Goal: Task Accomplishment & Management: Use online tool/utility

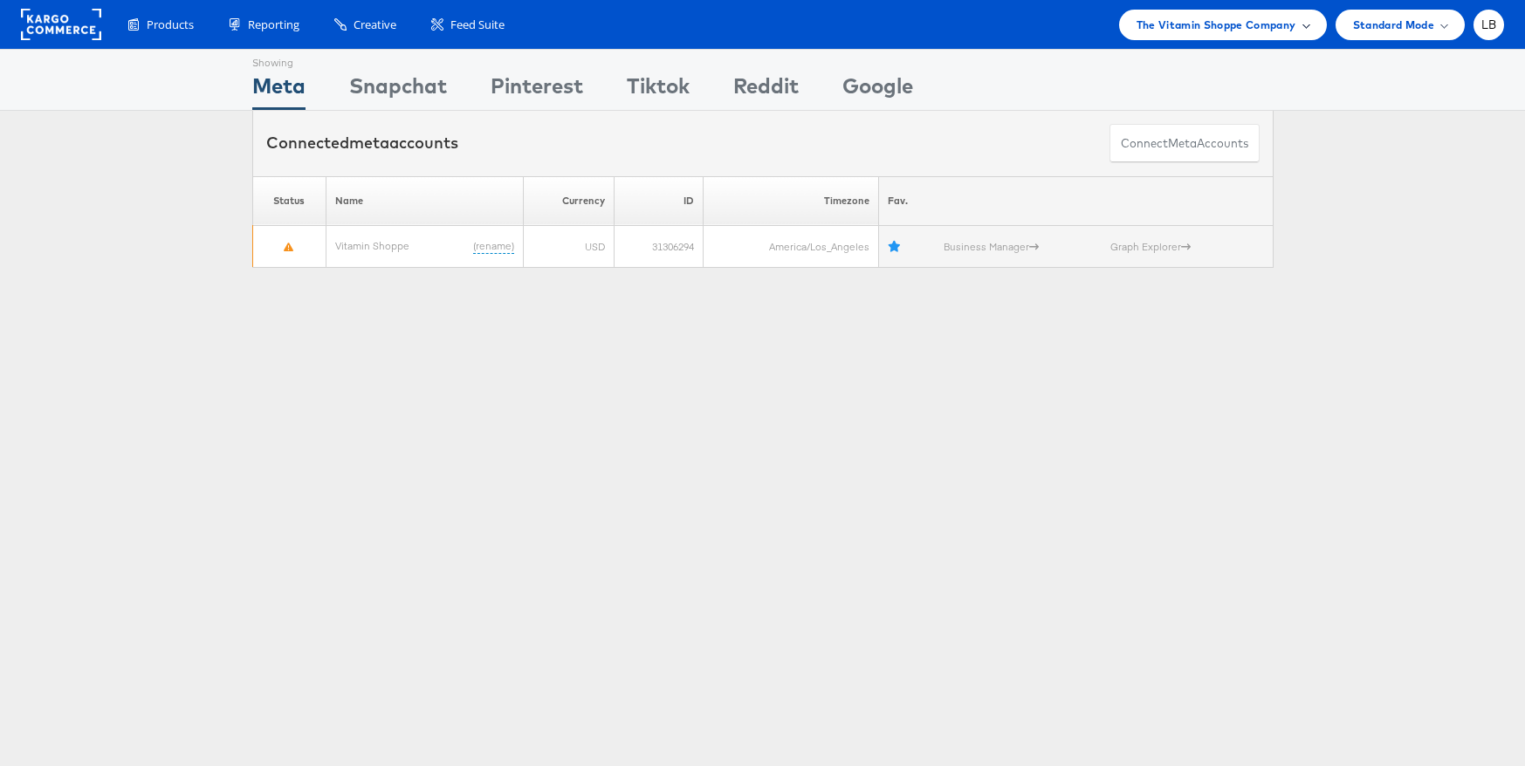
click at [1231, 32] on span "The Vitamin Shoppe Company" at bounding box center [1216, 25] width 160 height 18
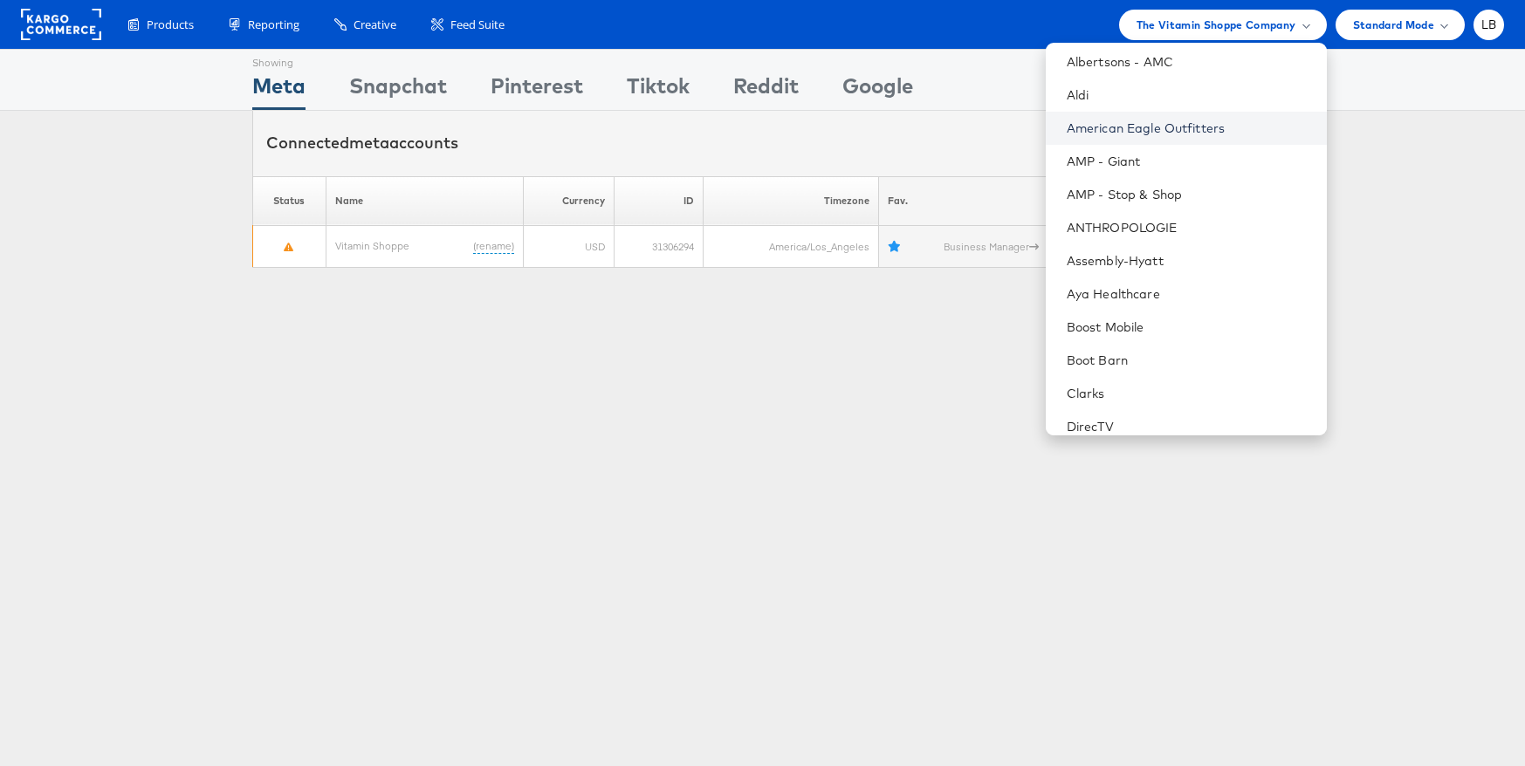
scroll to position [103, 0]
click at [1167, 354] on link "Boot Barn" at bounding box center [1190, 359] width 246 height 17
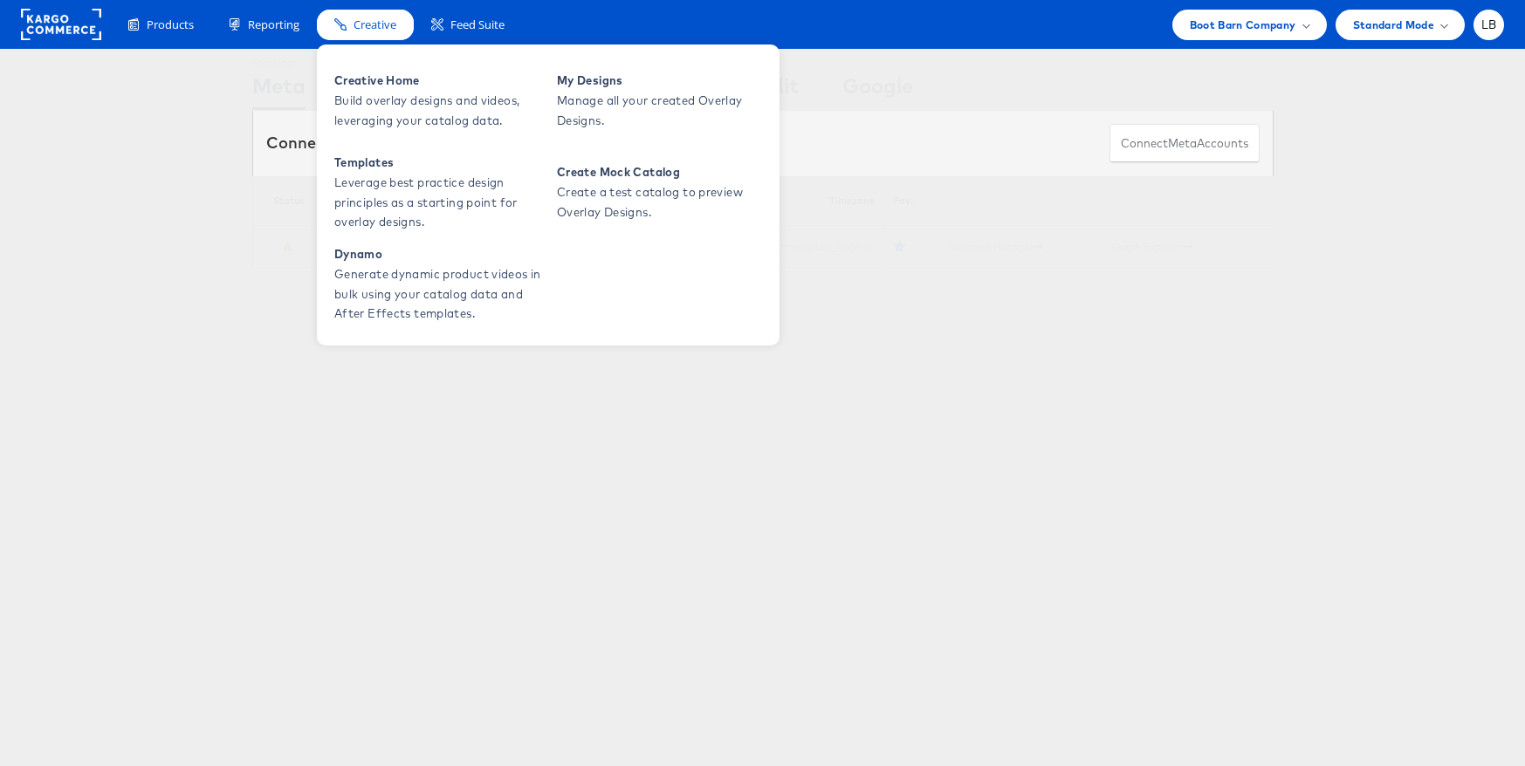
click at [378, 19] on span "Creative" at bounding box center [375, 25] width 43 height 17
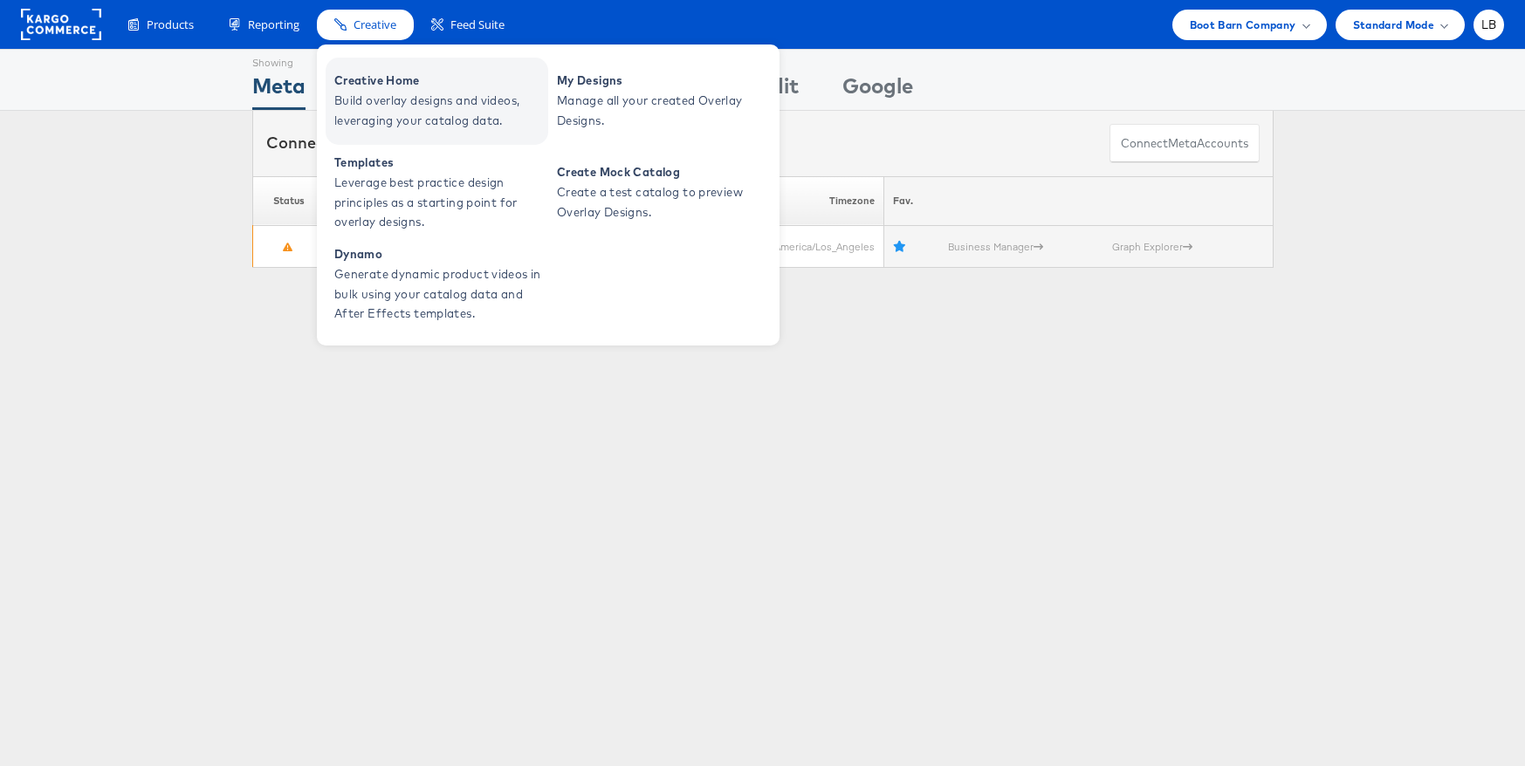
click at [384, 86] on span "Creative Home" at bounding box center [438, 81] width 209 height 20
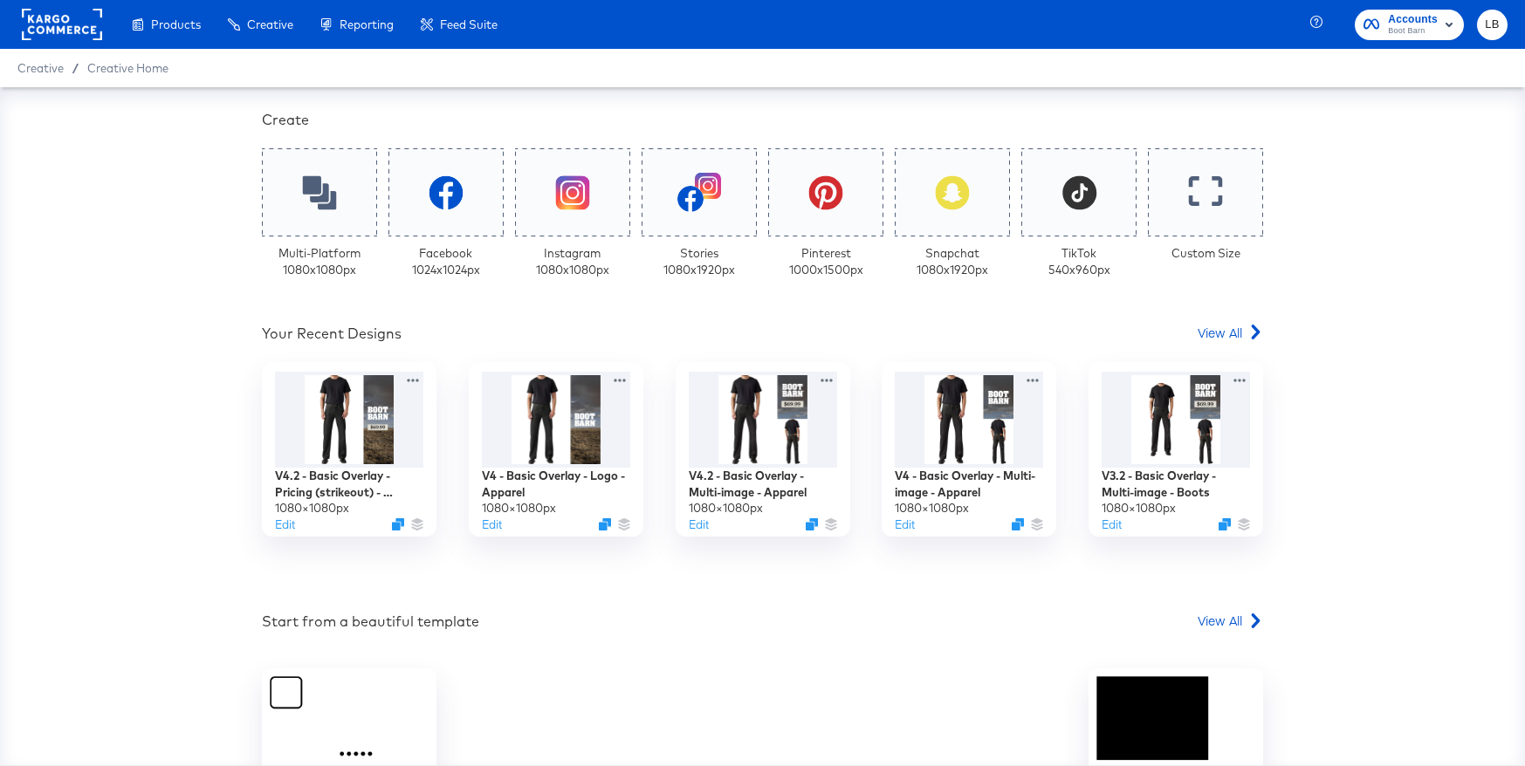
scroll to position [398, 0]
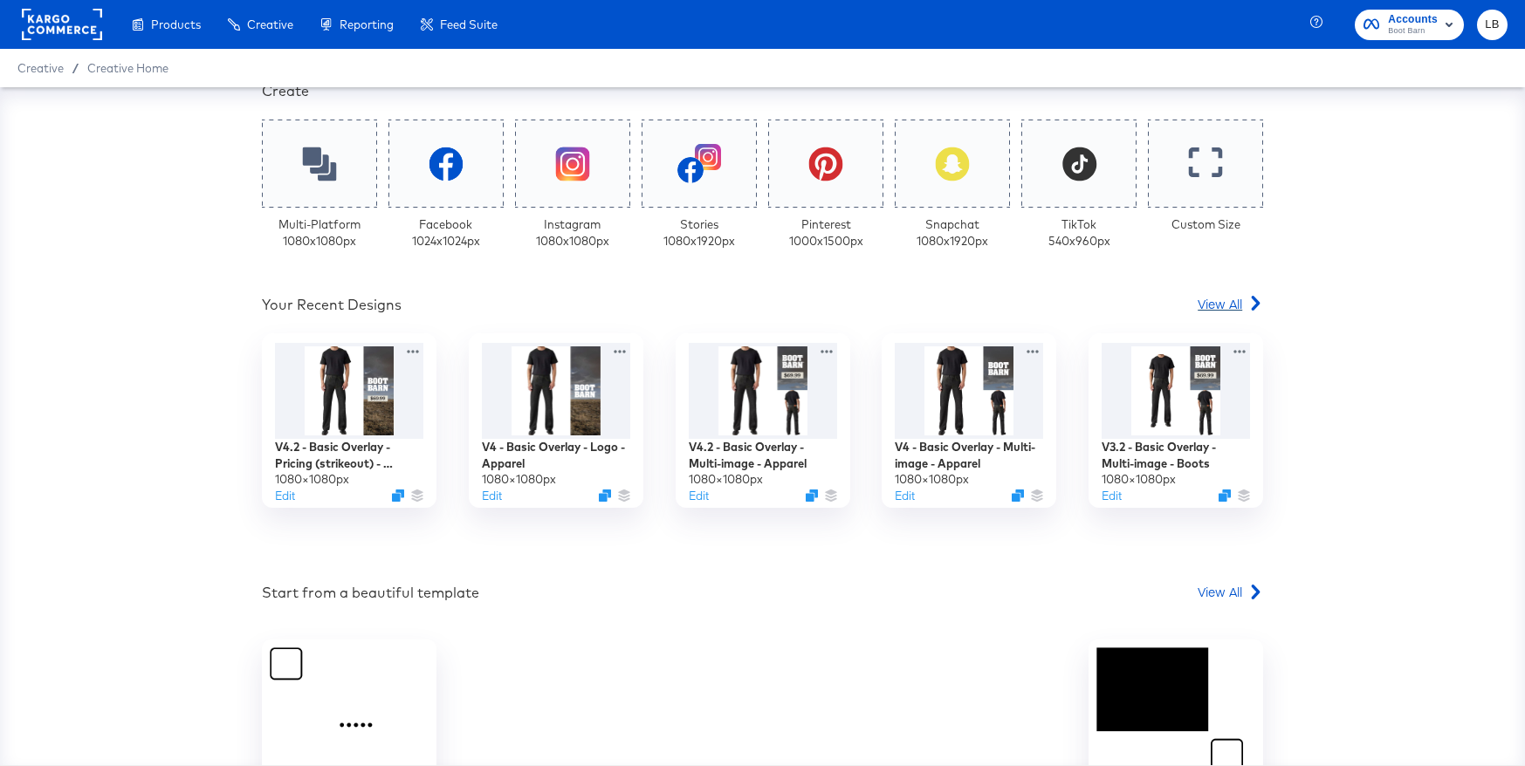
click at [1220, 310] on span "View All" at bounding box center [1220, 303] width 45 height 17
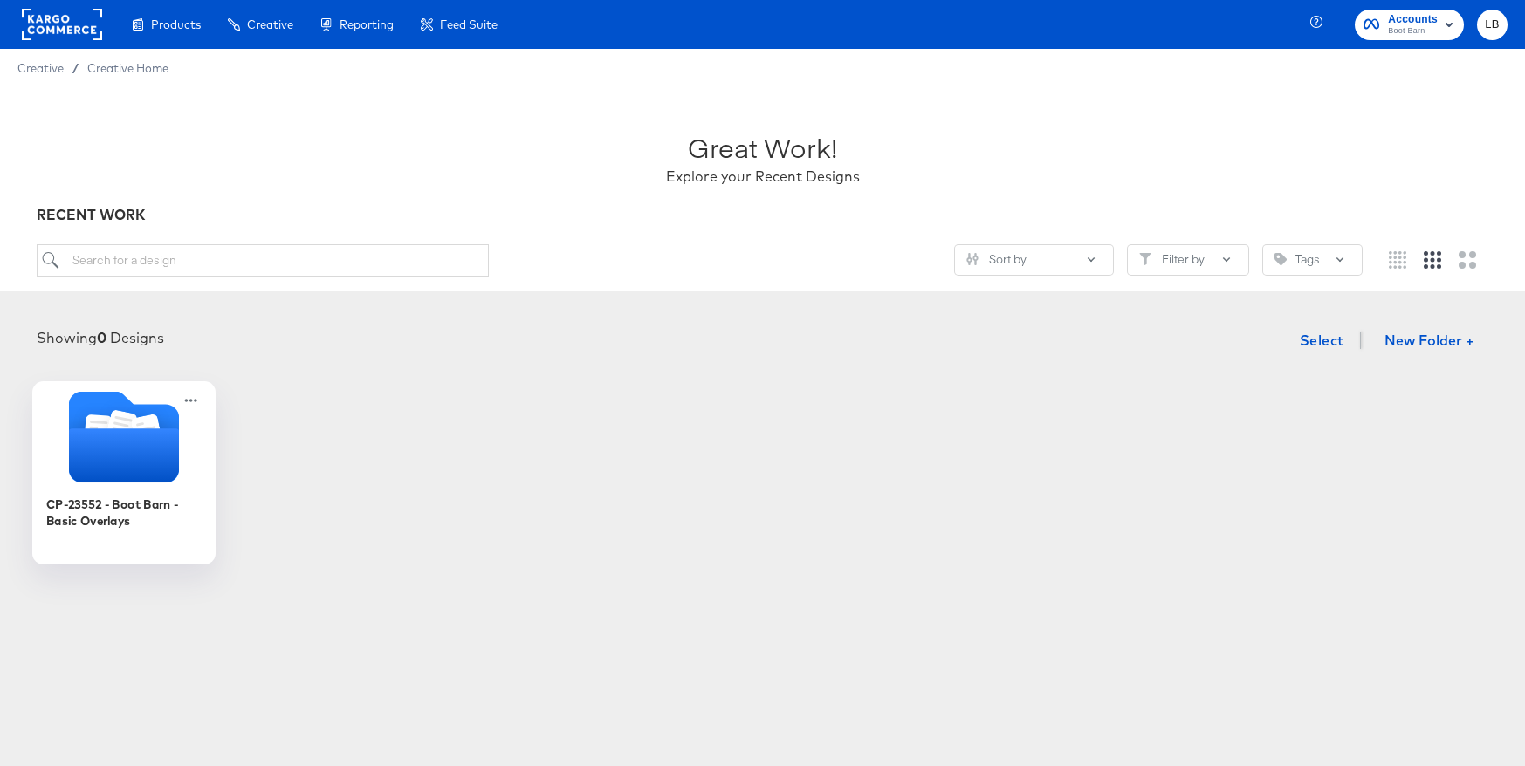
click at [117, 447] on icon "Folder" at bounding box center [123, 456] width 110 height 54
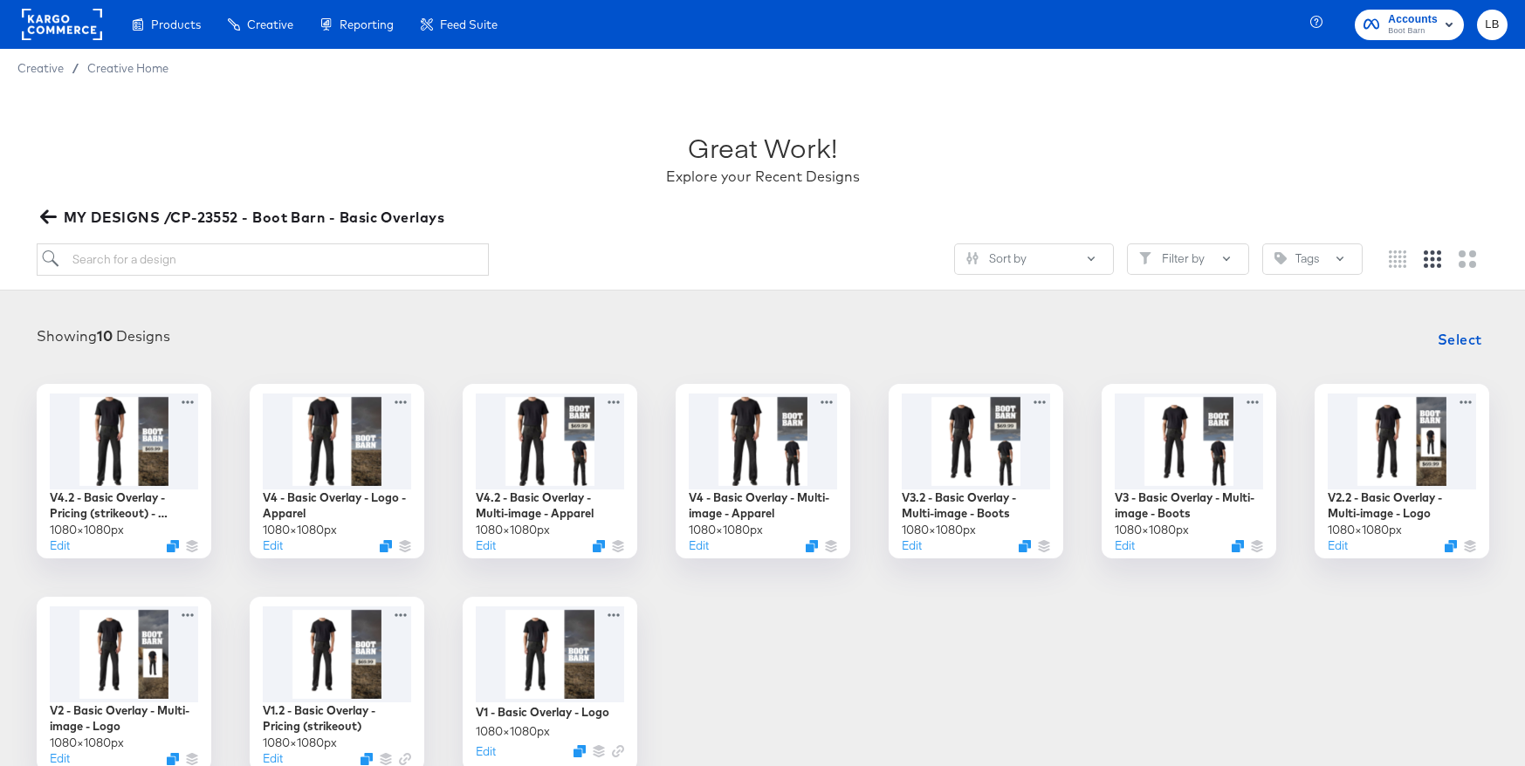
click at [45, 217] on icon "button" at bounding box center [47, 217] width 17 height 14
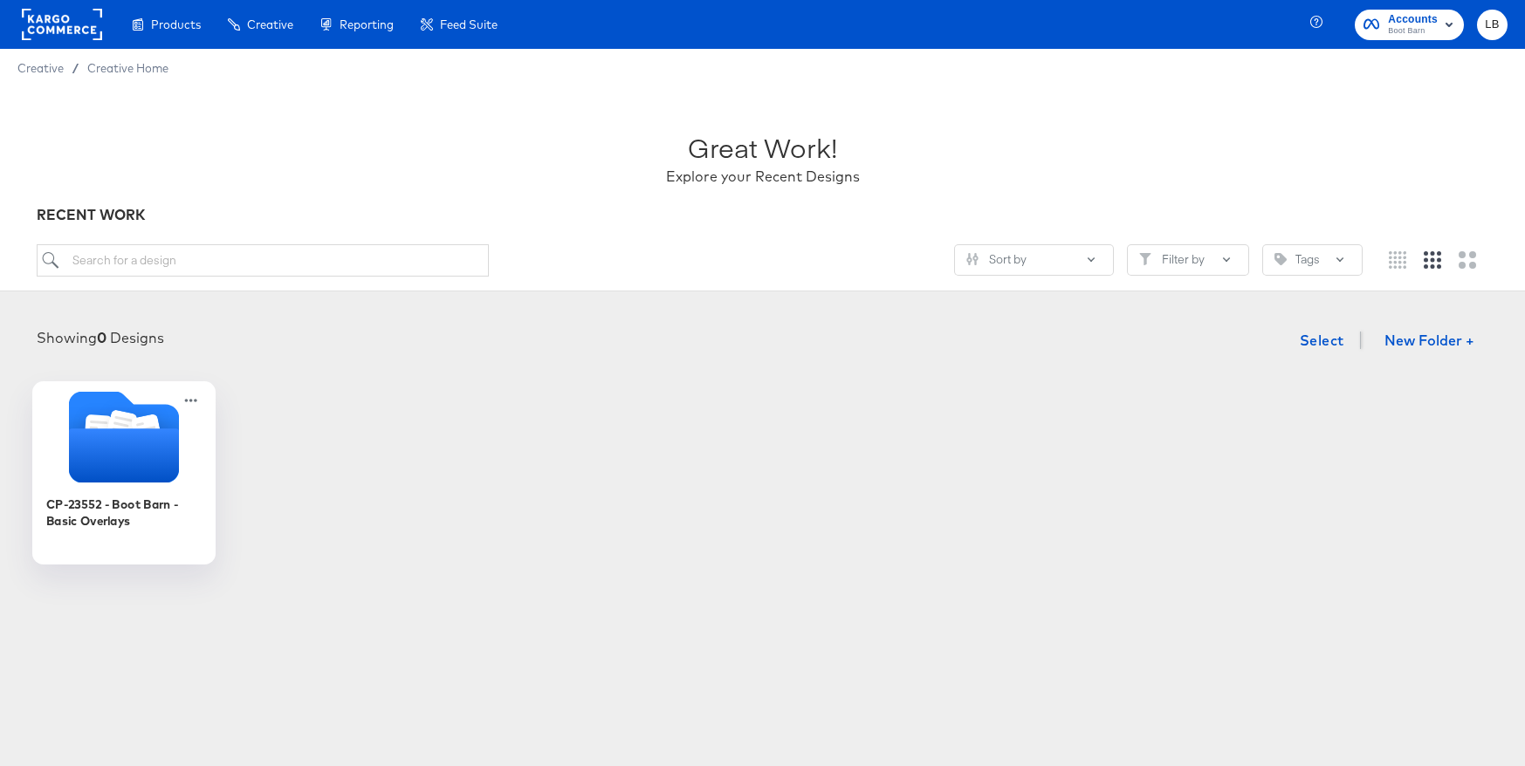
click at [131, 443] on icon "Folder" at bounding box center [123, 456] width 110 height 54
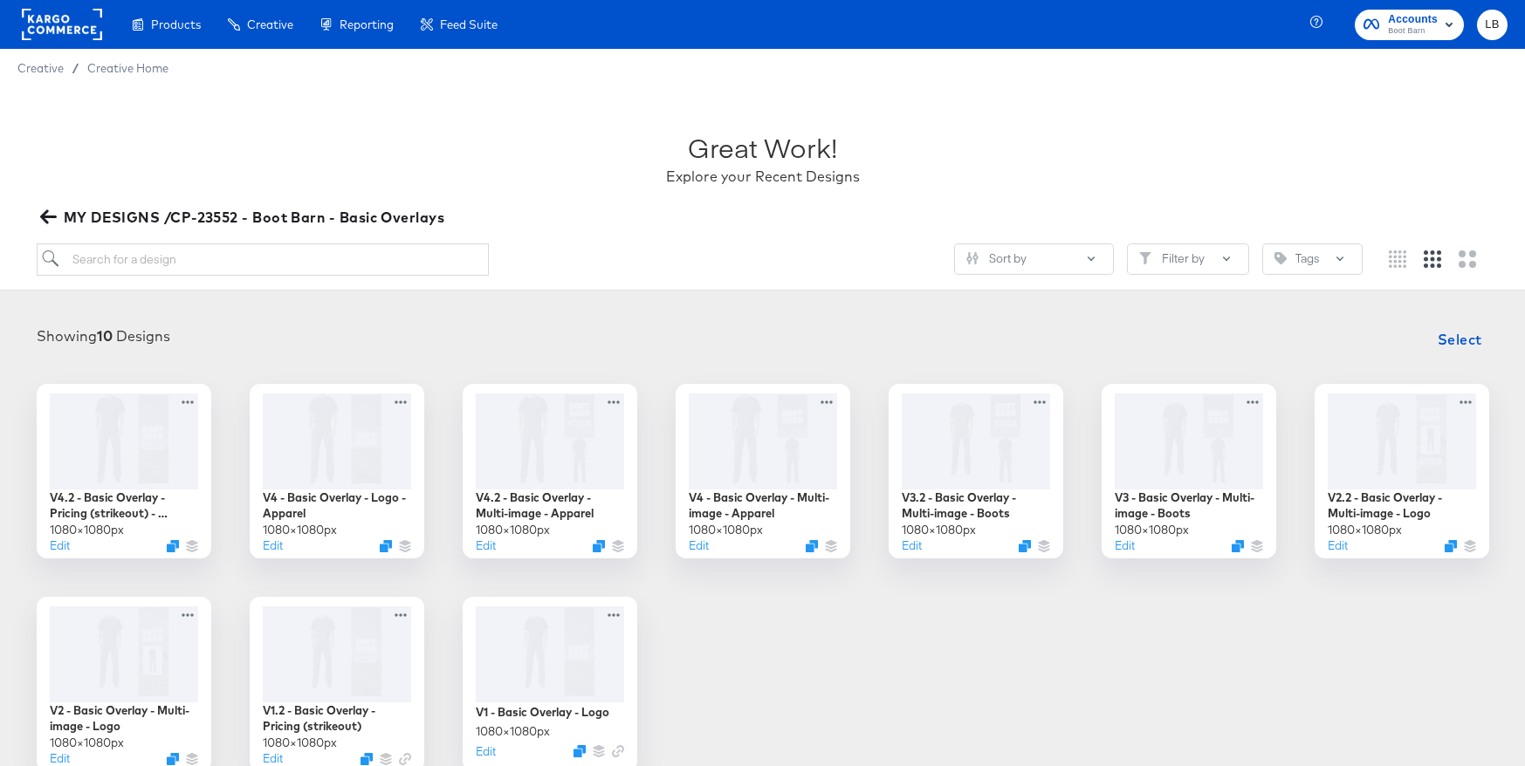
click at [53, 214] on icon "button" at bounding box center [48, 217] width 17 height 17
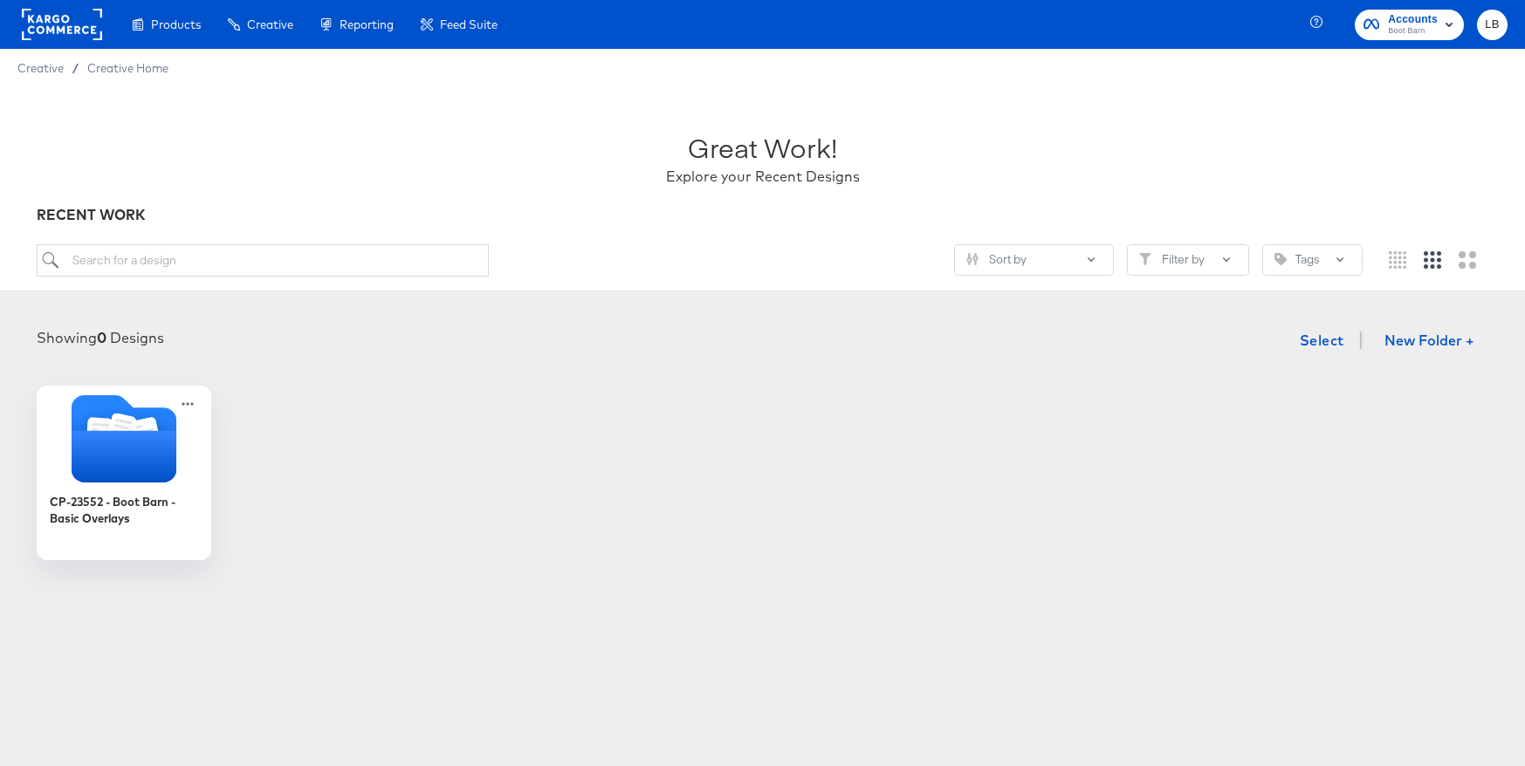
click at [44, 65] on span "Creative" at bounding box center [40, 68] width 46 height 14
click at [39, 70] on span "Creative" at bounding box center [40, 68] width 46 height 14
click at [134, 70] on span "Creative Home" at bounding box center [127, 68] width 81 height 14
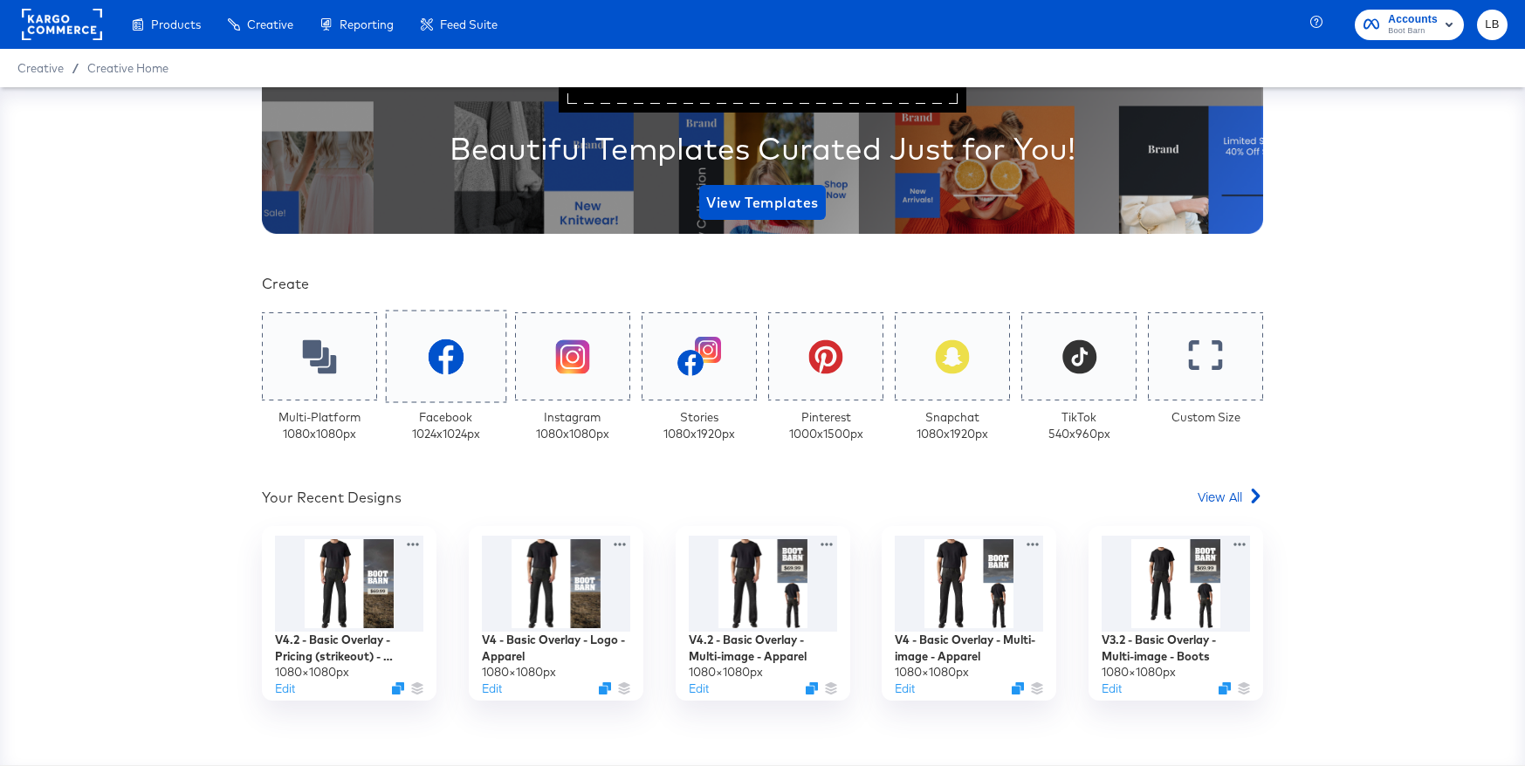
scroll to position [255, 0]
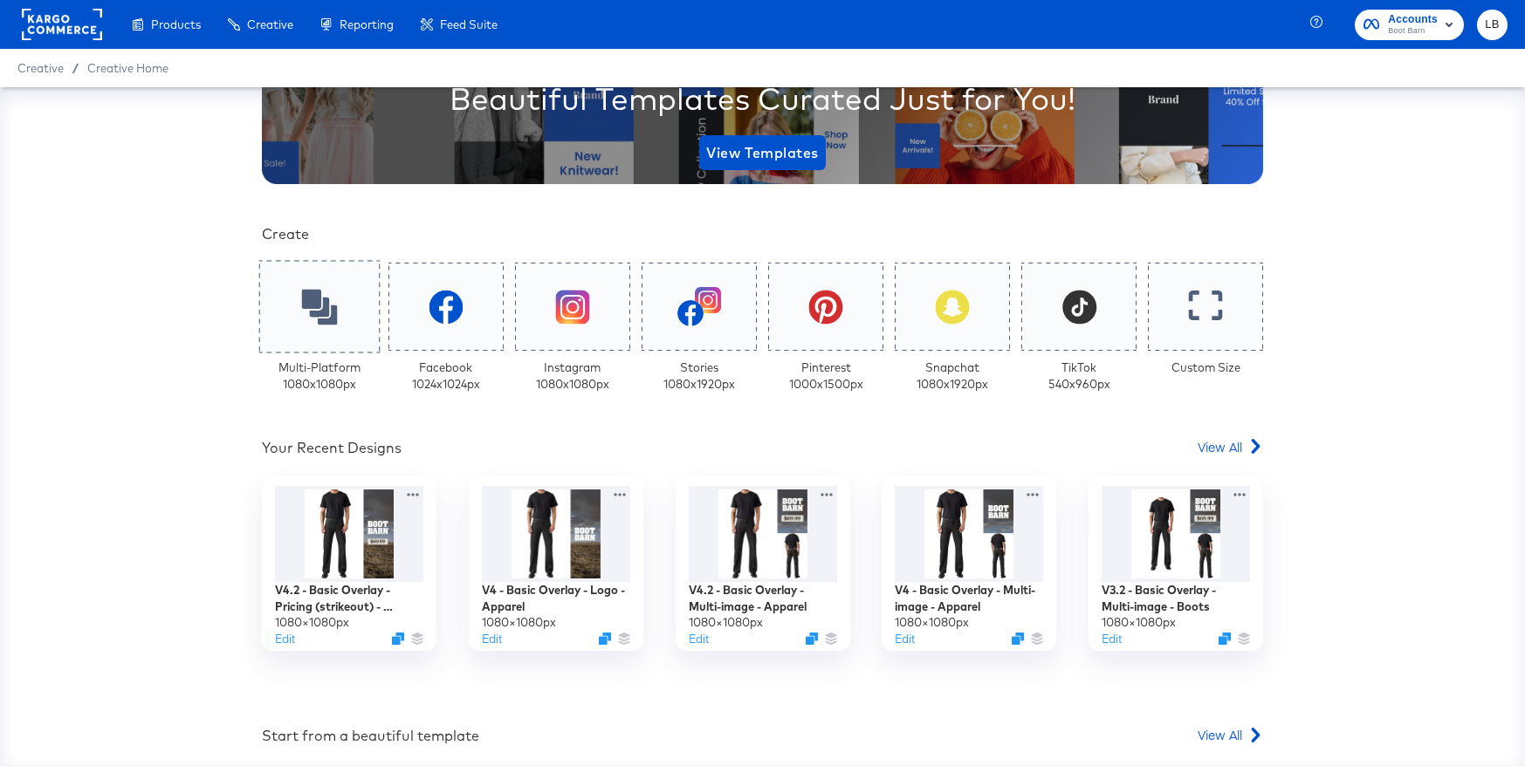
click at [320, 327] on div at bounding box center [319, 307] width 120 height 93
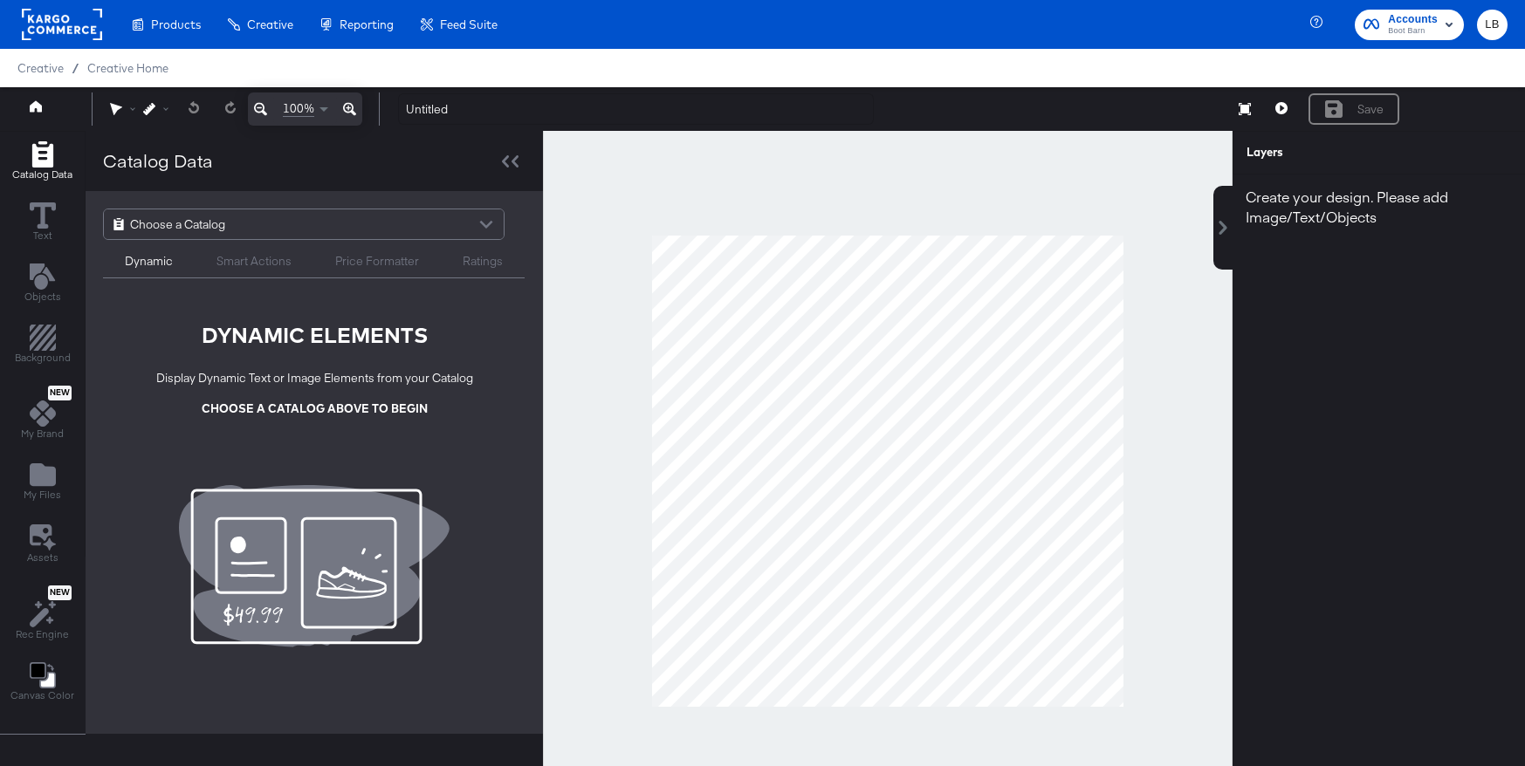
click at [473, 223] on div at bounding box center [486, 226] width 26 height 31
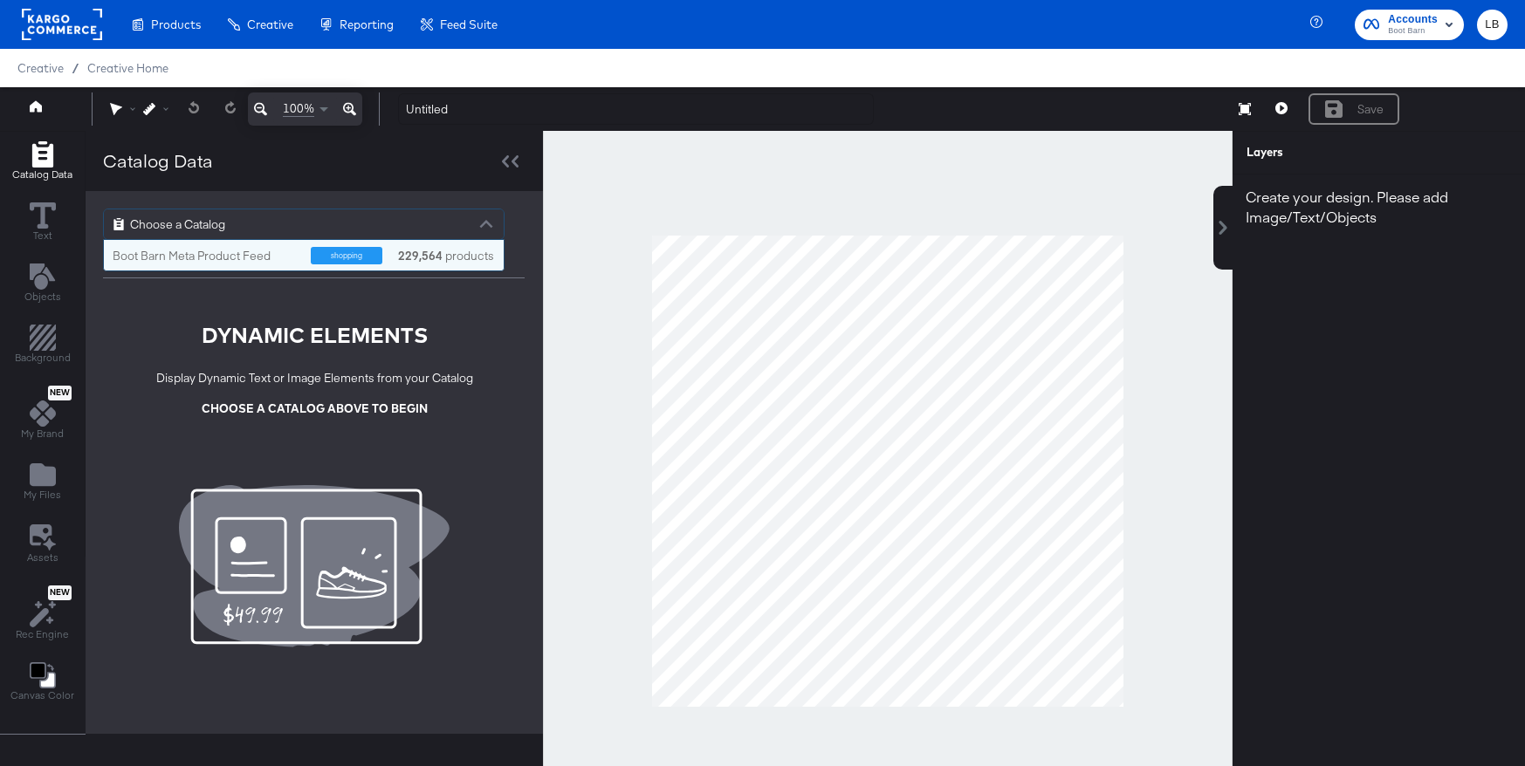
scroll to position [31, 400]
click at [252, 253] on div "Boot Barn Meta Product Feed" at bounding box center [205, 256] width 185 height 17
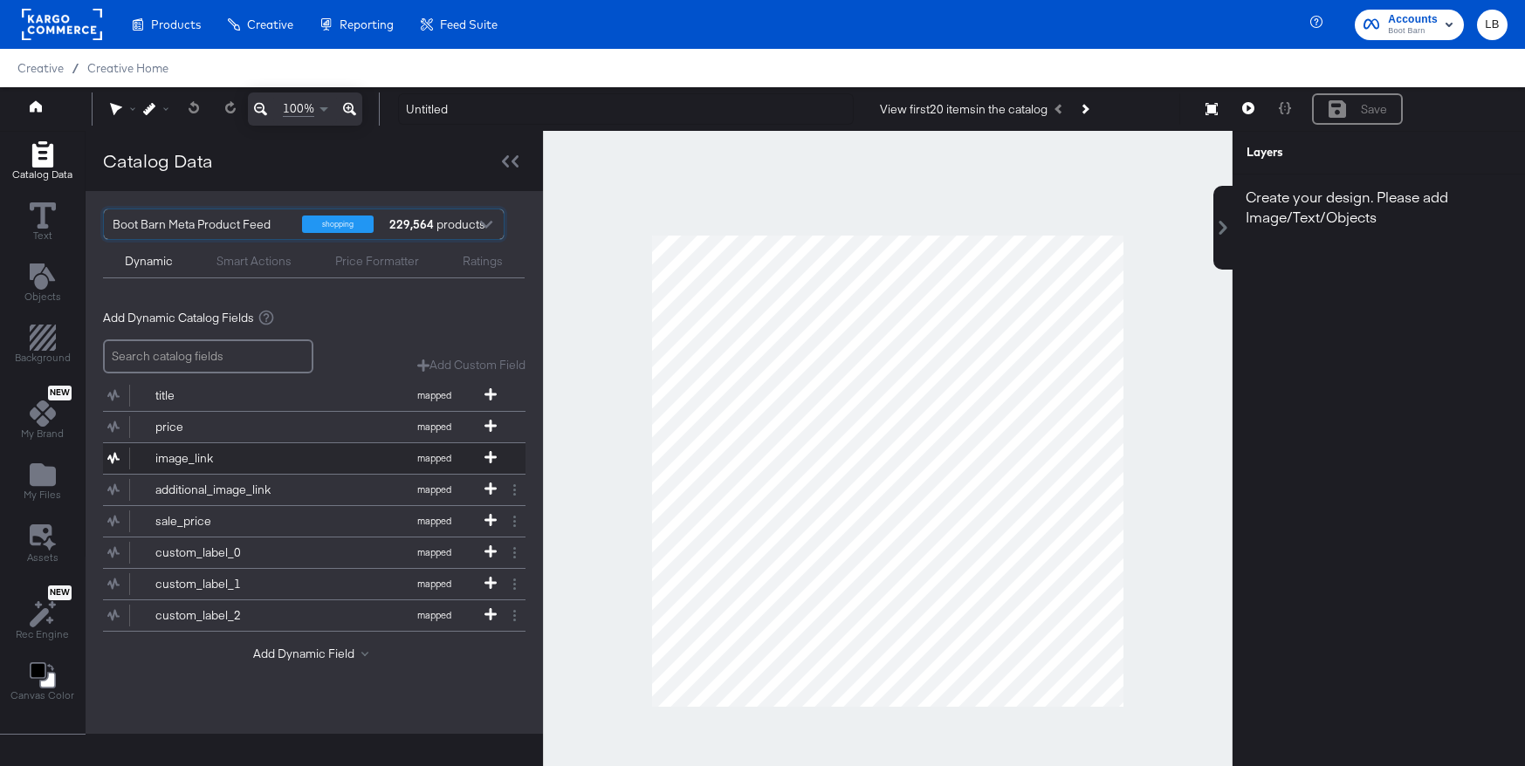
click at [315, 450] on button "image_link mapped" at bounding box center [303, 458] width 401 height 31
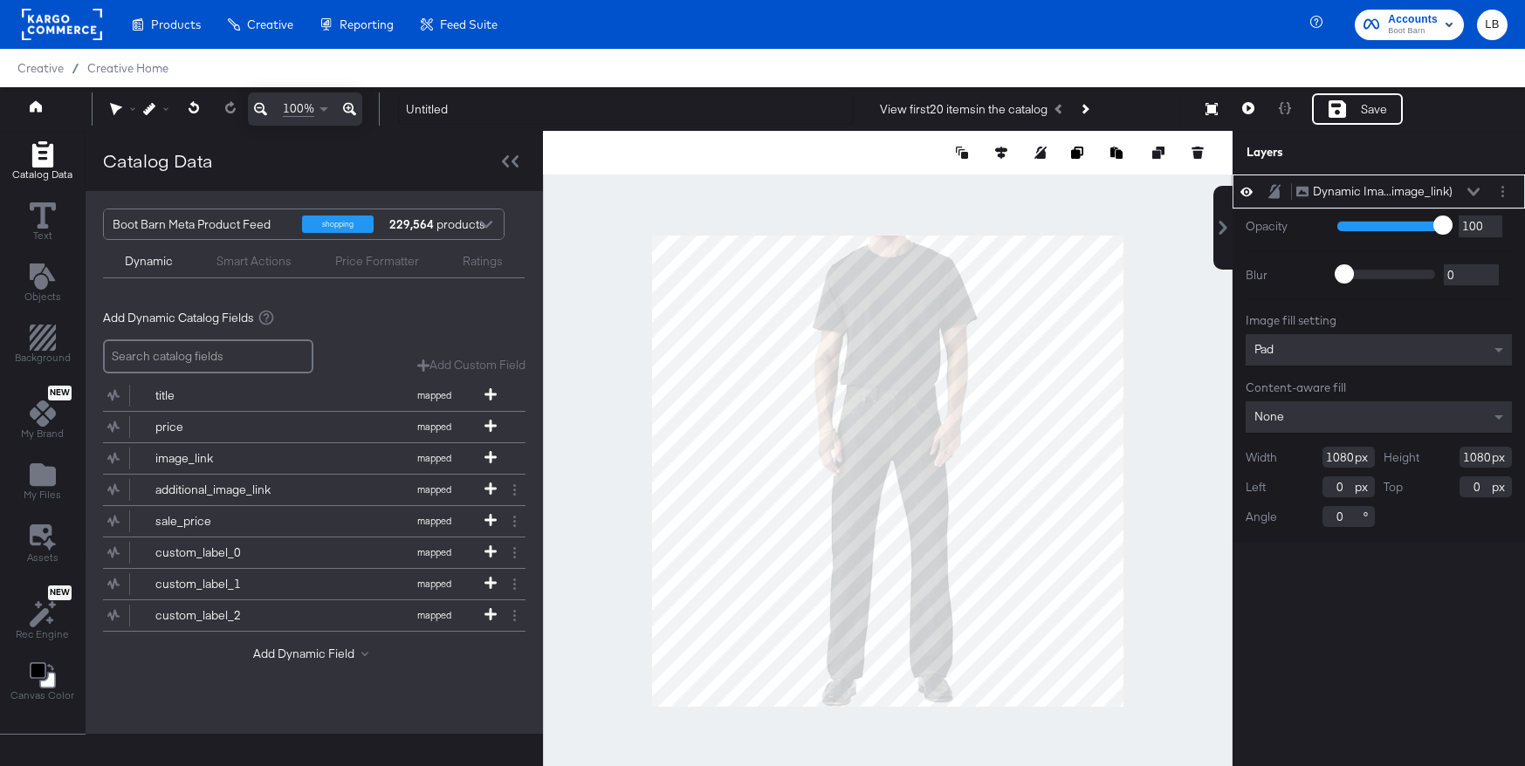
drag, startPoint x: 1353, startPoint y: 457, endPoint x: 1265, endPoint y: 457, distance: 88.2
click at [1265, 457] on div "Width 1080" at bounding box center [1310, 457] width 129 height 21
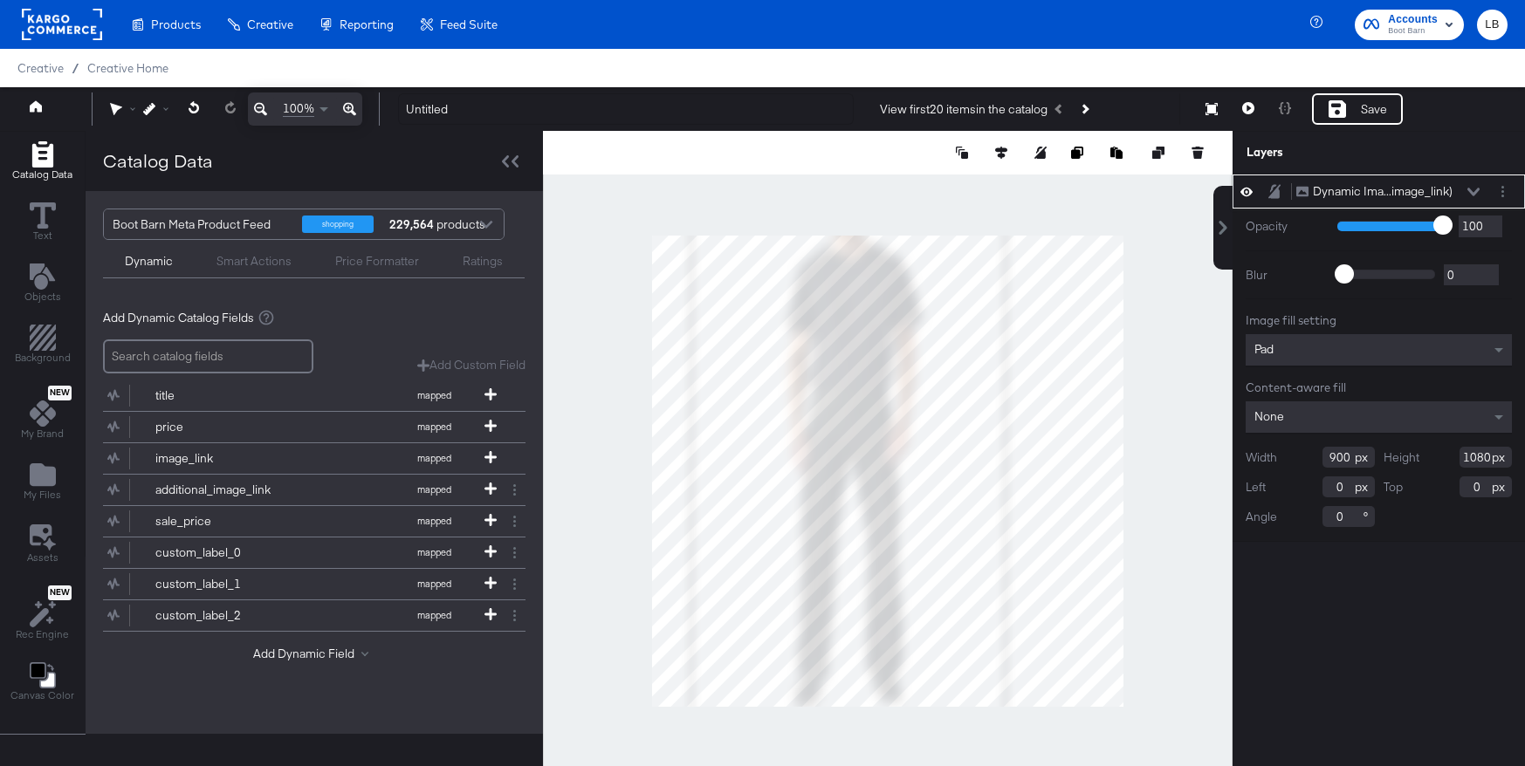
type input "900"
drag, startPoint x: 1487, startPoint y: 457, endPoint x: 1327, endPoint y: 457, distance: 160.6
click at [1327, 457] on div "Width 900 Height 1080 Left 0 Top 0 Angle 0" at bounding box center [1379, 487] width 266 height 80
type input "900"
click at [1003, 151] on icon at bounding box center [1001, 153] width 12 height 12
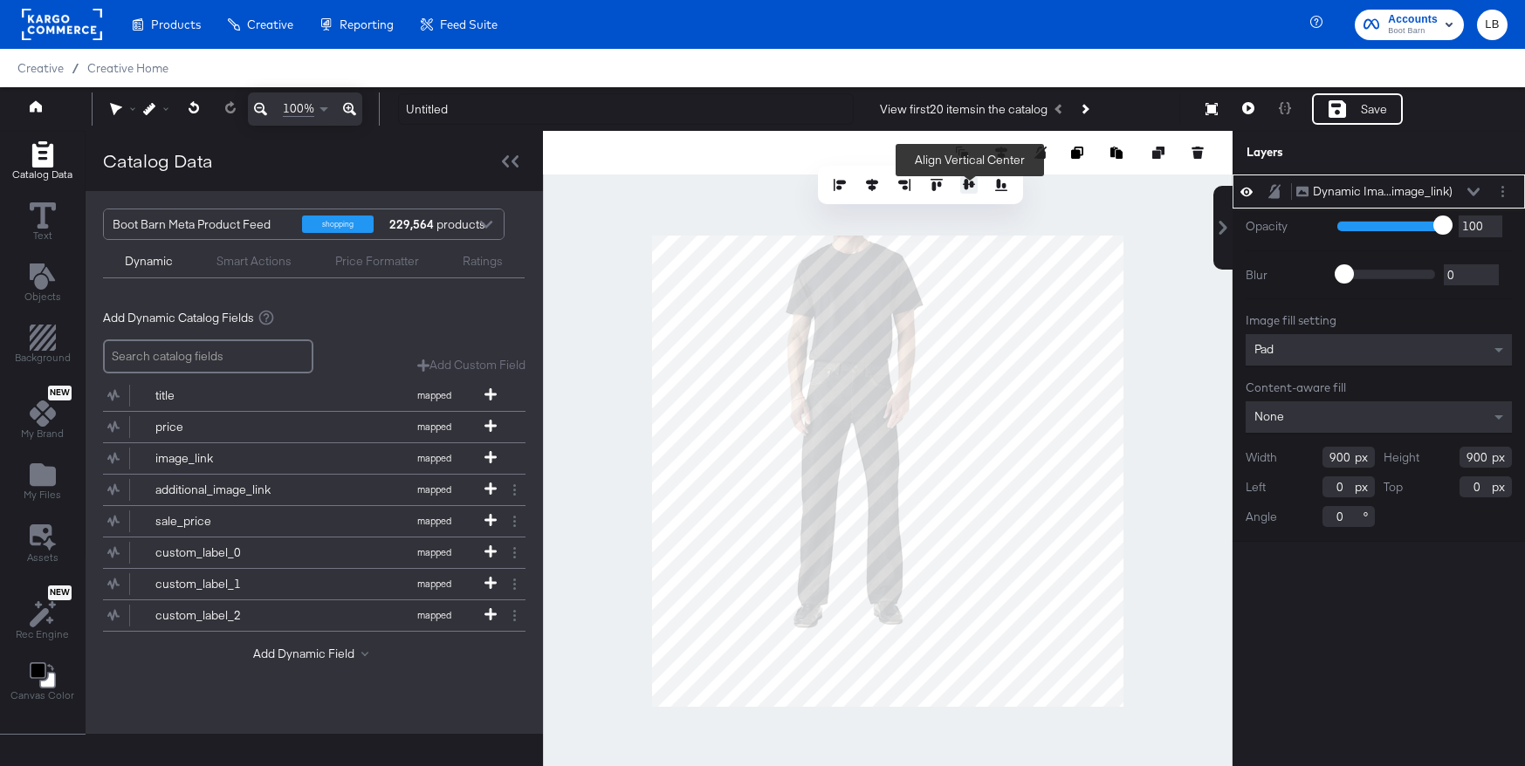
click at [973, 182] on icon at bounding box center [969, 185] width 12 height 12
type input "90"
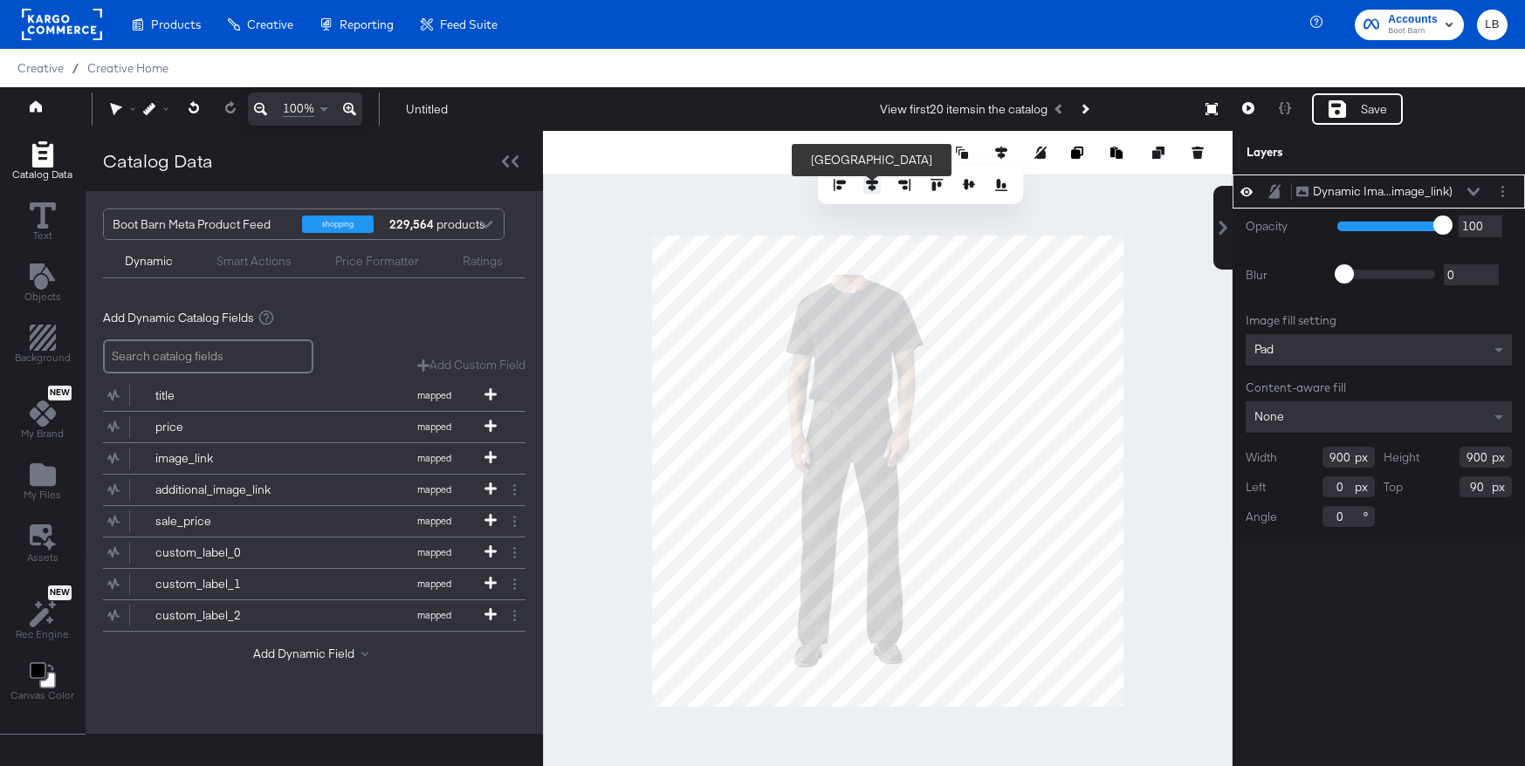
click at [875, 182] on icon at bounding box center [872, 185] width 12 height 12
type input "90"
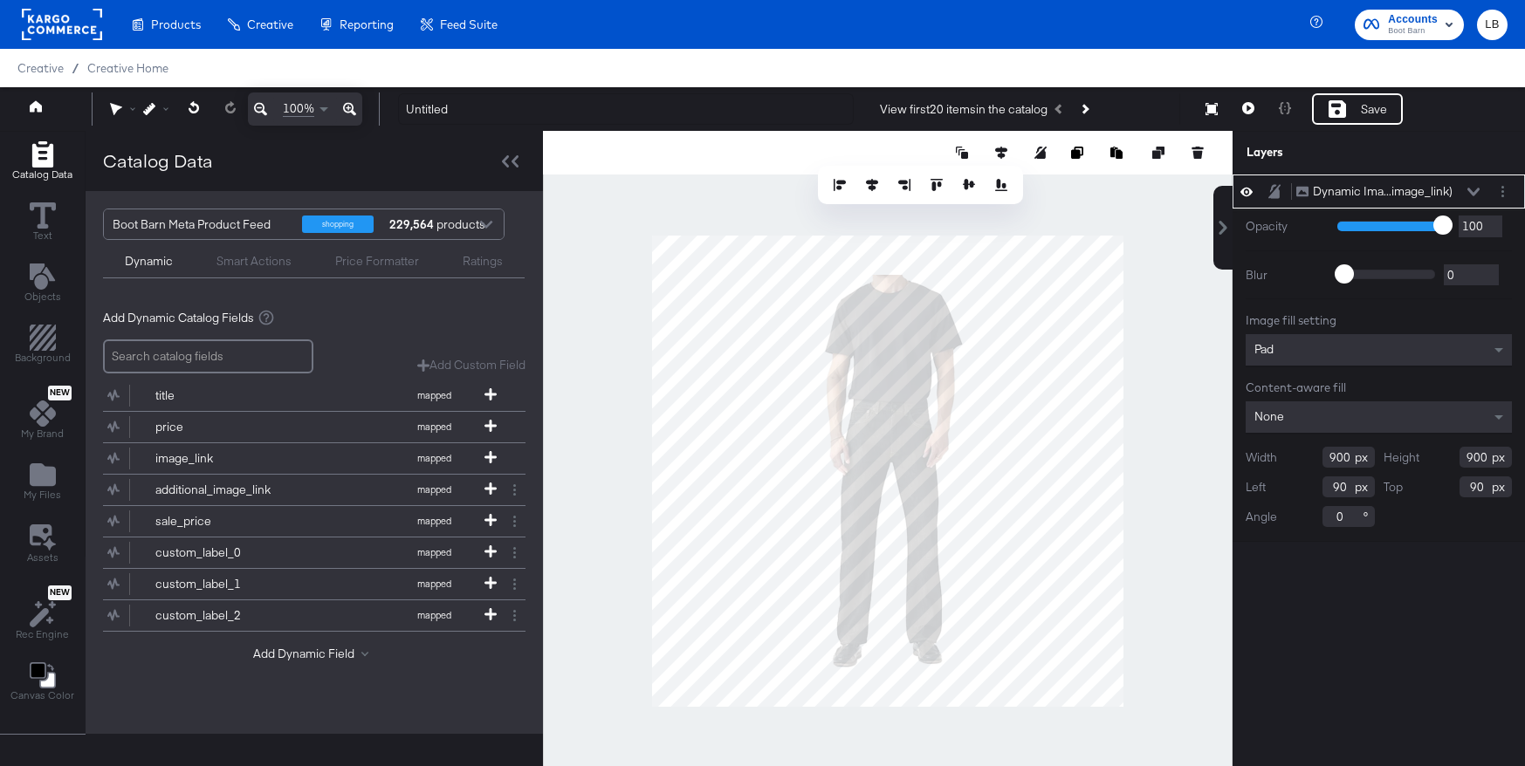
click at [1124, 411] on div at bounding box center [888, 471] width 690 height 680
drag, startPoint x: 1338, startPoint y: 457, endPoint x: 1301, endPoint y: 457, distance: 37.5
click at [1301, 457] on div "Width 900" at bounding box center [1310, 457] width 129 height 21
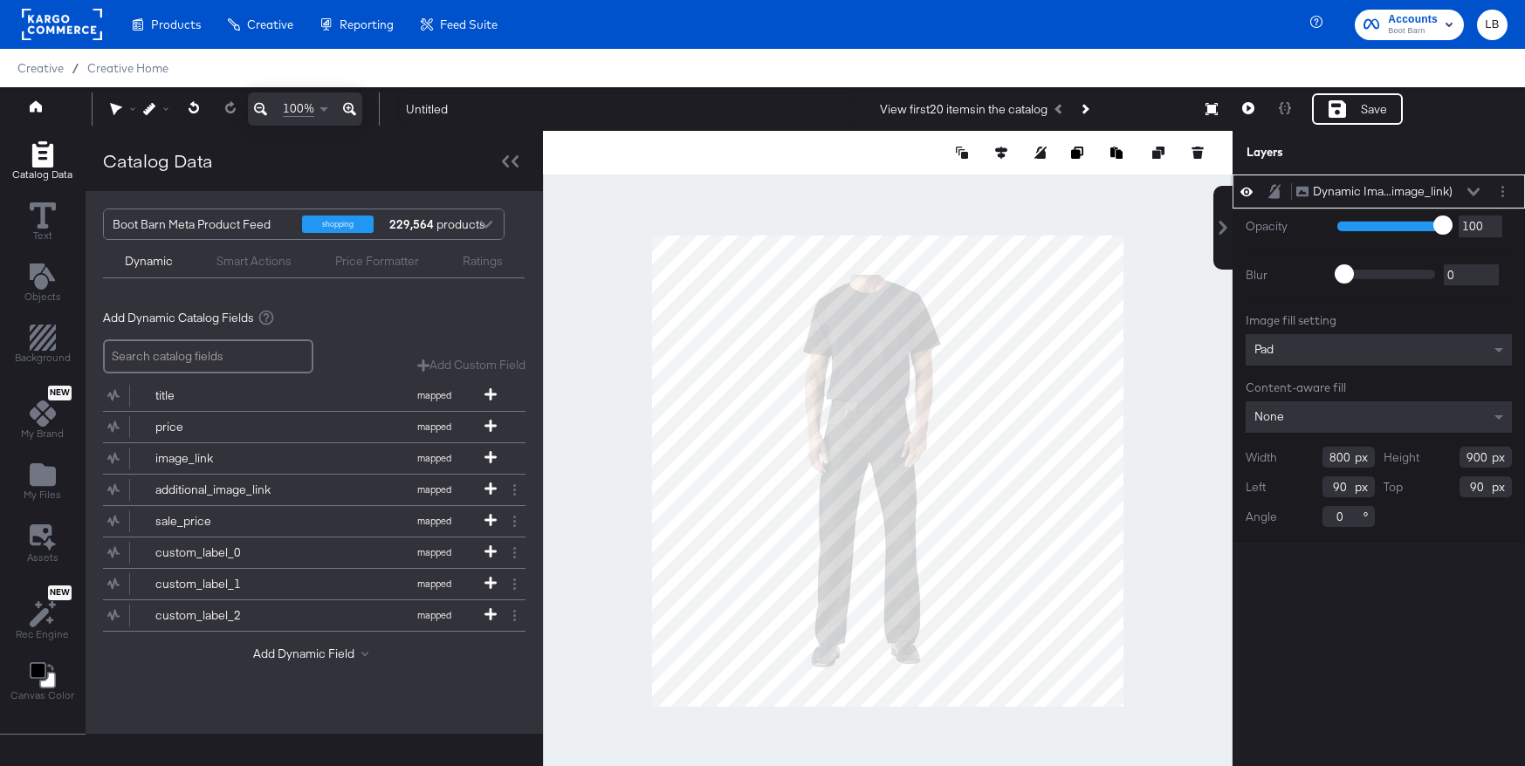
type input "800"
drag, startPoint x: 1472, startPoint y: 457, endPoint x: 1431, endPoint y: 457, distance: 41.0
click at [1433, 457] on div "Height 900" at bounding box center [1448, 457] width 129 height 21
type input "800"
click at [1005, 153] on icon at bounding box center [1001, 153] width 12 height 12
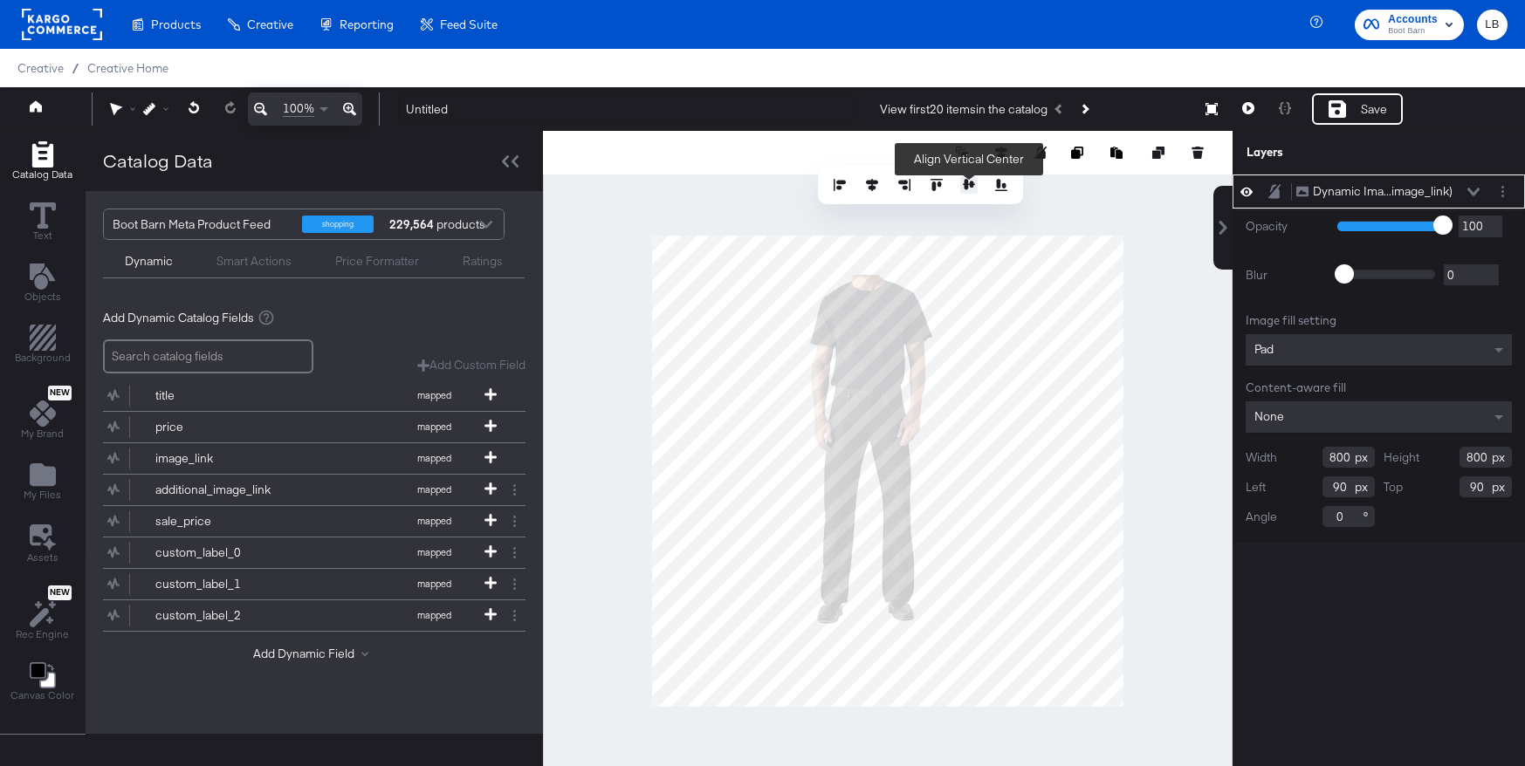
click at [966, 182] on icon at bounding box center [969, 184] width 12 height 10
type input "140"
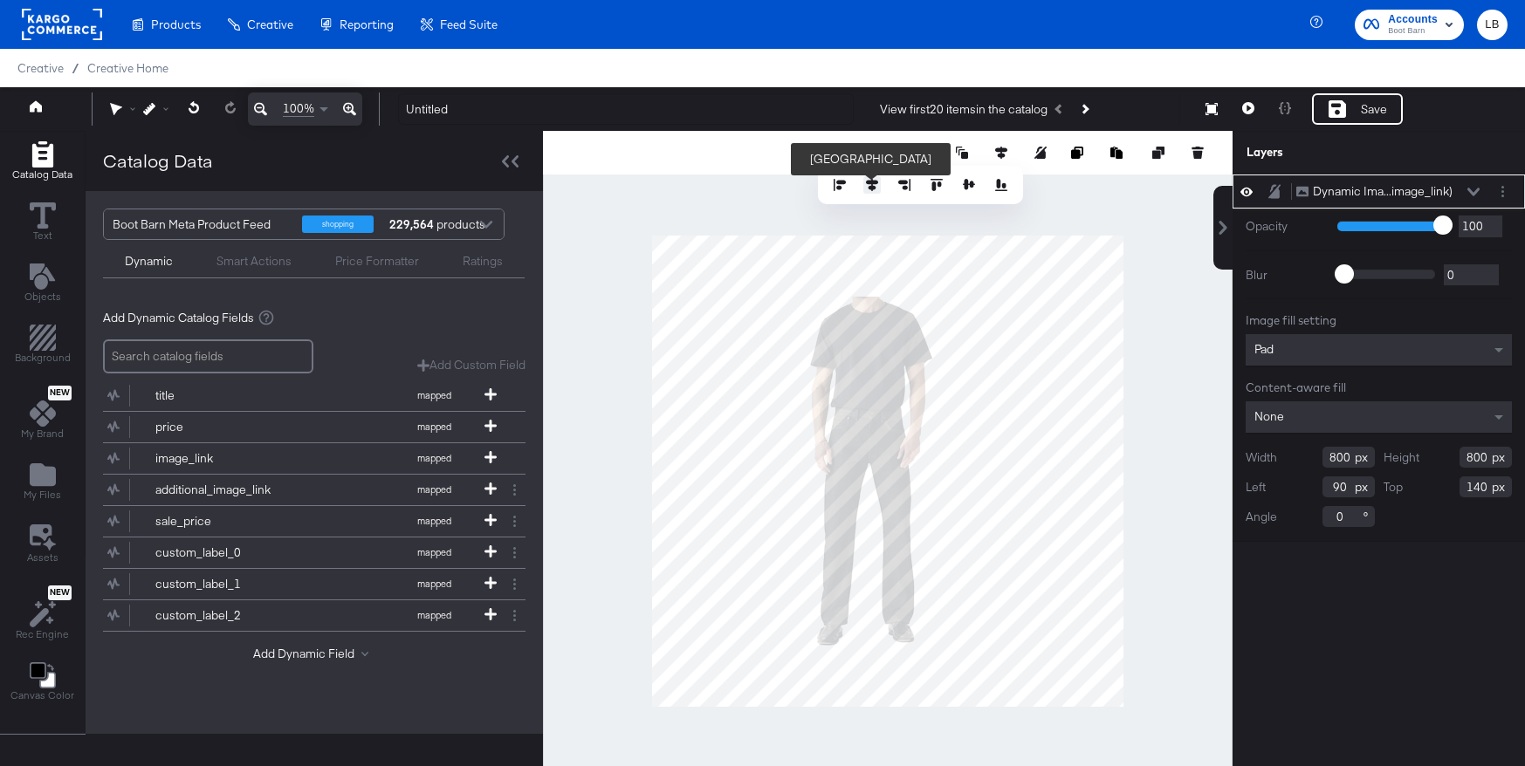
click at [874, 182] on icon at bounding box center [872, 185] width 12 height 12
type input "140"
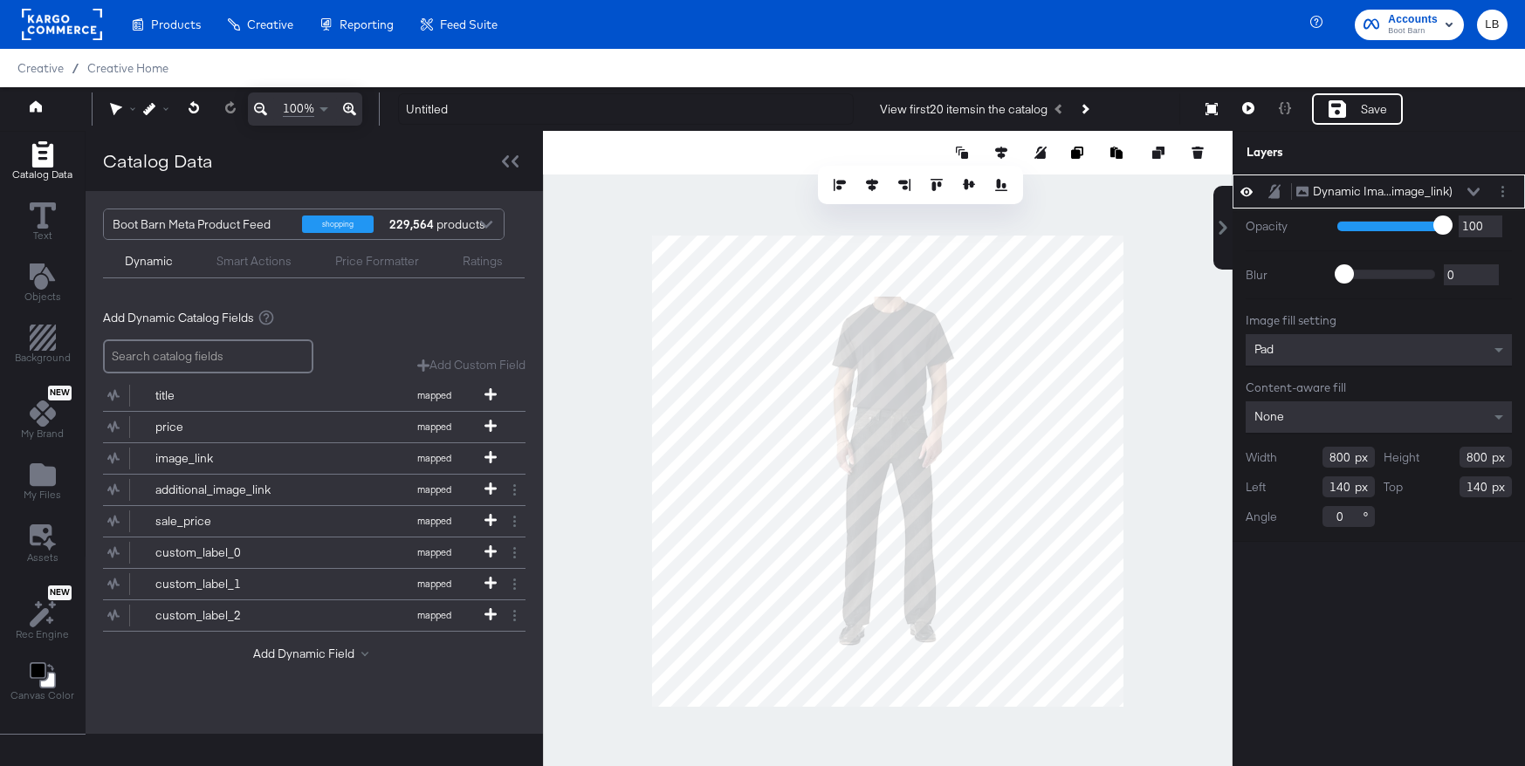
click at [760, 198] on div at bounding box center [888, 471] width 690 height 680
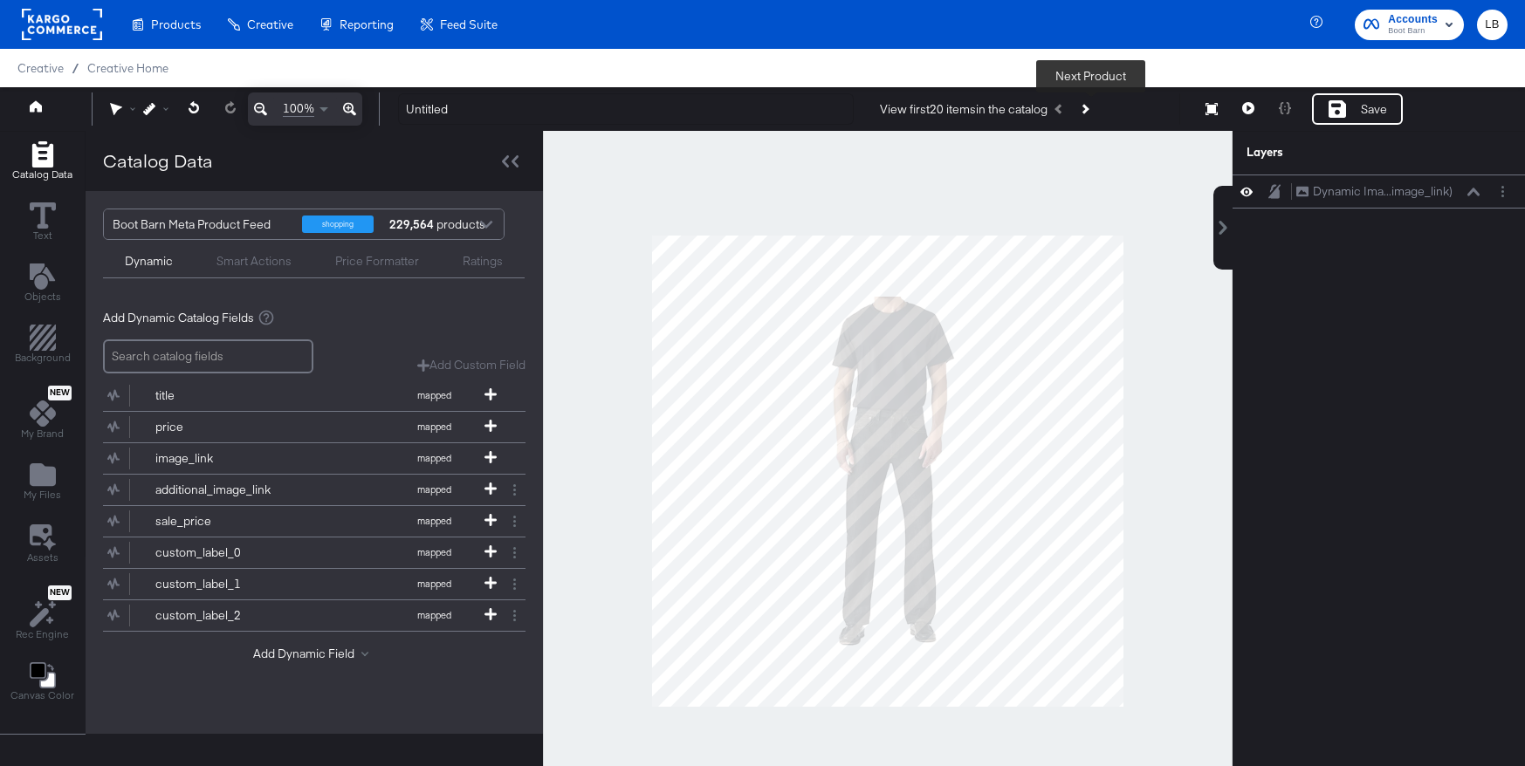
click at [1089, 108] on icon "Next Product" at bounding box center [1085, 109] width 10 height 10
click at [1248, 113] on icon at bounding box center [1248, 108] width 12 height 12
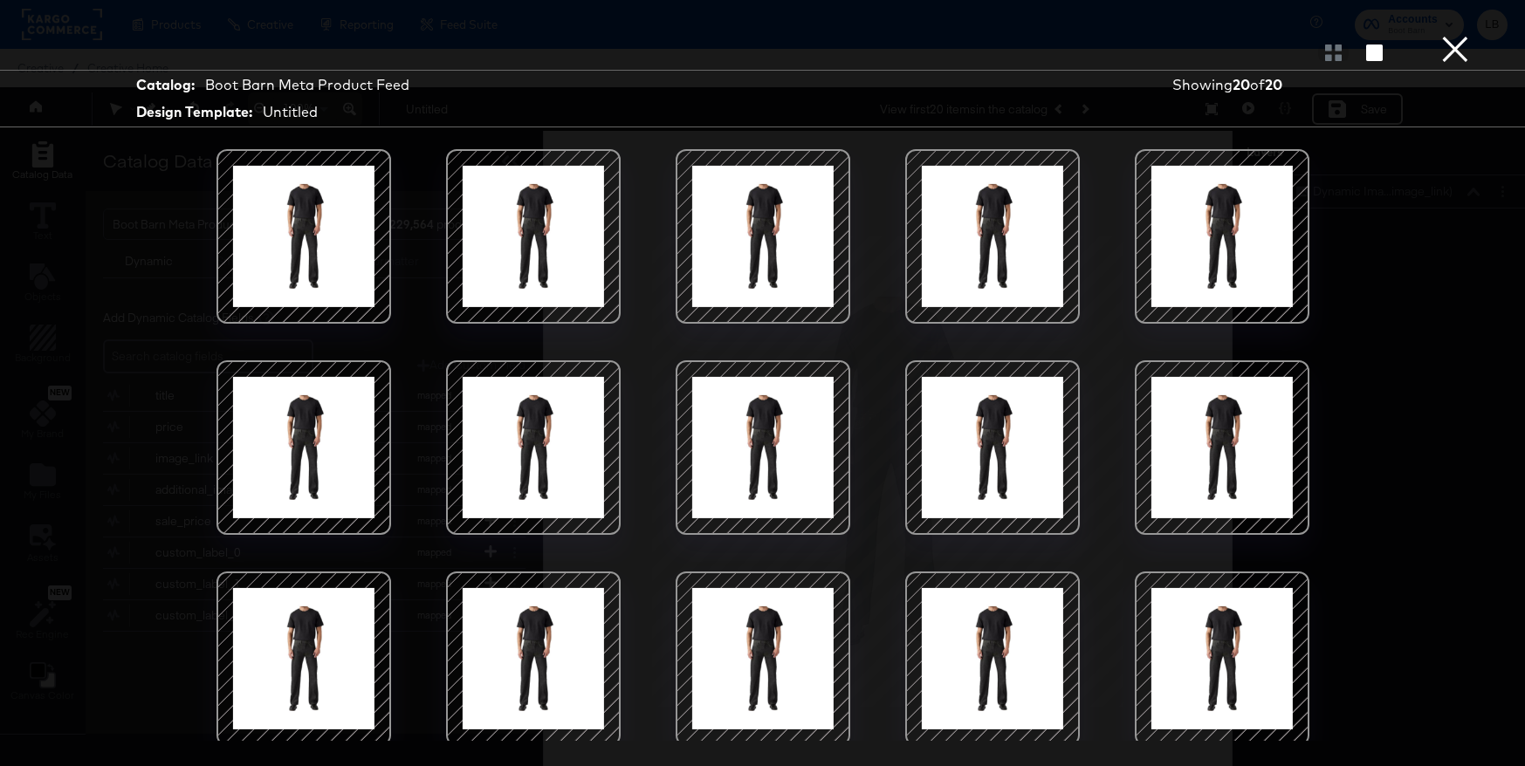
scroll to position [216, 0]
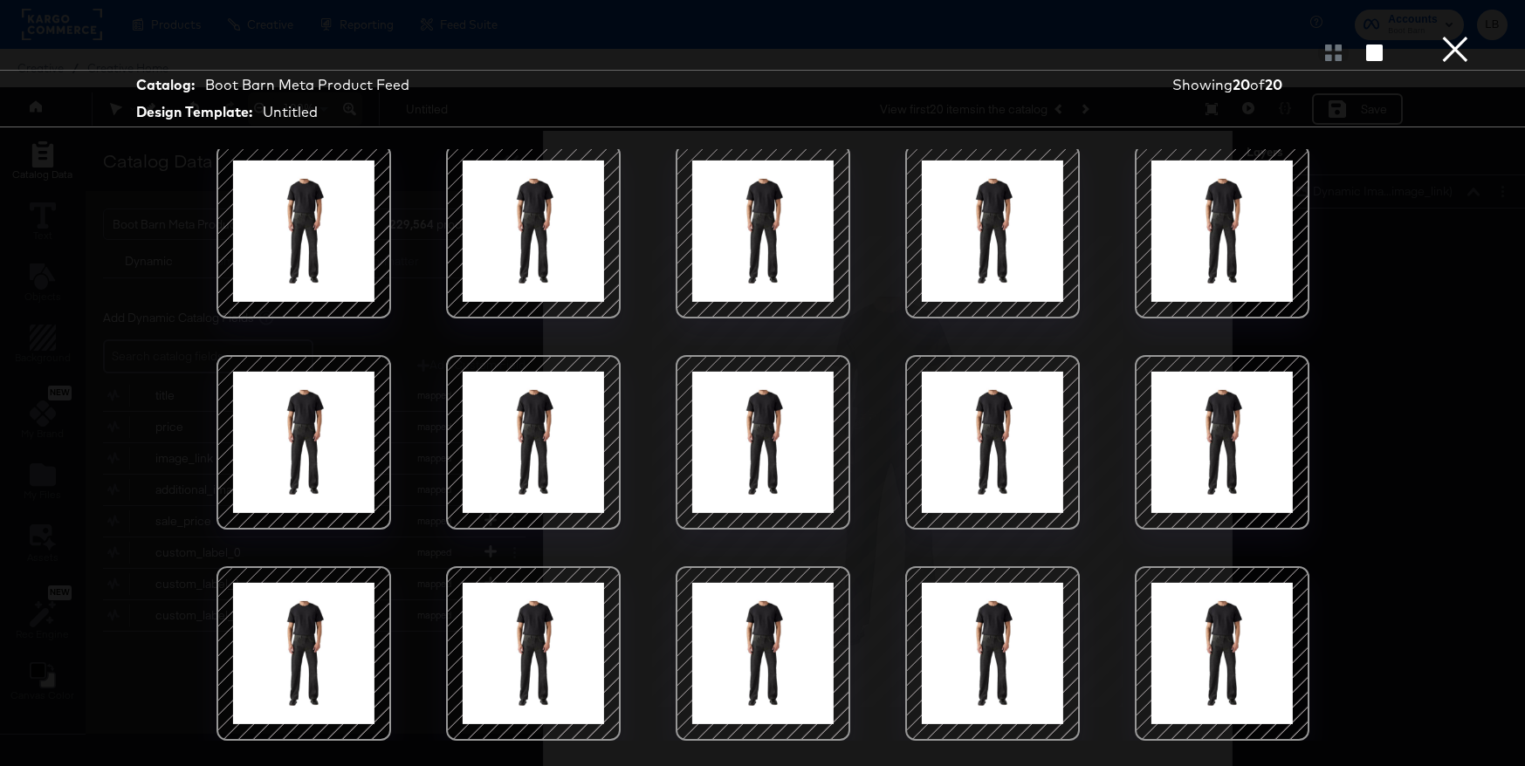
click at [1454, 35] on button "×" at bounding box center [1455, 17] width 35 height 35
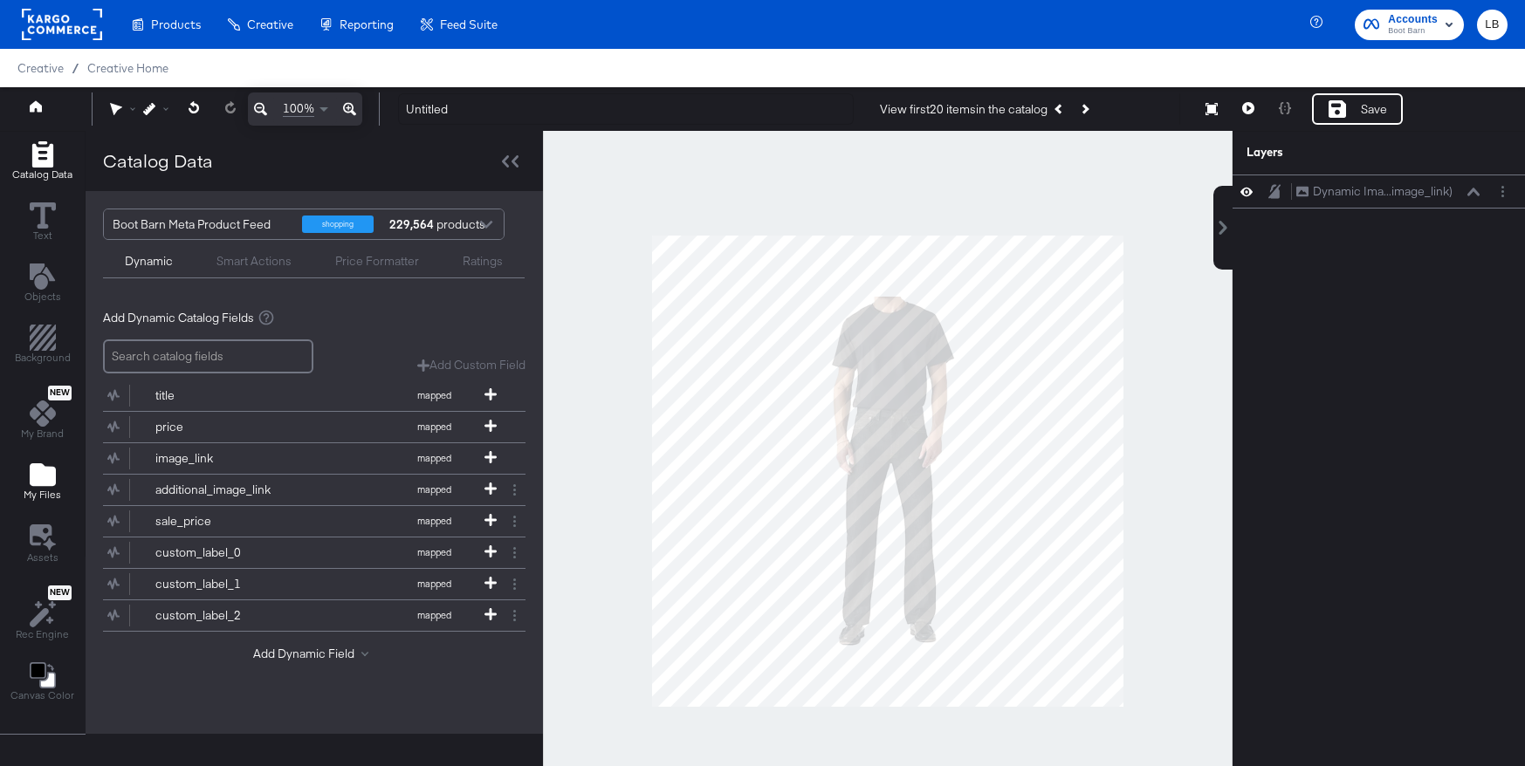
click at [47, 470] on icon "Add Files" at bounding box center [43, 474] width 26 height 23
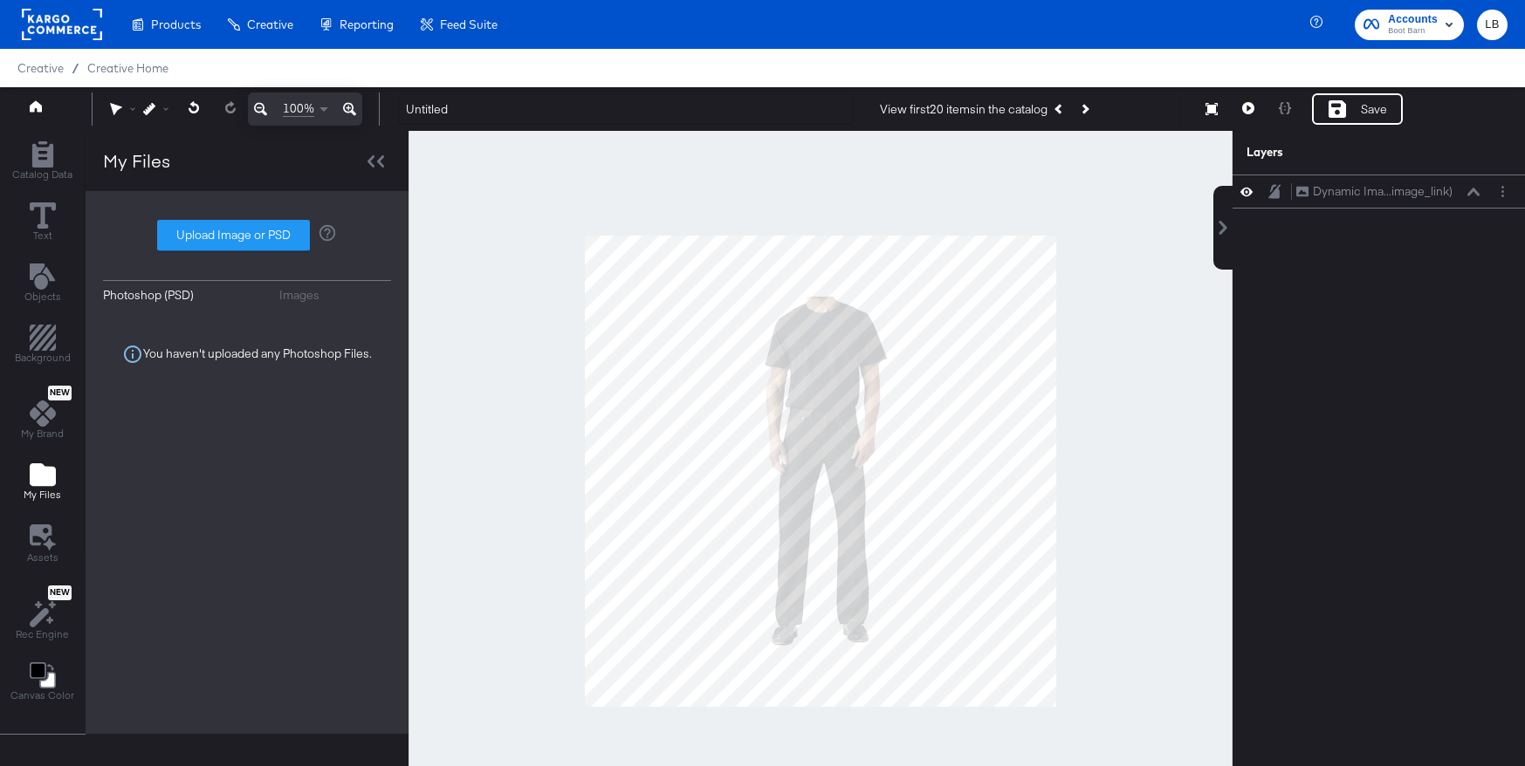
click at [298, 299] on div "Images" at bounding box center [299, 295] width 40 height 17
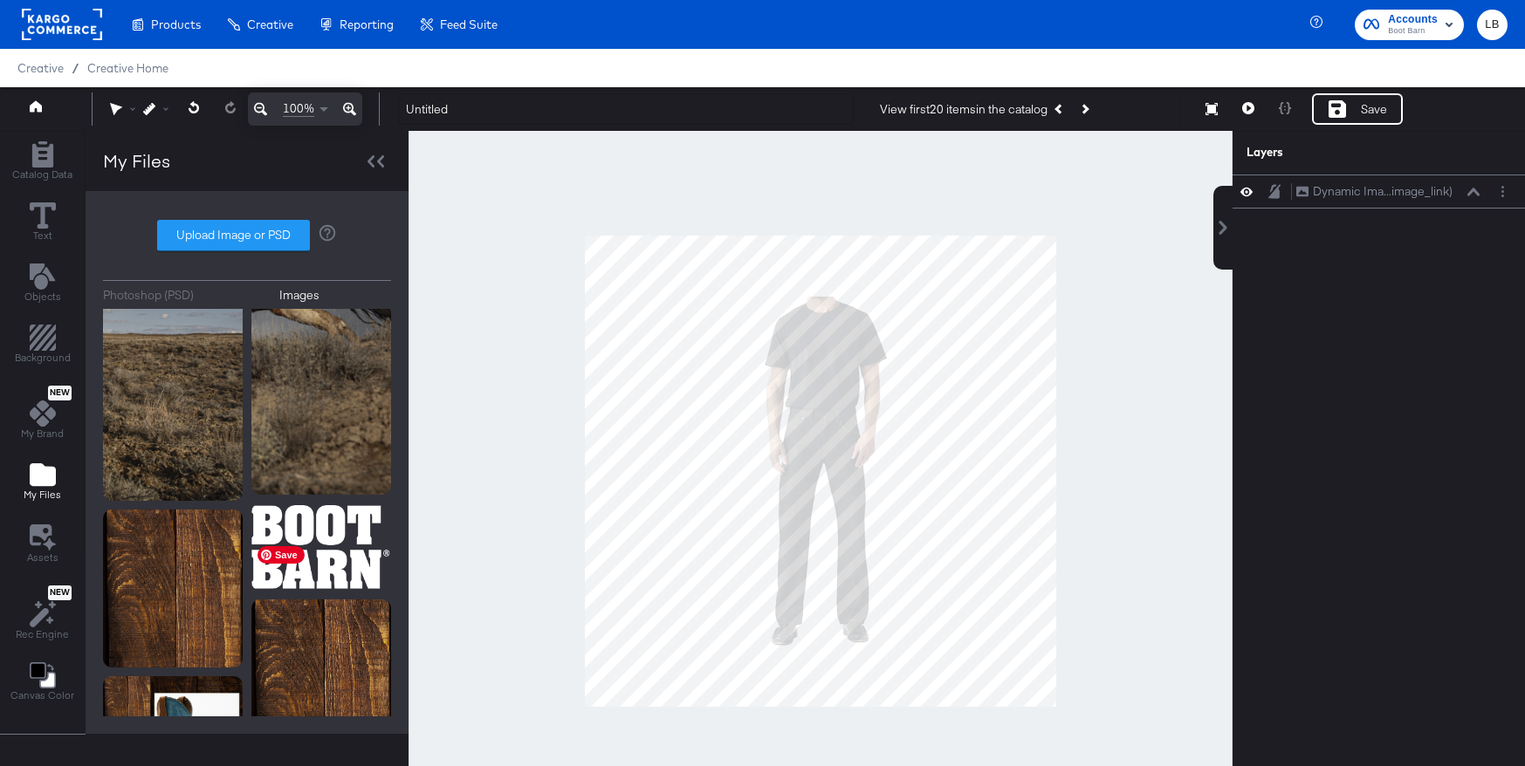
scroll to position [646, 0]
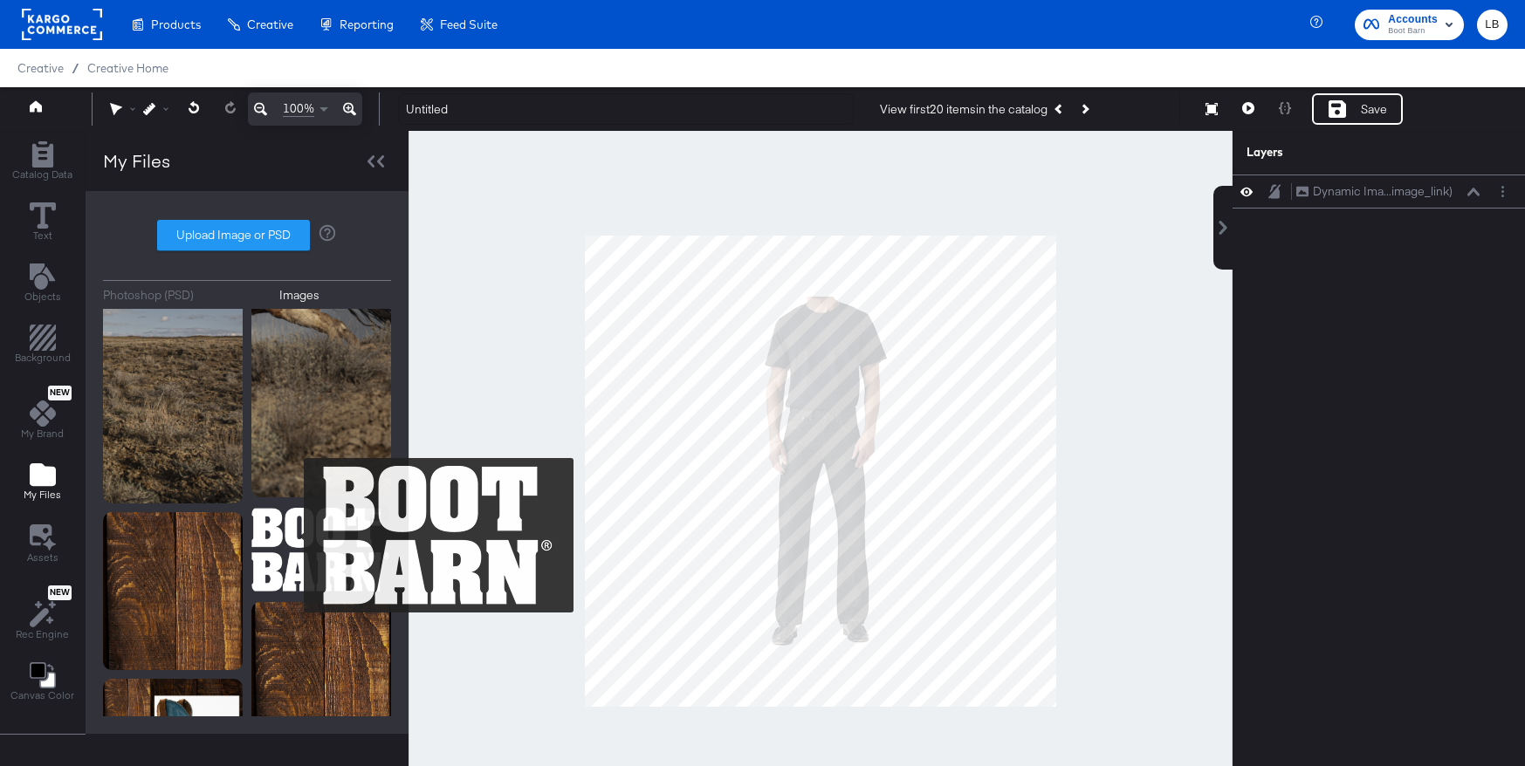
click at [292, 536] on img at bounding box center [321, 549] width 140 height 87
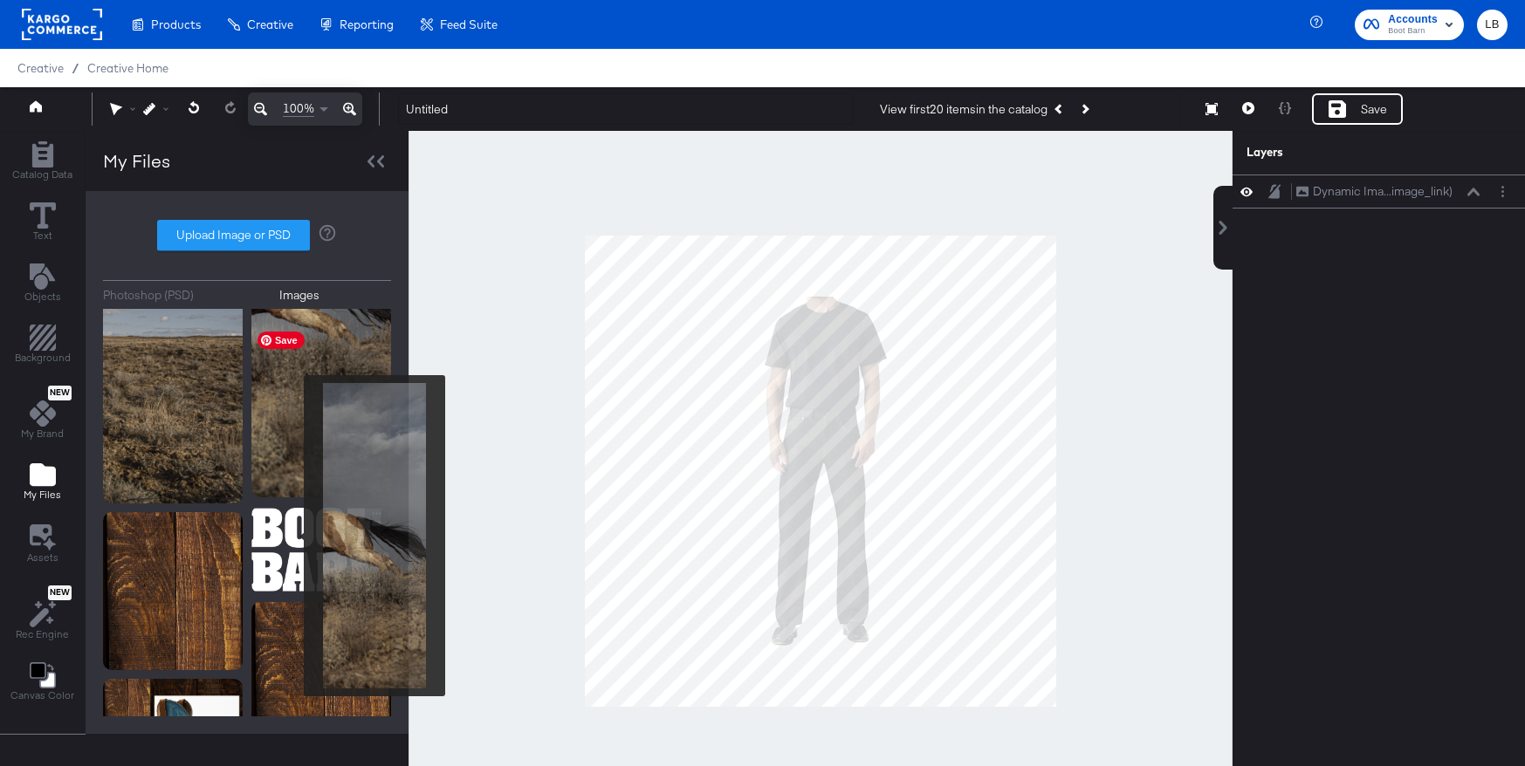
scroll to position [408, 0]
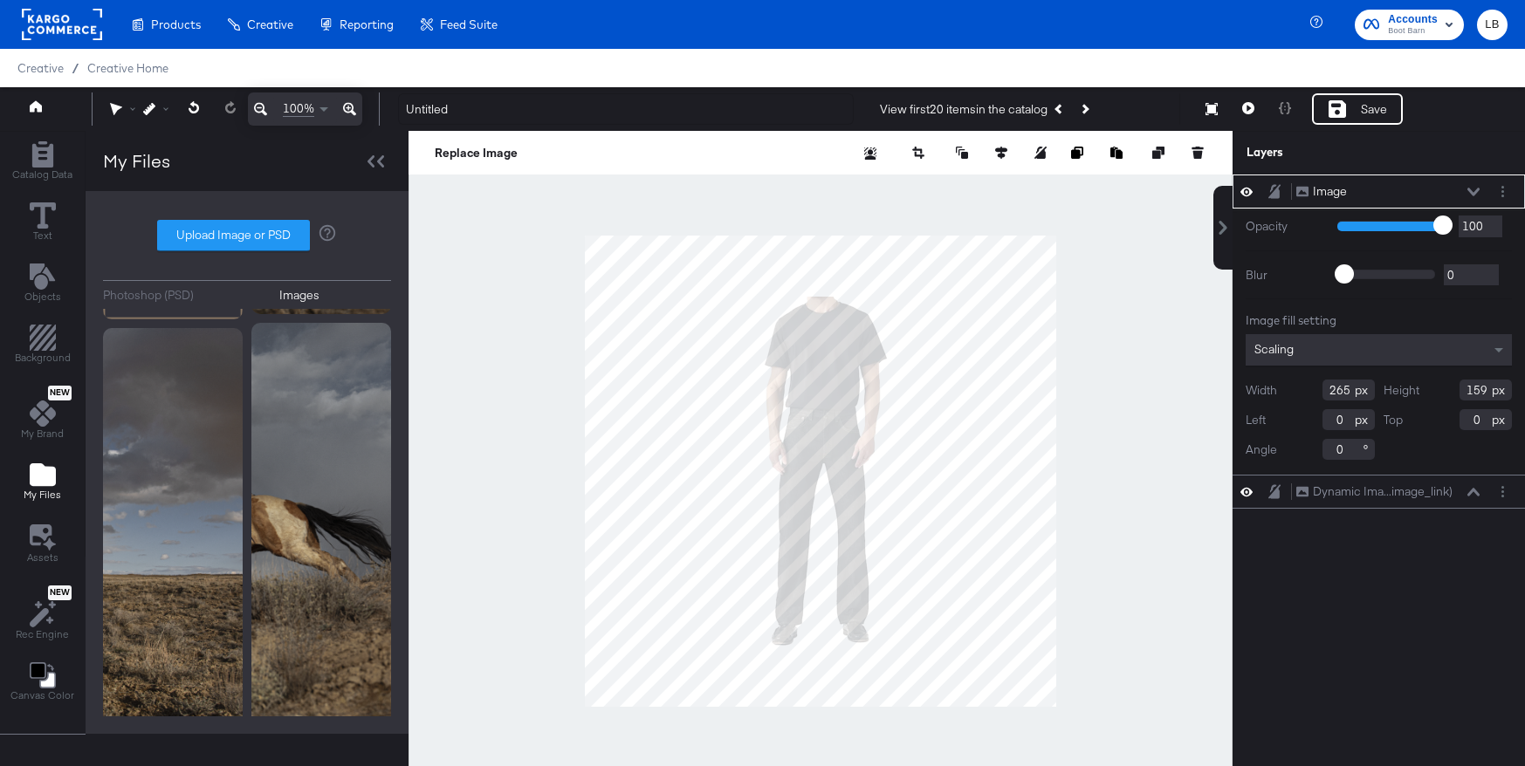
type input "760"
type input "384"
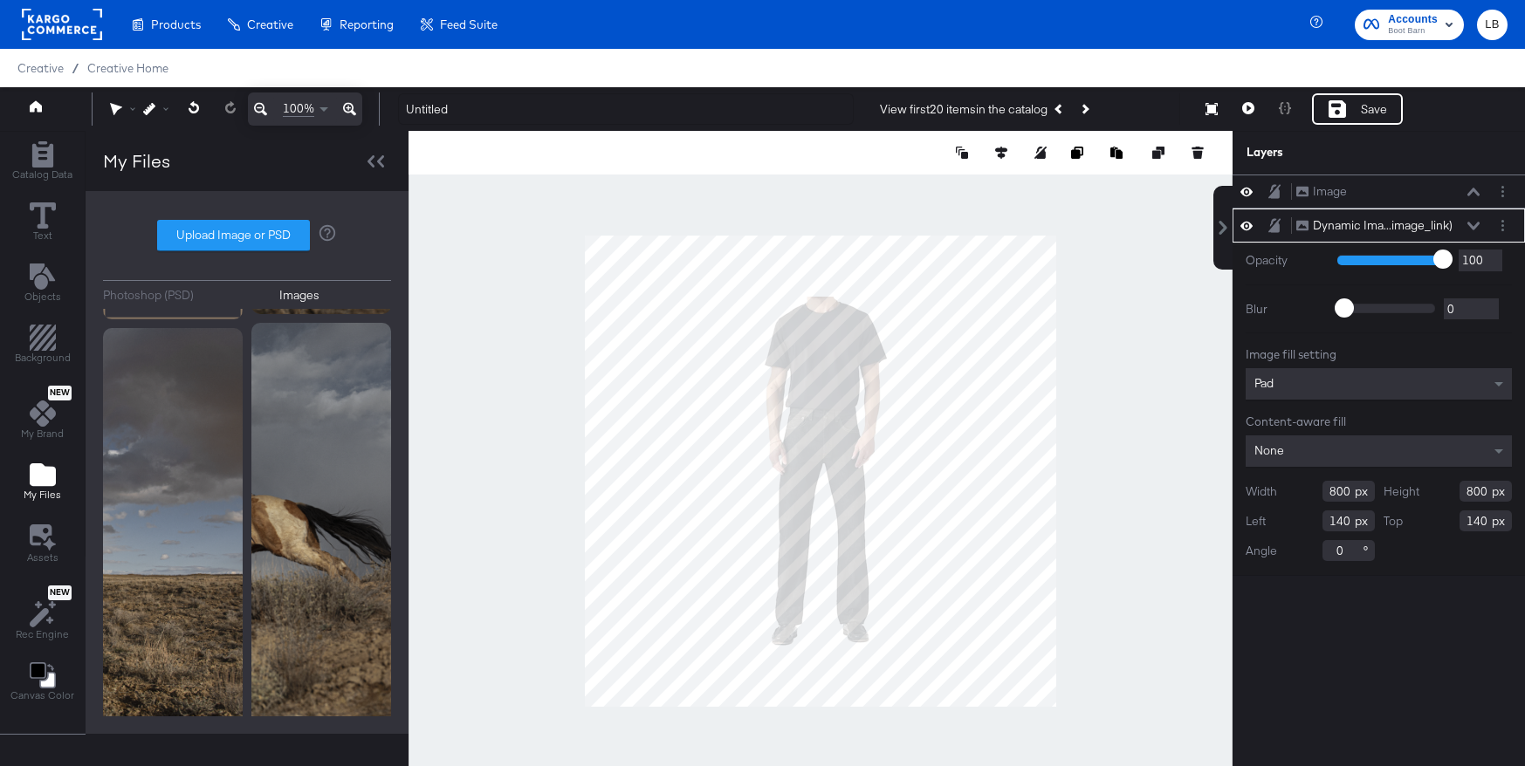
type input "0"
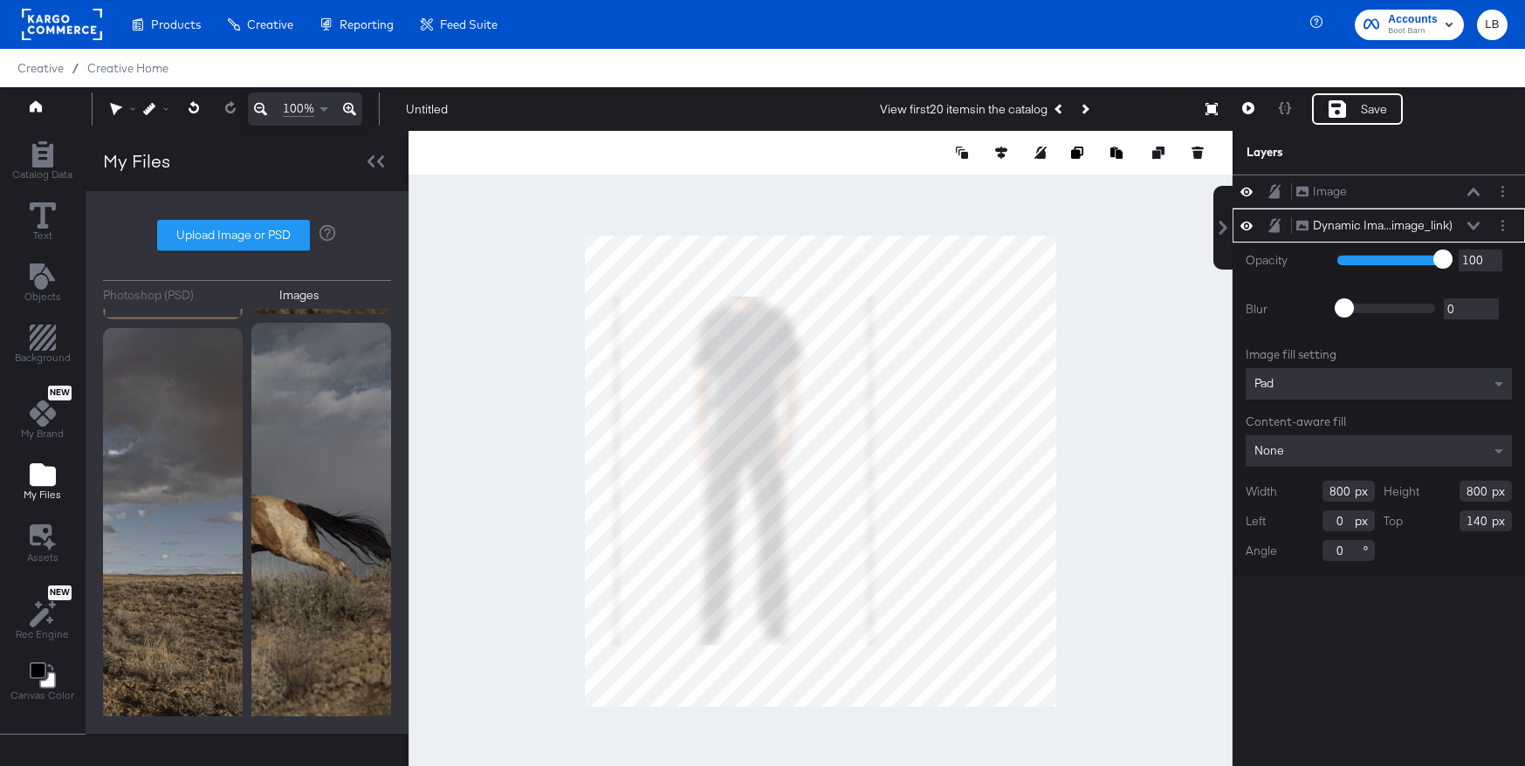
type input "723"
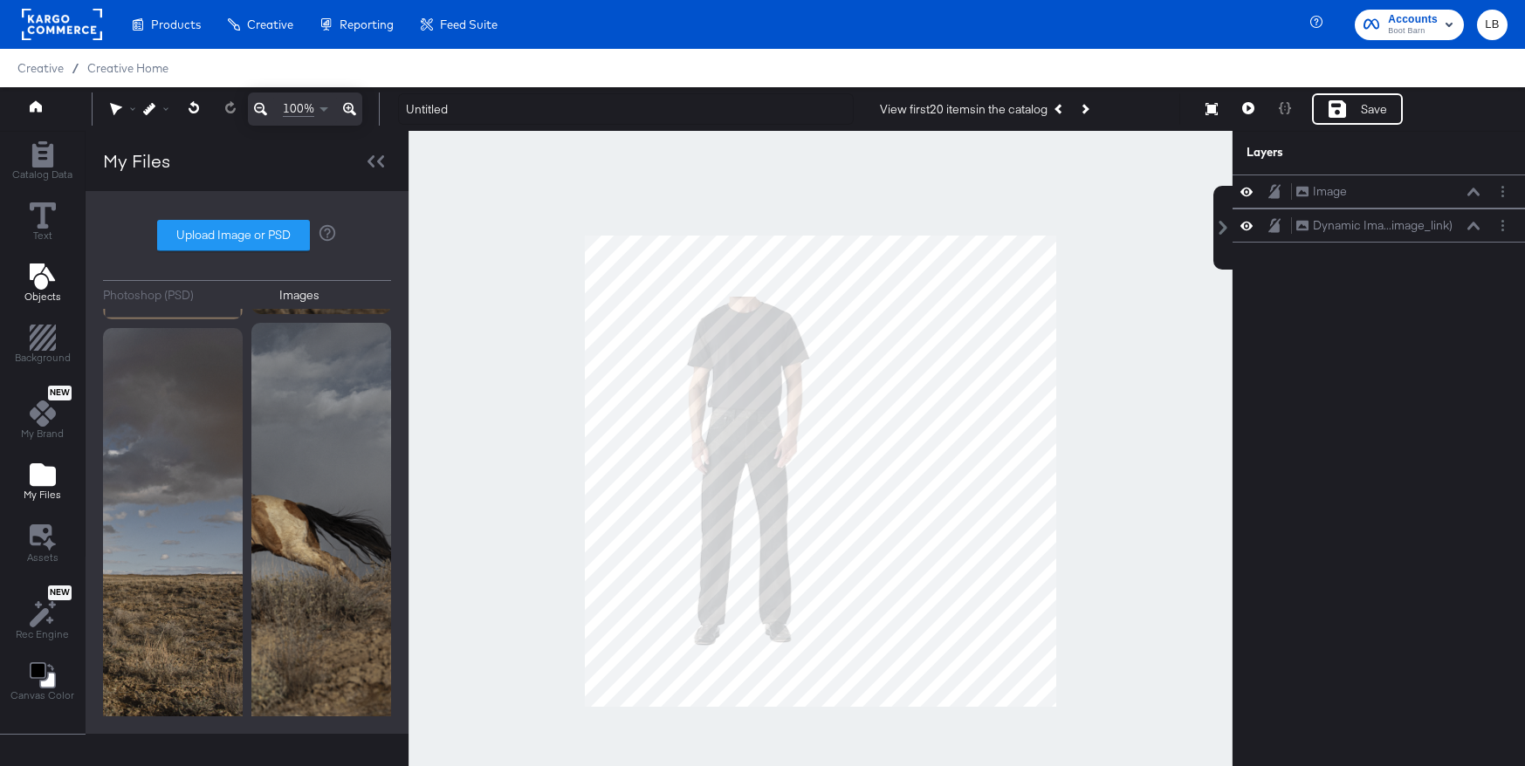
click at [54, 264] on icon "Add Text" at bounding box center [43, 277] width 26 height 26
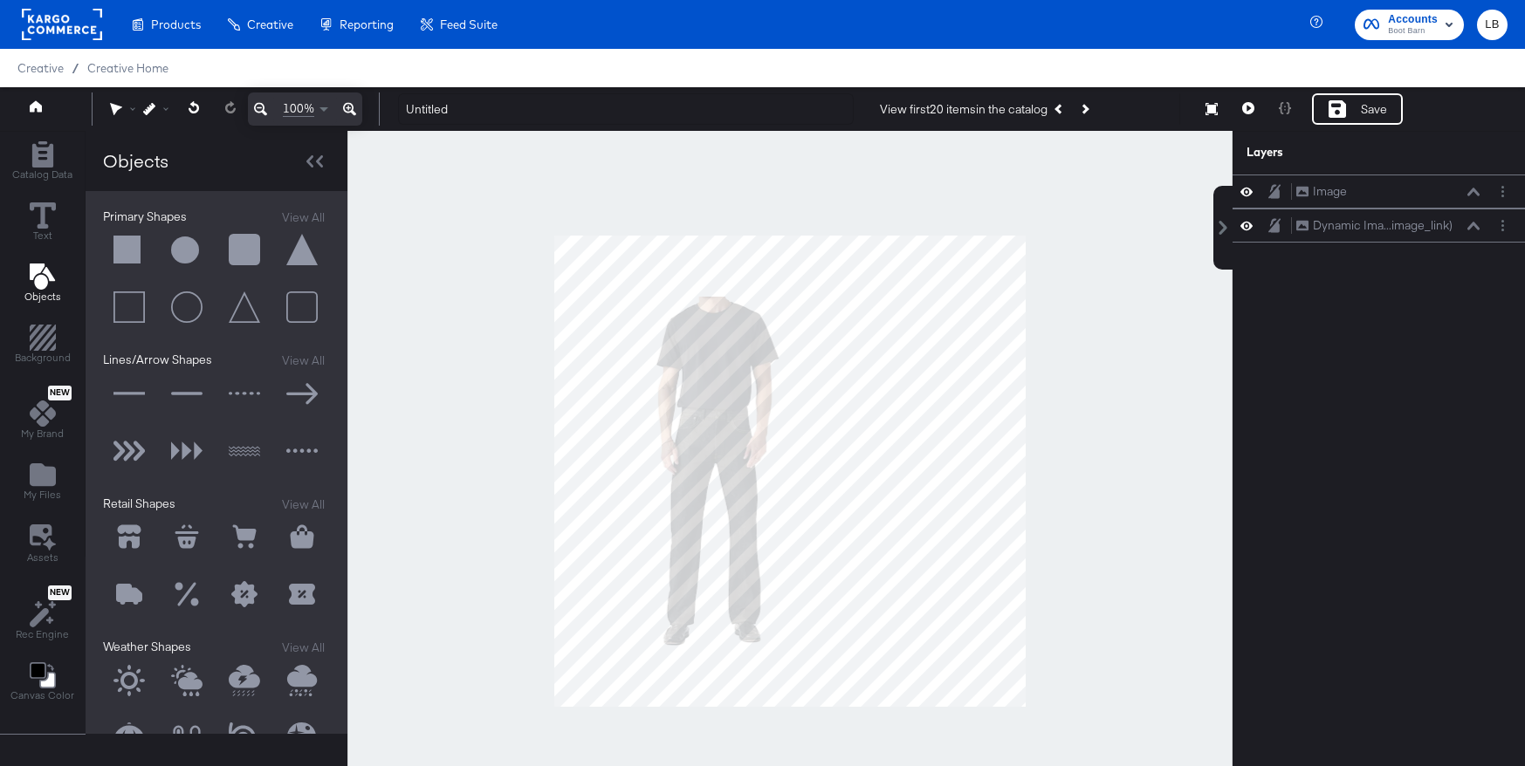
click at [129, 245] on button at bounding box center [129, 250] width 52 height 52
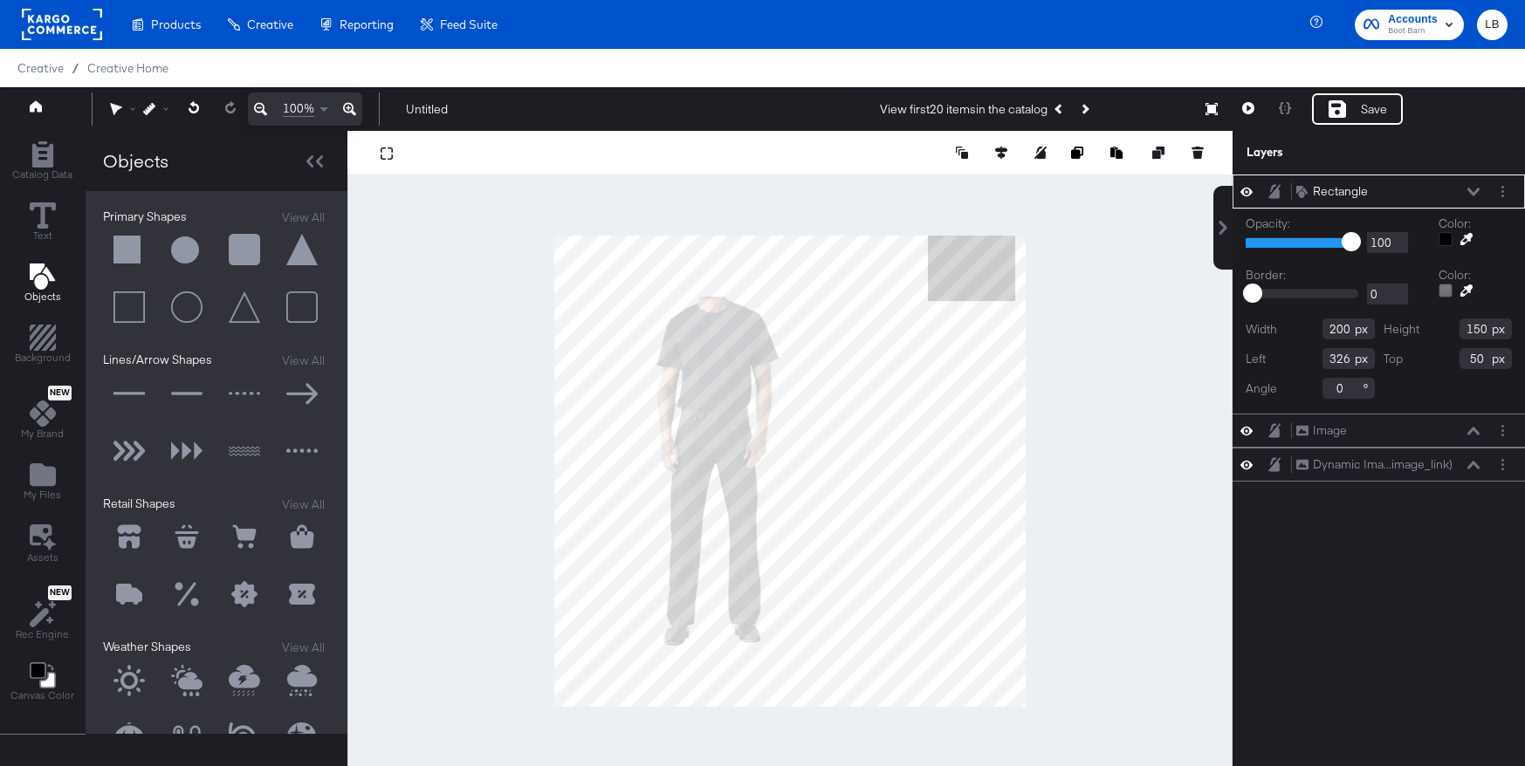
type input "856"
type input "22"
type input "840"
type input "68"
click at [993, 151] on button at bounding box center [1000, 152] width 17 height 17
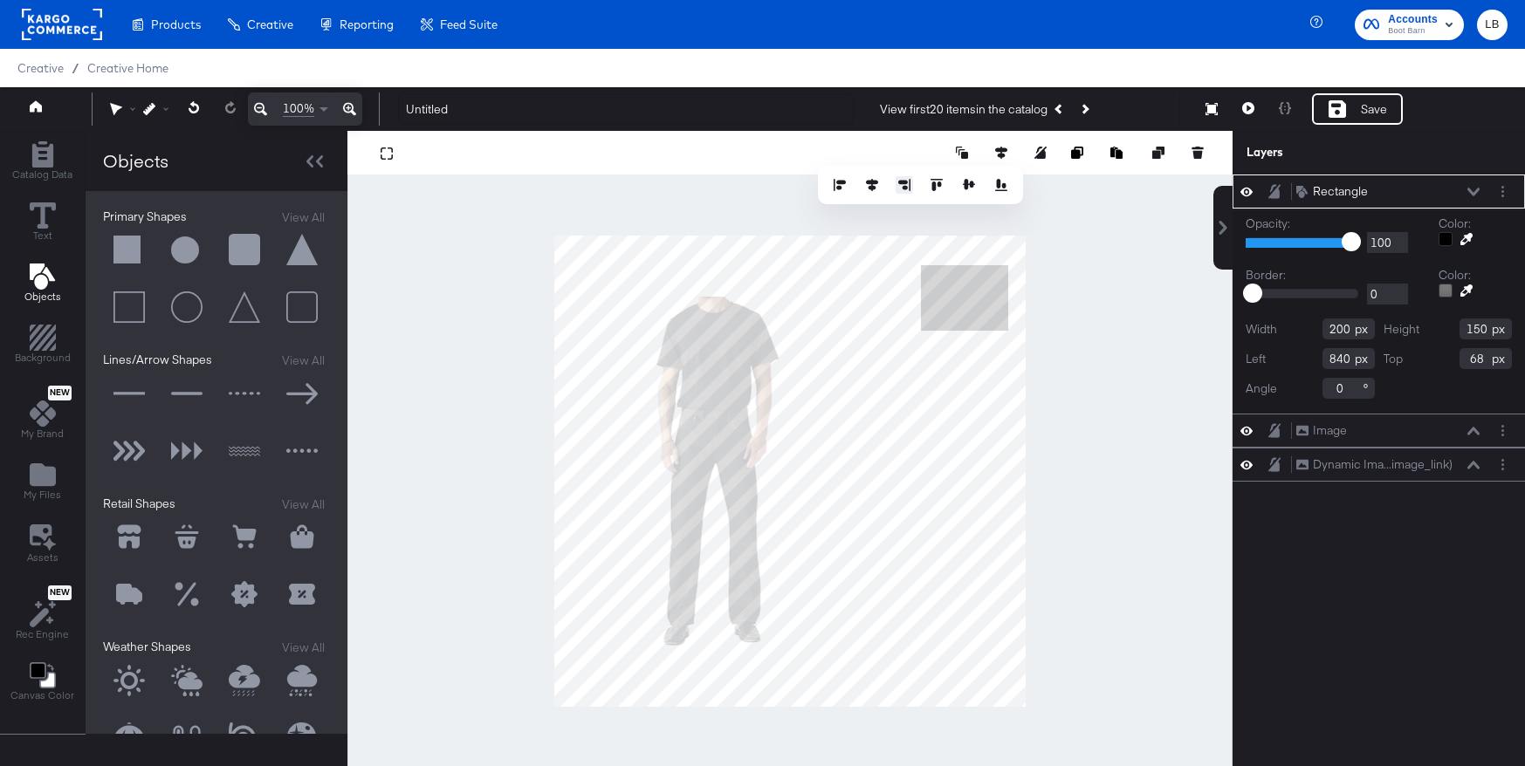
click at [908, 182] on icon at bounding box center [904, 185] width 12 height 12
type input "880"
click at [932, 183] on icon at bounding box center [936, 185] width 12 height 12
type input "0"
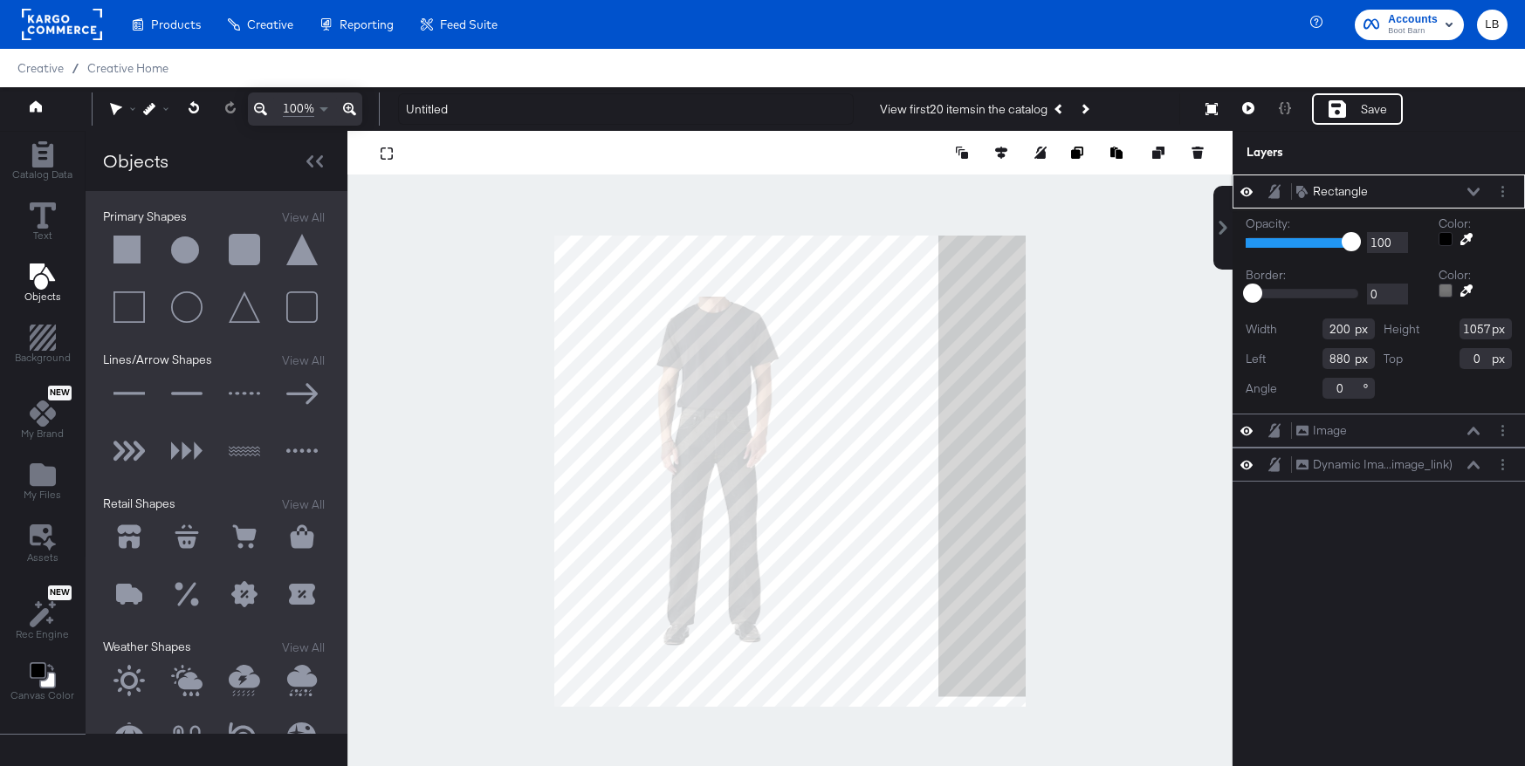
click at [1489, 328] on div "Height 1057" at bounding box center [1448, 329] width 129 height 21
type input "1080"
click at [1341, 327] on input "200" at bounding box center [1348, 329] width 52 height 21
drag, startPoint x: 1347, startPoint y: 332, endPoint x: 1276, endPoint y: 332, distance: 70.7
click at [1276, 332] on div "Width 230" at bounding box center [1310, 329] width 129 height 21
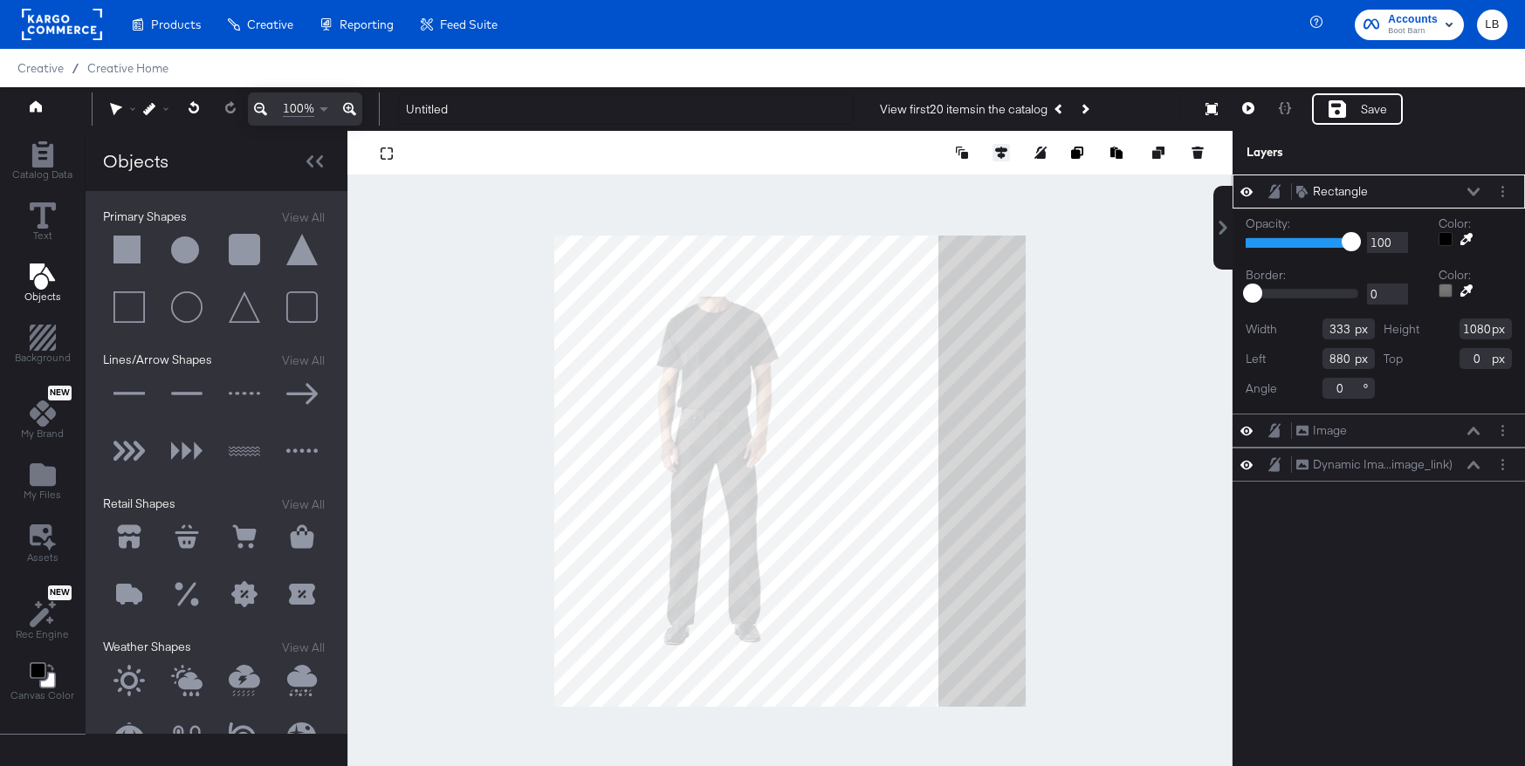
type input "333"
click at [996, 148] on icon at bounding box center [1001, 153] width 12 height 12
click at [906, 183] on icon at bounding box center [904, 185] width 12 height 12
type input "747"
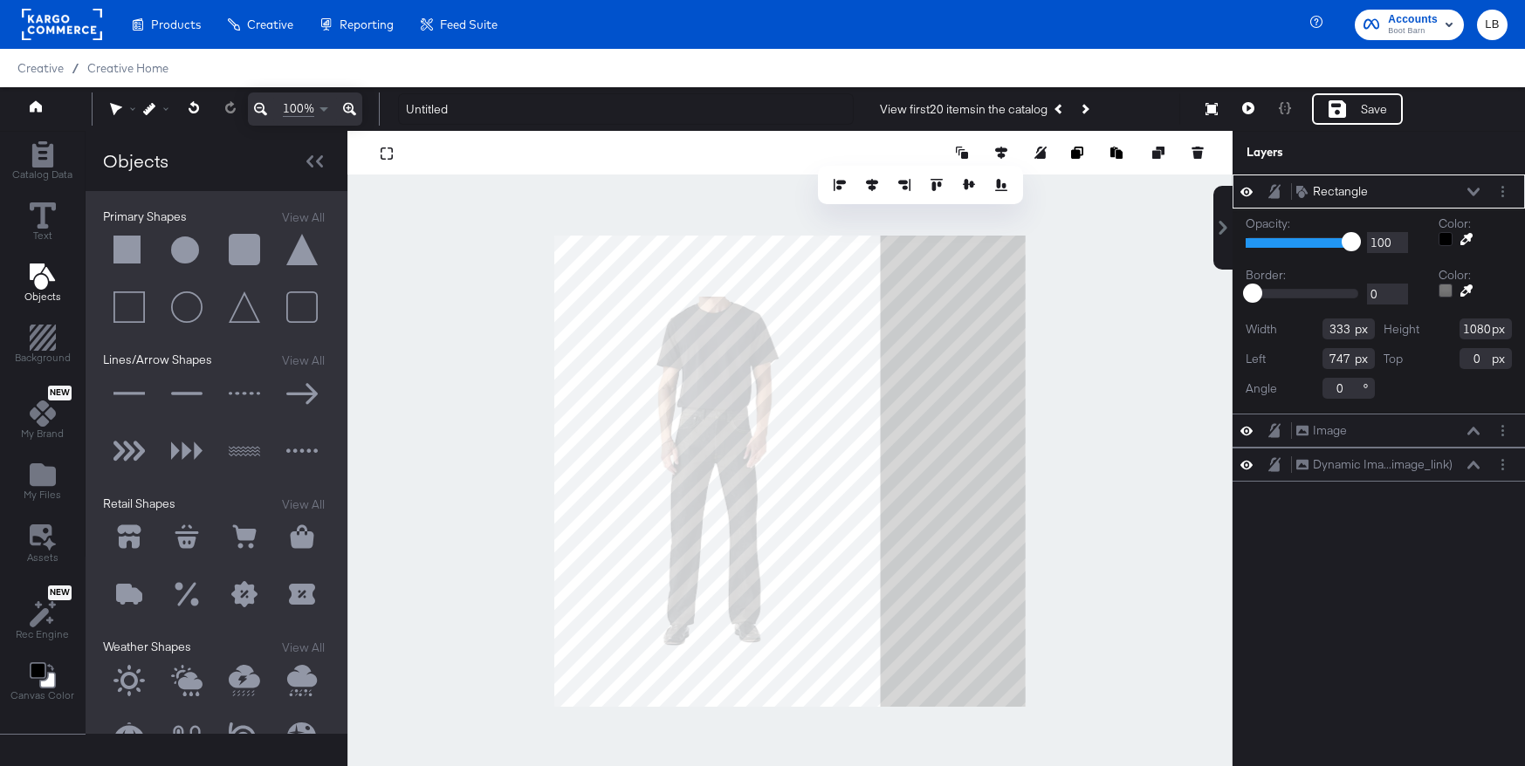
click at [1058, 390] on div at bounding box center [789, 471] width 885 height 680
click at [1470, 189] on icon at bounding box center [1473, 192] width 12 height 8
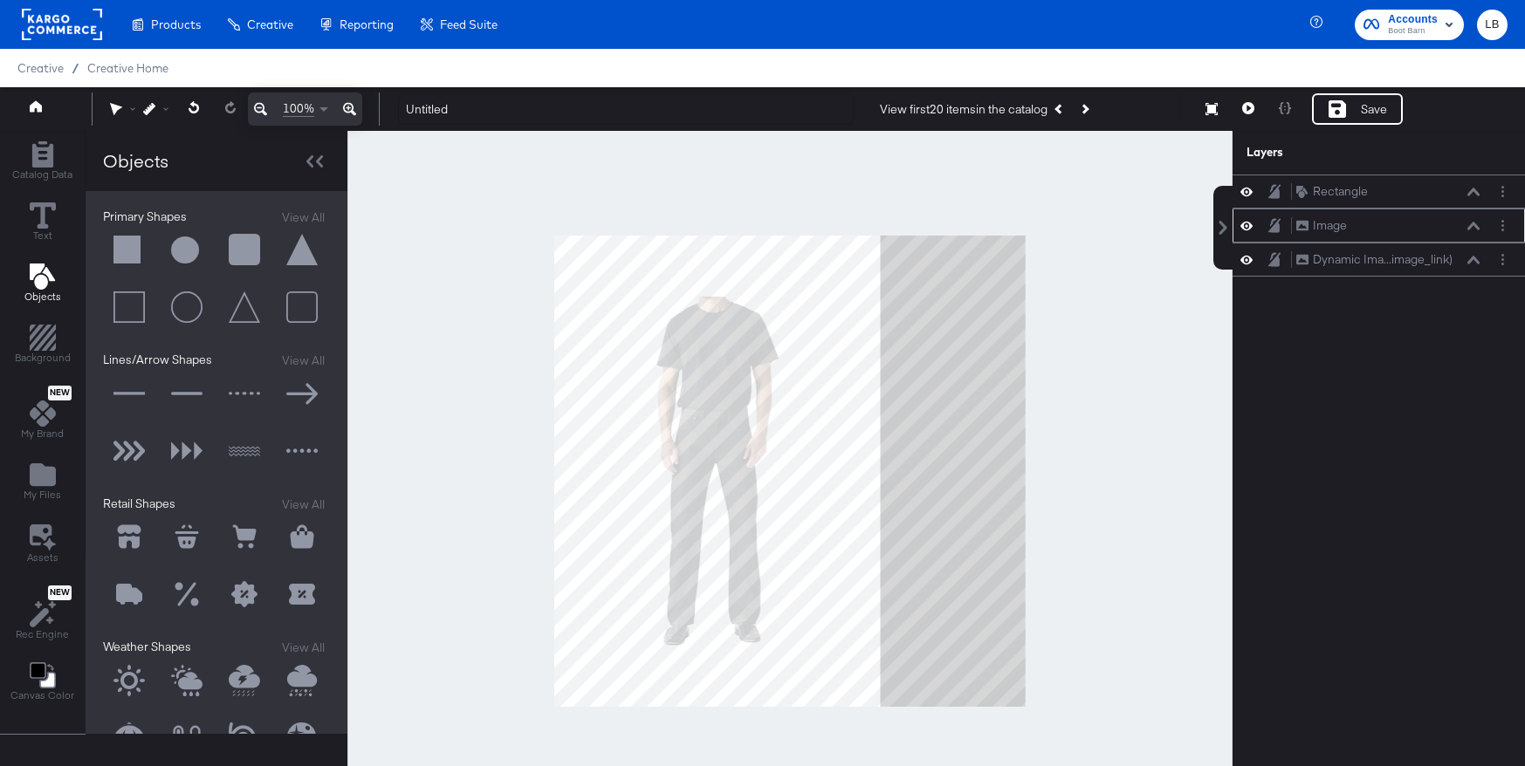
drag, startPoint x: 1356, startPoint y: 186, endPoint x: 1355, endPoint y: 225, distance: 39.3
click at [1355, 225] on div "Rectangle Rectangle Image Image Dynamic Ima...image_link) Dynamic Image (image_…" at bounding box center [1379, 226] width 292 height 102
drag, startPoint x: 1344, startPoint y: 223, endPoint x: 1357, endPoint y: 187, distance: 38.9
click at [1357, 187] on div "Rectangle Rectangle Image Image Dynamic Ima...image_link) Dynamic Image (image_…" at bounding box center [1379, 226] width 292 height 102
drag, startPoint x: 1432, startPoint y: 219, endPoint x: 1435, endPoint y: 182, distance: 37.7
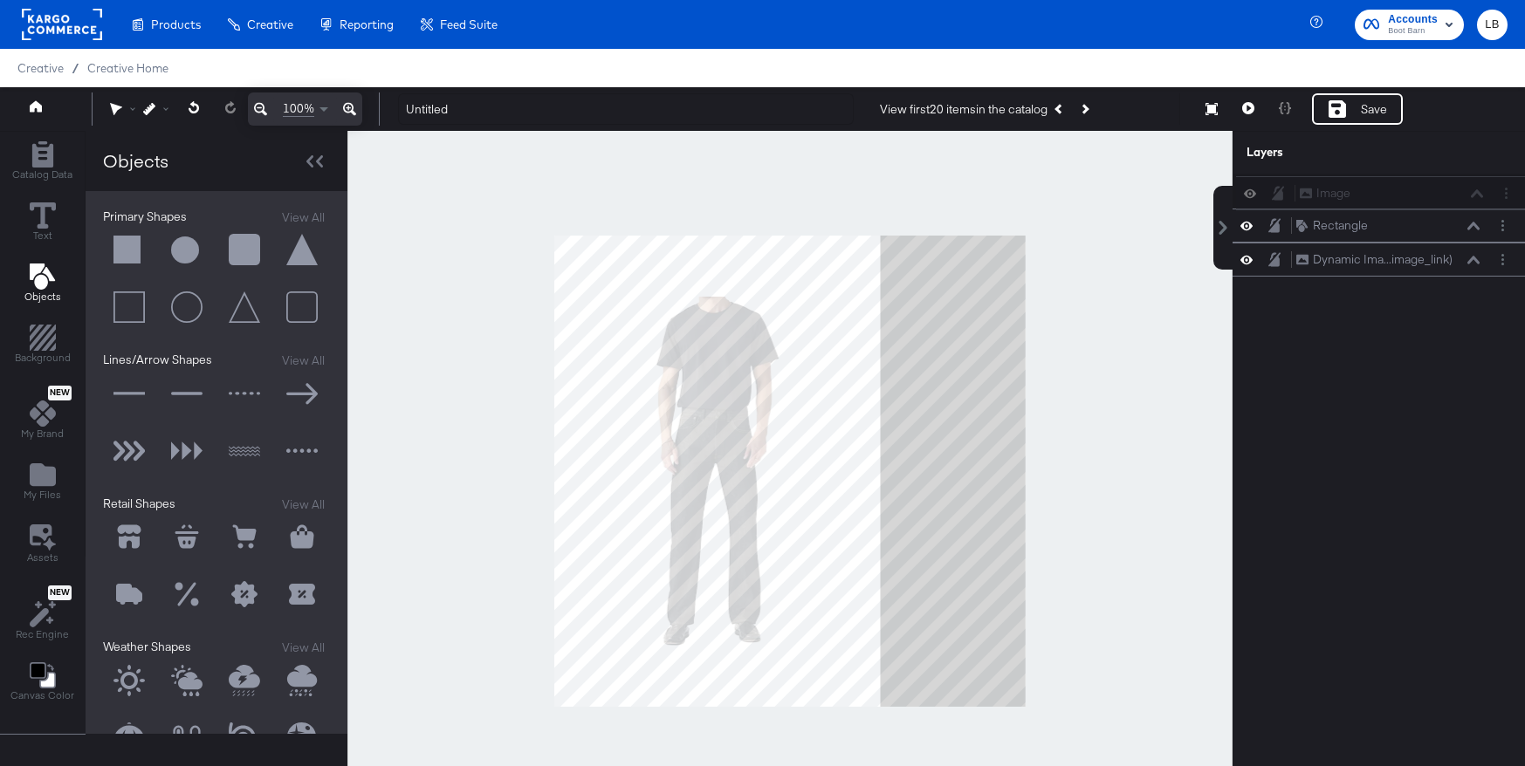
click at [1435, 182] on div "Rectangle Rectangle Image Image Dynamic Ima...image_link) Dynamic Image (image_…" at bounding box center [1379, 226] width 292 height 102
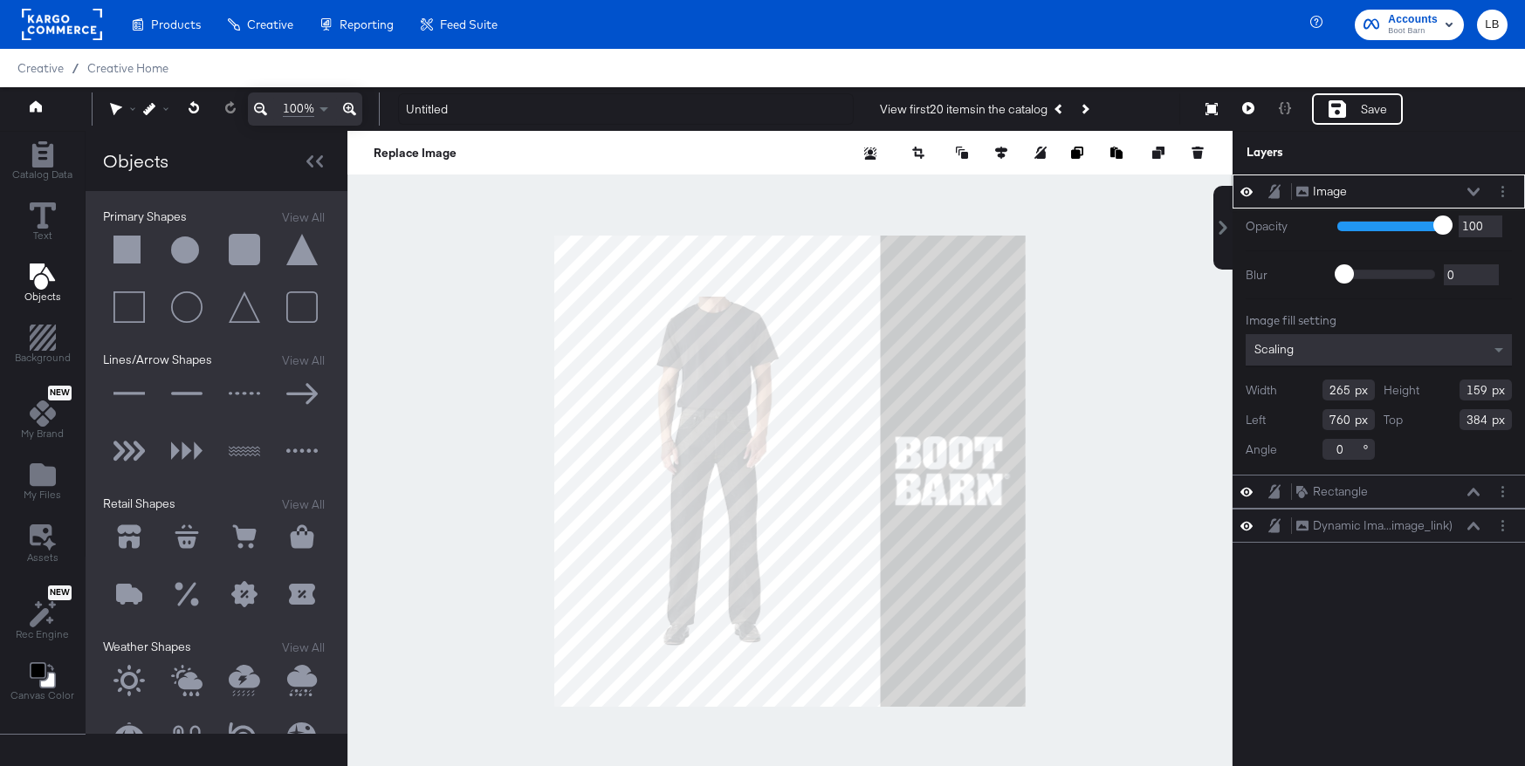
type input "781"
type input "461"
type input "205"
type input "101"
type input "841"
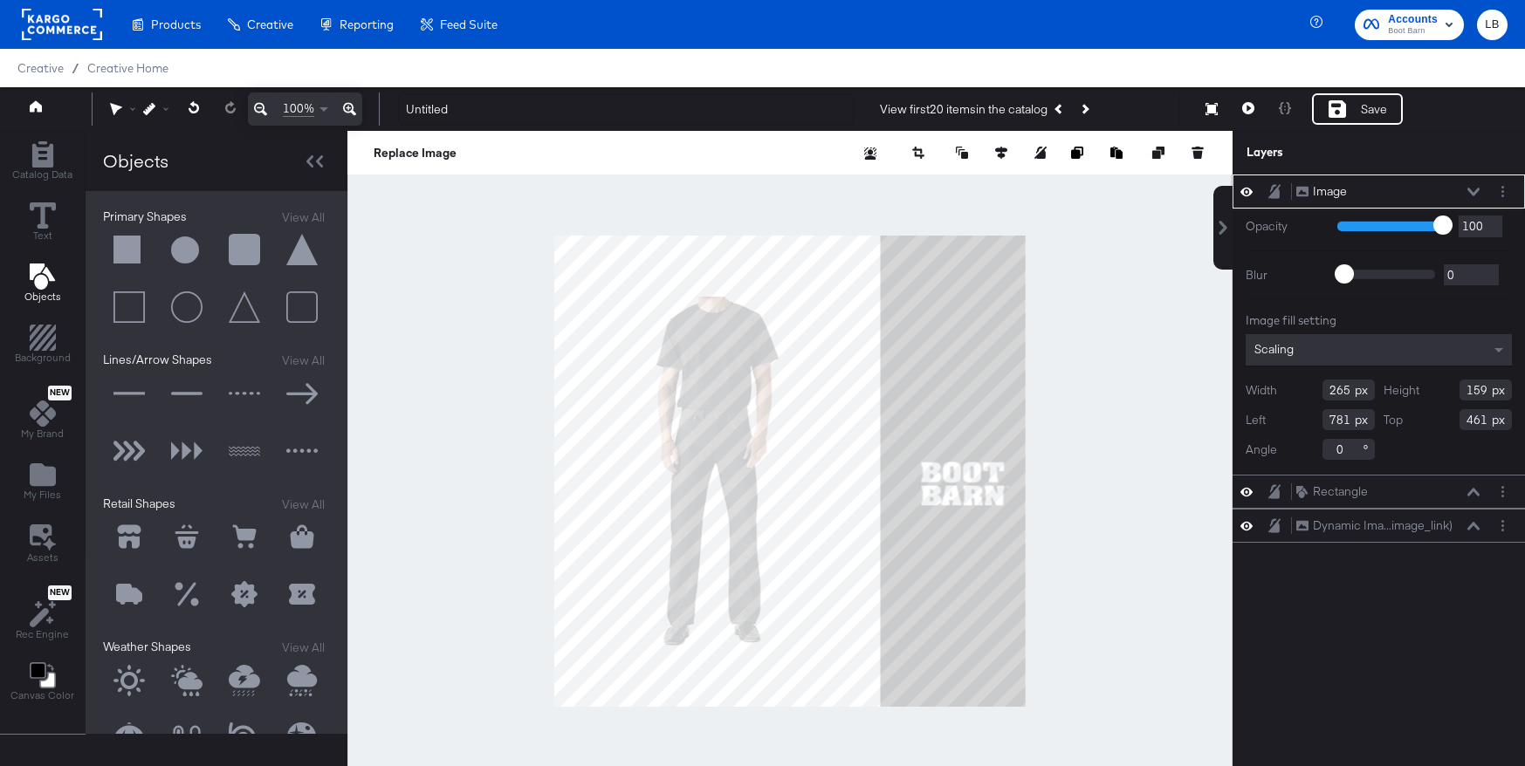
type input "519"
type input "274"
type input "134"
type input "772"
type input "485"
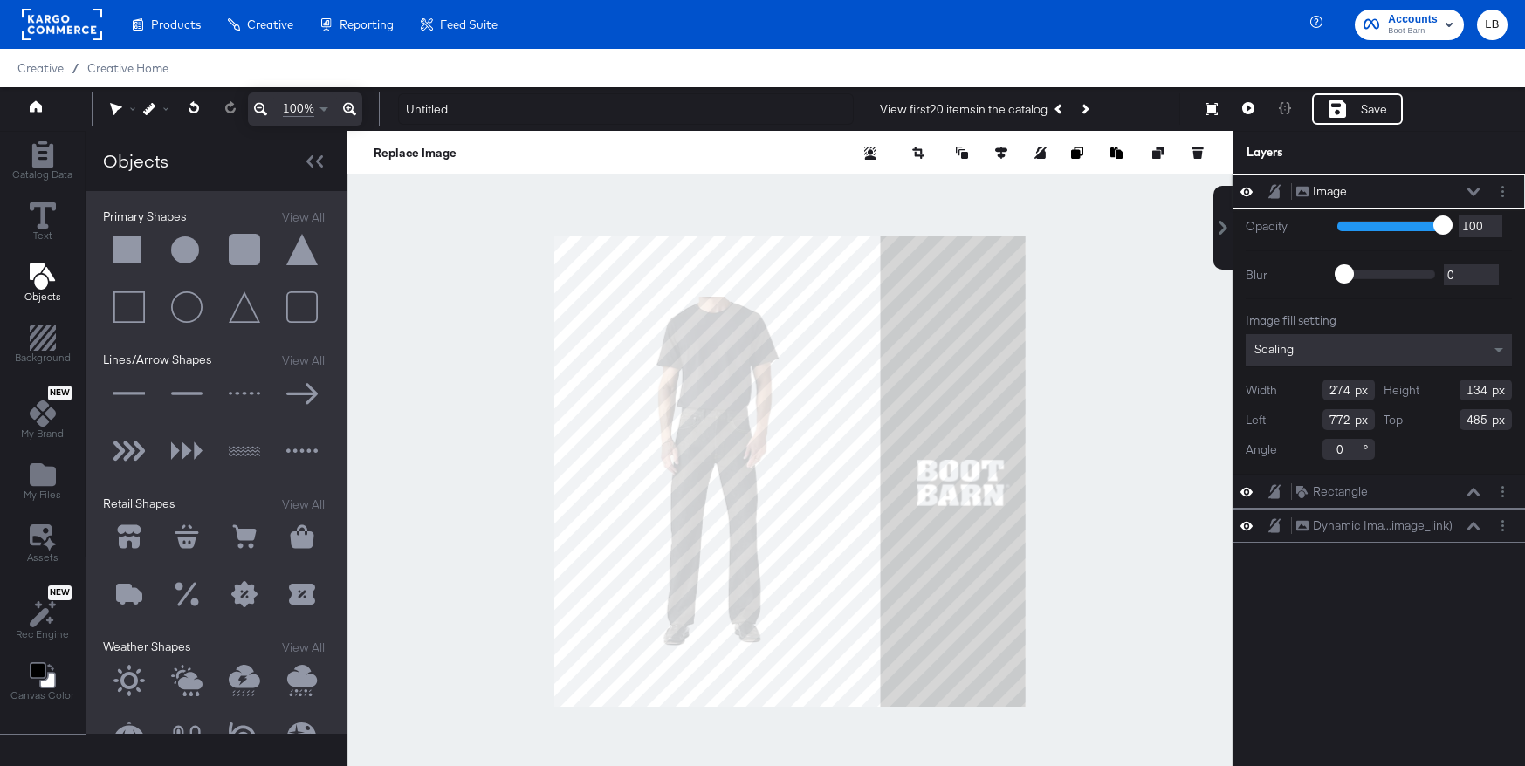
type input "223"
type input "109"
type input "823"
type input "510"
type input "802"
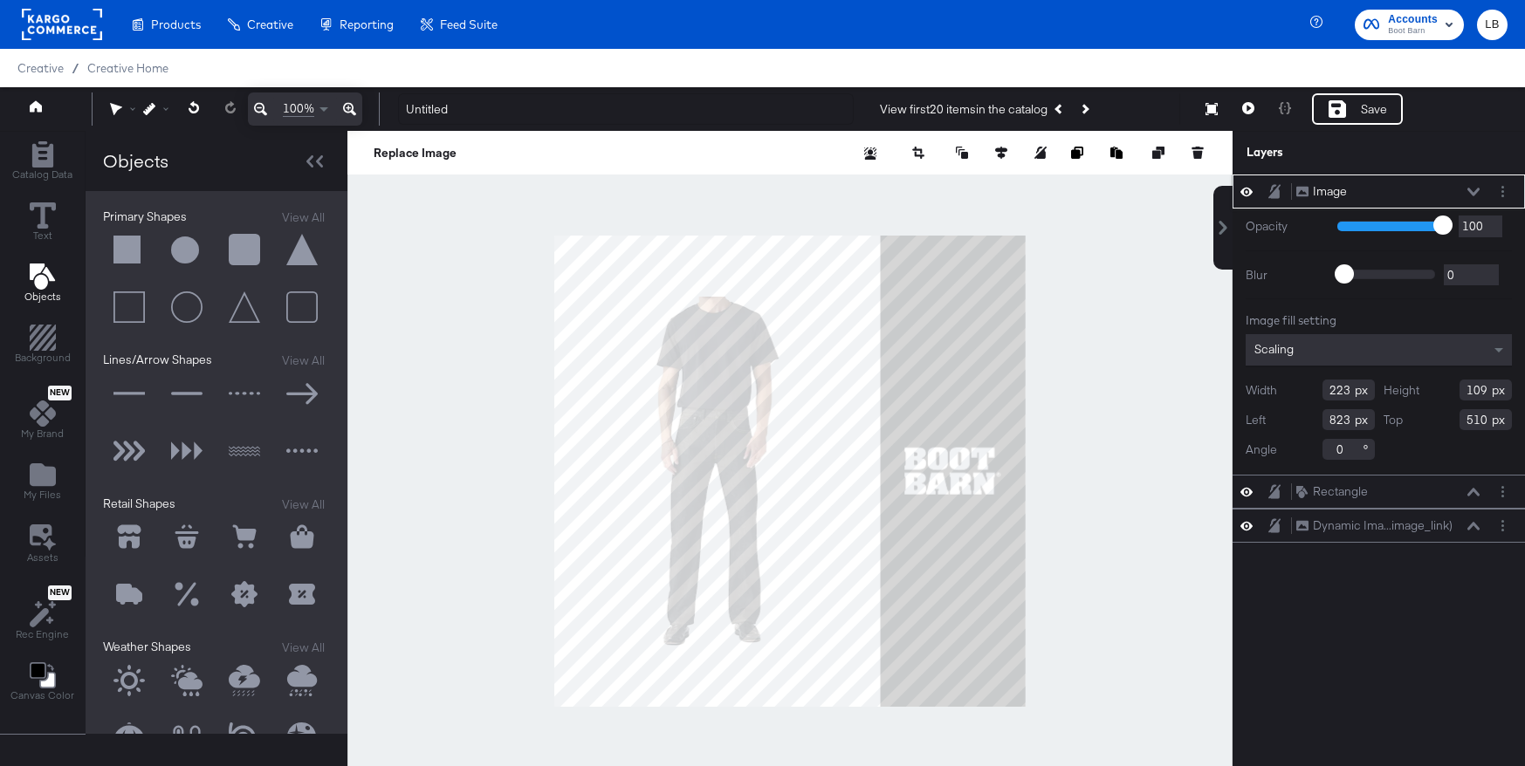
type input "485"
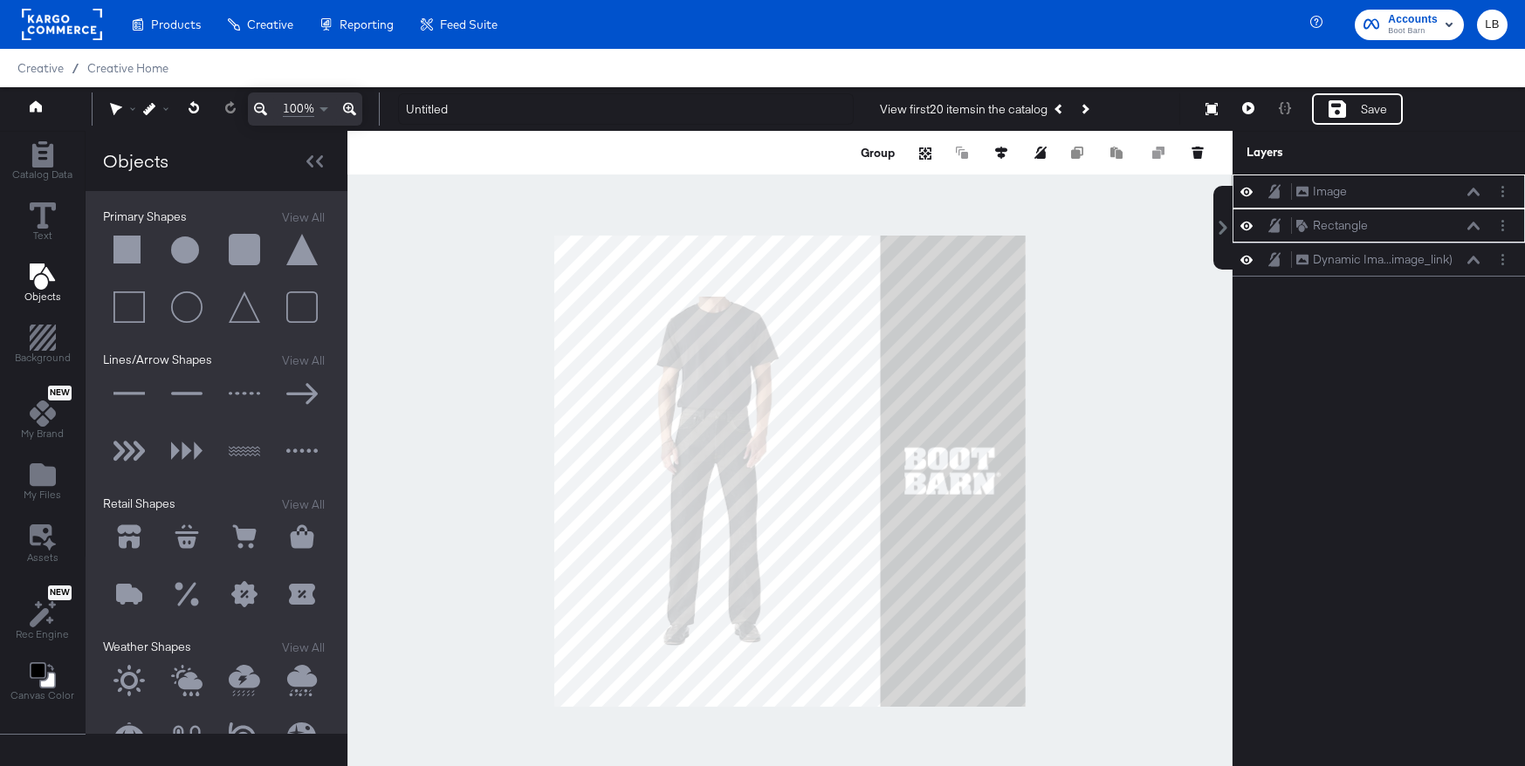
click at [991, 153] on div "Group Failed to load text entry" at bounding box center [1032, 152] width 348 height 17
click at [1004, 154] on icon at bounding box center [1001, 153] width 12 height 12
click at [874, 184] on icon at bounding box center [872, 185] width 12 height 12
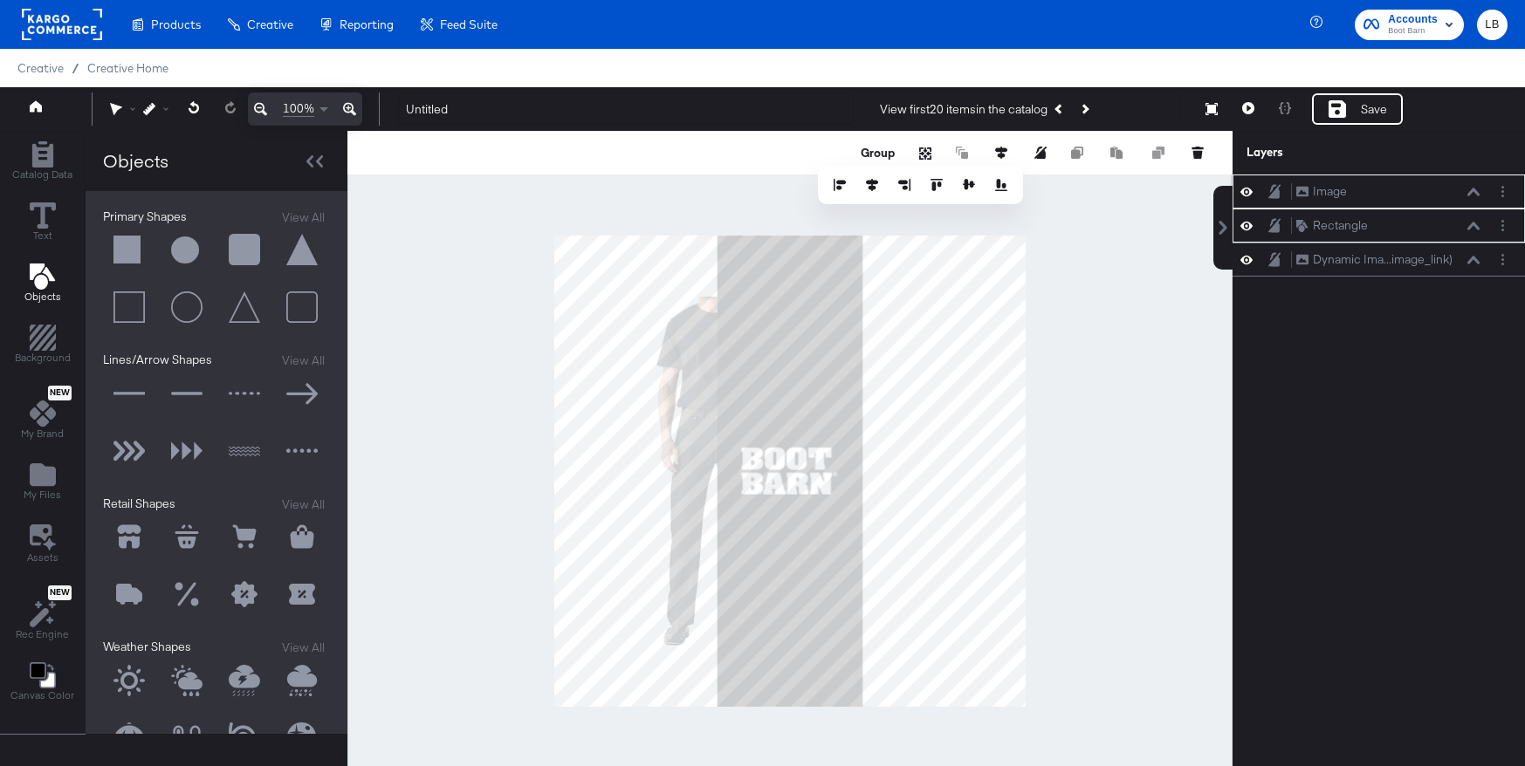
click at [1102, 491] on div at bounding box center [789, 471] width 885 height 680
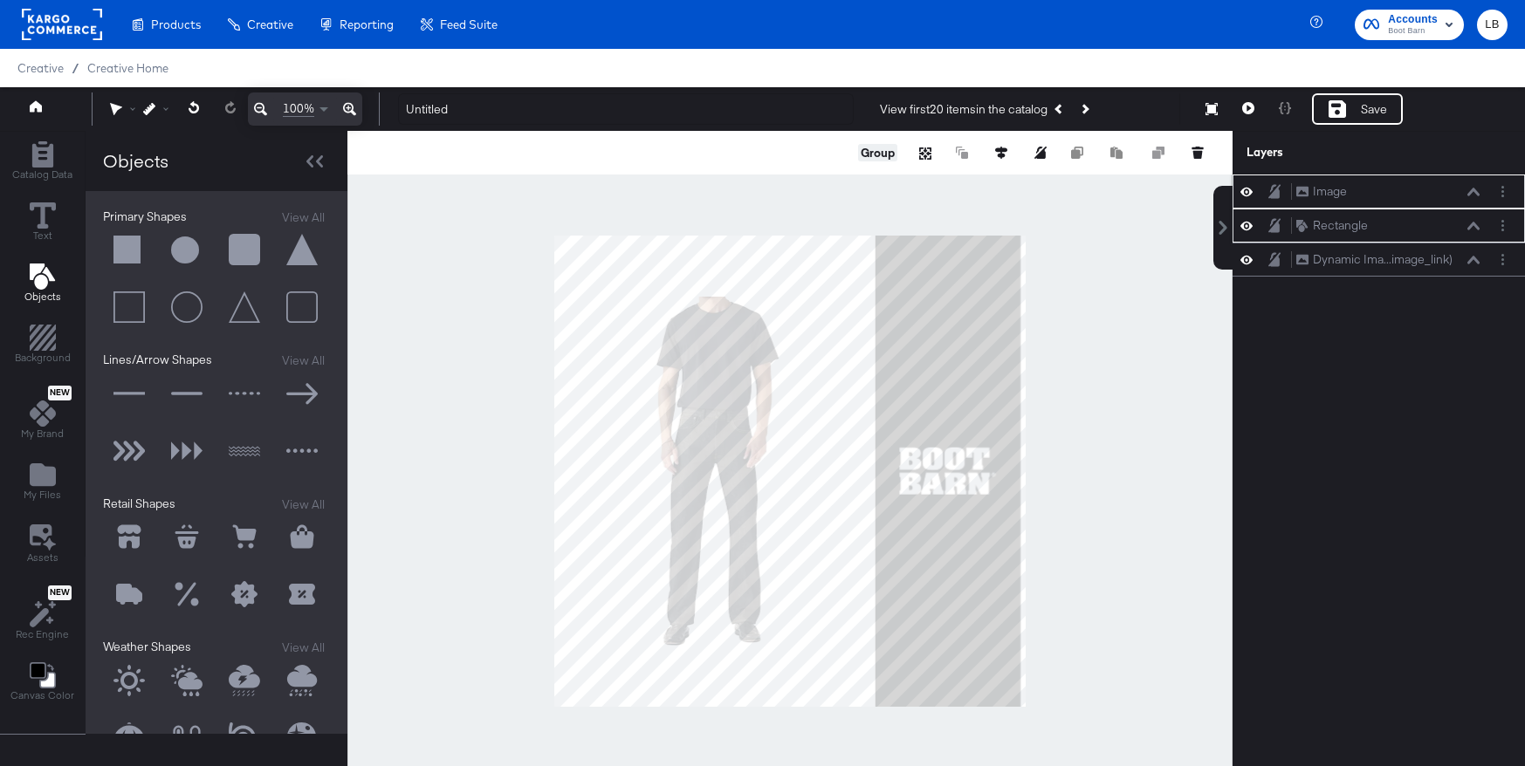
click at [875, 157] on button "Group" at bounding box center [877, 152] width 39 height 17
click at [1002, 150] on icon at bounding box center [1001, 153] width 12 height 12
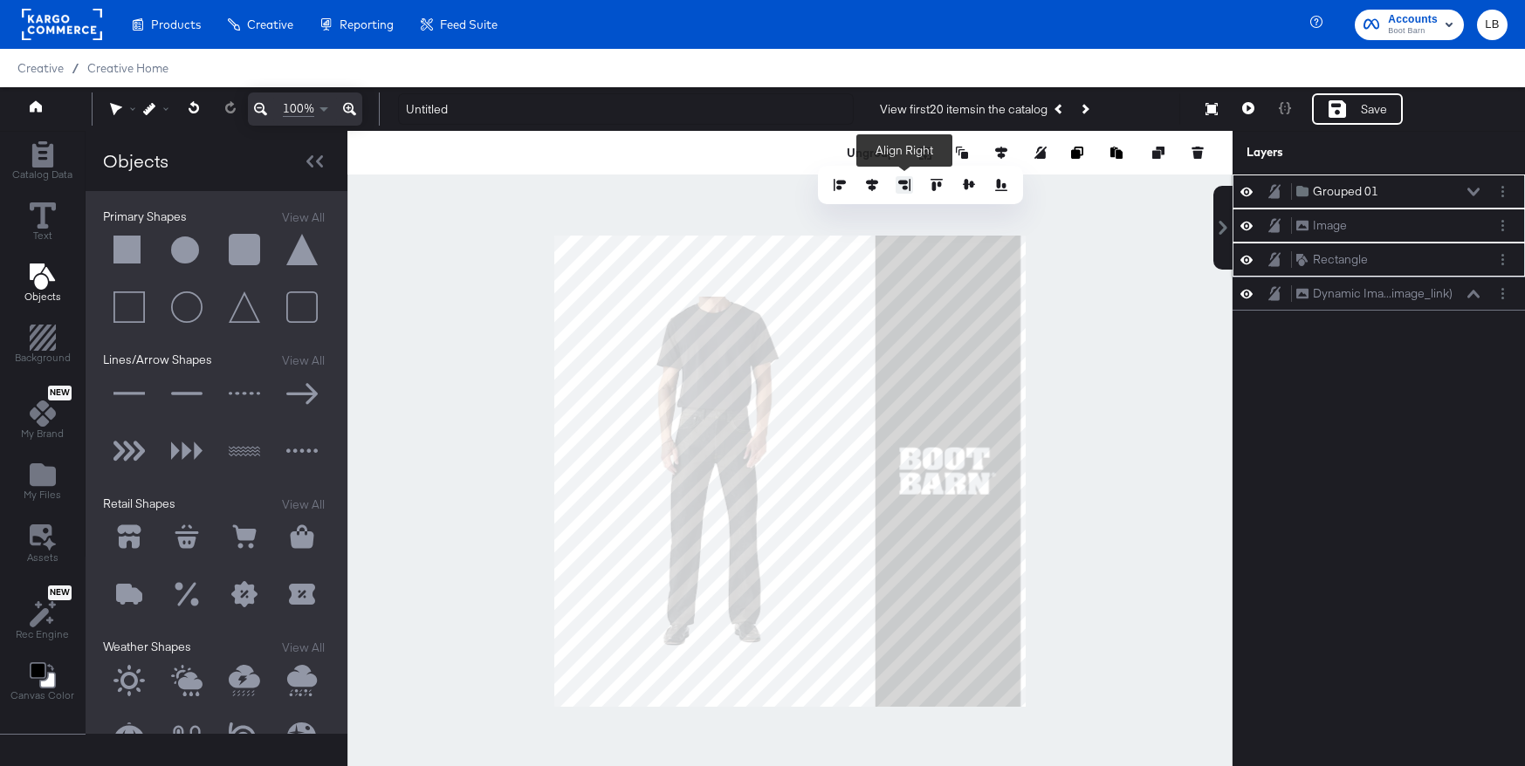
click at [896, 185] on button at bounding box center [904, 184] width 17 height 17
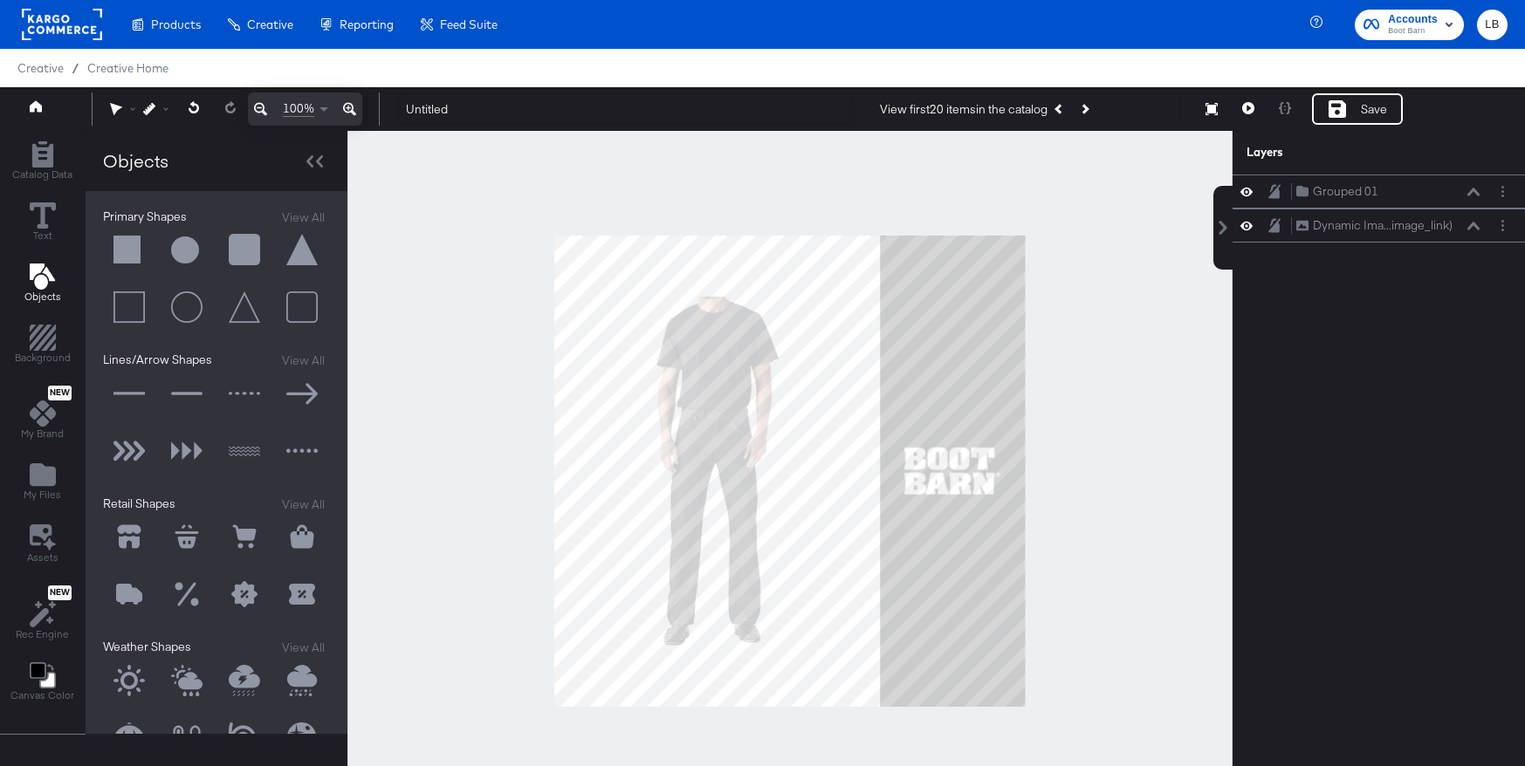
click at [1088, 389] on div at bounding box center [789, 471] width 885 height 680
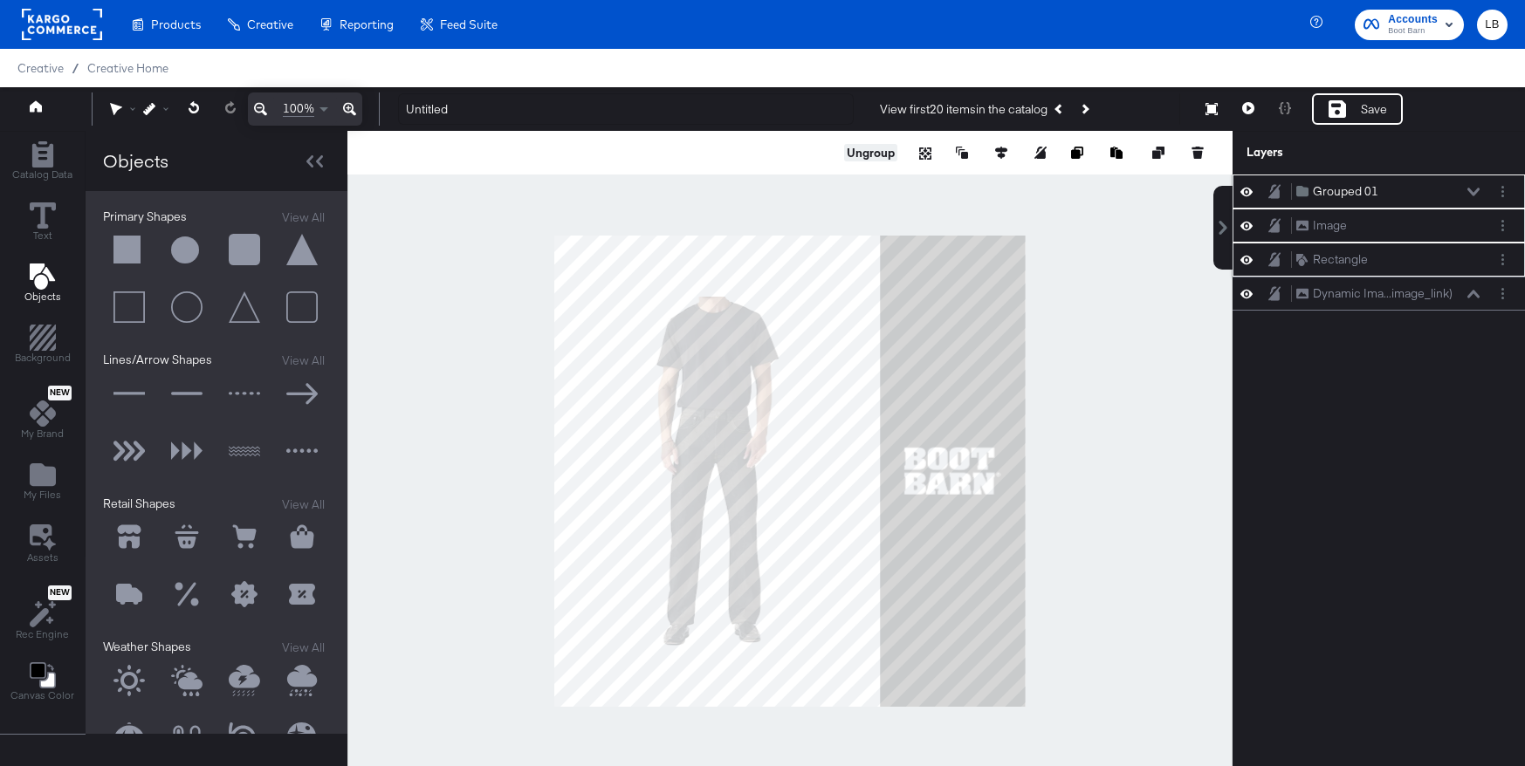
click at [869, 146] on button "Ungroup" at bounding box center [870, 152] width 53 height 17
click at [1133, 489] on div at bounding box center [789, 471] width 885 height 680
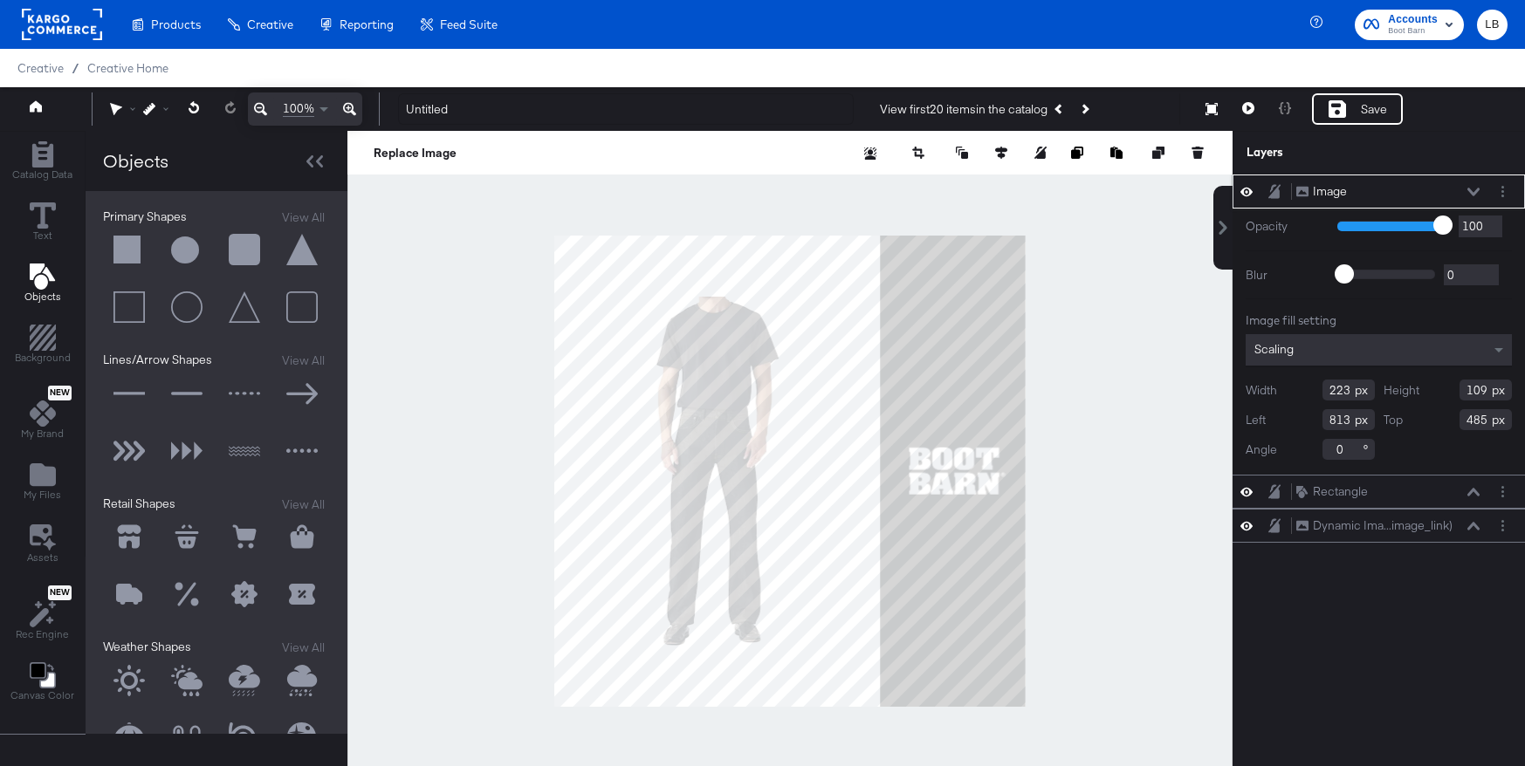
type input "812"
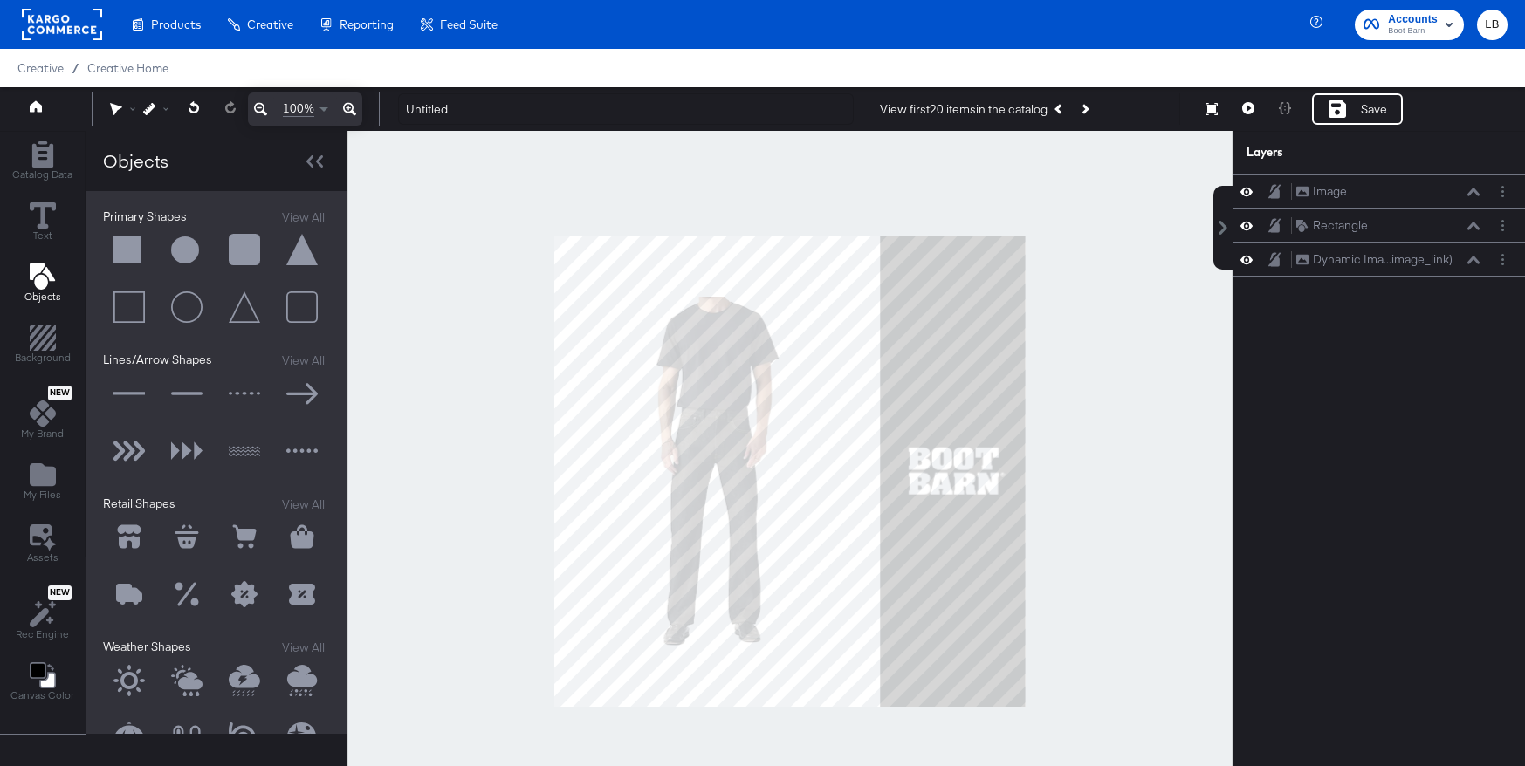
click at [1105, 481] on div at bounding box center [789, 471] width 885 height 680
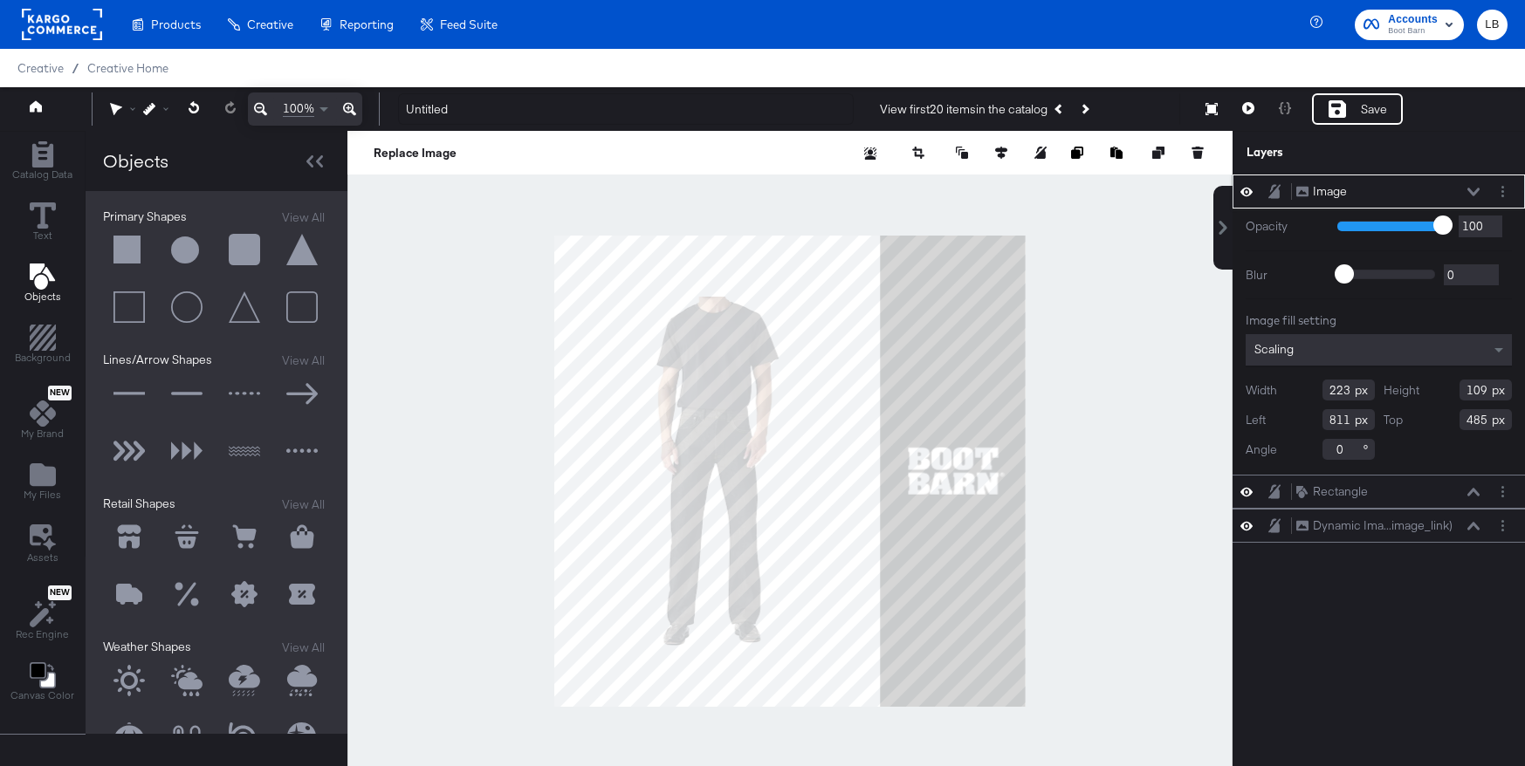
type input "810"
click at [1072, 466] on div at bounding box center [789, 471] width 885 height 680
type input "808"
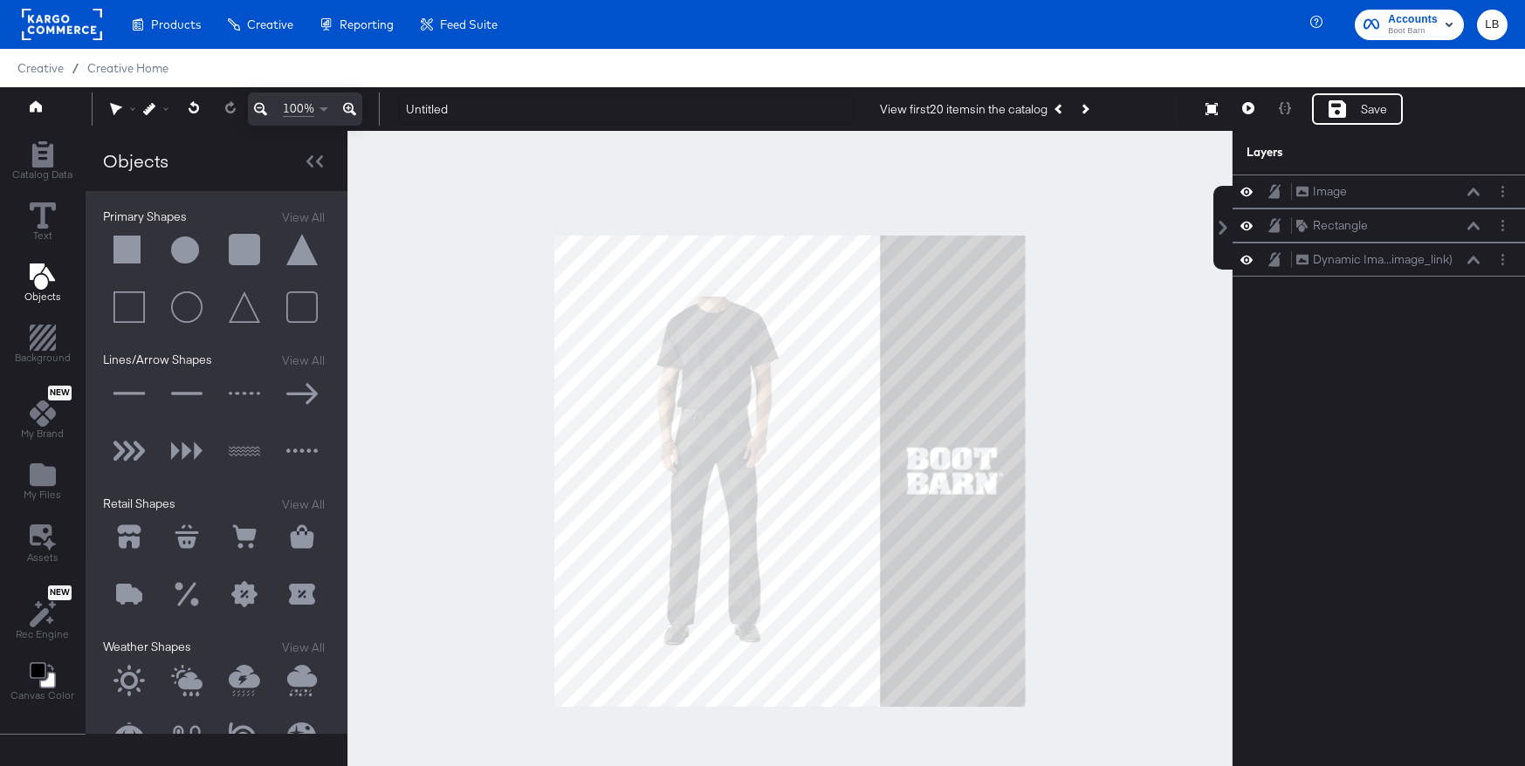
click at [1134, 463] on div at bounding box center [789, 471] width 885 height 680
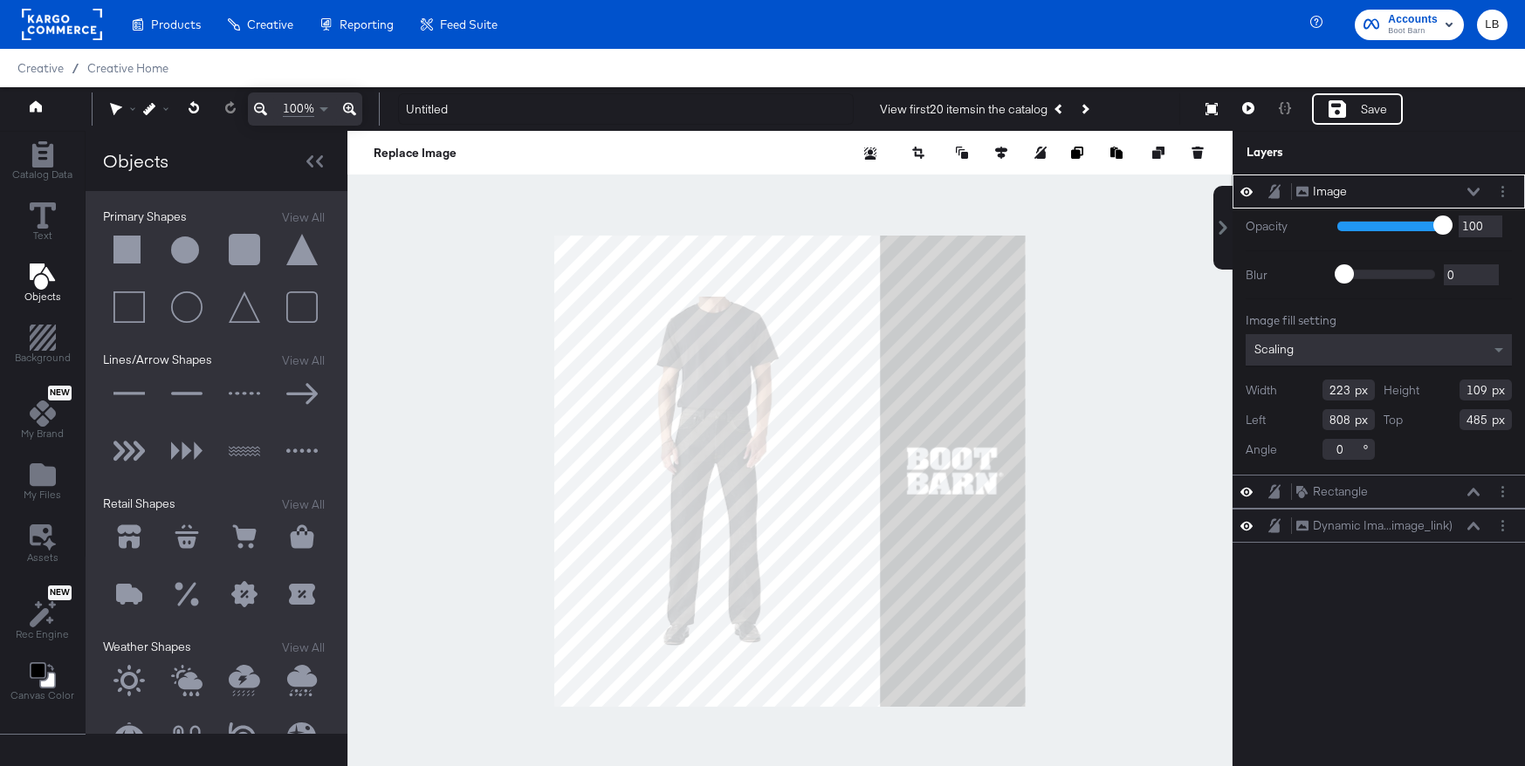
type input "809"
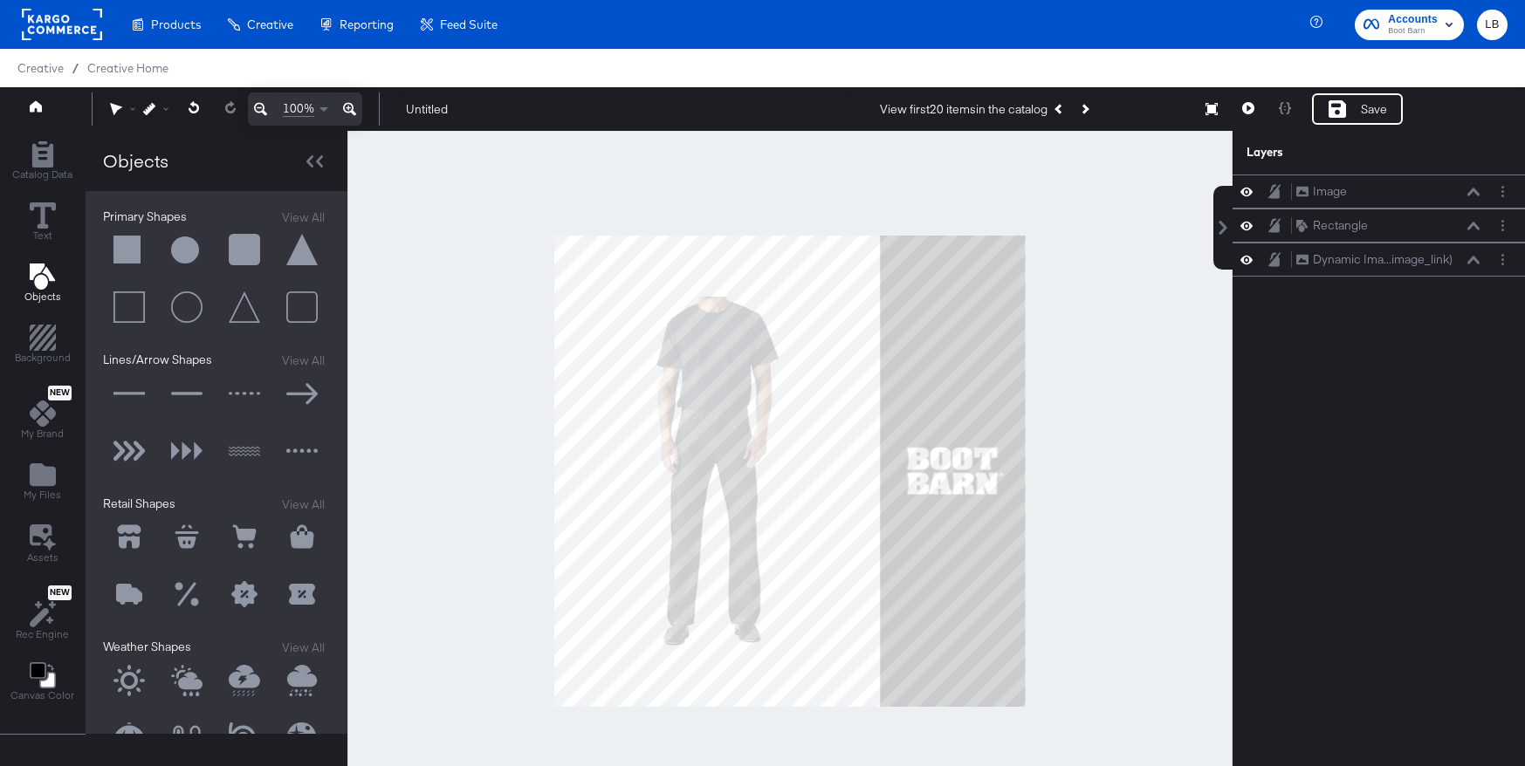
click at [1167, 503] on div at bounding box center [789, 471] width 885 height 680
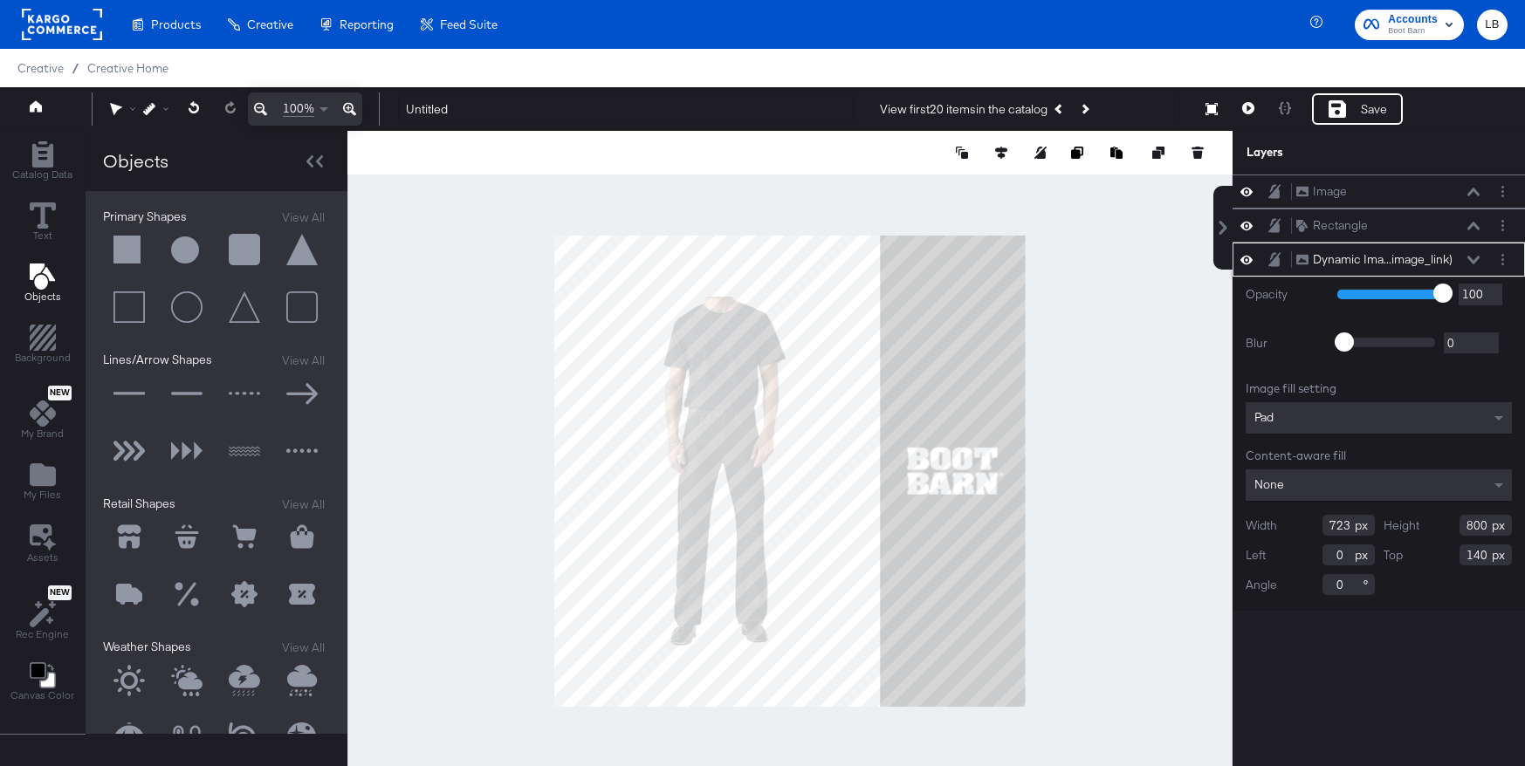
type input "16"
type input "747"
click at [1321, 400] on div "Image fill setting Pad Content-aware fill None Width 747 Height 800 Left 0 Top …" at bounding box center [1379, 488] width 266 height 215
click at [1316, 421] on div "Pad" at bounding box center [1379, 417] width 266 height 31
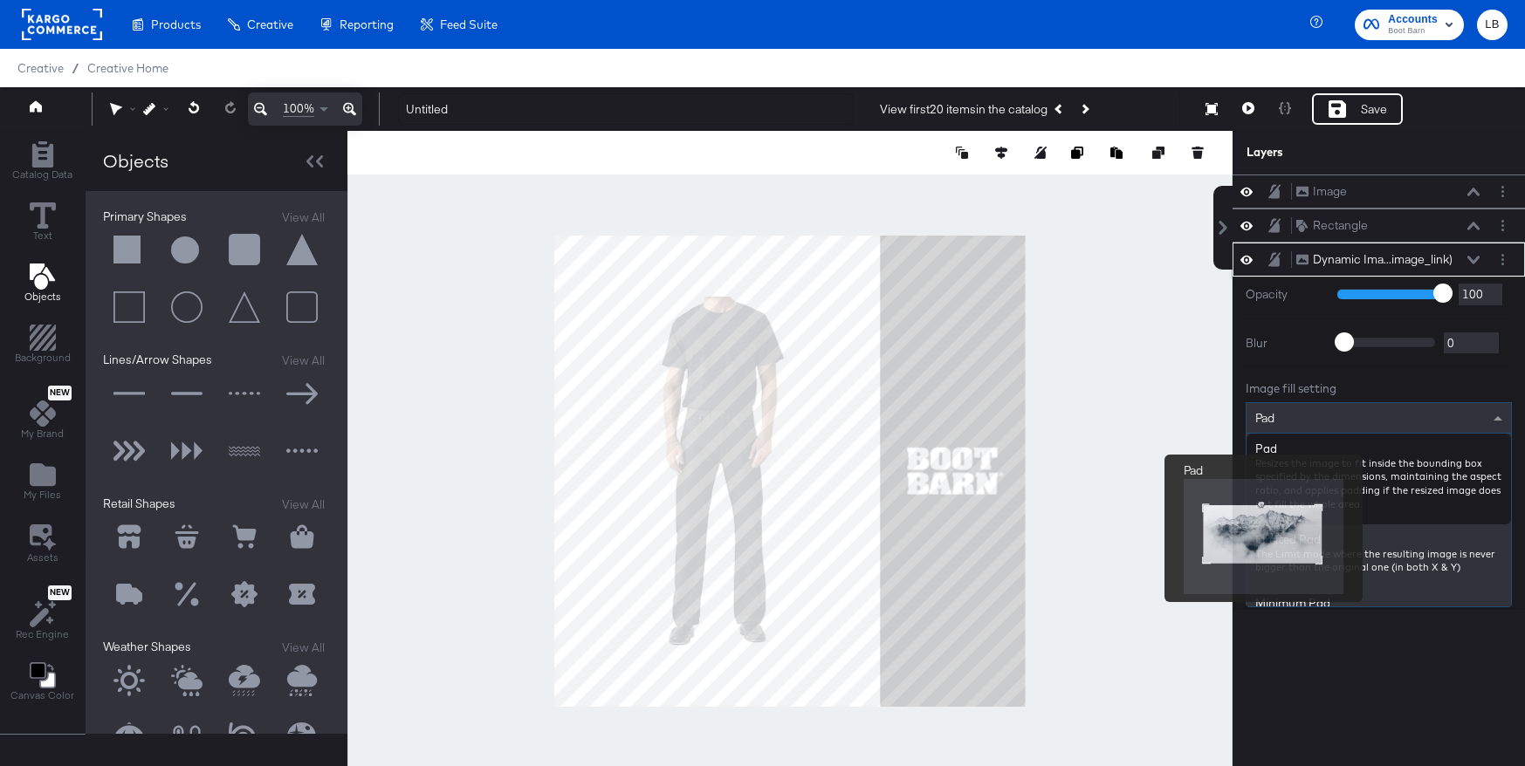
scroll to position [55, 0]
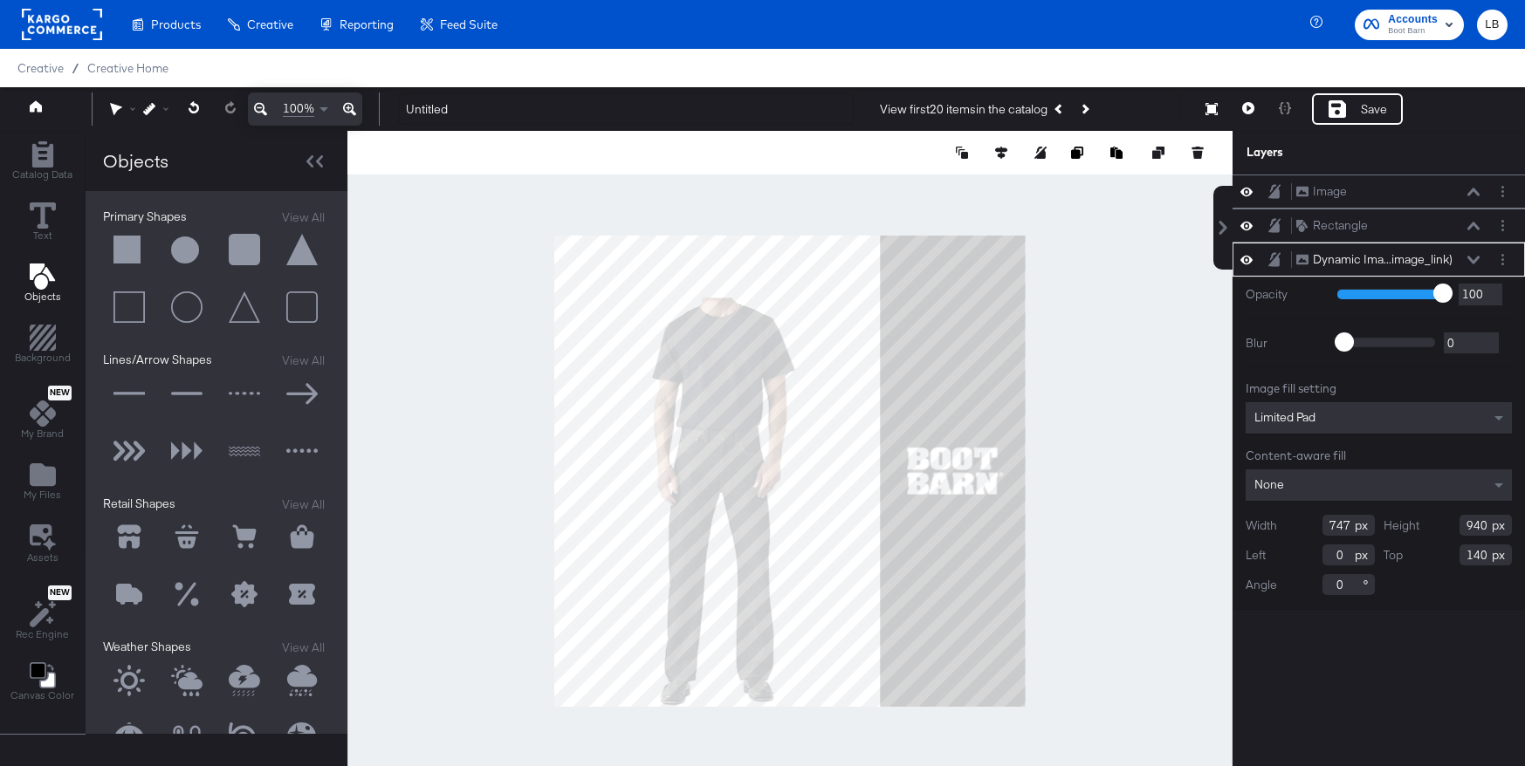
type input "1080"
type input "0"
click at [1418, 411] on div "Limited Pad" at bounding box center [1379, 417] width 266 height 31
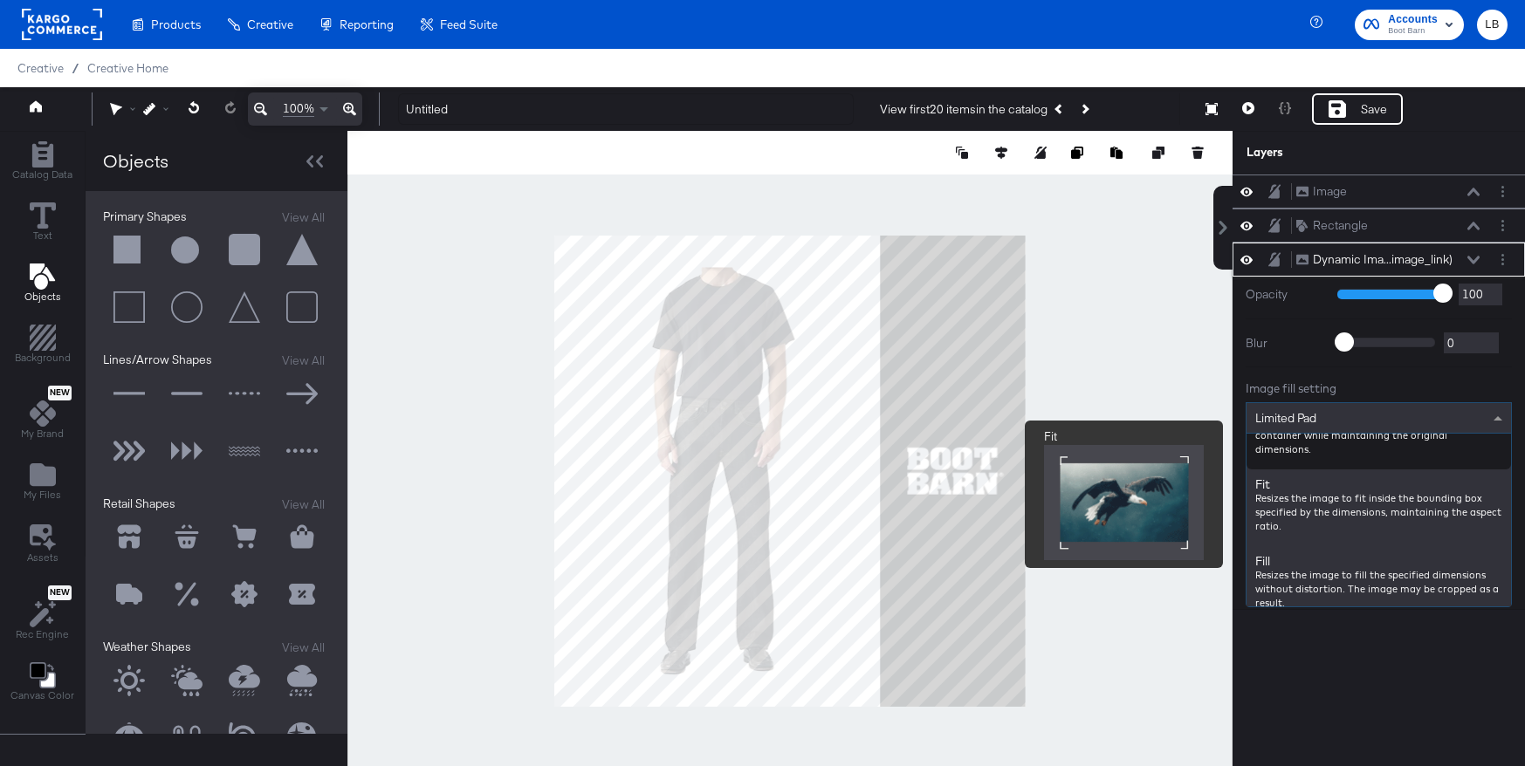
scroll to position [119, 0]
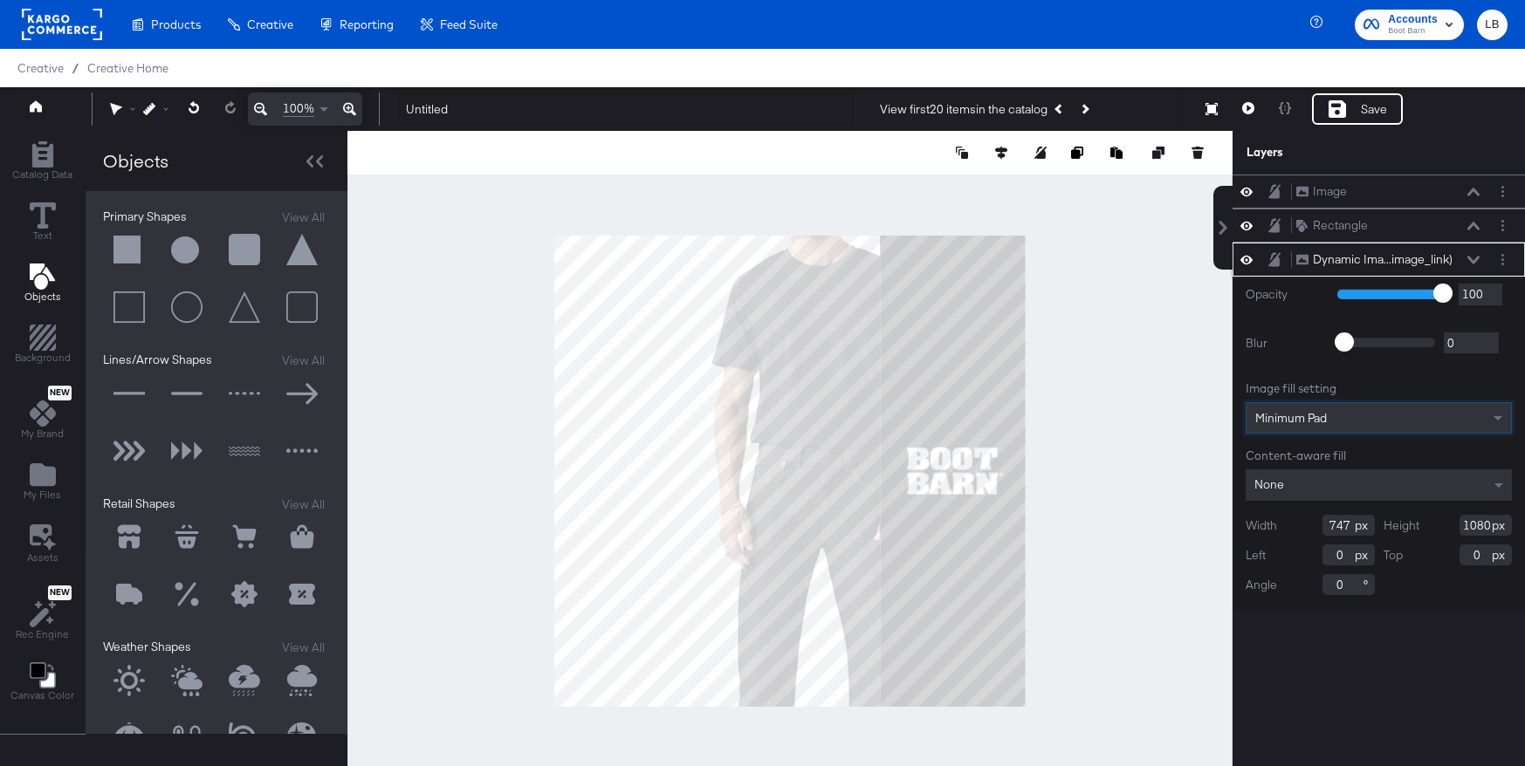
click at [1377, 414] on div "Minimum Pad" at bounding box center [1378, 418] width 264 height 30
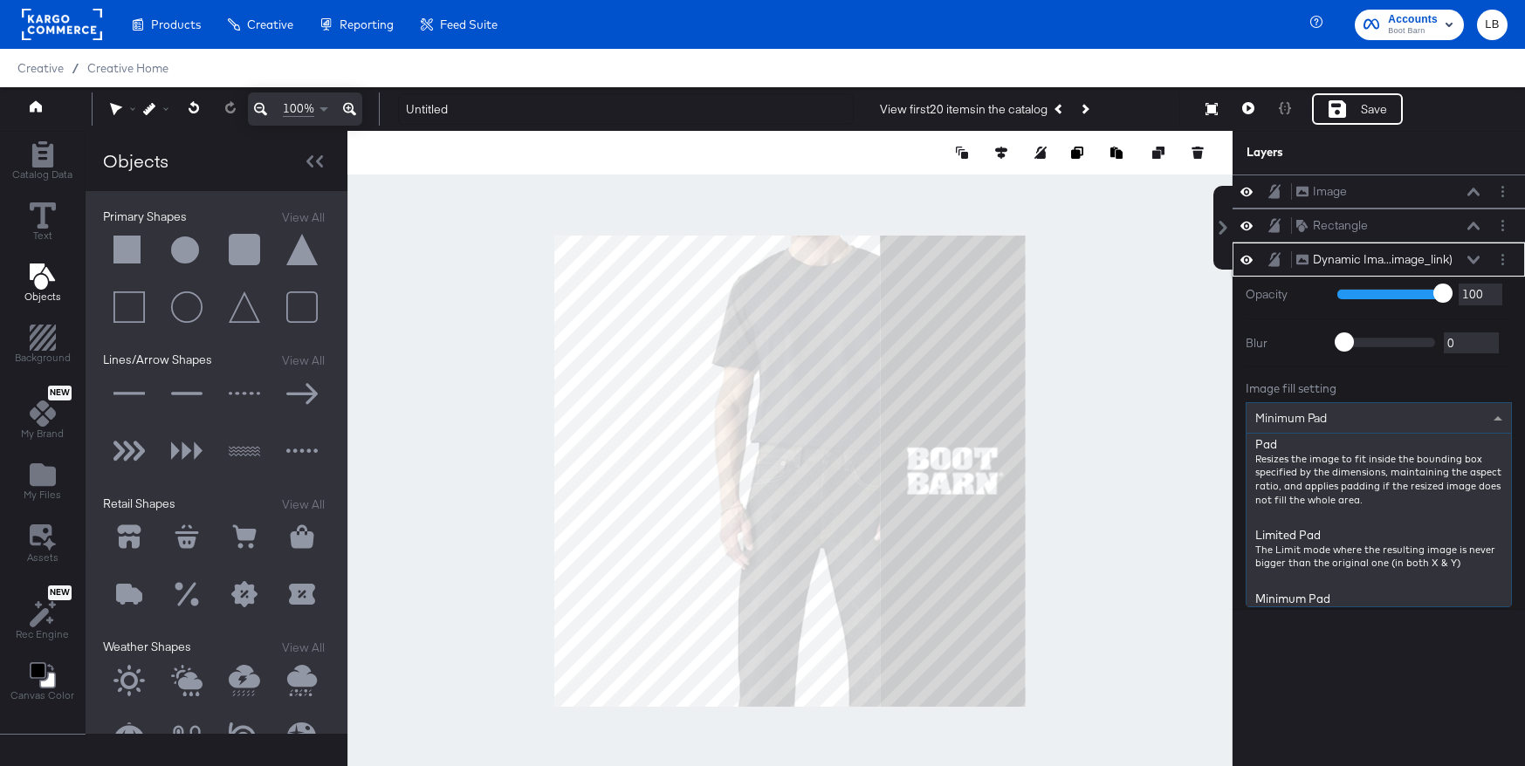
scroll to position [0, 0]
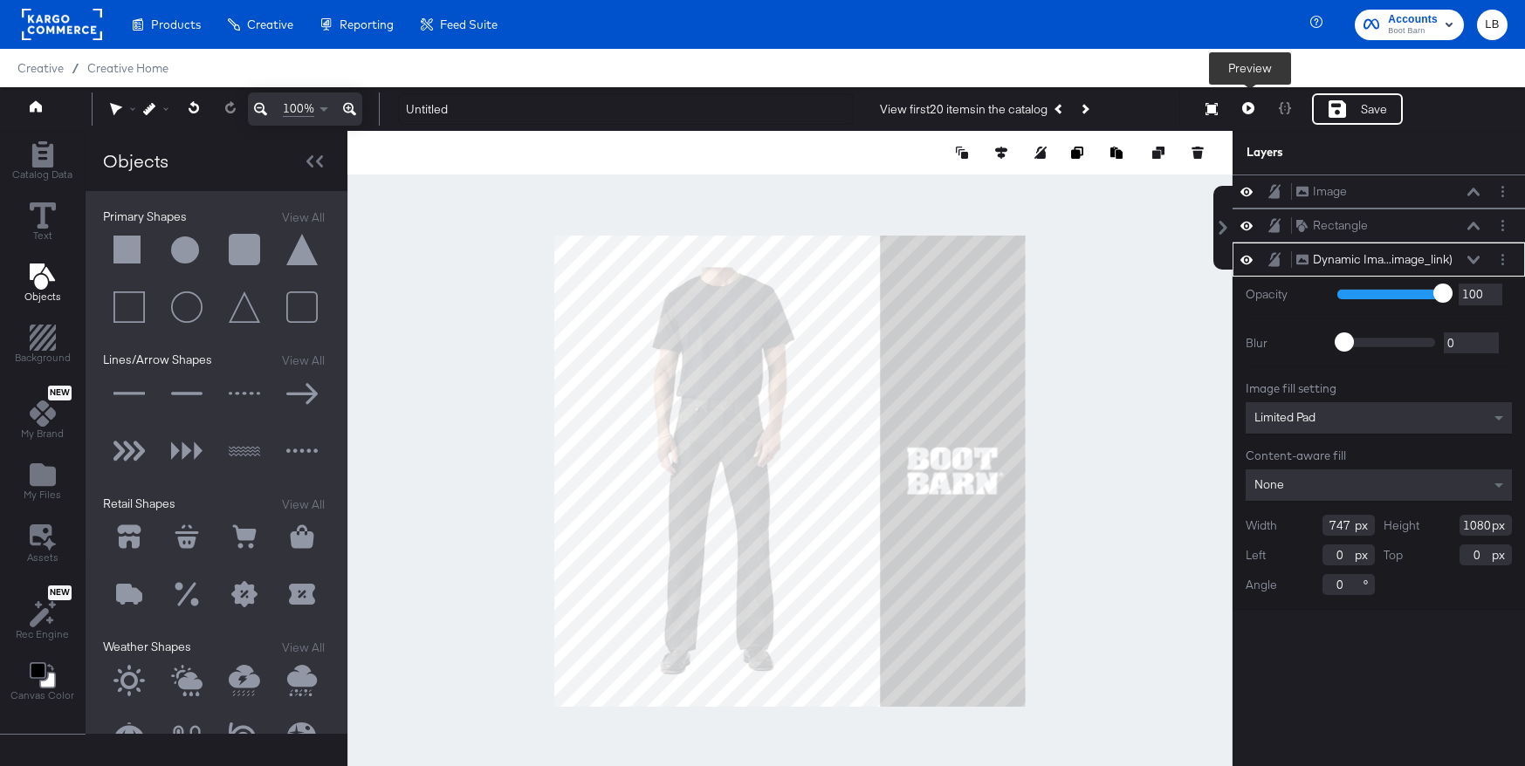
click at [1255, 102] on button at bounding box center [1248, 108] width 37 height 31
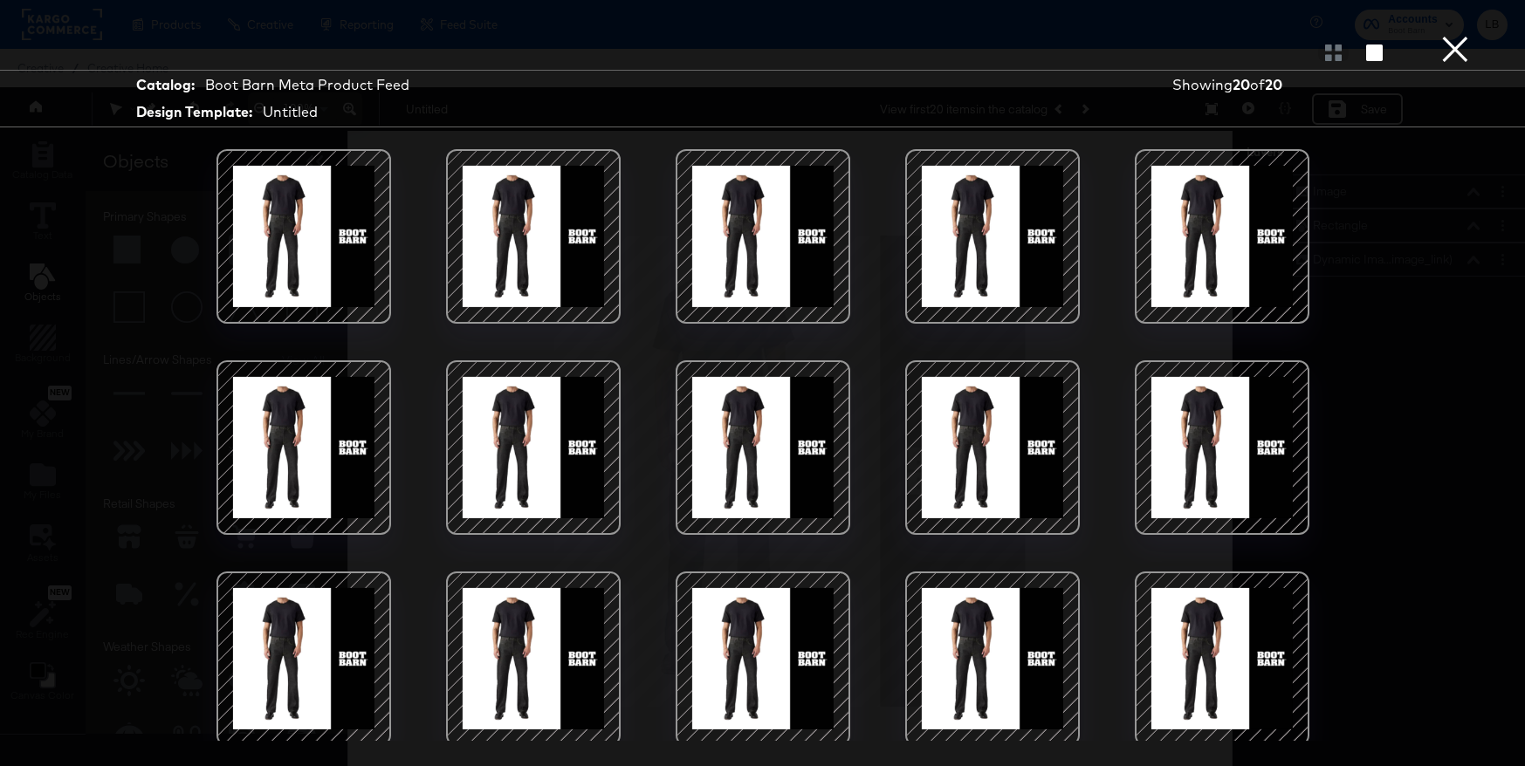
click at [1449, 35] on button "×" at bounding box center [1455, 17] width 35 height 35
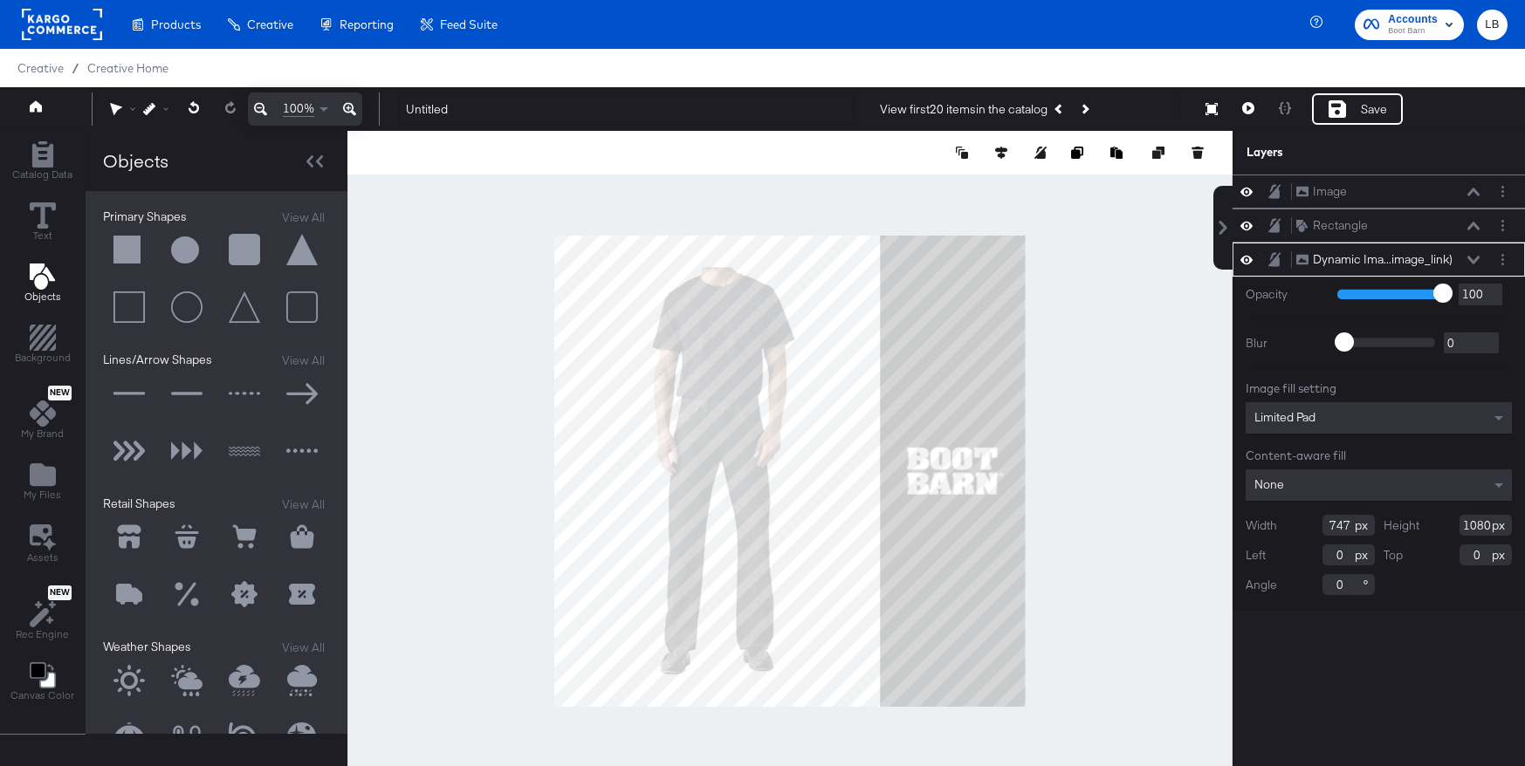
type input "807"
type input "-4"
type input "137"
click at [999, 149] on icon at bounding box center [1001, 153] width 12 height 12
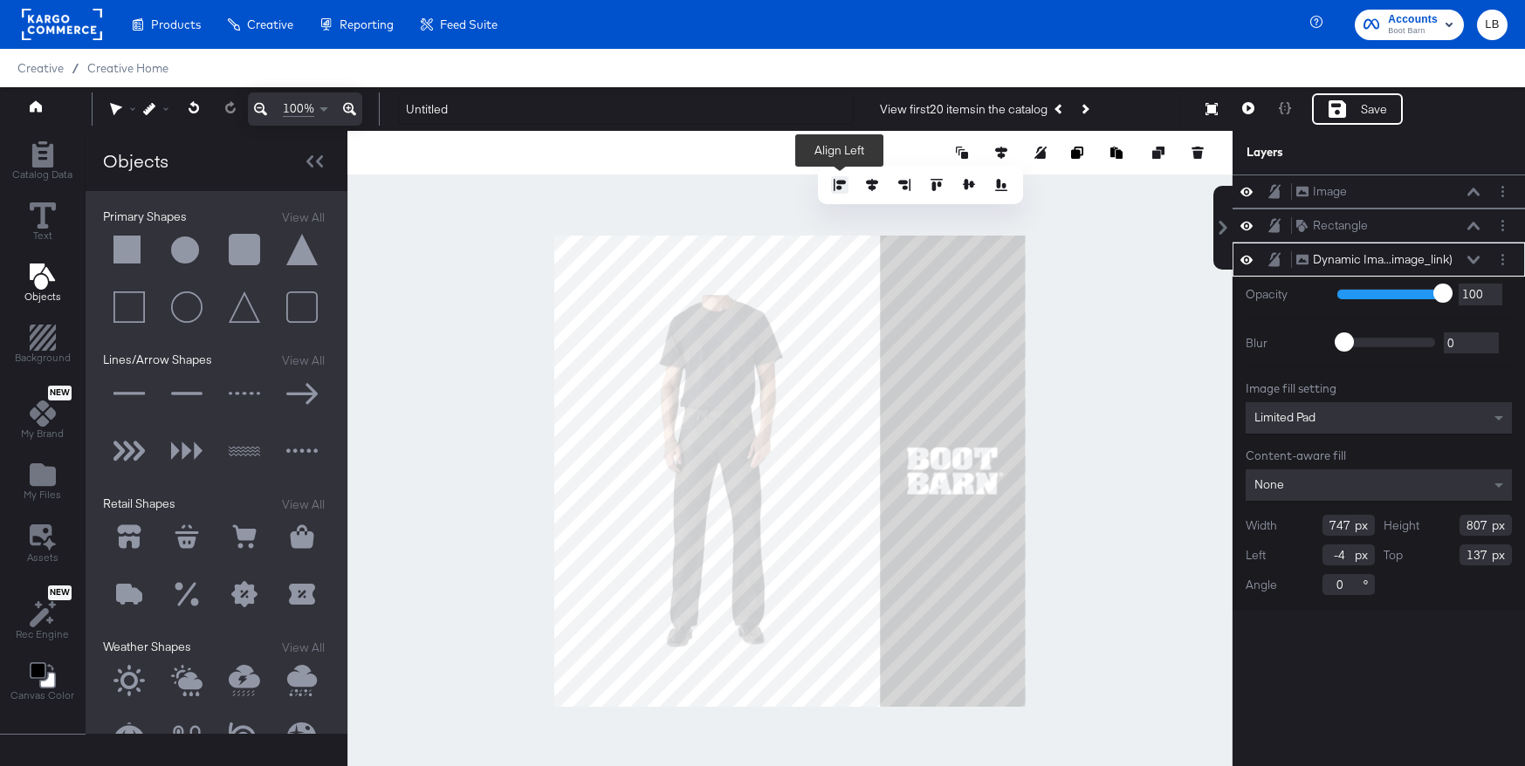
click at [842, 189] on icon at bounding box center [840, 185] width 12 height 12
type input "0"
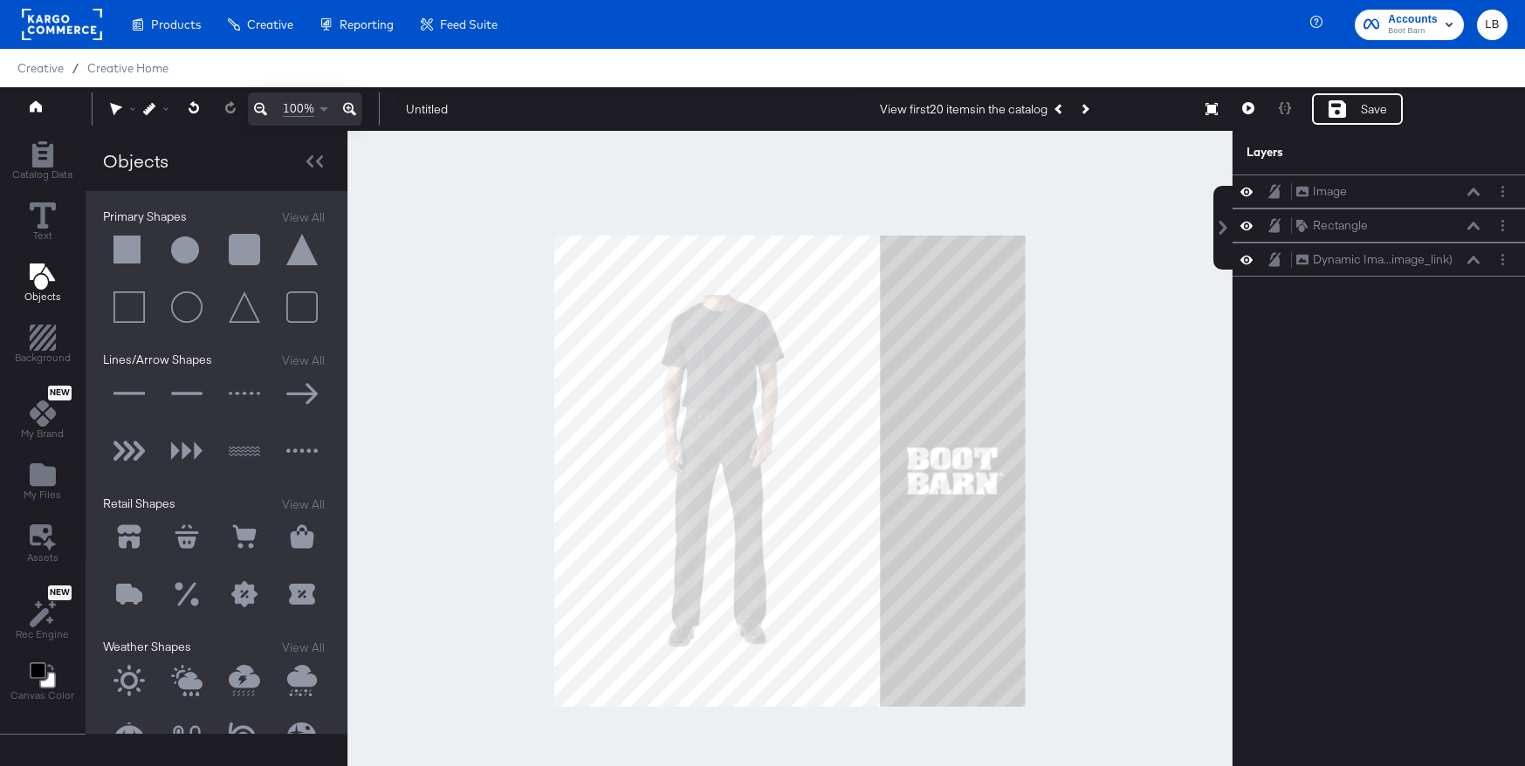
click at [716, 202] on div at bounding box center [789, 471] width 885 height 680
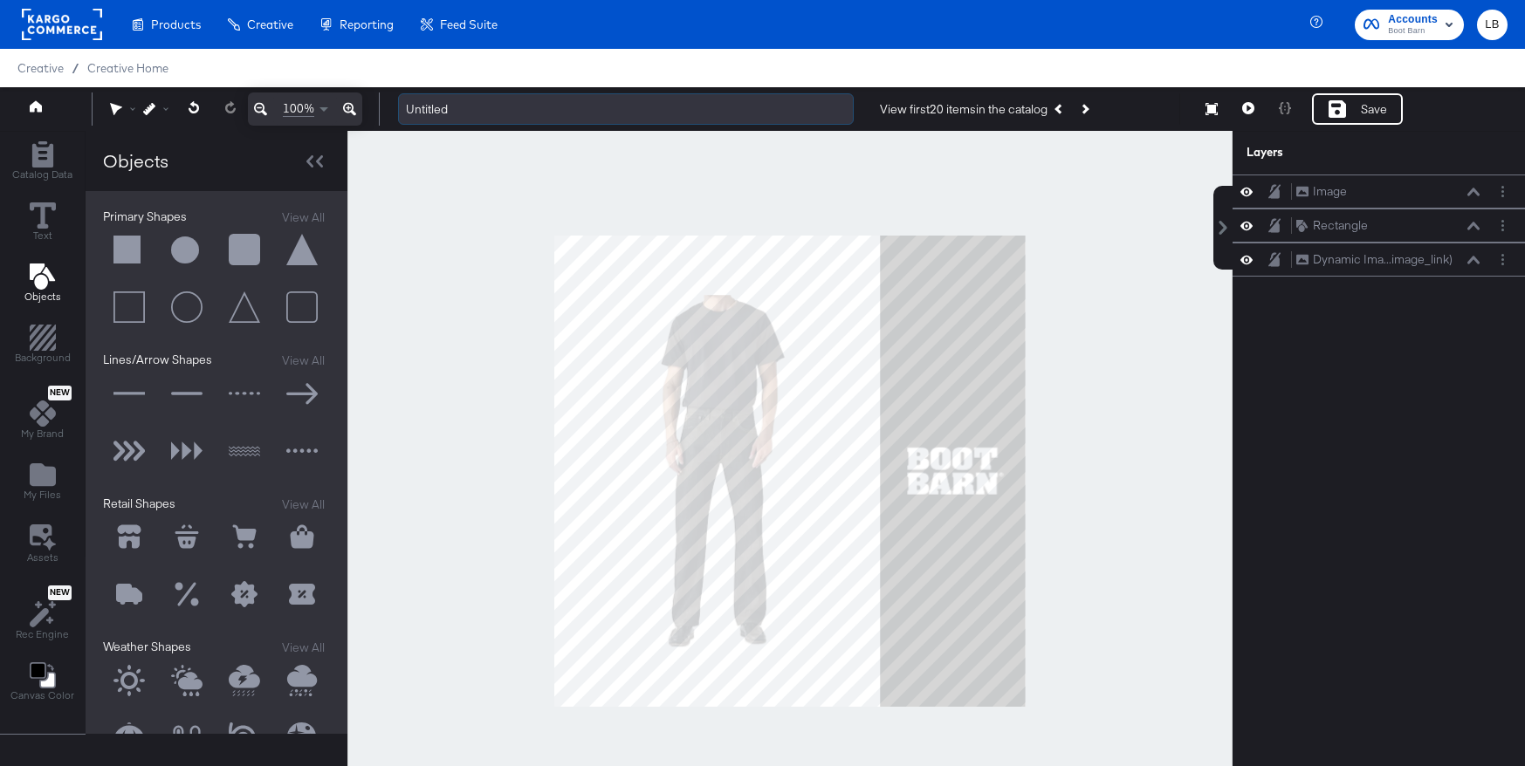
click at [501, 106] on input "Untitled" at bounding box center [626, 109] width 456 height 32
drag, startPoint x: 509, startPoint y: 113, endPoint x: 389, endPoint y: 100, distance: 120.3
click at [389, 100] on div "Untitled View first 20 items in the catalog Previous Product Resize Save Preview" at bounding box center [945, 109] width 1123 height 33
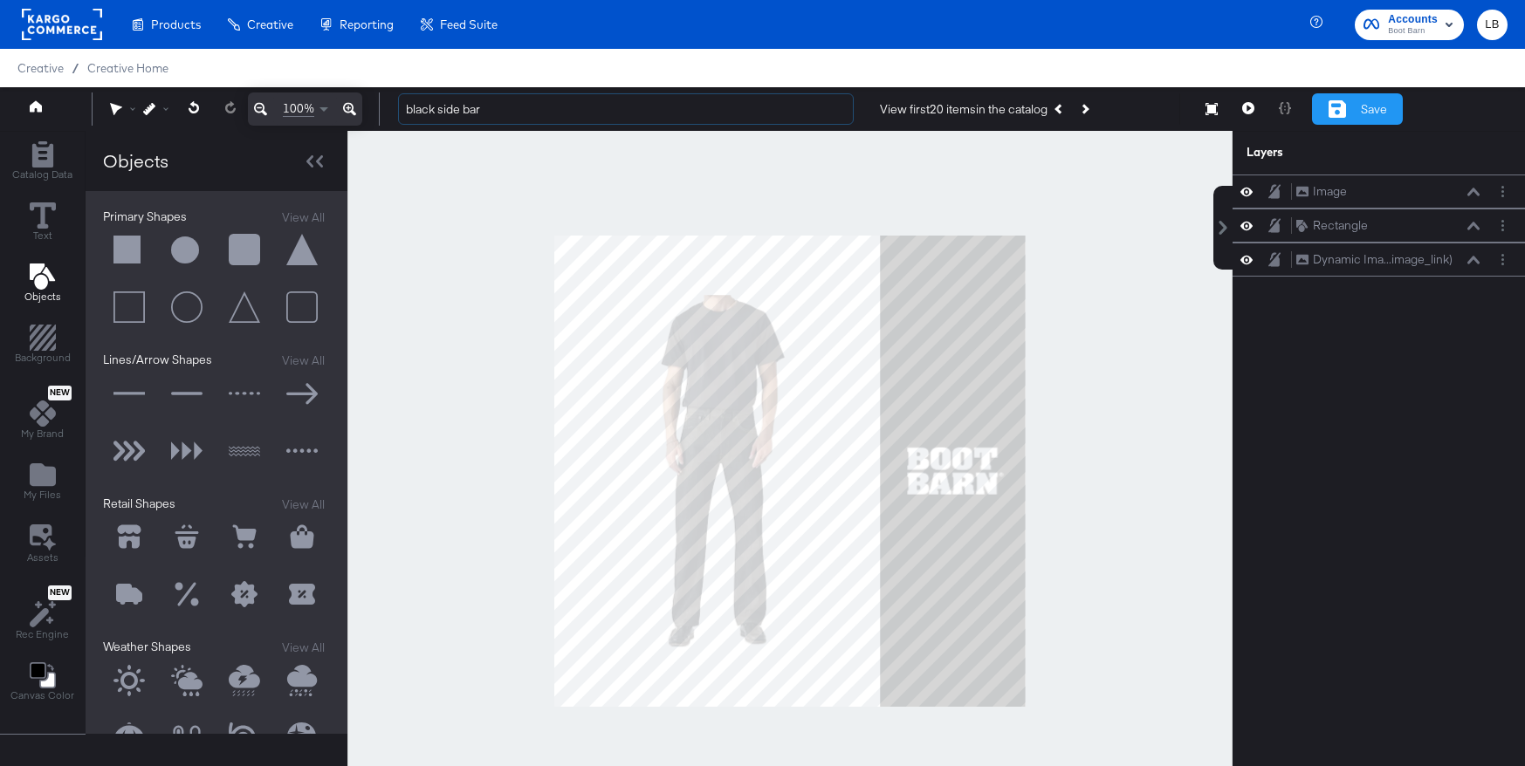
type input "black side bar"
click at [1348, 110] on div "Save" at bounding box center [1357, 108] width 91 height 31
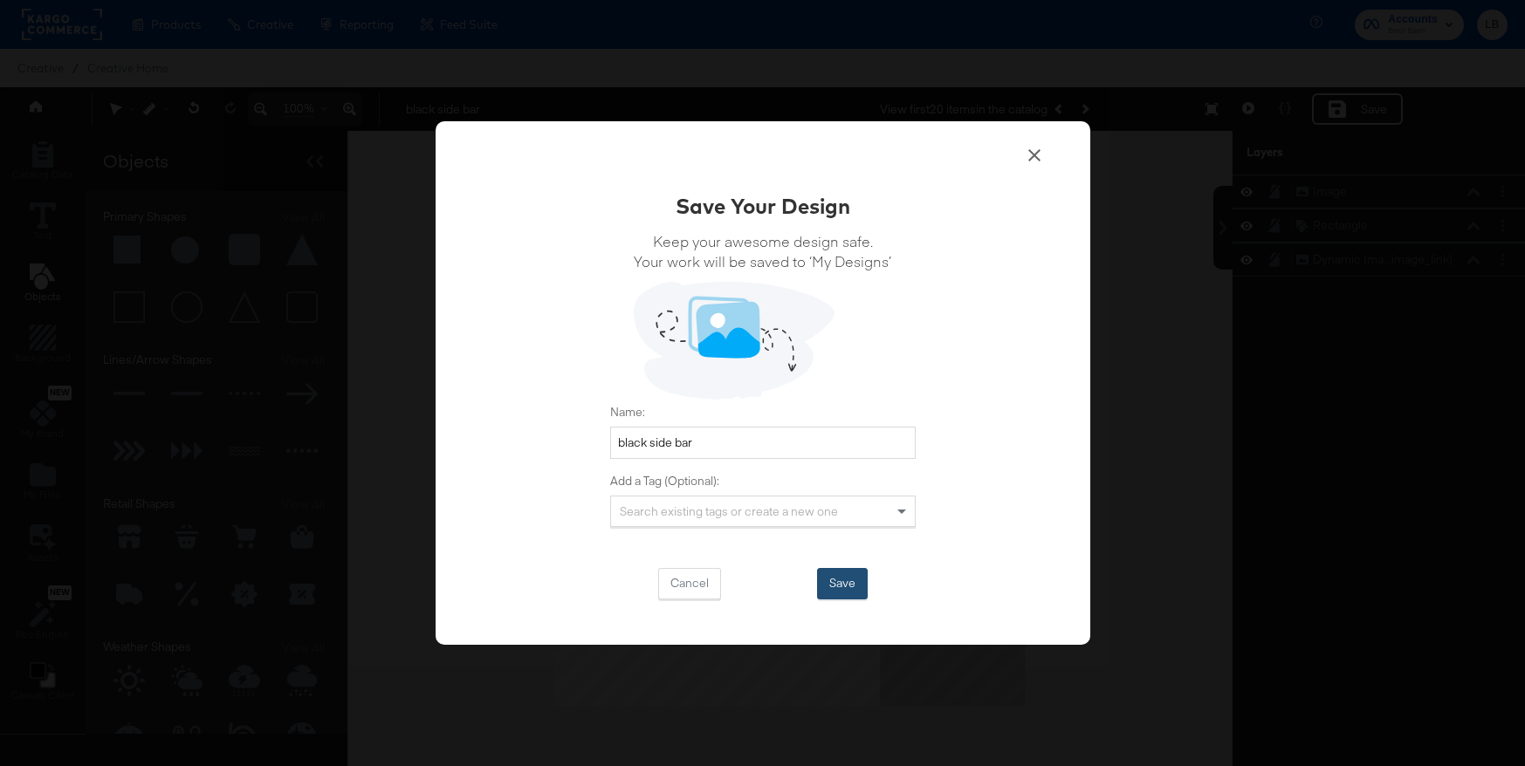
click at [837, 580] on button "Save" at bounding box center [842, 583] width 51 height 31
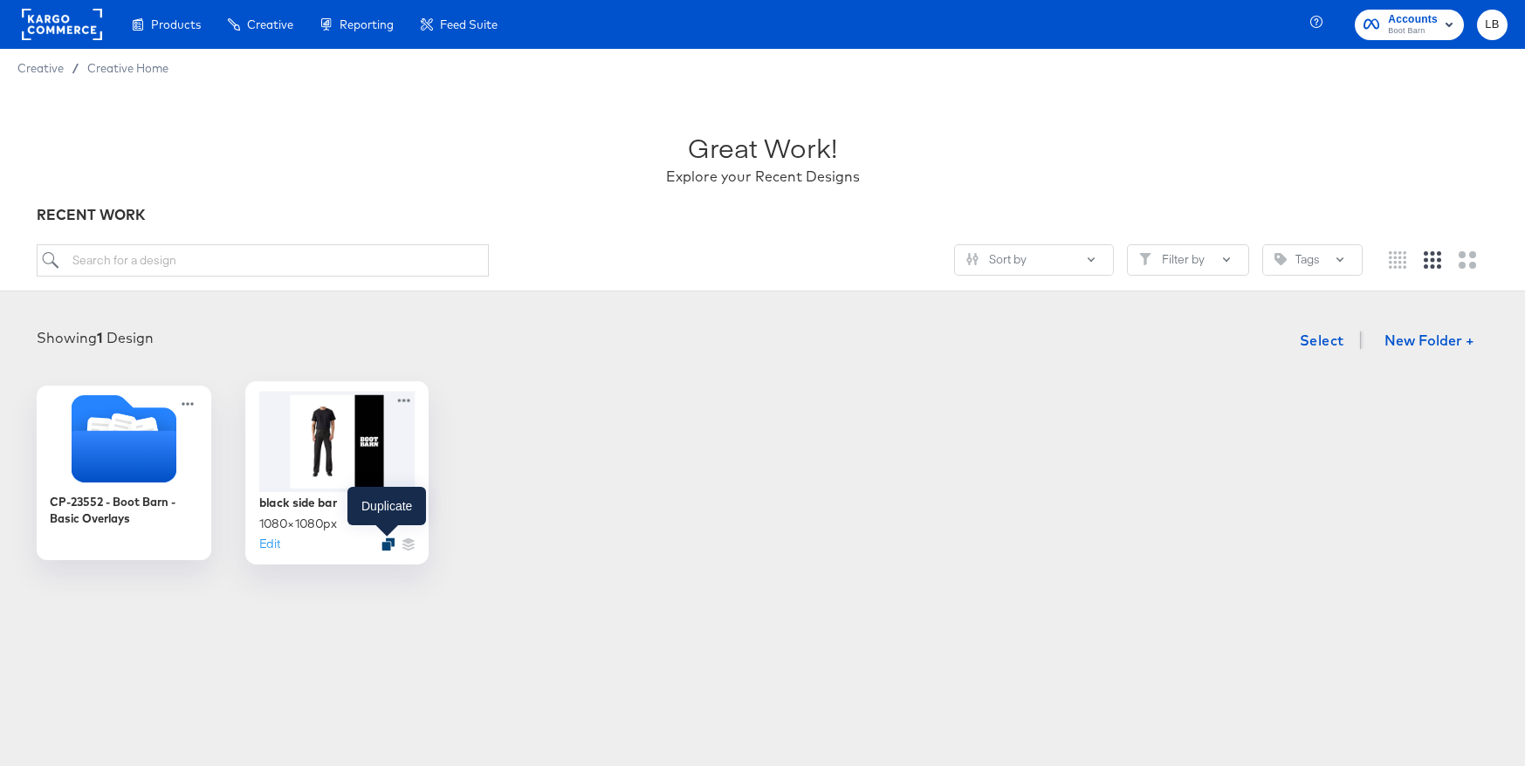
click at [386, 542] on icon "Duplicate" at bounding box center [387, 544] width 13 height 13
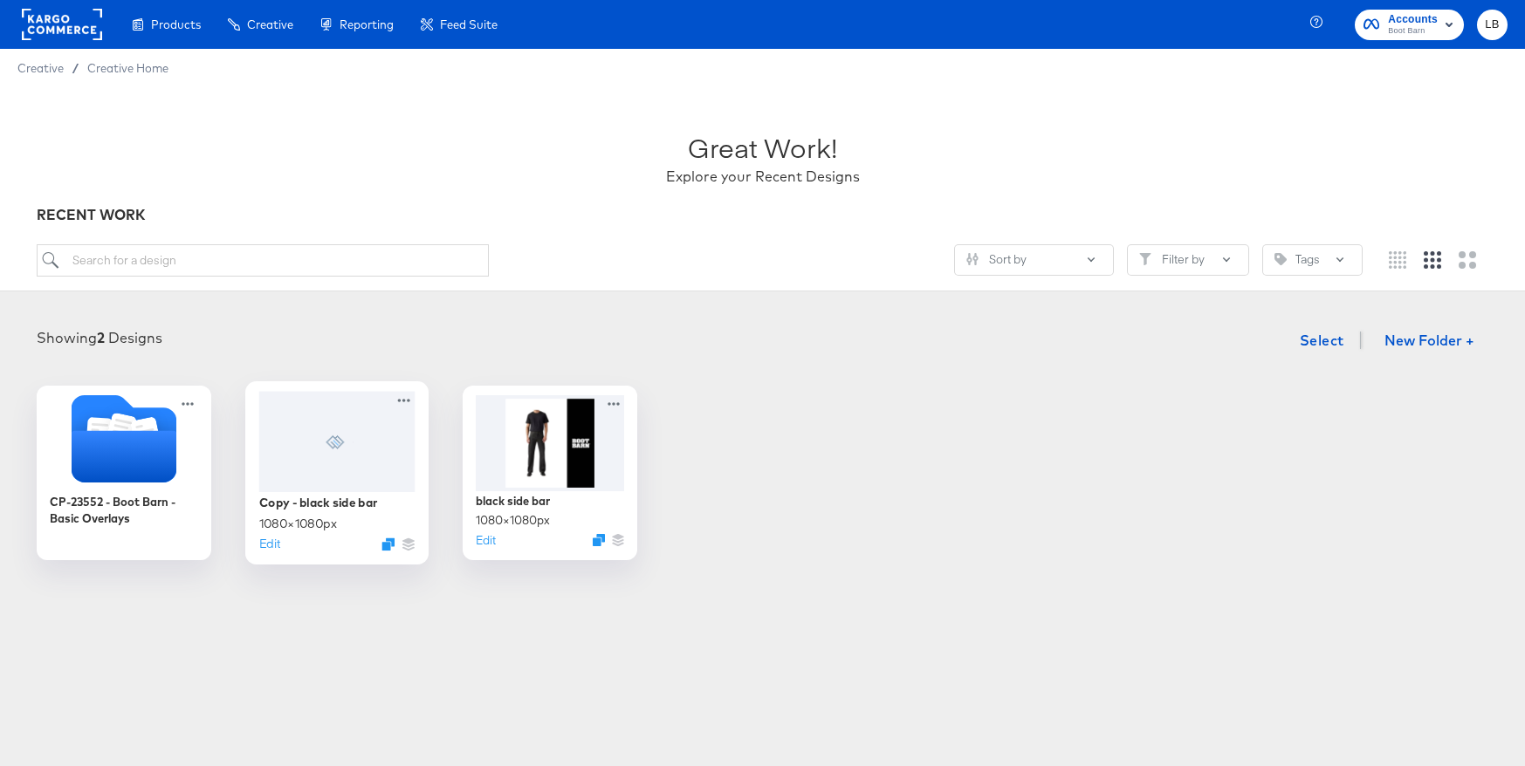
click at [347, 432] on div at bounding box center [336, 441] width 156 height 100
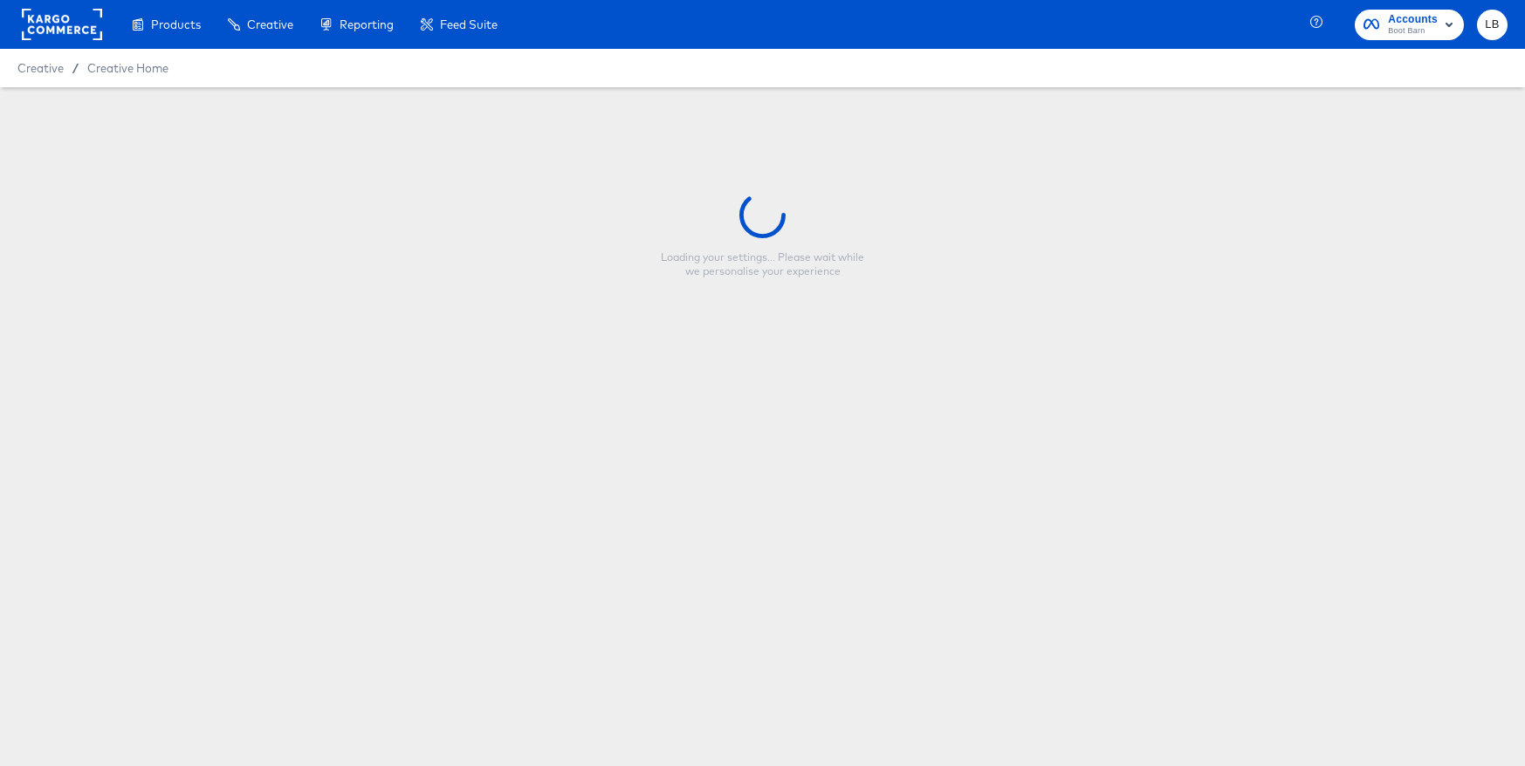
type input "Copy - black side bar"
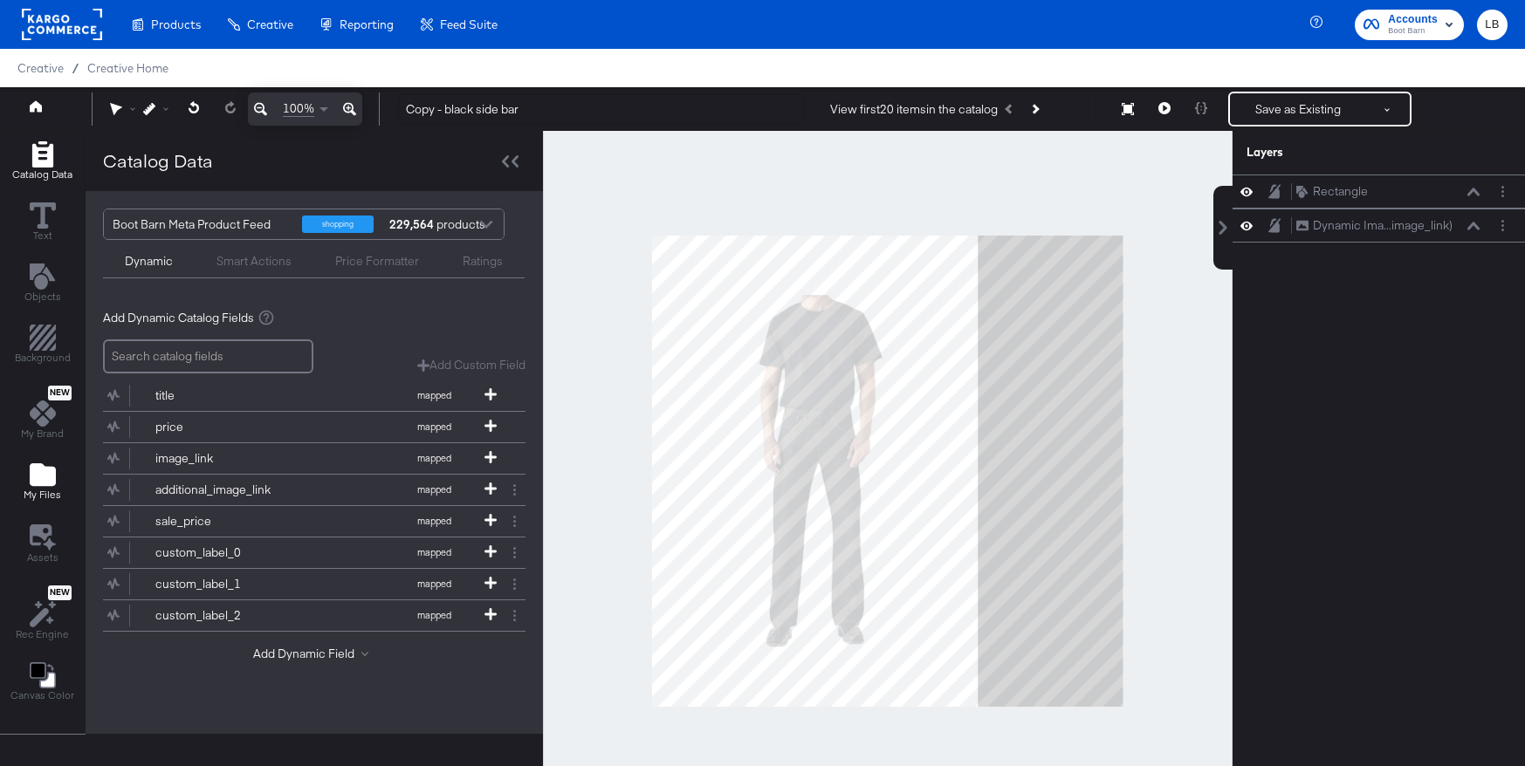
click at [45, 473] on icon "Add Files" at bounding box center [43, 474] width 26 height 23
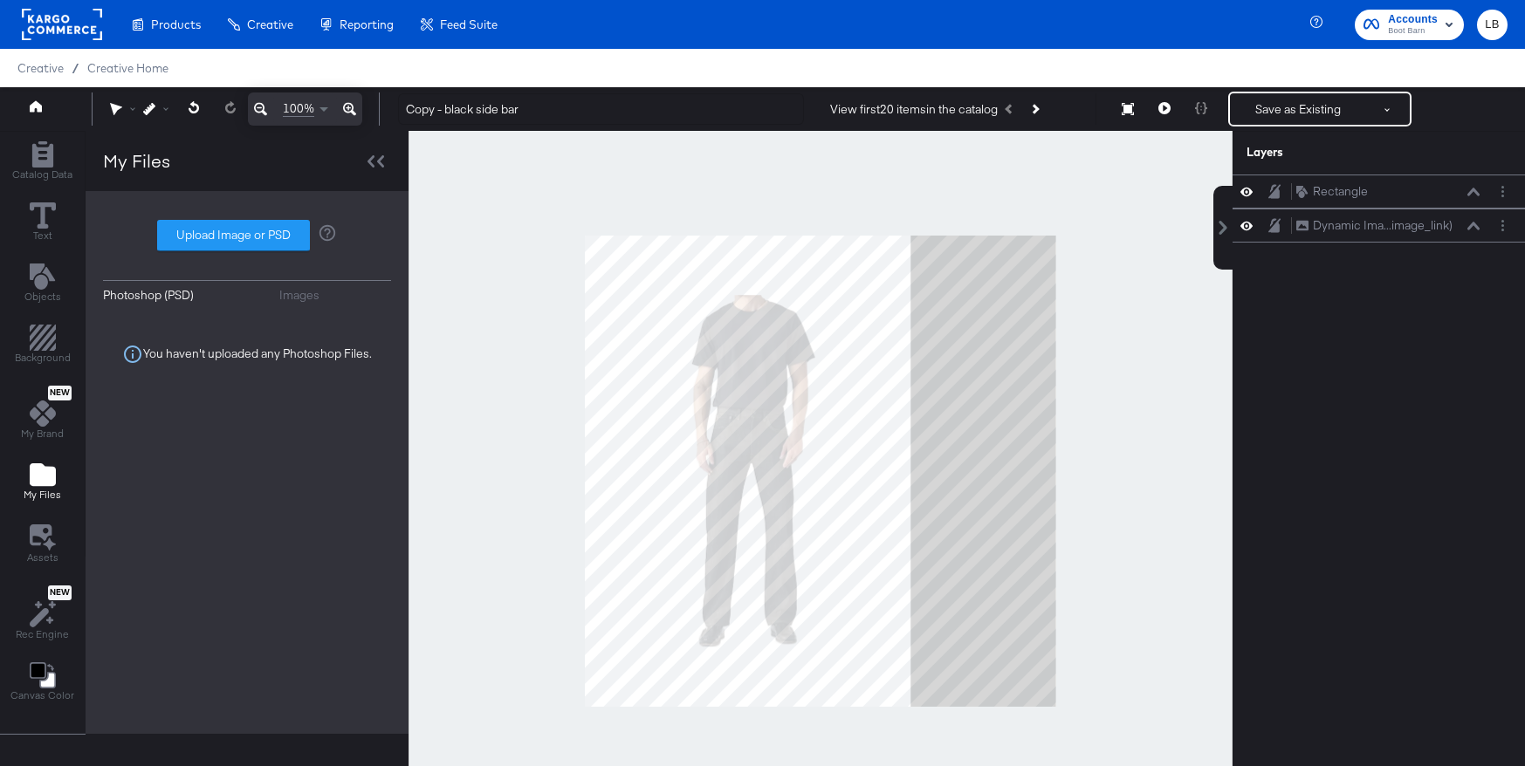
click at [292, 287] on div "Images" at bounding box center [299, 295] width 40 height 17
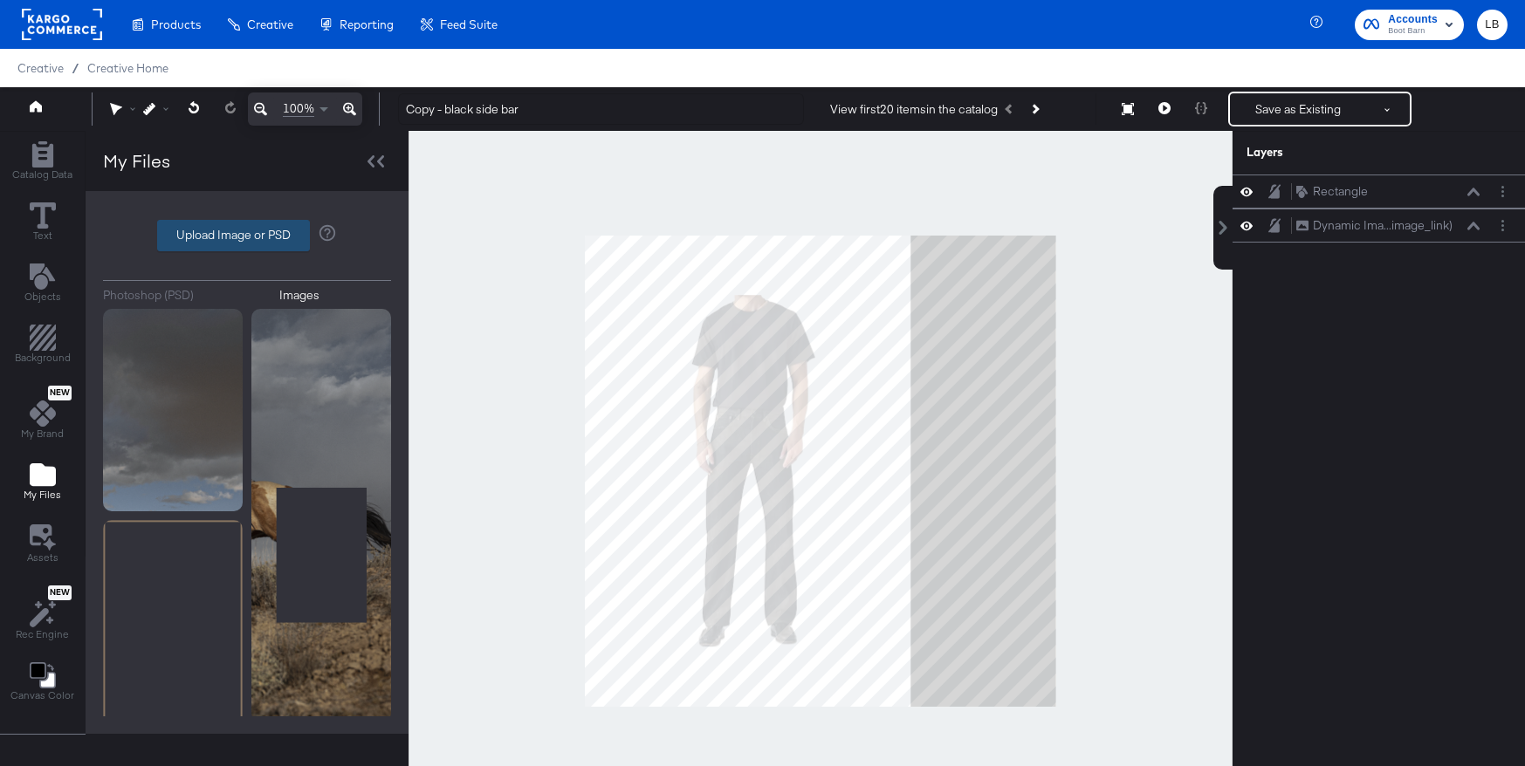
click at [262, 237] on label "Upload Image or PSD" at bounding box center [233, 236] width 151 height 30
click at [247, 236] on input "Upload Image or PSD" at bounding box center [247, 236] width 0 height 0
click at [216, 224] on label "Upload Image or PSD" at bounding box center [233, 236] width 151 height 30
click at [247, 236] on input "Upload Image or PSD" at bounding box center [247, 236] width 0 height 0
type input "C:\fakepath\download.png"
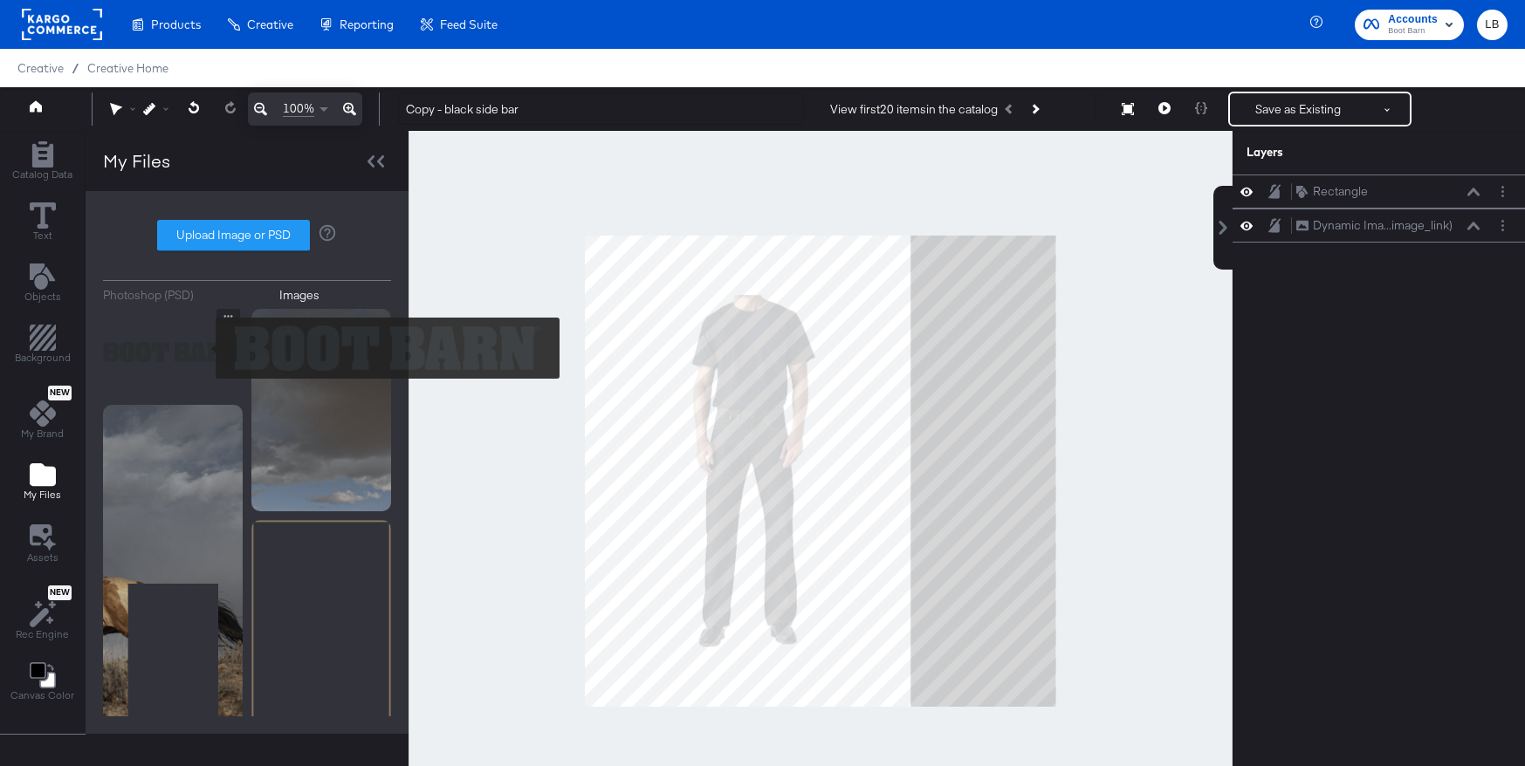
click at [204, 348] on img at bounding box center [173, 352] width 140 height 87
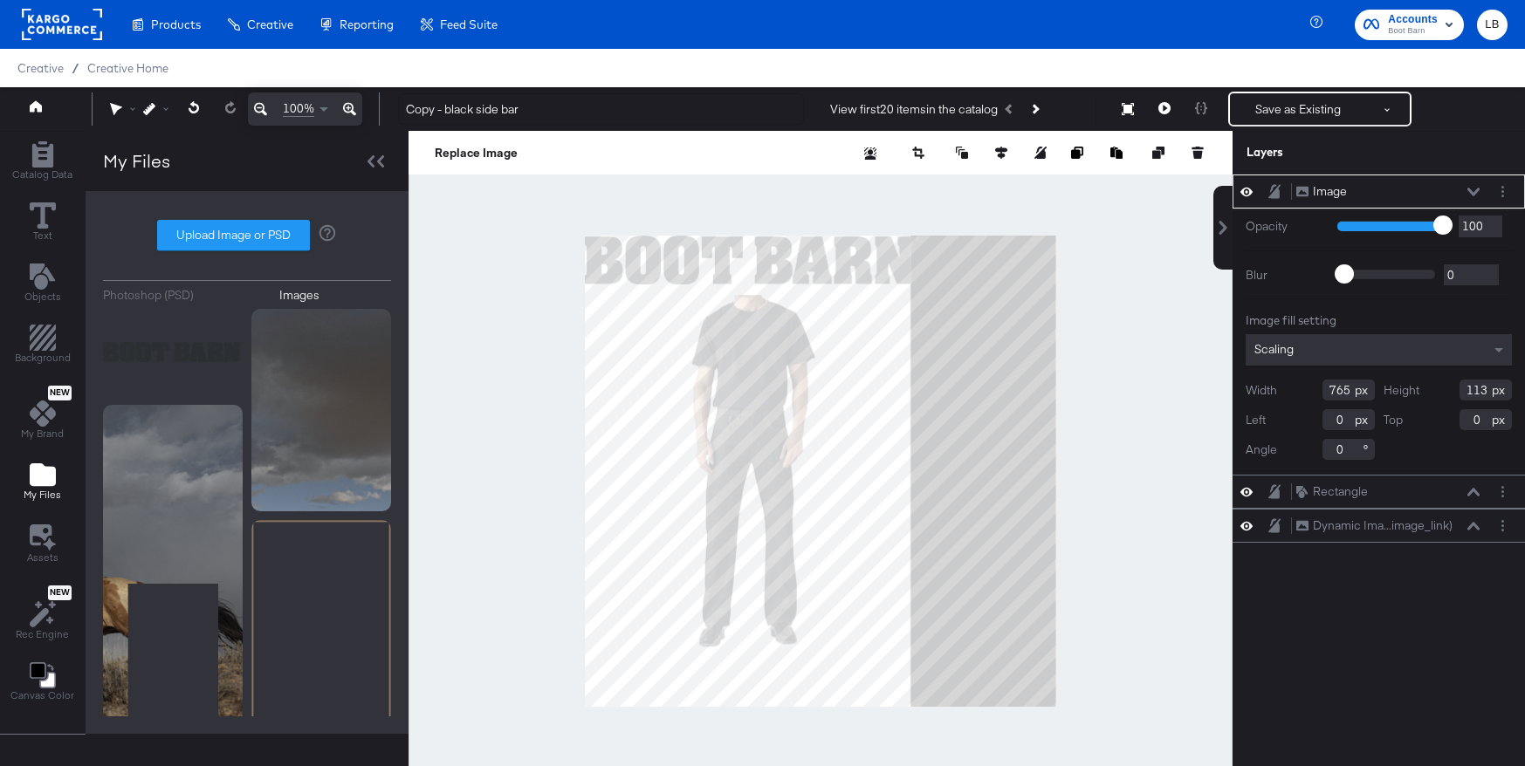
type input "180"
type input "24"
click at [1006, 154] on icon at bounding box center [1001, 153] width 12 height 12
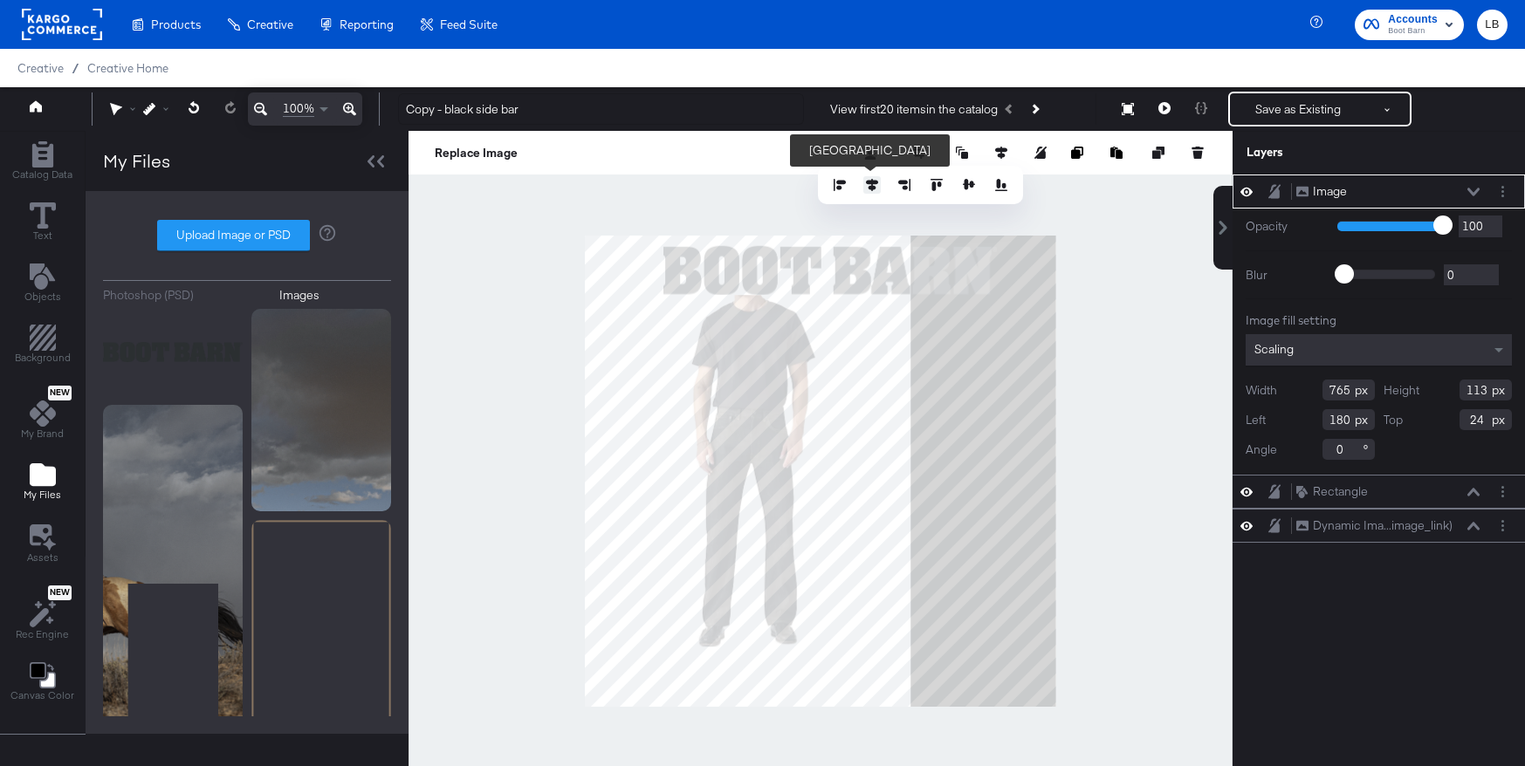
click at [867, 191] on button at bounding box center [871, 184] width 17 height 17
type input "158"
click at [1348, 390] on input "765" at bounding box center [1348, 390] width 52 height 21
type input "697"
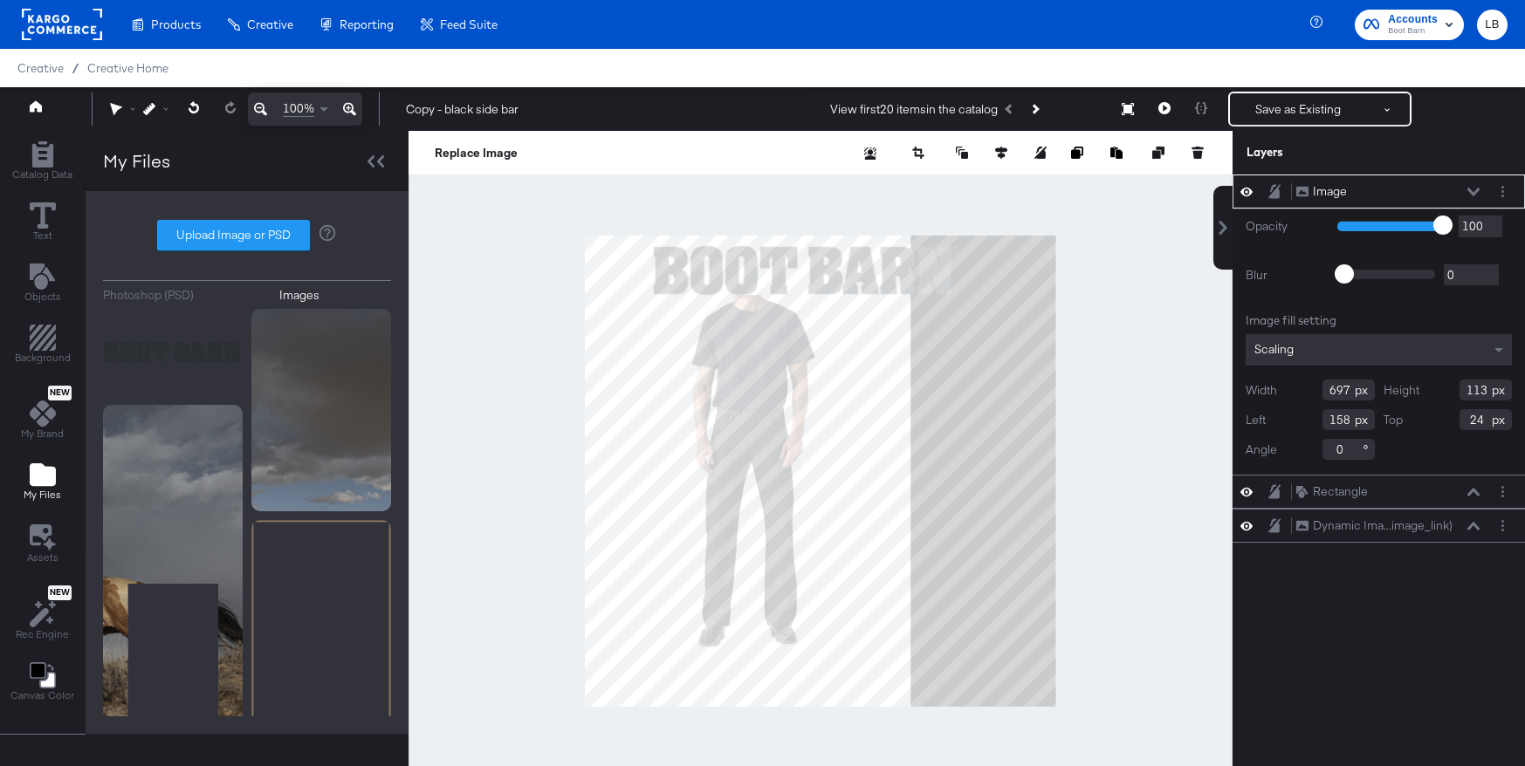
click at [1191, 363] on div at bounding box center [821, 471] width 824 height 680
type input "487"
type input "86"
type input "157"
type input "51"
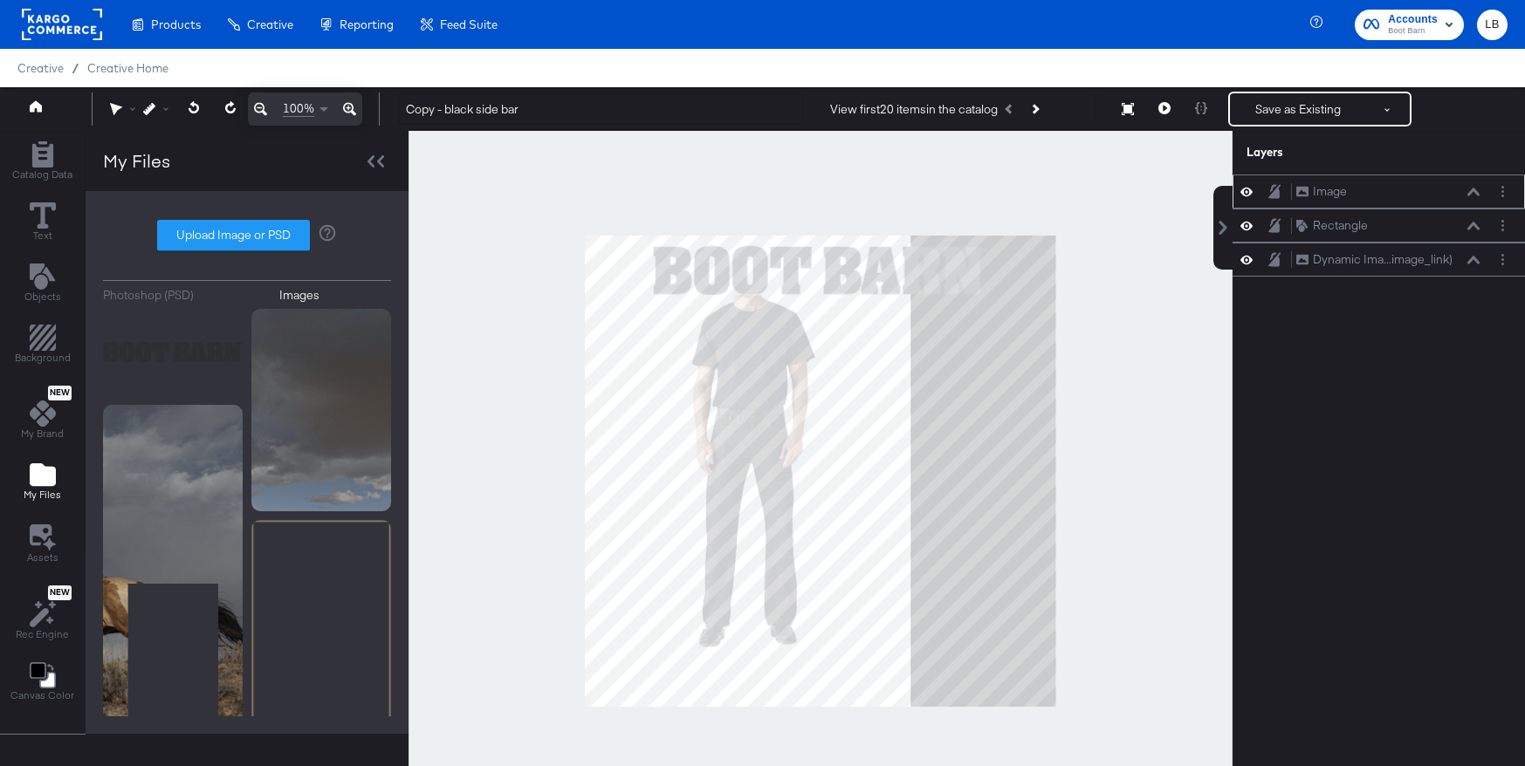
click at [1473, 182] on div "Image Image" at bounding box center [1387, 191] width 185 height 18
click at [1475, 192] on icon at bounding box center [1473, 192] width 12 height 8
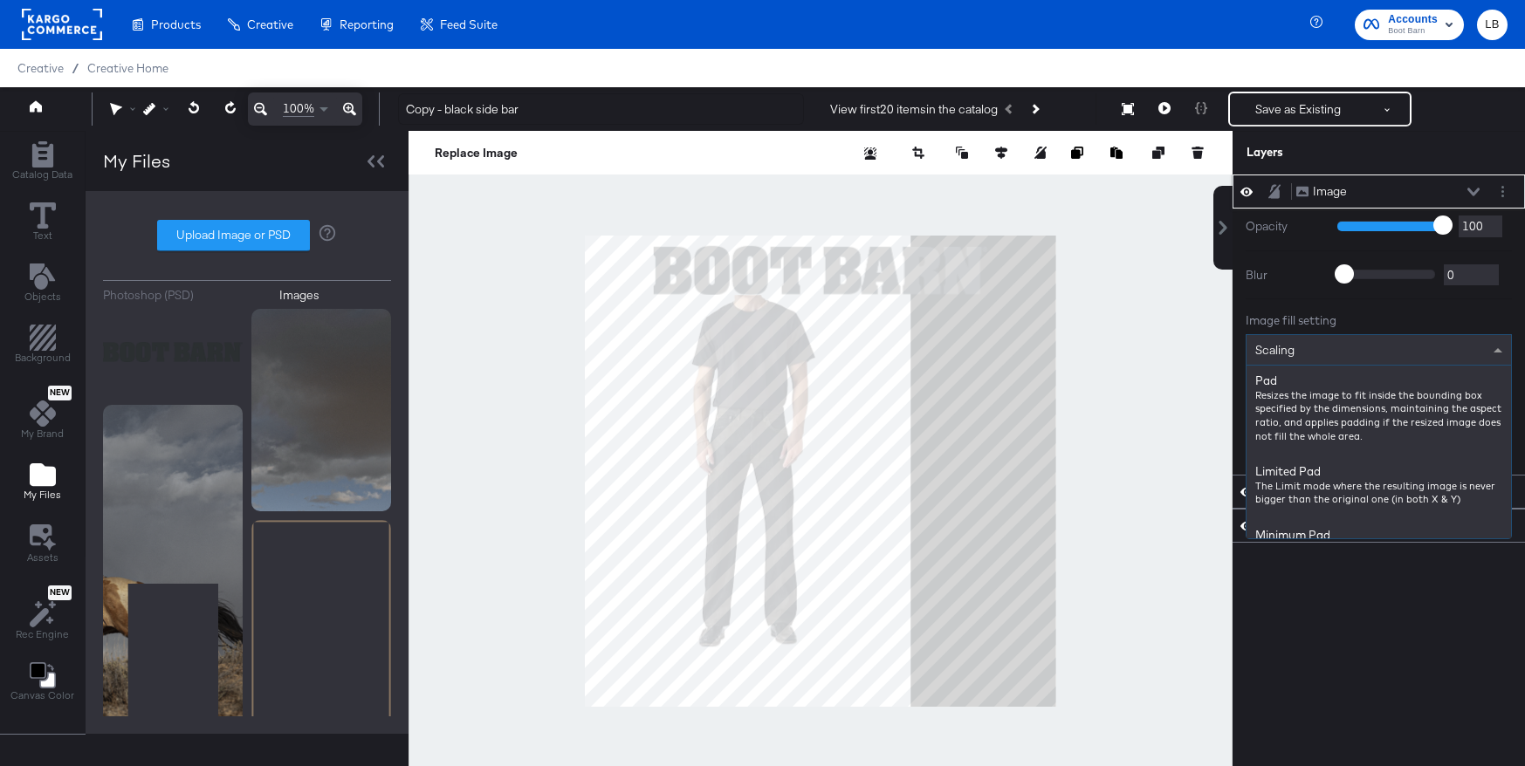
click at [1494, 348] on span at bounding box center [1497, 350] width 9 height 4
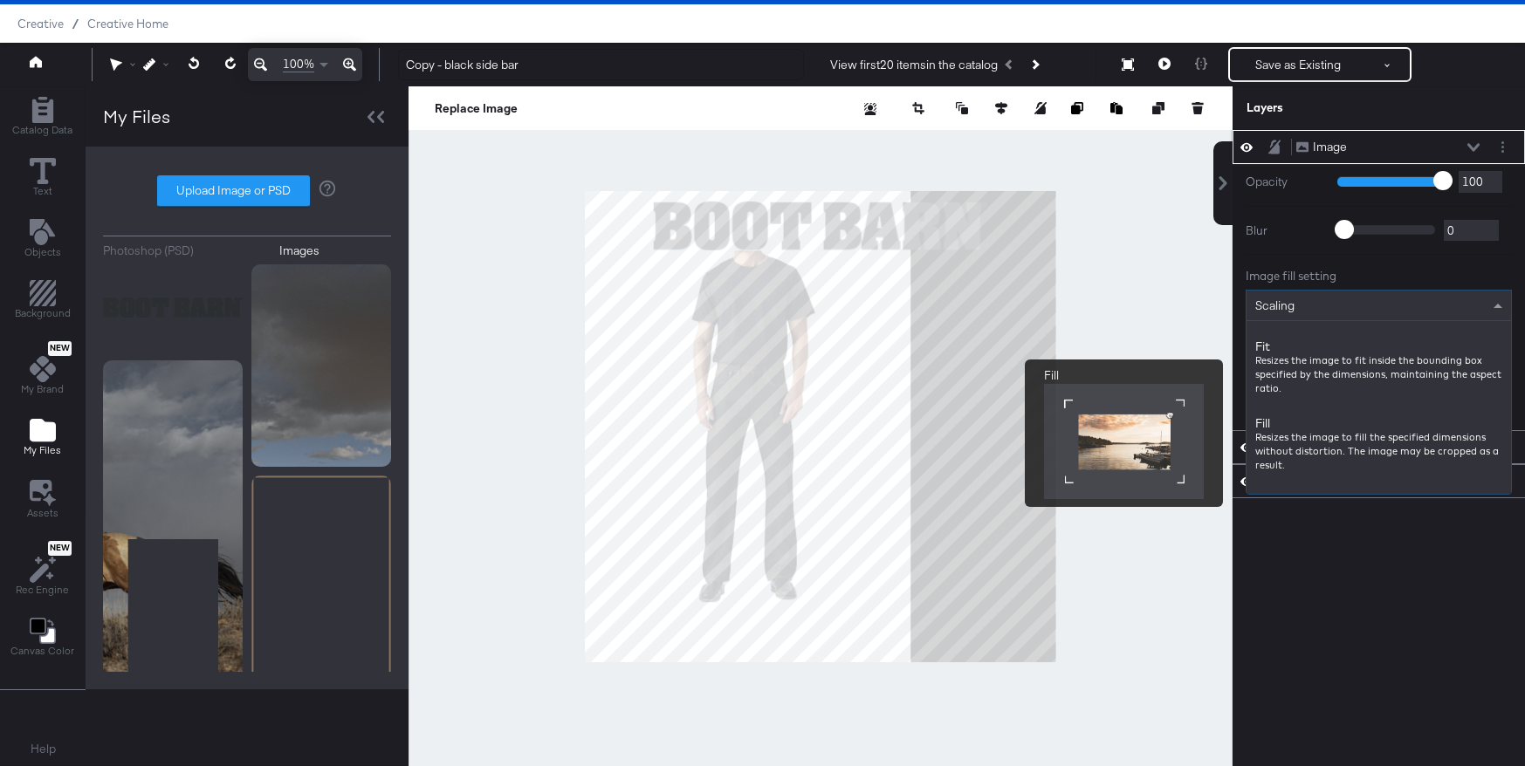
scroll to position [168, 0]
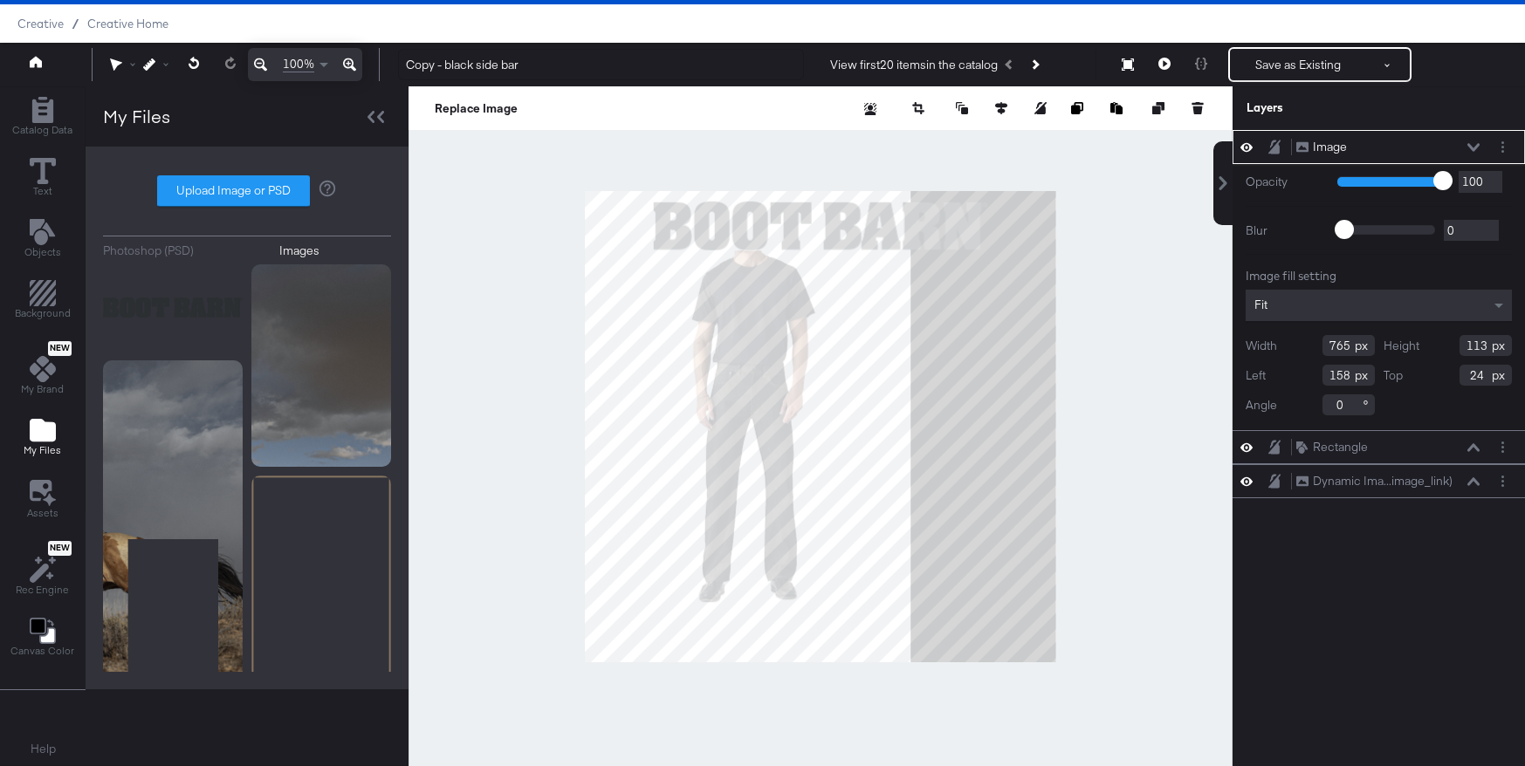
type input "359"
type input "50"
type input "457"
type input "82"
type input "55"
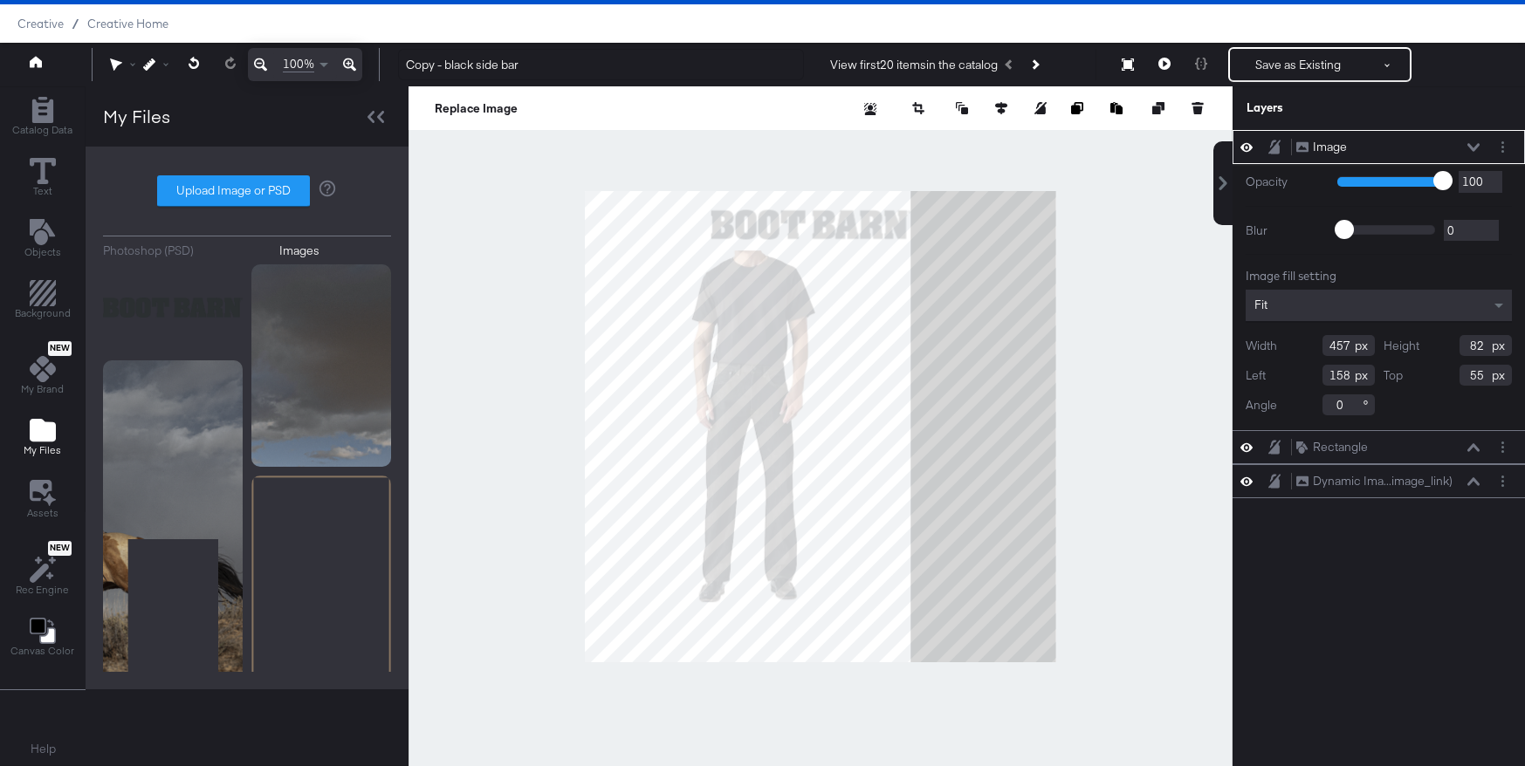
type input "289"
type input "43"
type input "68"
click at [991, 108] on div at bounding box center [1031, 108] width 349 height 17
click at [999, 107] on icon at bounding box center [1001, 108] width 12 height 12
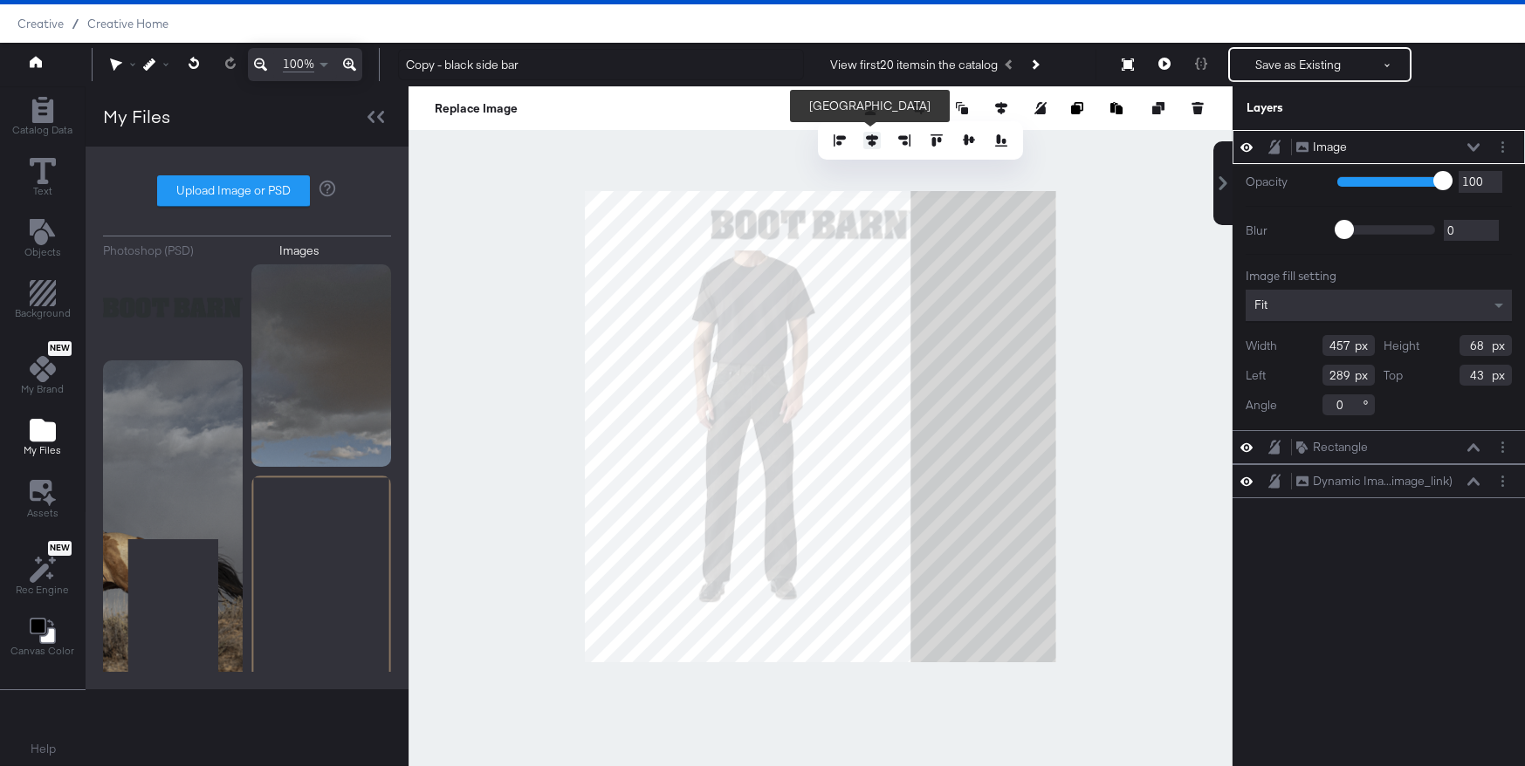
click at [868, 137] on icon at bounding box center [872, 140] width 12 height 12
type input "311"
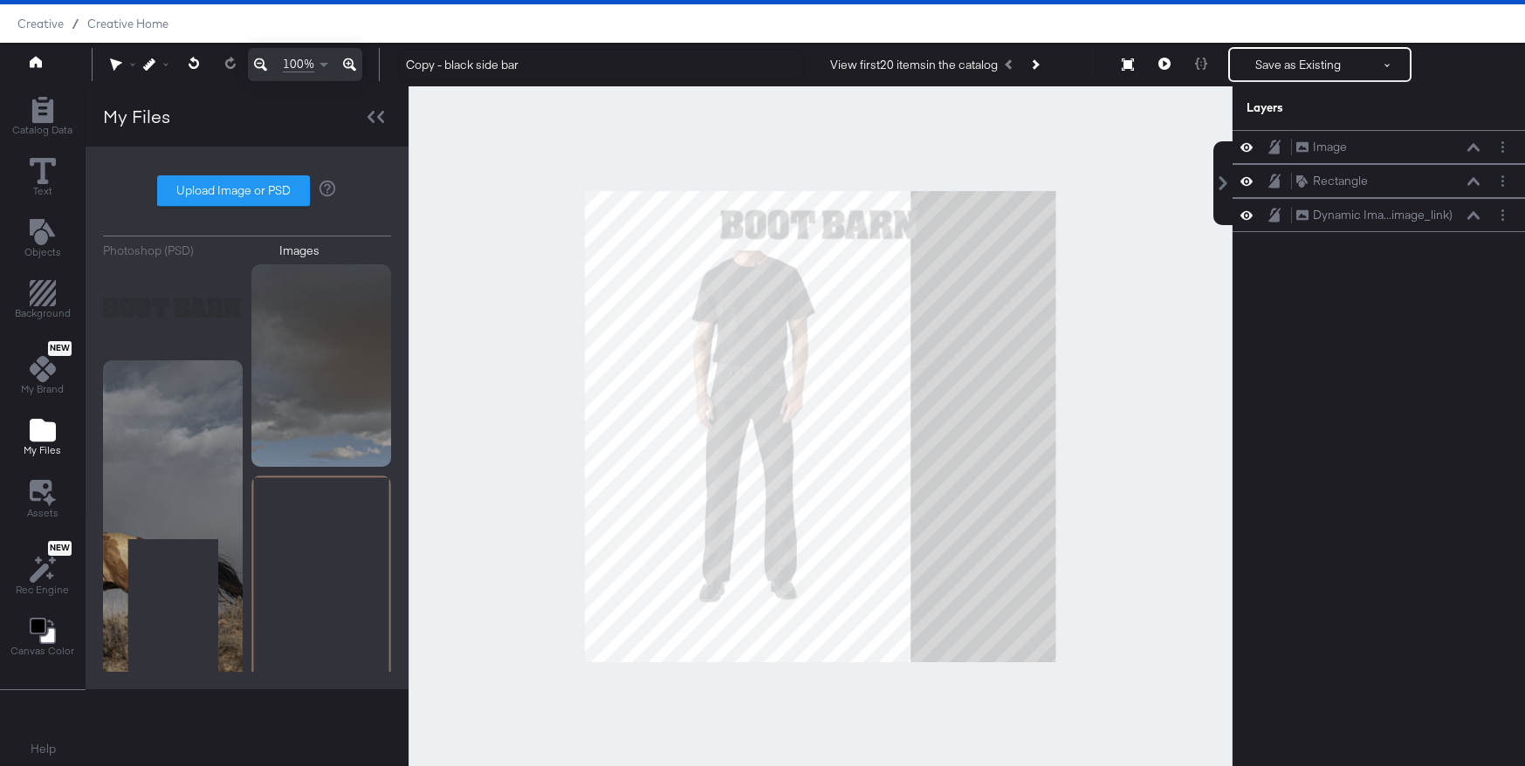
click at [869, 179] on div at bounding box center [821, 426] width 824 height 680
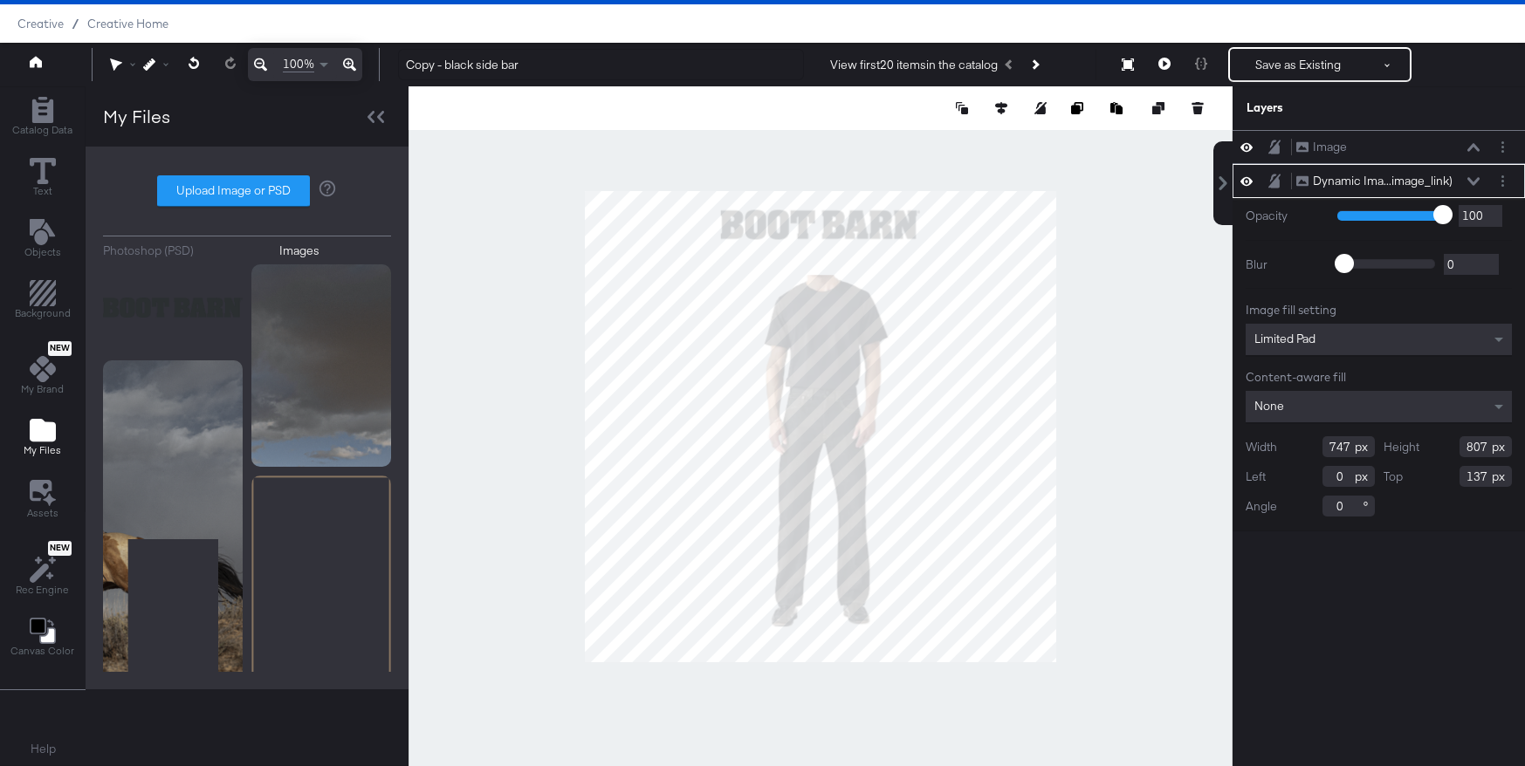
type input "167"
type input "193"
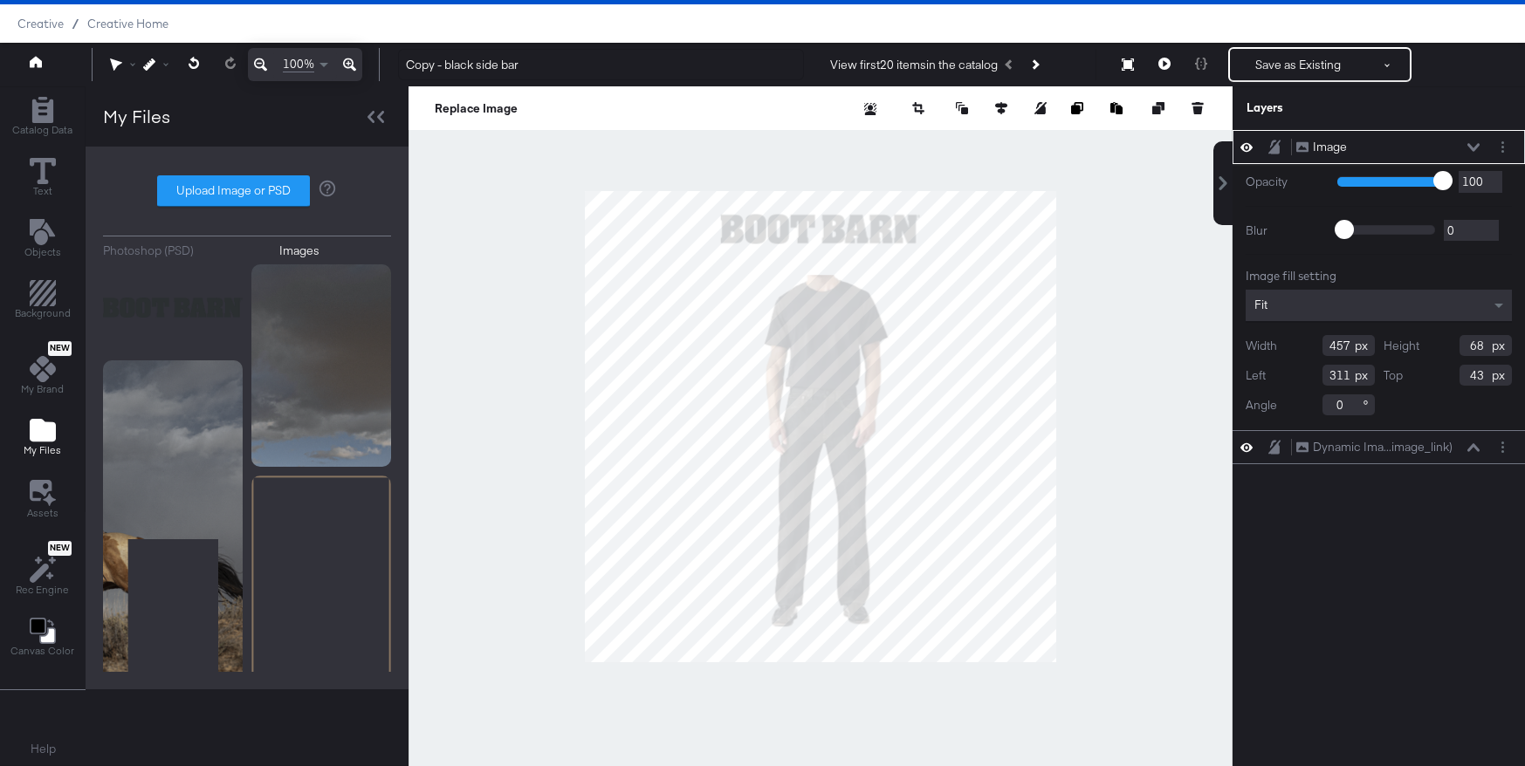
type input "49"
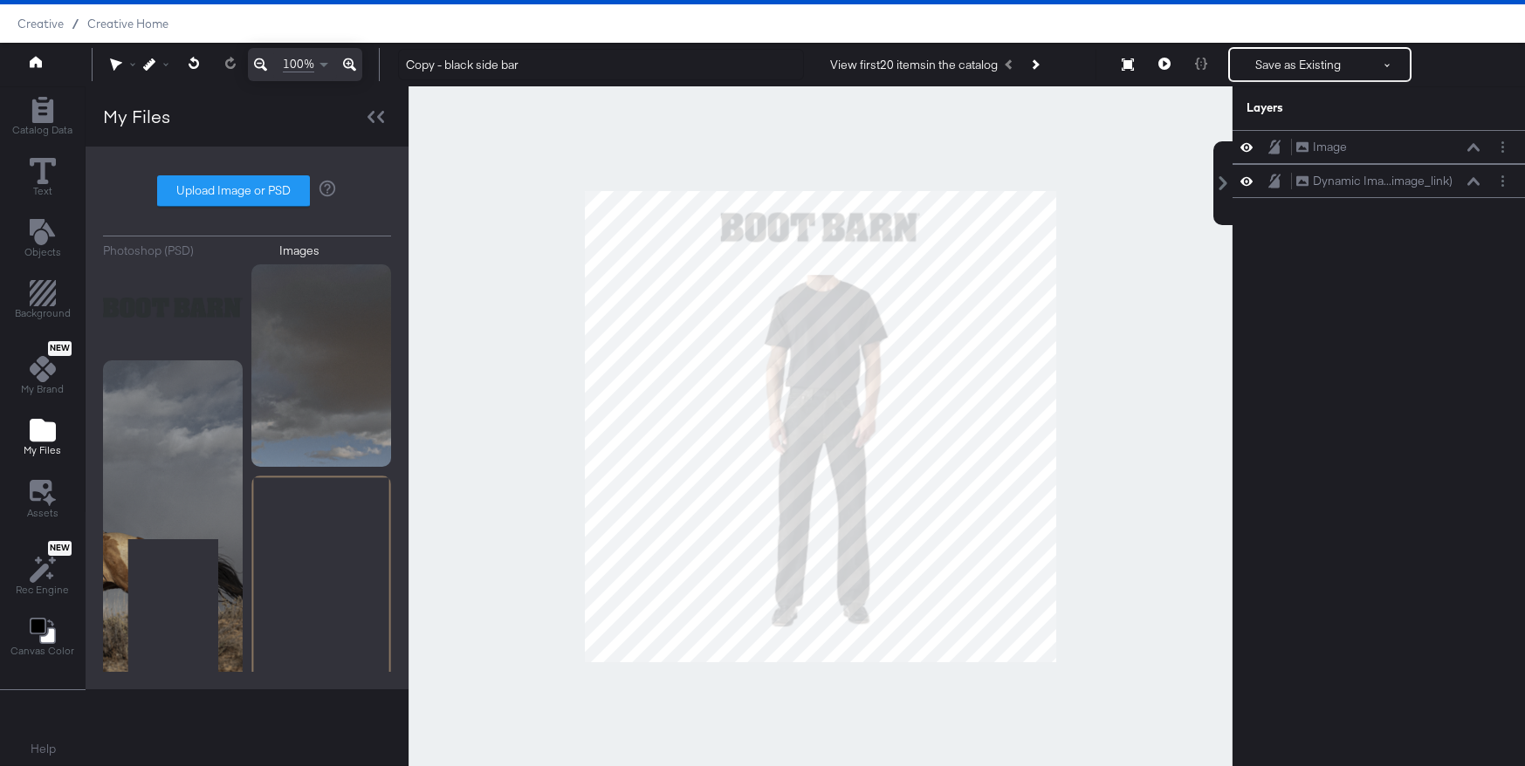
click at [1068, 227] on div at bounding box center [821, 426] width 824 height 680
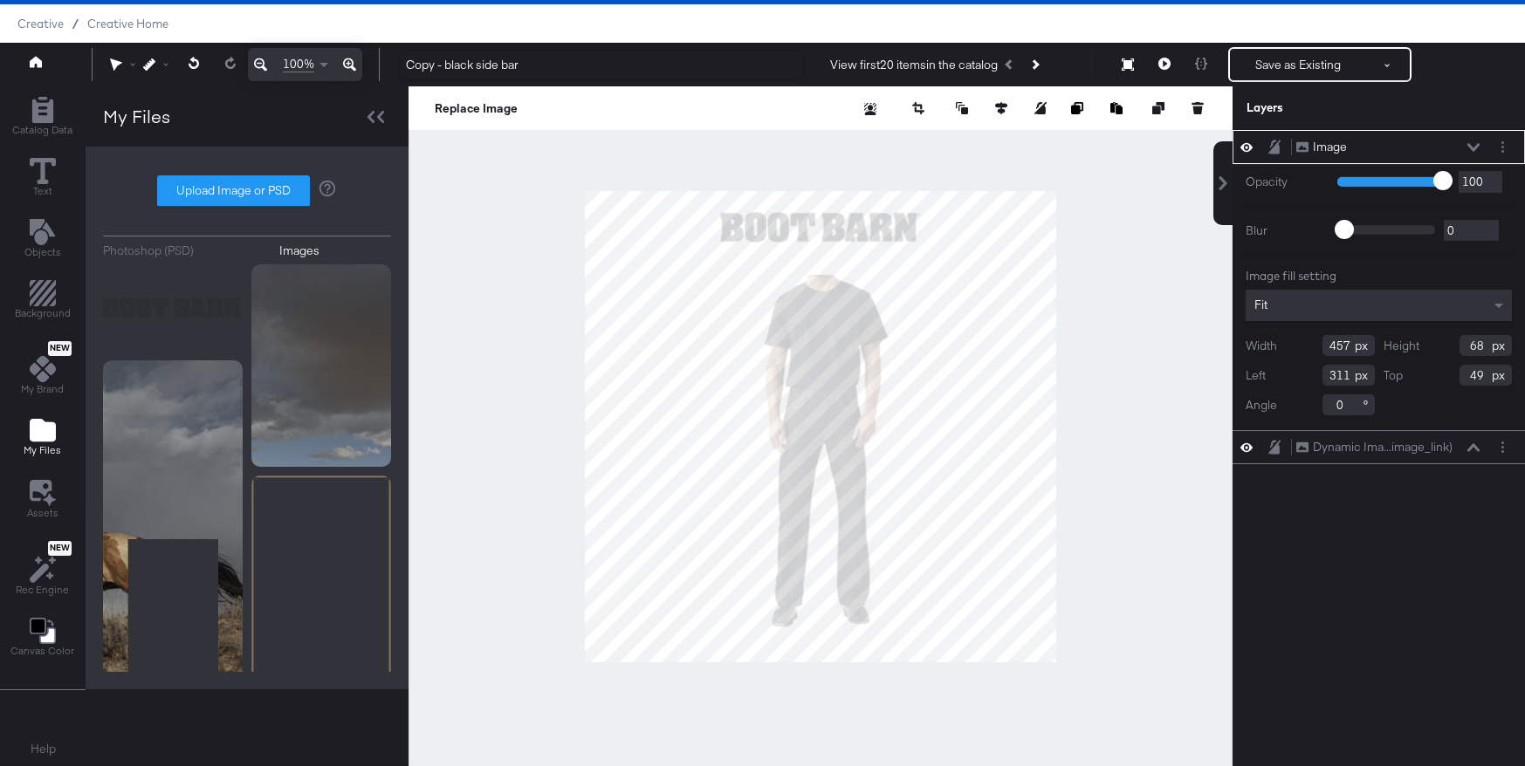
type input "357"
type input "44"
type input "73"
click at [869, 162] on div at bounding box center [821, 426] width 824 height 680
type input "373"
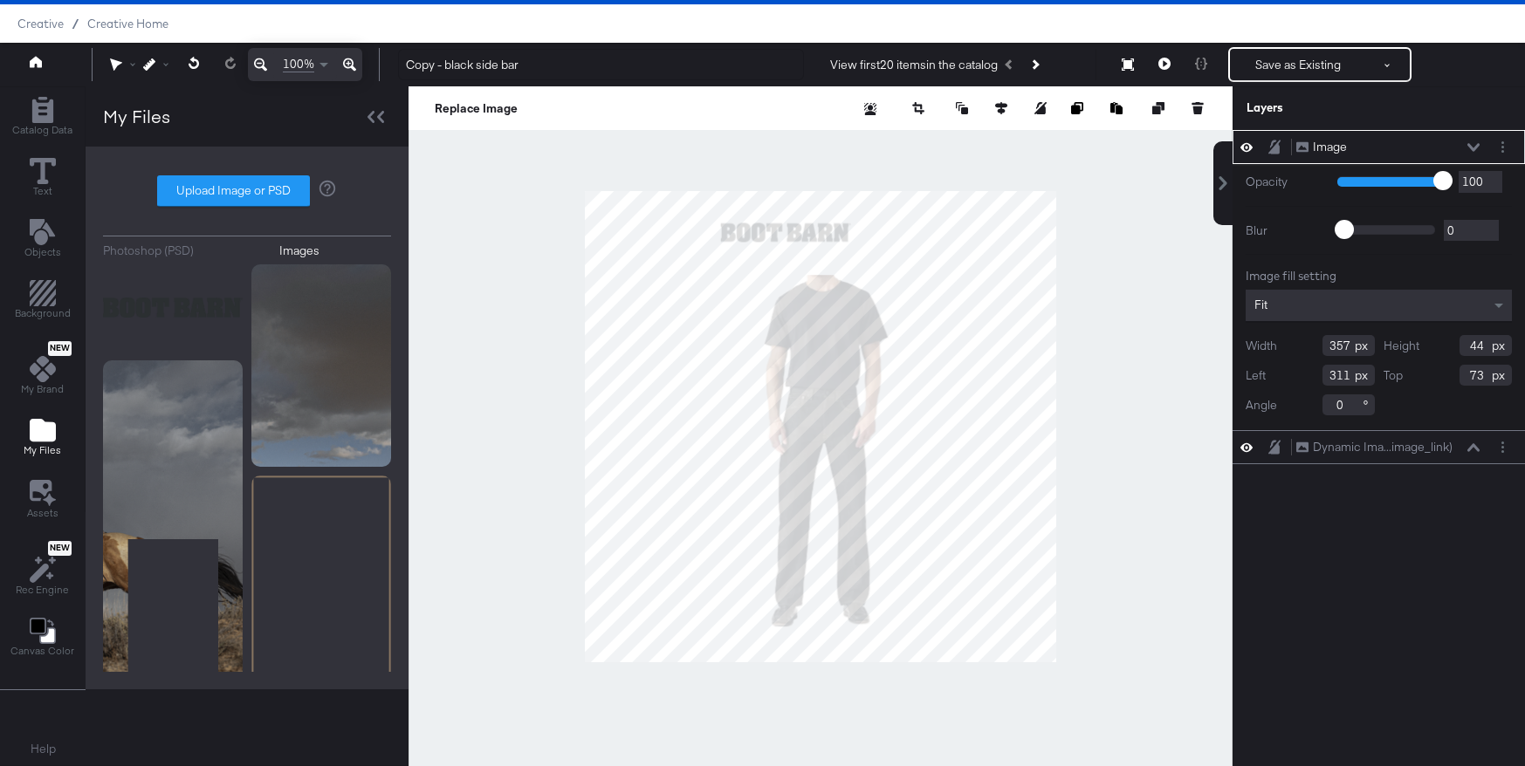
type input "46"
type input "71"
type input "64"
type input "53"
type input "353"
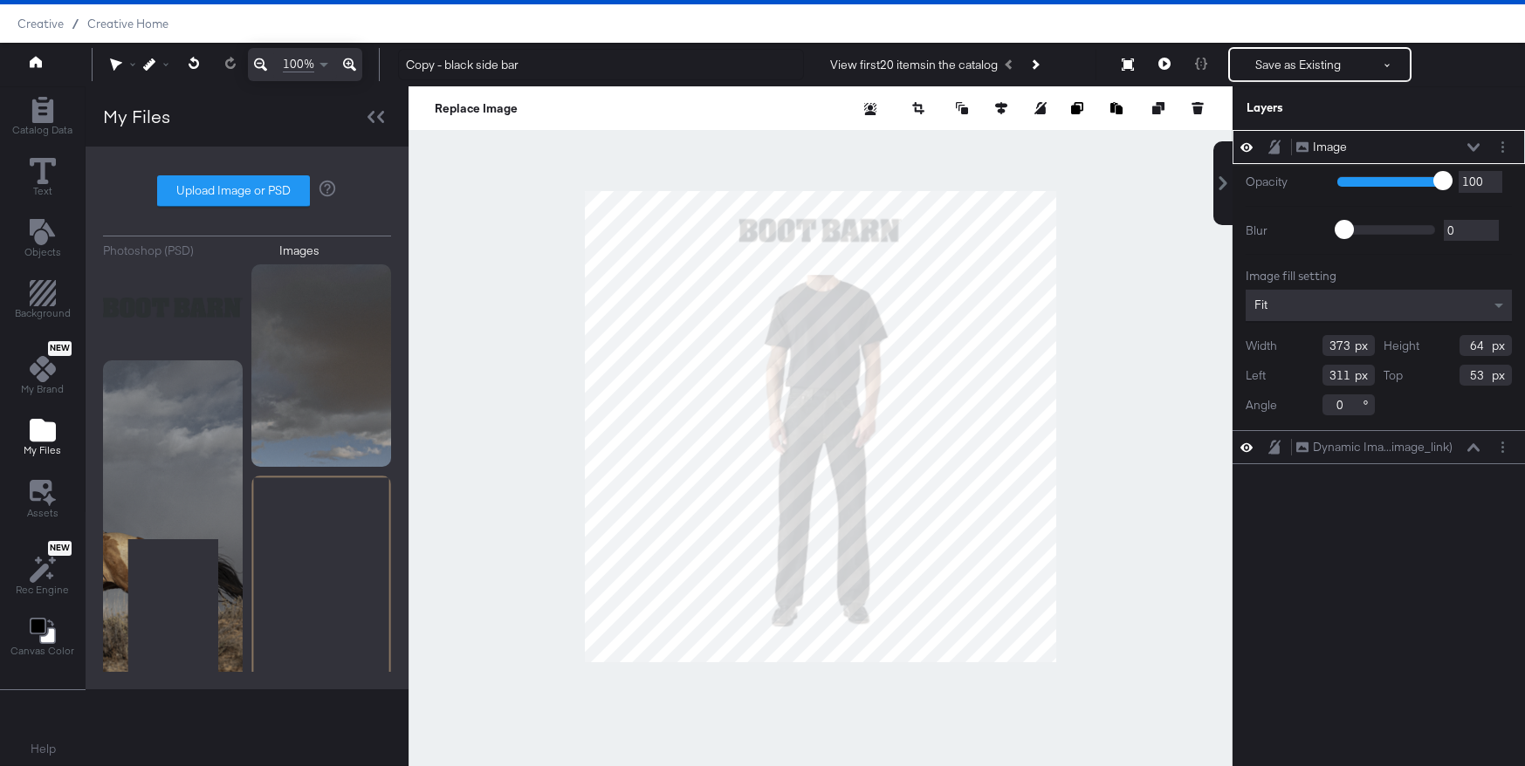
type input "63"
click at [1121, 331] on div at bounding box center [821, 426] width 824 height 680
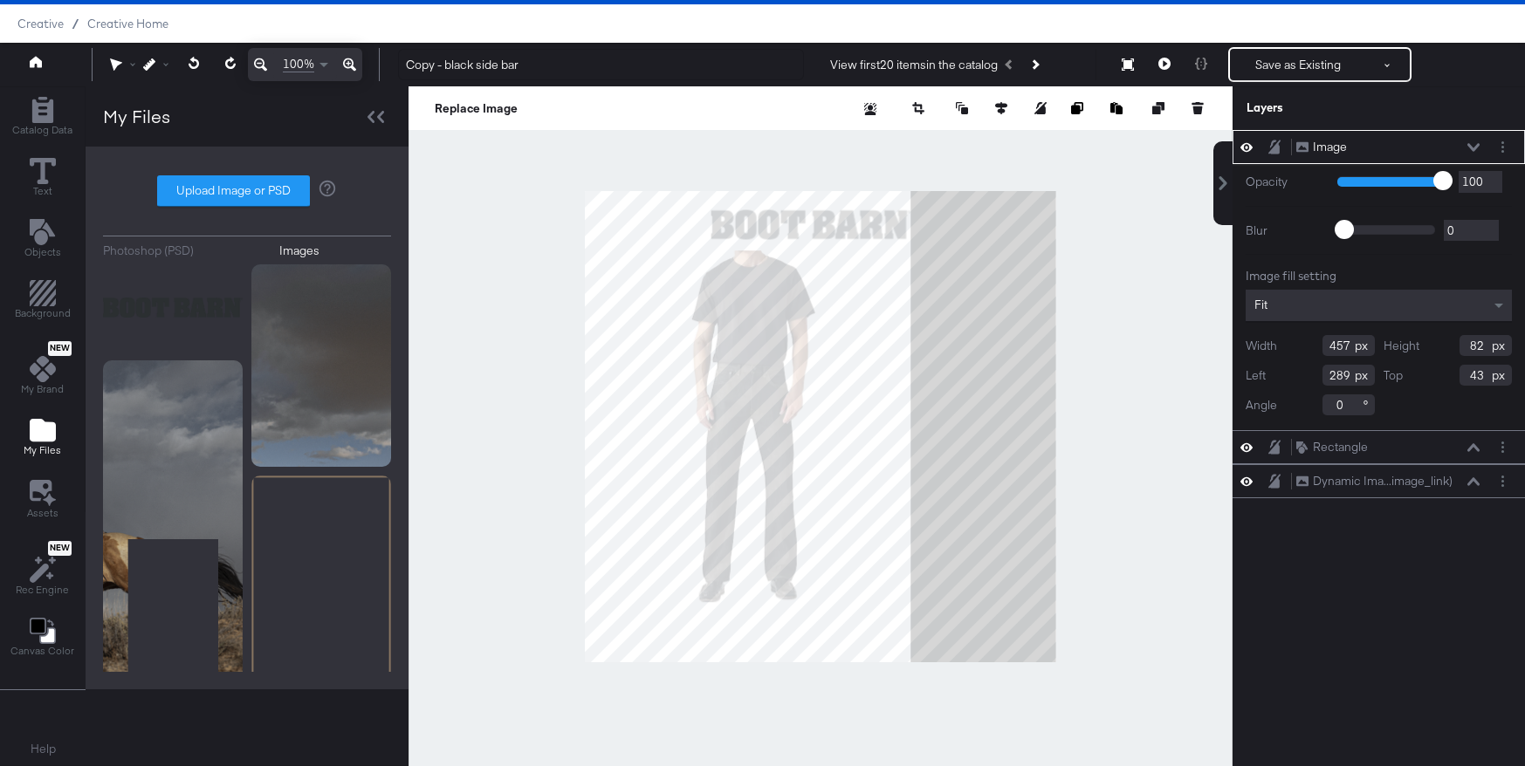
type input "290"
type input "44"
type input "457"
type input "81"
type input "768"
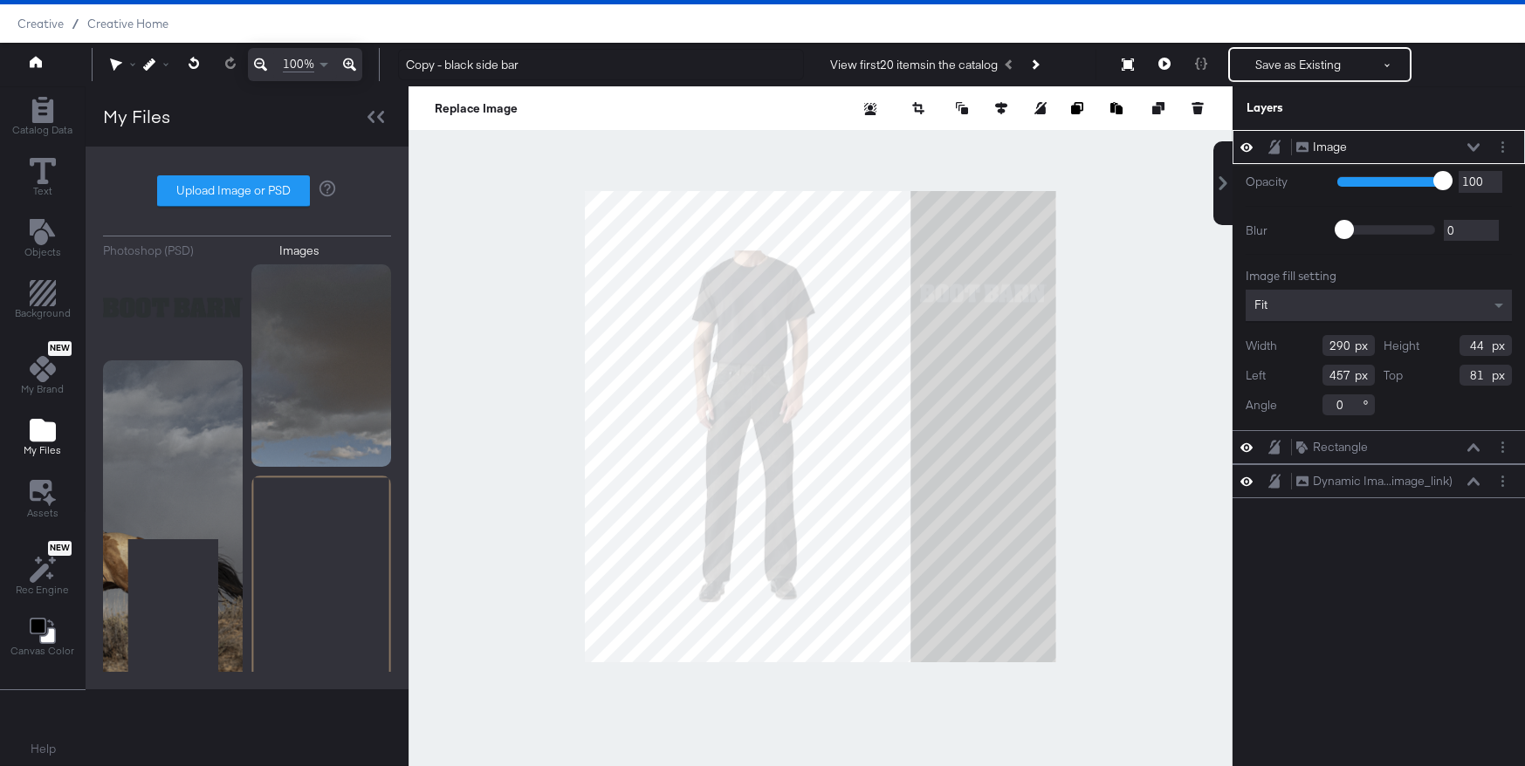
type input "213"
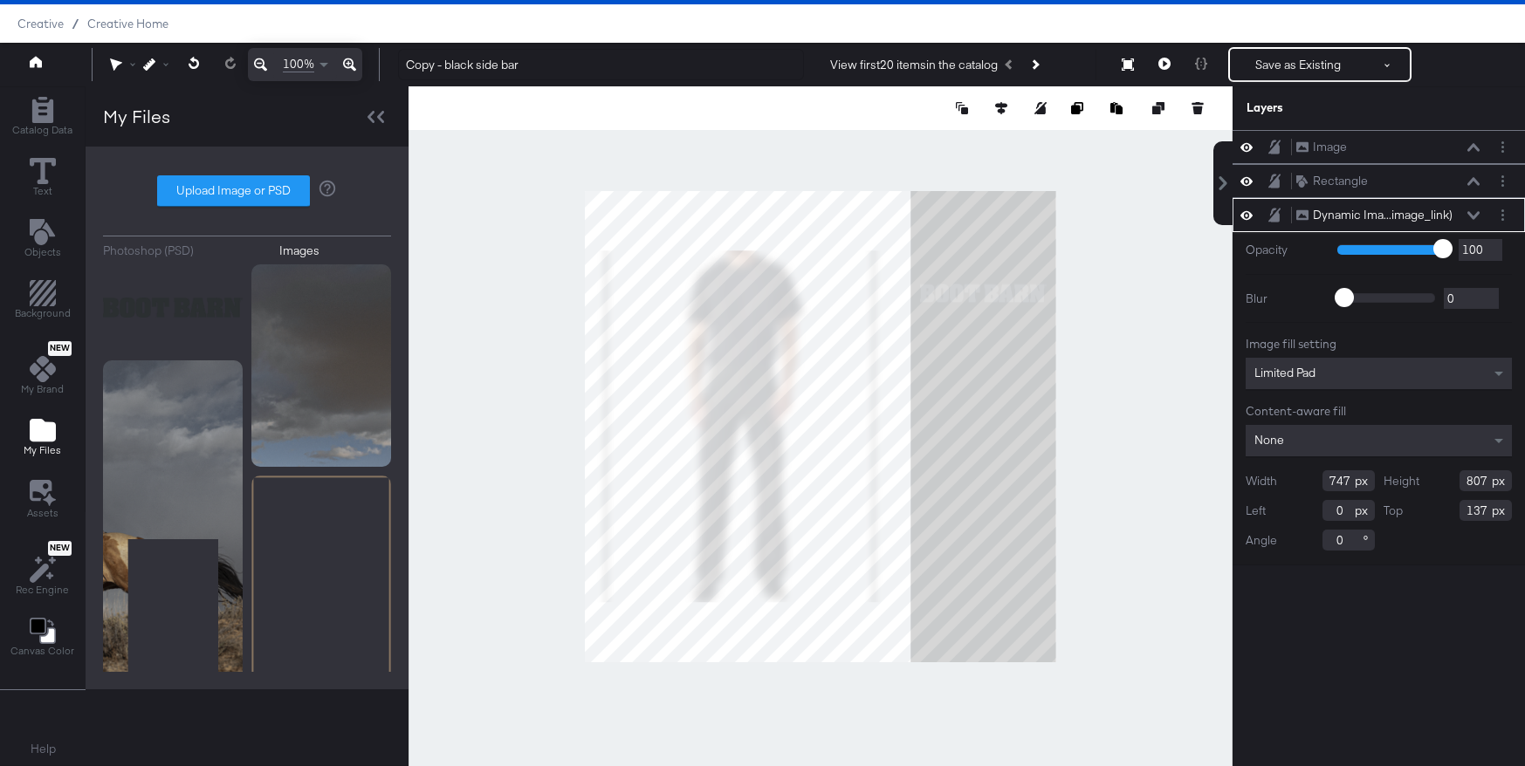
type input "685"
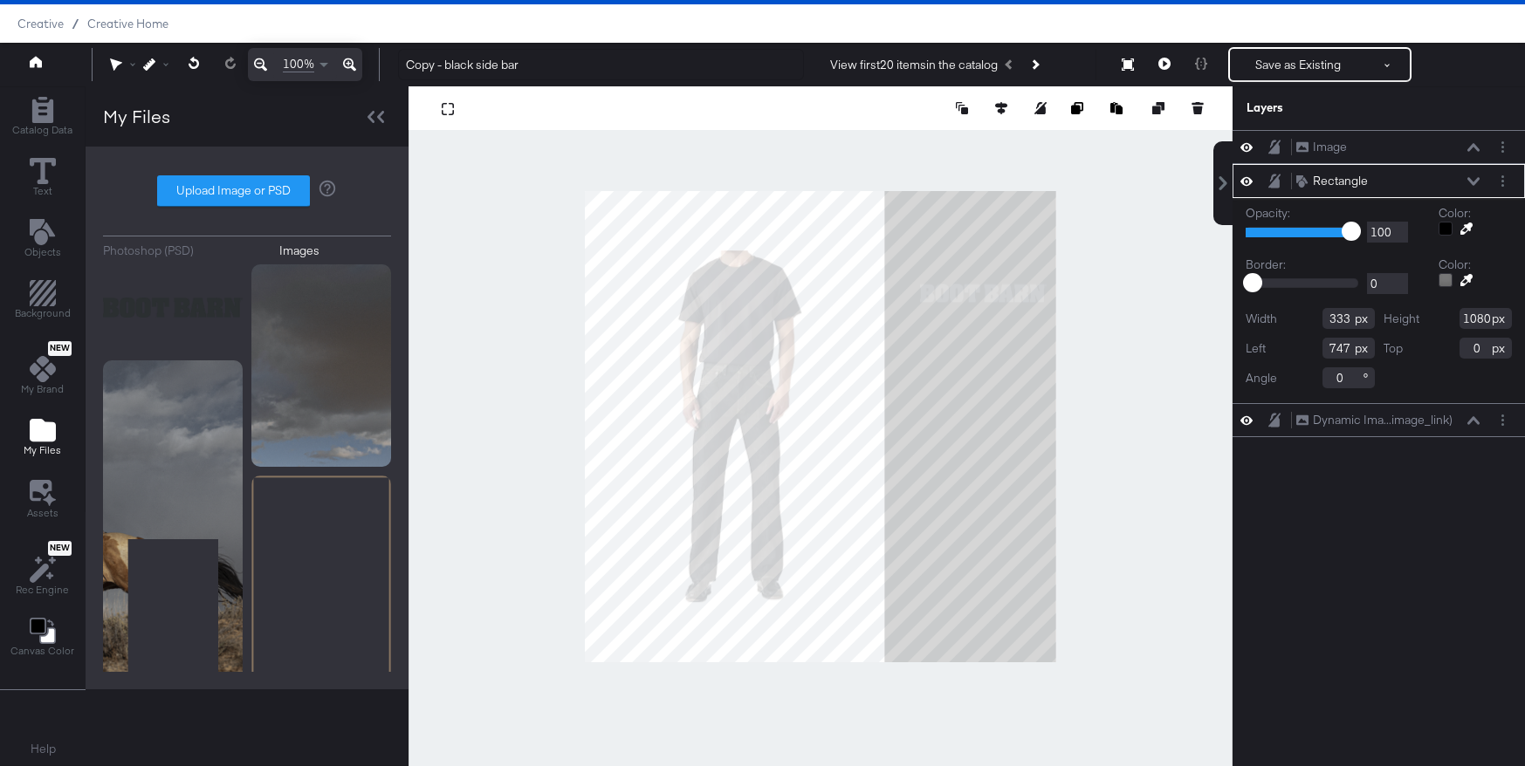
type input "687"
type input "393"
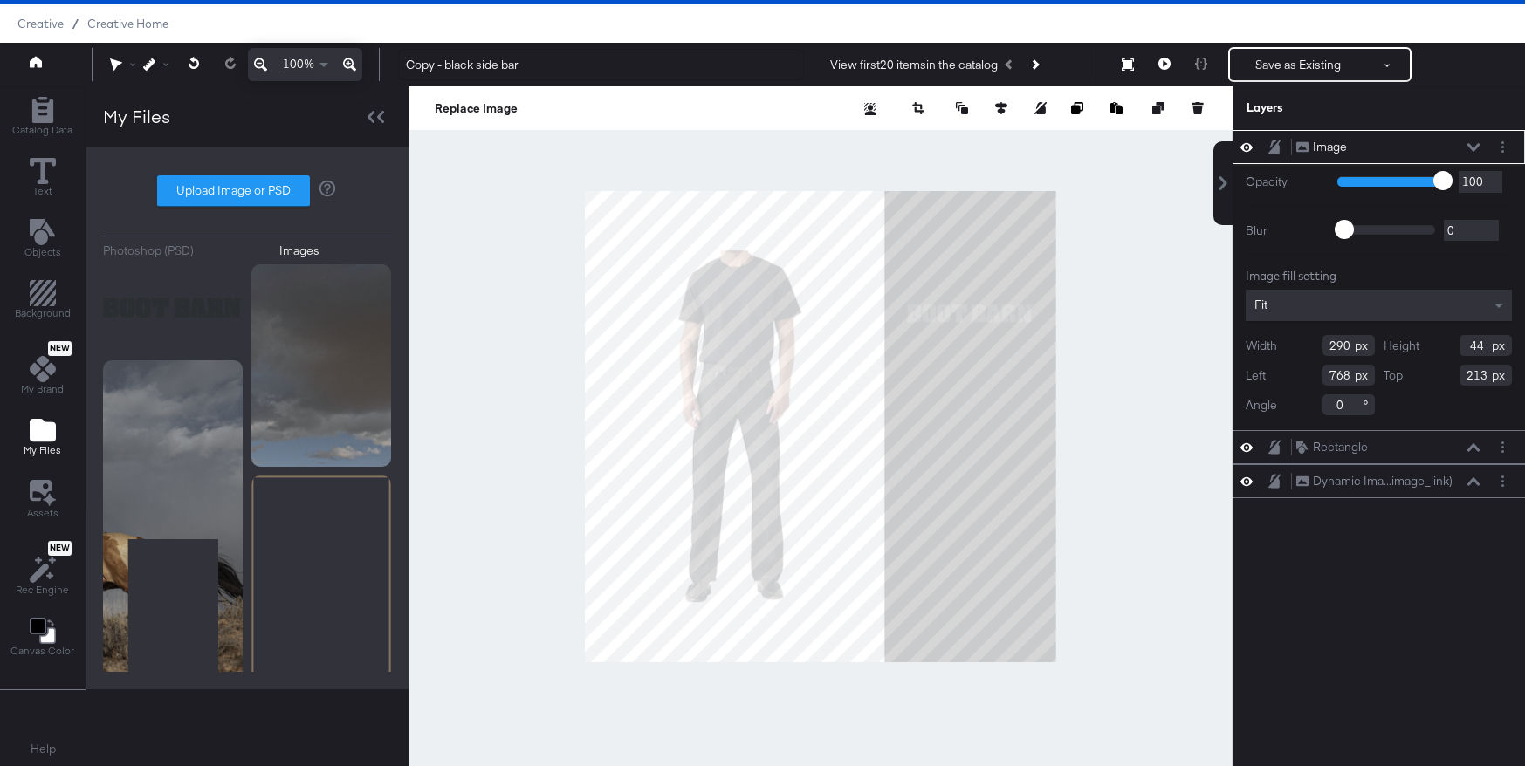
type input "738"
type input "259"
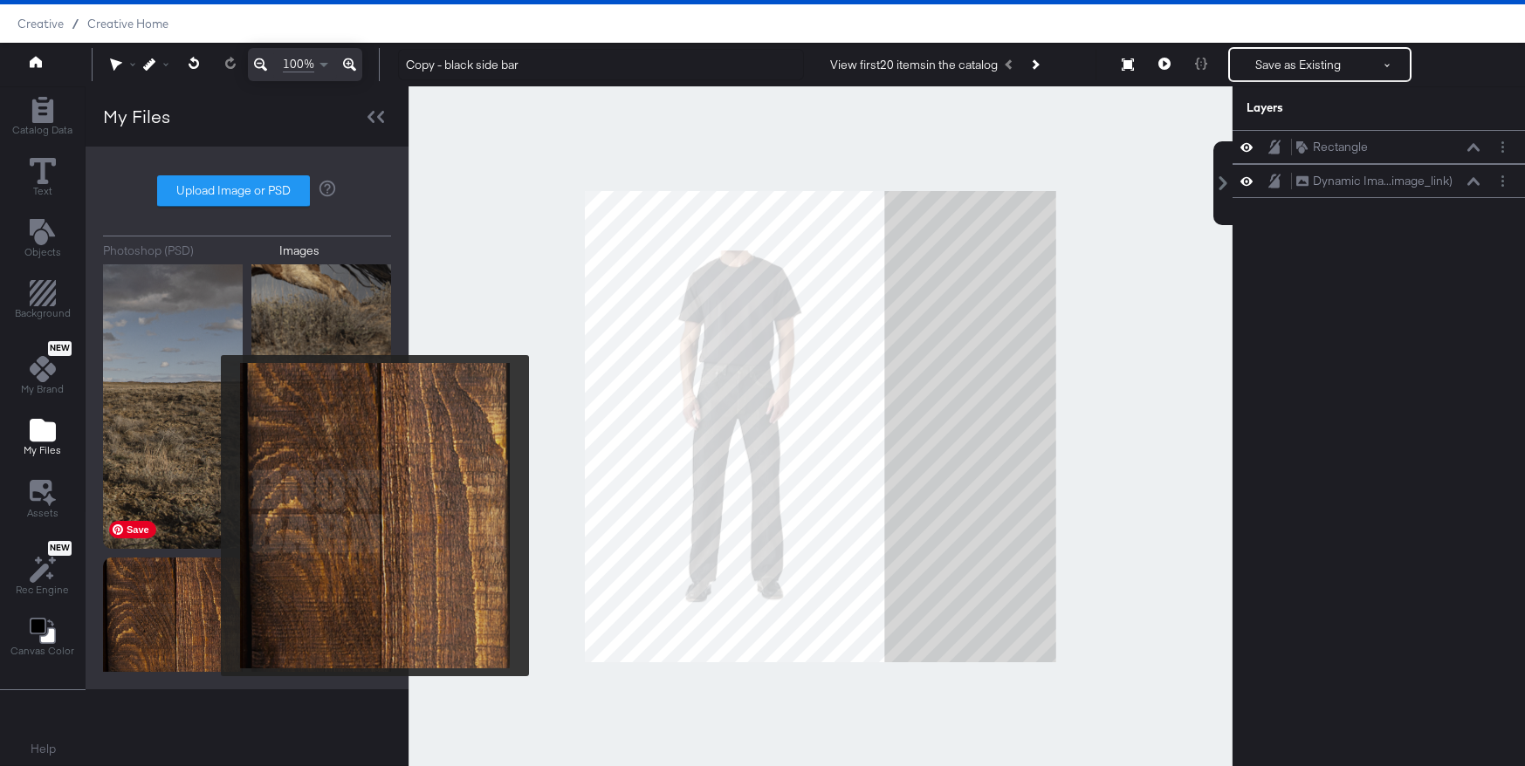
scroll to position [707, 0]
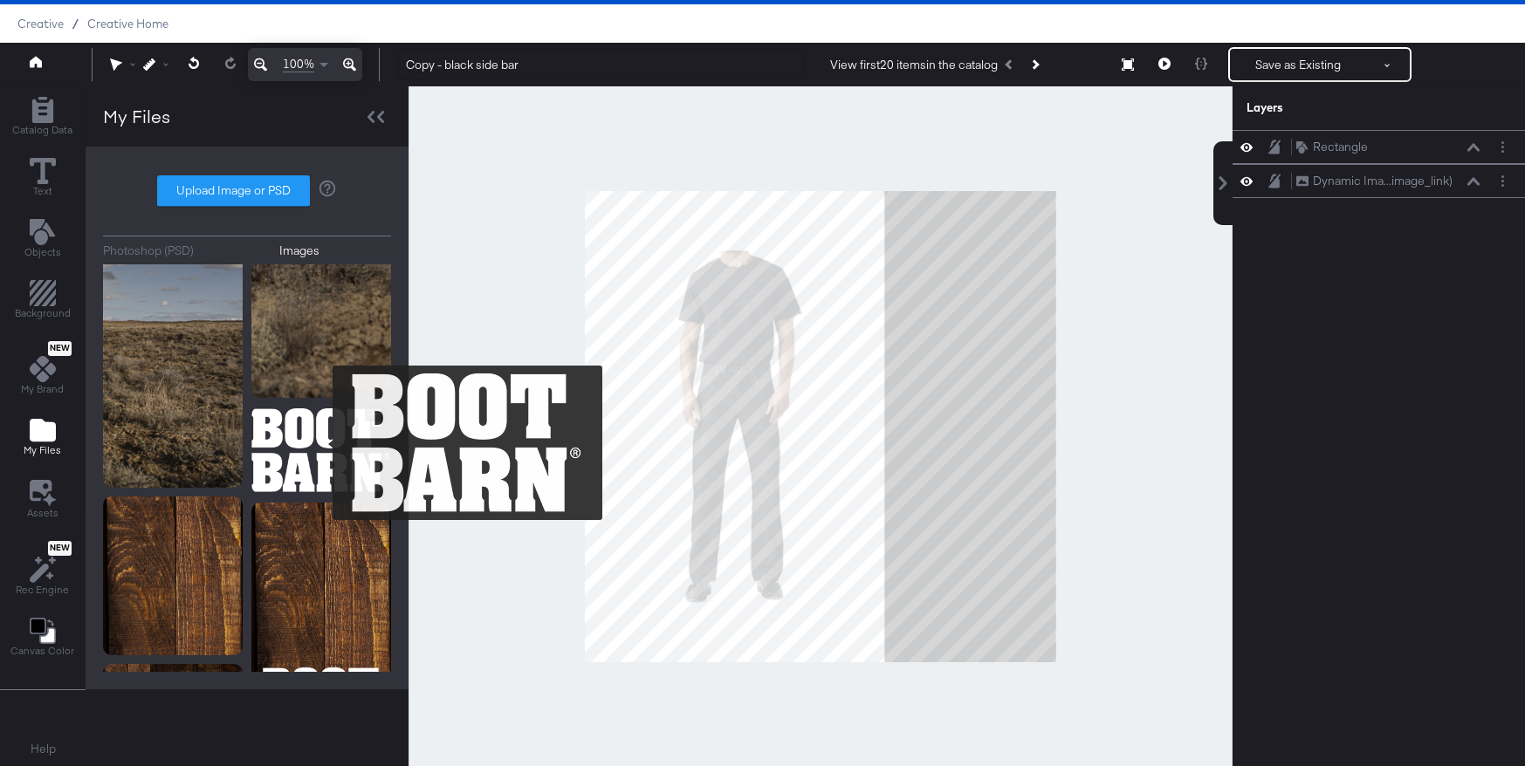
click at [321, 443] on img at bounding box center [321, 450] width 140 height 87
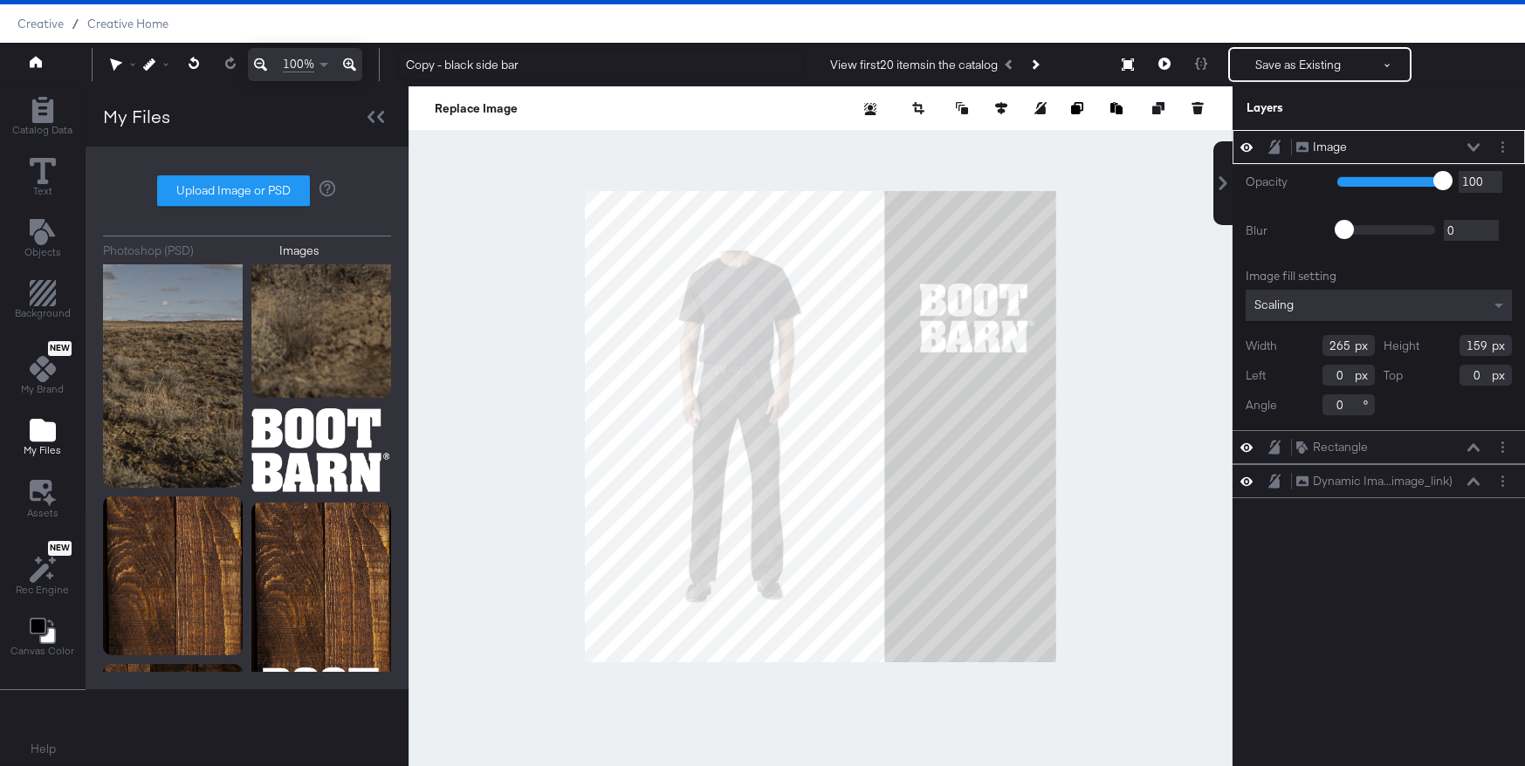
type input "751"
type input "212"
type input "207"
type input "124"
type input "809"
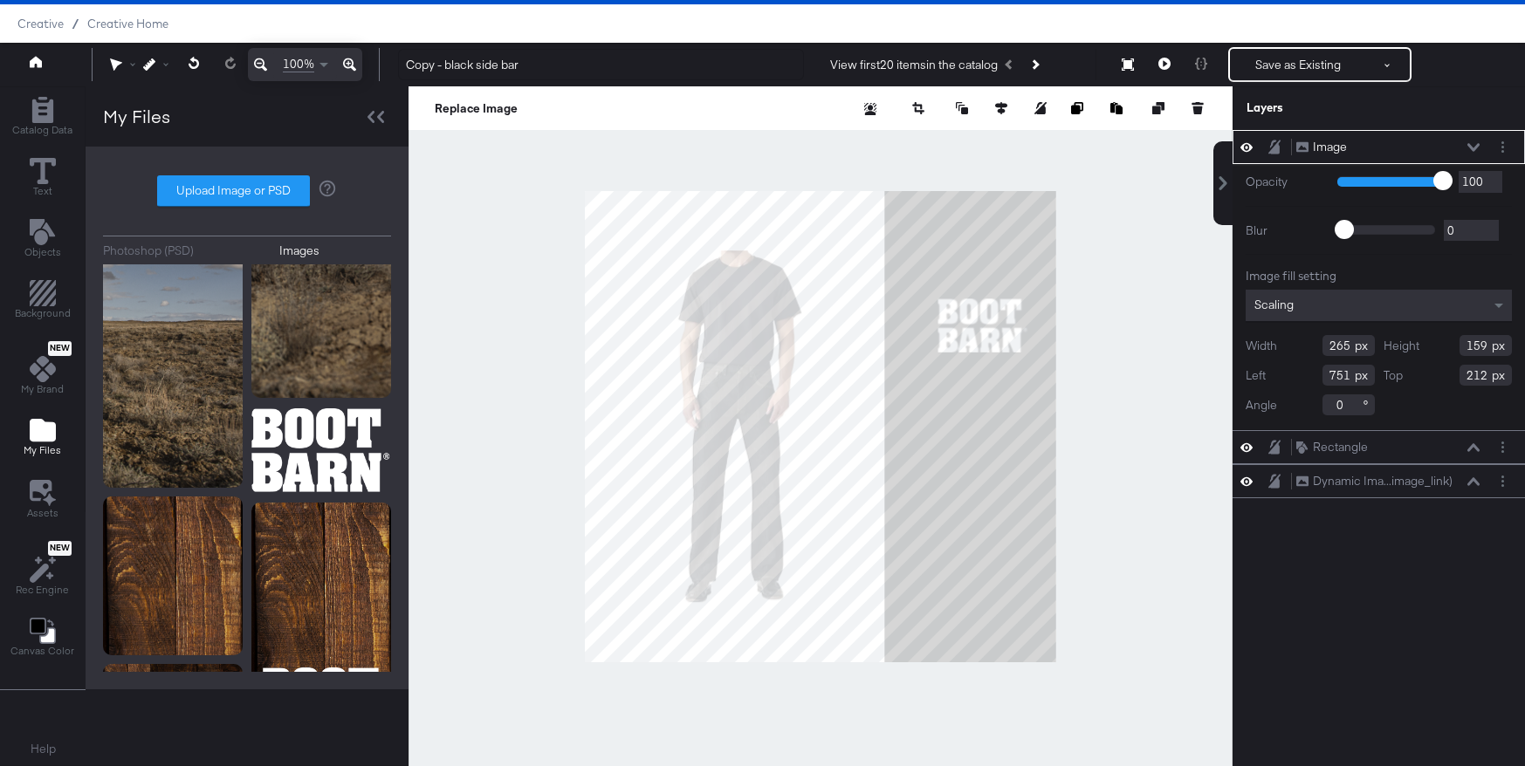
type input "247"
type input "780"
type input "275"
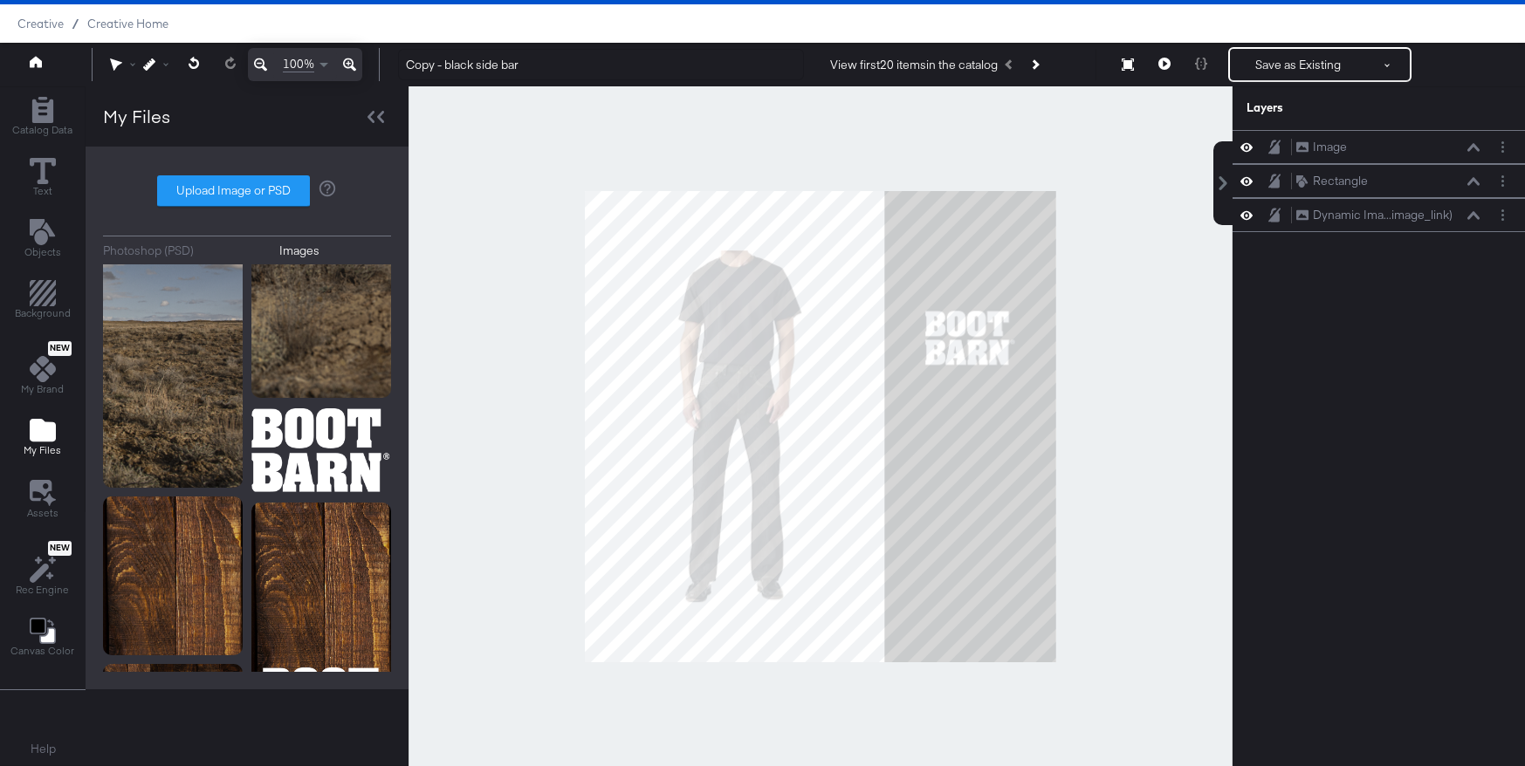
click at [1120, 367] on div at bounding box center [821, 426] width 824 height 680
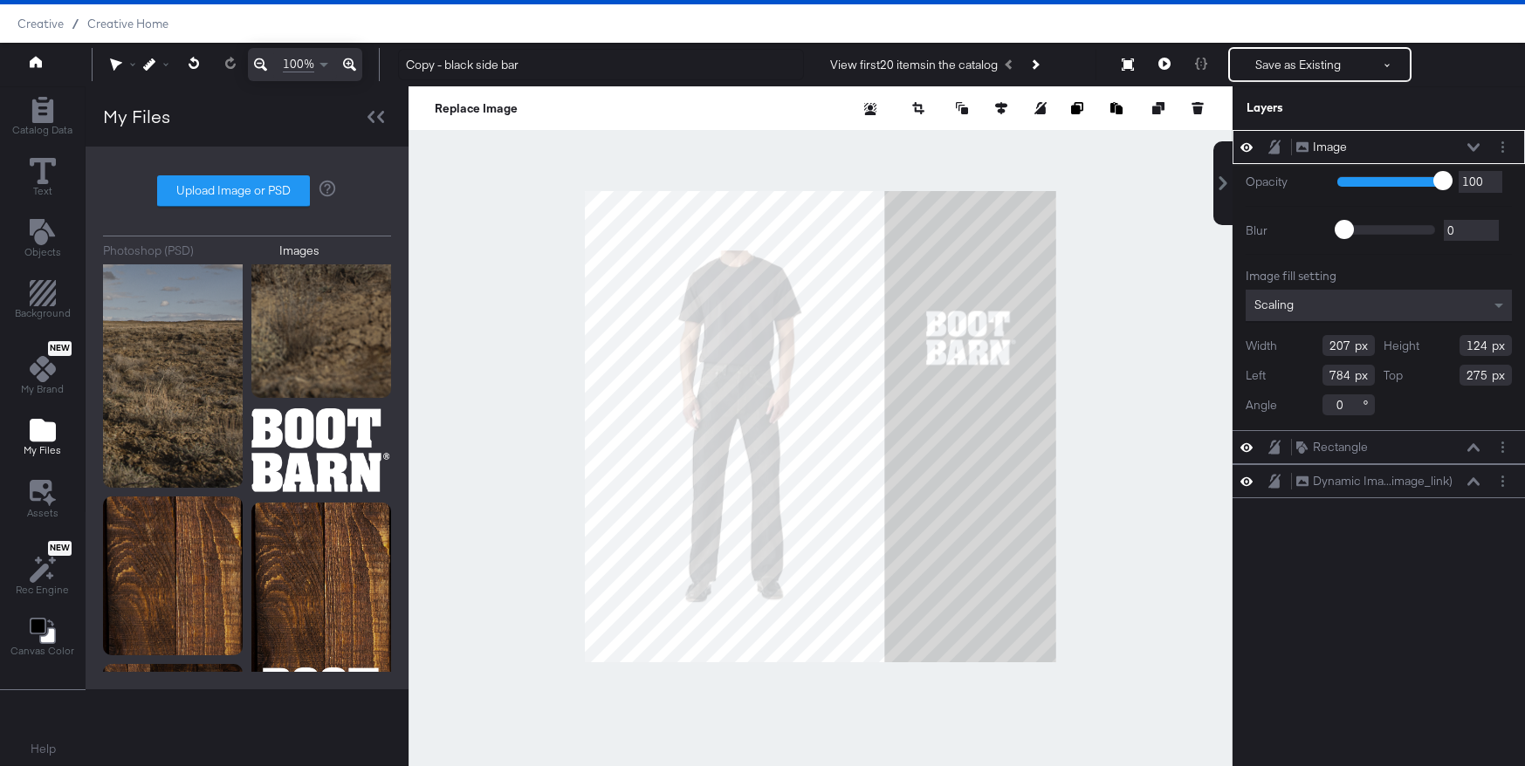
type input "785"
click at [1158, 331] on div at bounding box center [821, 426] width 824 height 680
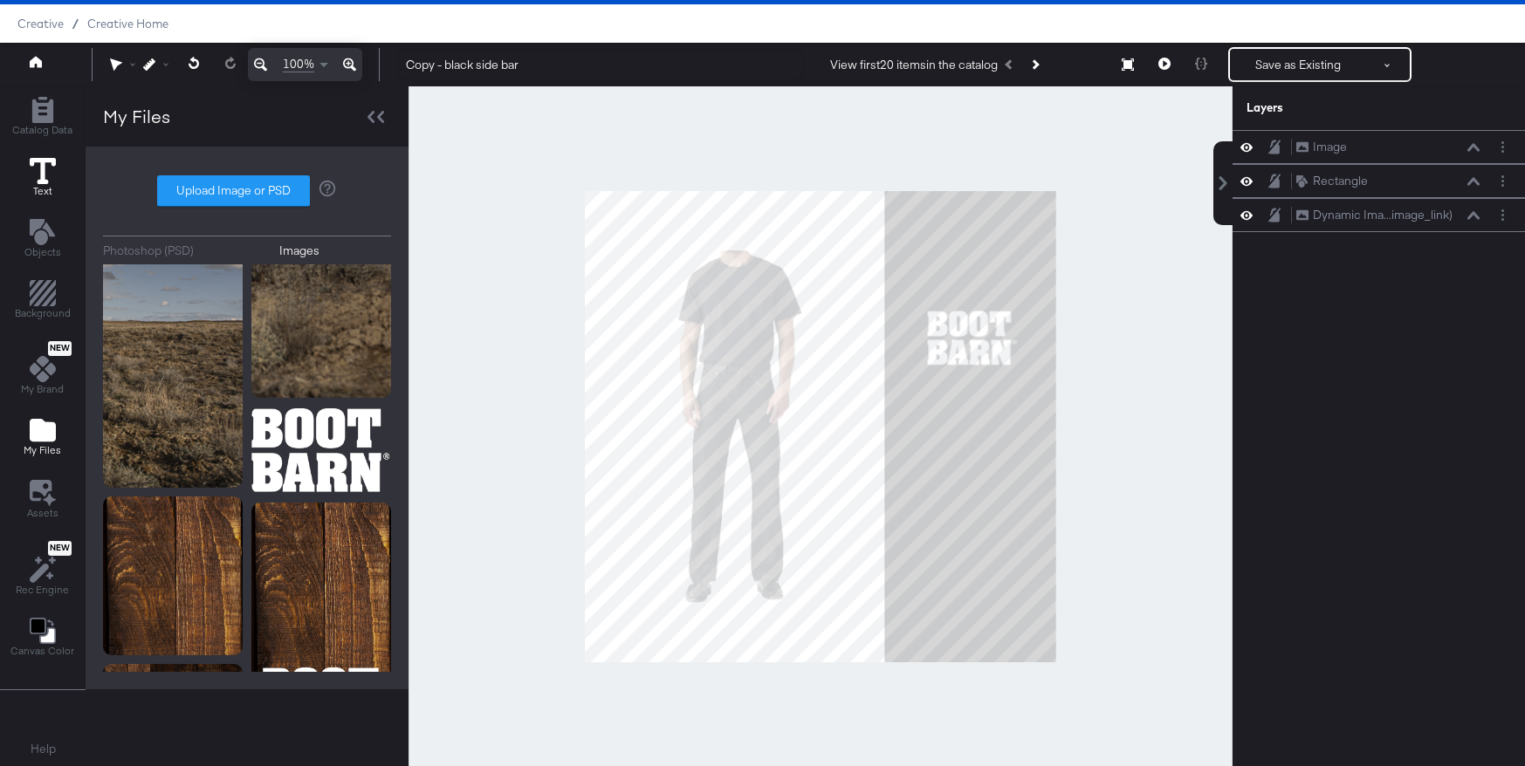
click at [46, 168] on icon at bounding box center [43, 171] width 26 height 26
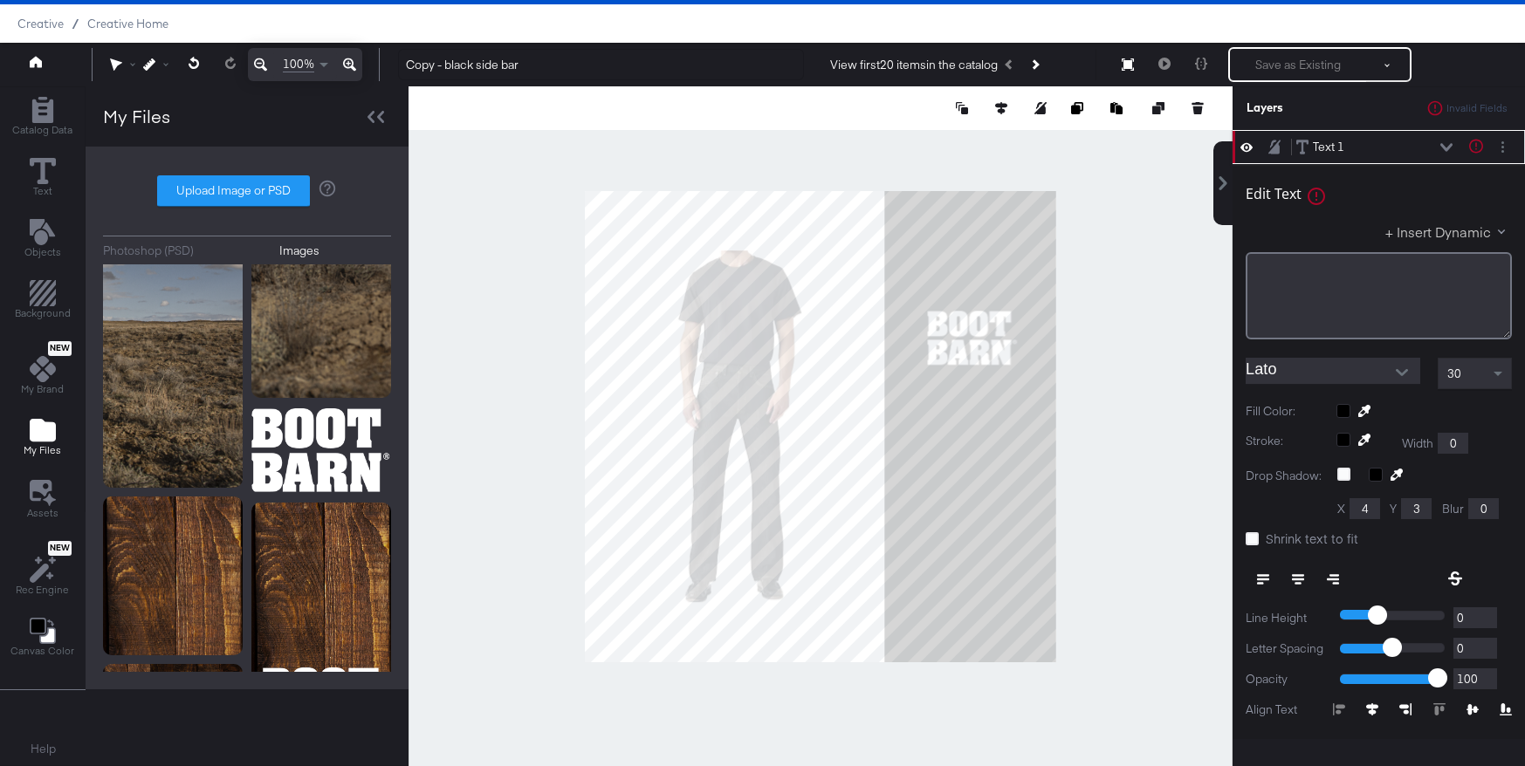
click at [1446, 234] on button "+ Insert Dynamic" at bounding box center [1448, 232] width 127 height 18
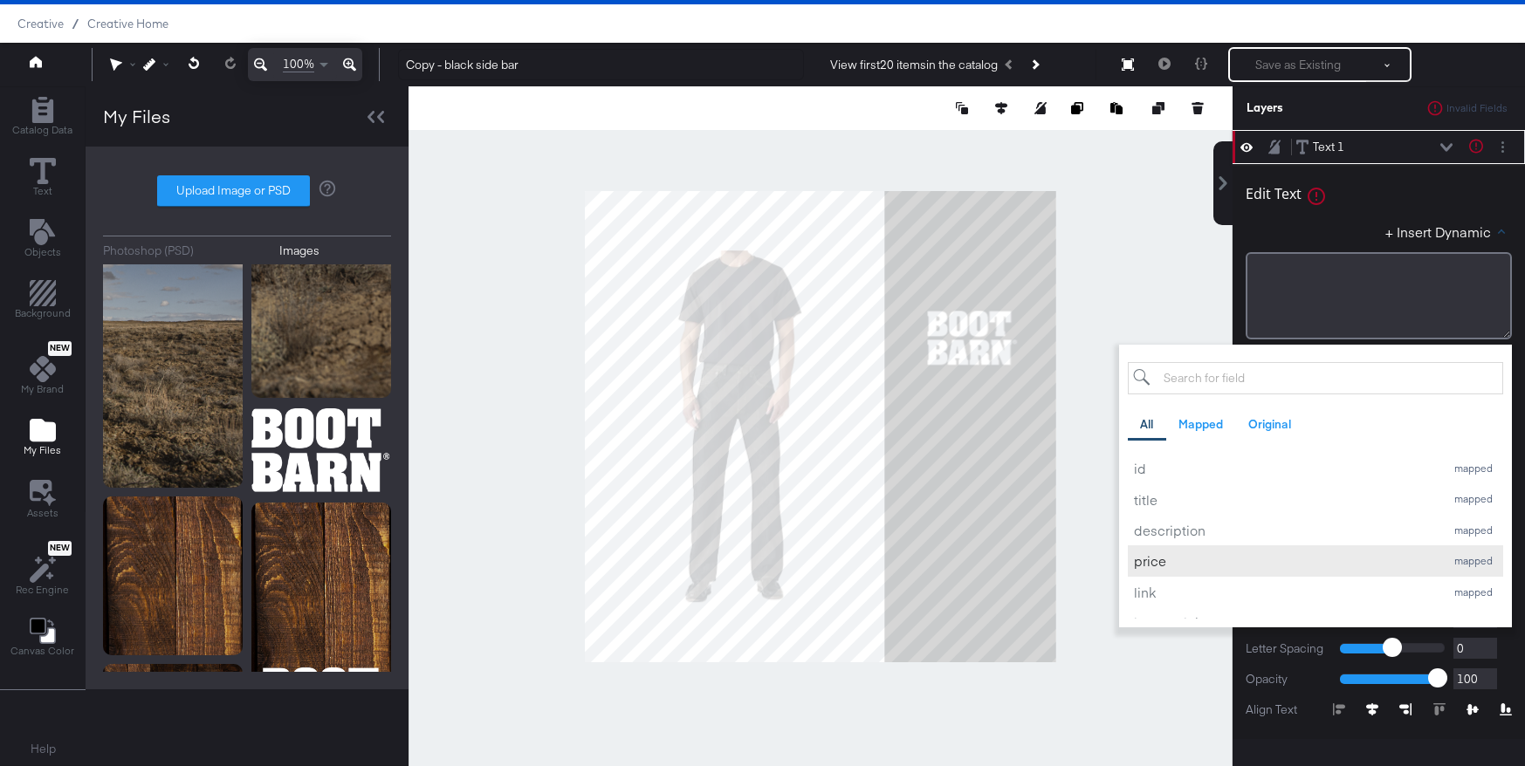
click at [1188, 555] on div "price" at bounding box center [1285, 561] width 302 height 18
click at [1206, 303] on div at bounding box center [821, 426] width 824 height 680
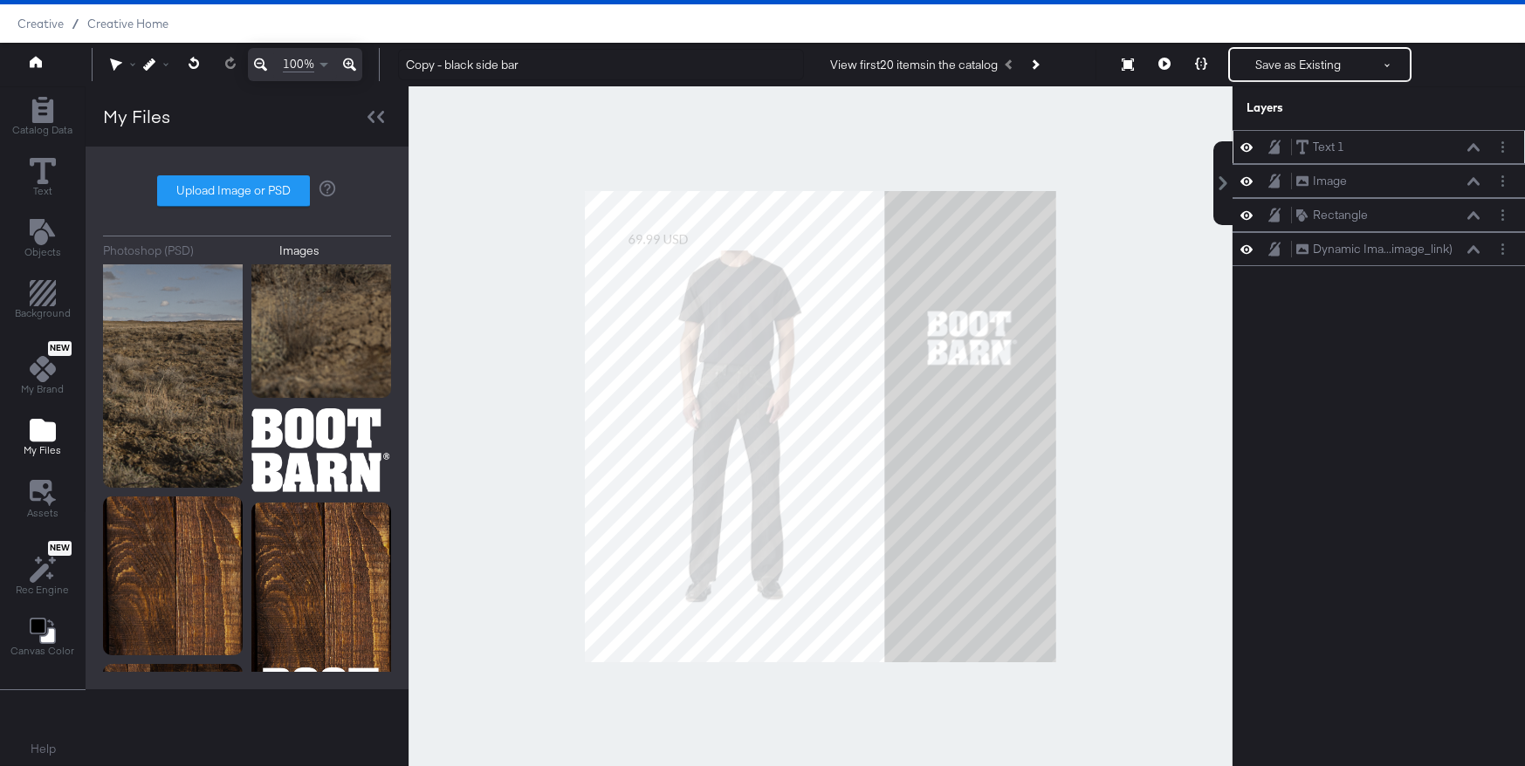
click at [1444, 144] on div "Text 1 Text 1" at bounding box center [1387, 147] width 185 height 18
click at [1469, 145] on icon at bounding box center [1473, 147] width 12 height 9
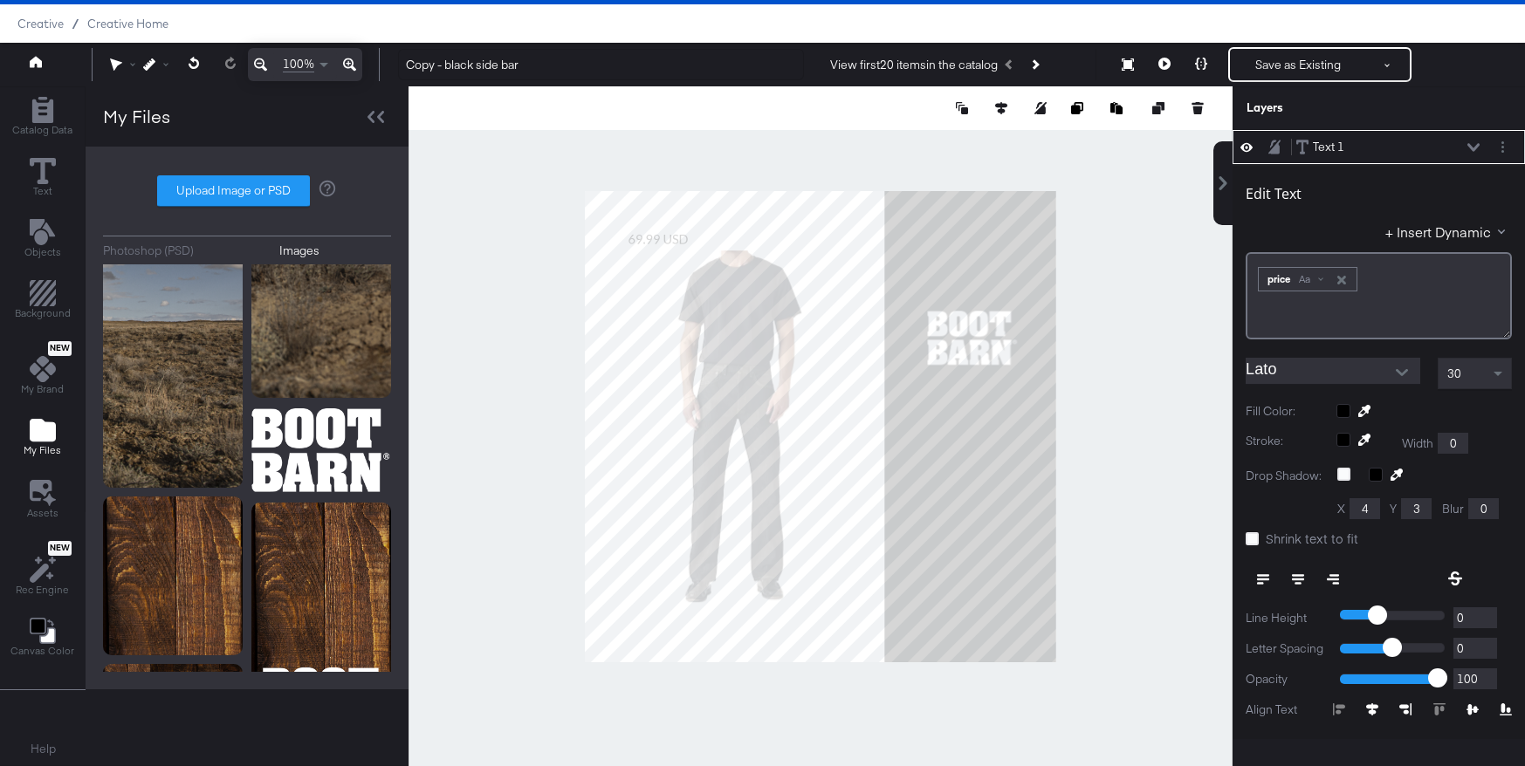
click at [1406, 376] on icon "Open" at bounding box center [1402, 373] width 12 height 12
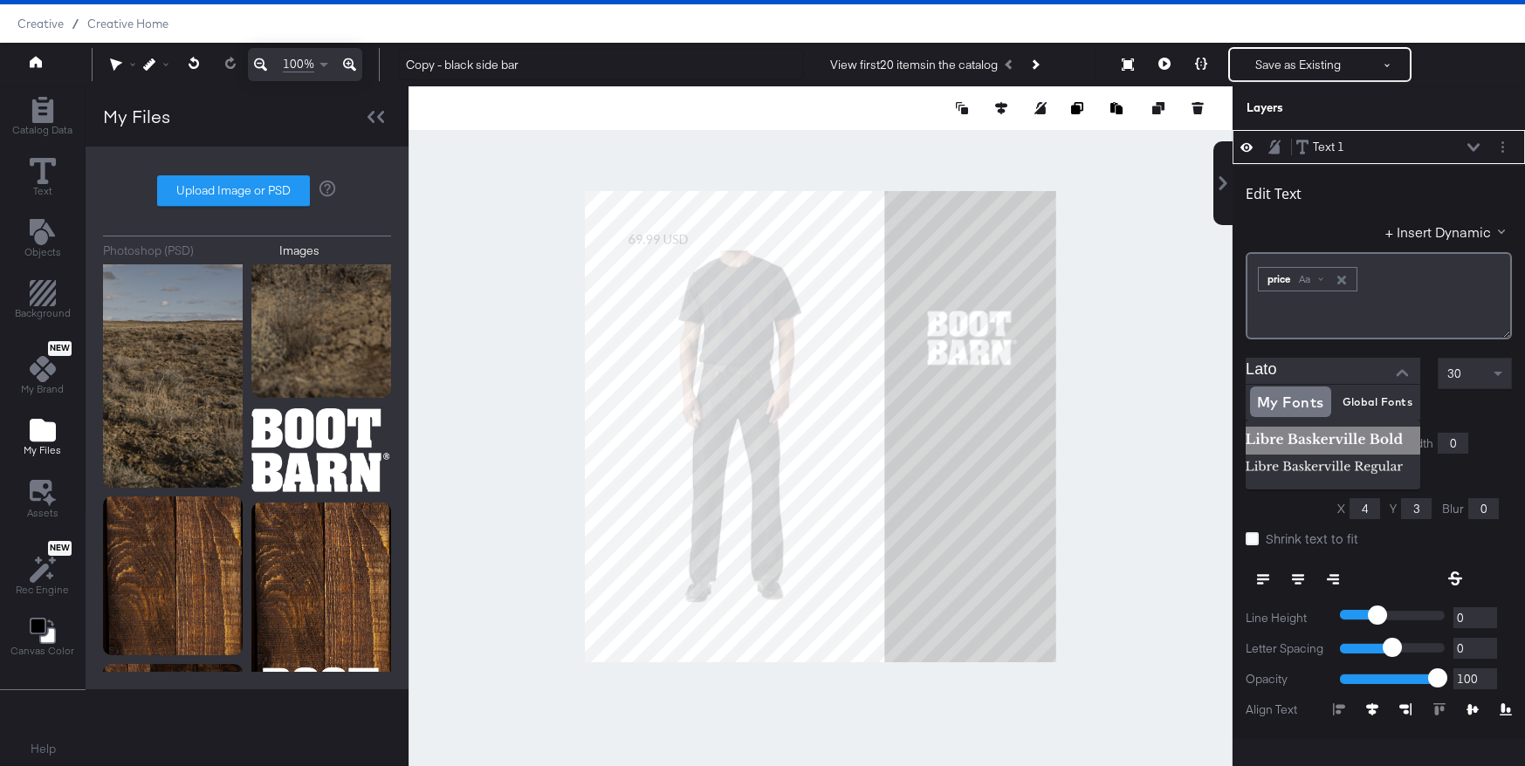
click at [1319, 443] on img at bounding box center [1333, 441] width 175 height 28
type input "Libre Baskerville Bold"
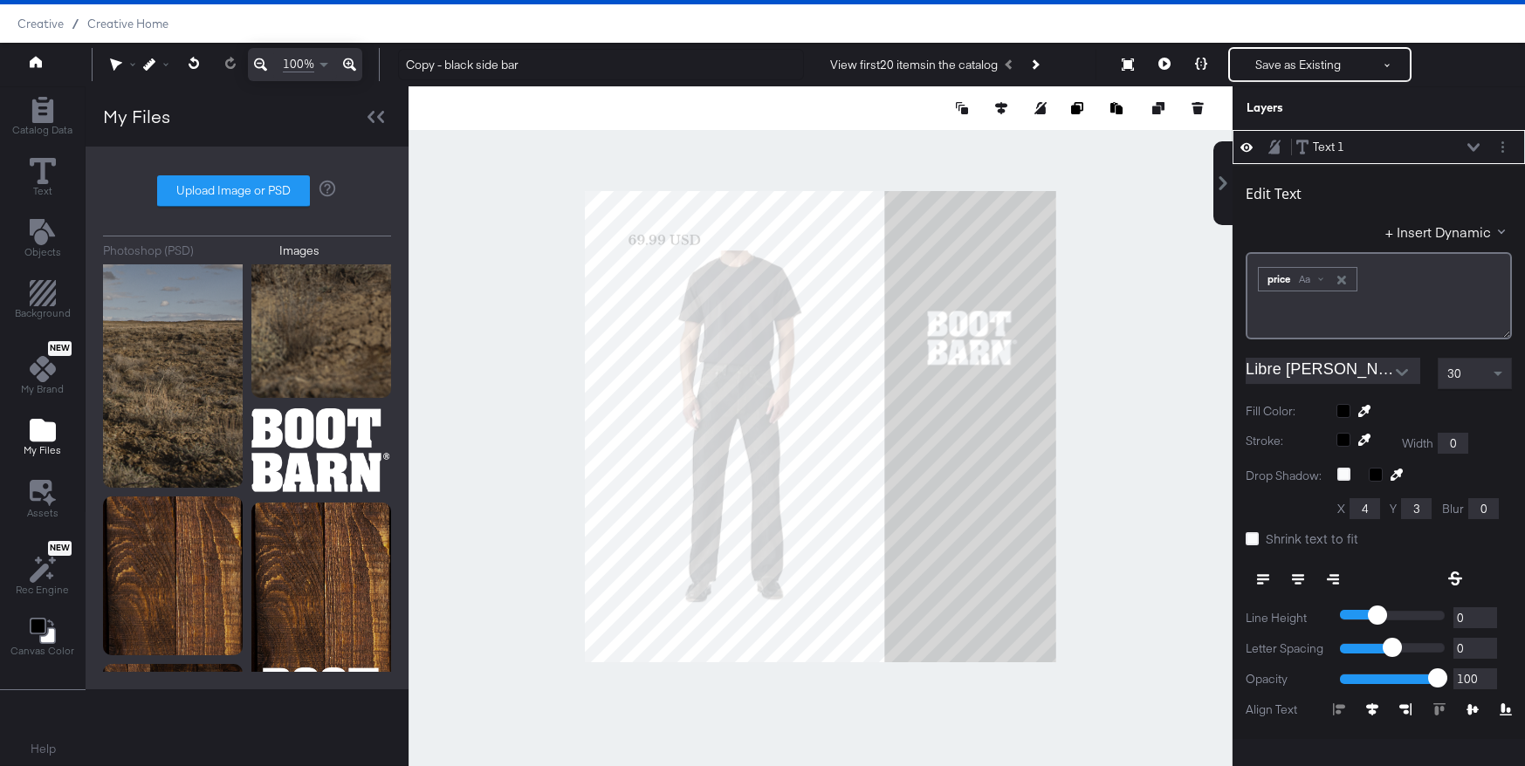
type input "142"
type input "74"
click at [1322, 276] on div "Aa" at bounding box center [1311, 280] width 41 height 14
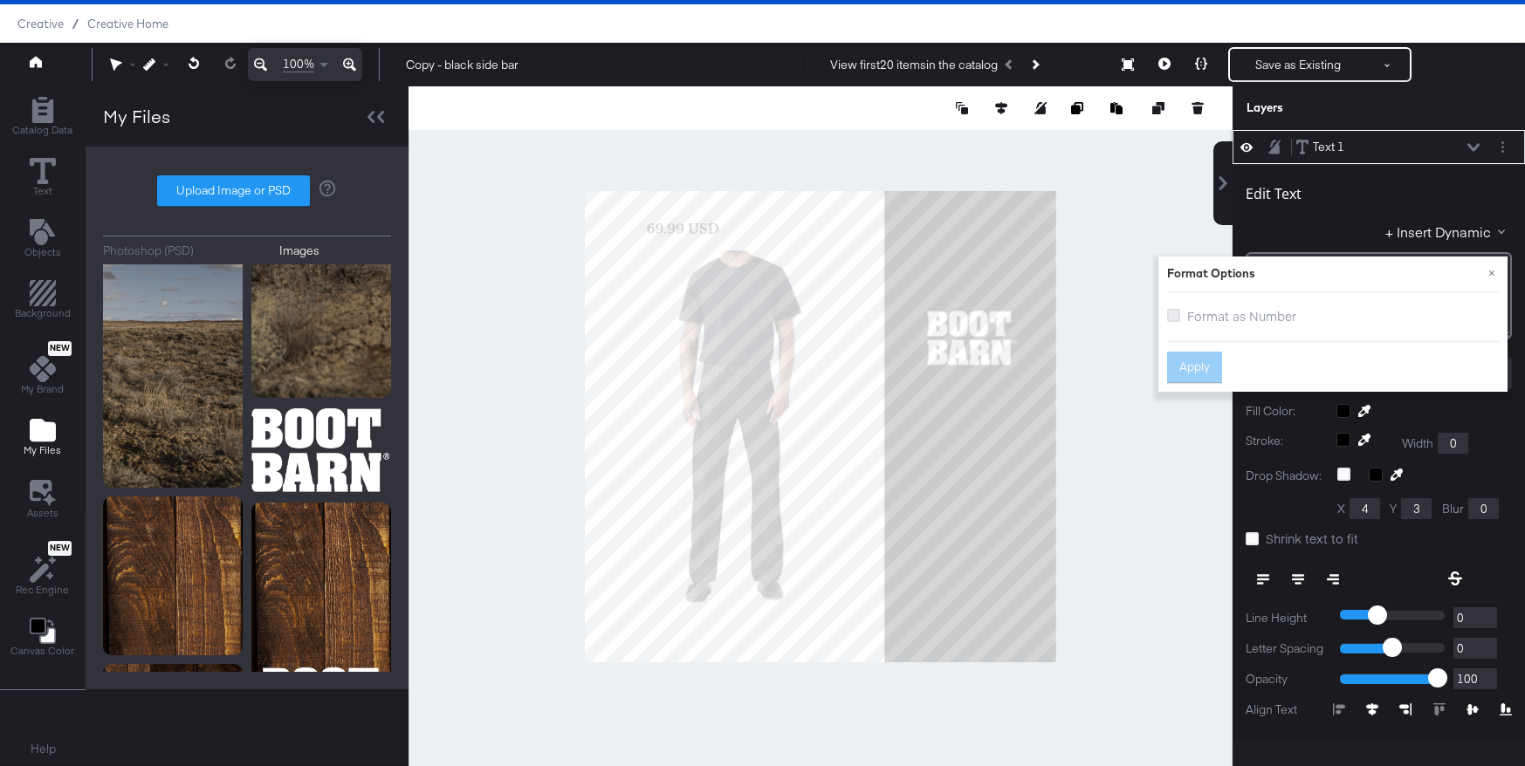
click at [1171, 319] on icon at bounding box center [1173, 315] width 13 height 13
click at [0, 0] on input "Format as Number" at bounding box center [0, 0] width 0 height 0
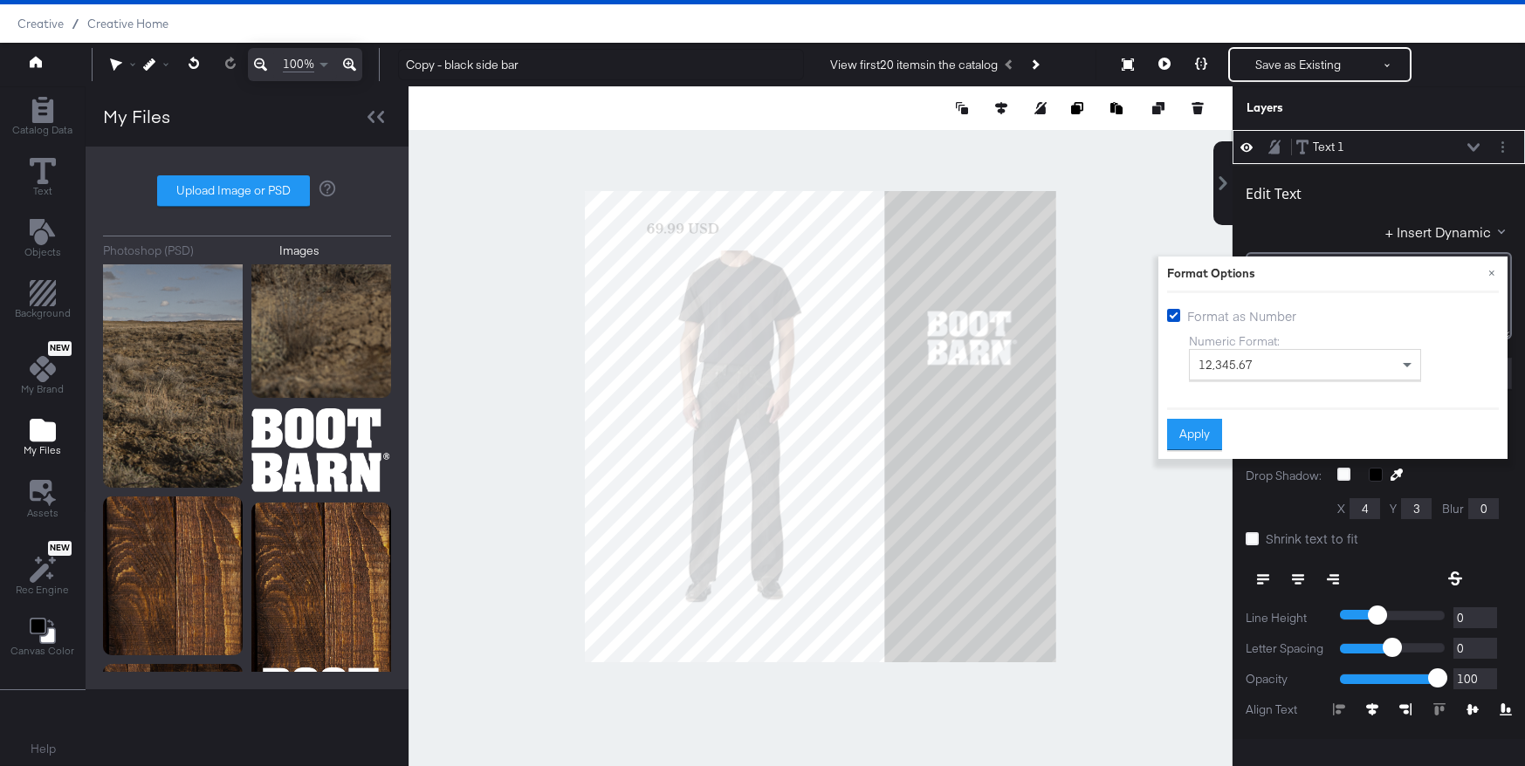
click at [1242, 361] on span "12,345.67" at bounding box center [1225, 365] width 54 height 16
click at [1198, 437] on button "Apply" at bounding box center [1194, 434] width 55 height 31
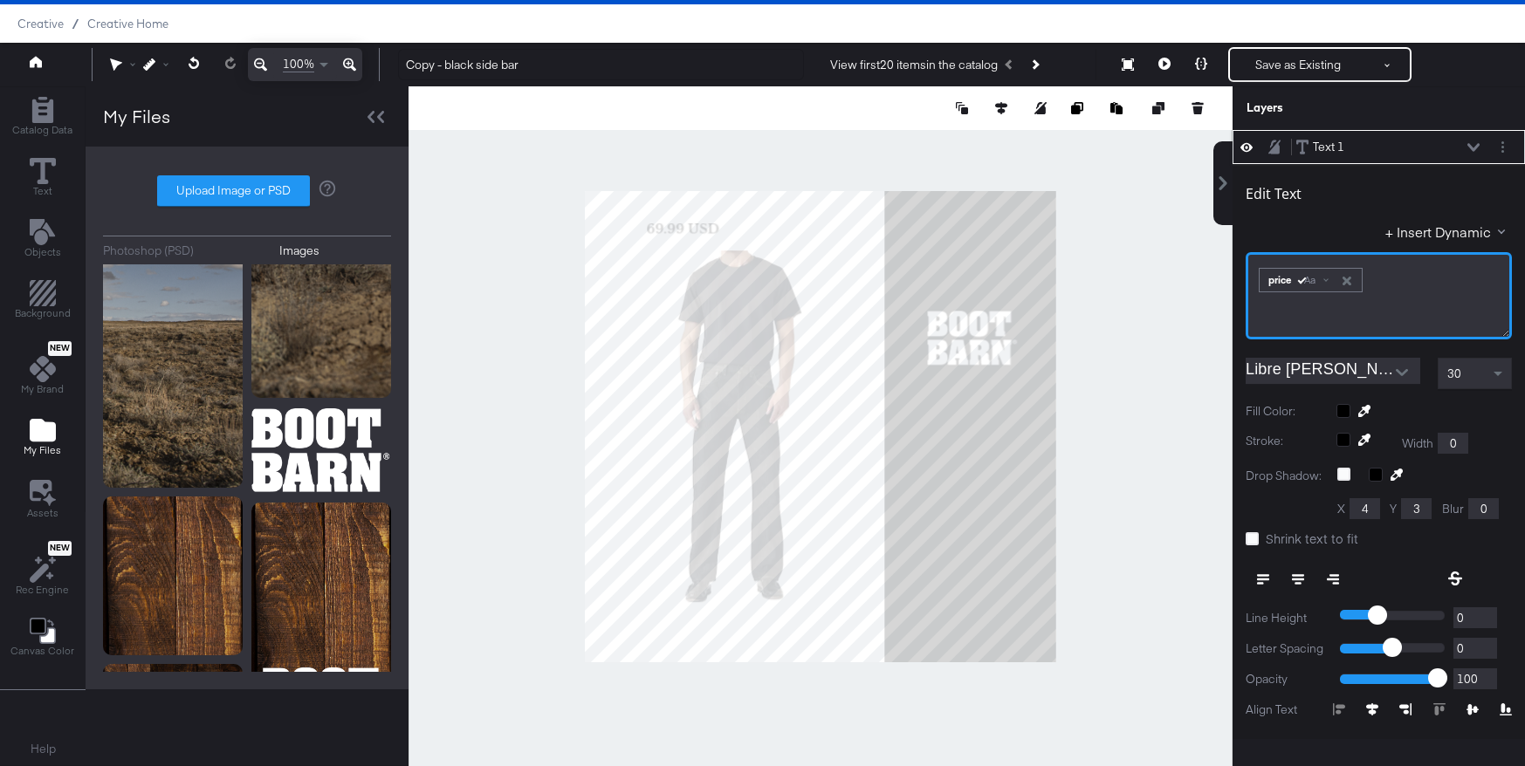
click at [1391, 278] on div "﻿ ﻿ price Aa ﻿" at bounding box center [1379, 278] width 244 height 29
type input "688"
type input "630"
type input "785"
type input "612"
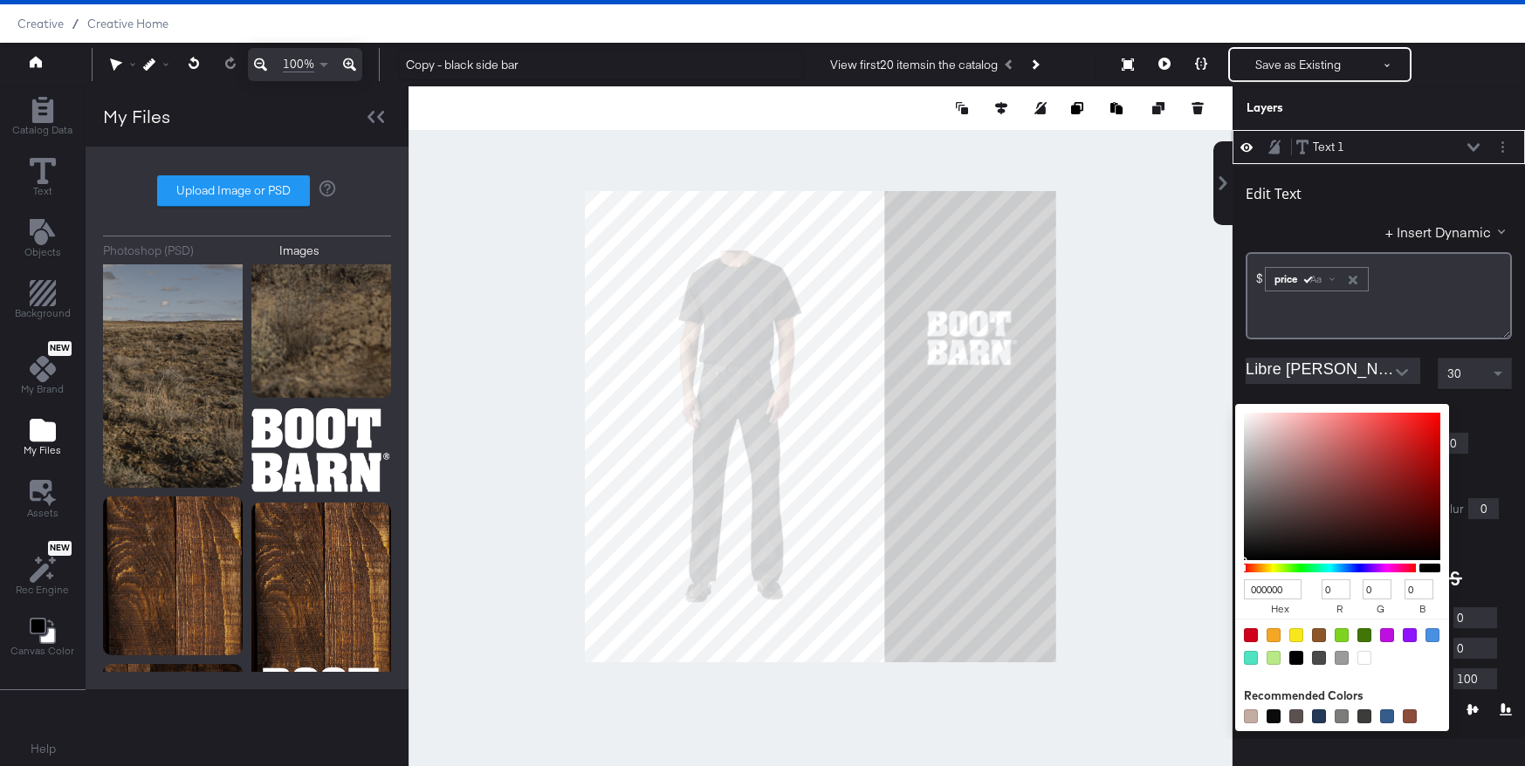
click at [1347, 412] on div "000000 hex 0 r 0 g 0 b 100 a Recommended Colors" at bounding box center [1423, 411] width 175 height 14
click at [1363, 658] on div at bounding box center [1364, 658] width 14 height 14
type input "FFFFFF"
type input "255"
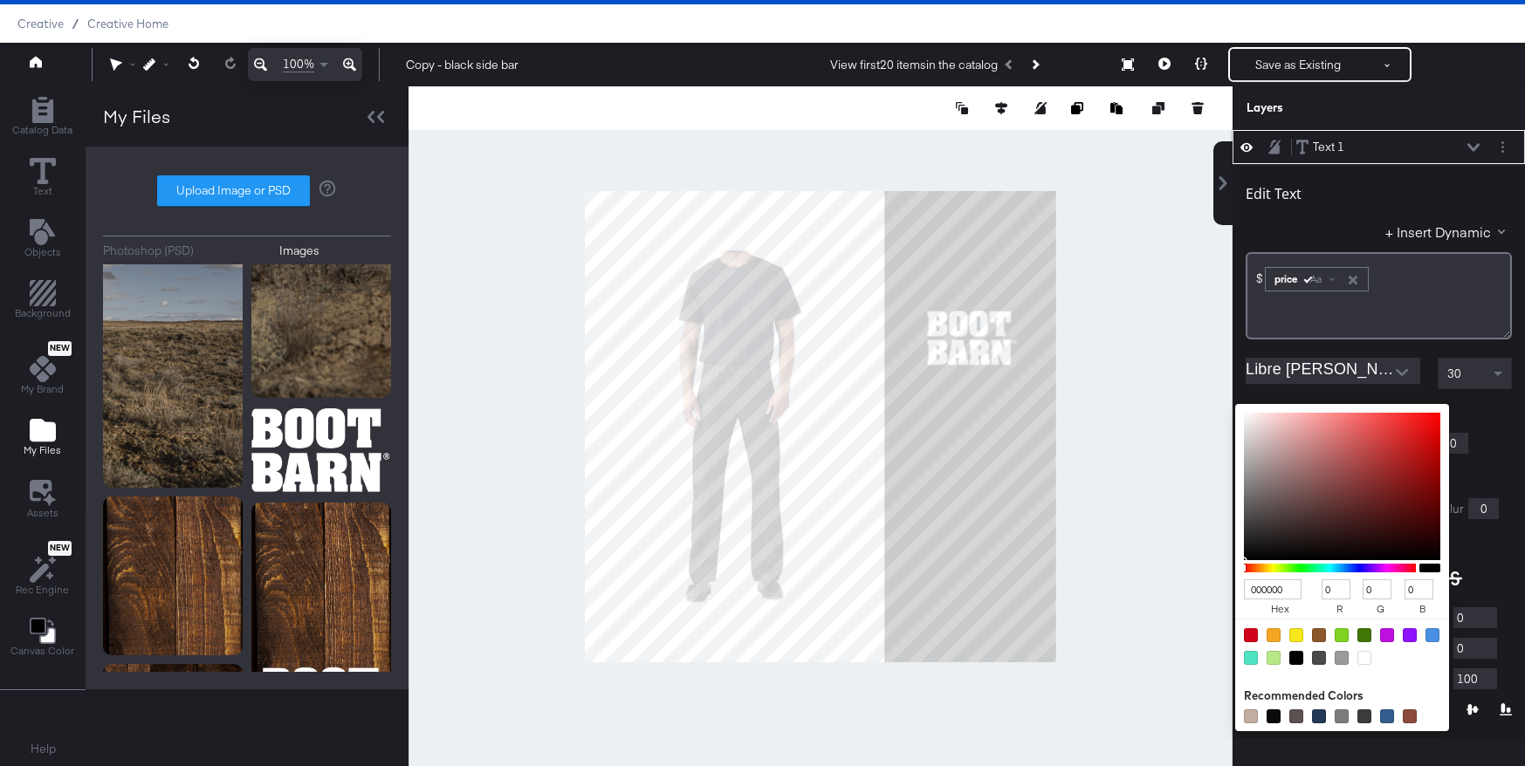
type input "255"
click at [1503, 401] on div "Edit Text + Insert Dynamic $﻿ ﻿ price Aa ﻿ Libre Baskerville Bold 30 Fill Color…" at bounding box center [1379, 502] width 292 height 676
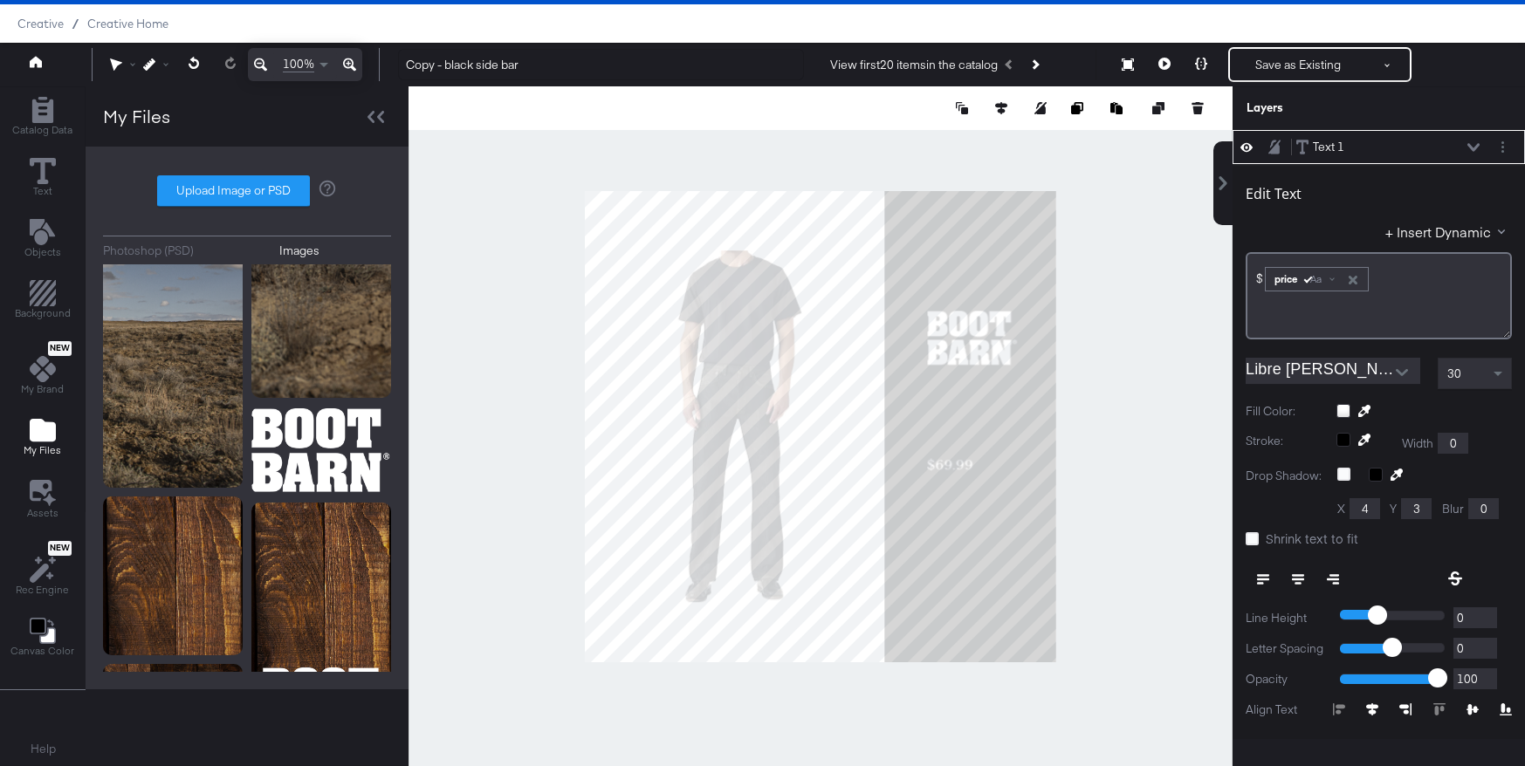
type input "234"
type input "951"
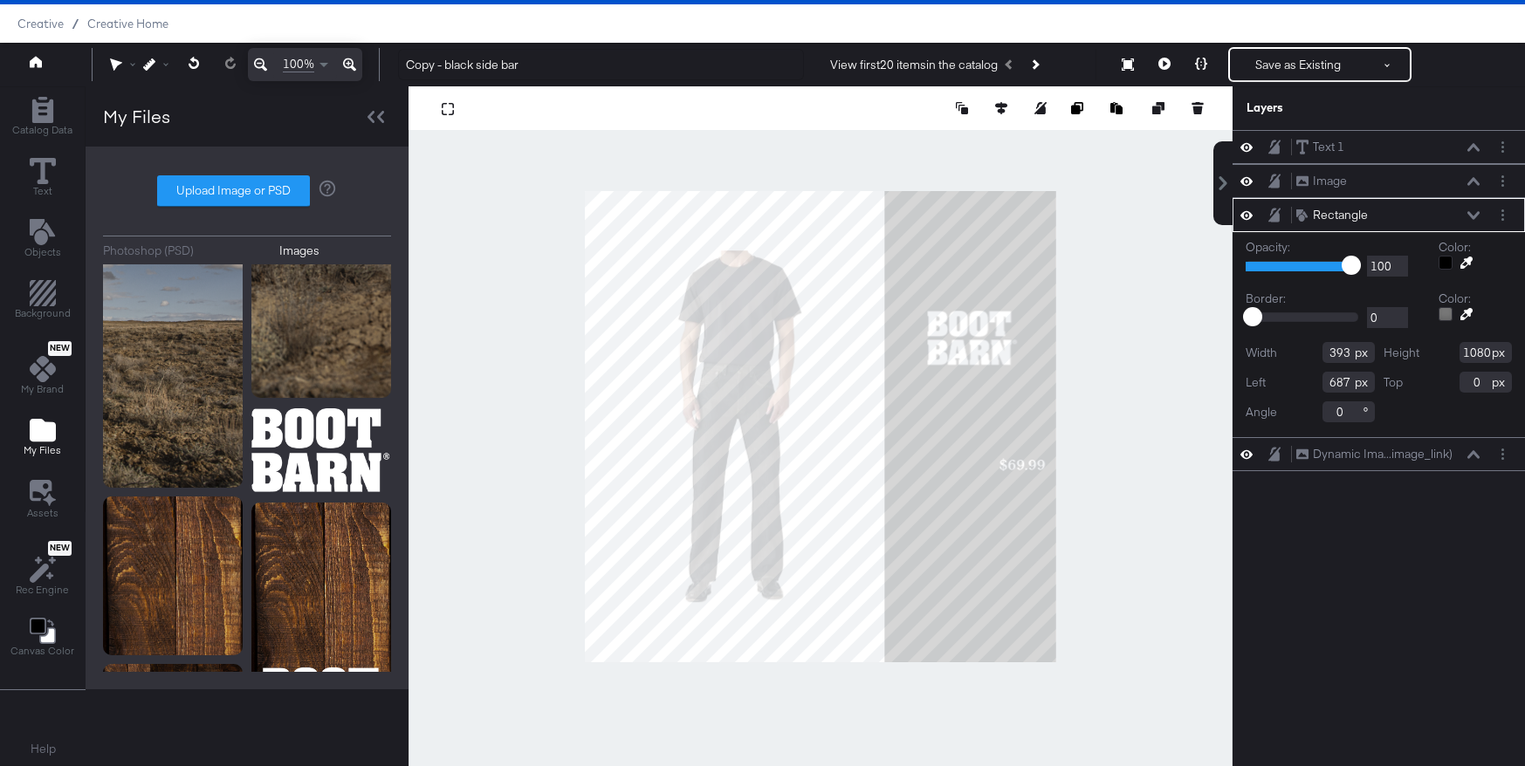
type input "485"
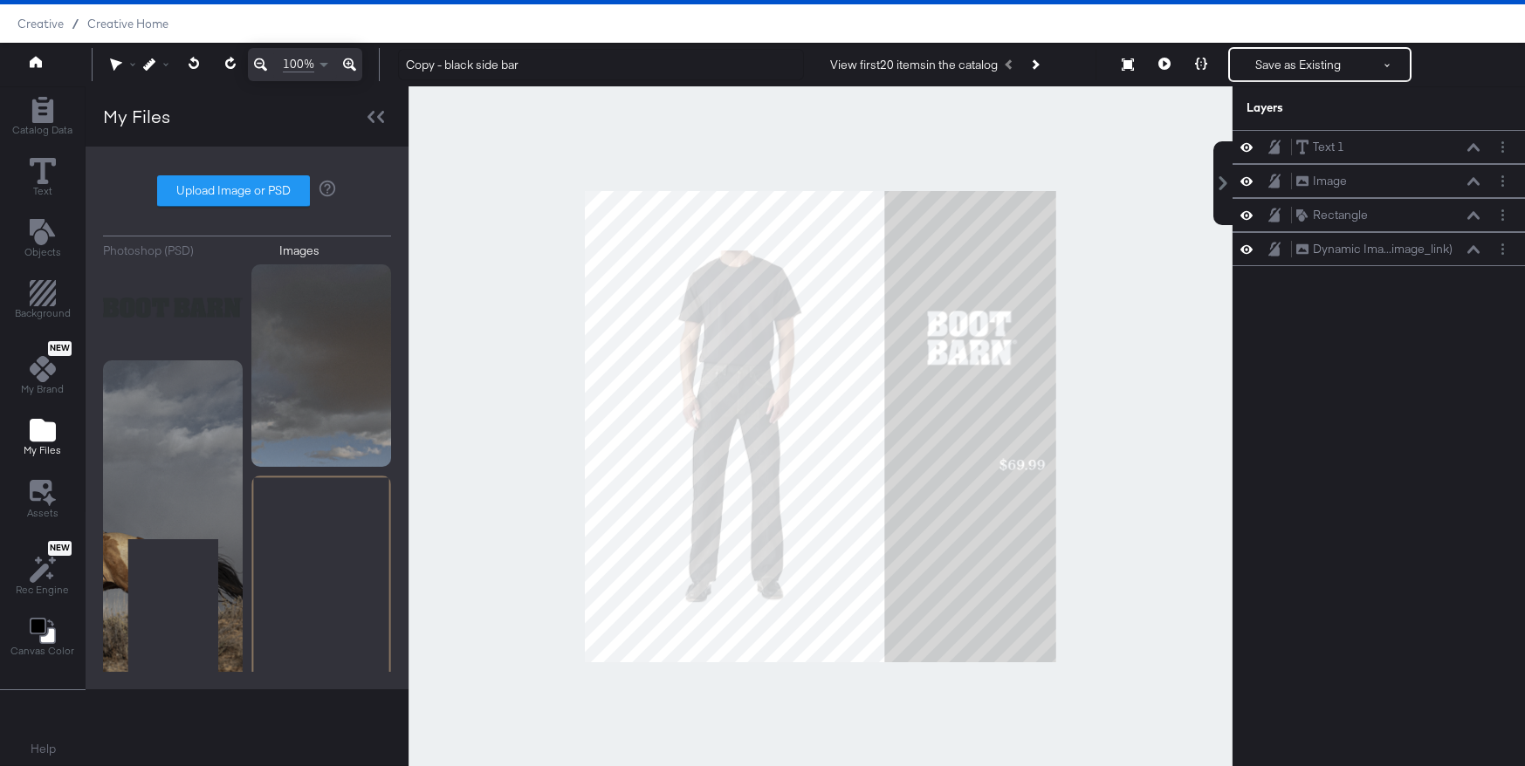
scroll to position [707, 0]
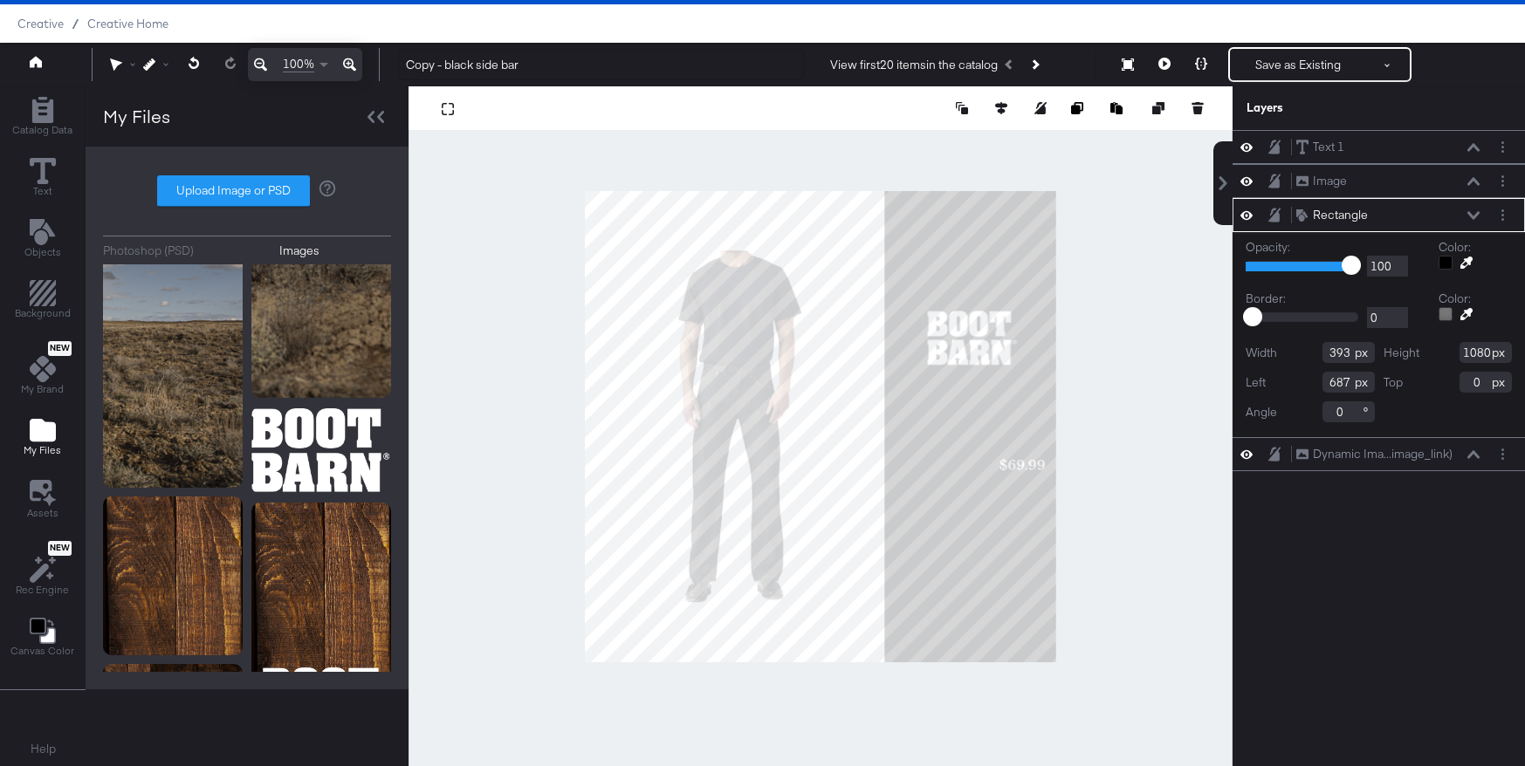
type input "515"
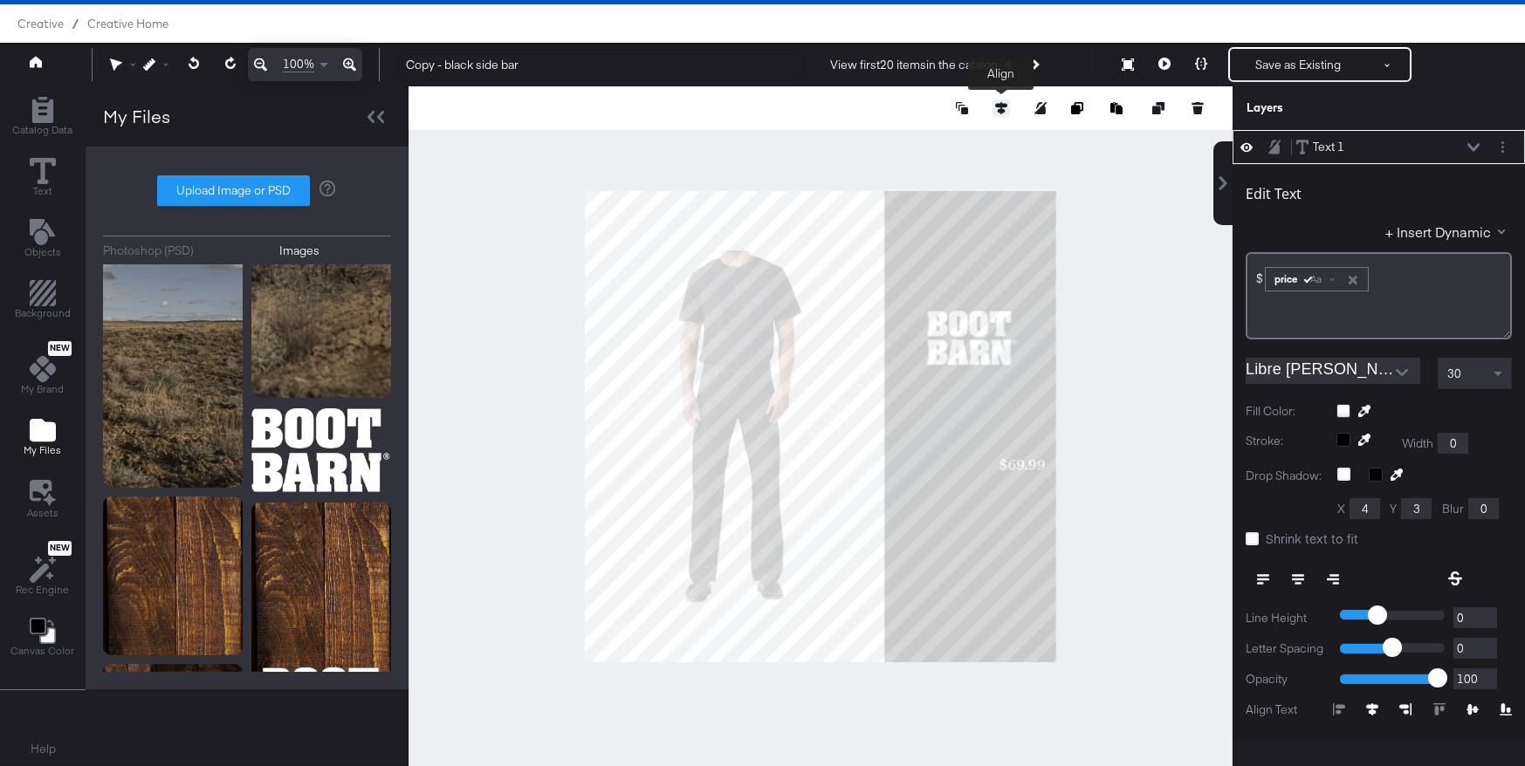
click at [1000, 105] on icon at bounding box center [1001, 108] width 12 height 12
click at [906, 140] on icon at bounding box center [904, 140] width 12 height 12
type input "846"
type input "175"
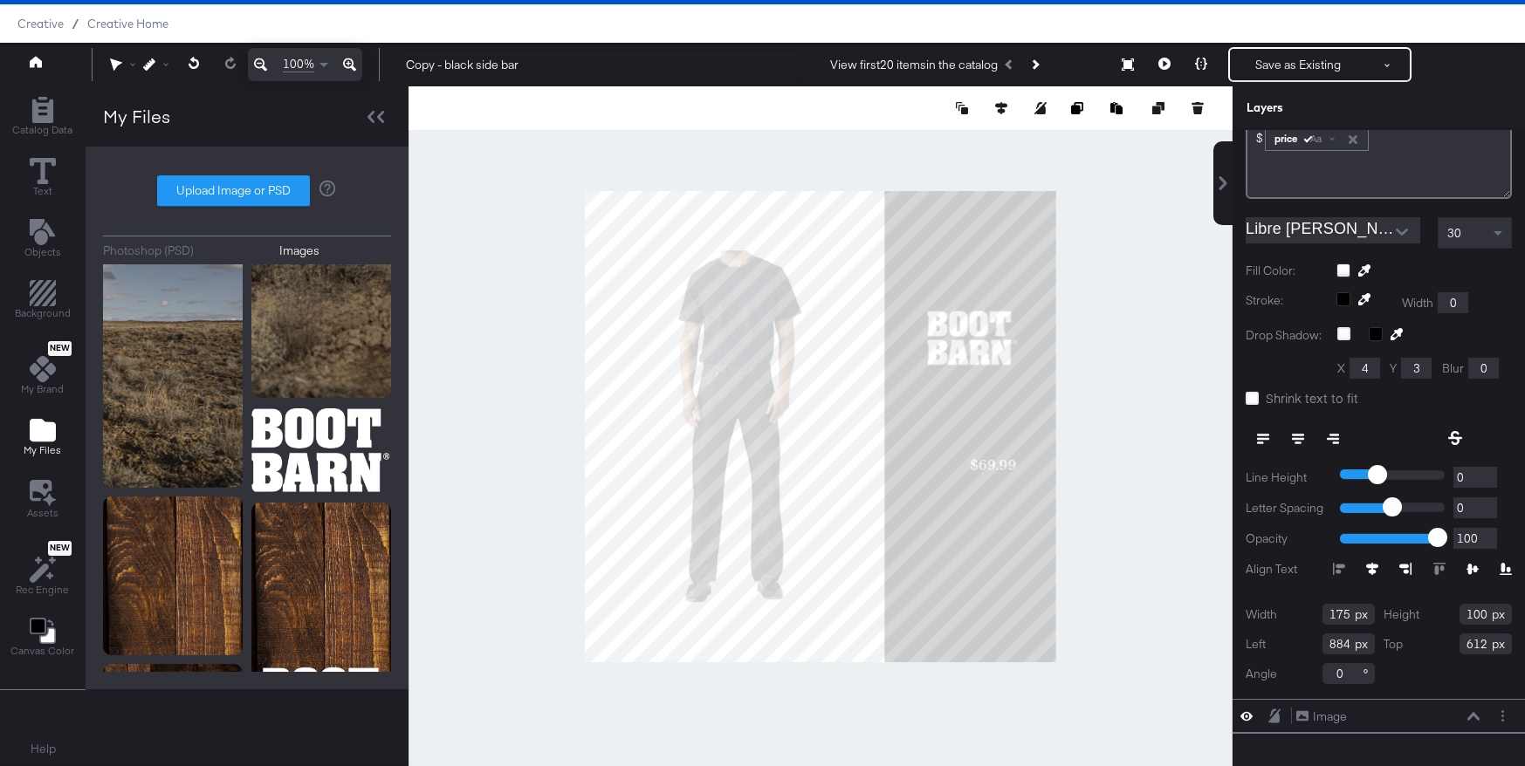
scroll to position [203, 0]
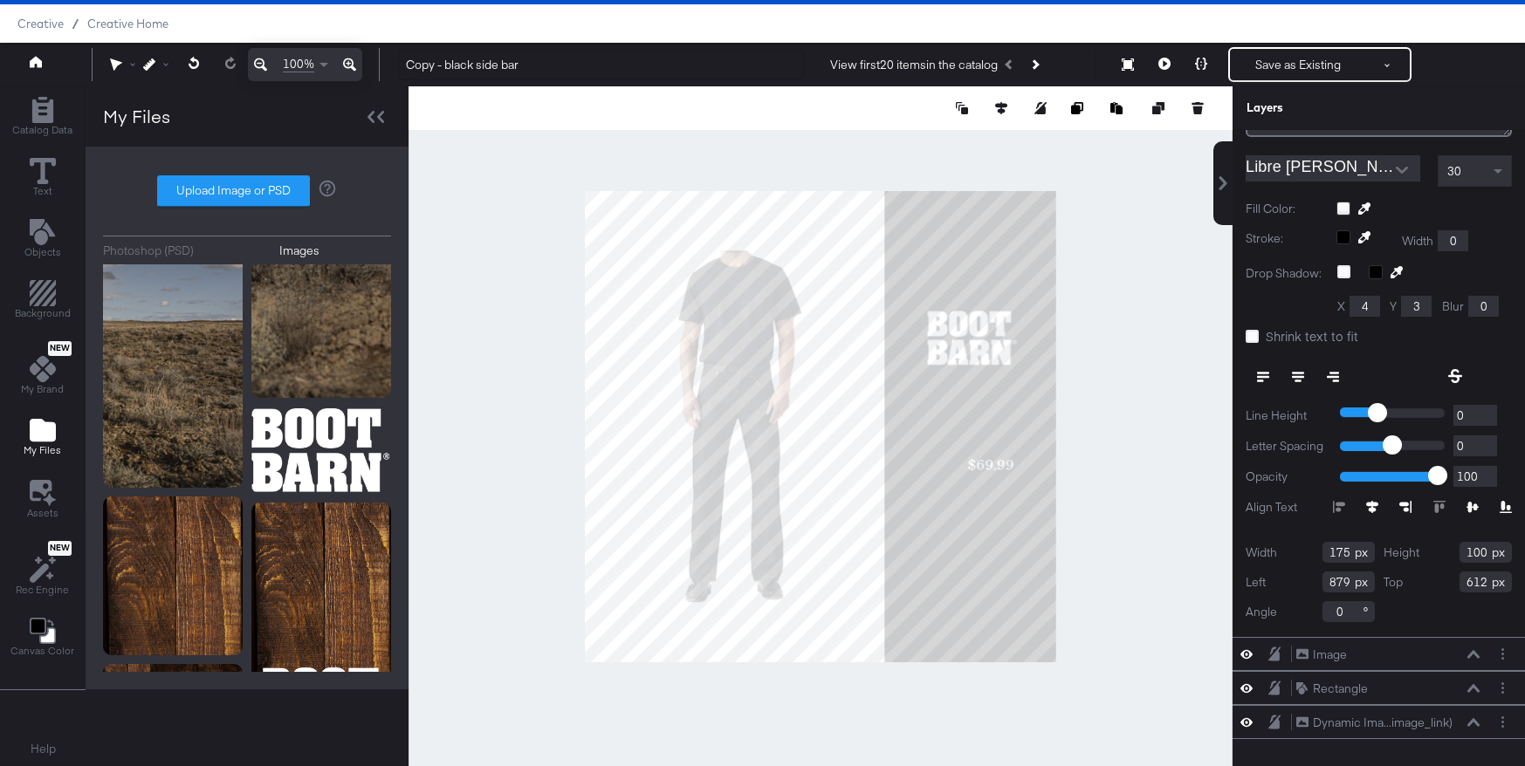
click at [1350, 582] on div "Left 879" at bounding box center [1310, 582] width 129 height 21
type input "802"
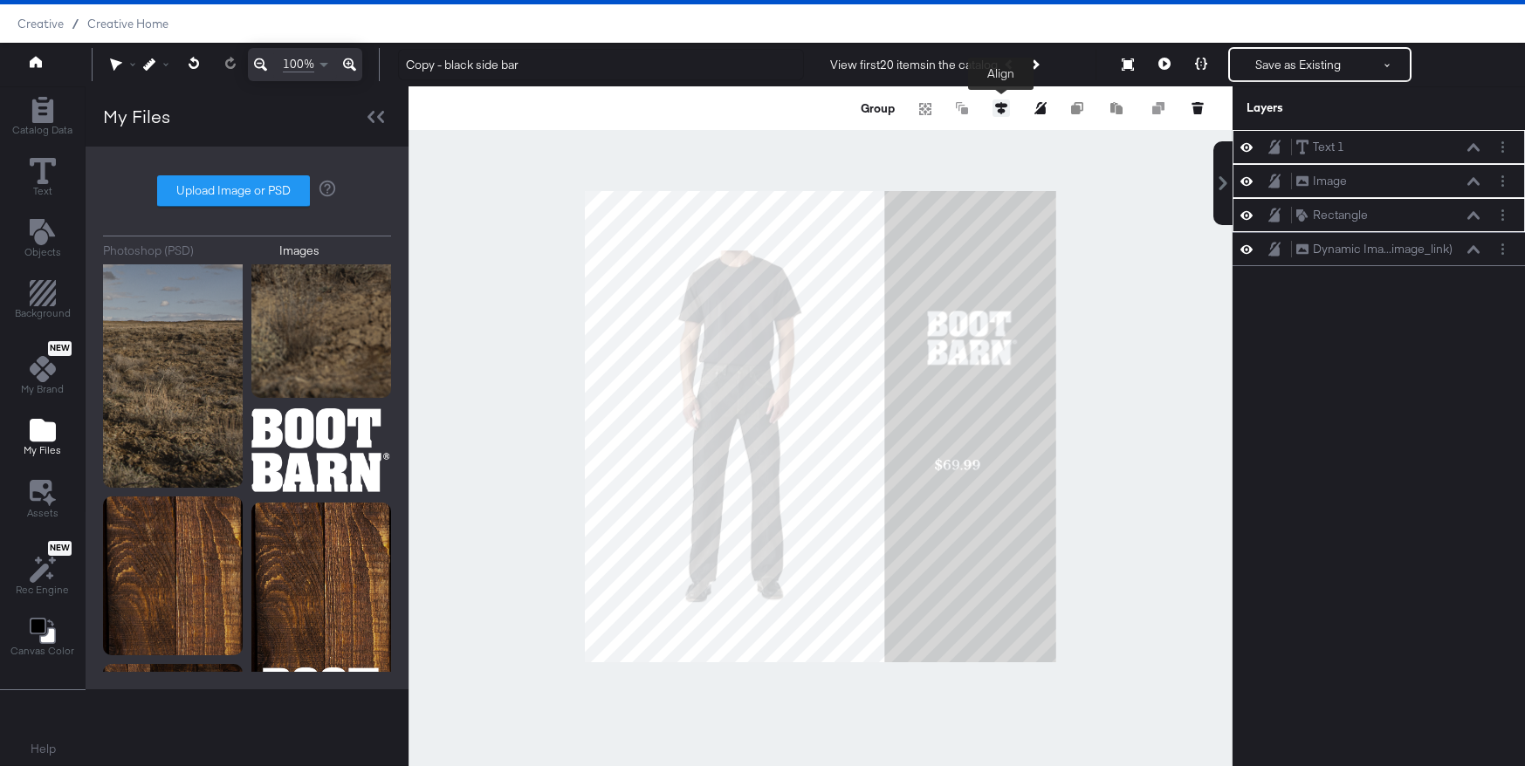
click at [998, 107] on icon at bounding box center [1001, 108] width 12 height 12
click at [872, 147] on button at bounding box center [871, 140] width 17 height 17
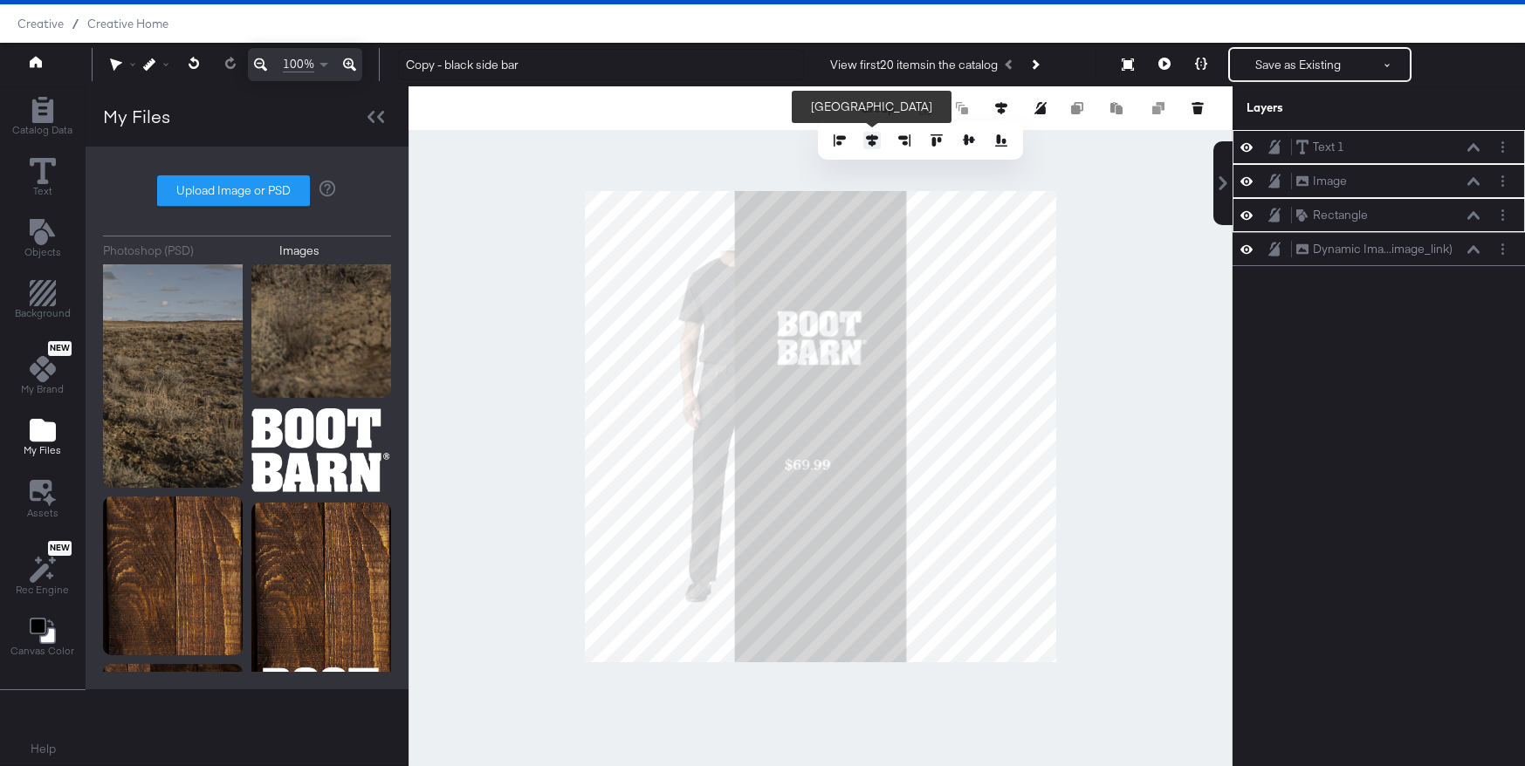
click at [870, 136] on icon at bounding box center [872, 140] width 12 height 12
click at [1118, 532] on div at bounding box center [821, 426] width 824 height 680
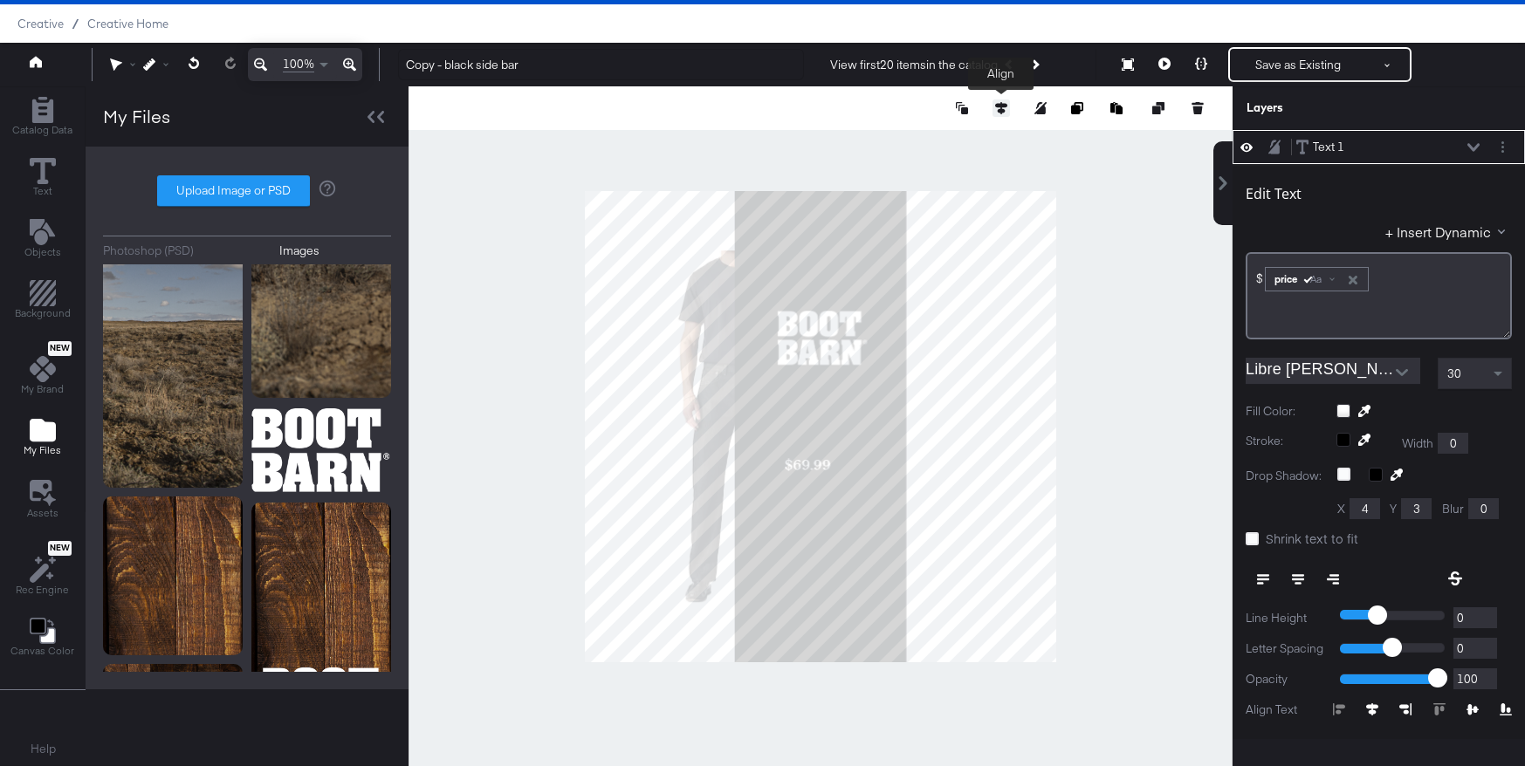
click at [1002, 103] on icon at bounding box center [1001, 108] width 12 height 12
click at [873, 138] on icon at bounding box center [872, 140] width 12 height 12
type input "452"
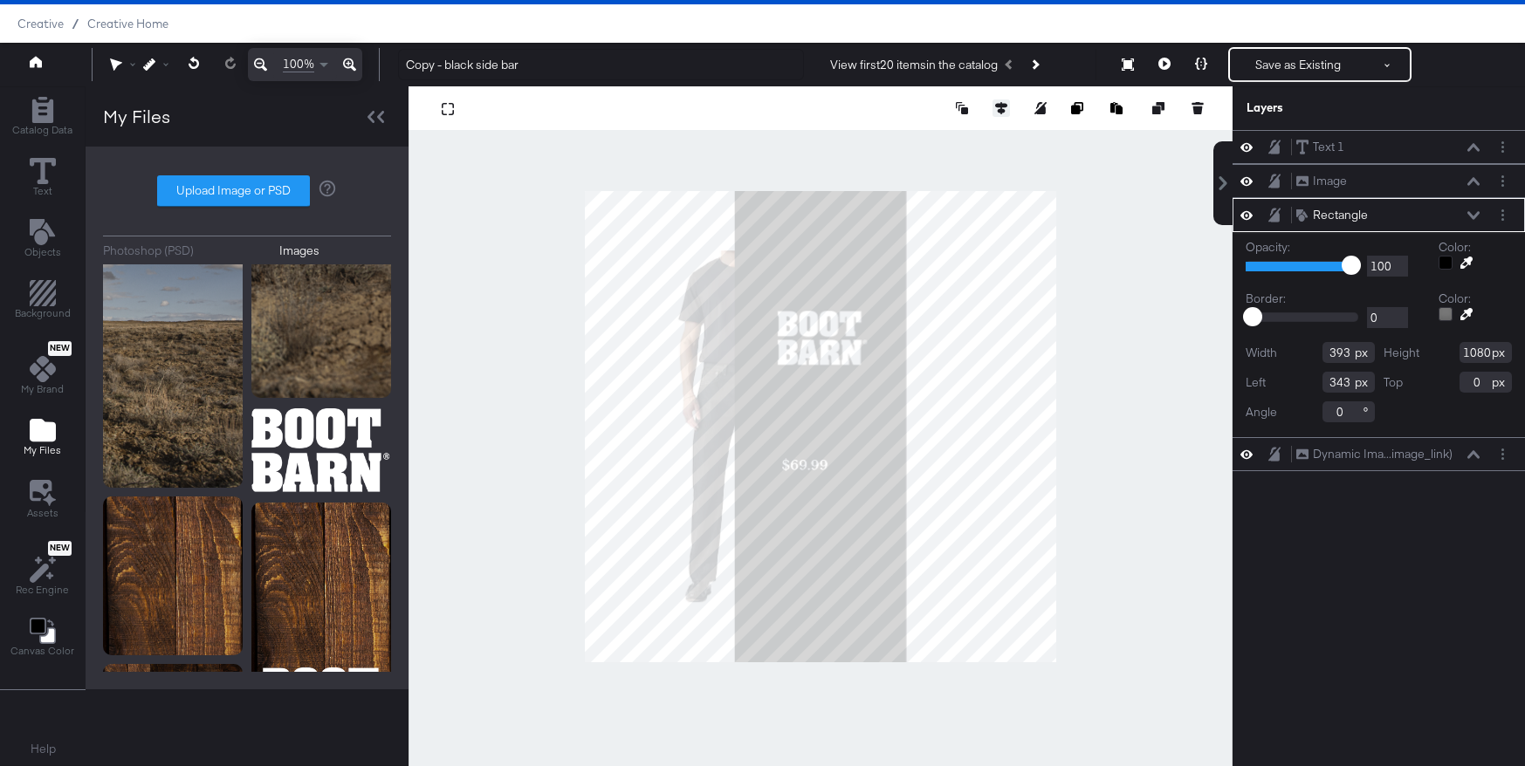
click at [998, 108] on icon at bounding box center [1001, 108] width 12 height 12
click at [872, 138] on icon at bounding box center [872, 140] width 12 height 12
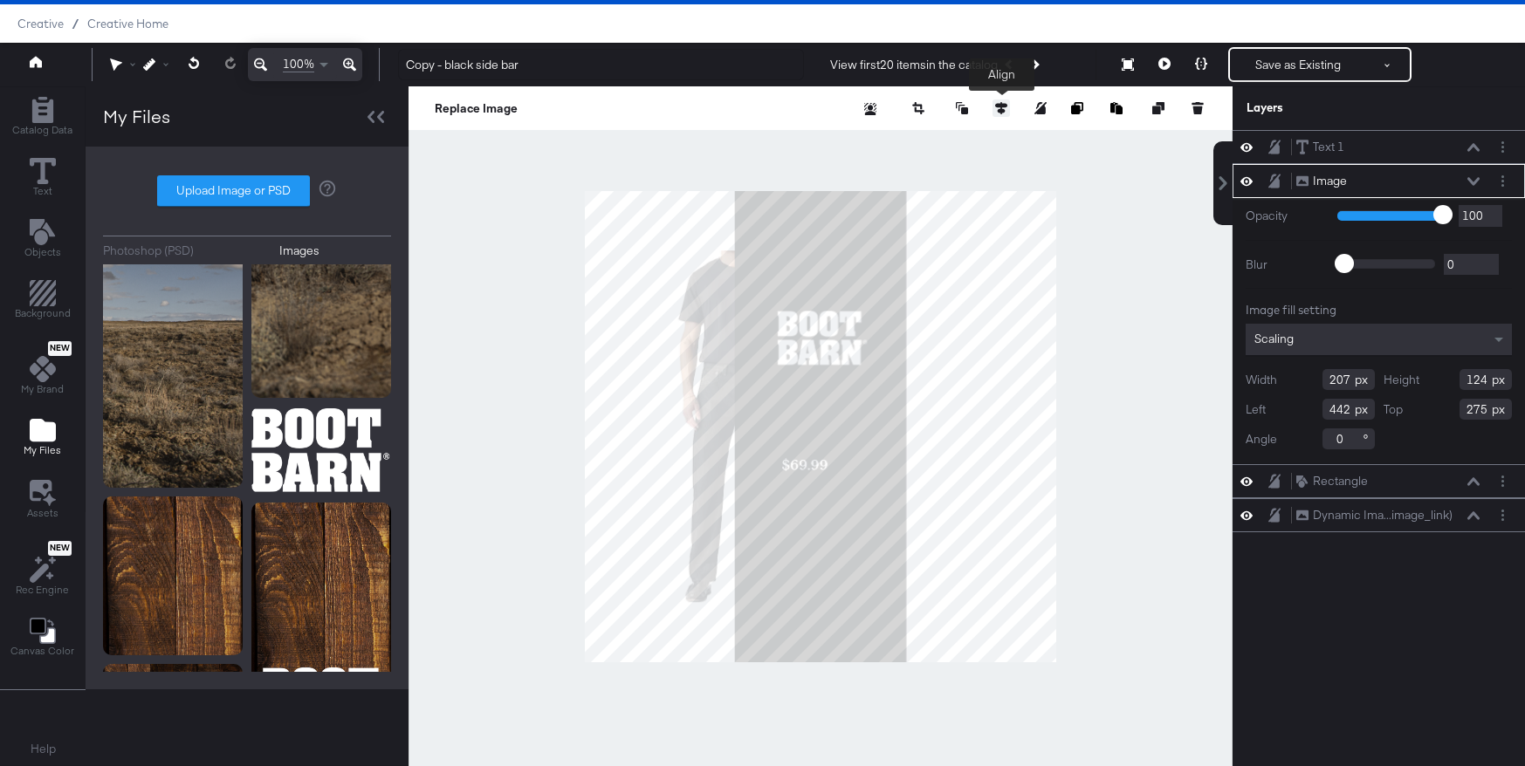
click at [1003, 105] on icon at bounding box center [1001, 108] width 12 height 12
click at [869, 135] on icon at bounding box center [872, 140] width 12 height 12
type input "437"
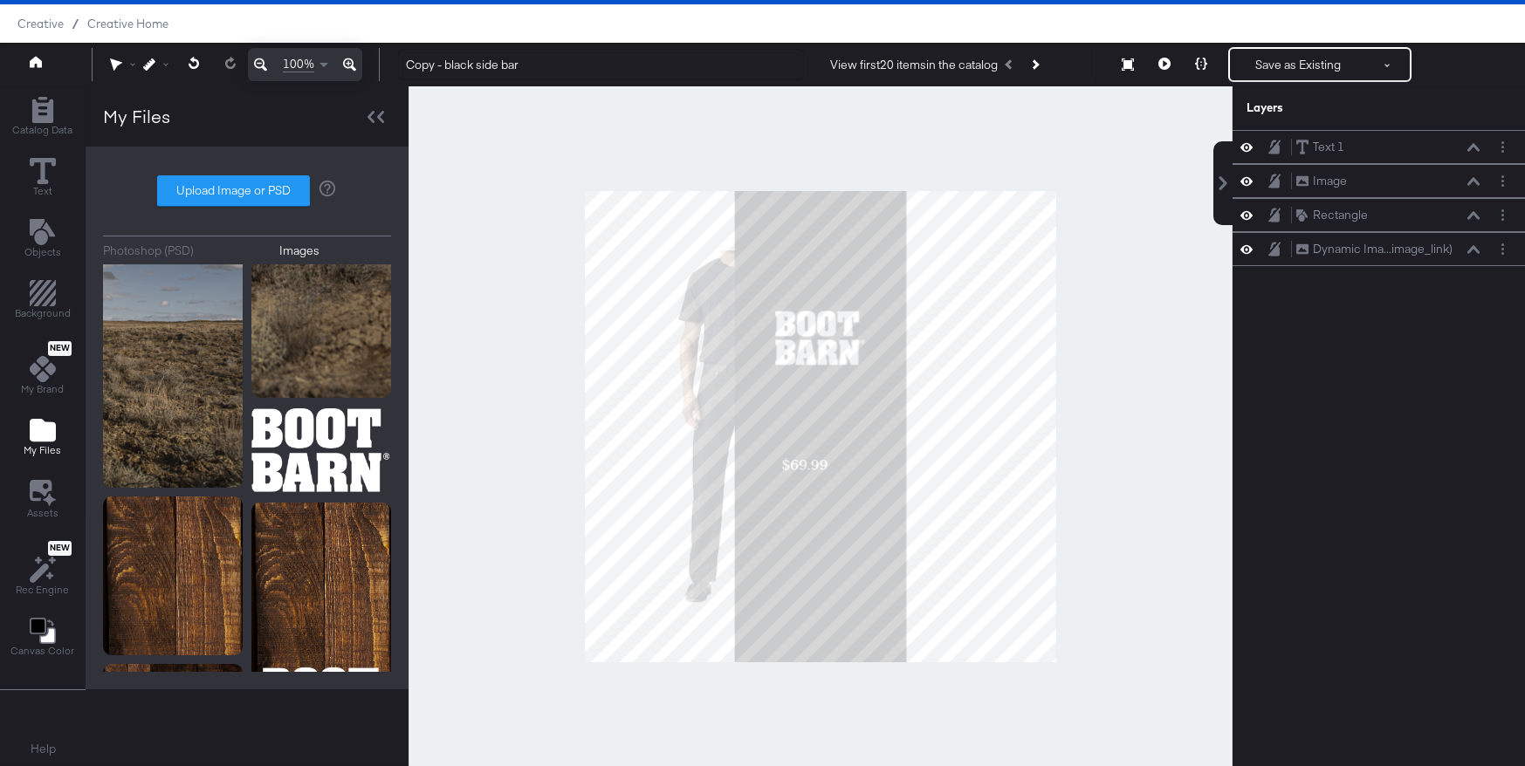
click at [1112, 424] on div at bounding box center [821, 426] width 824 height 680
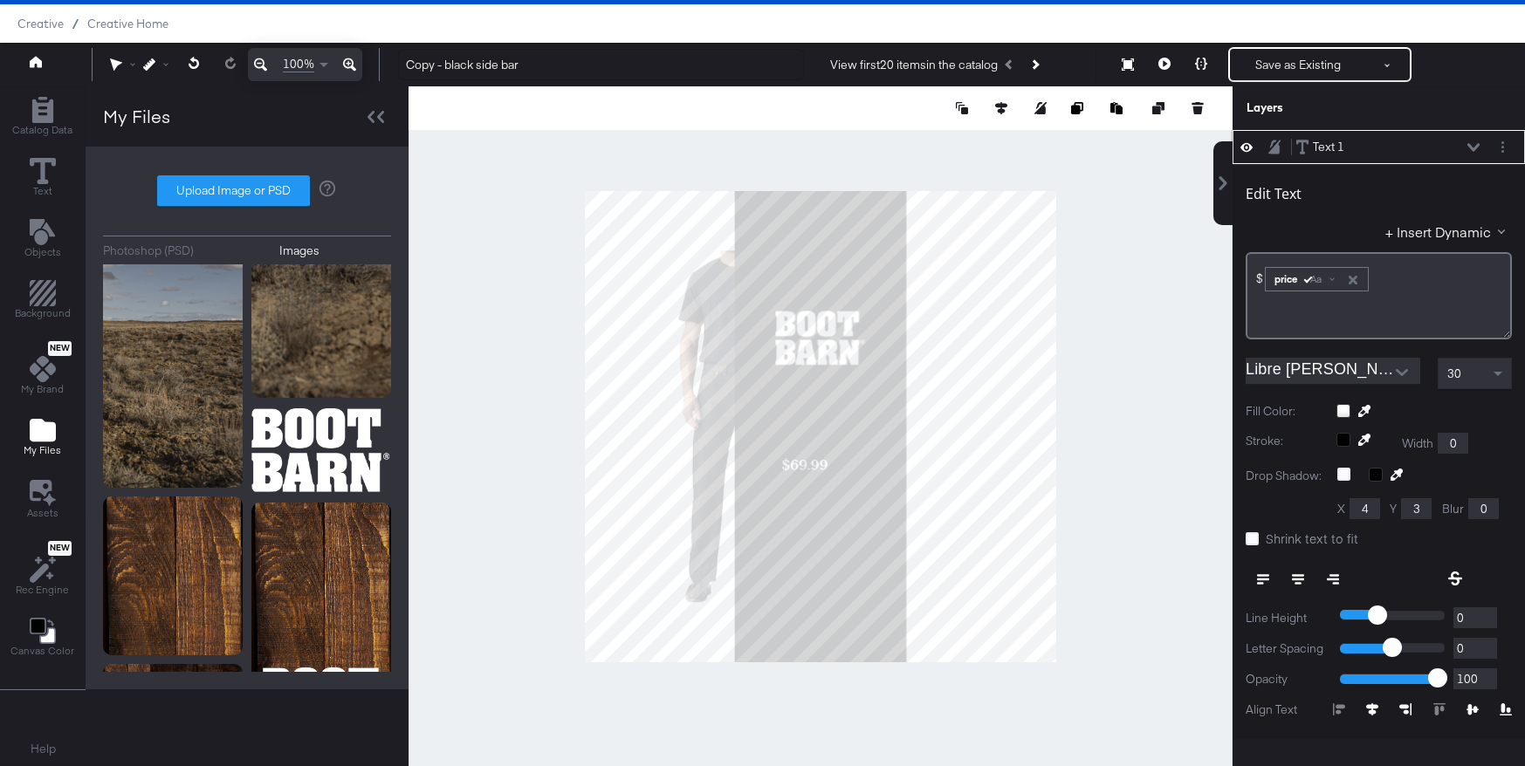
click at [1301, 573] on button at bounding box center [1298, 579] width 35 height 31
click at [1435, 707] on icon at bounding box center [1439, 710] width 12 height 12
click at [1374, 704] on icon at bounding box center [1372, 710] width 12 height 12
click at [1474, 371] on div "30" at bounding box center [1475, 374] width 72 height 30
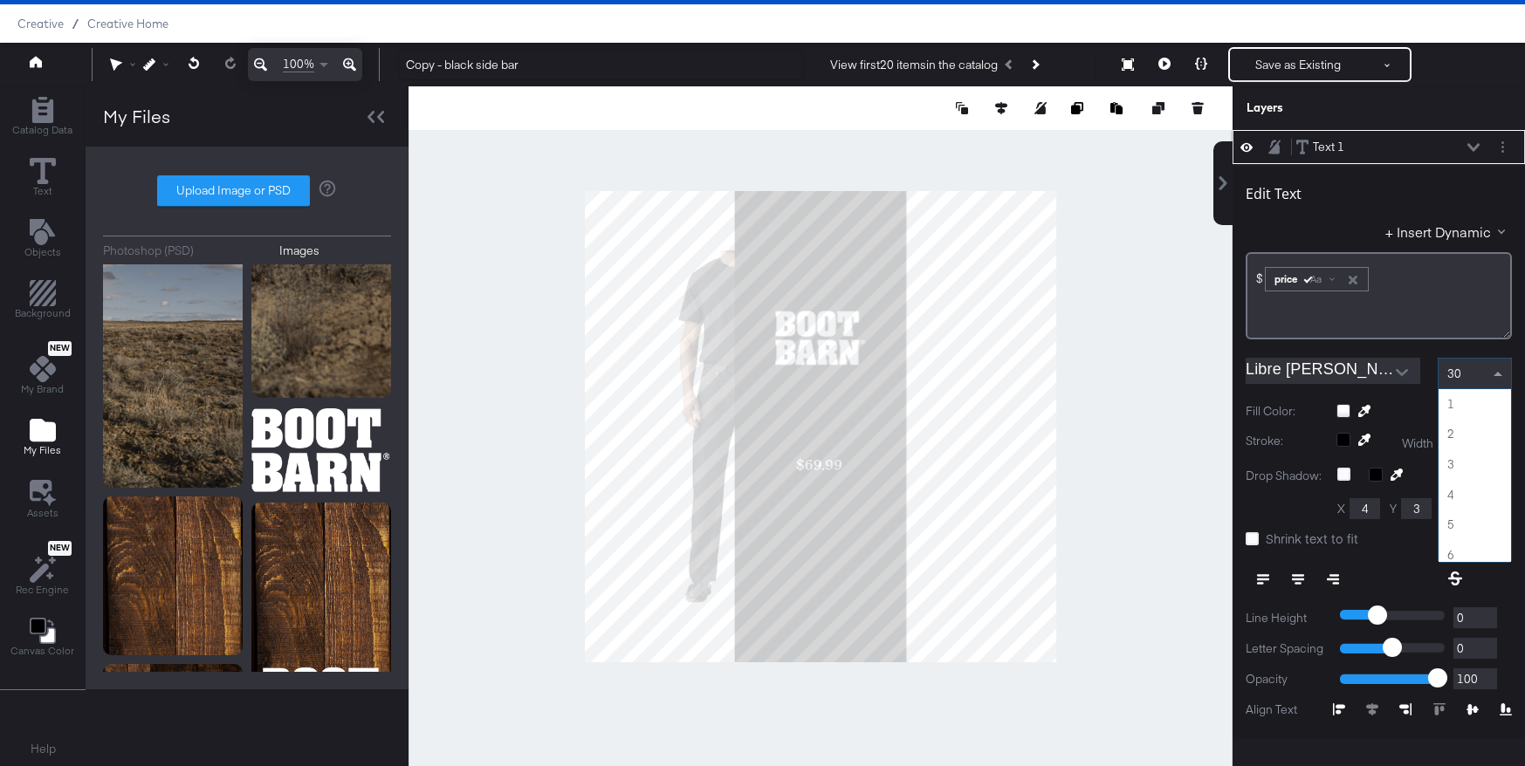
scroll to position [875, 0]
click at [1503, 372] on span at bounding box center [1500, 374] width 22 height 30
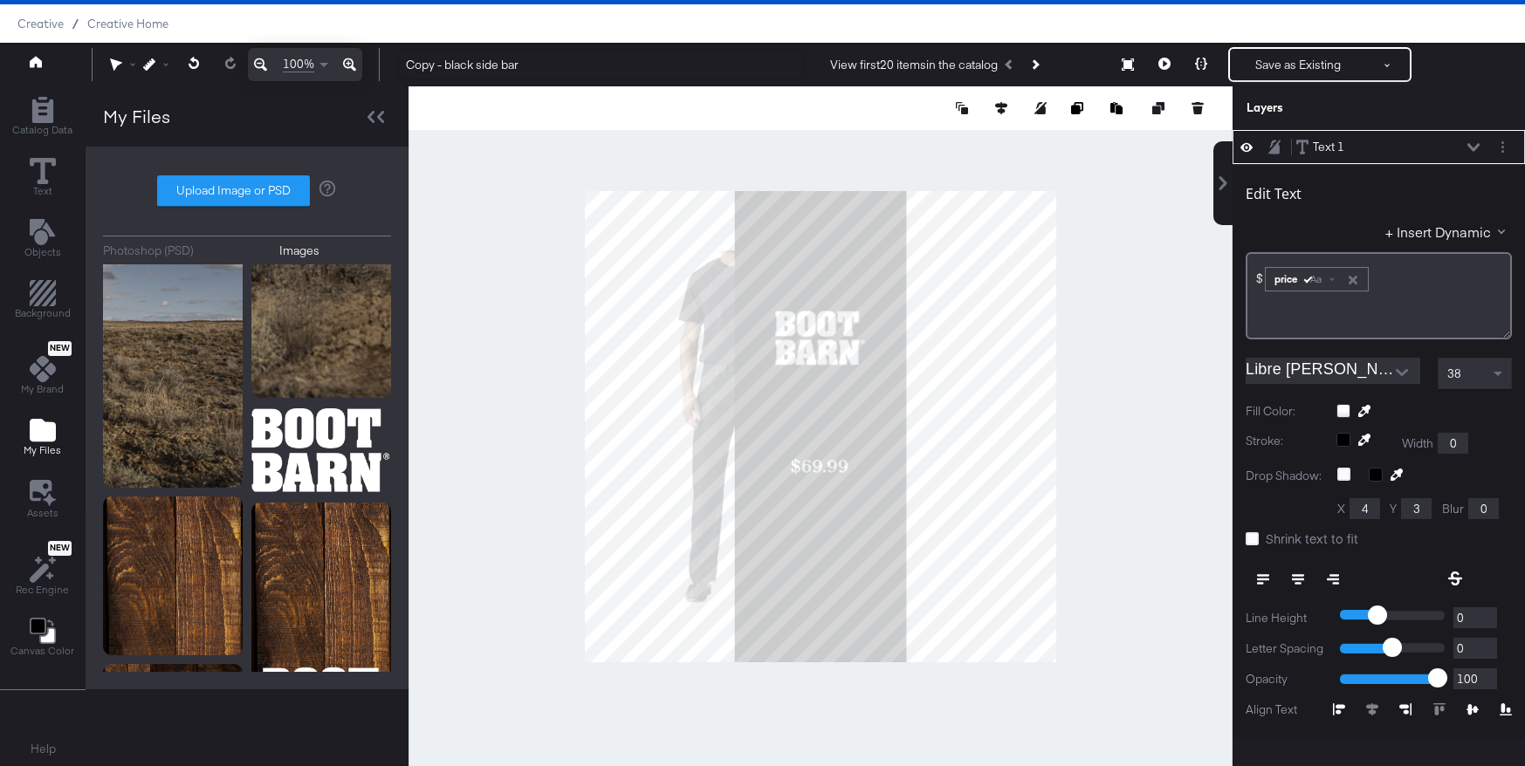
type input "41"
click at [1167, 423] on div at bounding box center [821, 426] width 824 height 680
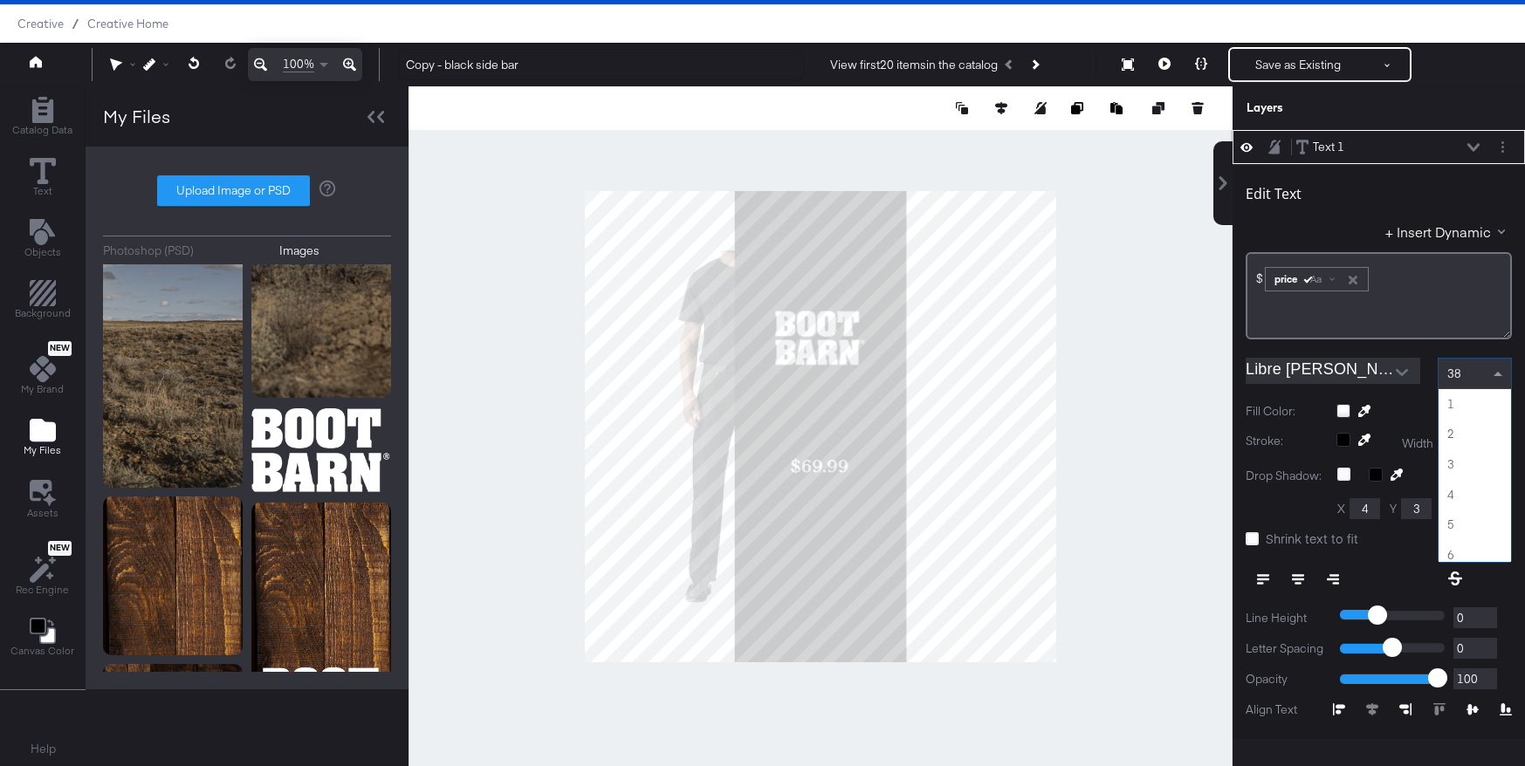
click at [1491, 368] on span at bounding box center [1500, 374] width 22 height 30
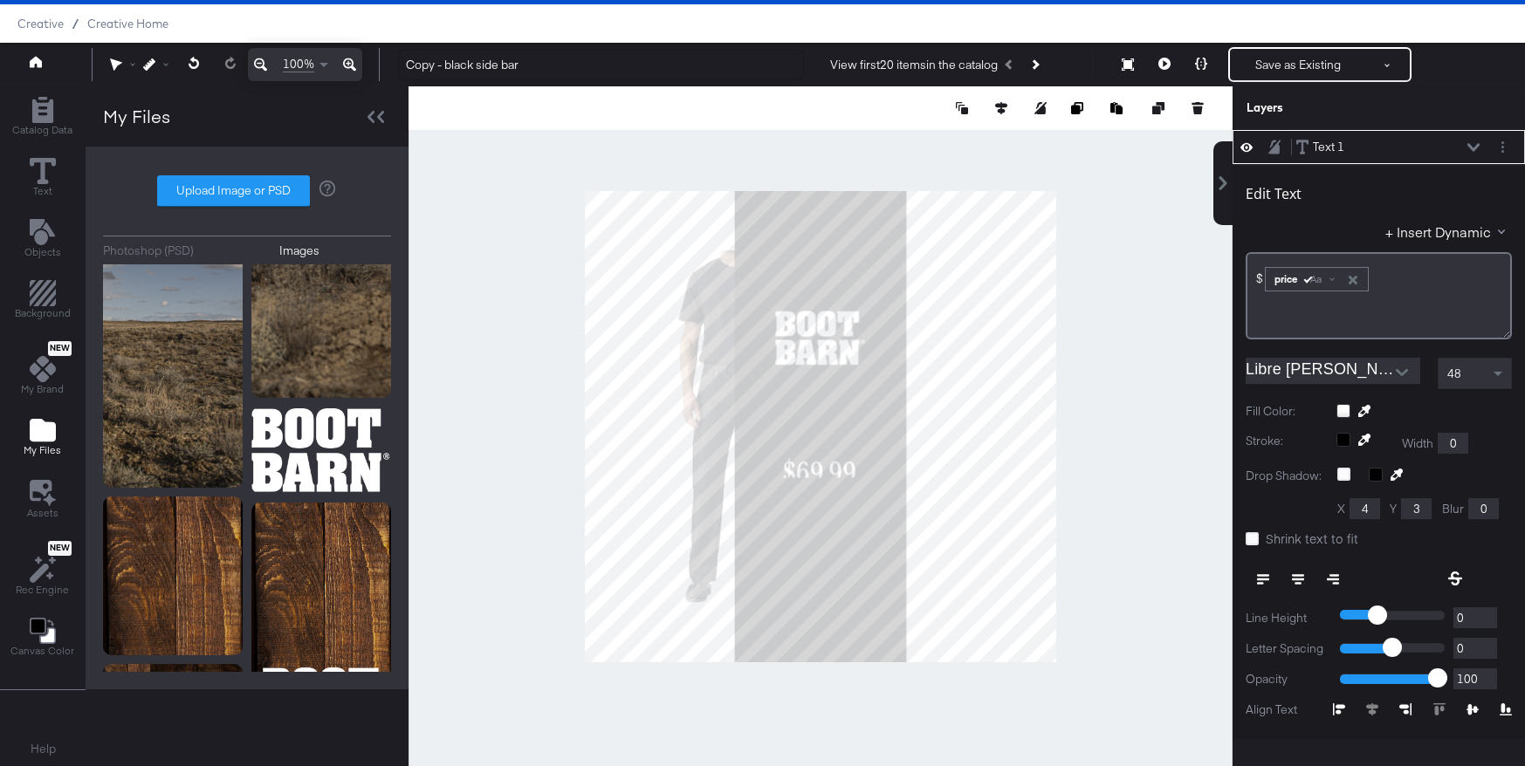
type input "57"
type input "249"
type input "78"
type input "415"
click at [1100, 475] on div at bounding box center [821, 426] width 824 height 680
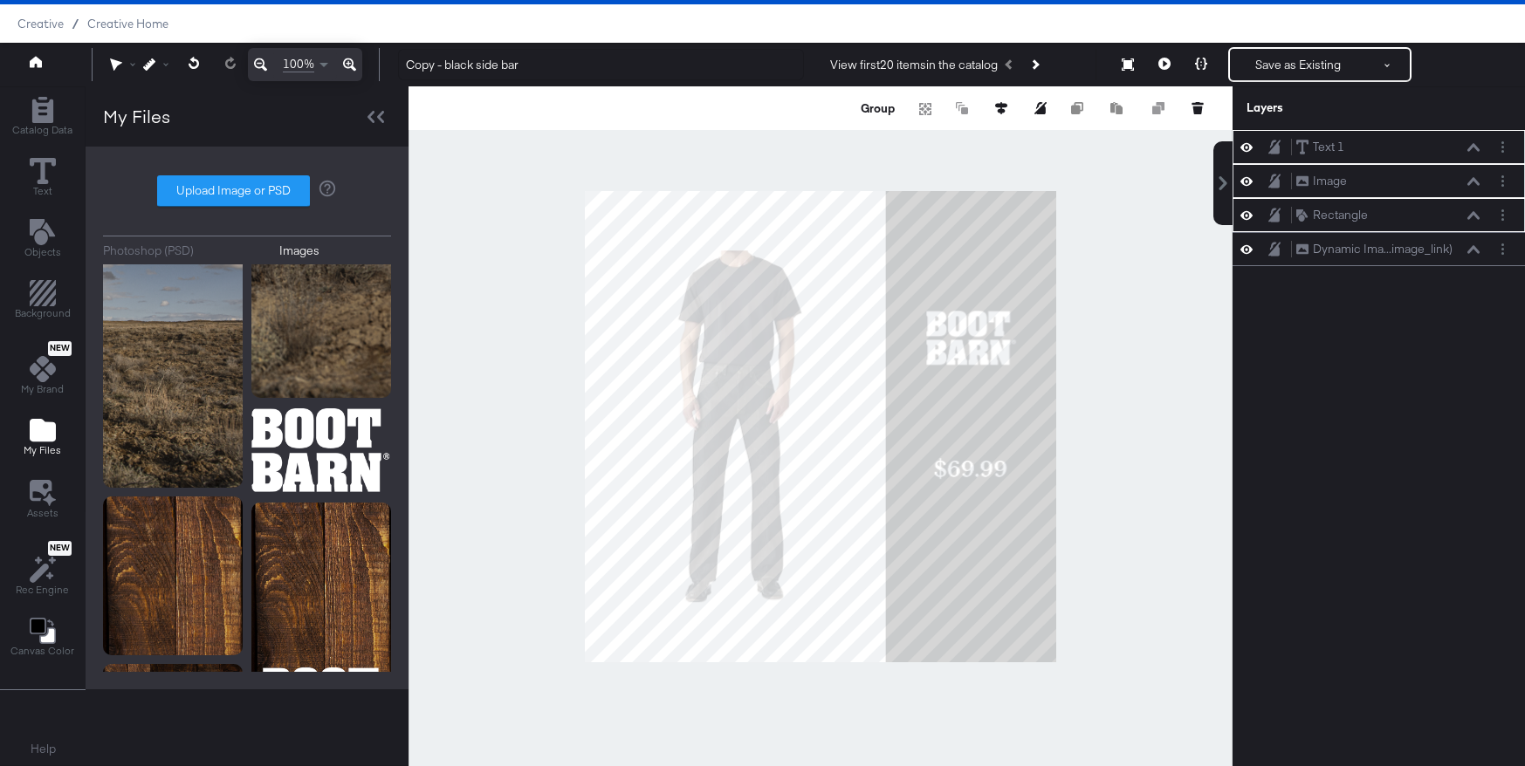
click at [1096, 305] on div at bounding box center [821, 426] width 824 height 680
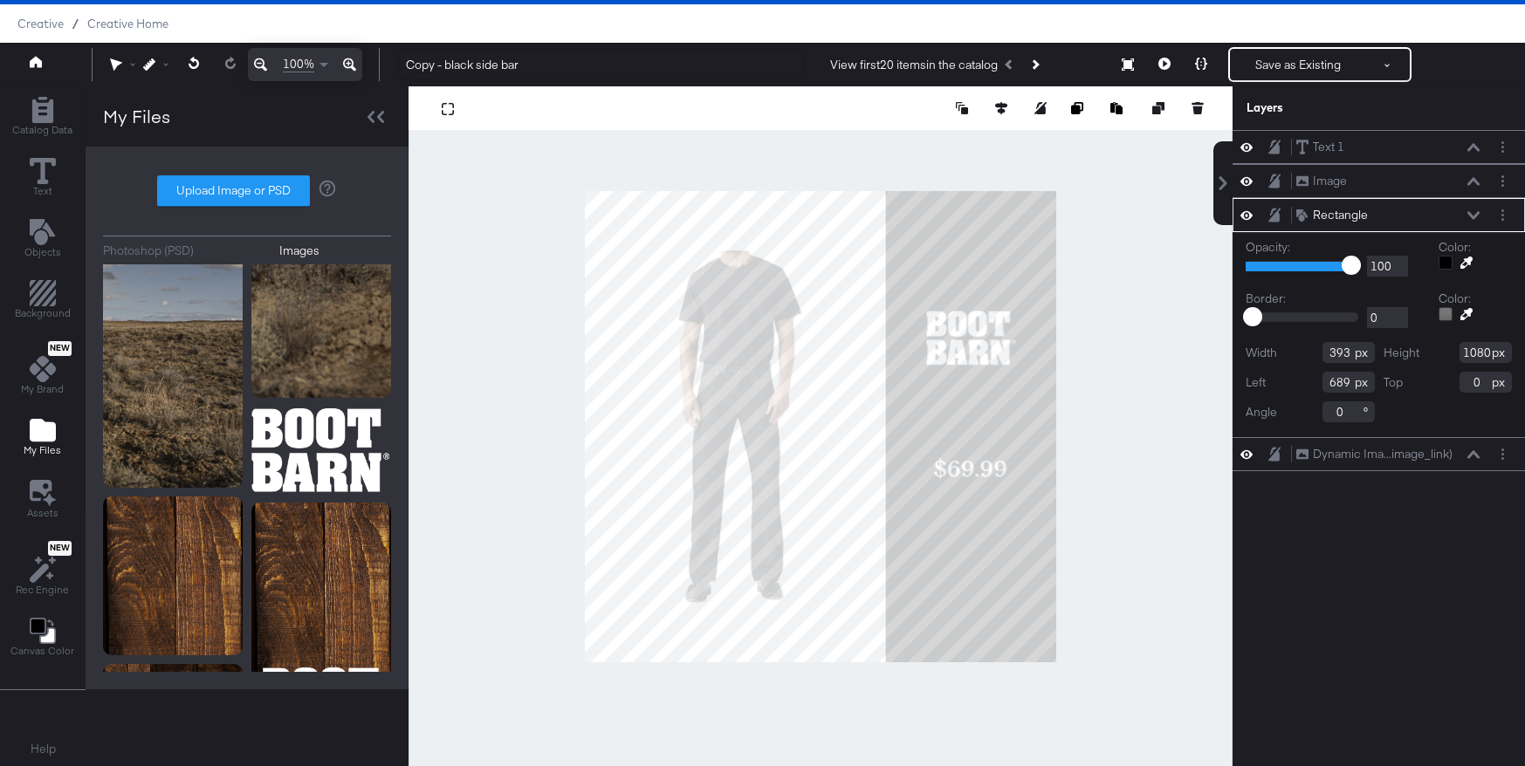
click at [1095, 336] on div at bounding box center [821, 426] width 824 height 680
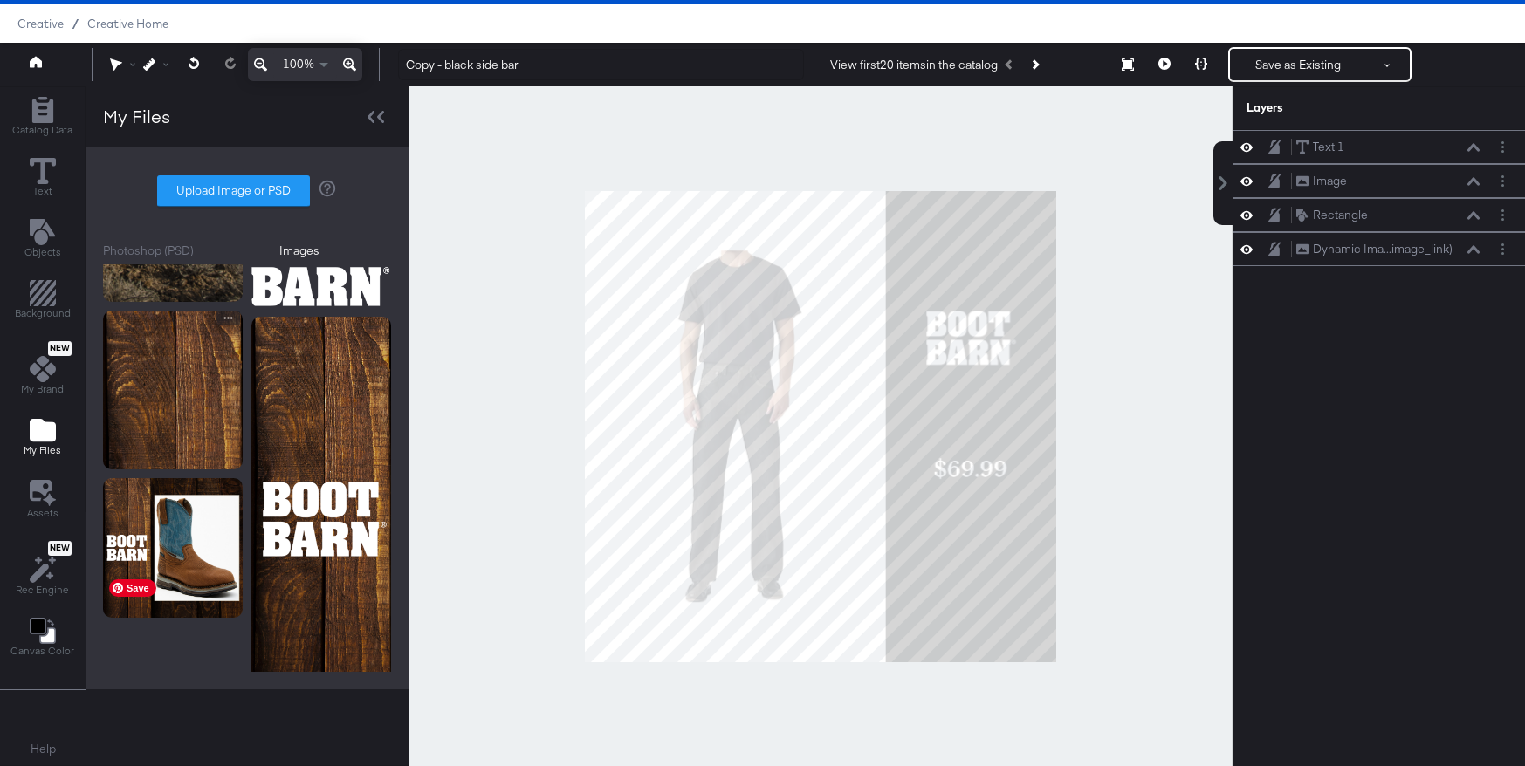
scroll to position [951, 0]
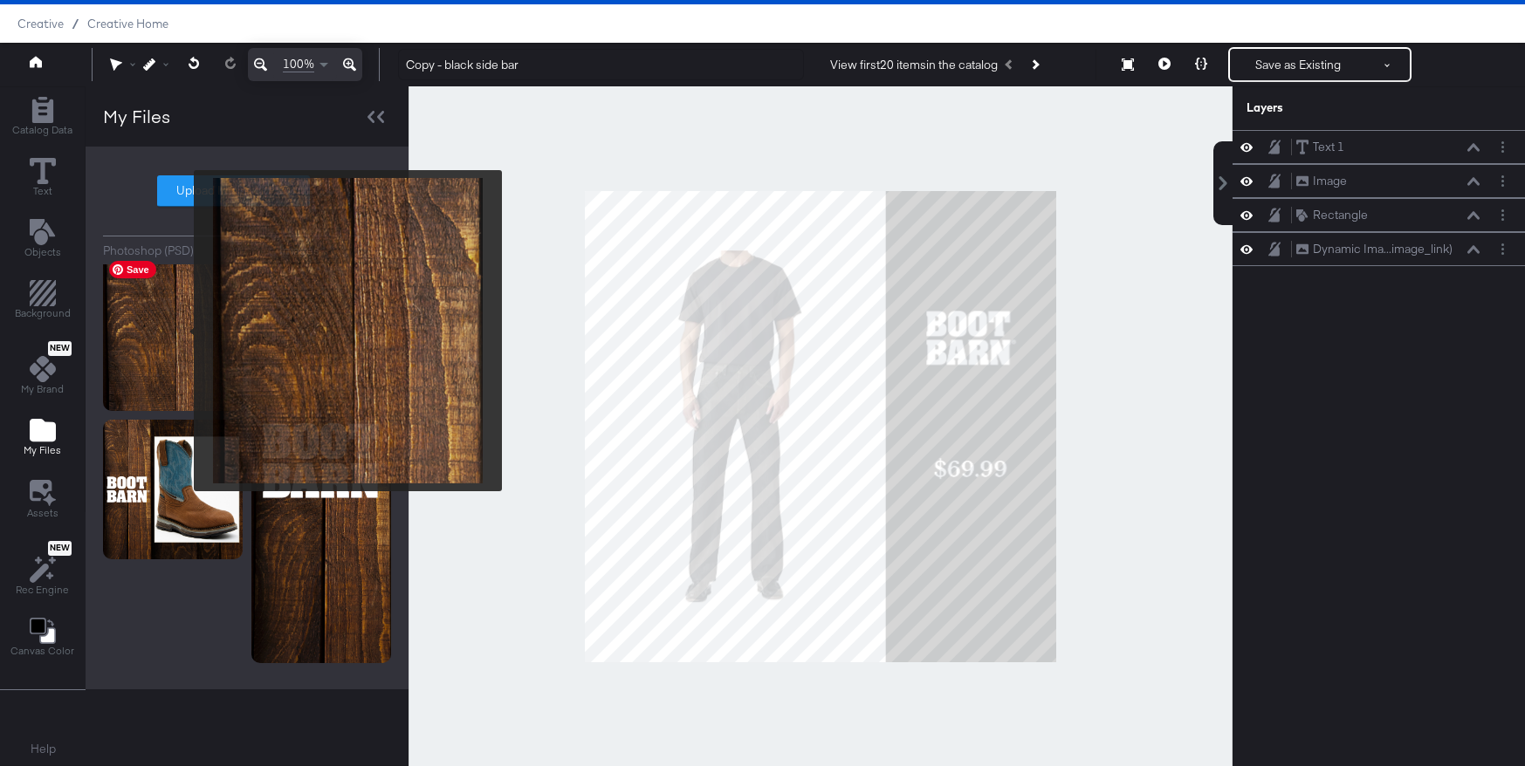
click at [182, 331] on img at bounding box center [173, 331] width 140 height 158
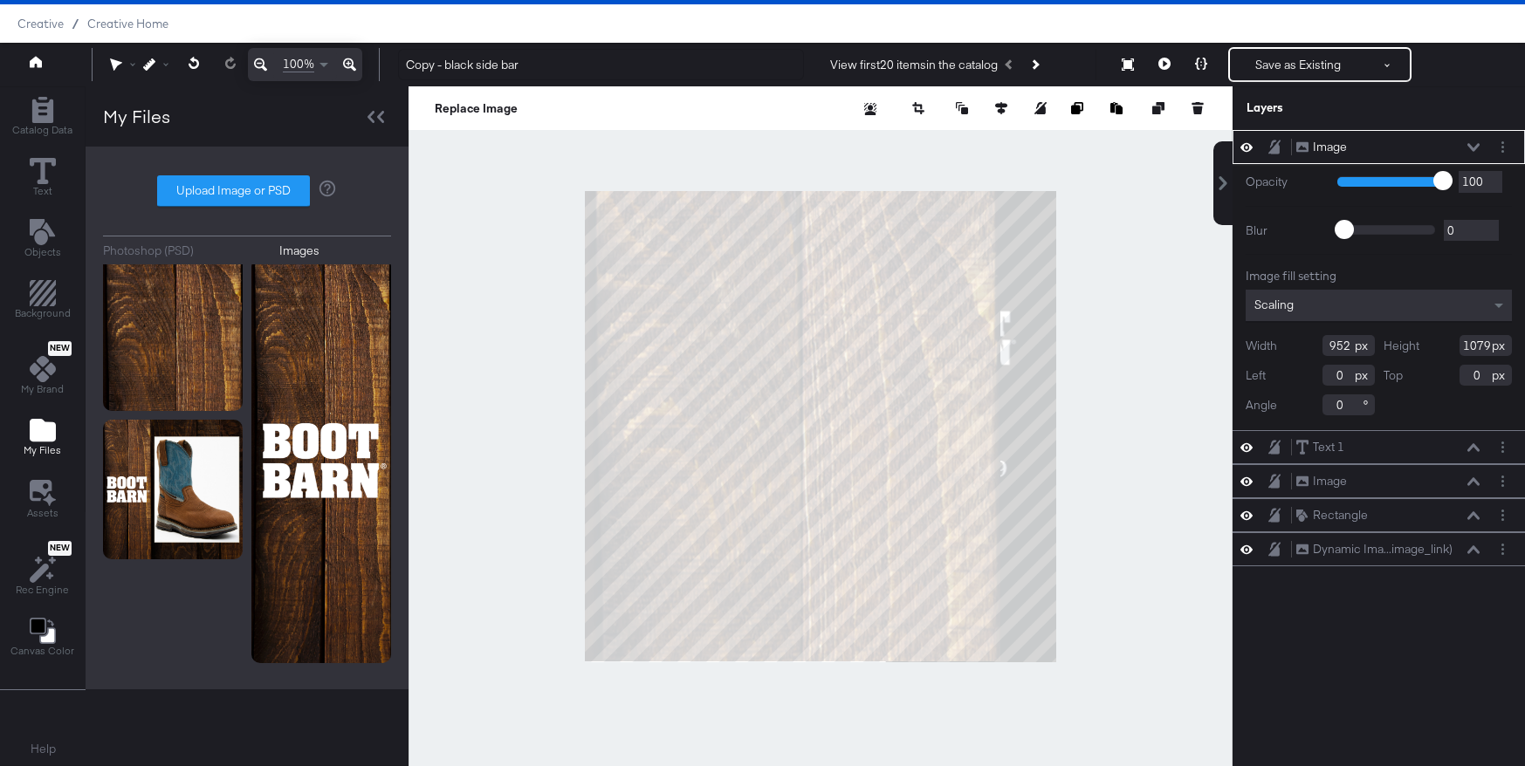
click at [1157, 389] on div at bounding box center [821, 426] width 824 height 680
type input "150"
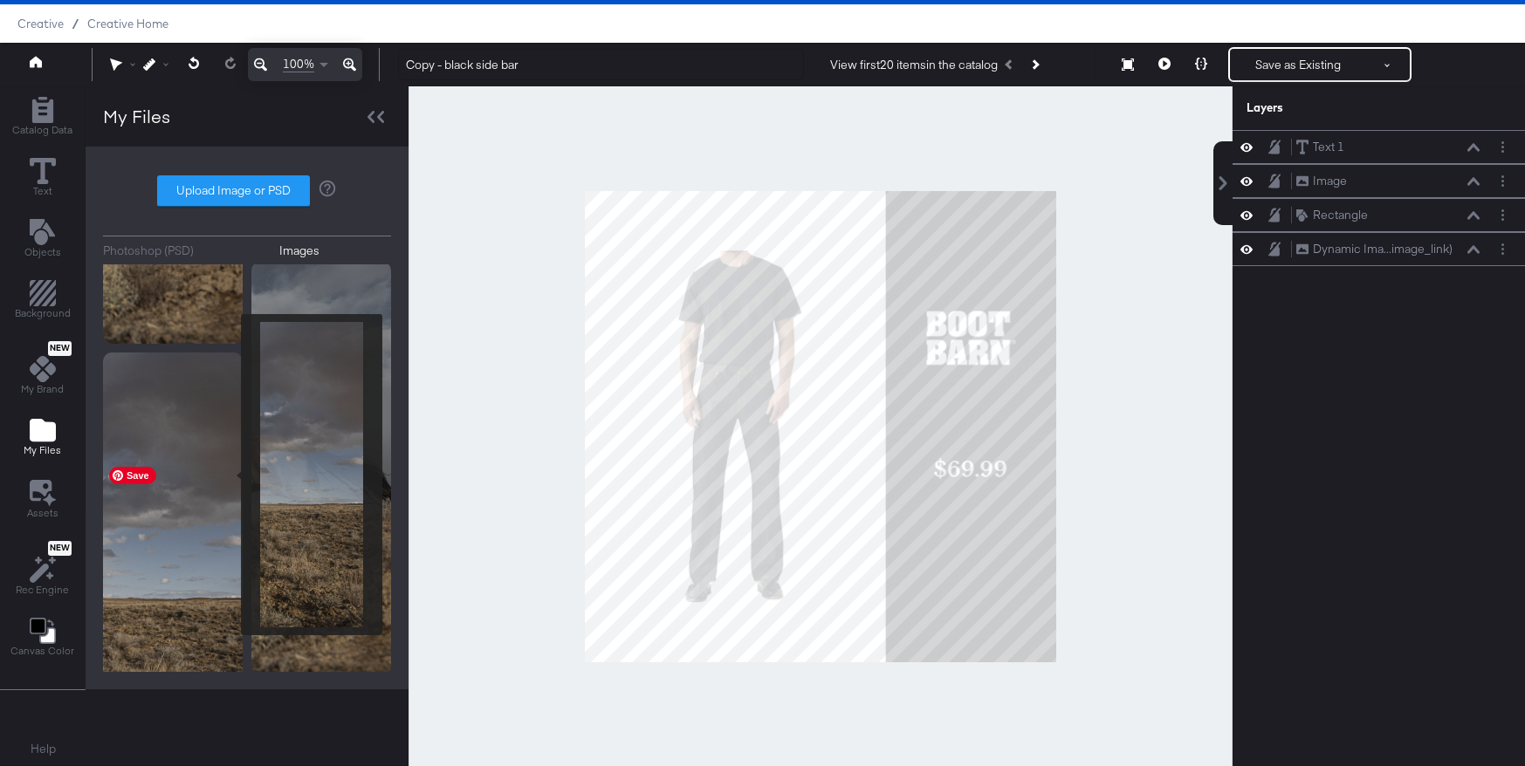
scroll to position [431, 0]
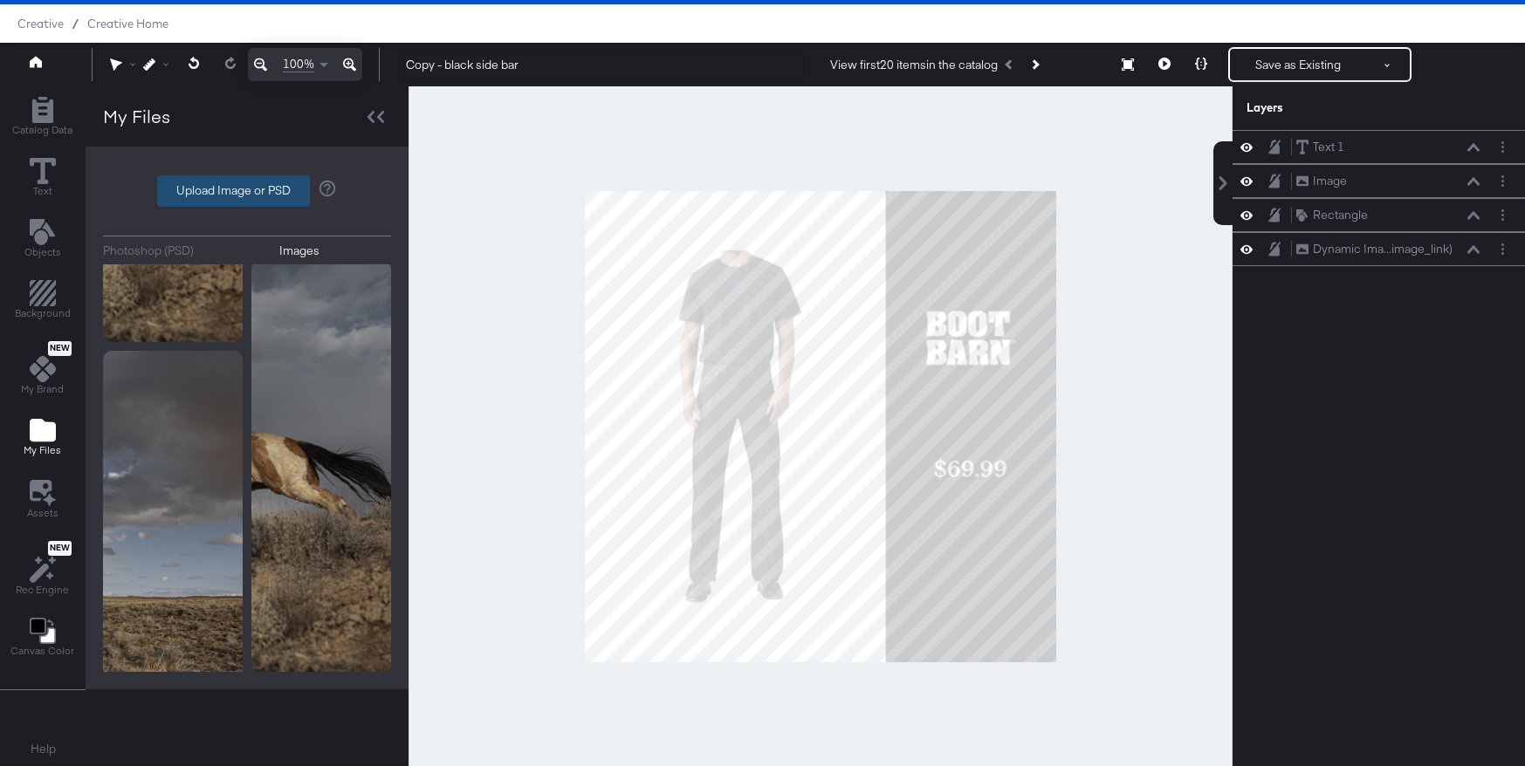
click at [230, 187] on label "Upload Image or PSD" at bounding box center [233, 191] width 151 height 30
click at [247, 191] on input "Upload Image or PSD" at bounding box center [247, 191] width 0 height 0
type input "C:\fakepath\2000420398_001_P5.jpg"
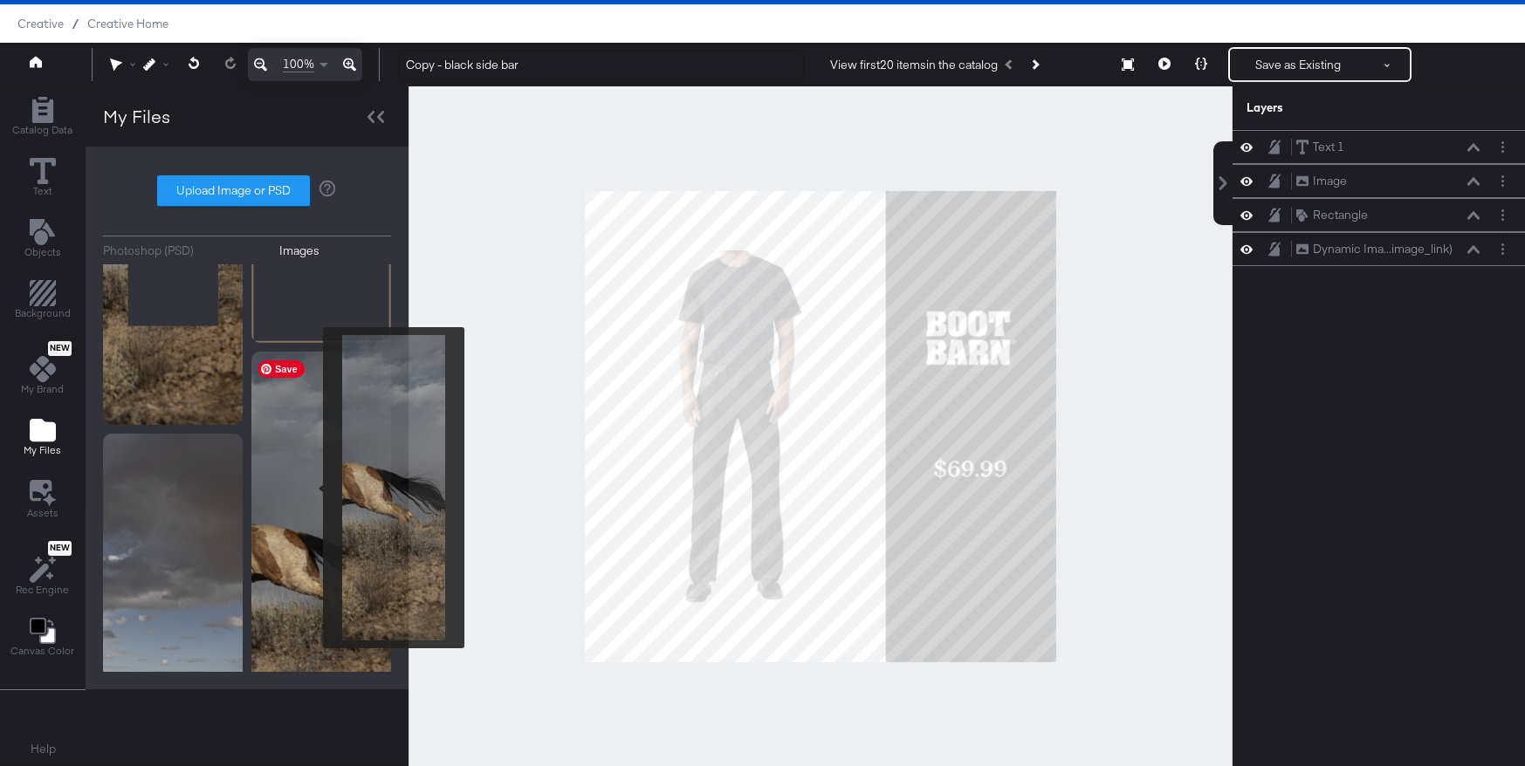
scroll to position [0, 0]
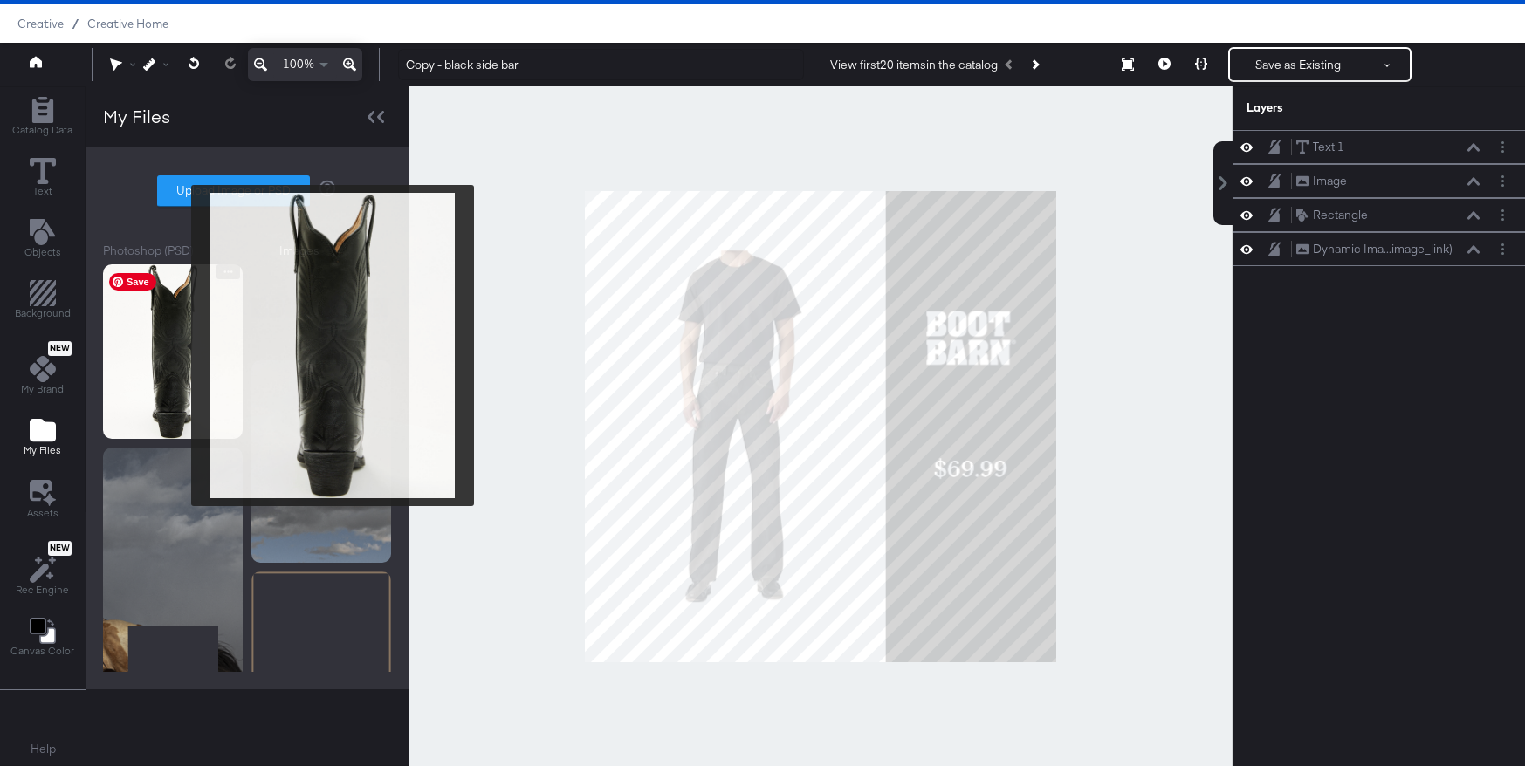
click at [178, 346] on img at bounding box center [173, 351] width 140 height 175
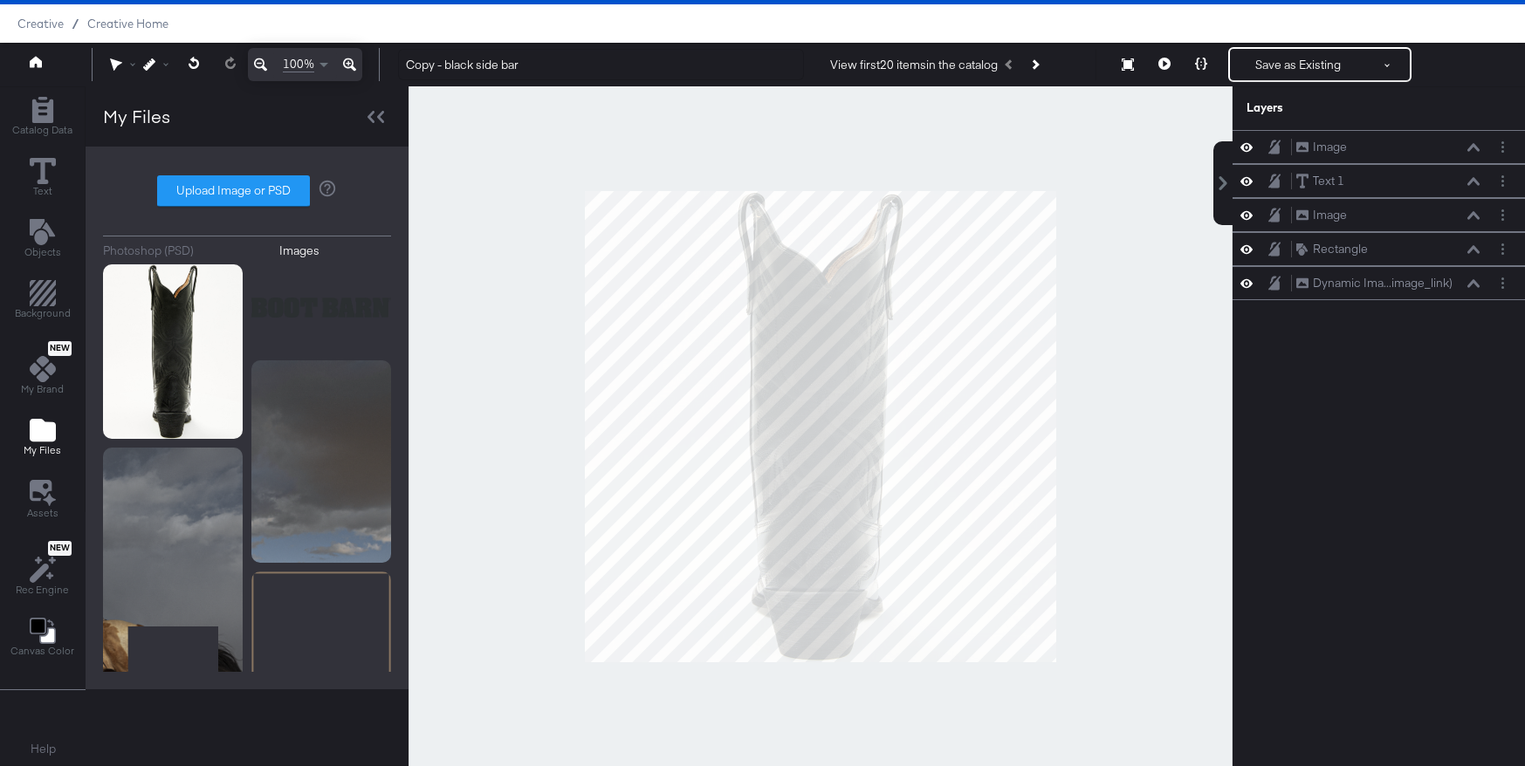
click at [889, 418] on div at bounding box center [821, 426] width 824 height 680
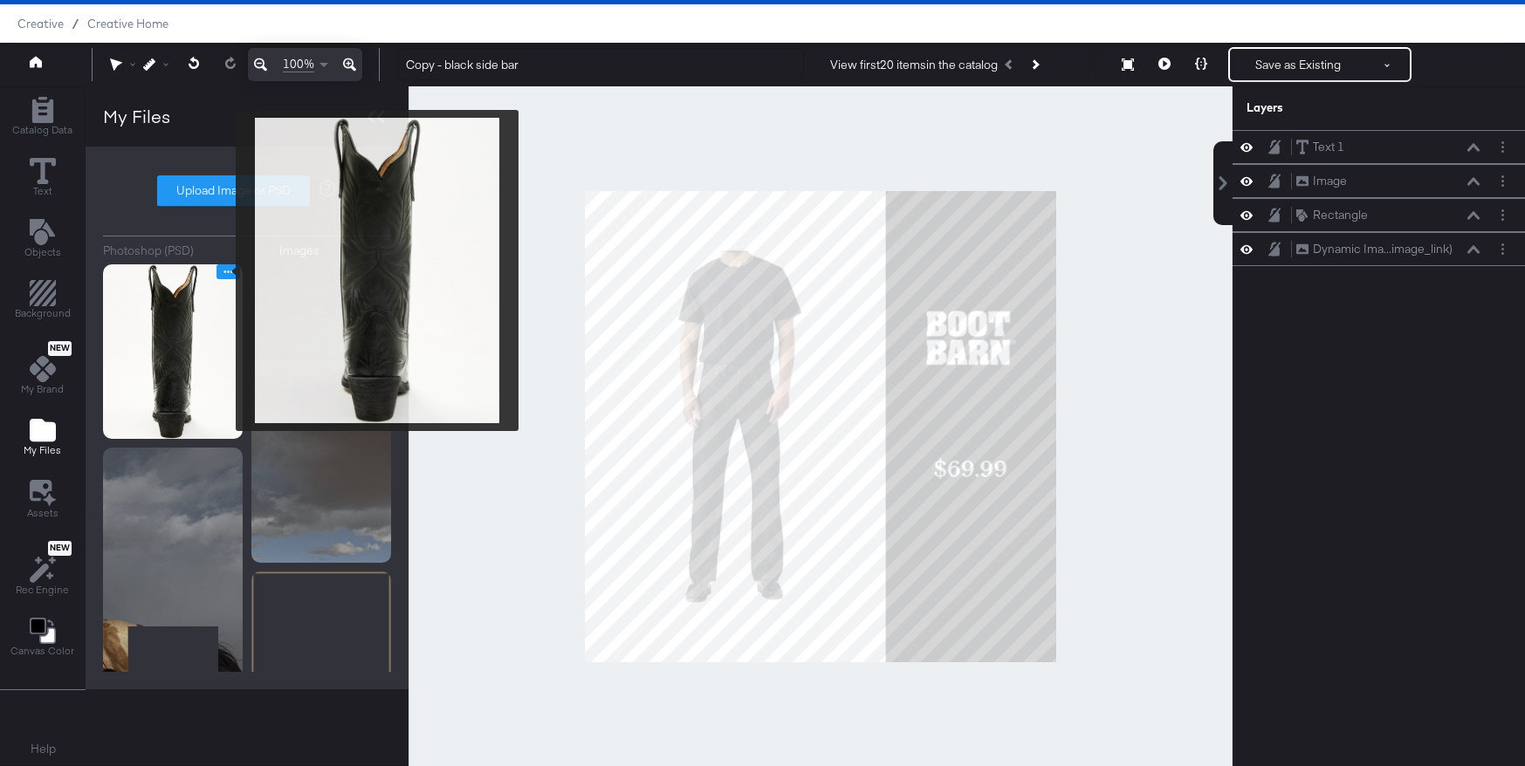
click at [224, 271] on icon "Image Options" at bounding box center [228, 271] width 13 height 13
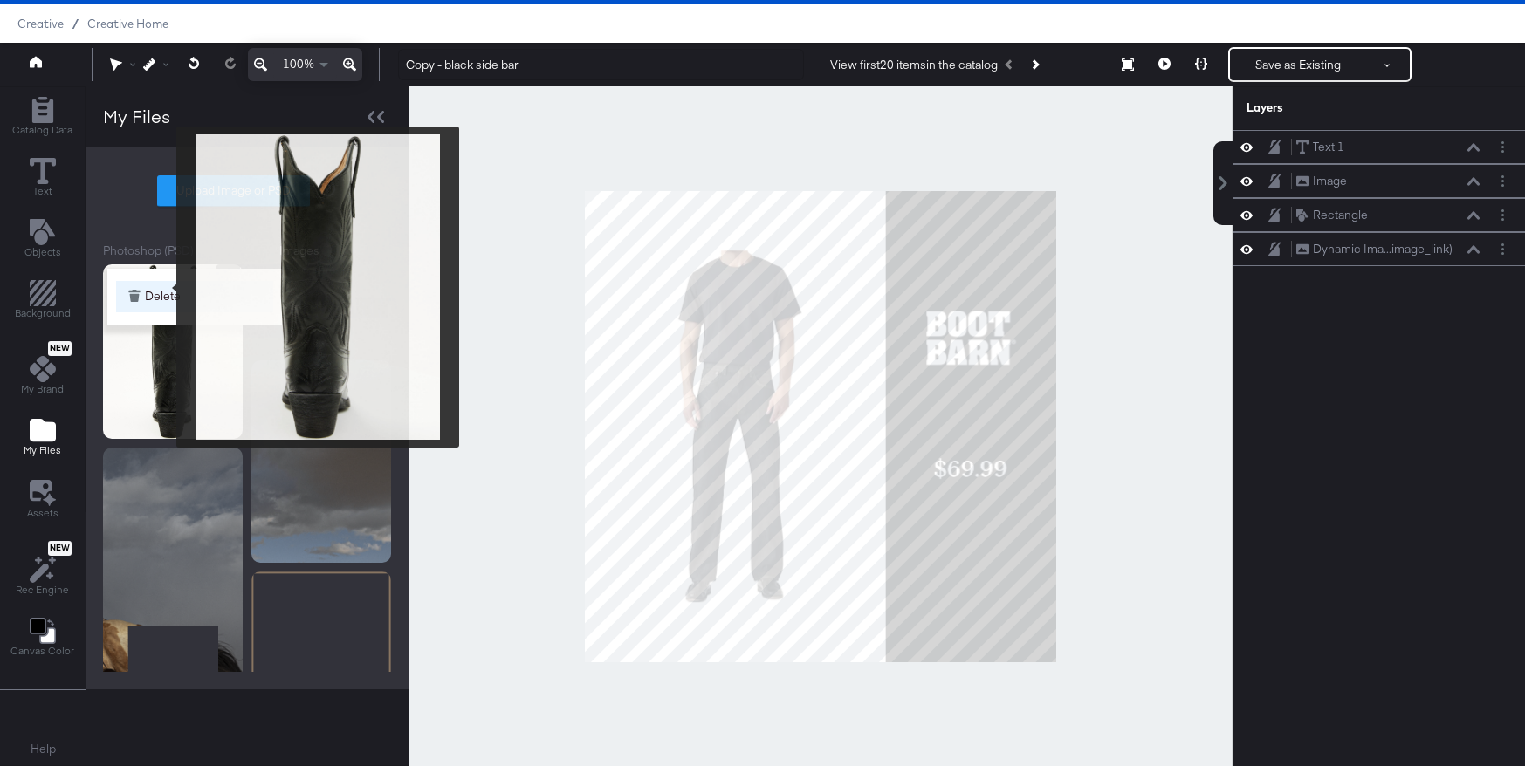
click at [165, 287] on button "Delete" at bounding box center [194, 296] width 157 height 31
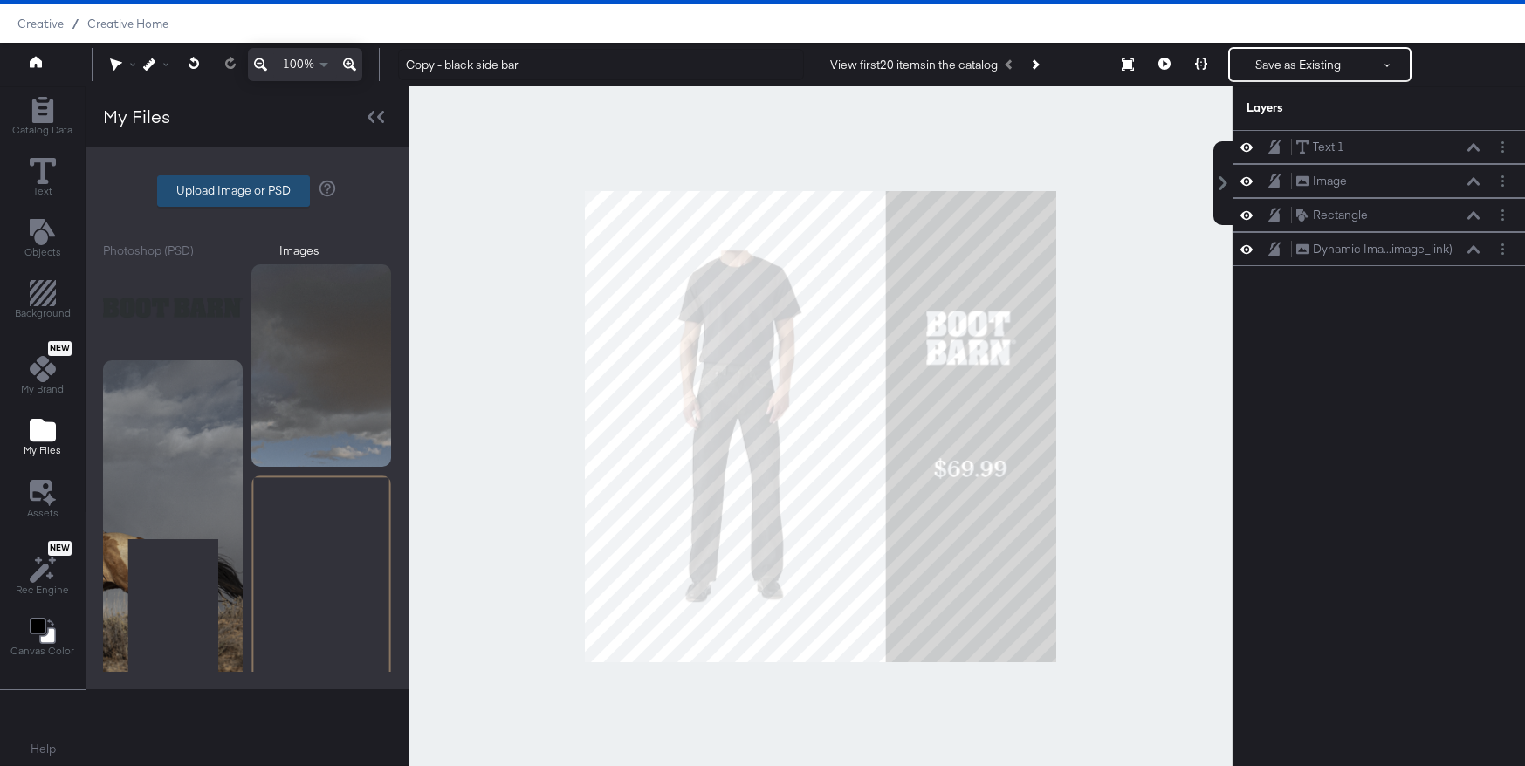
click at [210, 188] on label "Upload Image or PSD" at bounding box center [233, 191] width 151 height 30
click at [247, 191] on input "Upload Image or PSD" at bounding box center [247, 191] width 0 height 0
type input "C:\fakepath\2000420398_001_P5.jpg"
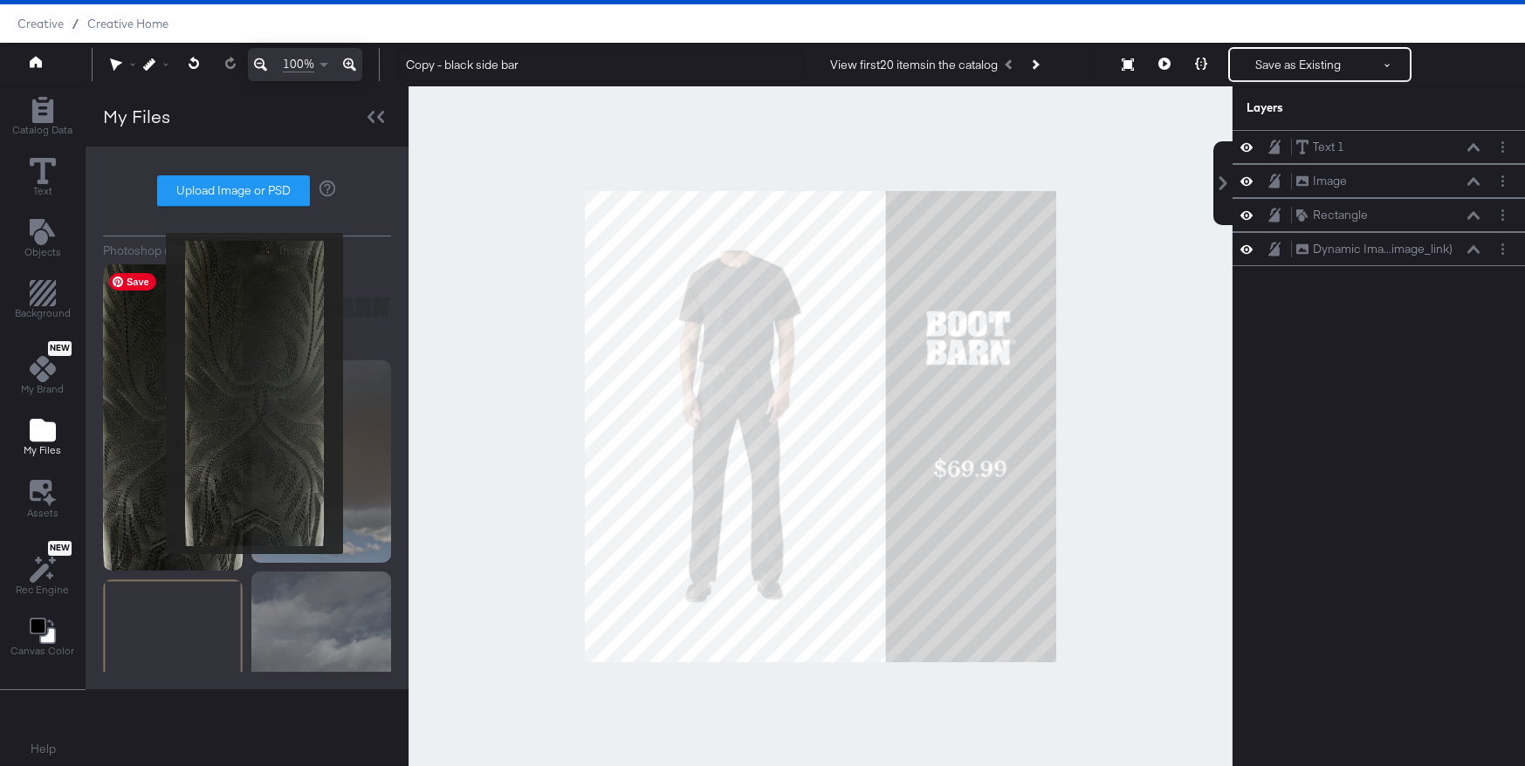
click at [159, 391] on img at bounding box center [173, 417] width 140 height 306
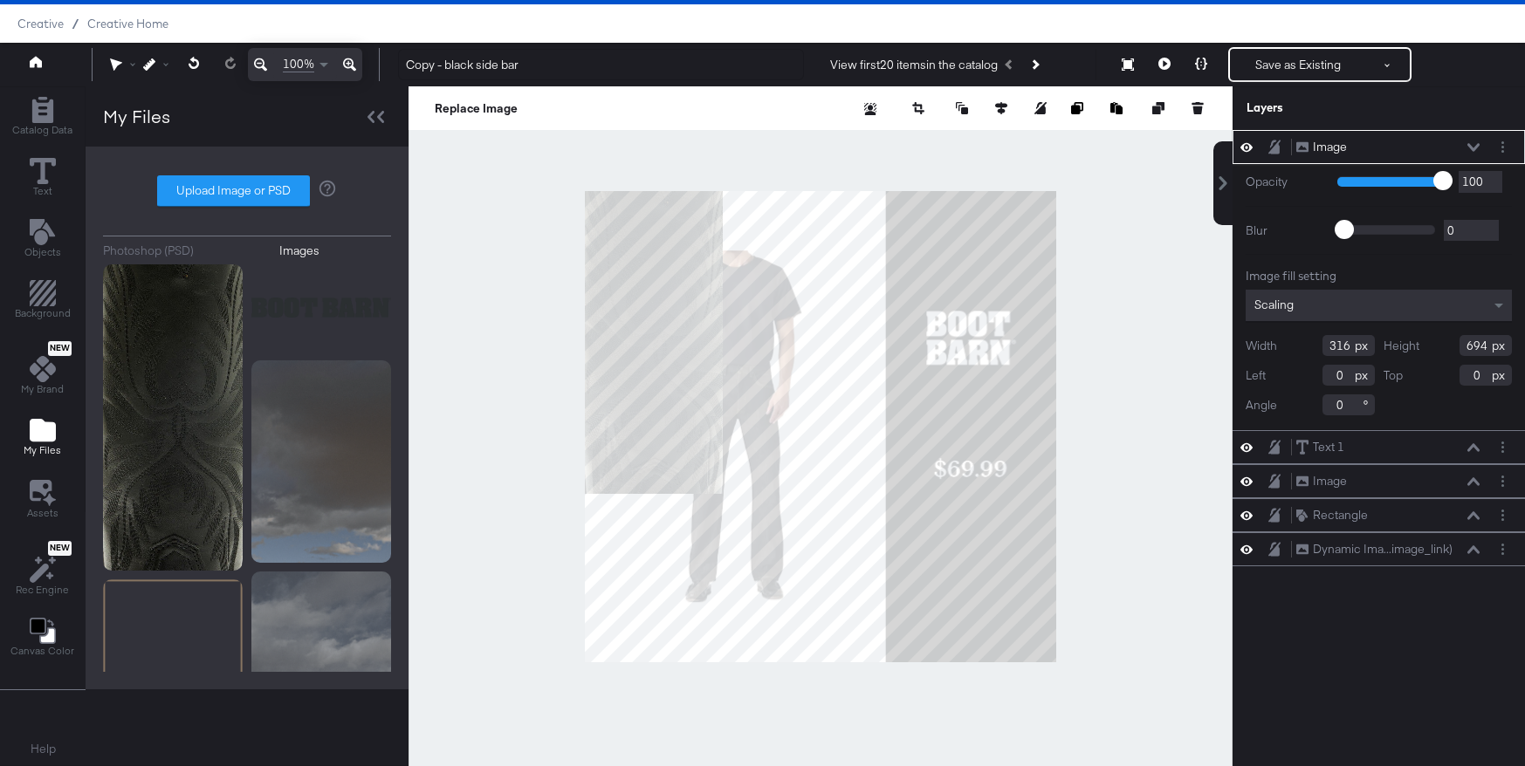
type input "728"
type input "414"
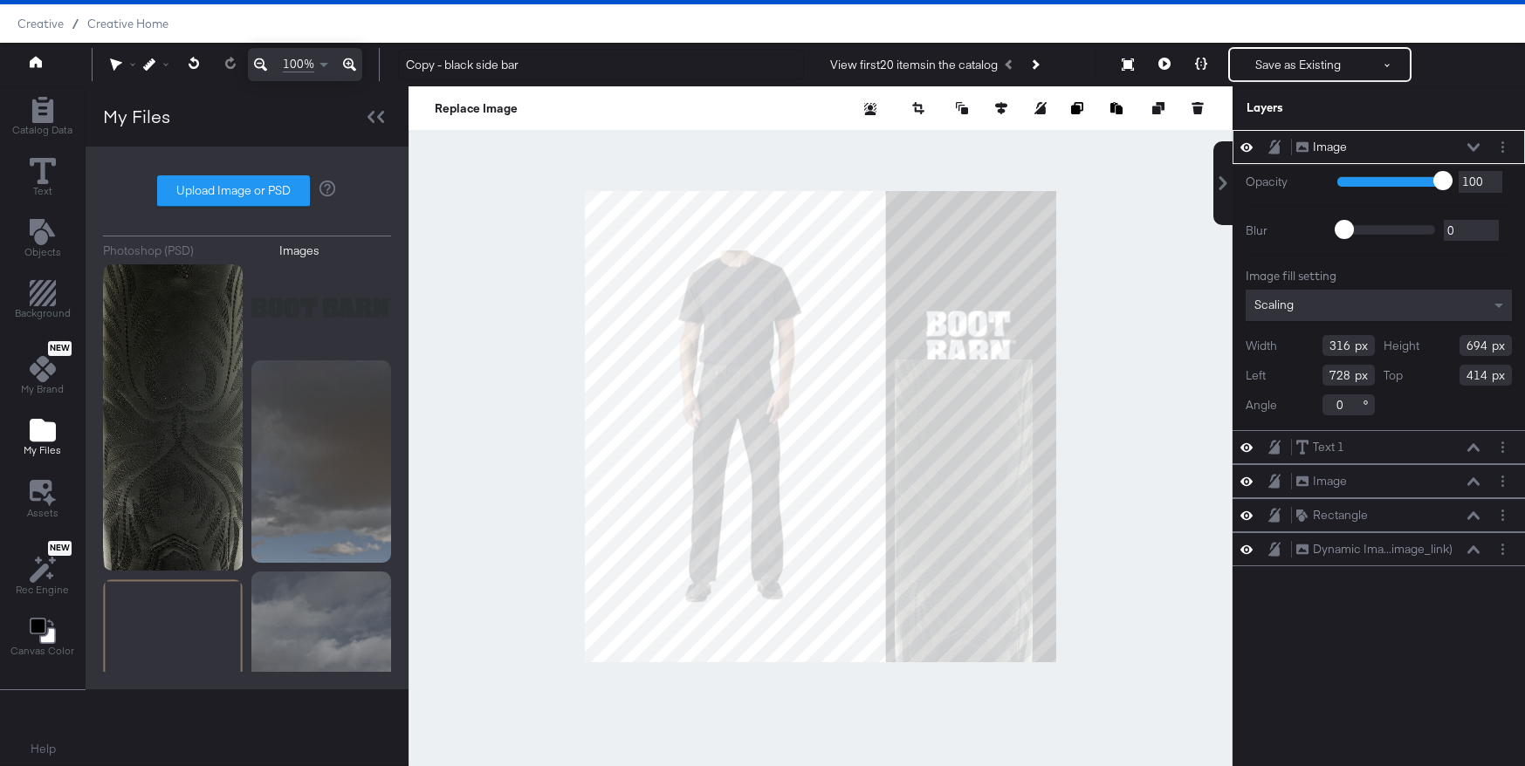
type input "710"
type input "386"
type input "553"
type input "1001"
type input "473"
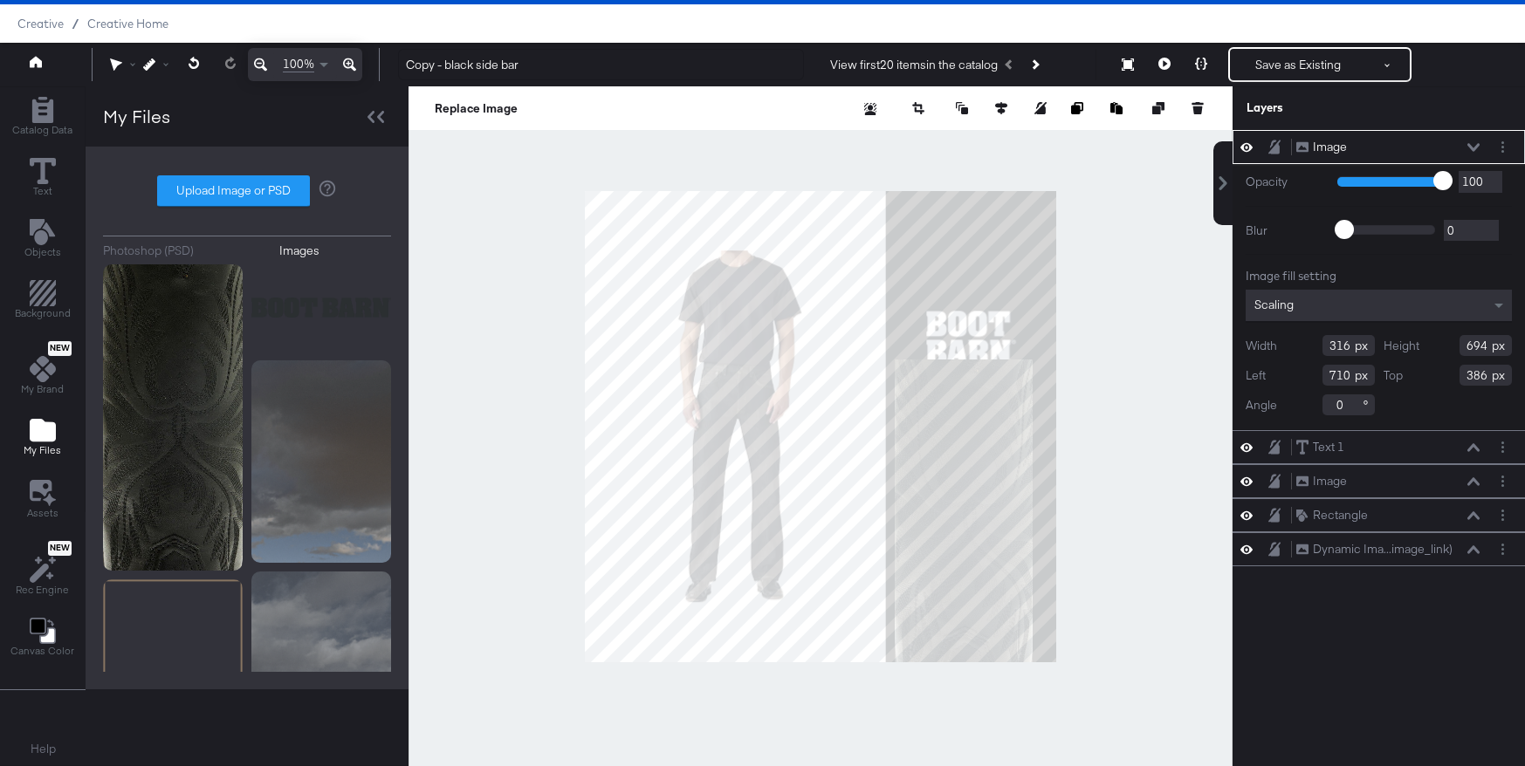
type input "79"
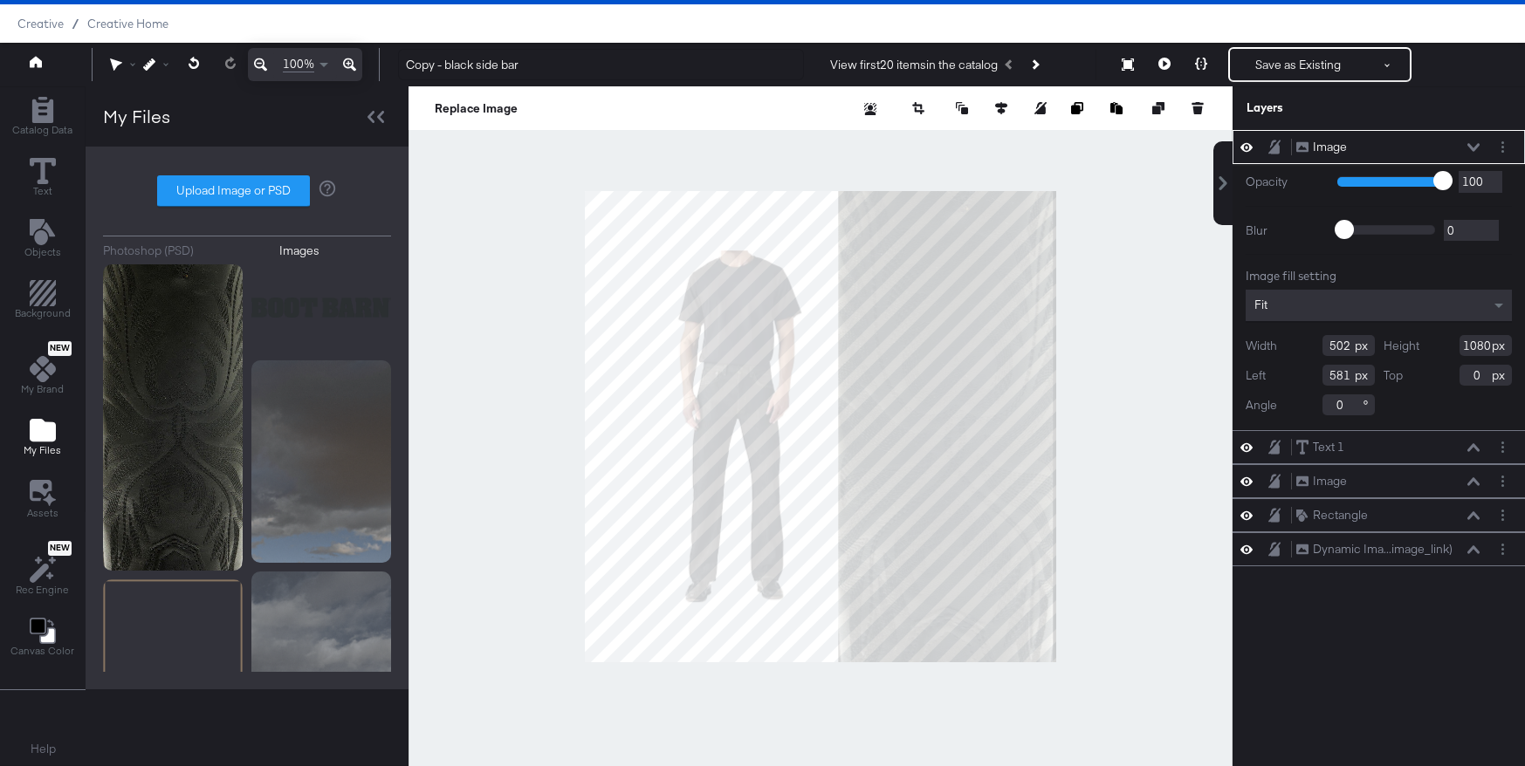
type input "552"
type input "531"
type input "532"
type input "551"
type input "516"
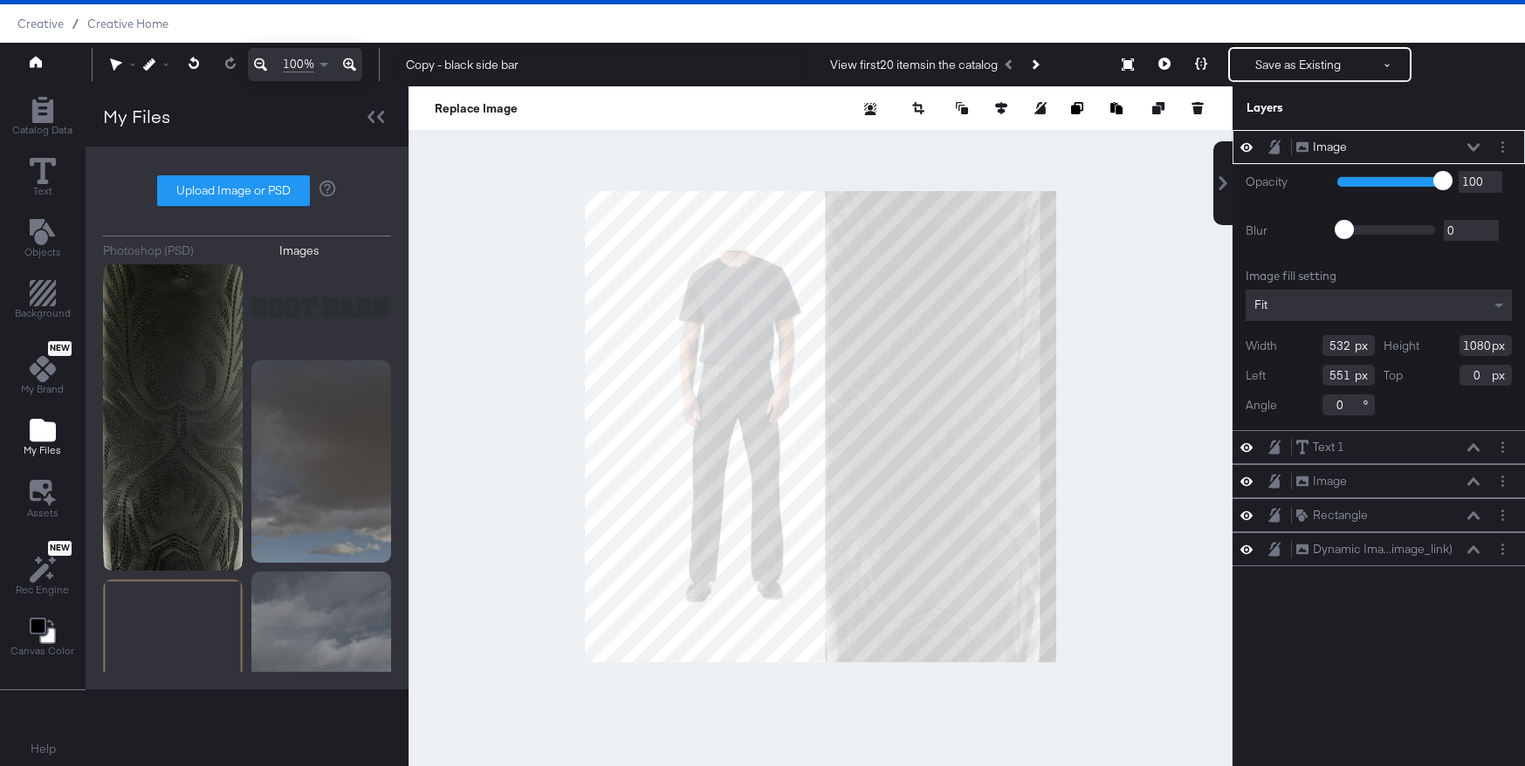
type input "567"
type input "498"
type input "585"
type input "480"
type input "603"
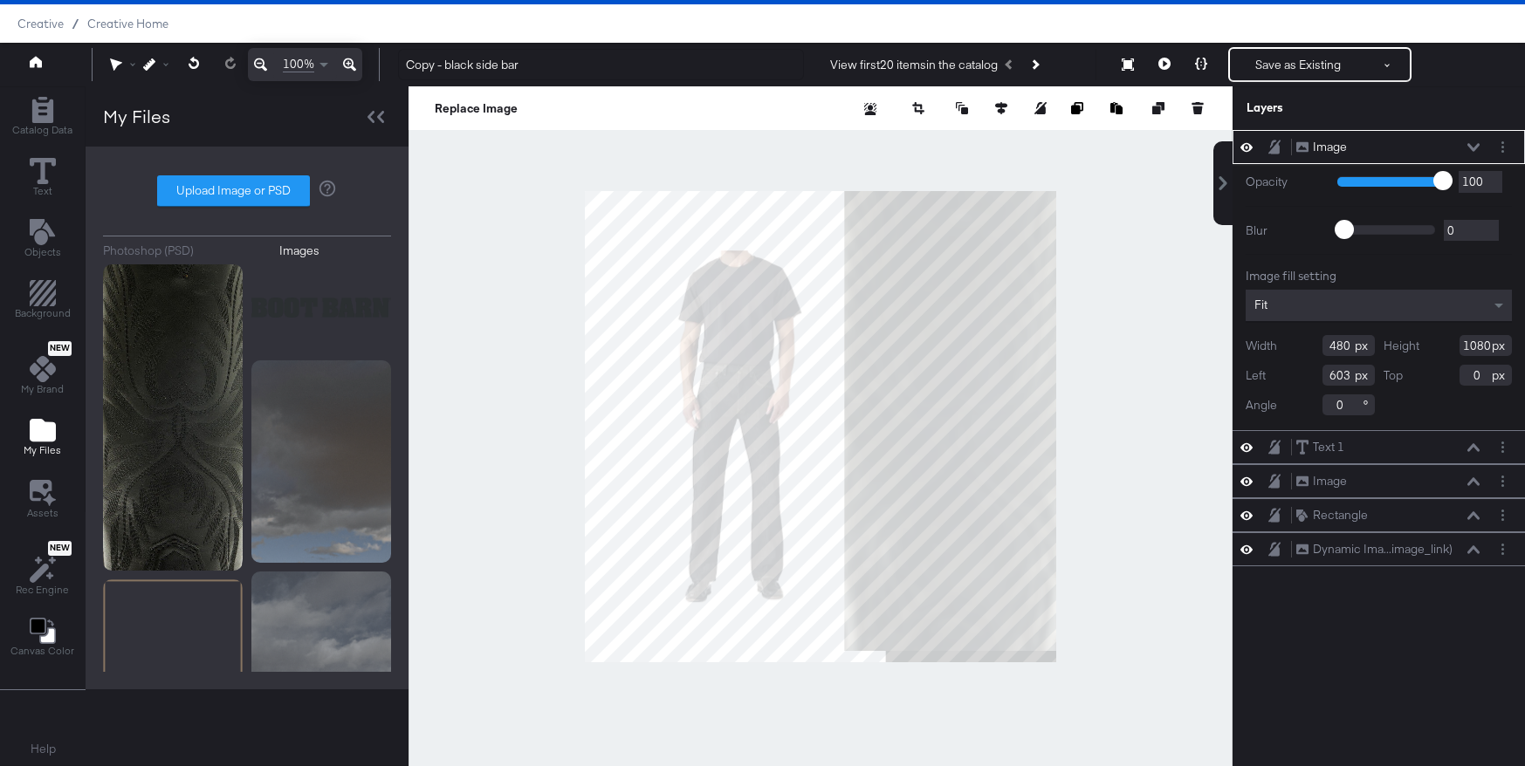
type input "488"
type input "595"
type input "498"
type input "585"
click at [1128, 428] on div at bounding box center [821, 426] width 824 height 680
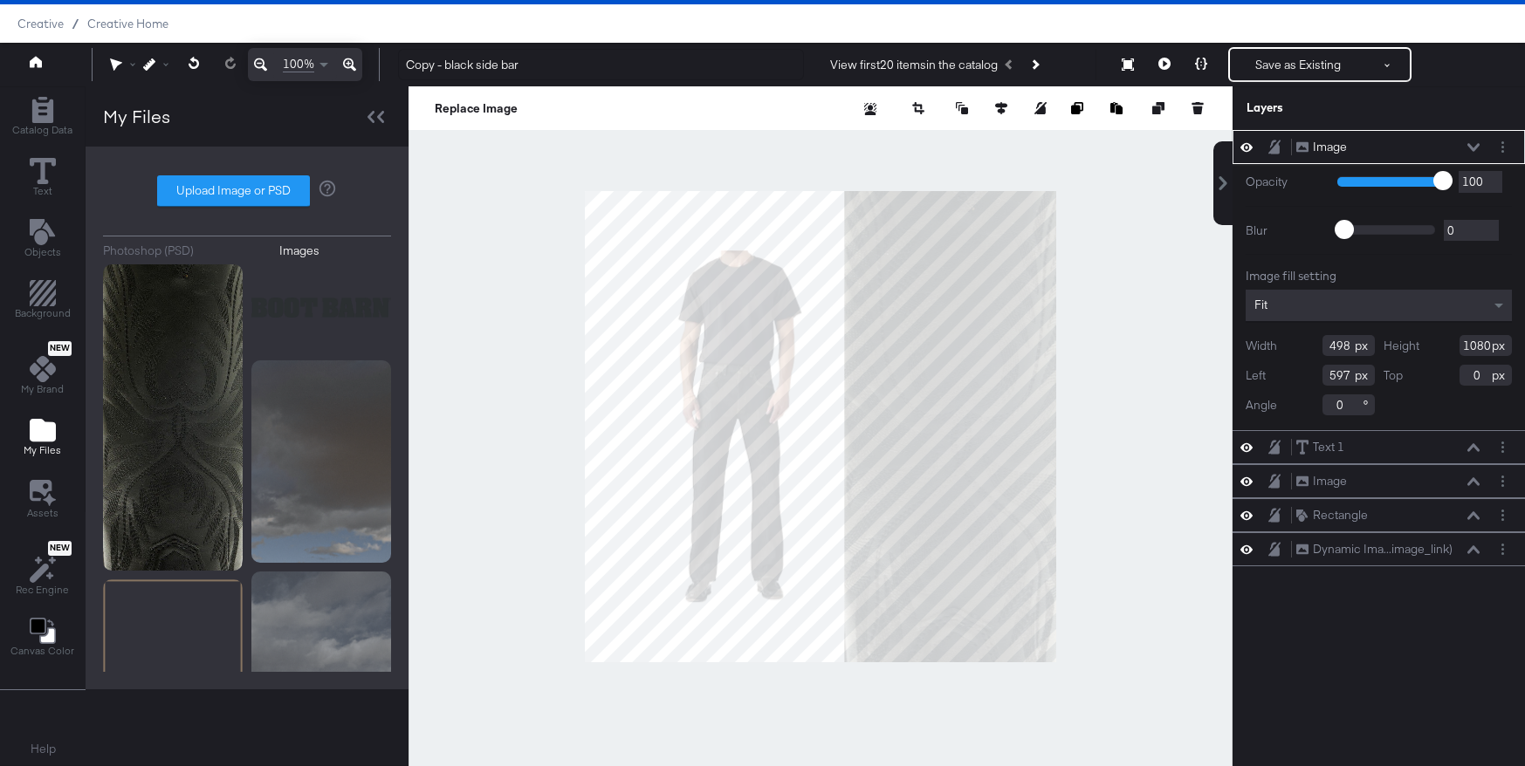
type input "598"
click at [1479, 143] on icon at bounding box center [1473, 147] width 12 height 9
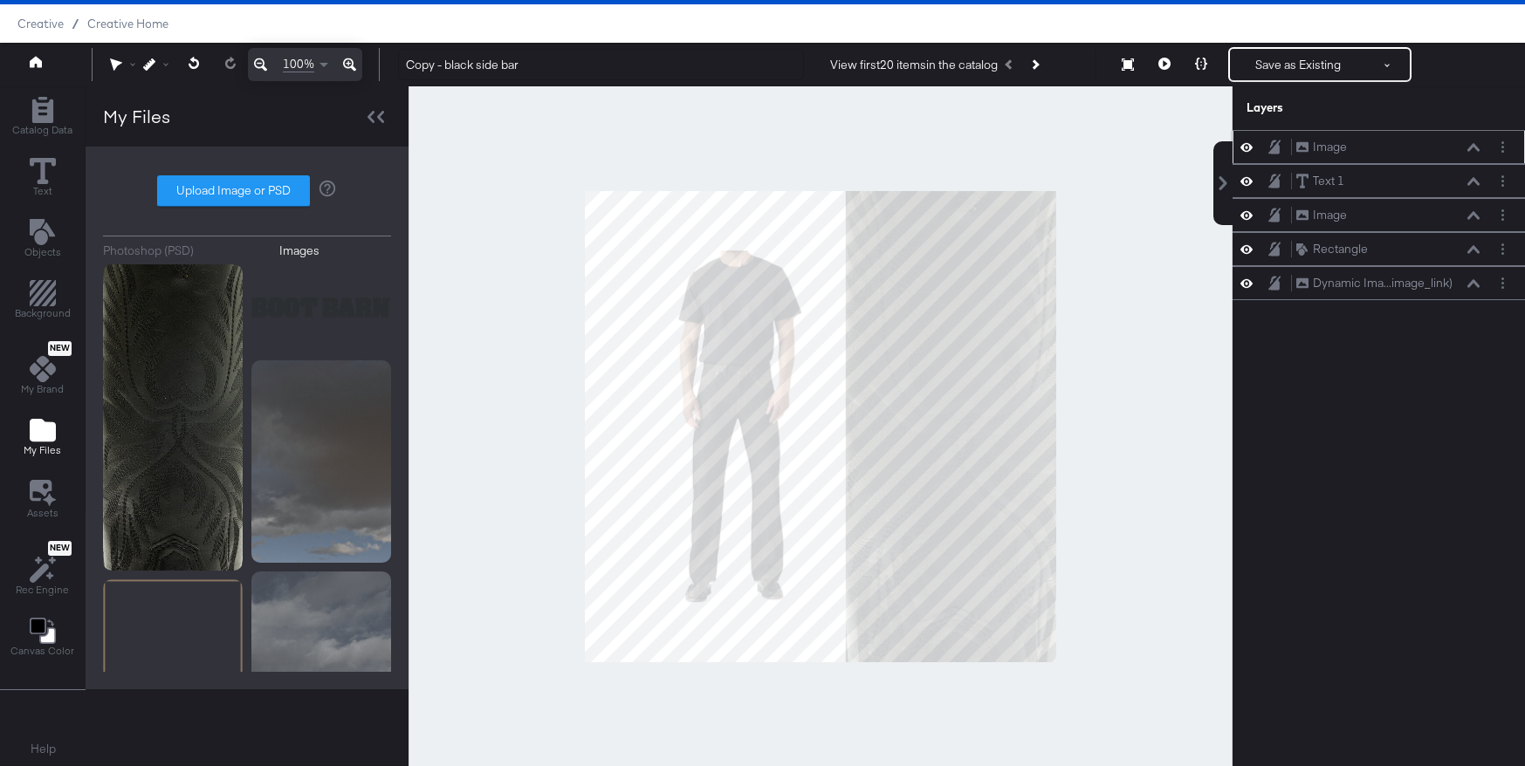
drag, startPoint x: 1342, startPoint y: 143, endPoint x: 1334, endPoint y: 160, distance: 18.7
click at [1334, 160] on div "Image Image" at bounding box center [1379, 147] width 292 height 34
drag, startPoint x: 1330, startPoint y: 144, endPoint x: 1324, endPoint y: 253, distance: 109.3
click at [1324, 253] on div "Image Image Text 1 Text 1 Image Image Rectangle Rectangle Dynamic Ima...image_l…" at bounding box center [1379, 215] width 292 height 170
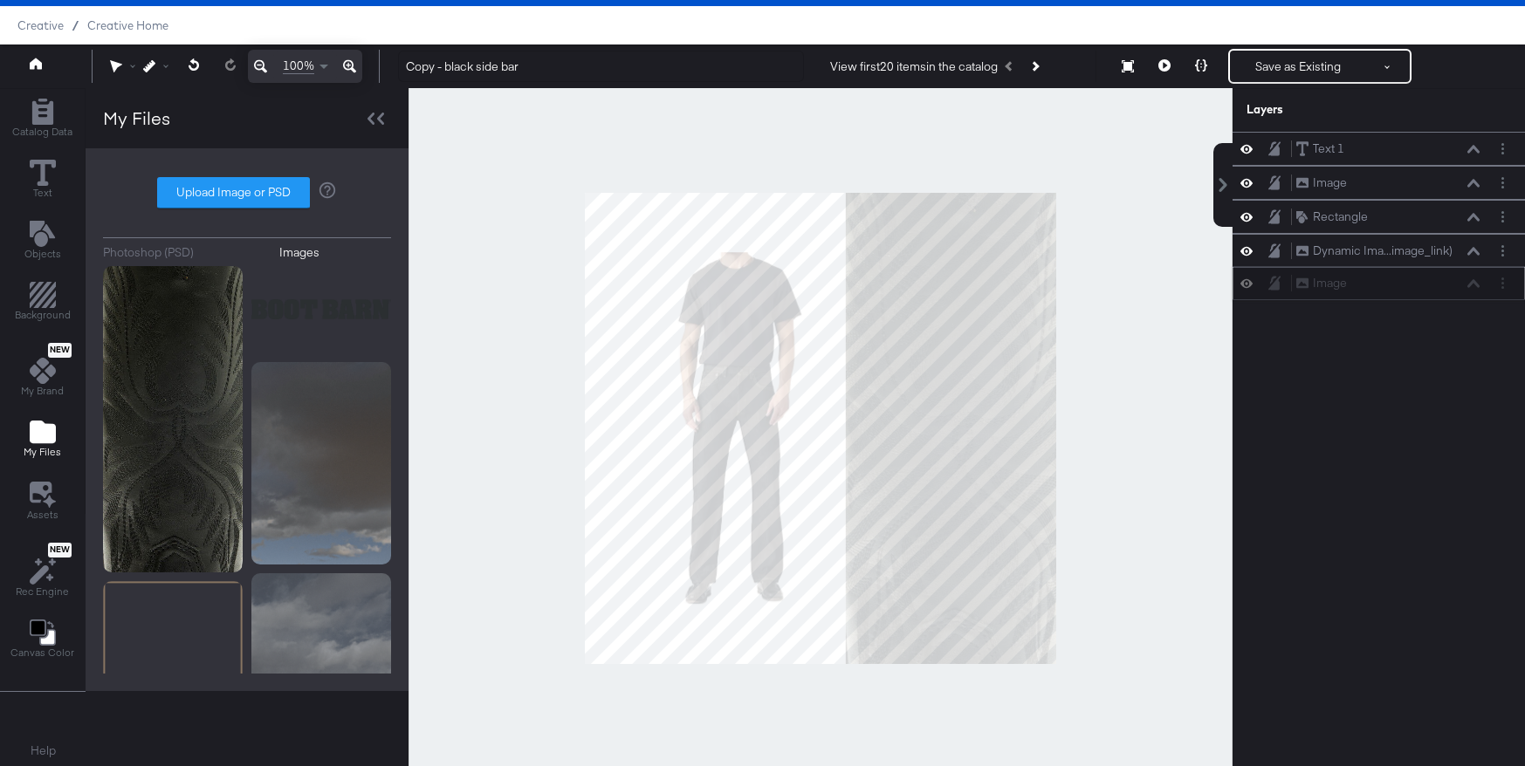
drag, startPoint x: 1386, startPoint y: 139, endPoint x: 1386, endPoint y: 287, distance: 148.4
click at [1386, 287] on div "Image Image" at bounding box center [1387, 283] width 185 height 18
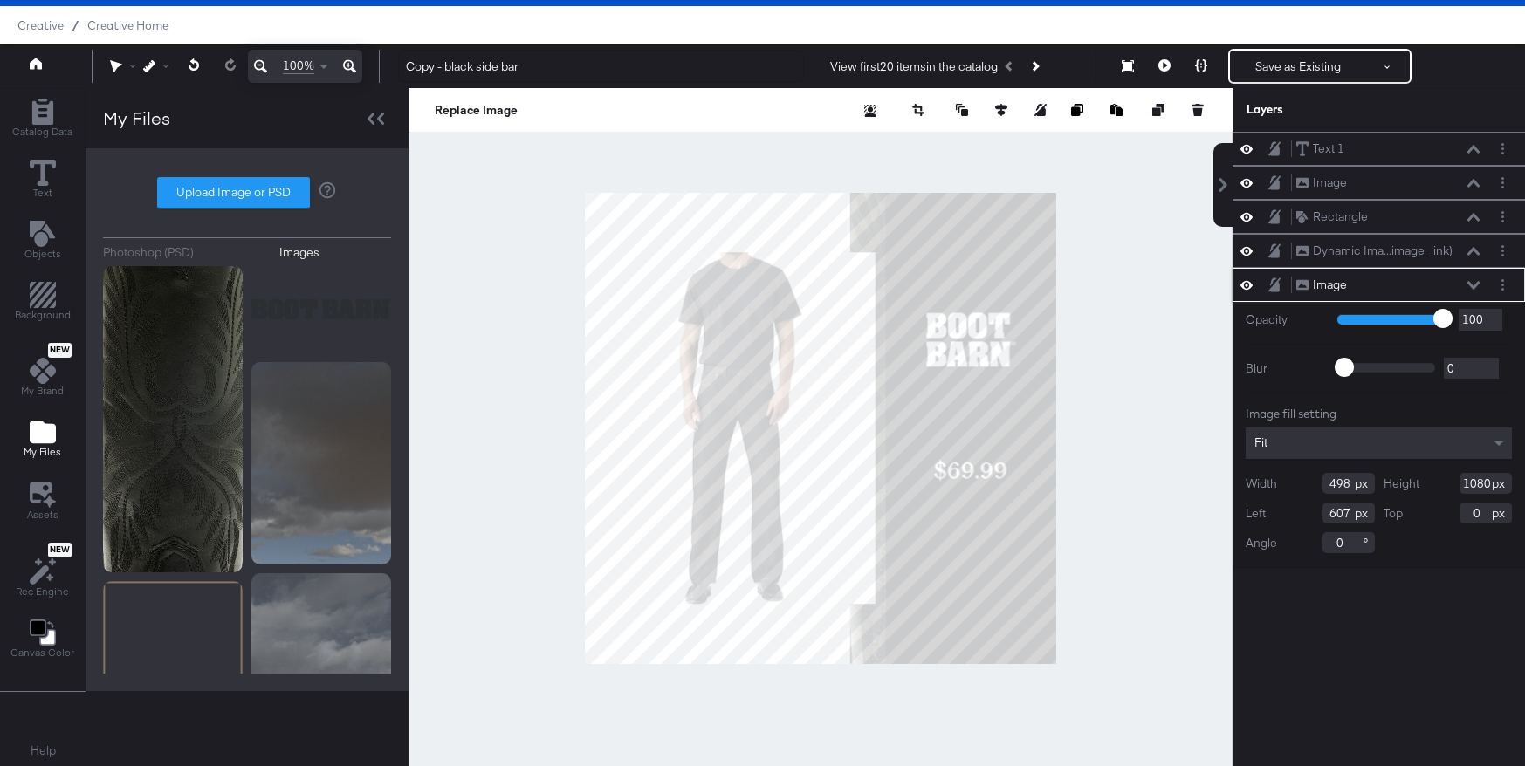
type input "606"
click at [654, 140] on div at bounding box center [821, 428] width 824 height 680
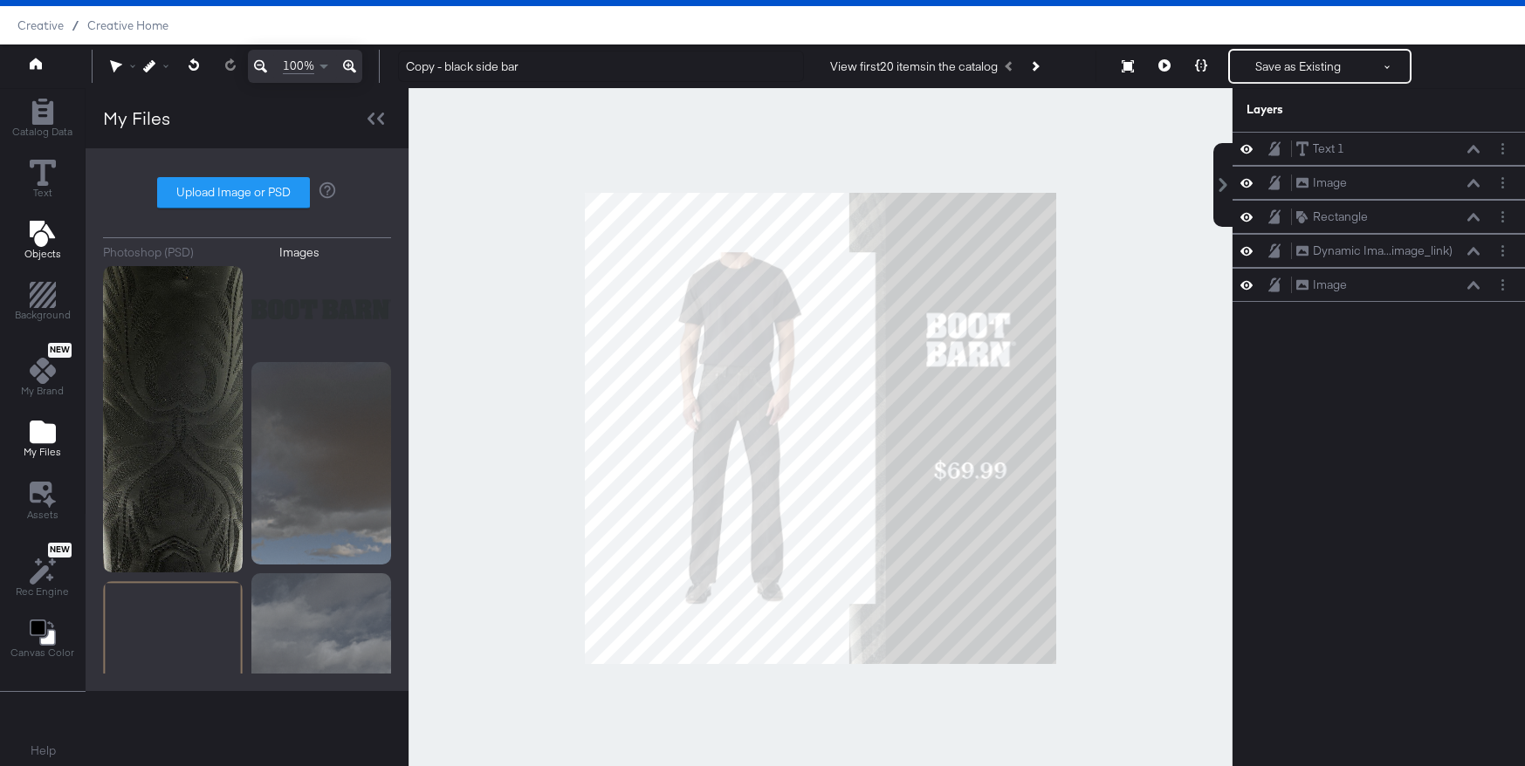
click at [45, 241] on icon "Add Text" at bounding box center [41, 234] width 25 height 26
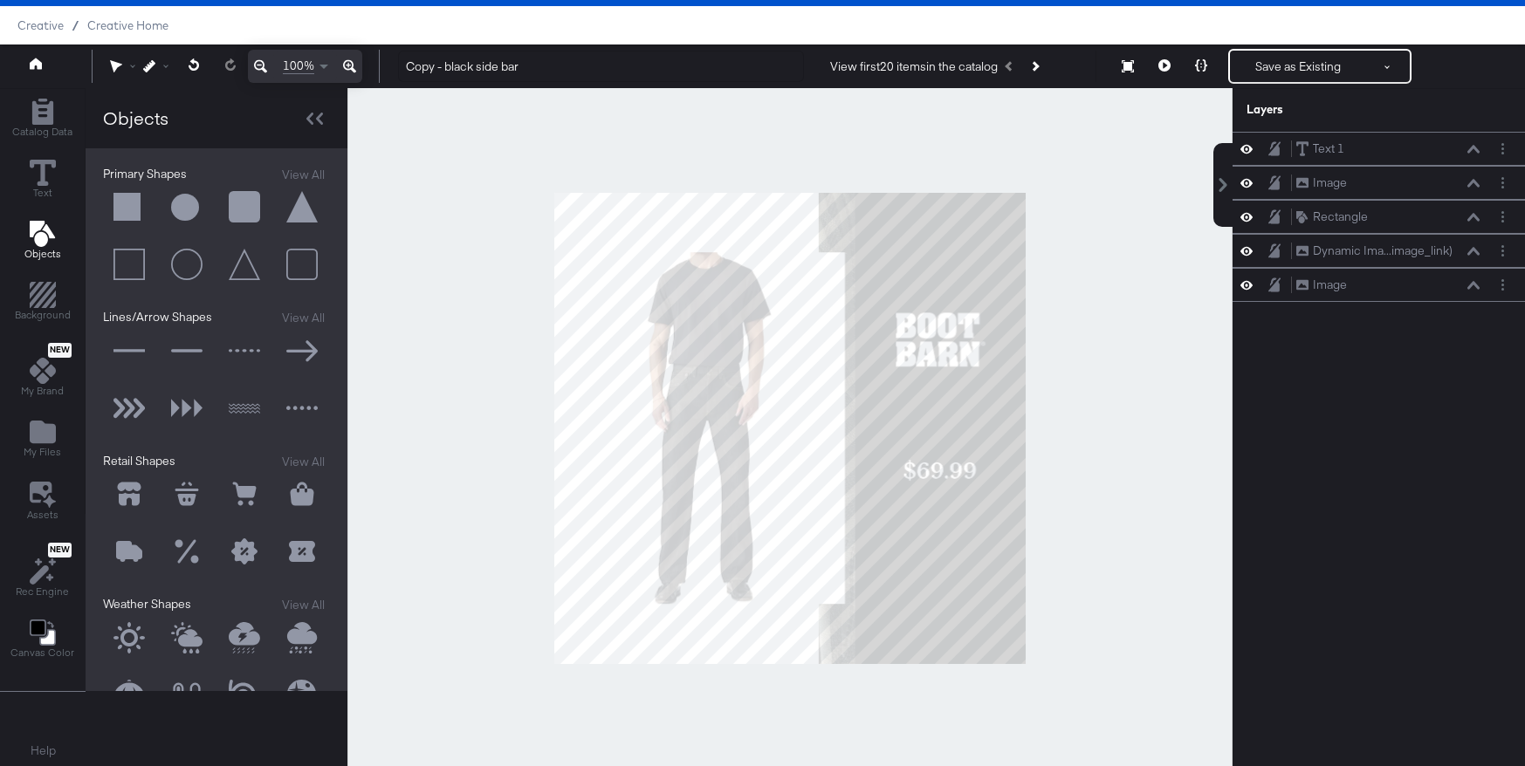
click at [134, 203] on button at bounding box center [129, 208] width 52 height 52
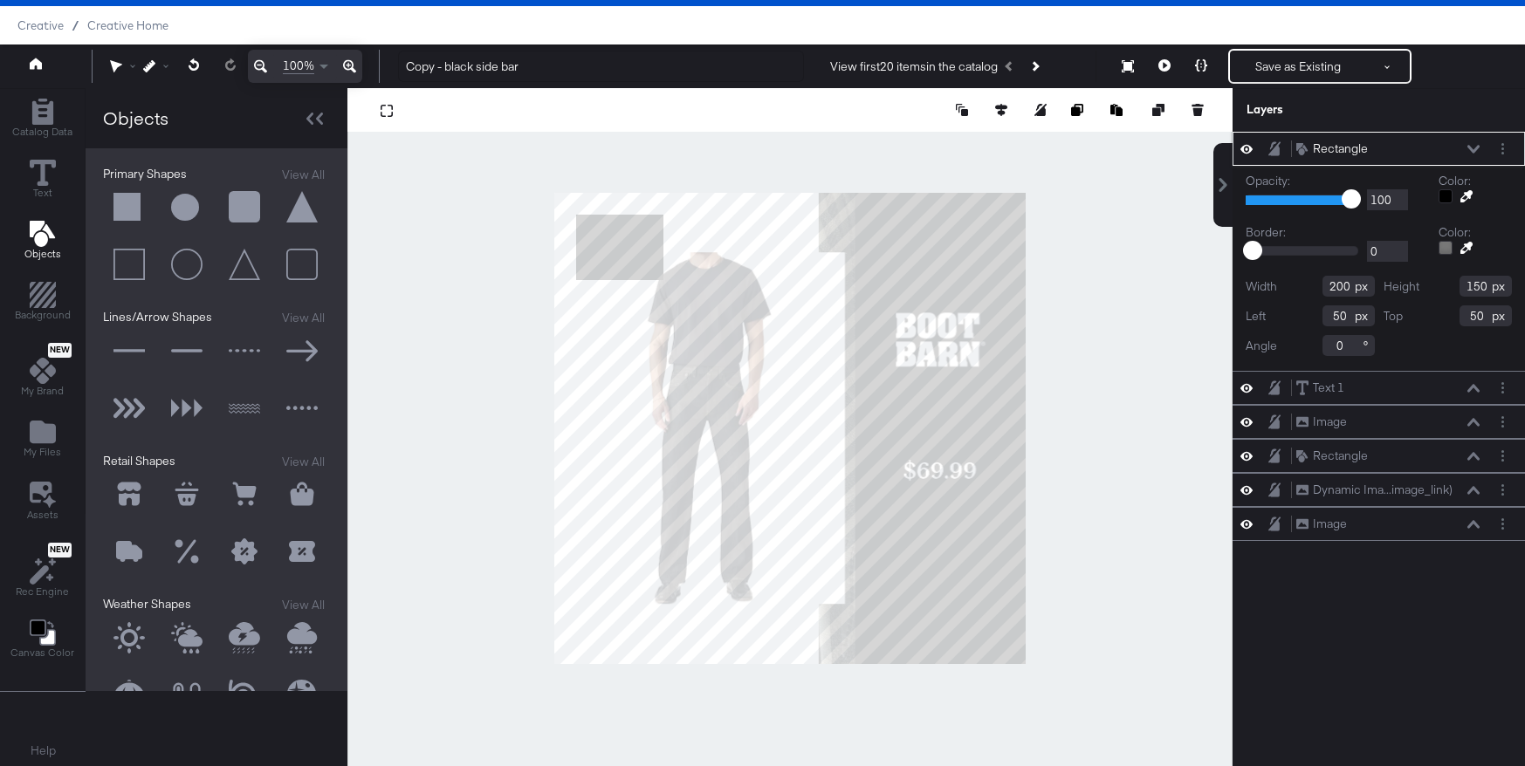
type input "0"
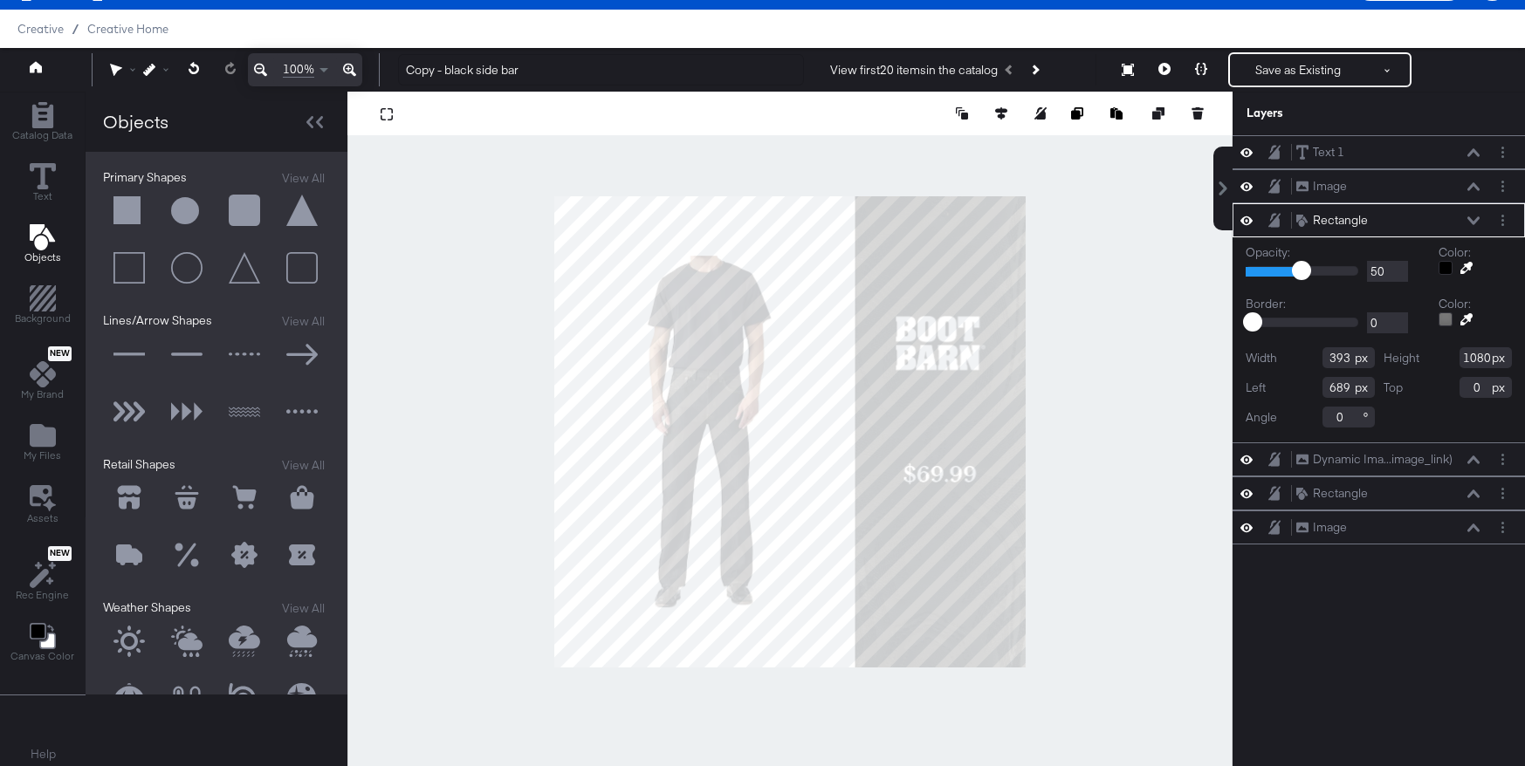
type input "761"
type input "319"
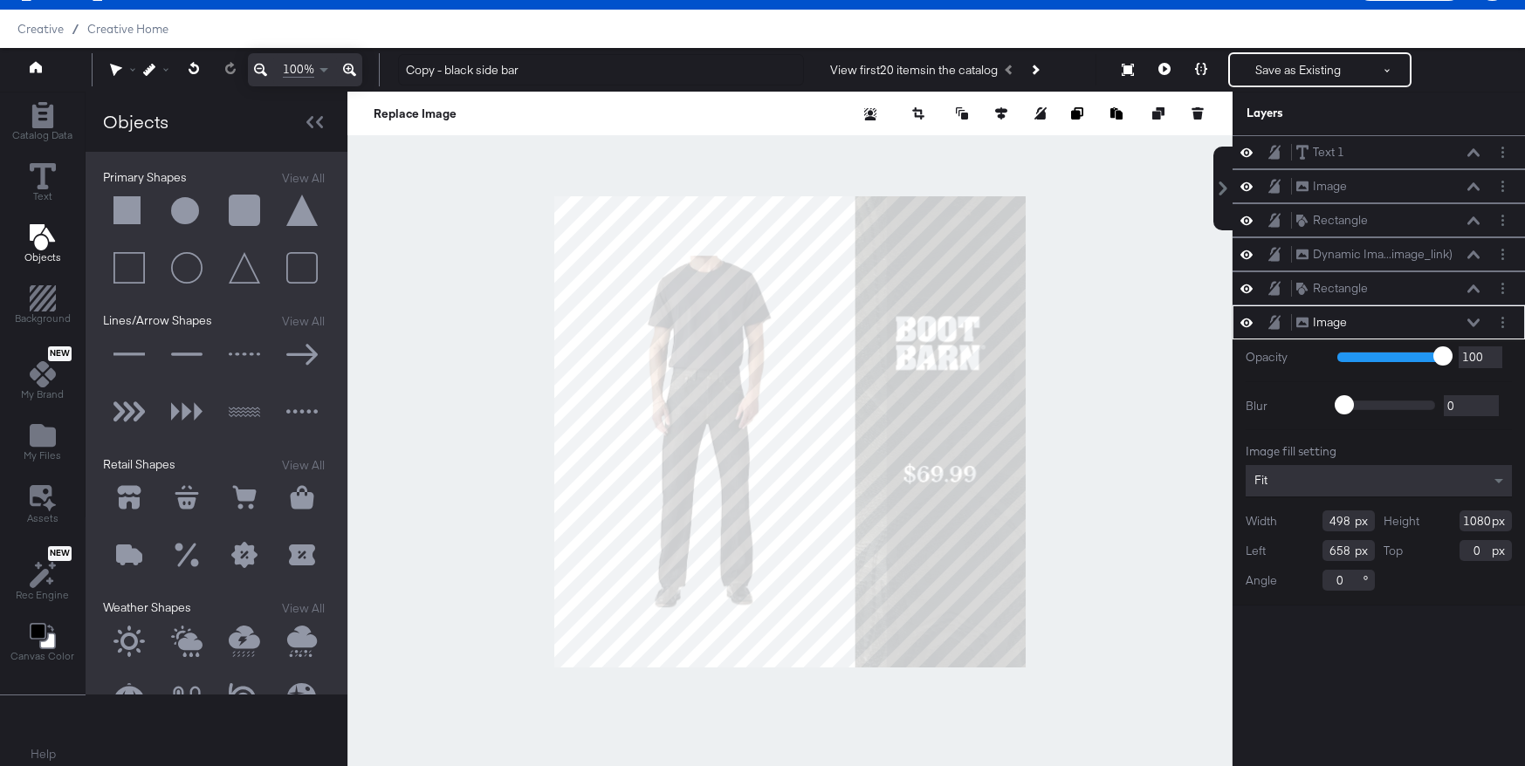
type input "659"
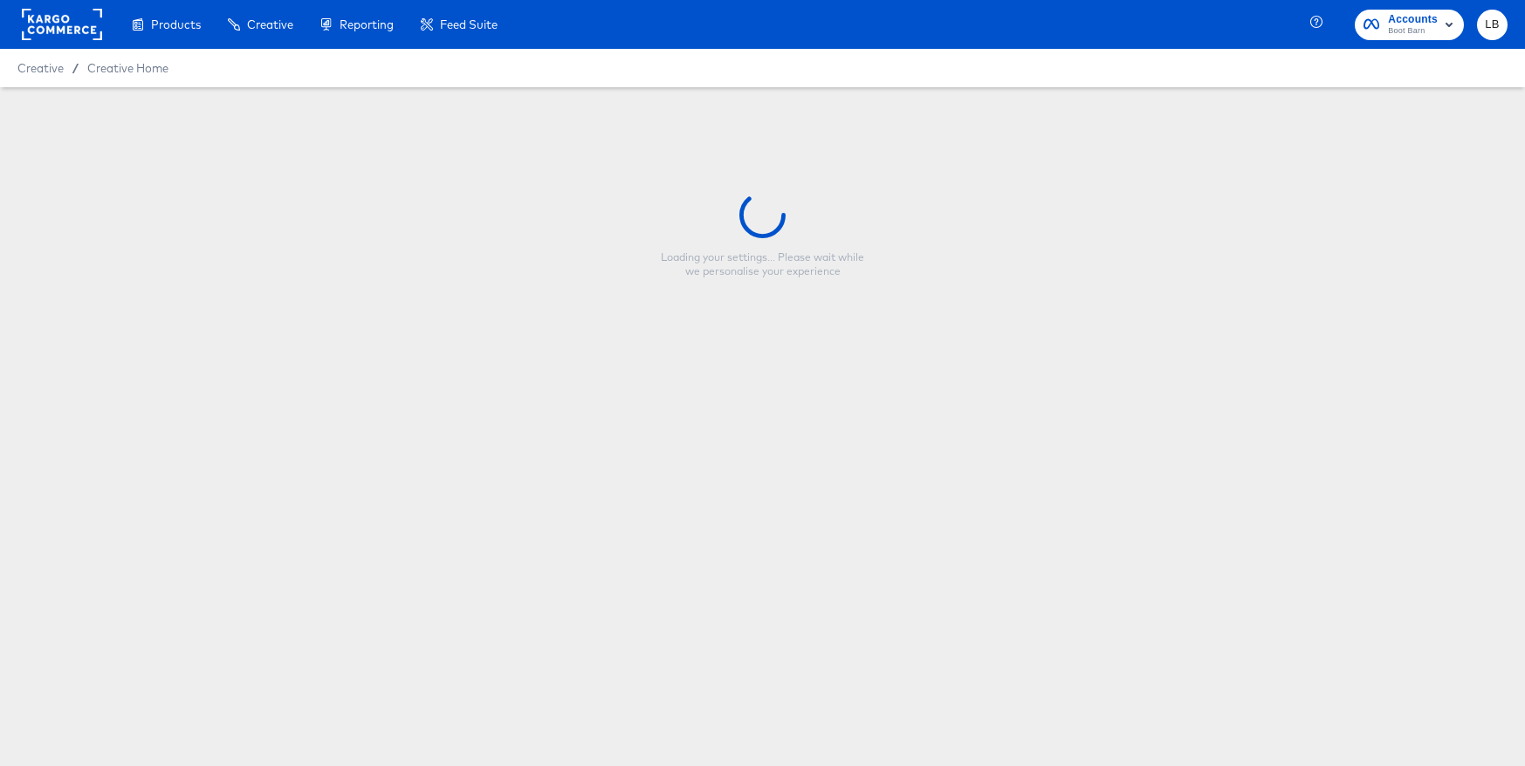
type input "Copy - Copy - black side bar"
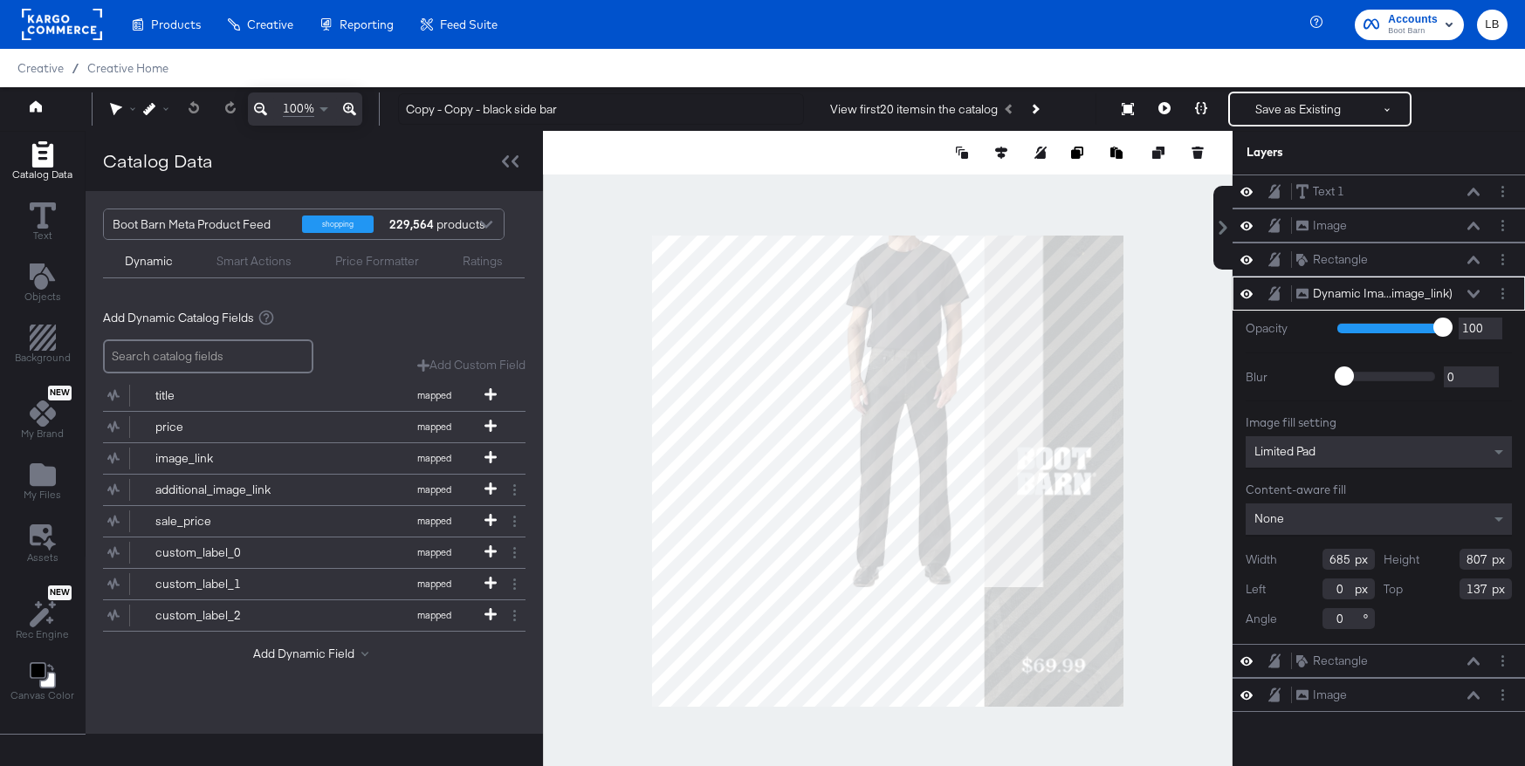
type input "164"
type input "0"
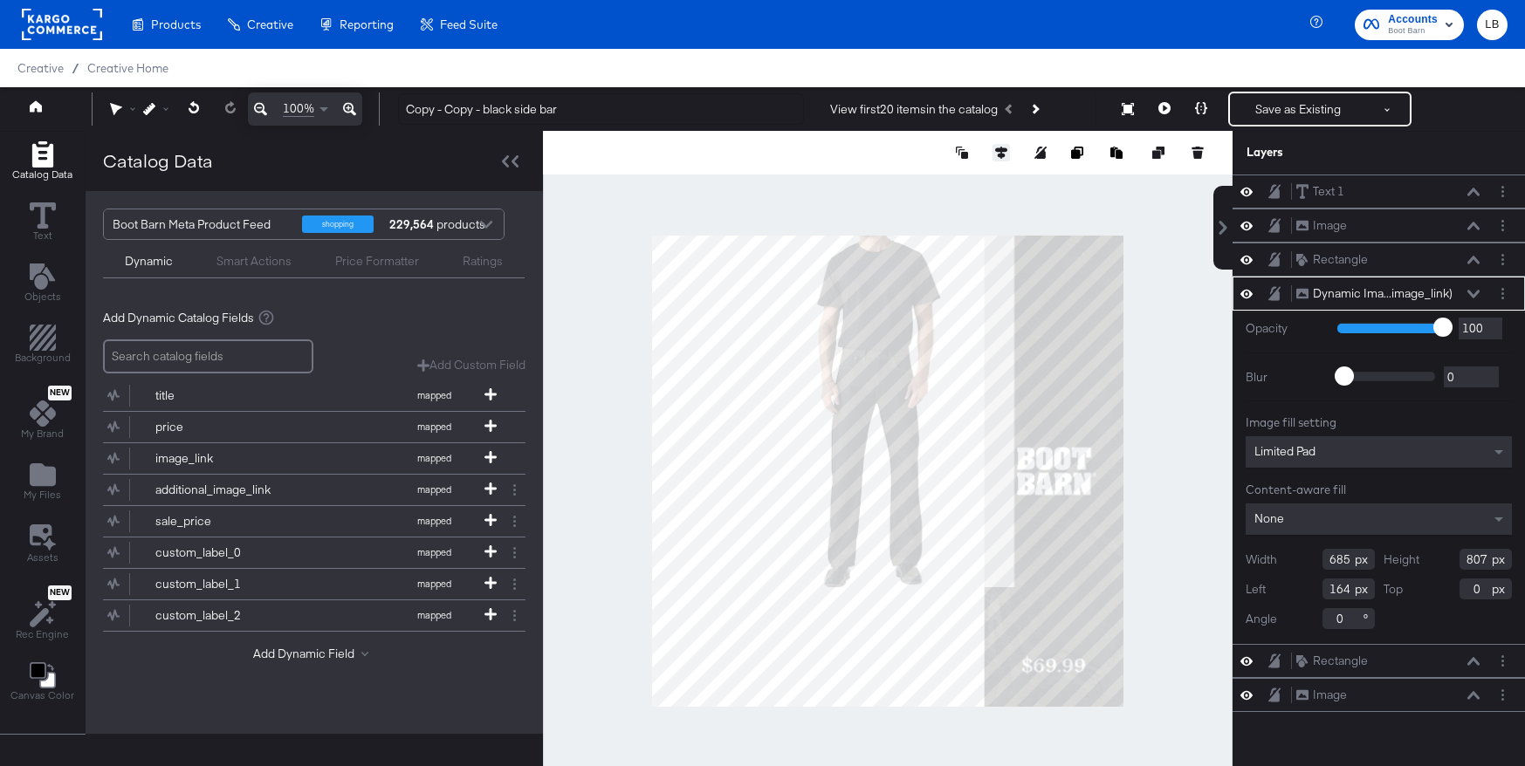
click at [1000, 148] on icon at bounding box center [1001, 153] width 12 height 12
click at [872, 186] on icon at bounding box center [872, 185] width 12 height 12
type input "198"
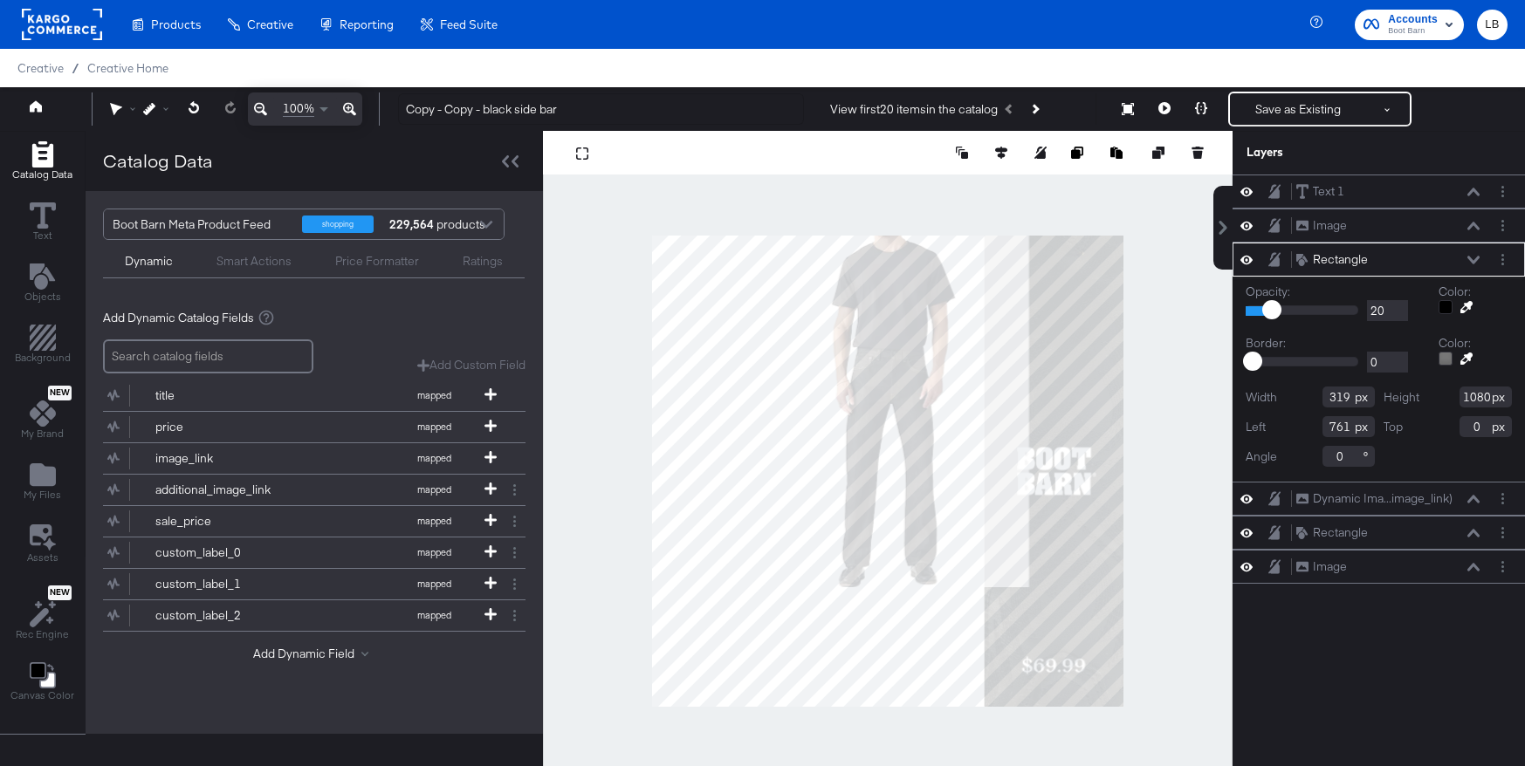
type input "816"
type input "186"
type input "264"
type input "894"
drag, startPoint x: 1342, startPoint y: 457, endPoint x: 1297, endPoint y: 457, distance: 45.4
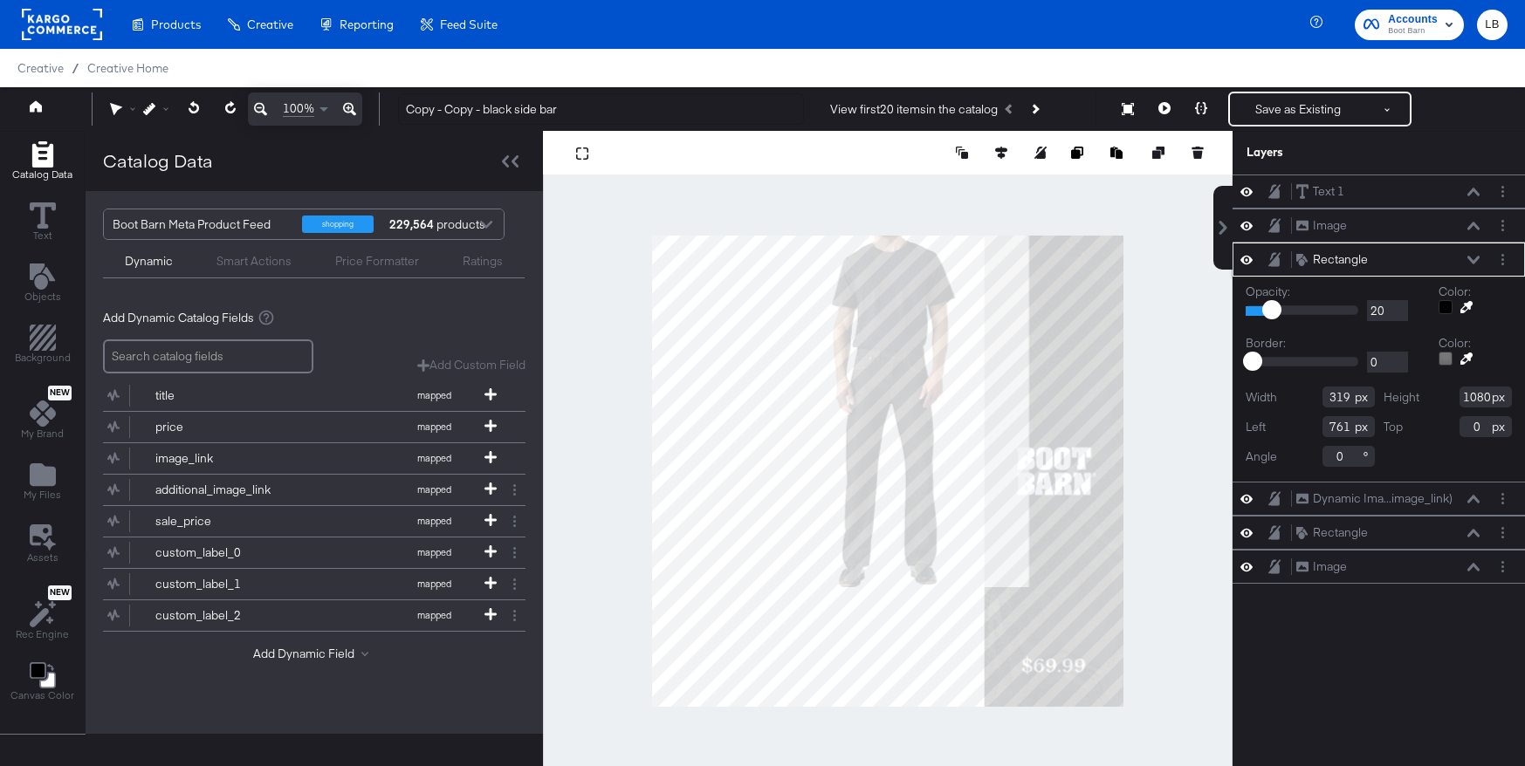
click at [1297, 457] on div "Angle 0" at bounding box center [1310, 456] width 129 height 21
type input "90"
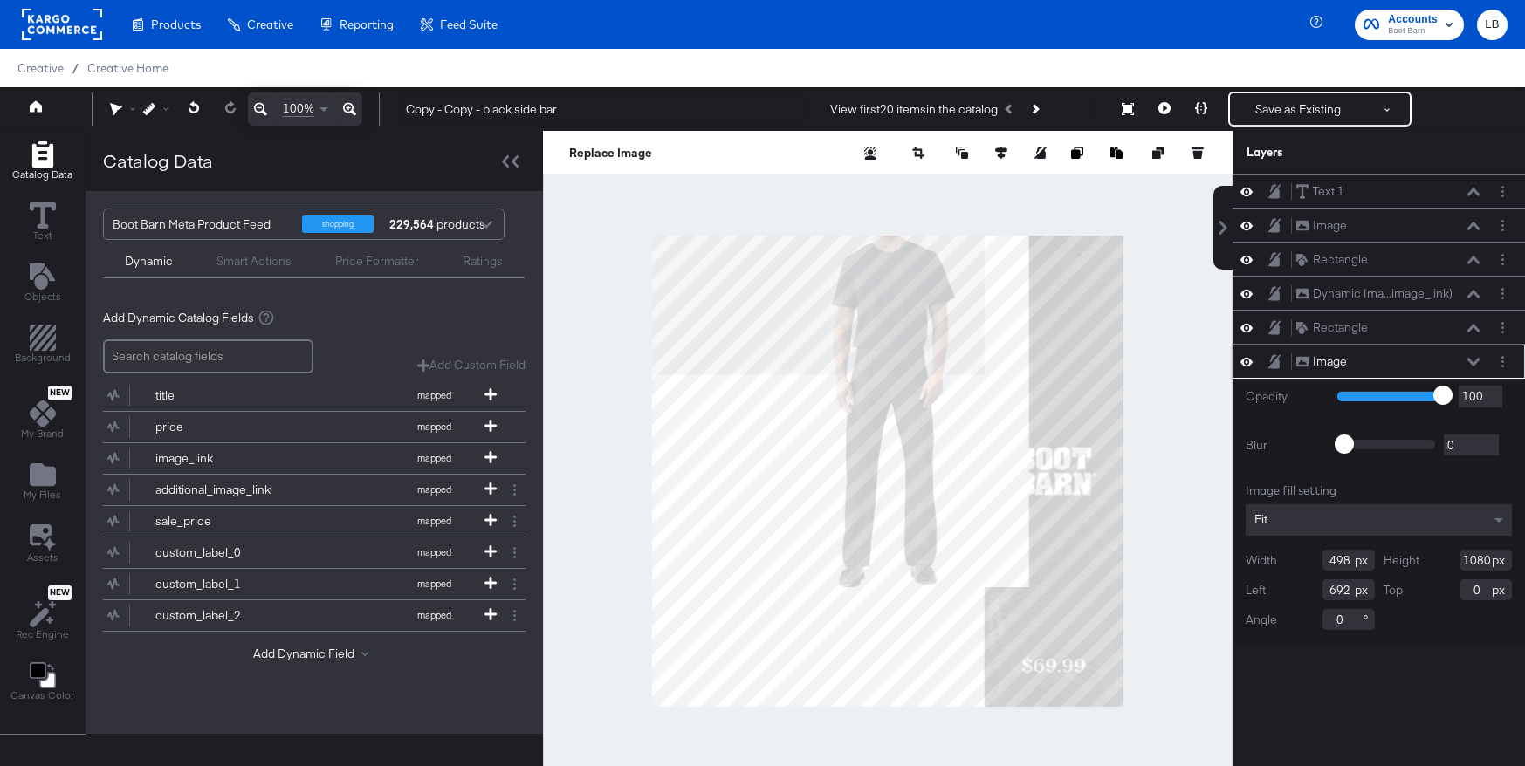
drag, startPoint x: 1349, startPoint y: 623, endPoint x: 1317, endPoint y: 623, distance: 31.4
click at [1317, 623] on div "Angle 0" at bounding box center [1310, 619] width 129 height 21
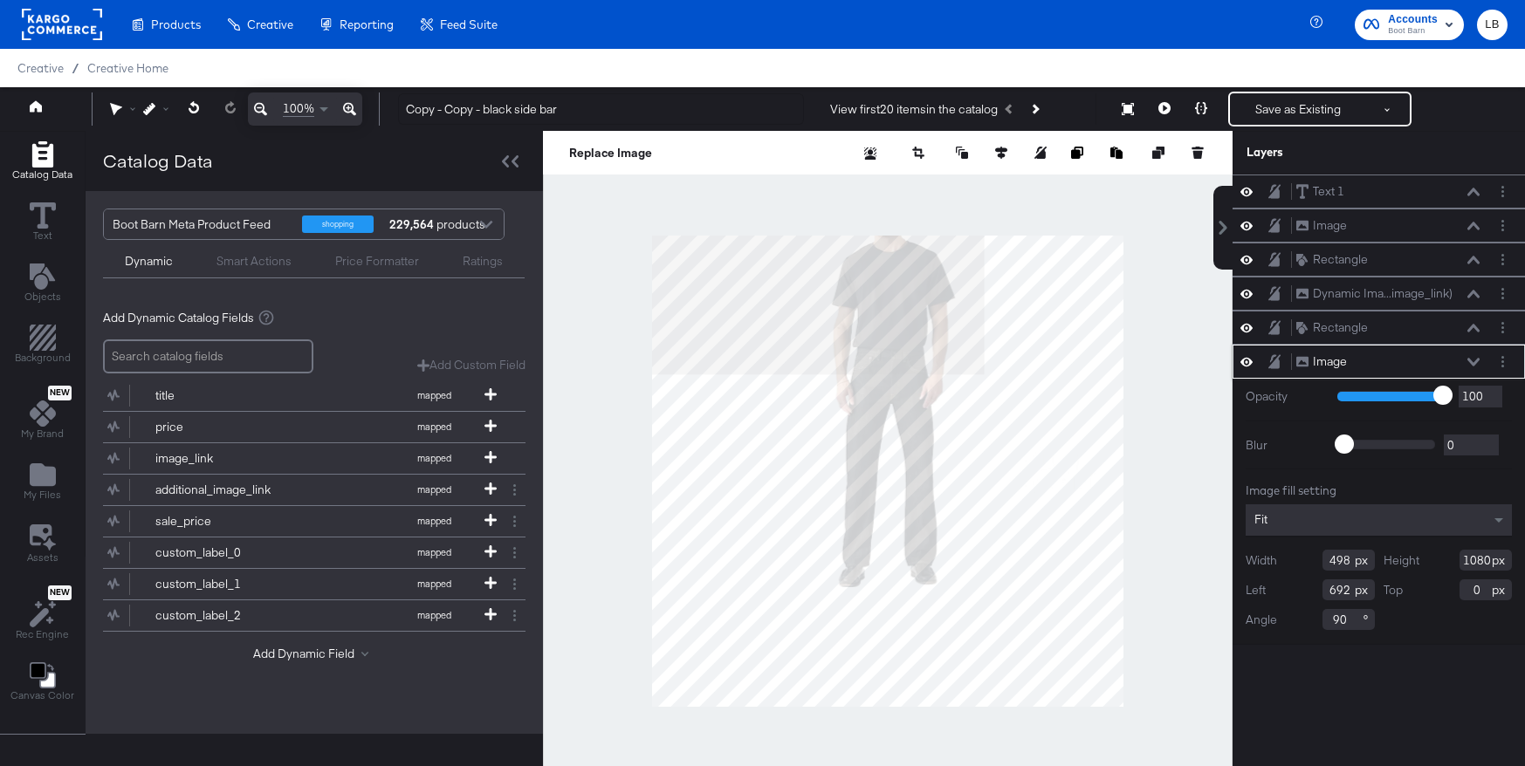
type input "90"
click at [1440, 650] on div "Text 1 Text 1 Image Image Rectangle Rectangle Dynamic Ima...image_link) Dynamic…" at bounding box center [1379, 479] width 292 height 609
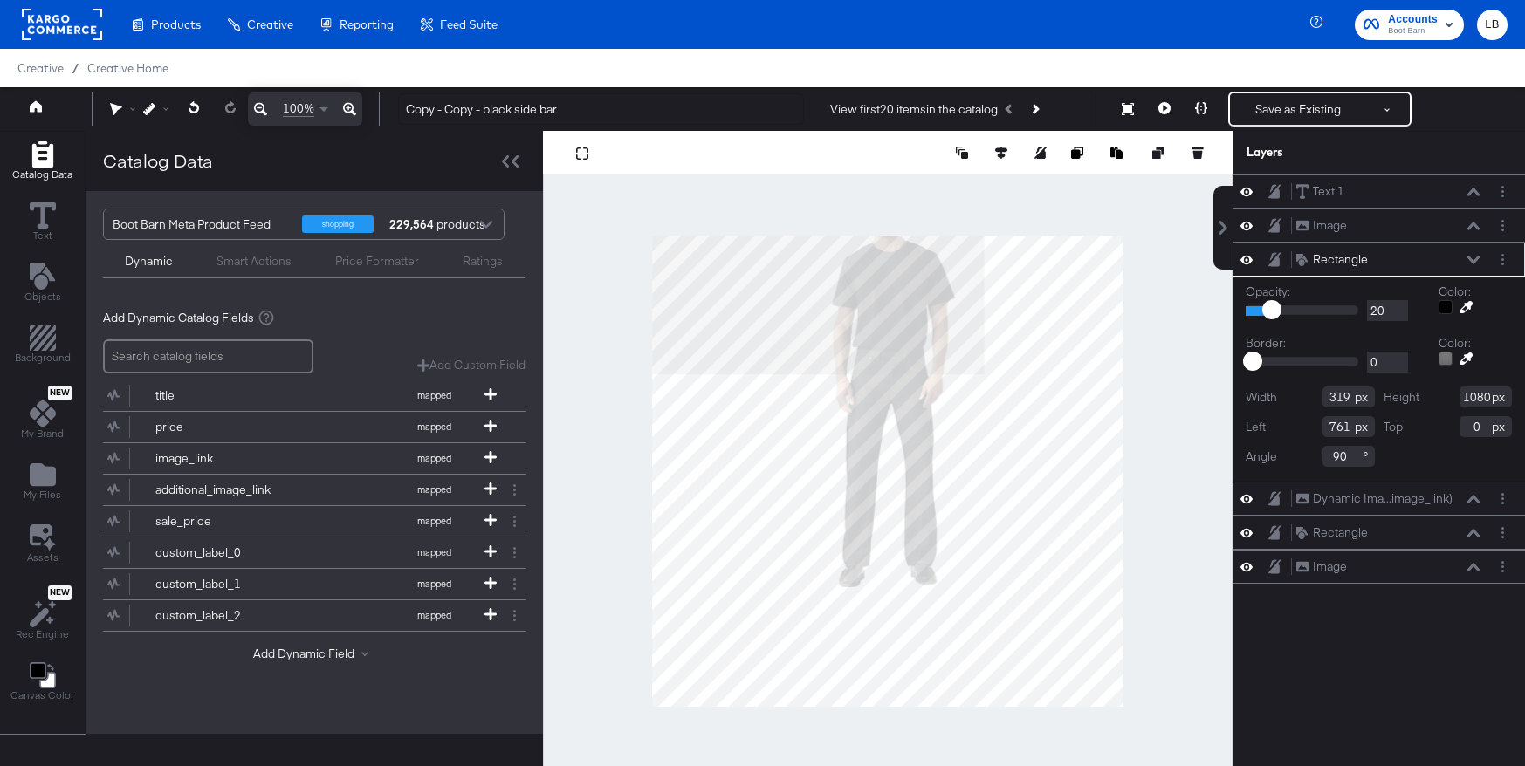
click at [1143, 575] on div at bounding box center [888, 471] width 690 height 680
type input "1153"
type input "646"
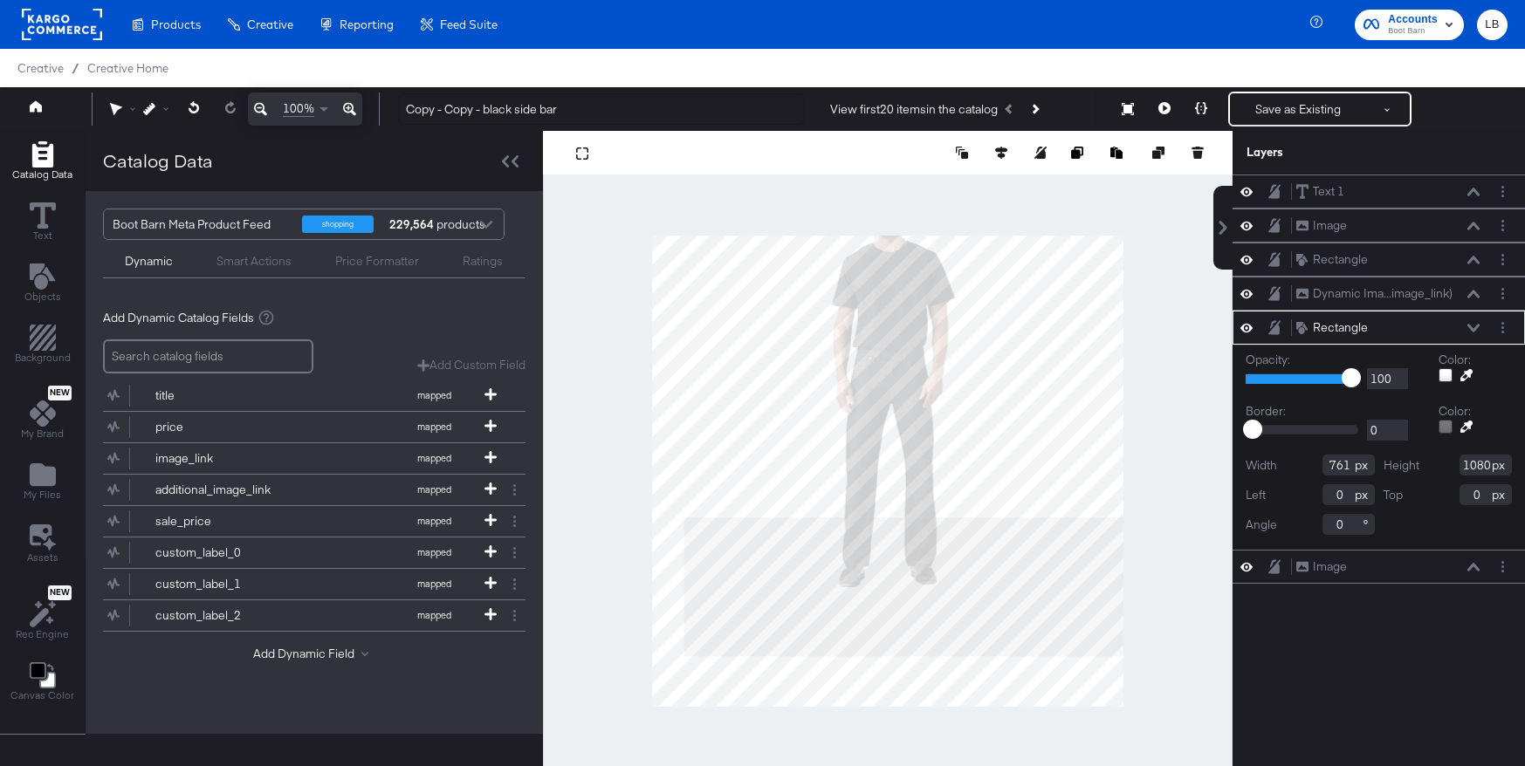
type input "352"
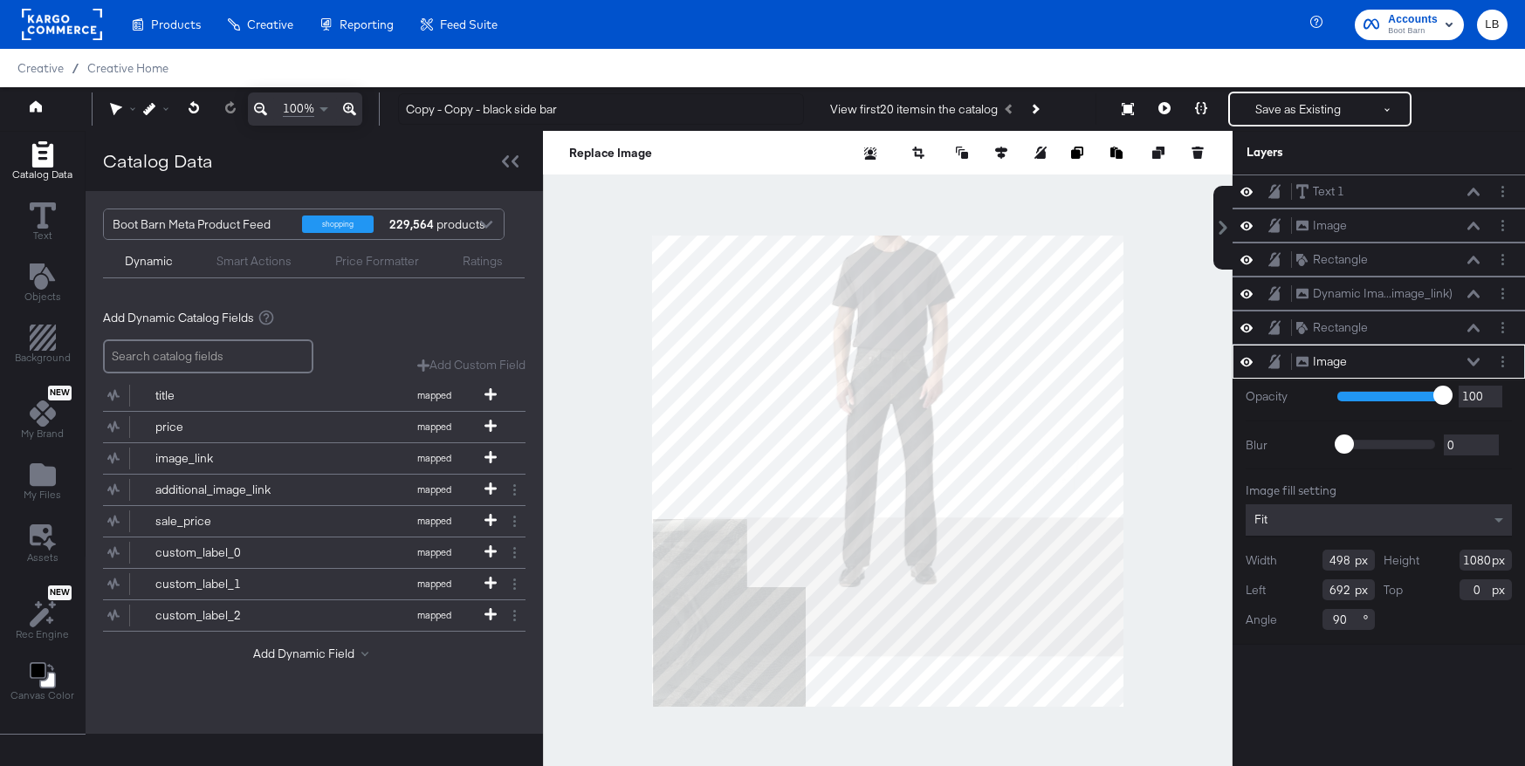
type input "1082"
click at [1474, 591] on input "654" at bounding box center [1485, 590] width 52 height 21
drag, startPoint x: 1475, startPoint y: 590, endPoint x: 1412, endPoint y: 590, distance: 62.8
click at [1412, 590] on div "Top 665" at bounding box center [1448, 590] width 129 height 21
type input "801"
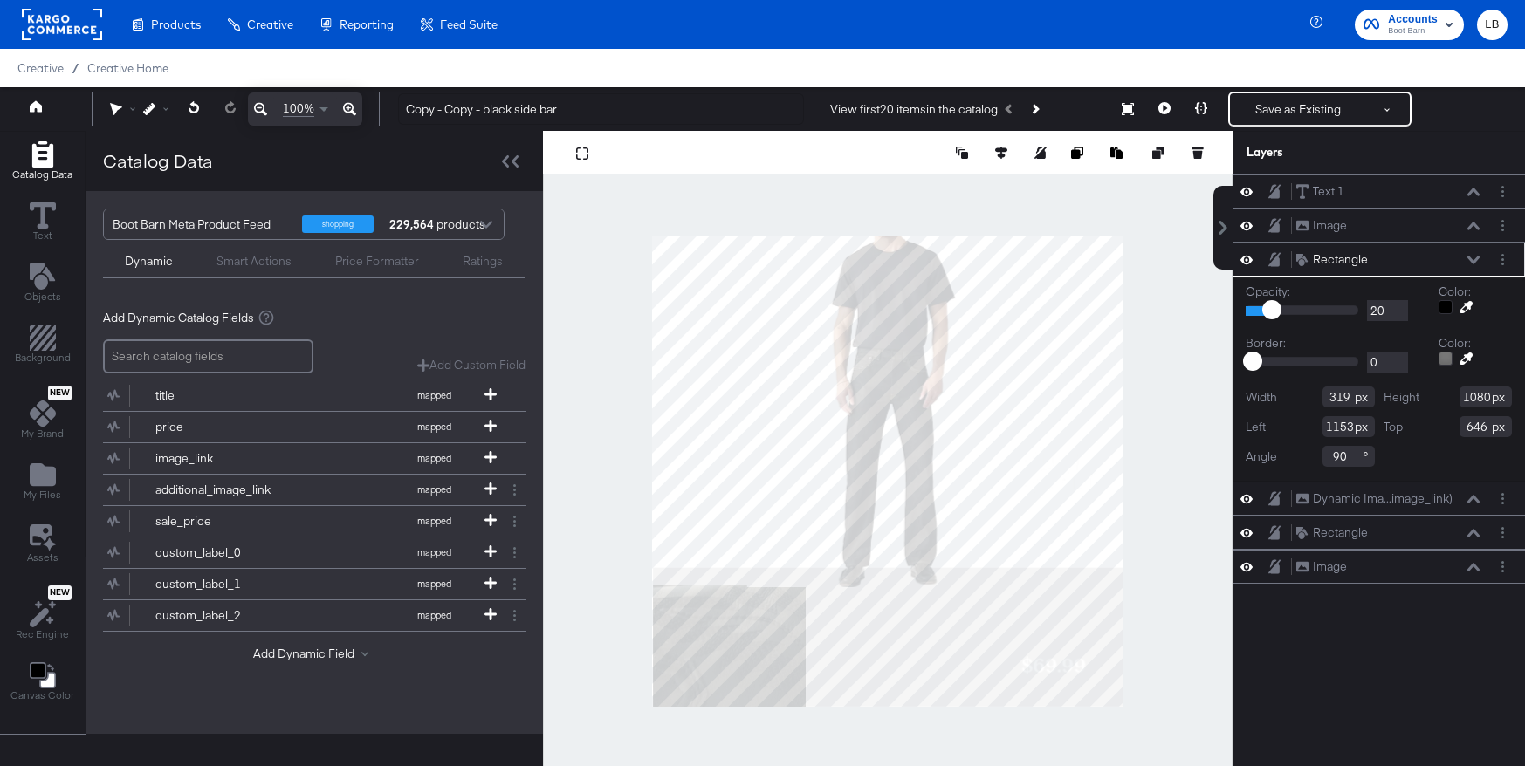
type input "1082"
type input "761"
click at [1474, 567] on icon at bounding box center [1473, 567] width 12 height 8
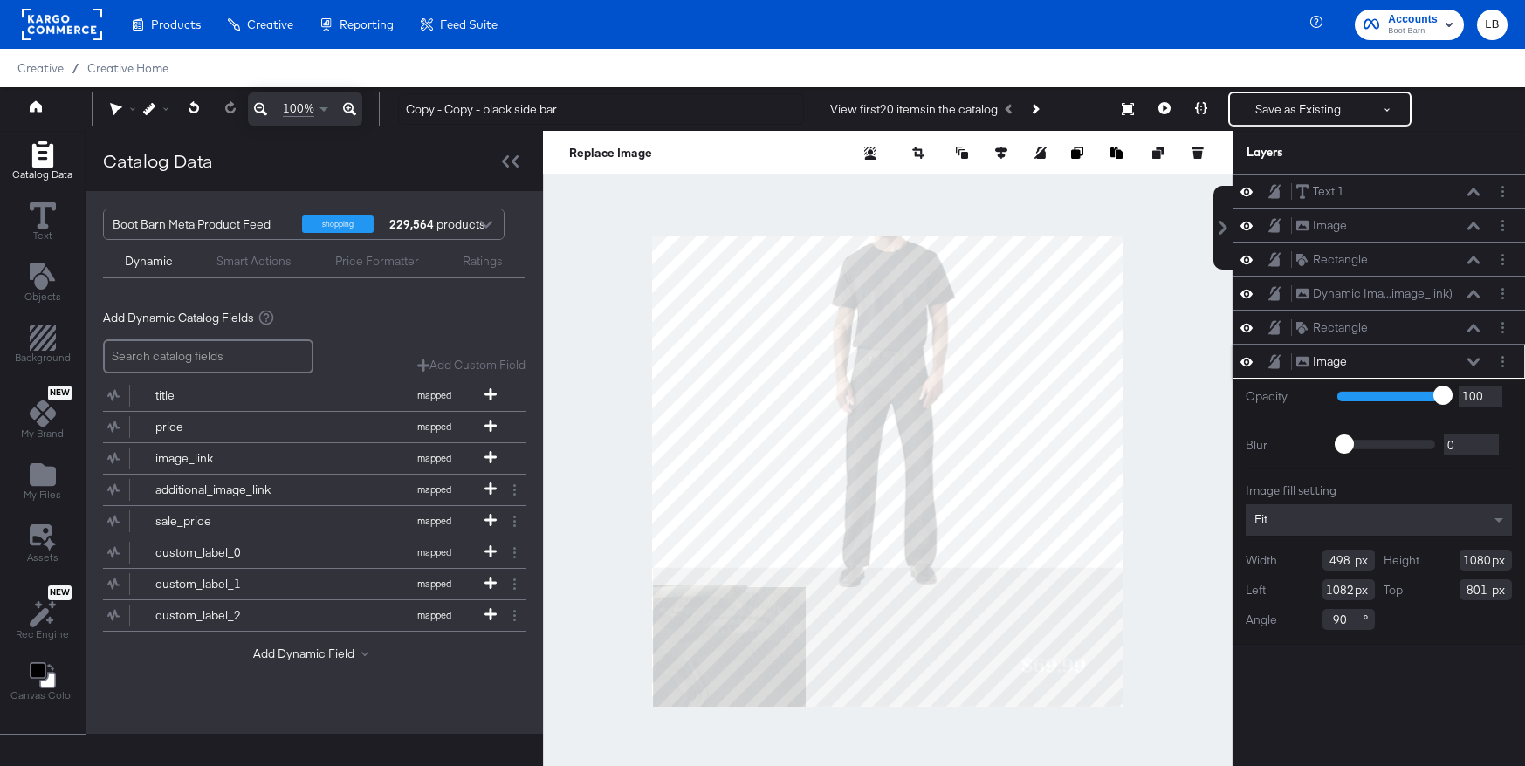
click at [1477, 590] on input "801" at bounding box center [1485, 590] width 52 height 21
type input "846"
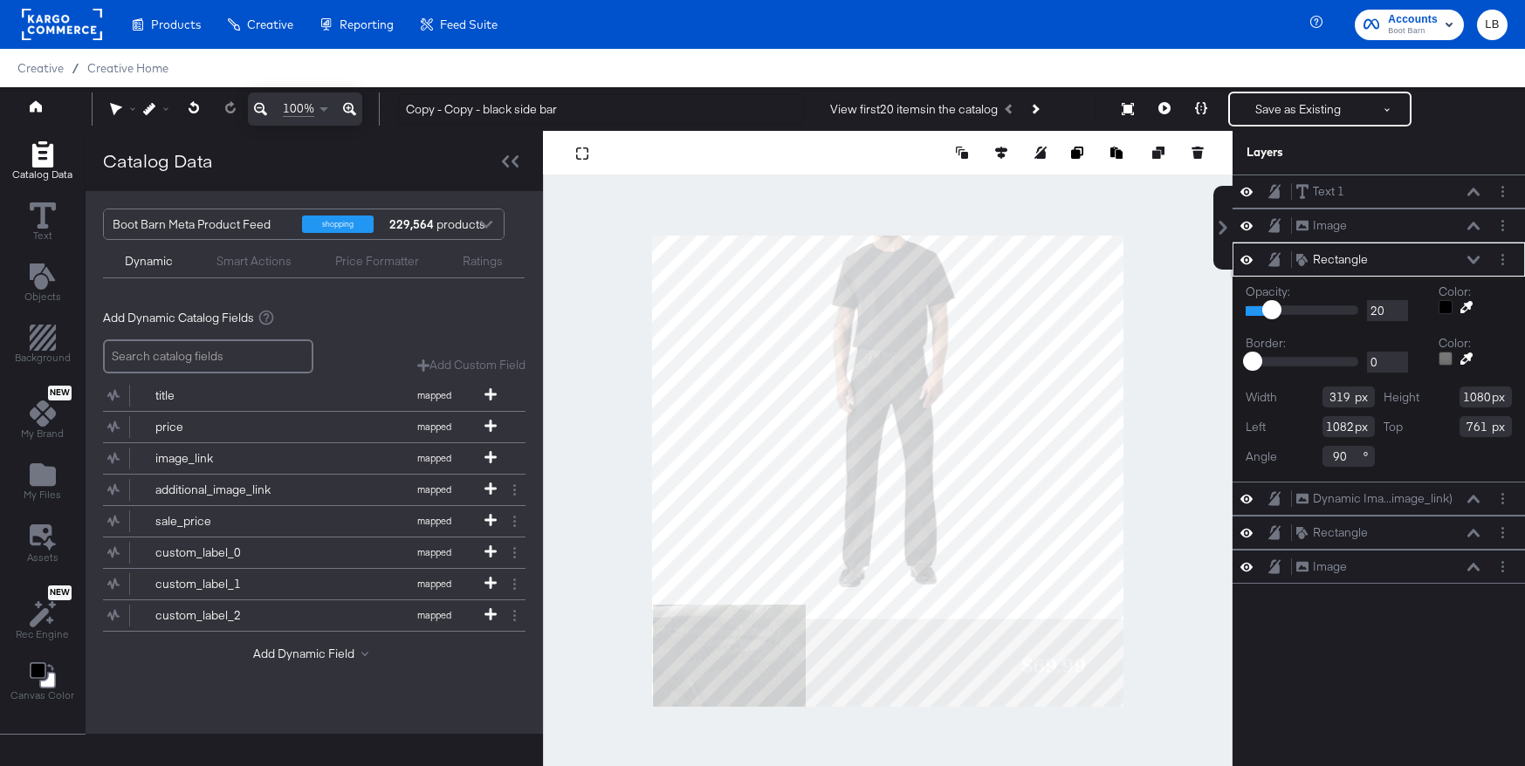
type input "879"
type input "201"
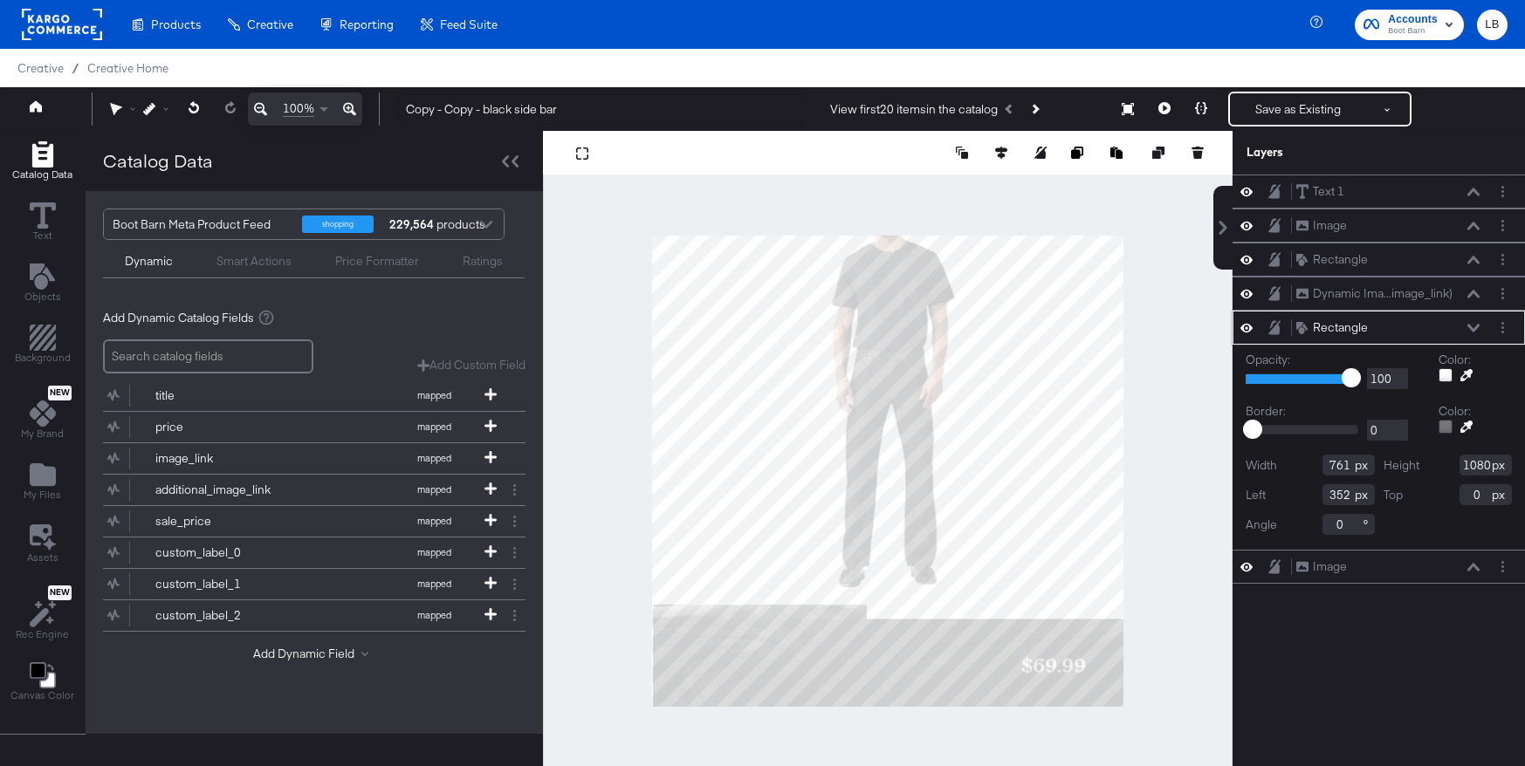
type input "491"
type input "623"
type input "879"
type input "2"
type input "1111"
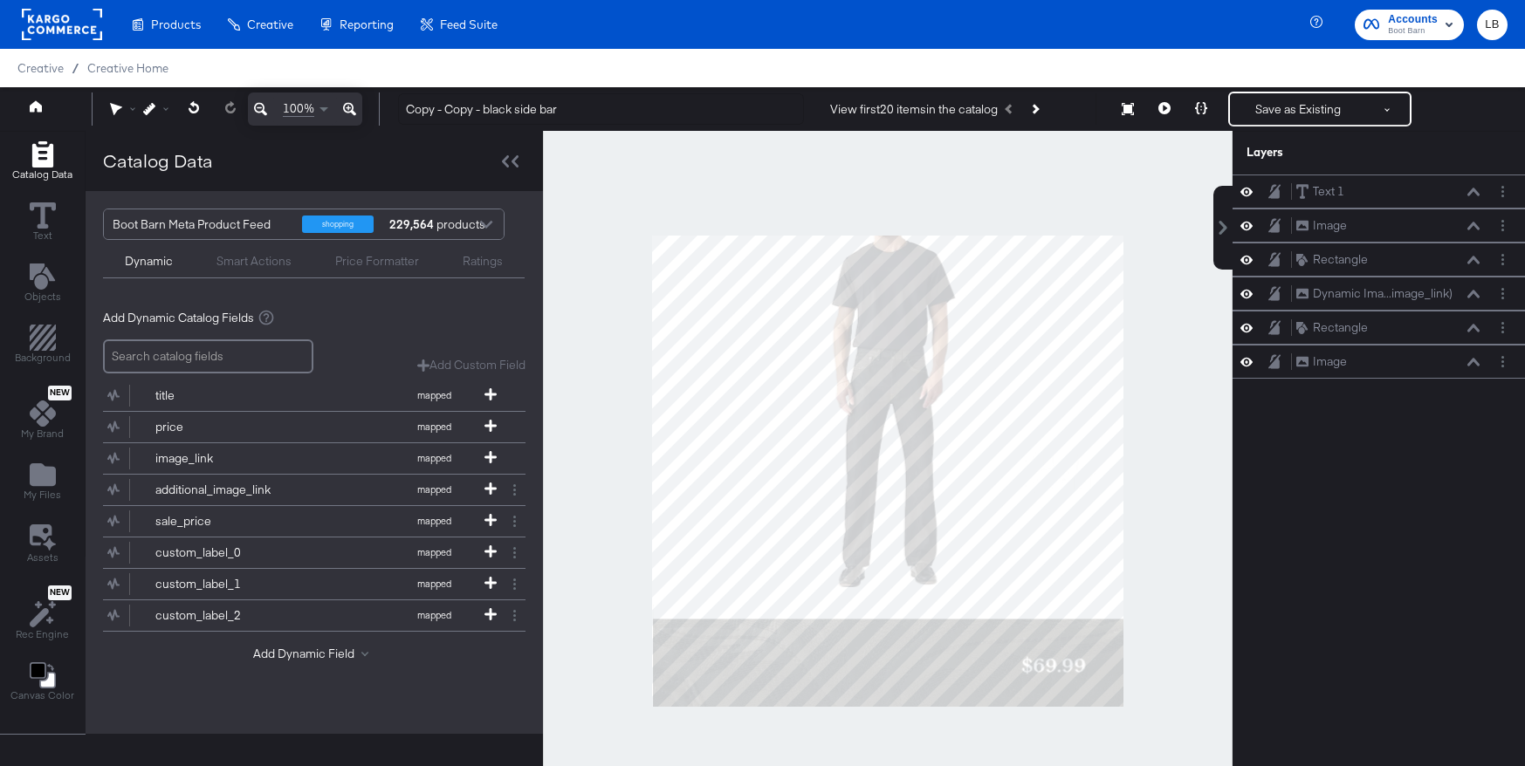
click at [606, 467] on div at bounding box center [888, 471] width 690 height 680
click at [1342, 225] on div "Image" at bounding box center [1330, 225] width 34 height 17
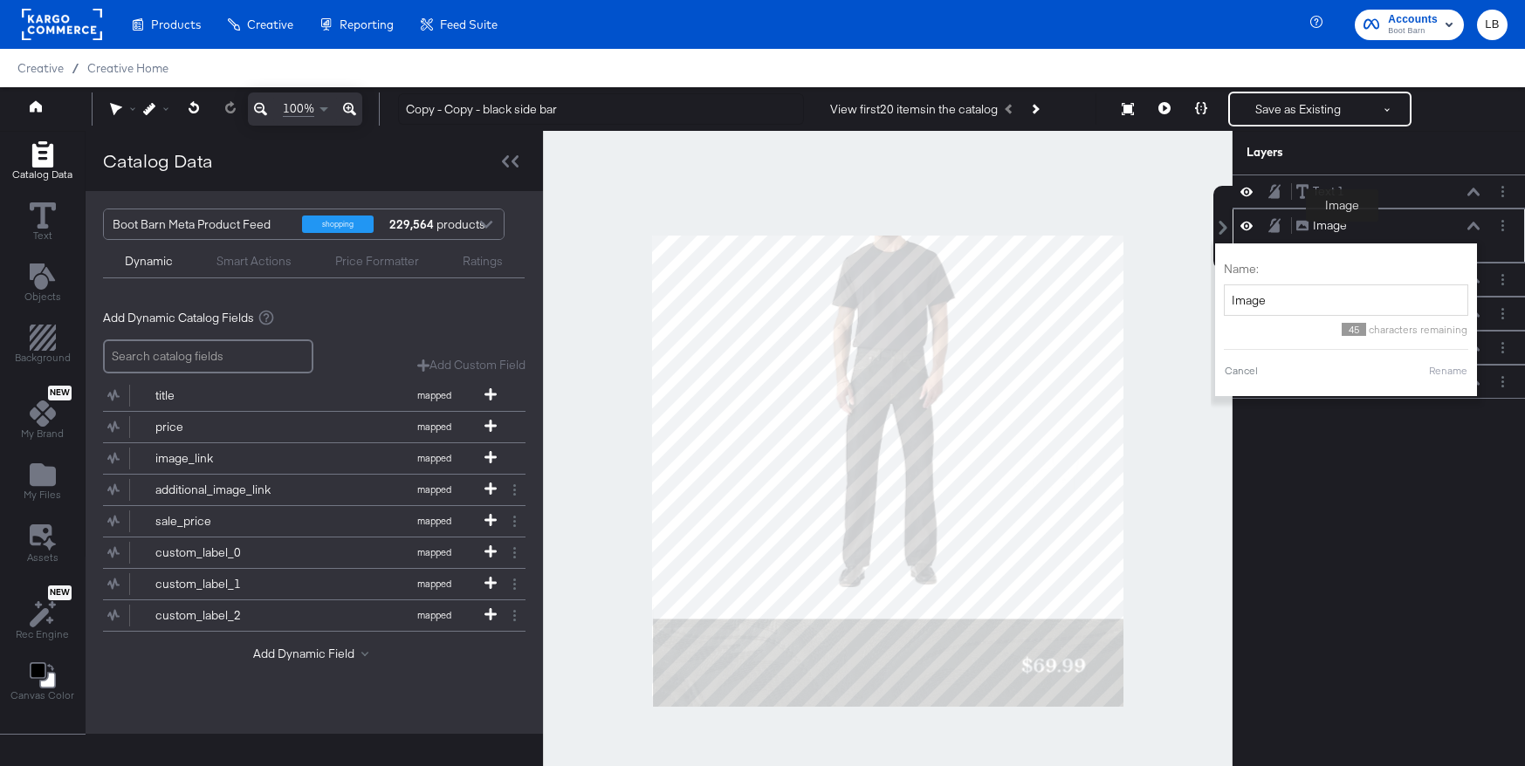
click at [1342, 225] on div "Image" at bounding box center [1330, 225] width 34 height 17
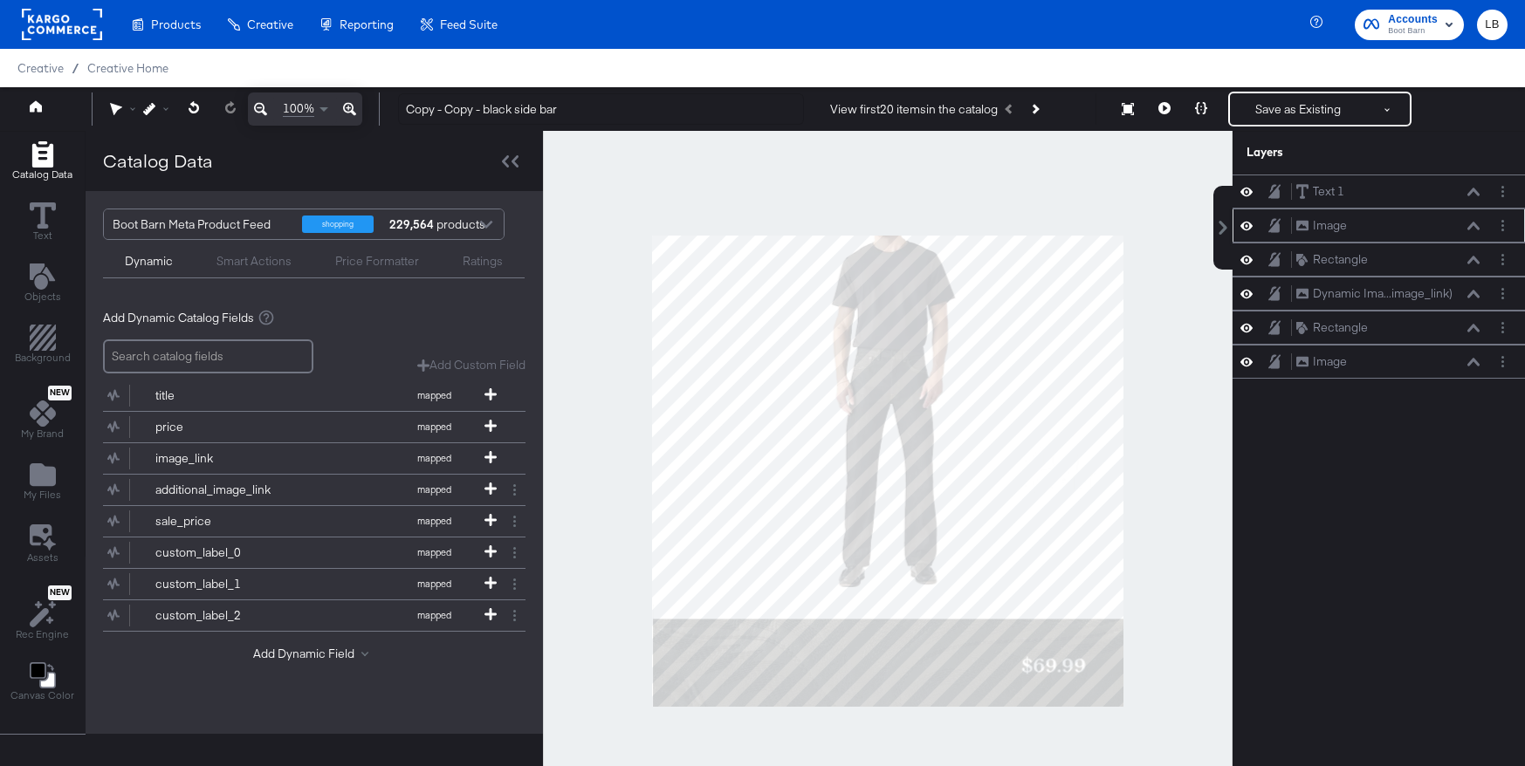
click at [1355, 222] on div "Image Image" at bounding box center [1387, 225] width 185 height 18
click at [1485, 223] on div "Image Image" at bounding box center [1392, 225] width 195 height 18
click at [1473, 224] on icon at bounding box center [1473, 226] width 12 height 8
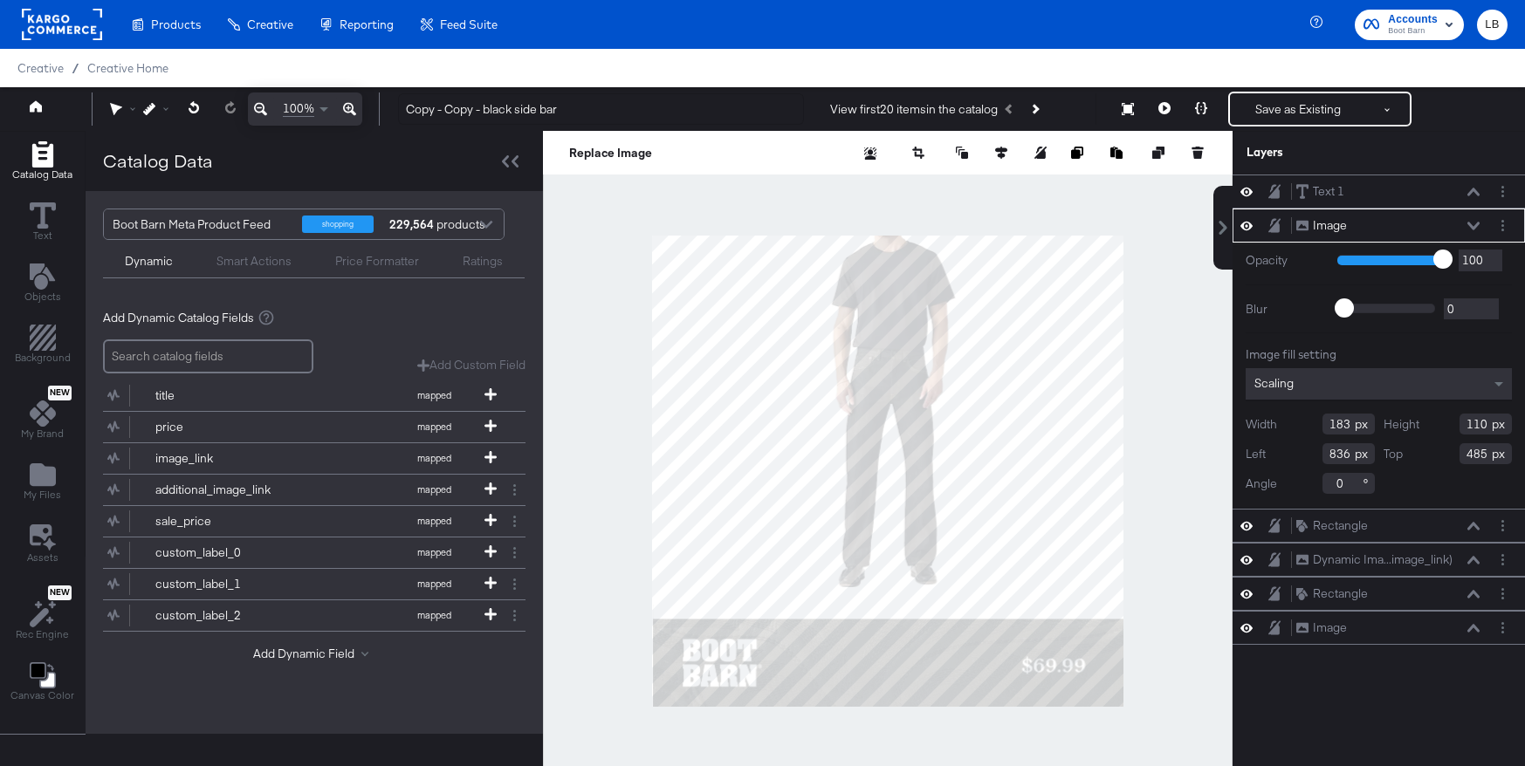
type input "70"
type input "925"
click at [1218, 512] on div at bounding box center [888, 471] width 690 height 680
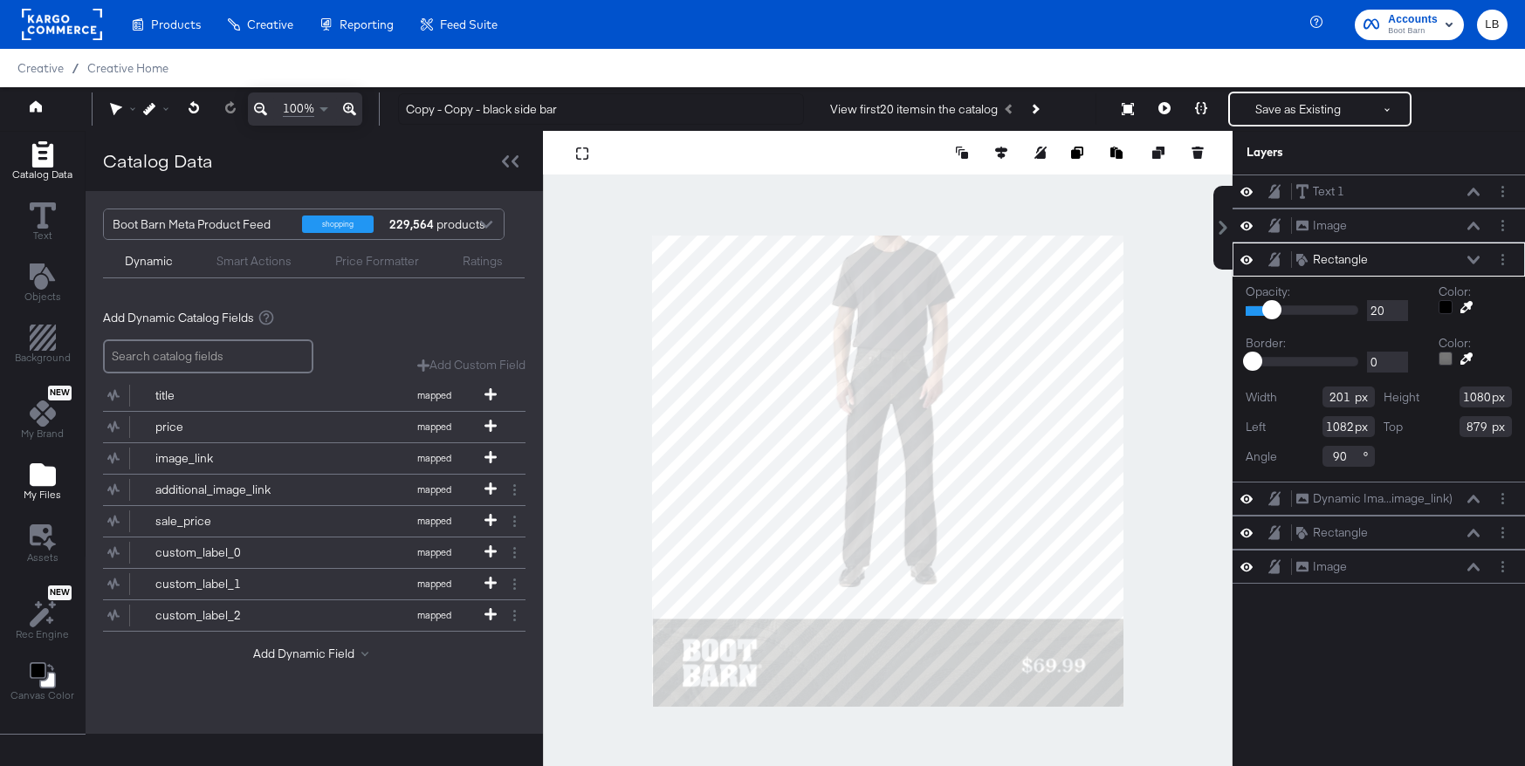
click at [45, 481] on icon "Add Files" at bounding box center [43, 474] width 26 height 23
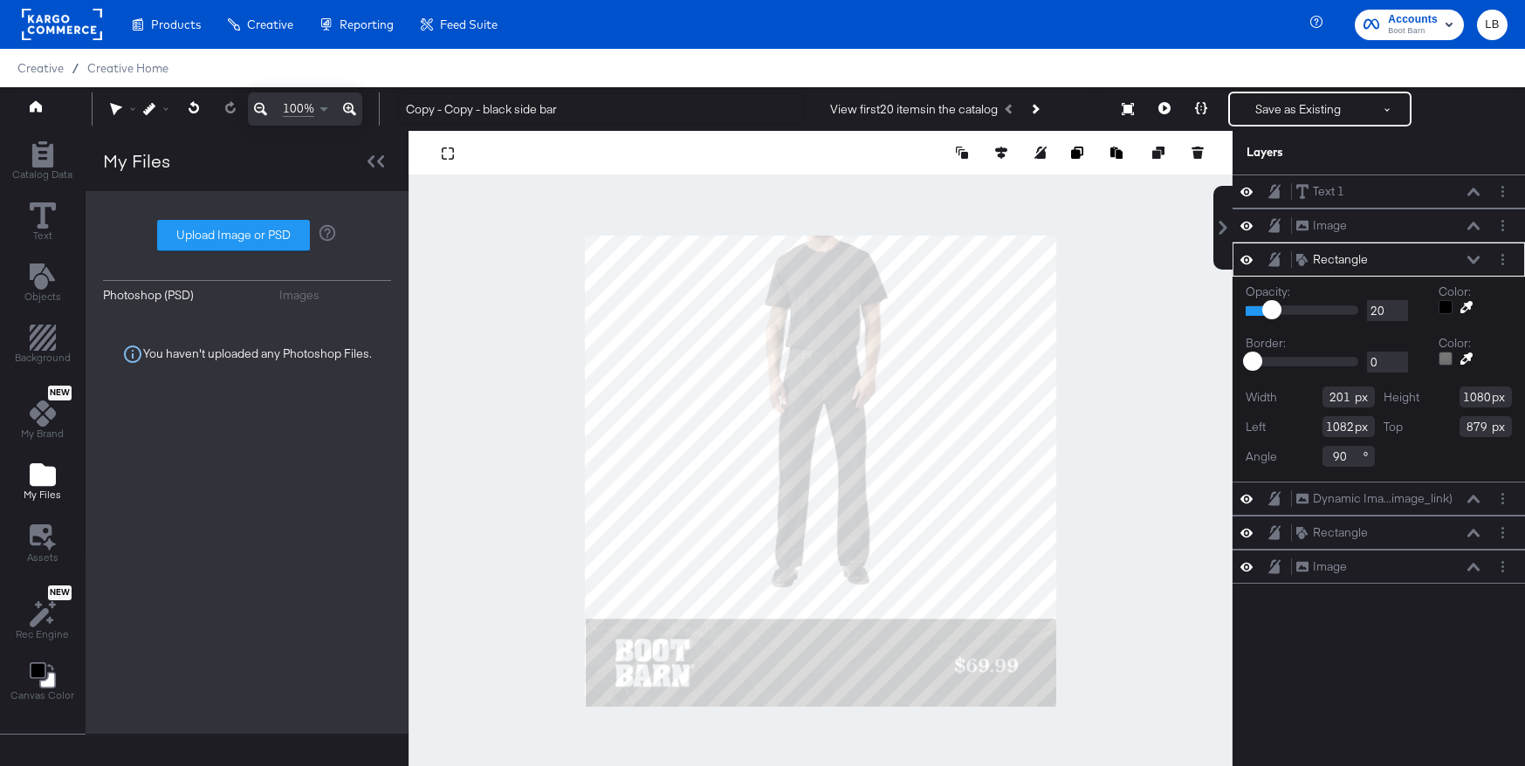
click at [303, 293] on div "Images" at bounding box center [299, 295] width 40 height 17
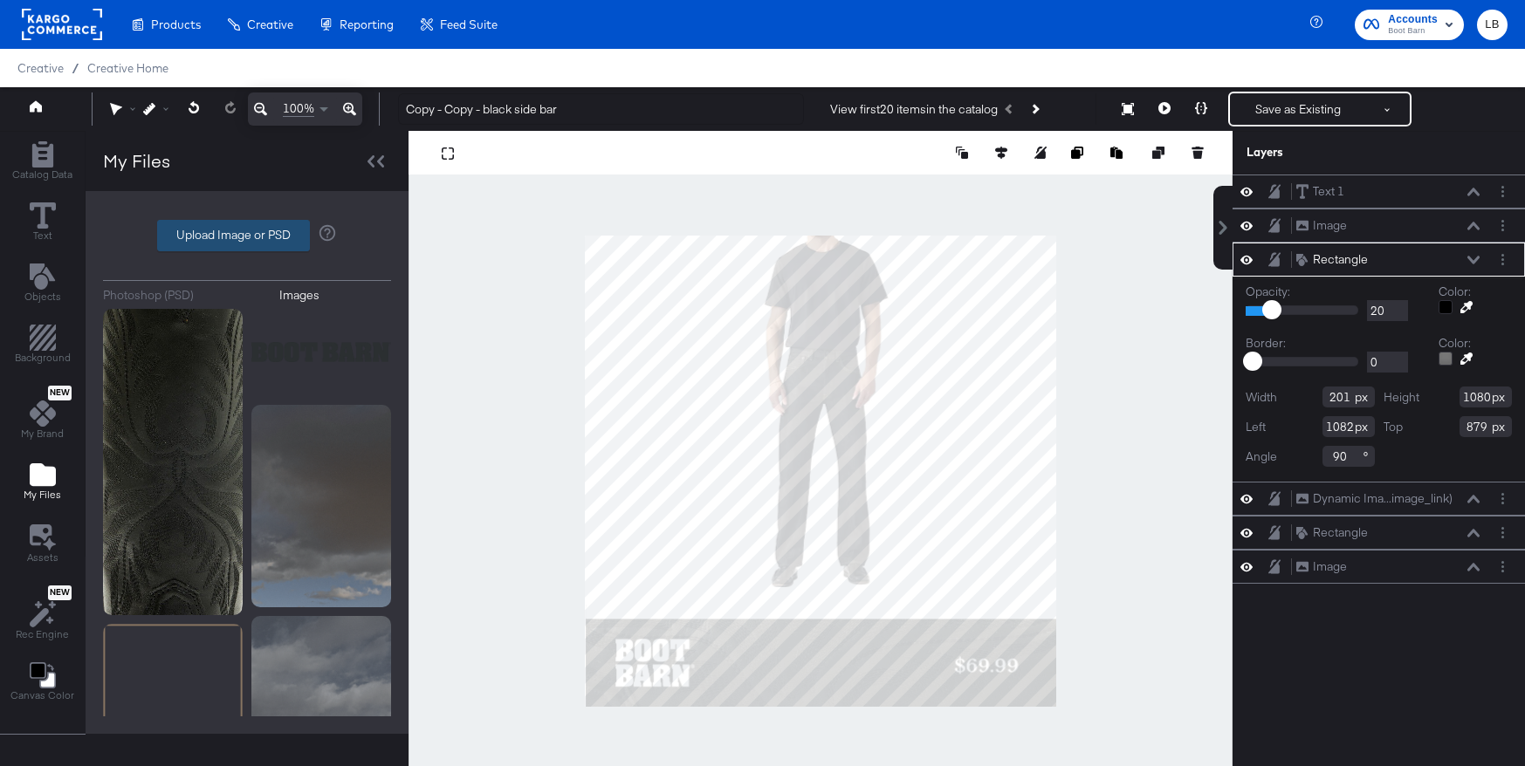
click at [283, 230] on label "Upload Image or PSD" at bounding box center [233, 236] width 151 height 30
click at [247, 236] on input "Upload Image or PSD" at bounding box center [247, 236] width 0 height 0
type input "C:\fakepath\download (1).png"
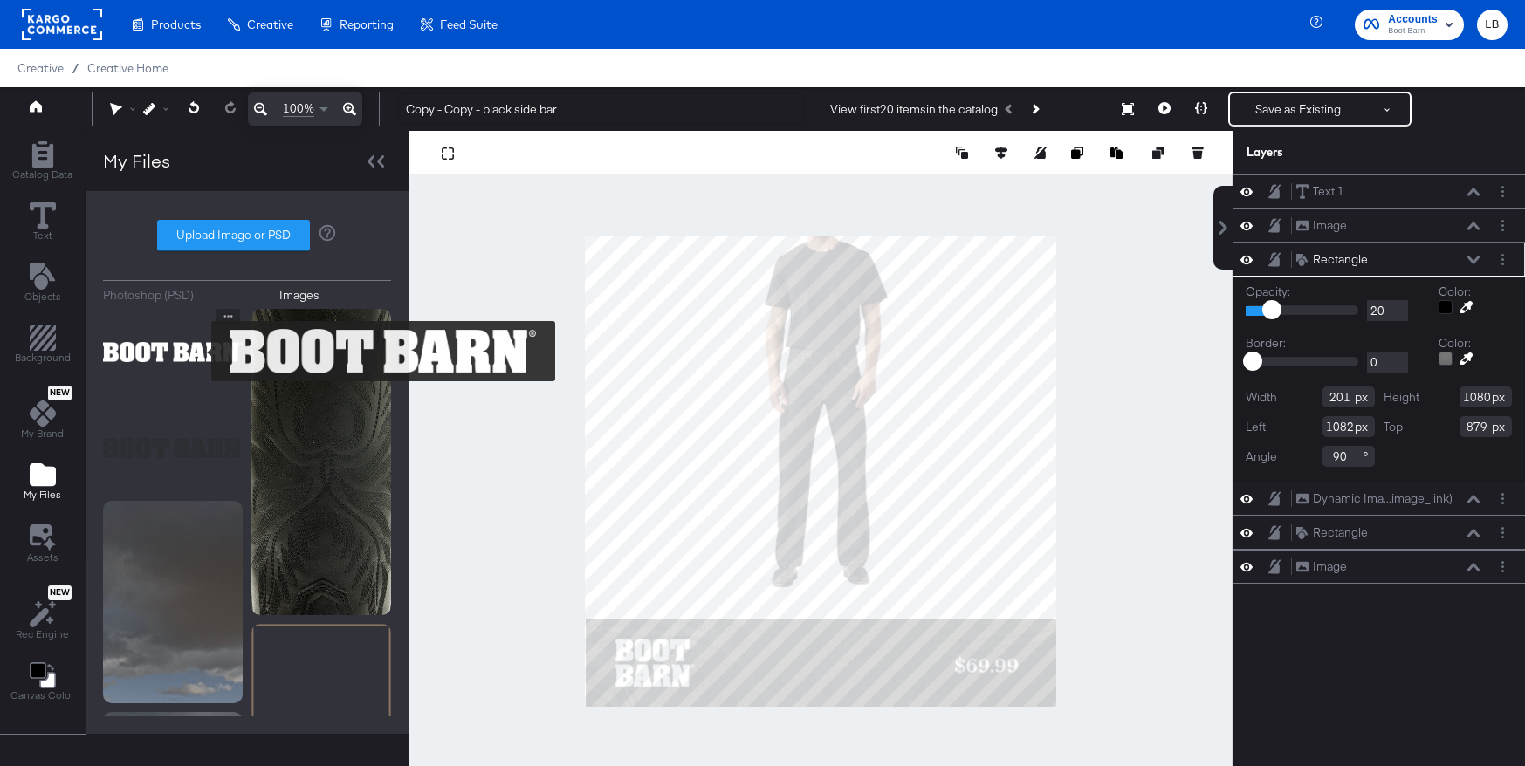
click at [199, 349] on img at bounding box center [173, 352] width 140 height 87
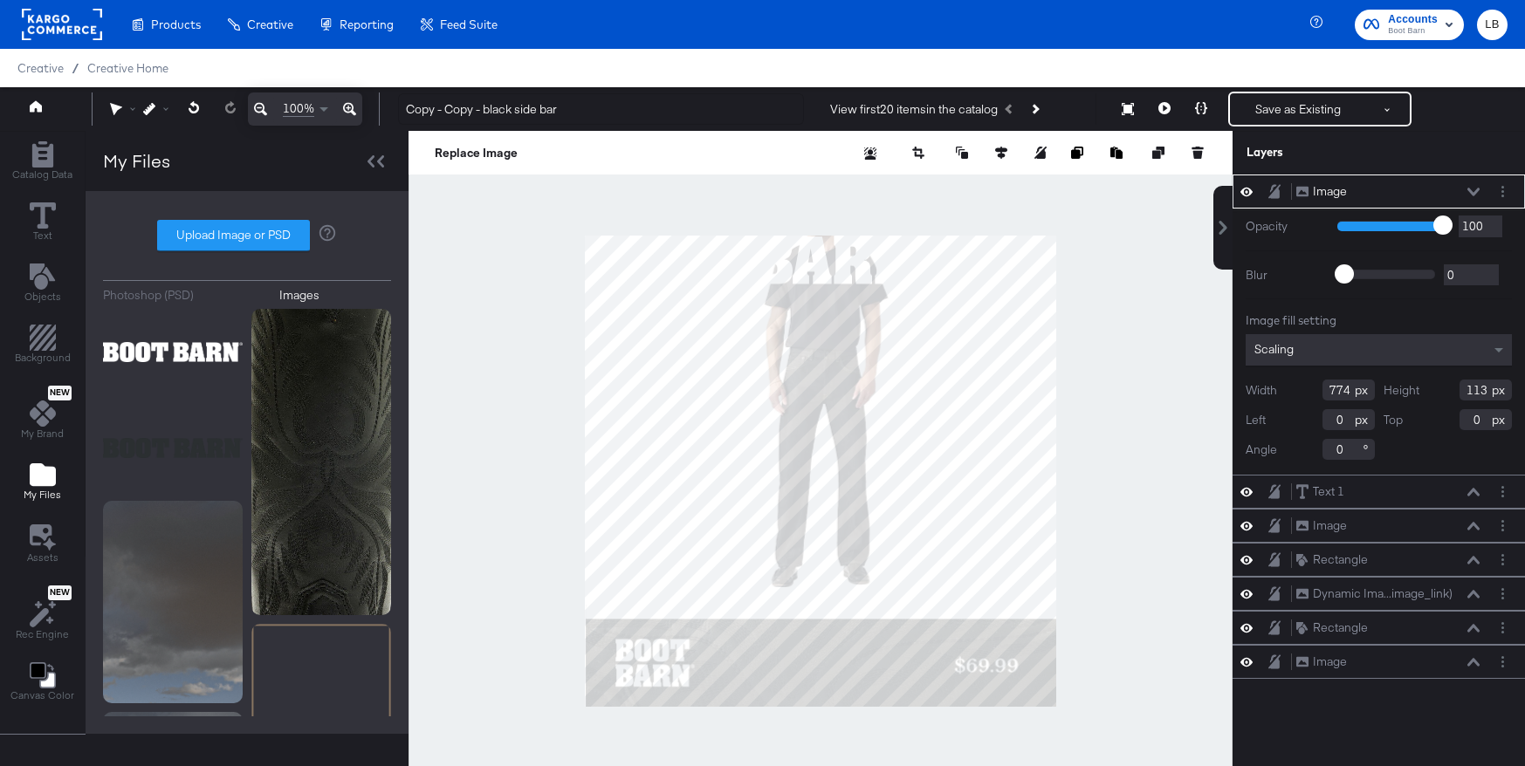
type input "171"
type input "506"
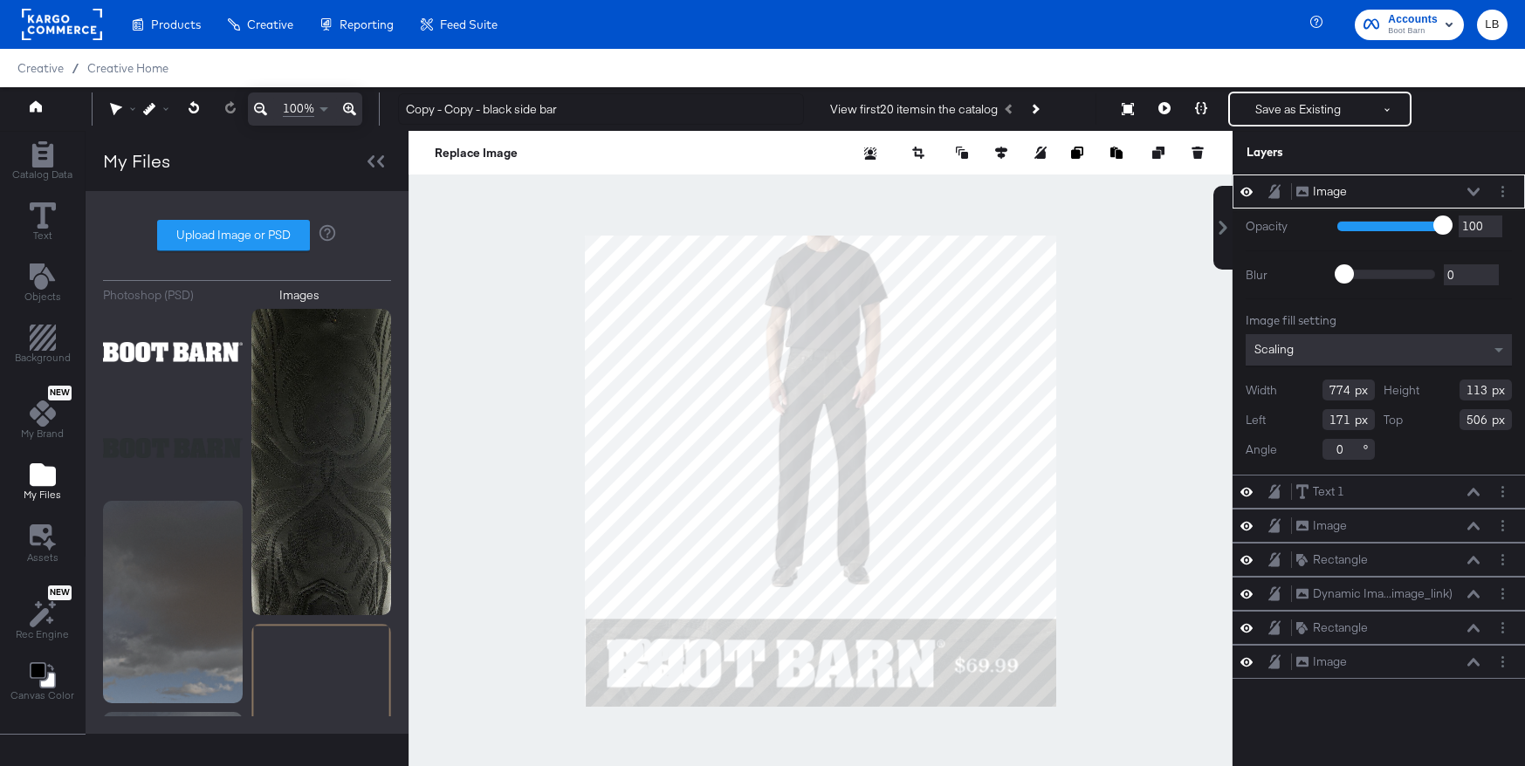
type input "53"
type input "925"
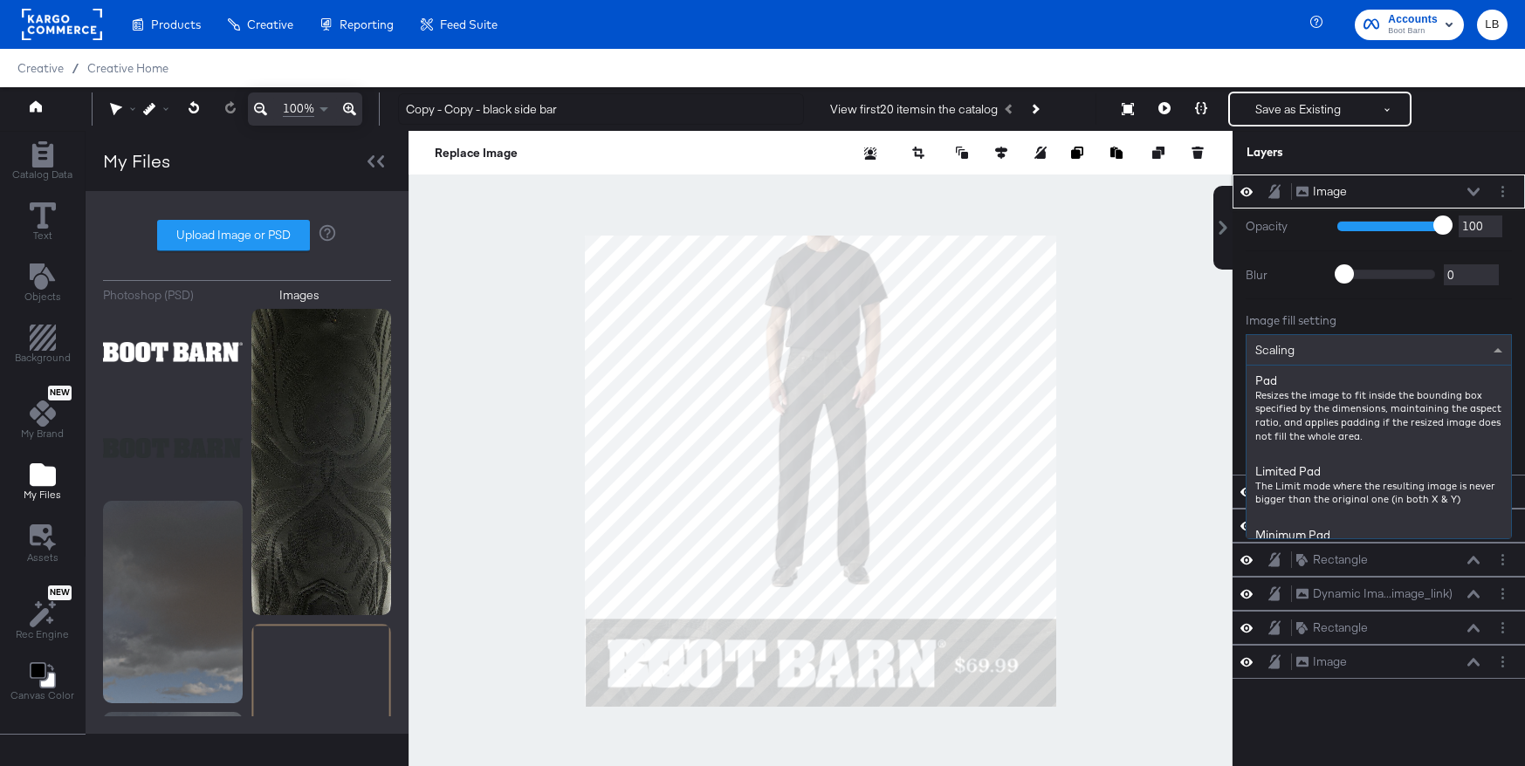
click at [1360, 349] on div "Scaling" at bounding box center [1378, 350] width 264 height 30
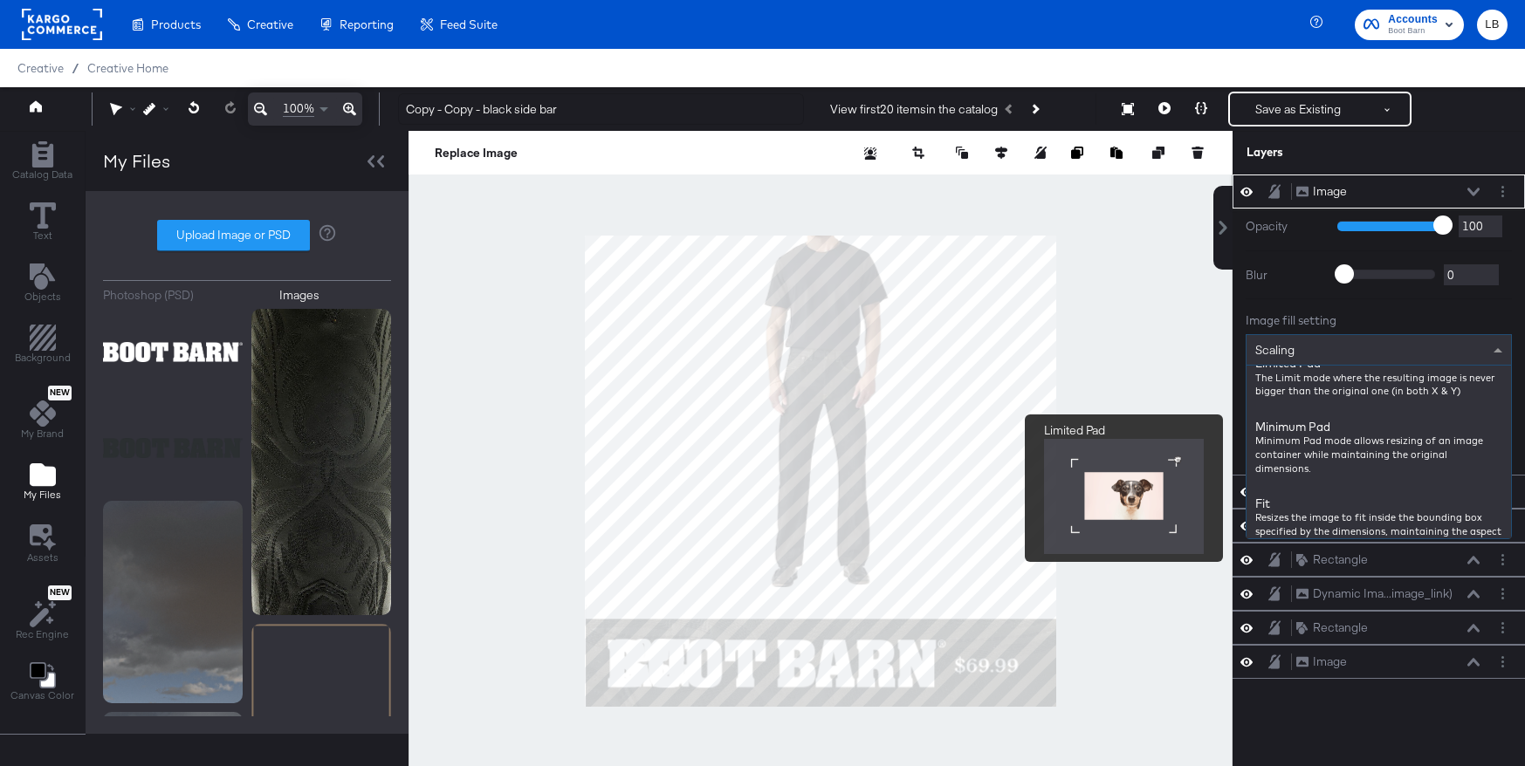
scroll to position [124, 0]
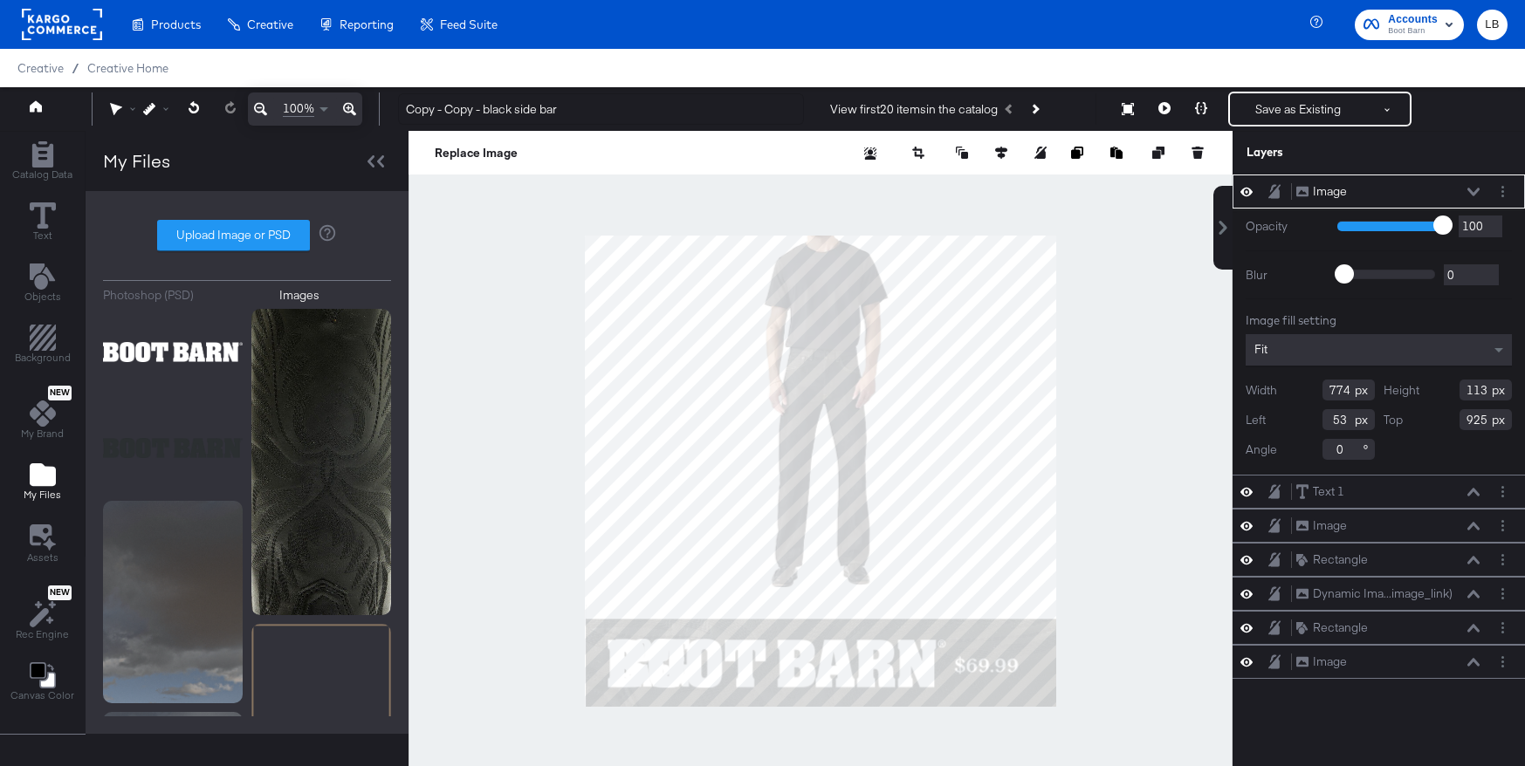
type input "422"
type input "29"
type input "1009"
type input "692"
type input "47"
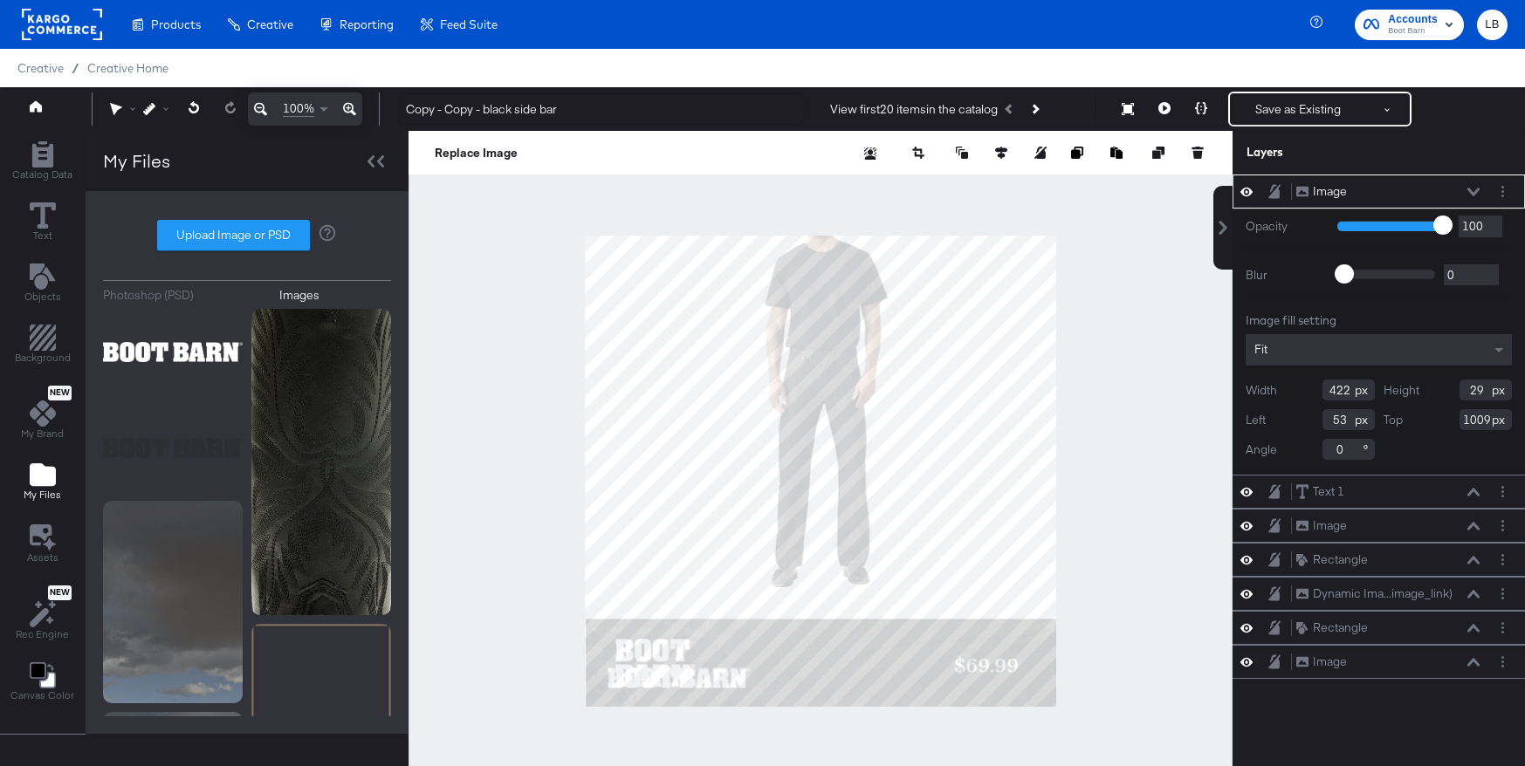
type input "991"
type input "956"
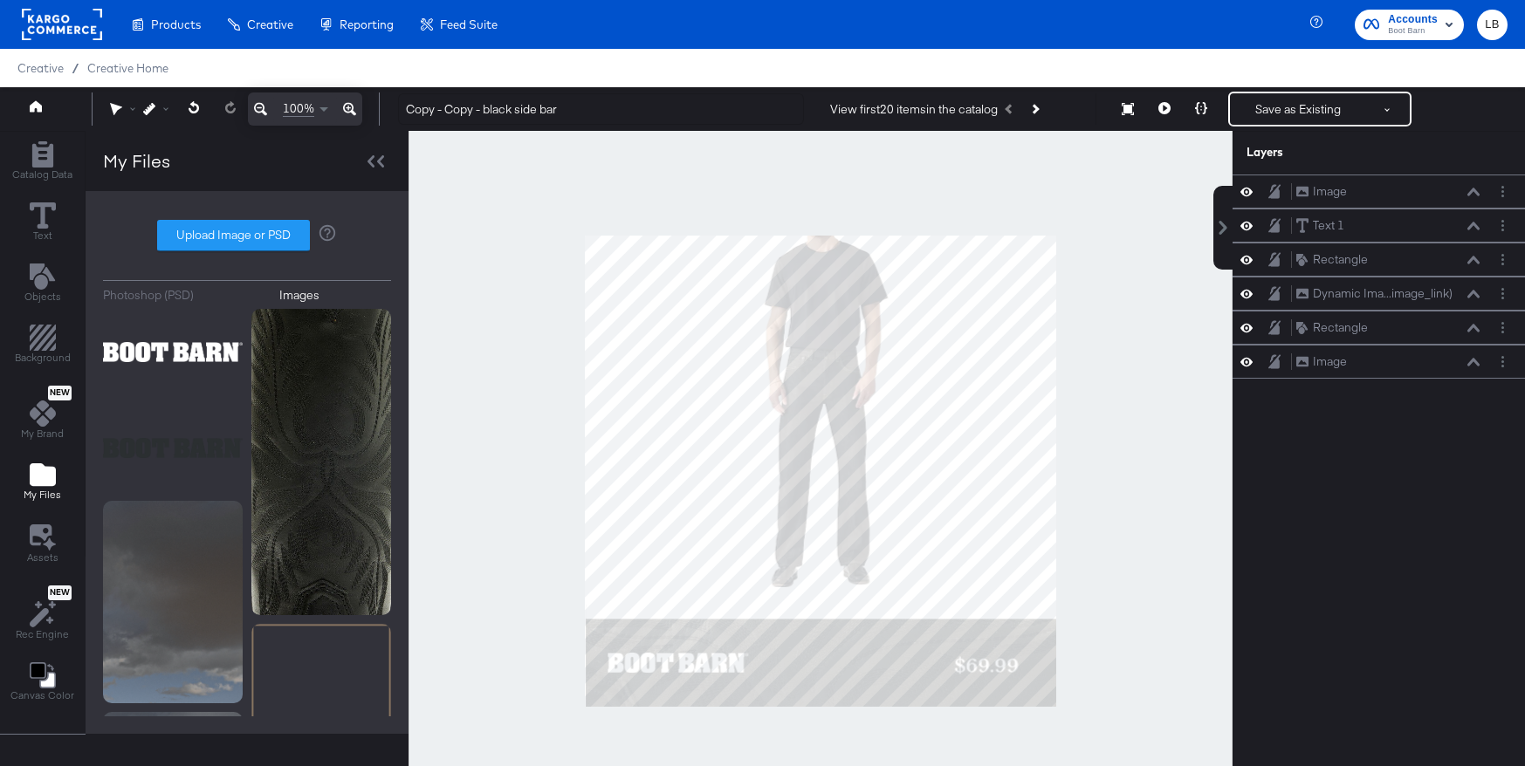
click at [1153, 678] on div at bounding box center [821, 471] width 824 height 680
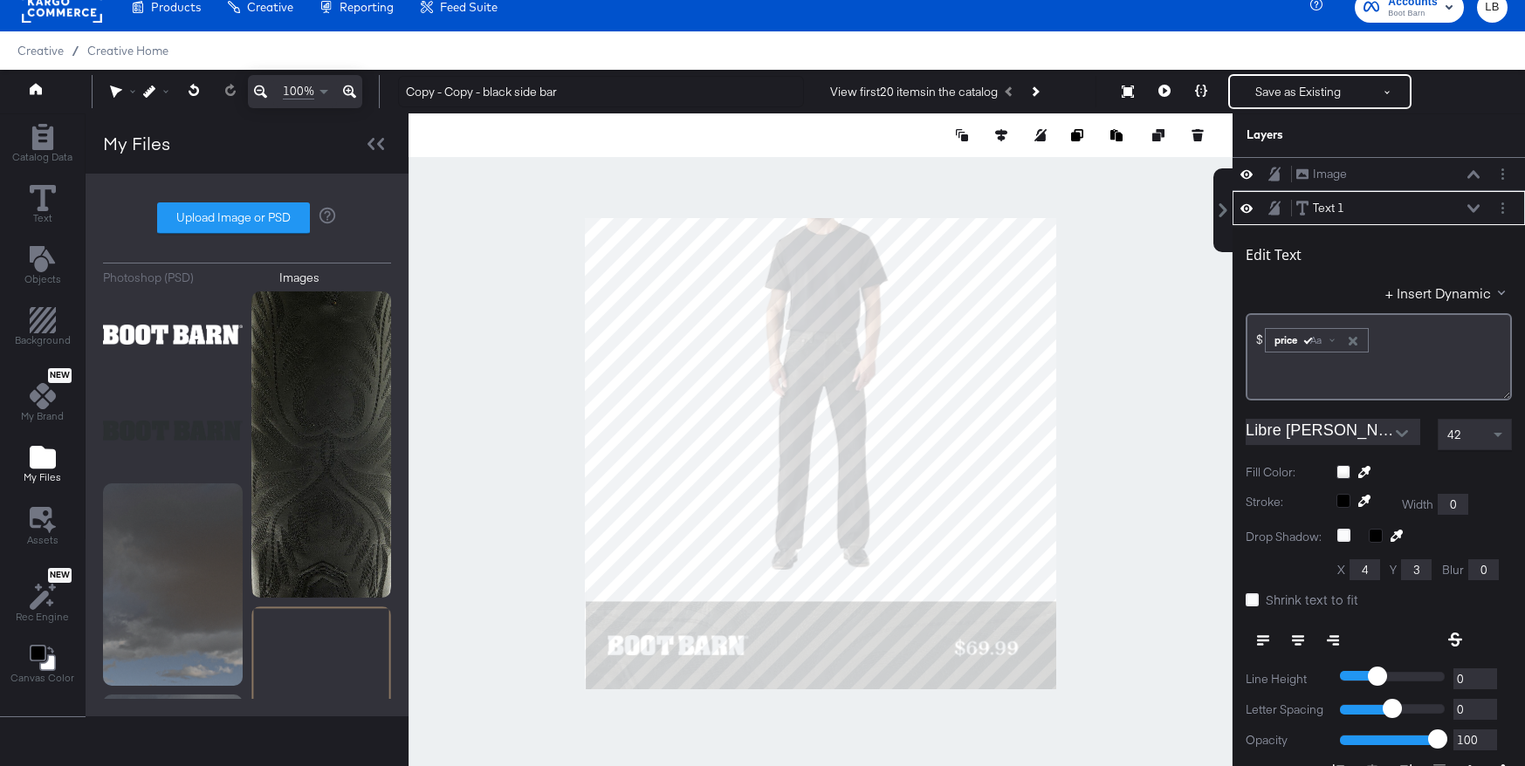
scroll to position [34, 0]
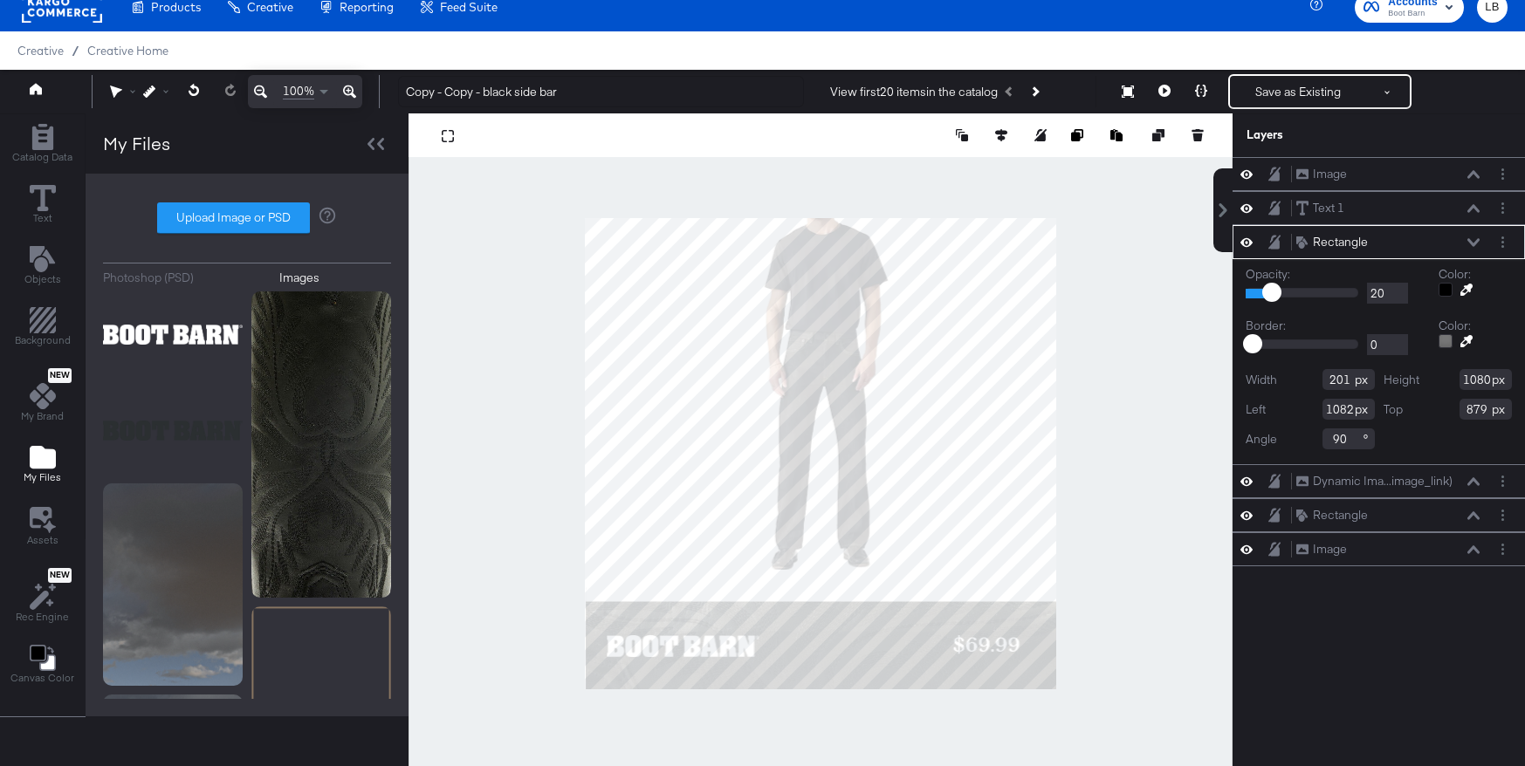
type input "947"
type input "133"
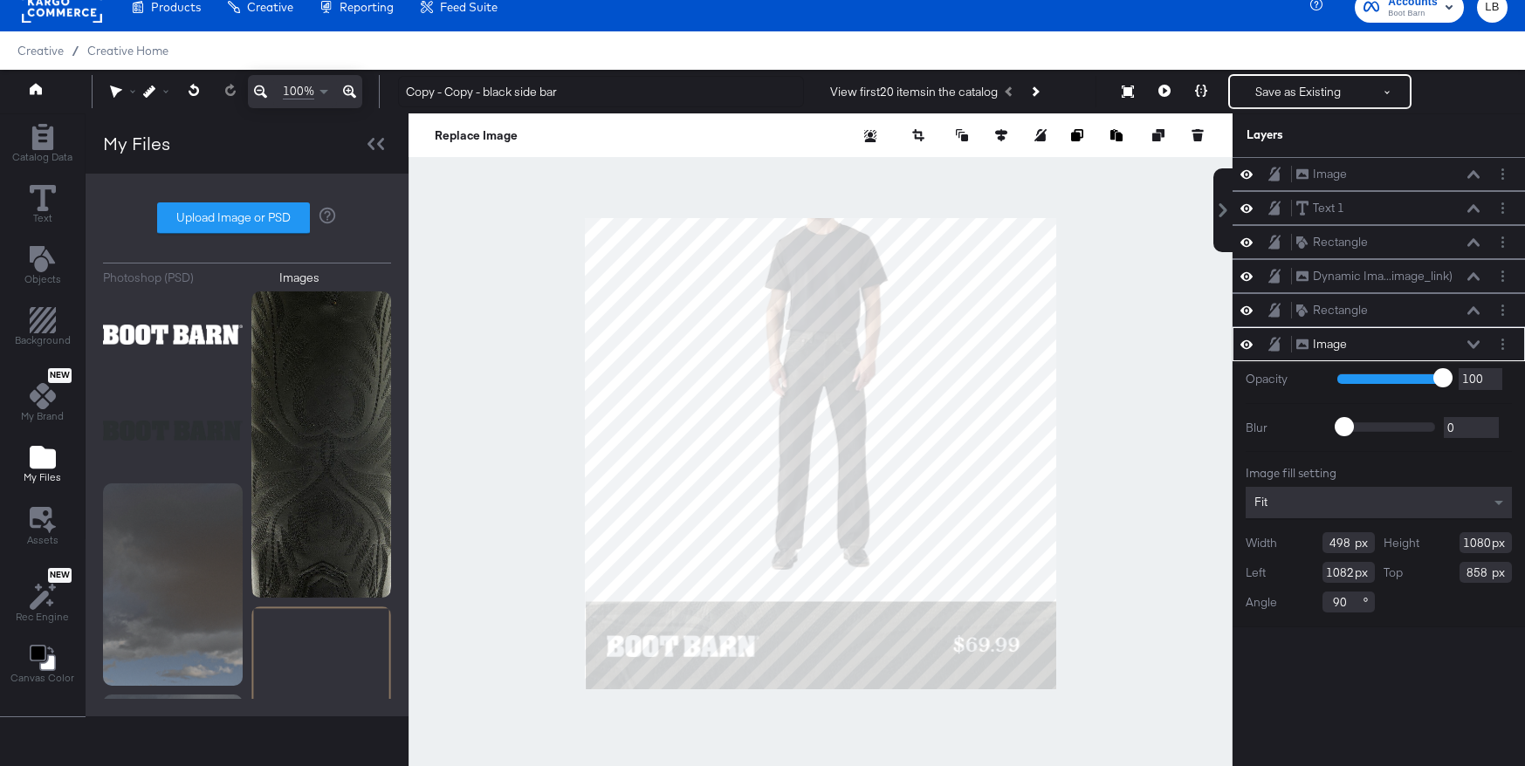
type input "859"
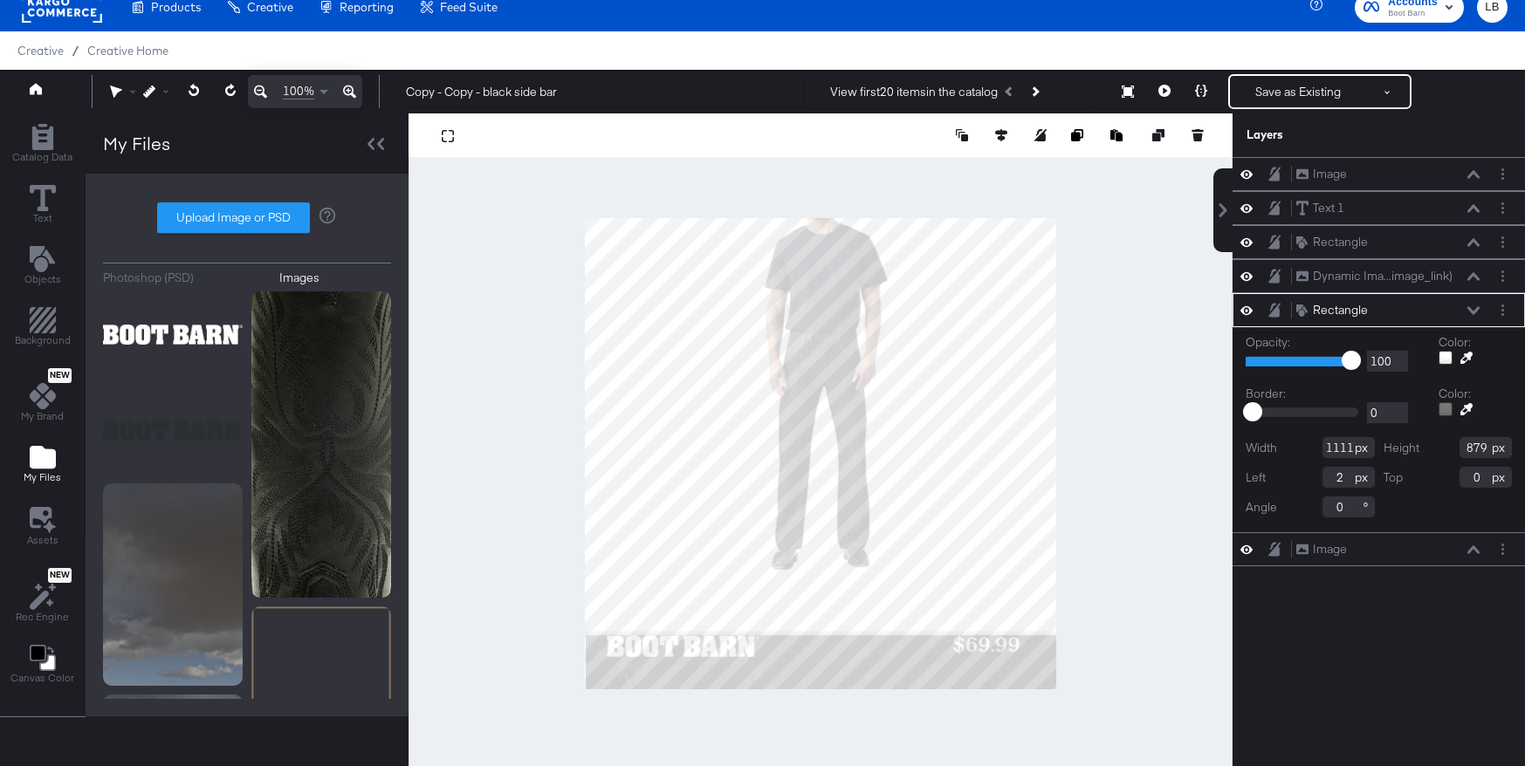
type input "956"
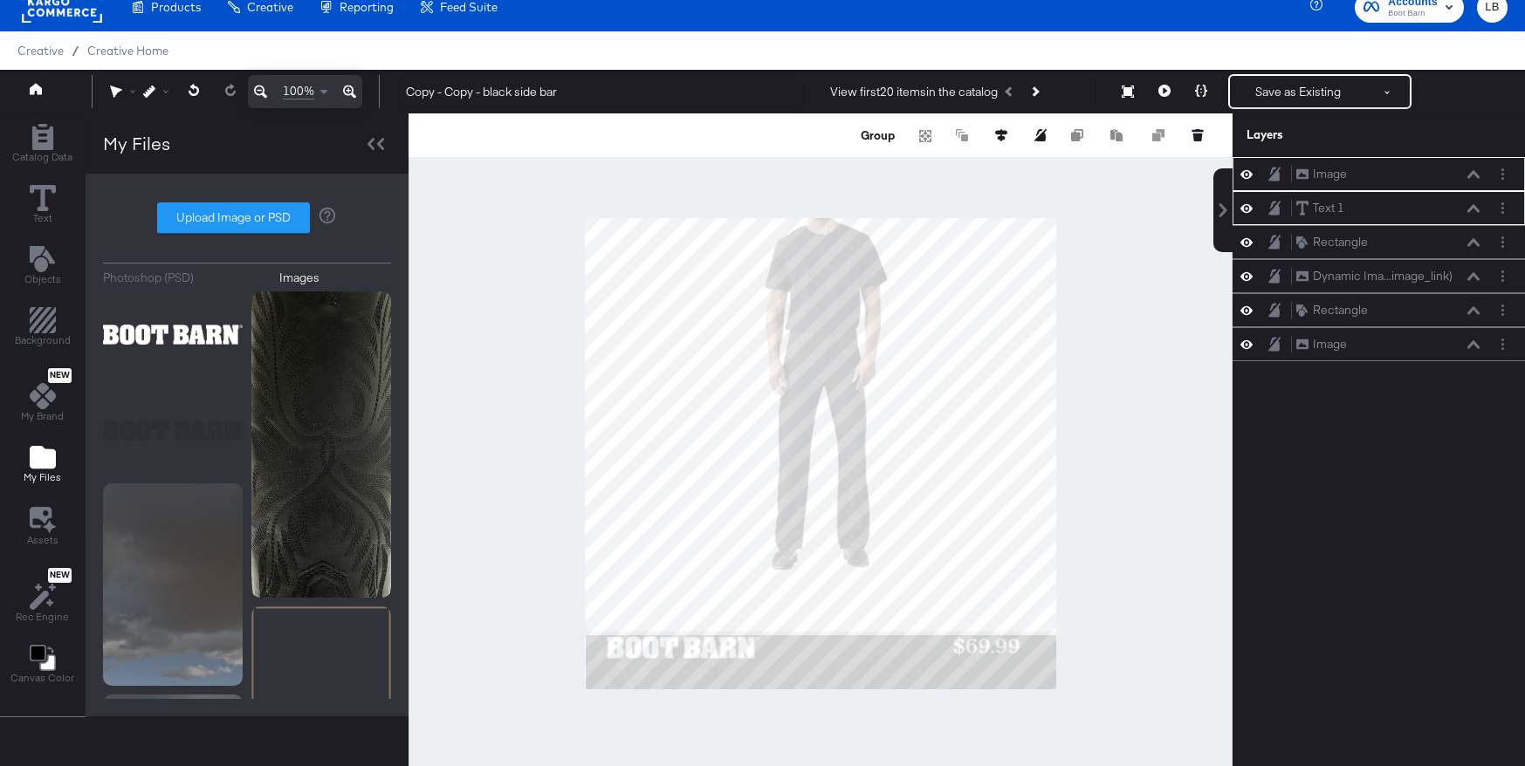
scroll to position [45, 0]
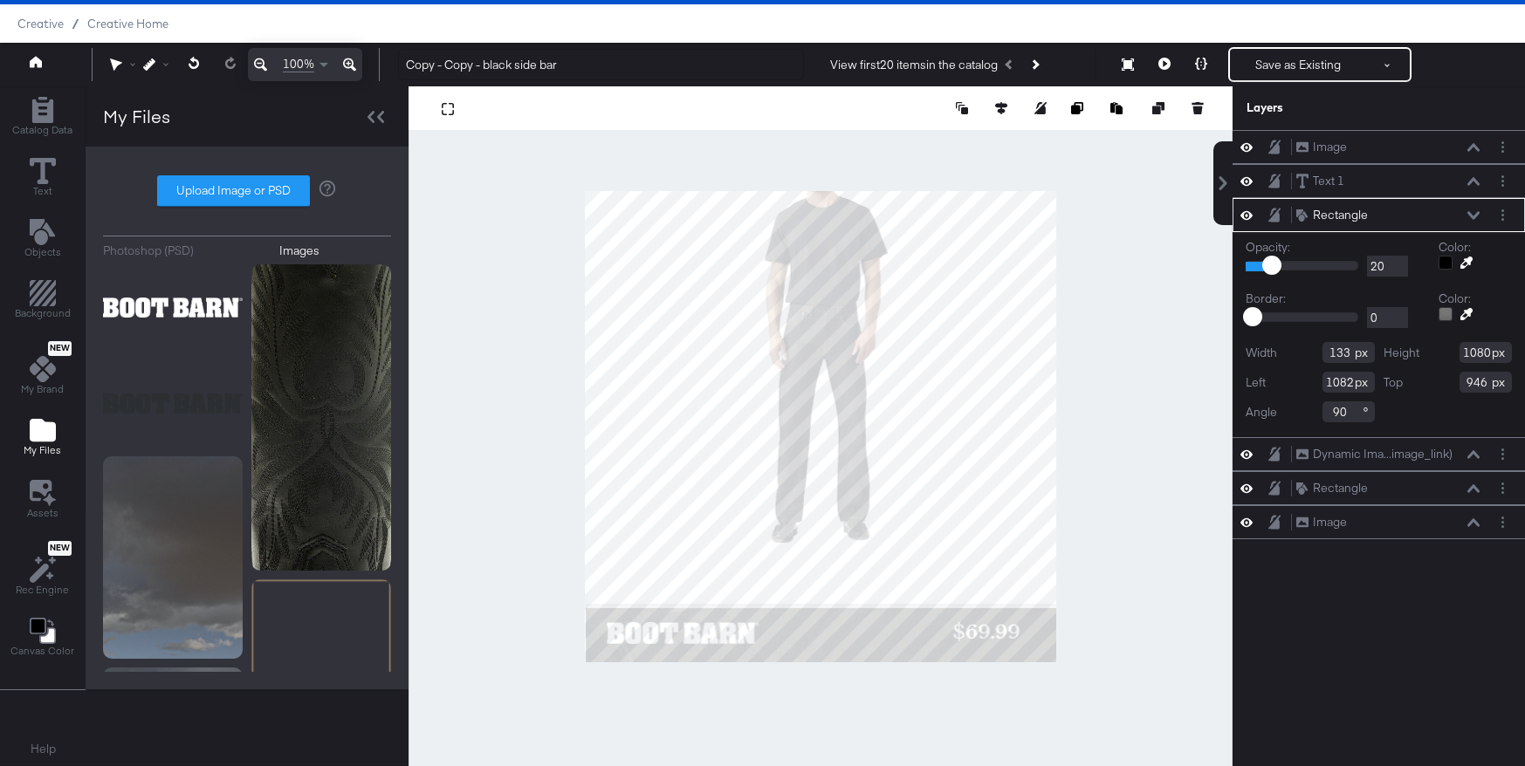
type input "947"
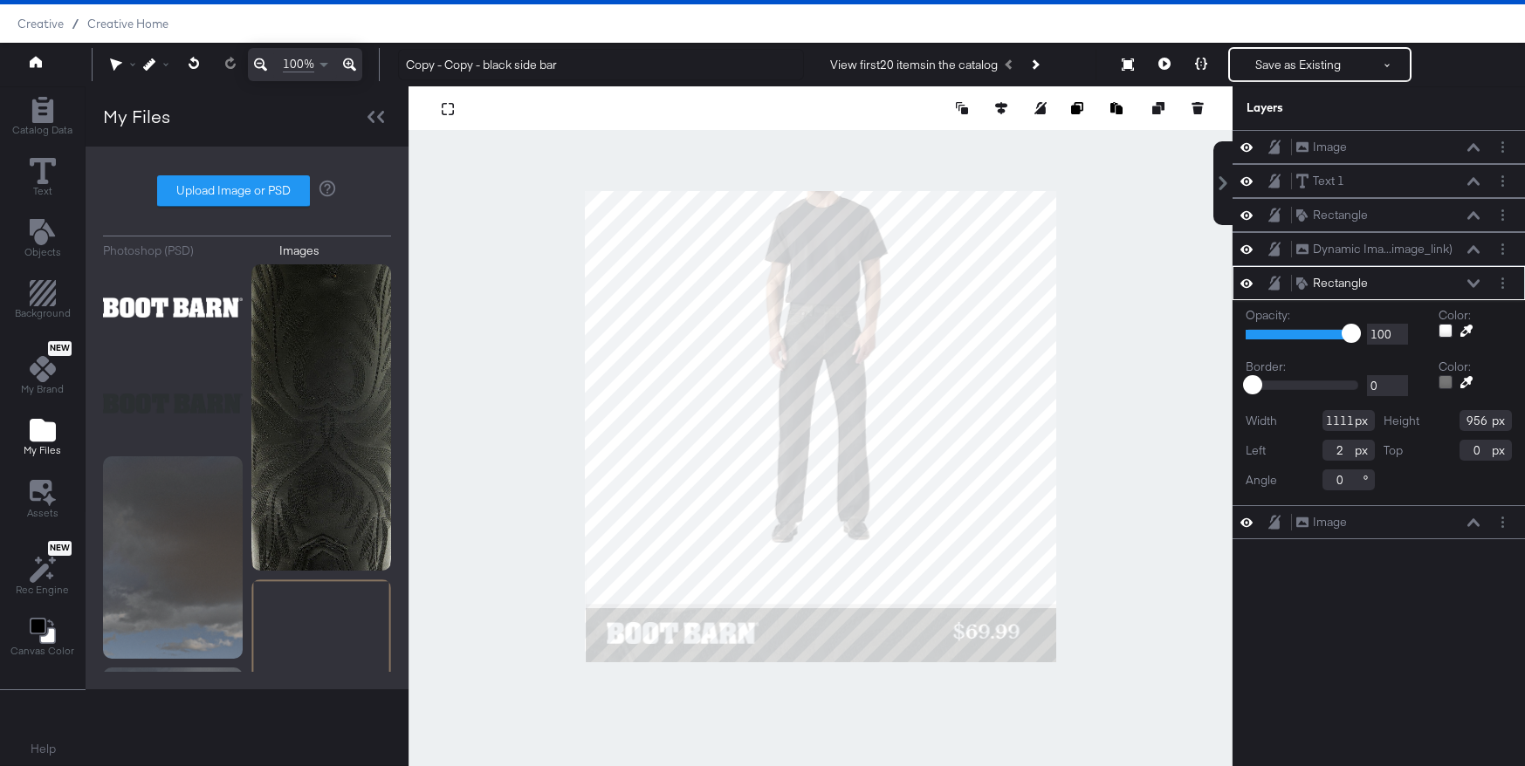
type input "925"
type input "947"
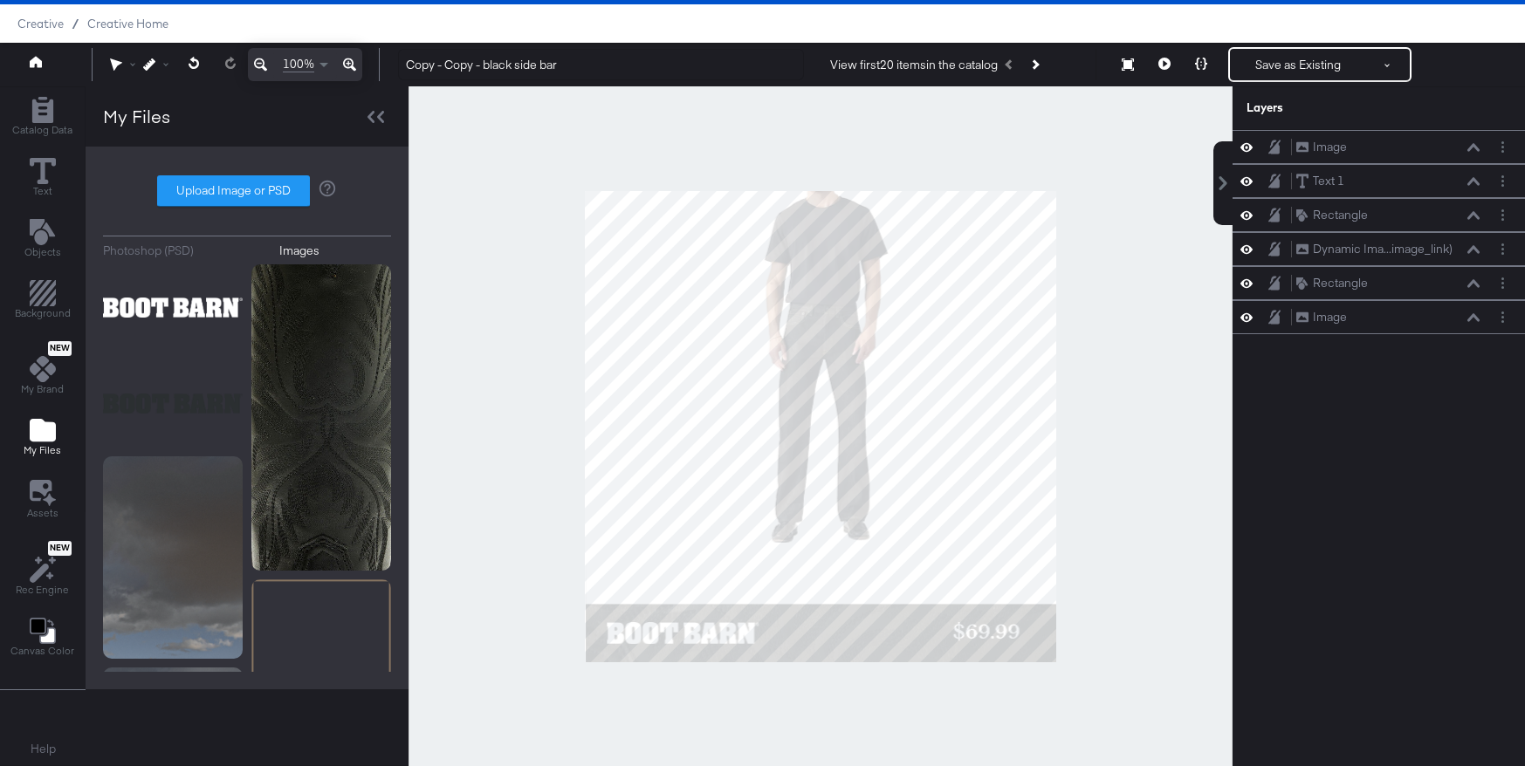
click at [1081, 599] on div at bounding box center [821, 426] width 824 height 680
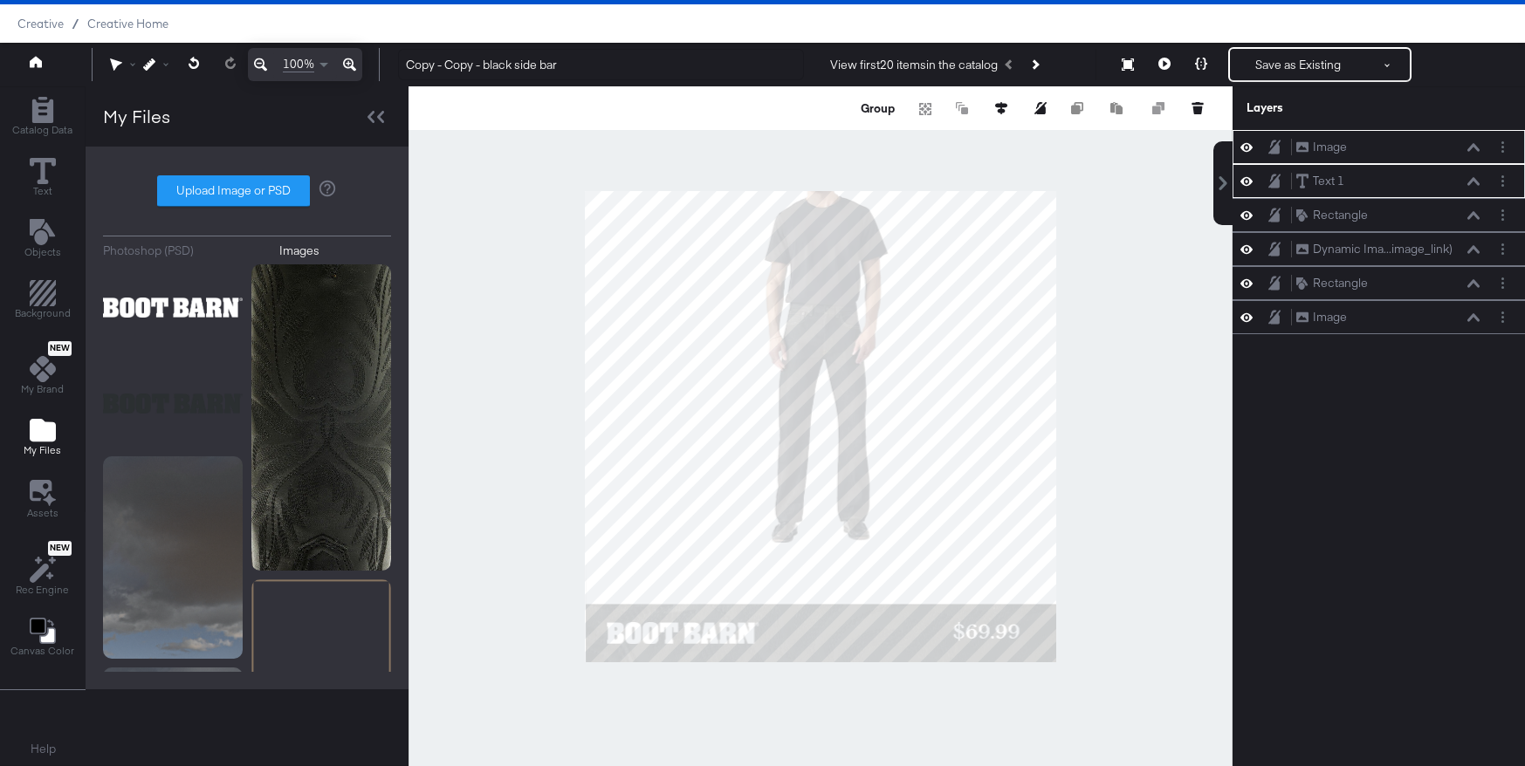
scroll to position [0, 0]
click at [469, 560] on div at bounding box center [821, 426] width 824 height 680
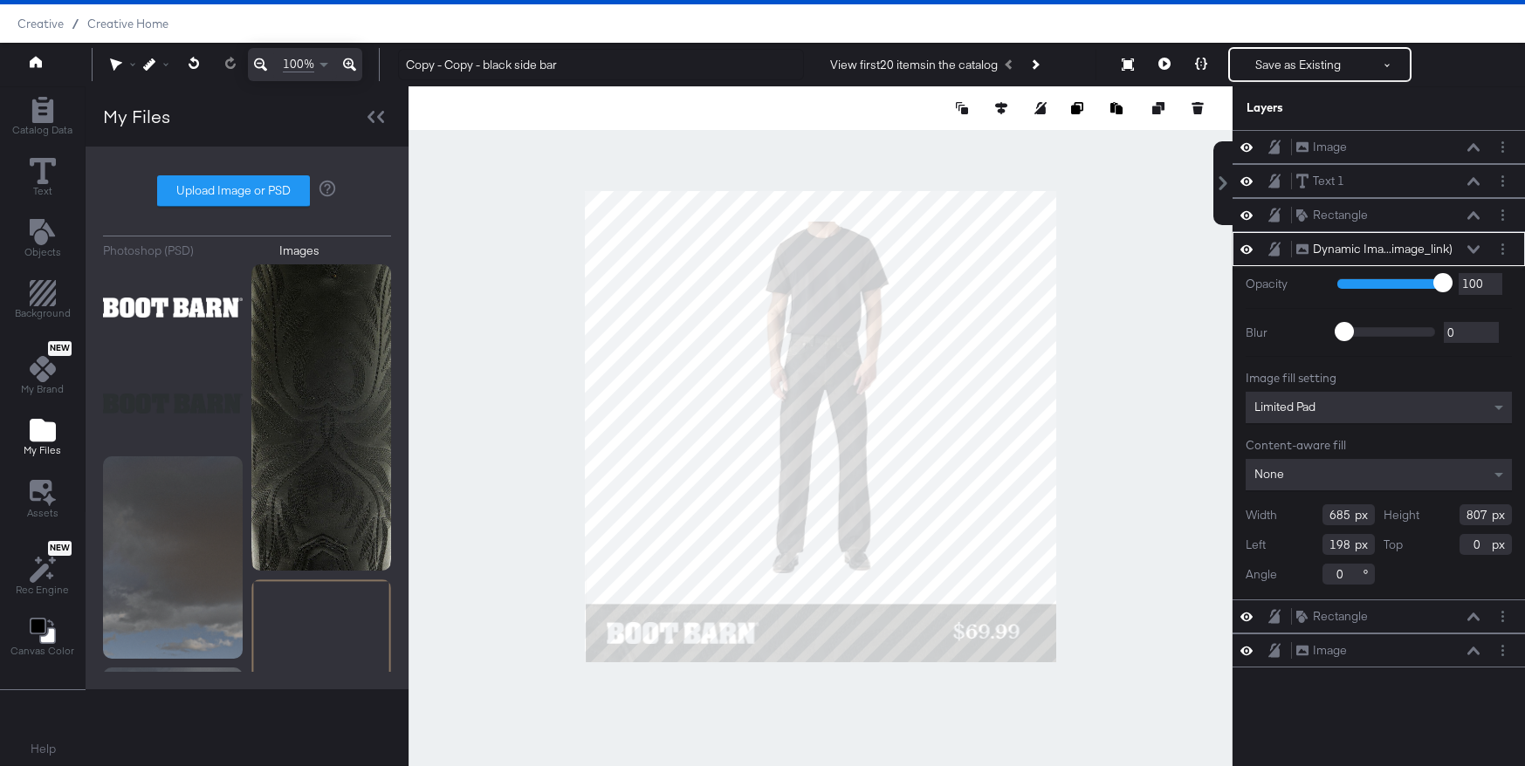
type input "200"
type input "70"
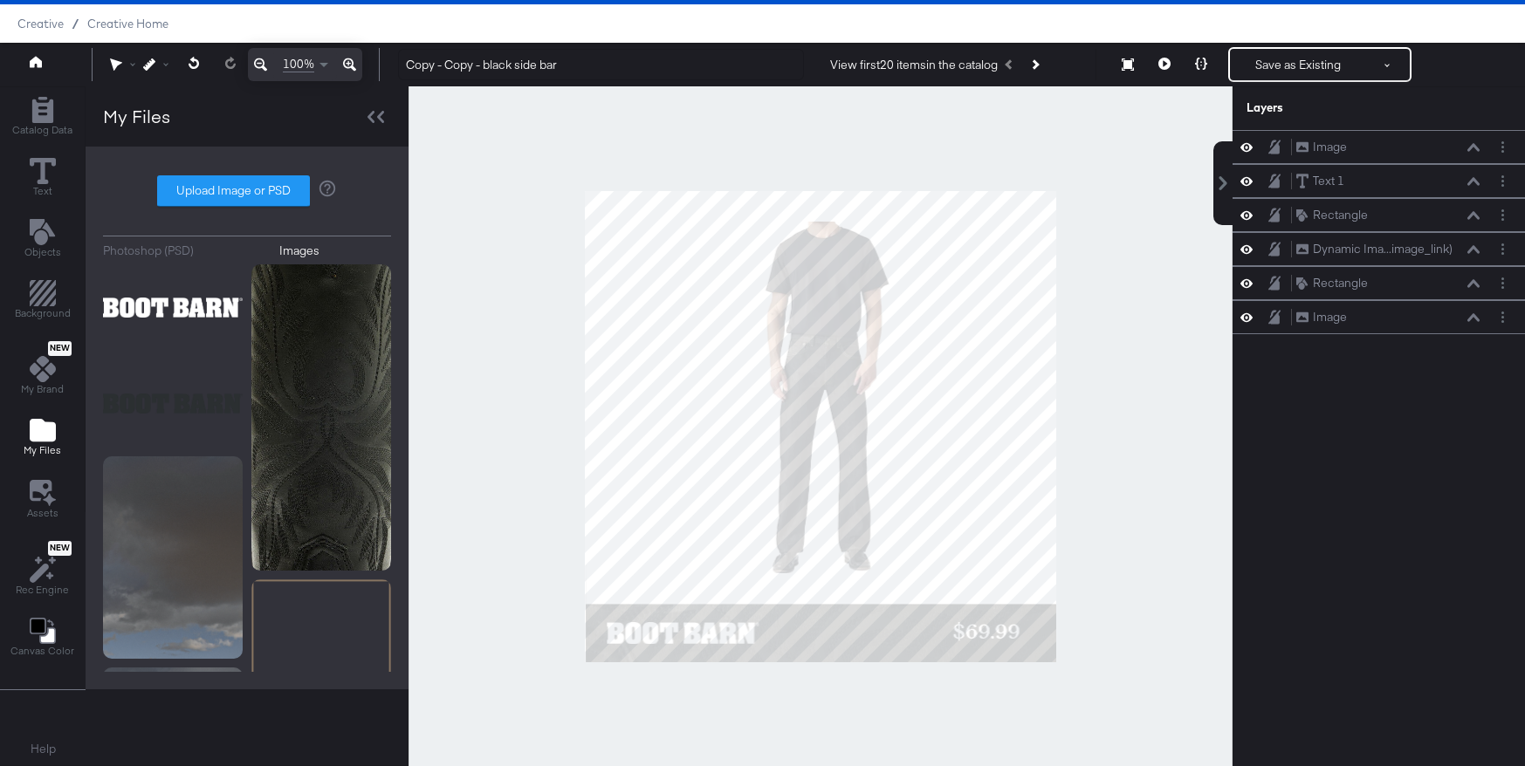
click at [492, 396] on div at bounding box center [821, 426] width 824 height 680
drag, startPoint x: 579, startPoint y: 66, endPoint x: 393, endPoint y: 65, distance: 185.9
click at [393, 65] on div "Copy - Copy - black side bar View first 20 items in the catalog Save as Existin…" at bounding box center [945, 64] width 1123 height 35
click at [439, 68] on input "black side banner" at bounding box center [601, 65] width 406 height 32
type input "black bottom banner"
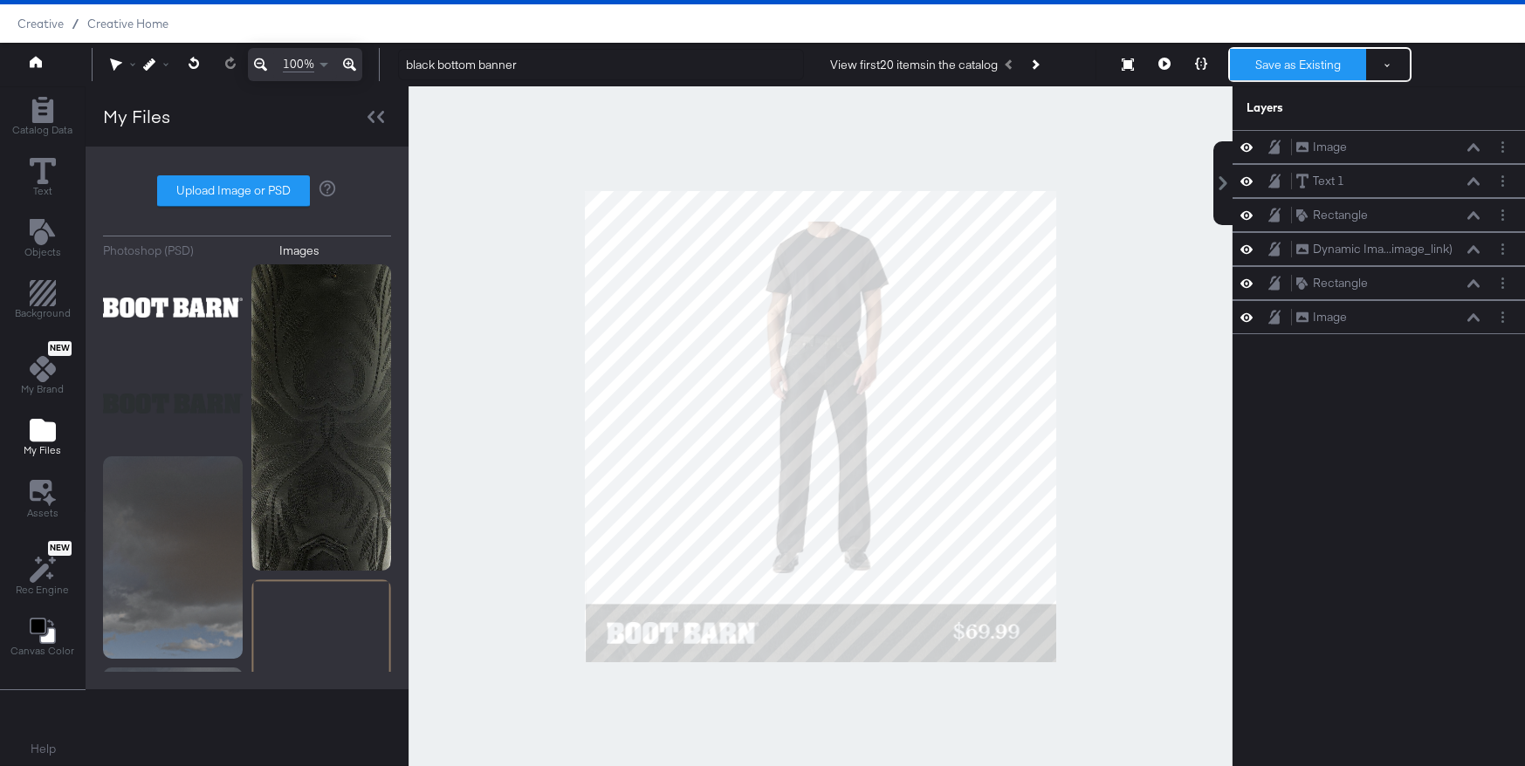
click at [1304, 65] on button "Save as Existing" at bounding box center [1298, 64] width 136 height 31
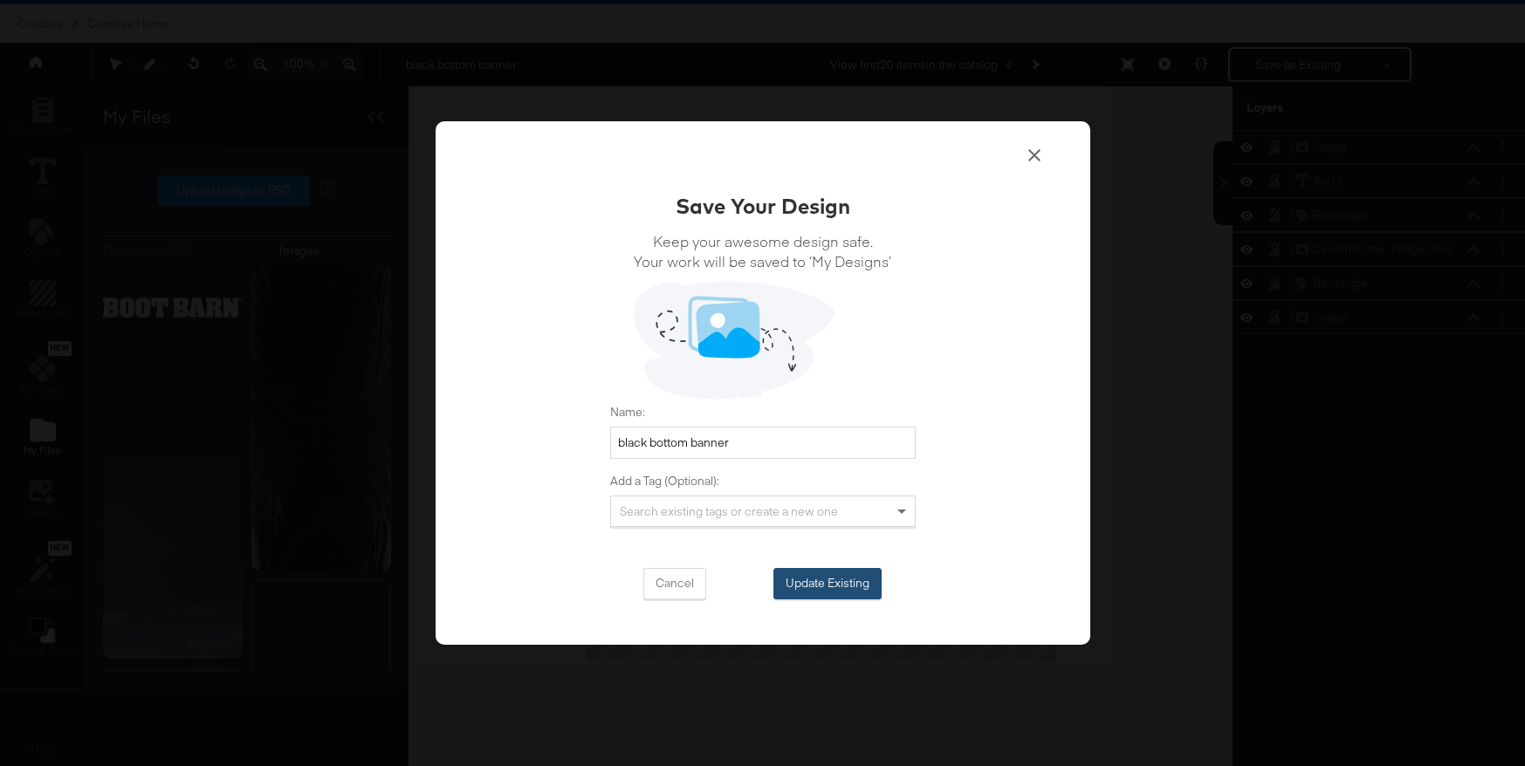
click at [805, 584] on button "Update Existing" at bounding box center [827, 583] width 108 height 31
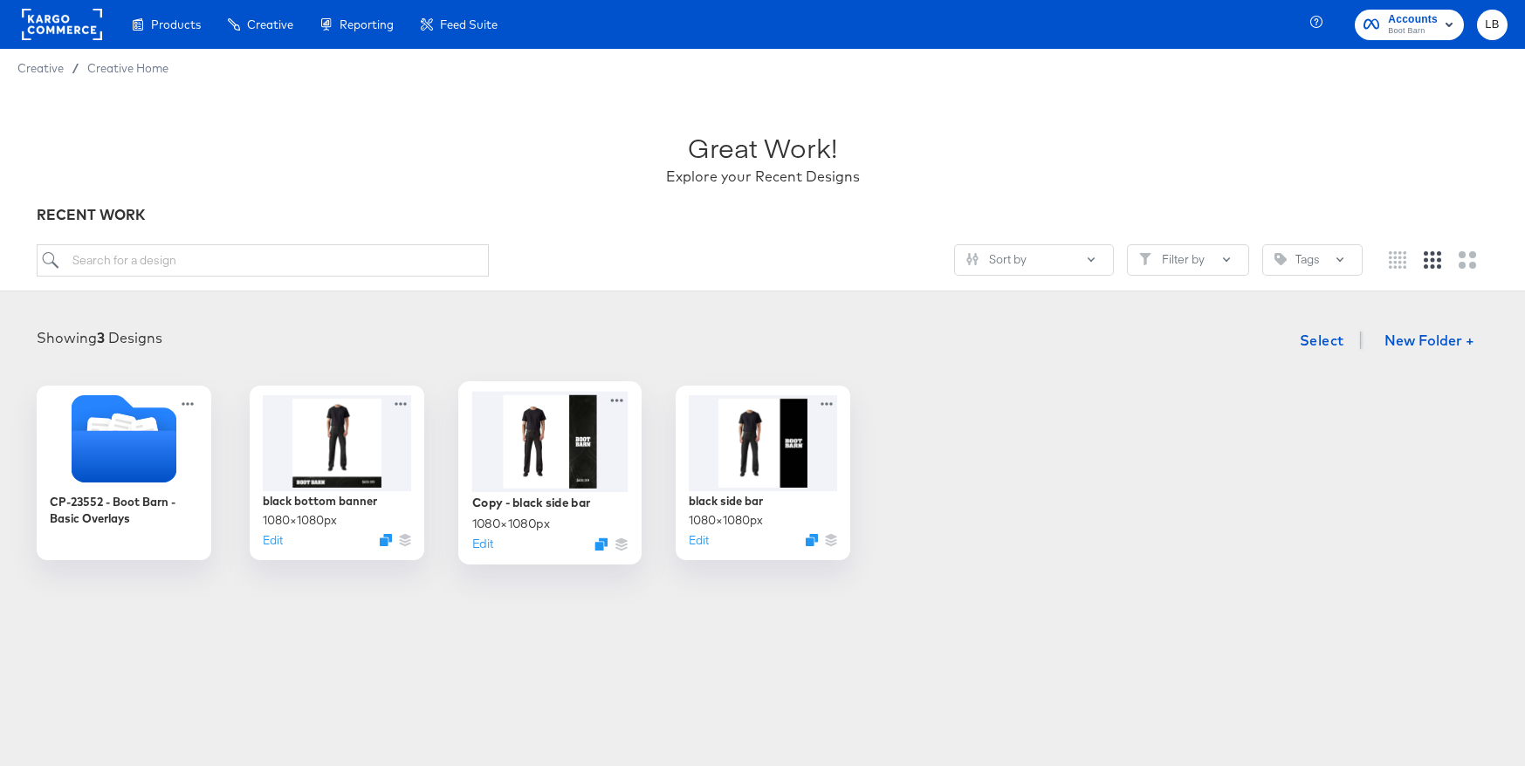
click at [508, 454] on div at bounding box center [549, 441] width 156 height 100
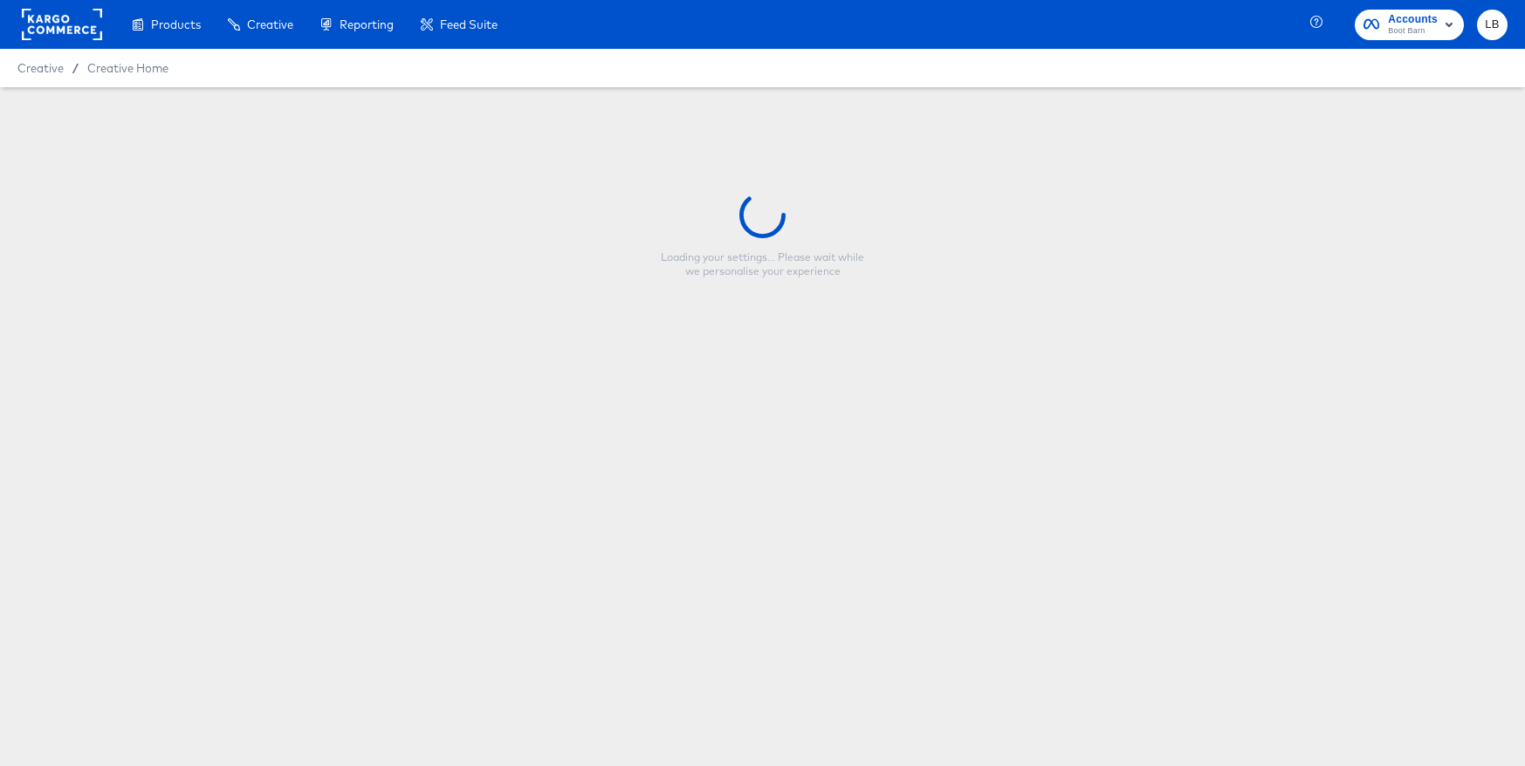
type input "Copy - black side bar"
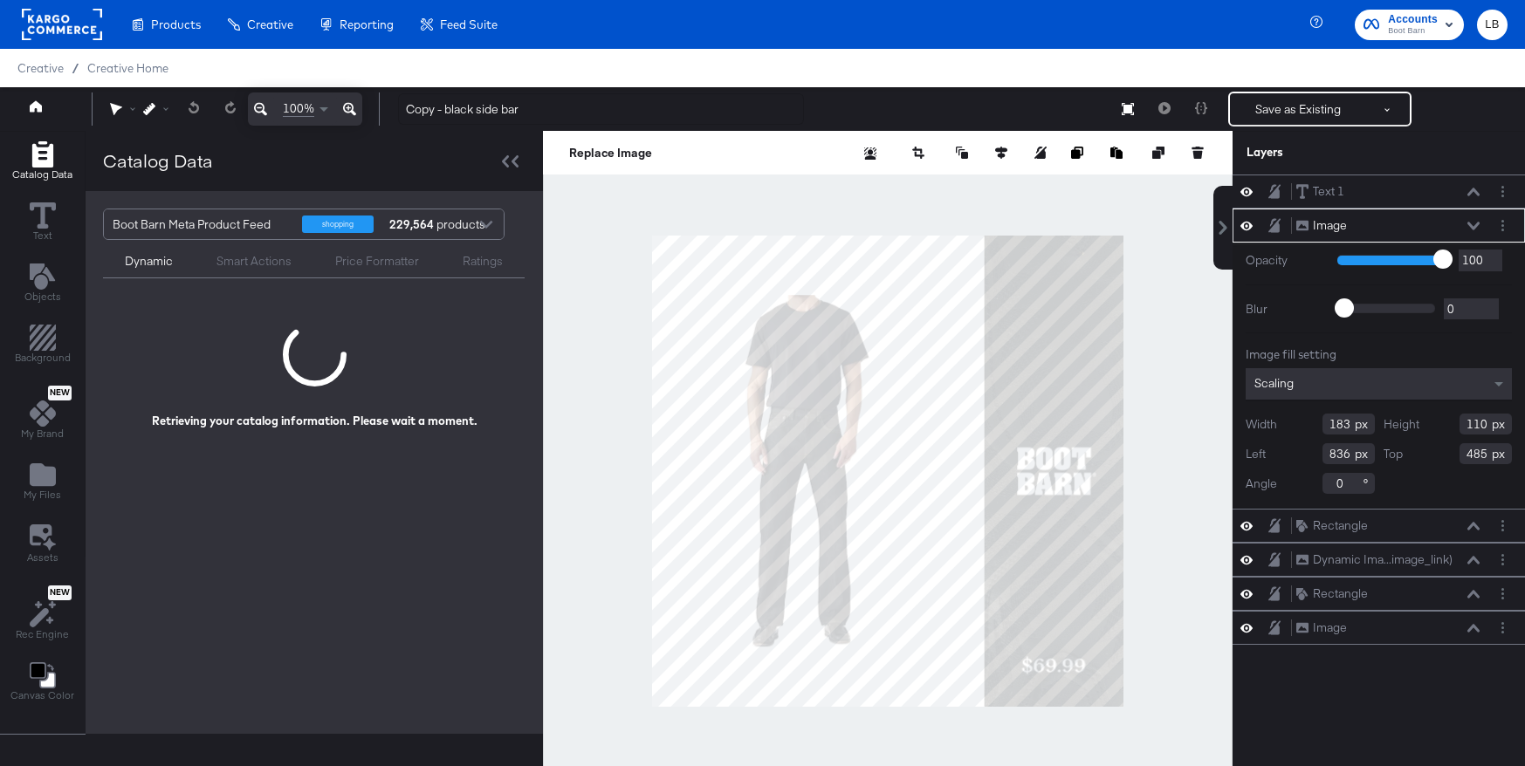
click at [1172, 442] on div at bounding box center [888, 471] width 690 height 680
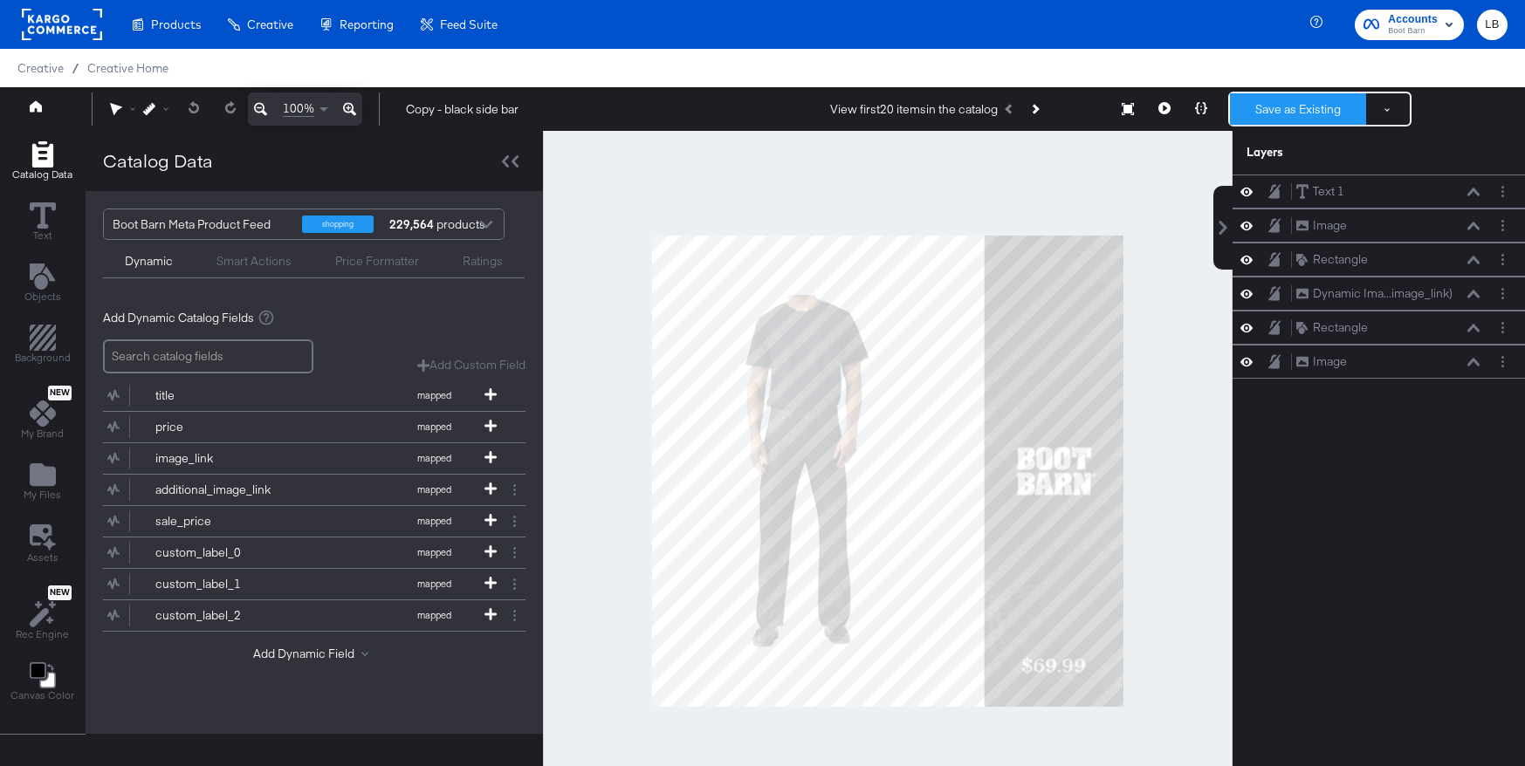
click at [1275, 107] on button "Save as Existing" at bounding box center [1298, 108] width 136 height 31
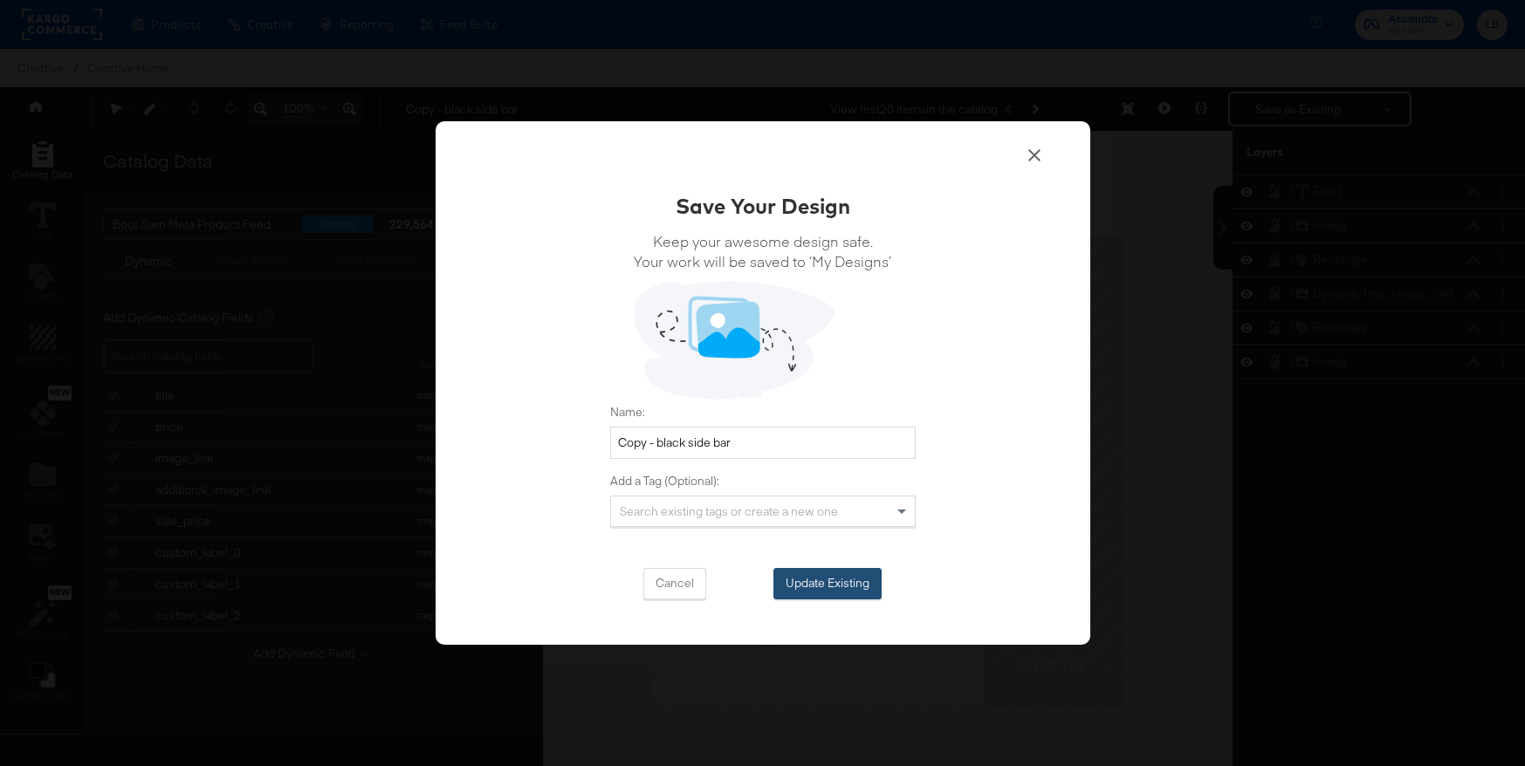
click at [830, 581] on button "Update Existing" at bounding box center [827, 583] width 108 height 31
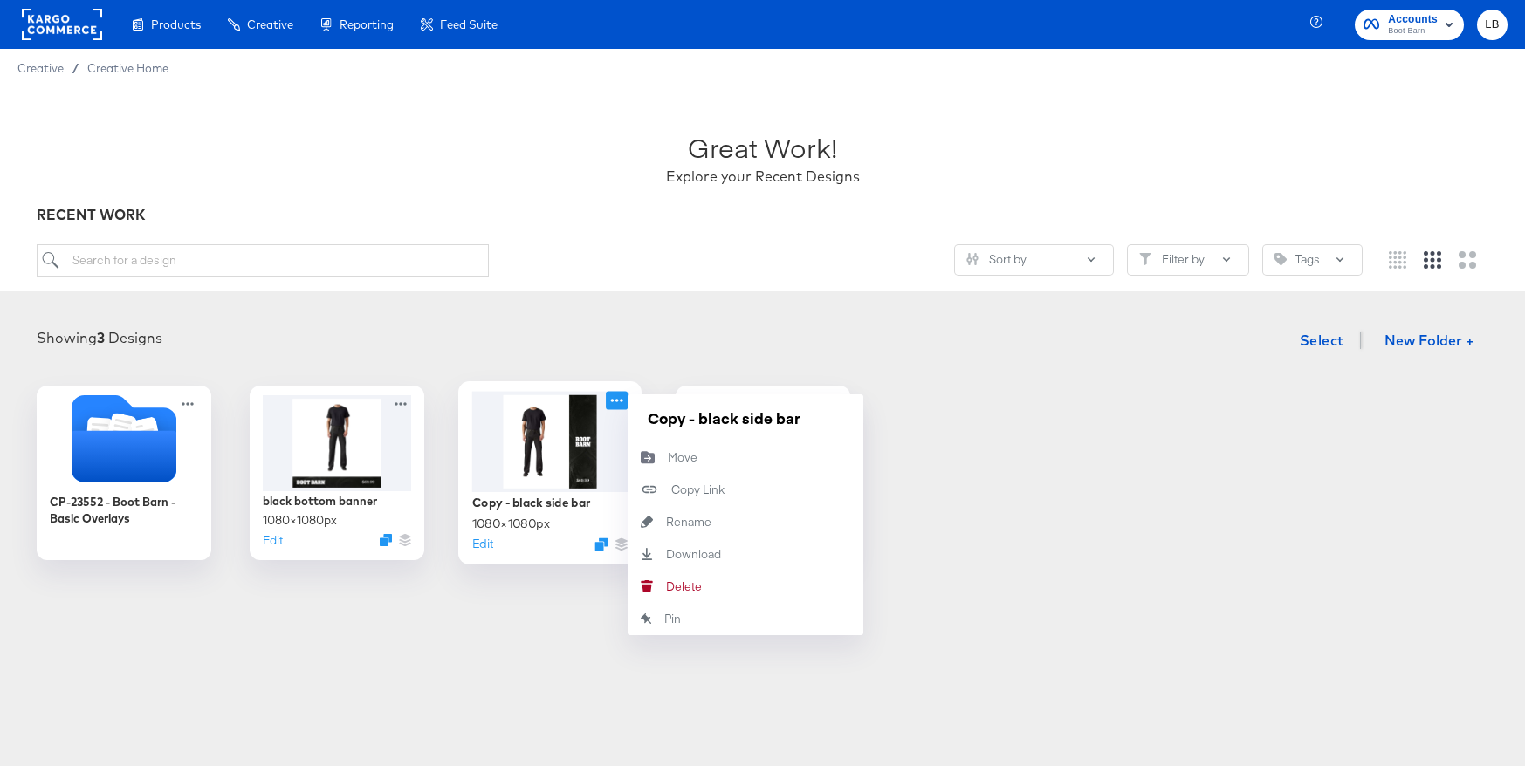
click at [615, 402] on icon at bounding box center [617, 400] width 22 height 18
drag, startPoint x: 737, startPoint y: 420, endPoint x: 641, endPoint y: 419, distance: 96.0
click at [641, 419] on input "Copy - black side bar" at bounding box center [745, 418] width 209 height 35
click at [646, 422] on input "texture side bar" at bounding box center [745, 418] width 209 height 35
type input "black texture side bar"
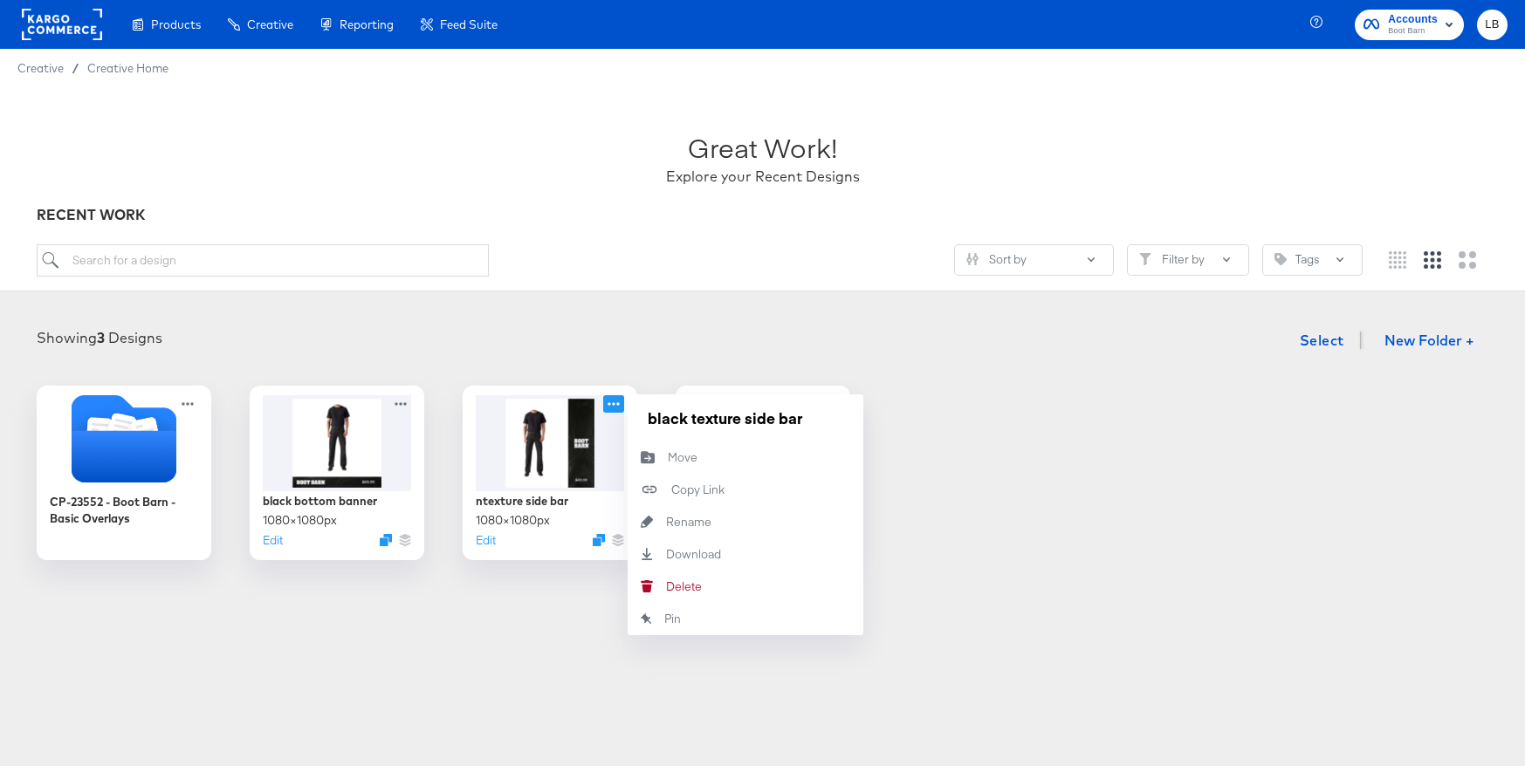
click at [937, 521] on div "CP-23552 - Boot Barn - Basic Overlays black bottom banner 1080 × 1080 px Edit n…" at bounding box center [762, 473] width 1490 height 175
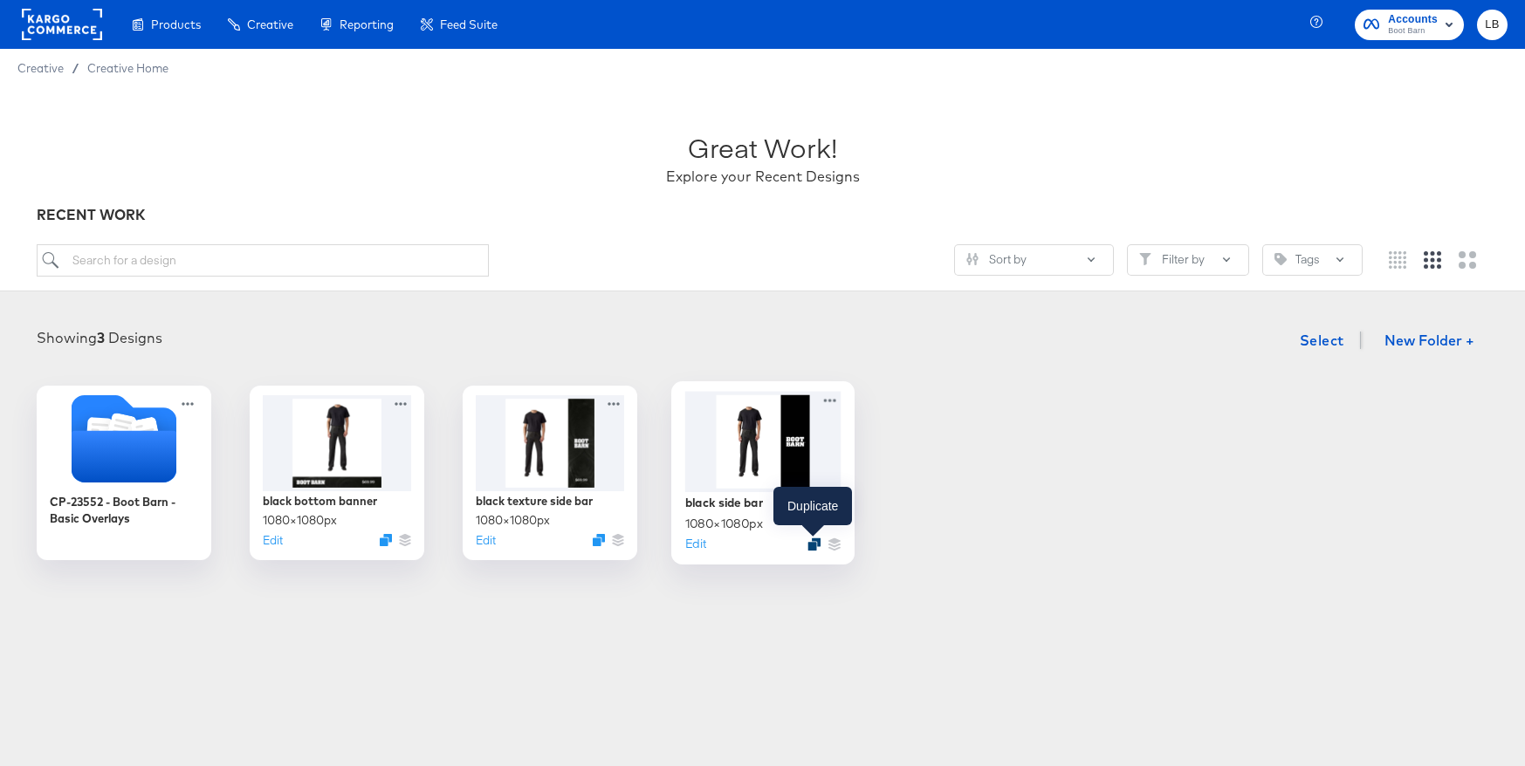
click at [815, 542] on icon "Duplicate" at bounding box center [813, 544] width 13 height 13
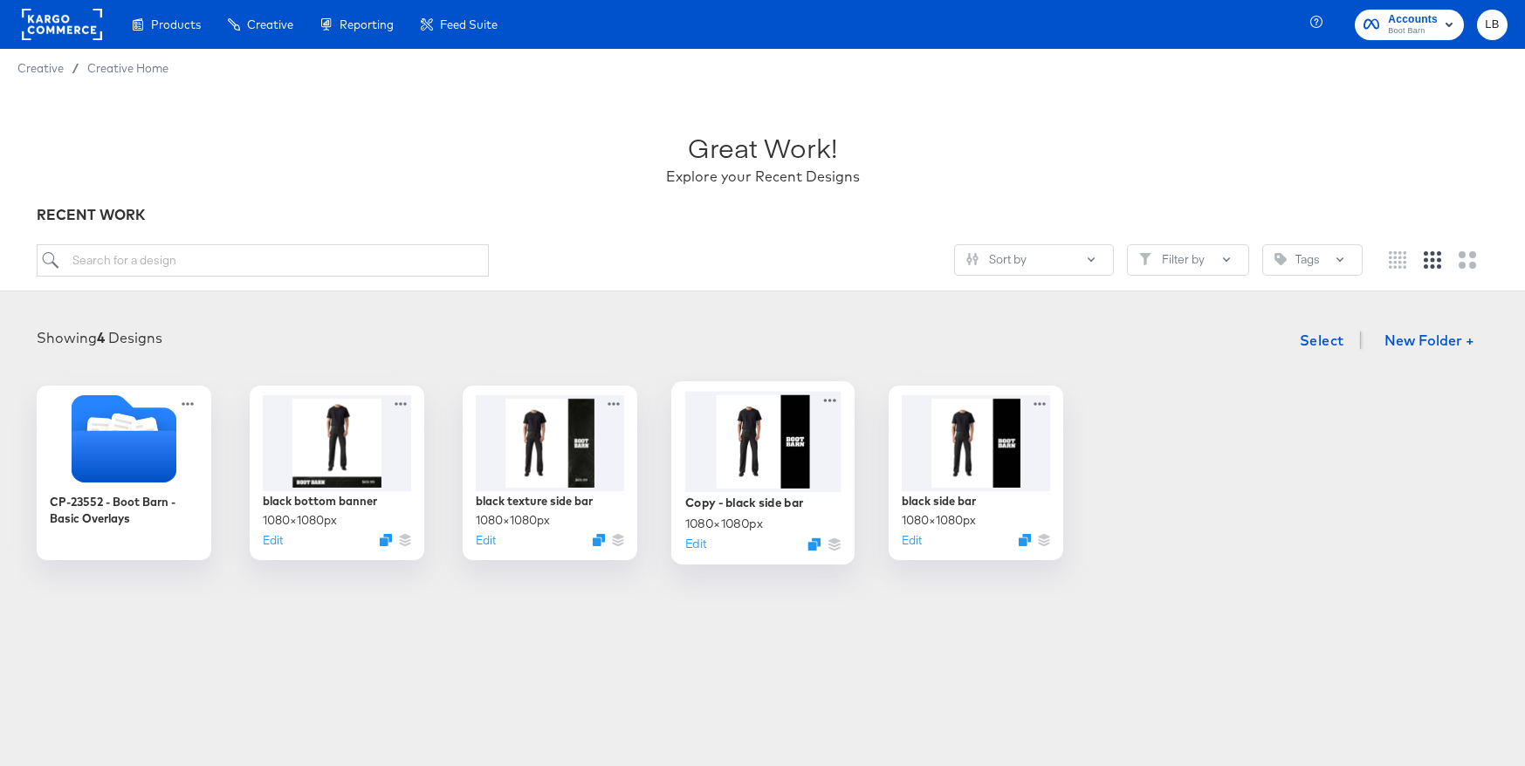
click at [760, 445] on div at bounding box center [762, 441] width 156 height 100
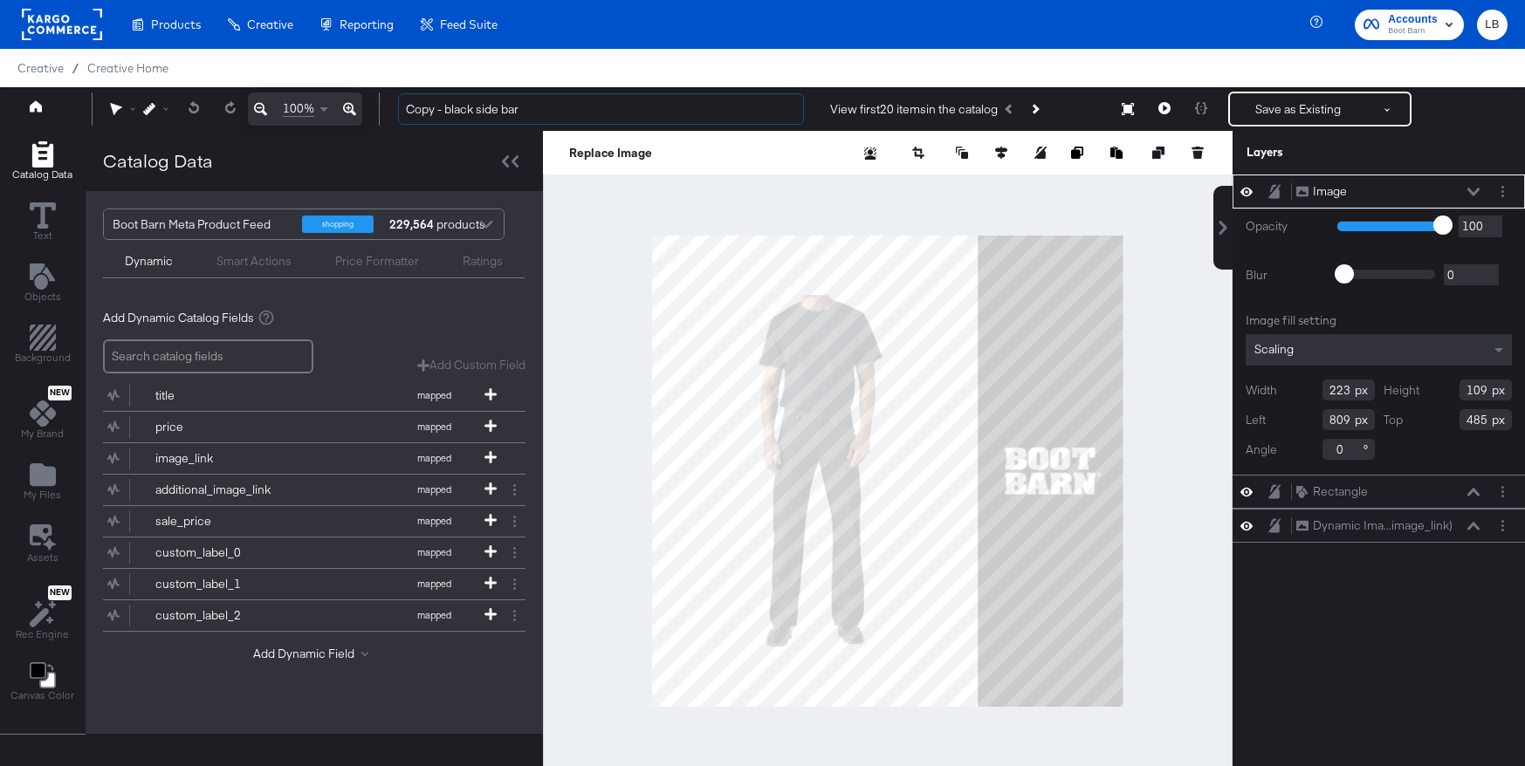
drag, startPoint x: 529, startPoint y: 106, endPoint x: 384, endPoint y: 106, distance: 144.9
click at [384, 106] on div "Copy - black side bar View first 20 items in the catalog Save as Existing See m…" at bounding box center [945, 109] width 1123 height 35
click at [518, 113] on input "Copy - black side bar" at bounding box center [601, 109] width 406 height 32
click at [416, 113] on input "vetical logo" at bounding box center [601, 109] width 406 height 32
type input "vertical logo"
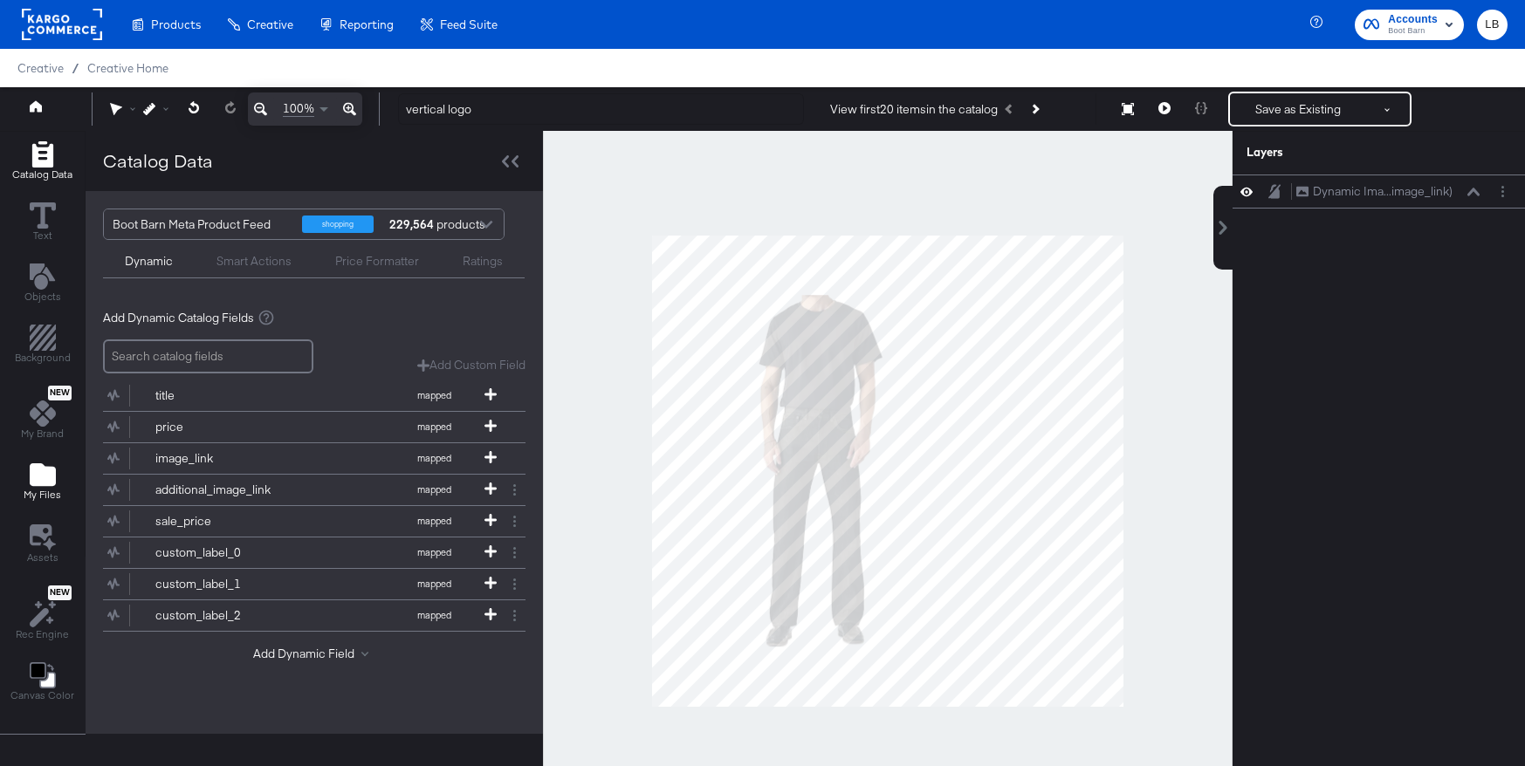
click at [51, 472] on icon "Add Files" at bounding box center [43, 474] width 26 height 23
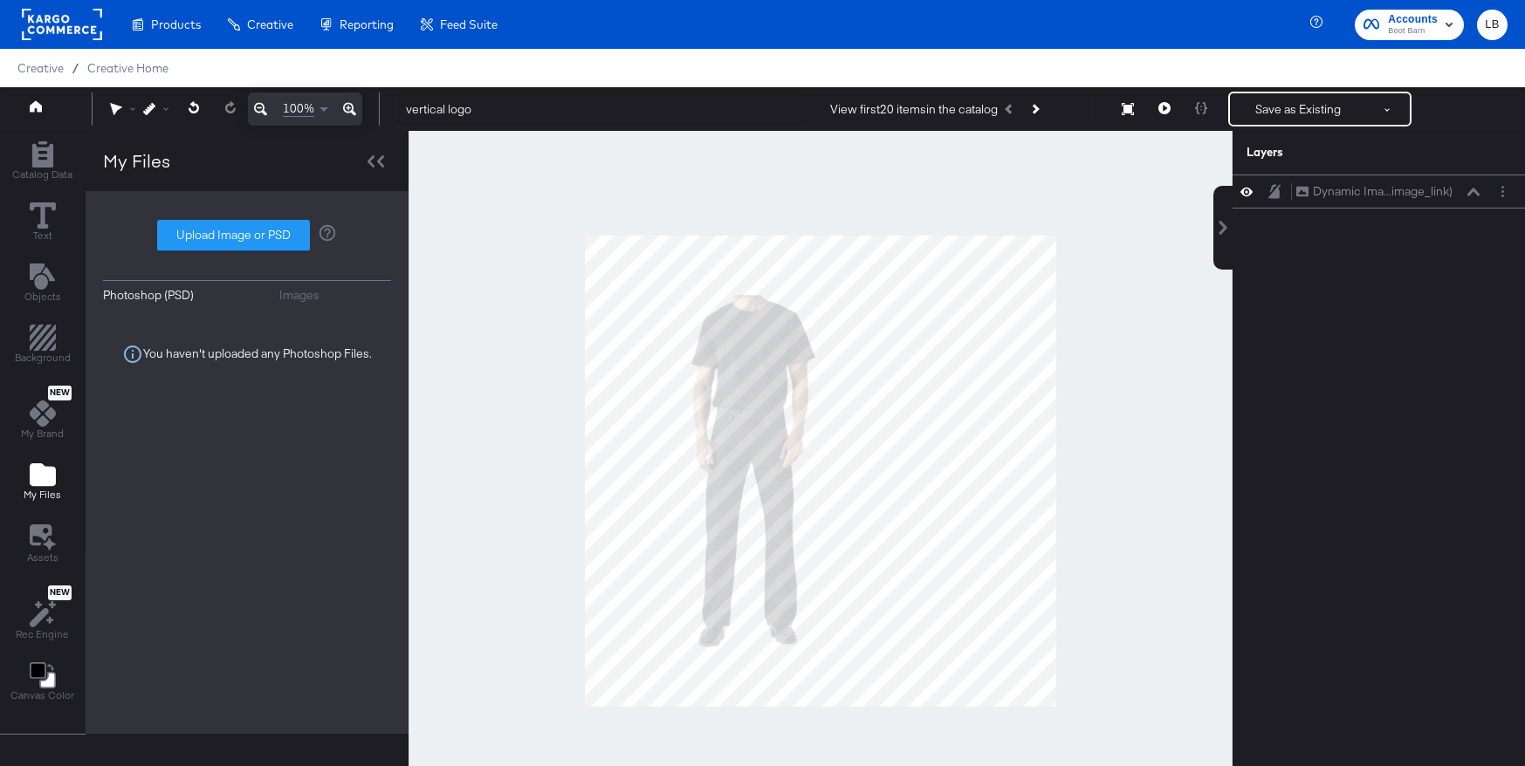
click at [298, 295] on div "Images" at bounding box center [299, 295] width 40 height 17
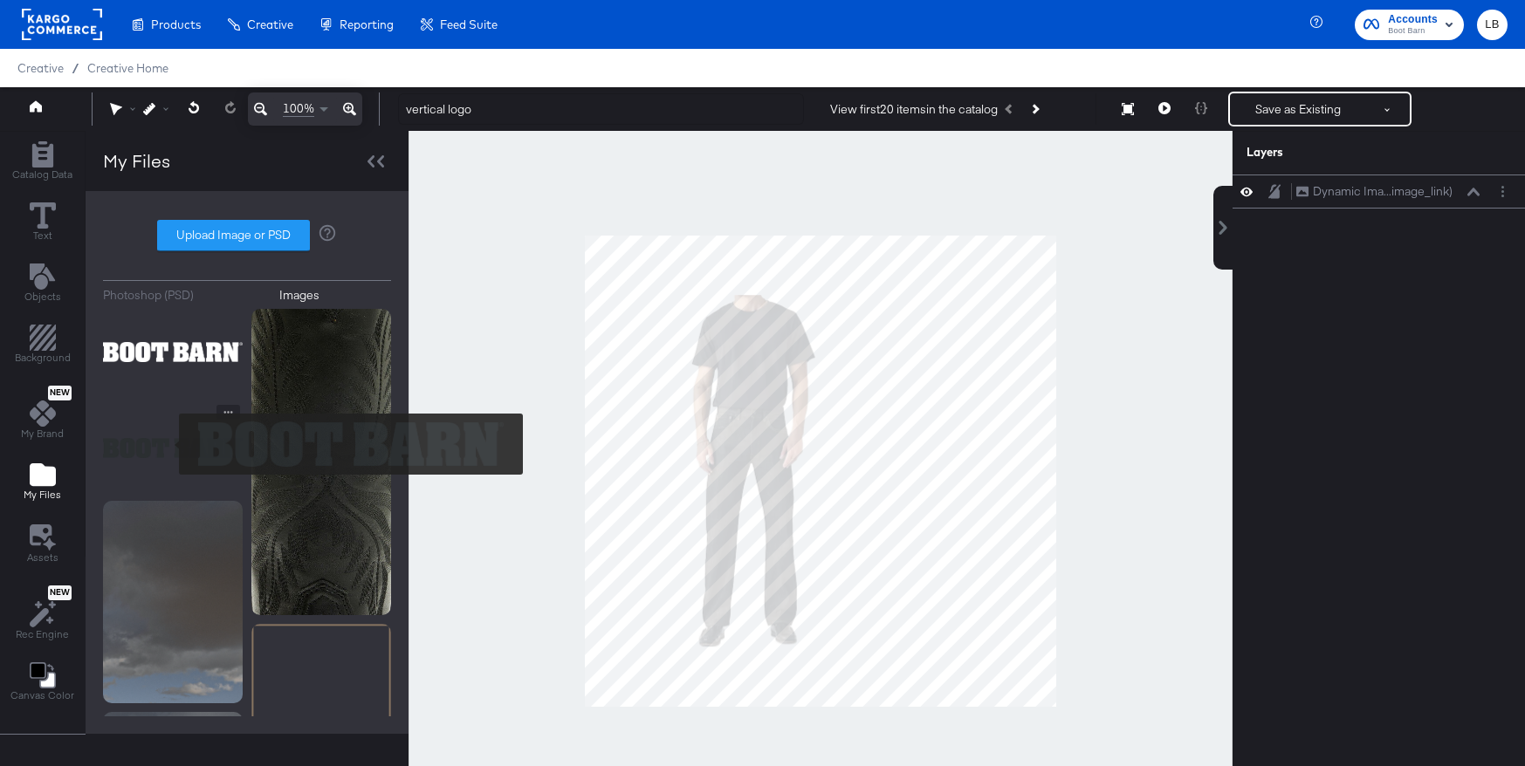
click at [168, 443] on img at bounding box center [173, 448] width 140 height 87
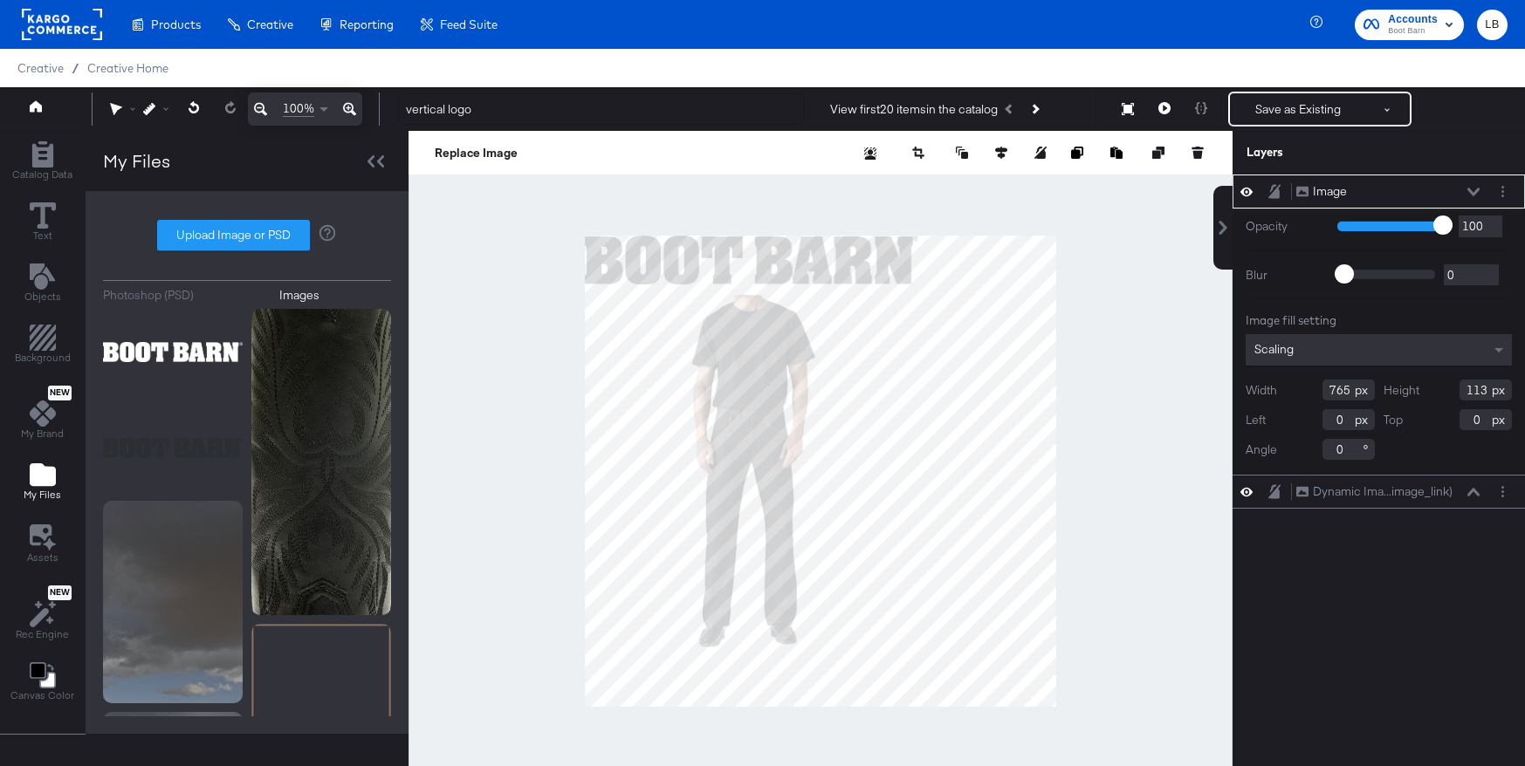
type input "204"
type input "278"
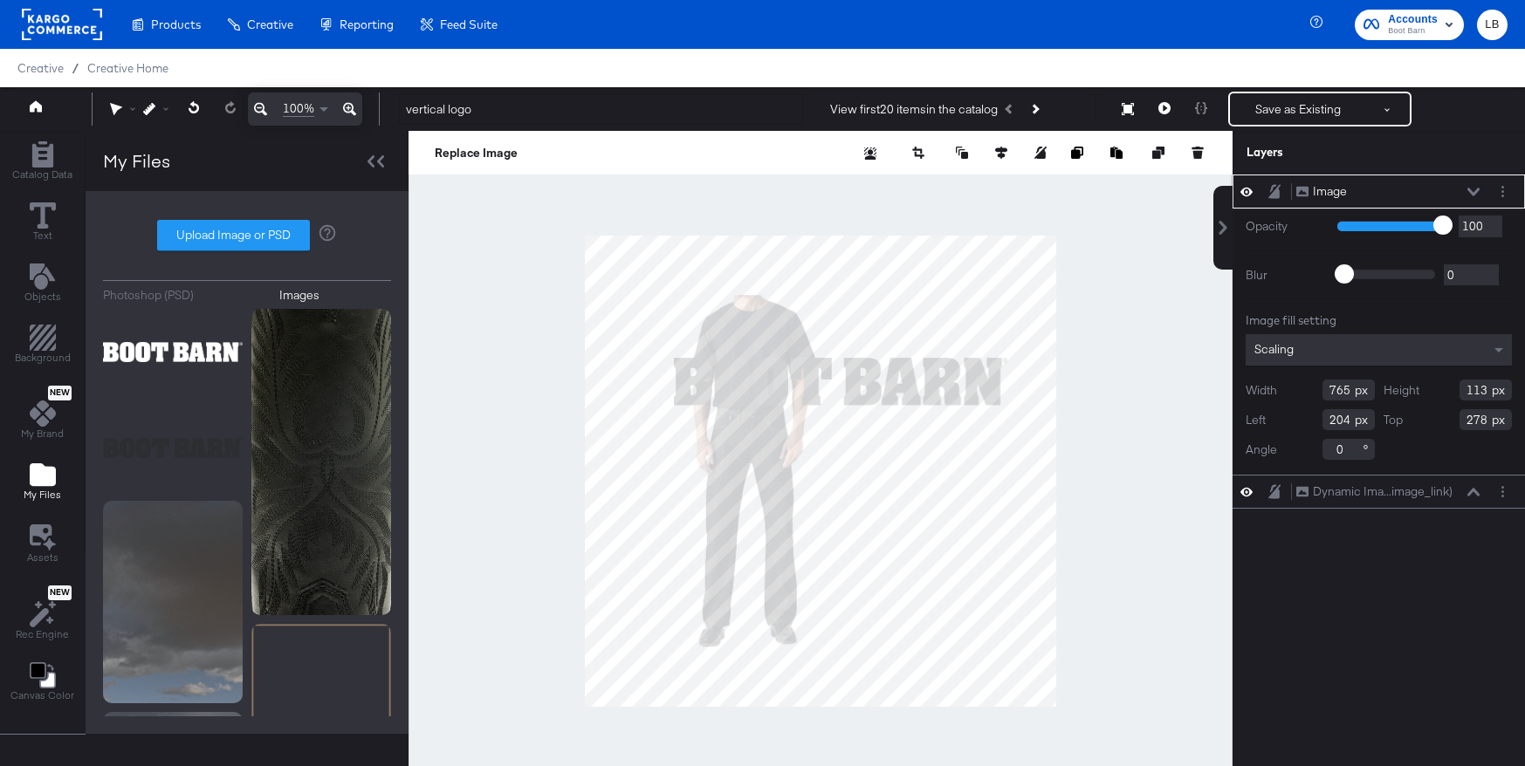
click at [1334, 453] on input "0" at bounding box center [1348, 449] width 52 height 21
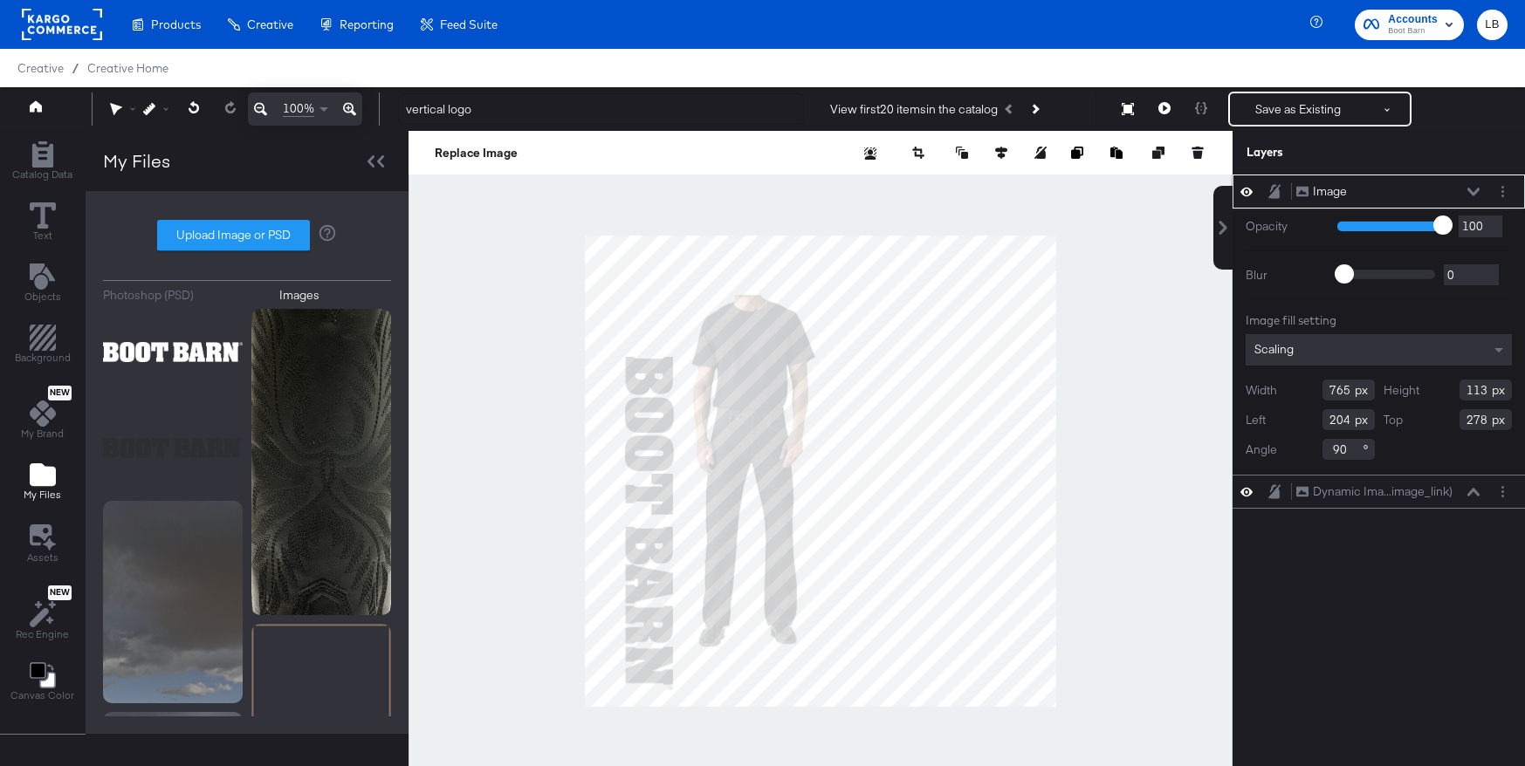
type input "90"
type input "1090"
type input "270"
type input "992"
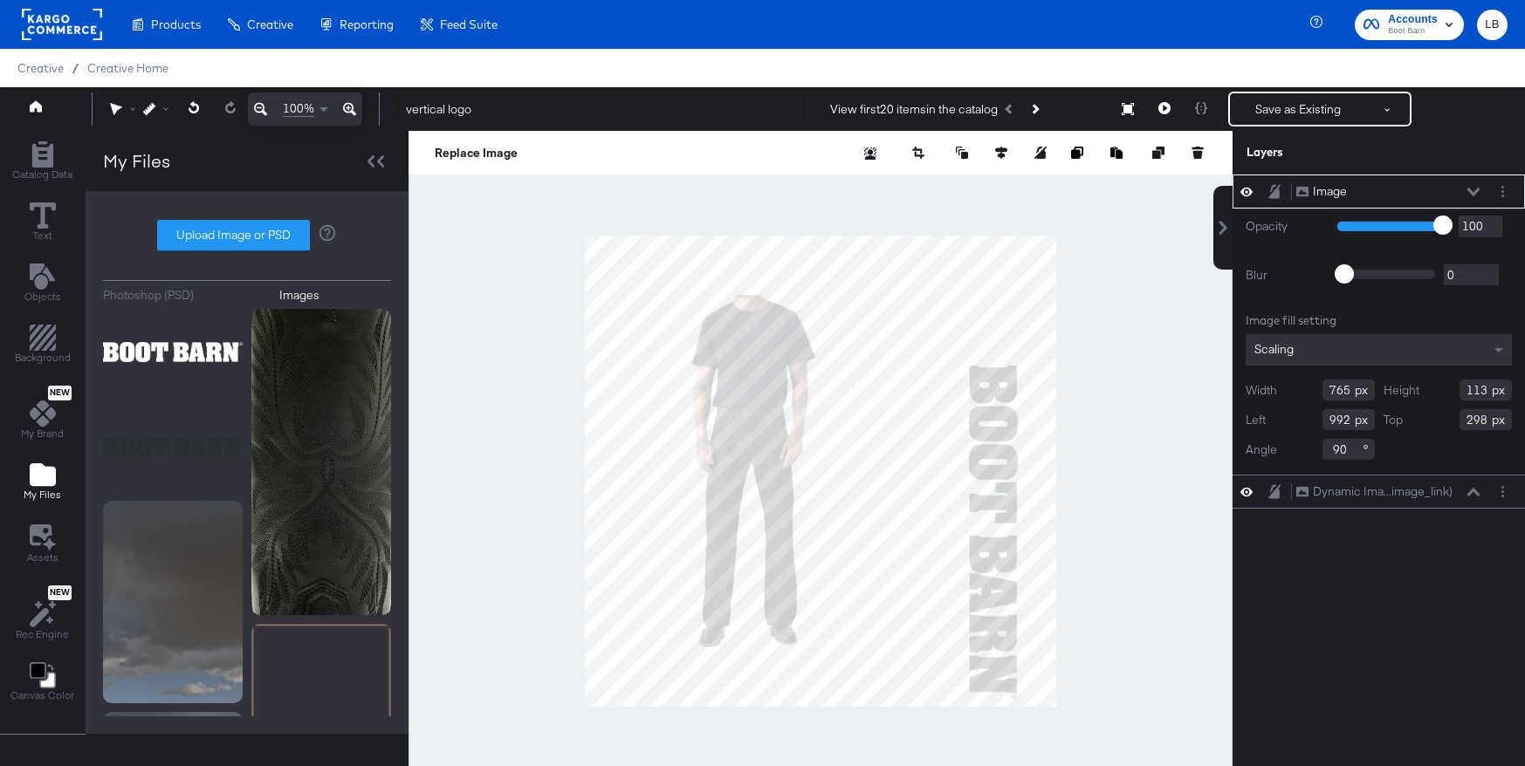
type input "230"
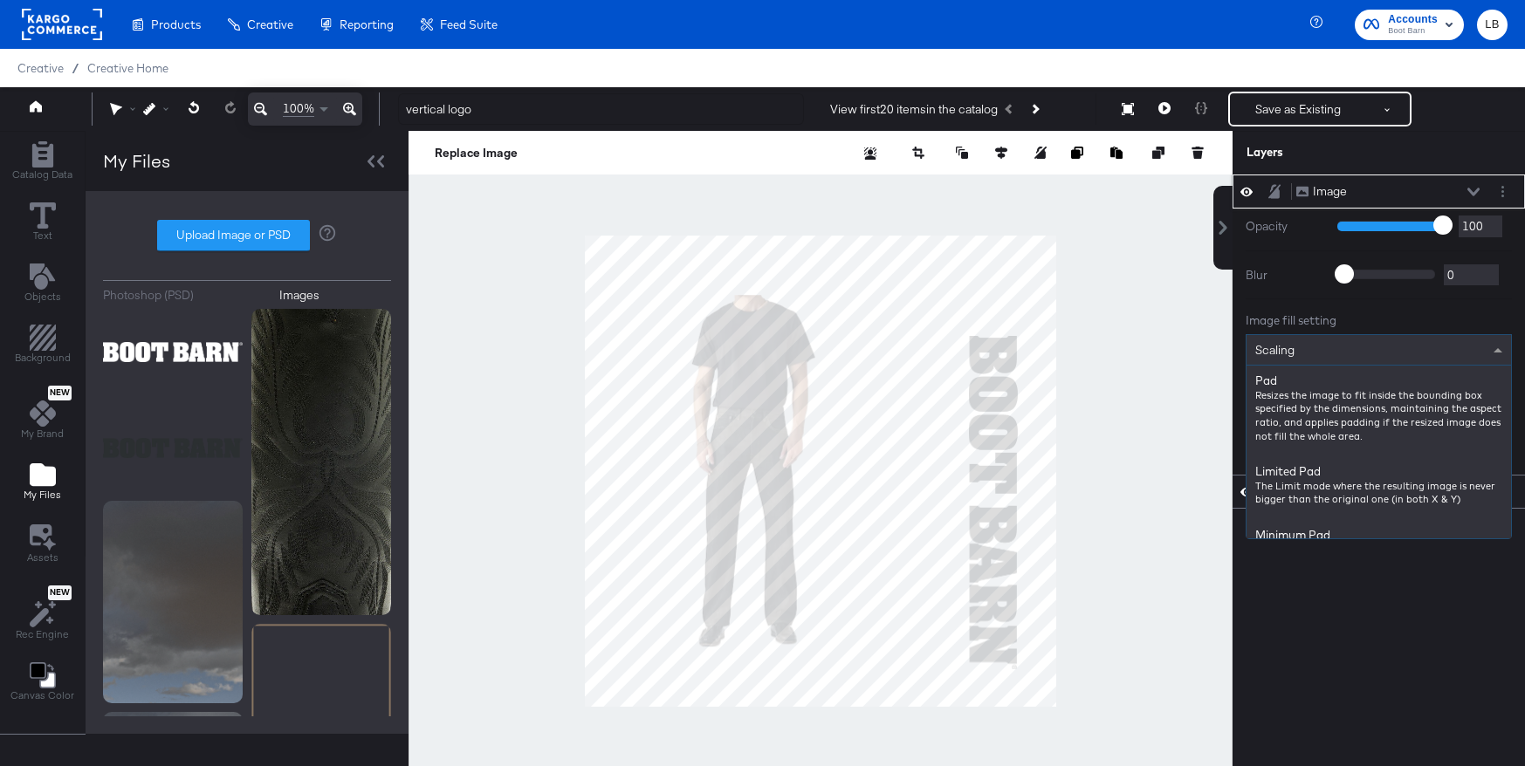
click at [1486, 343] on div "Scaling" at bounding box center [1378, 350] width 264 height 30
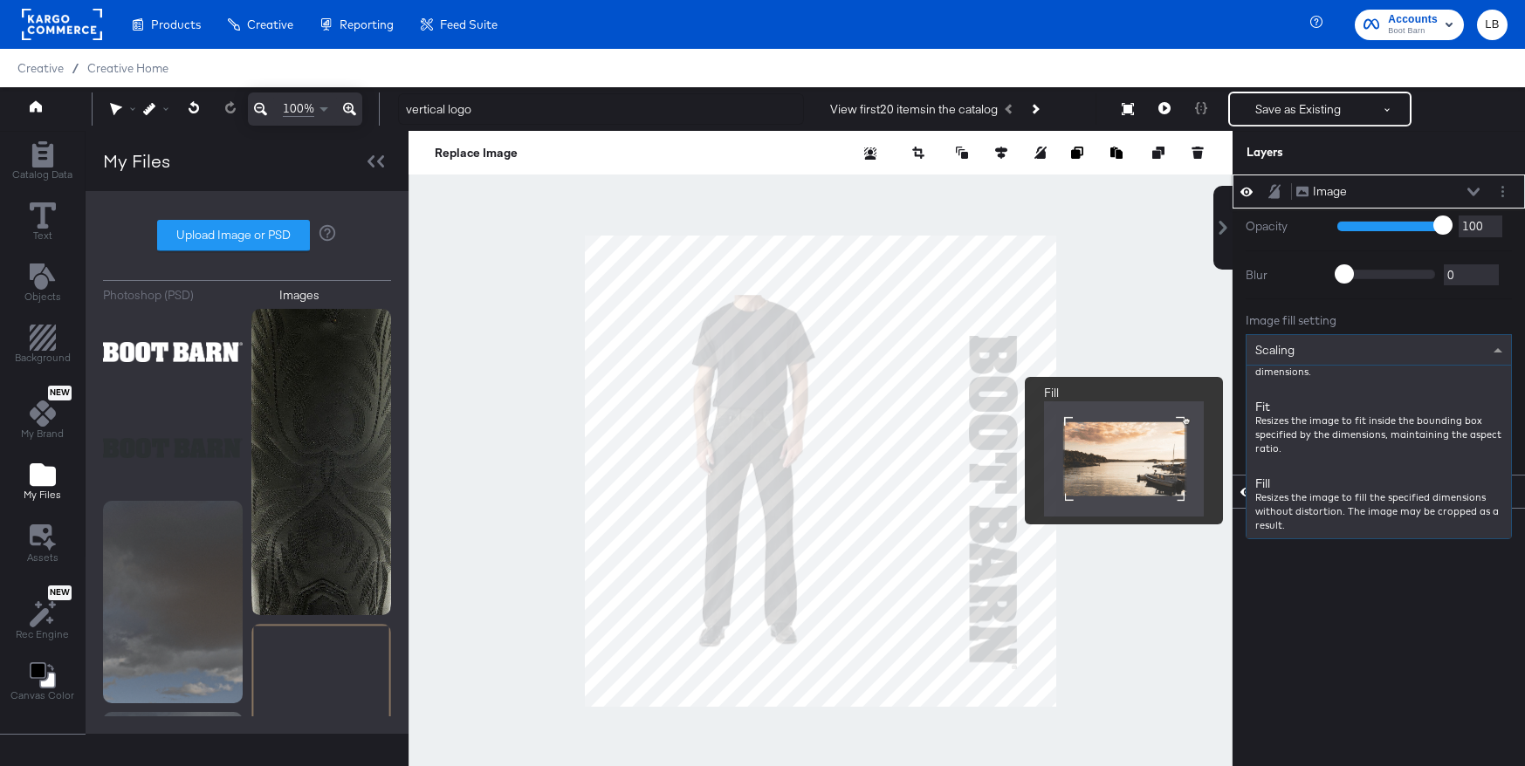
scroll to position [190, 0]
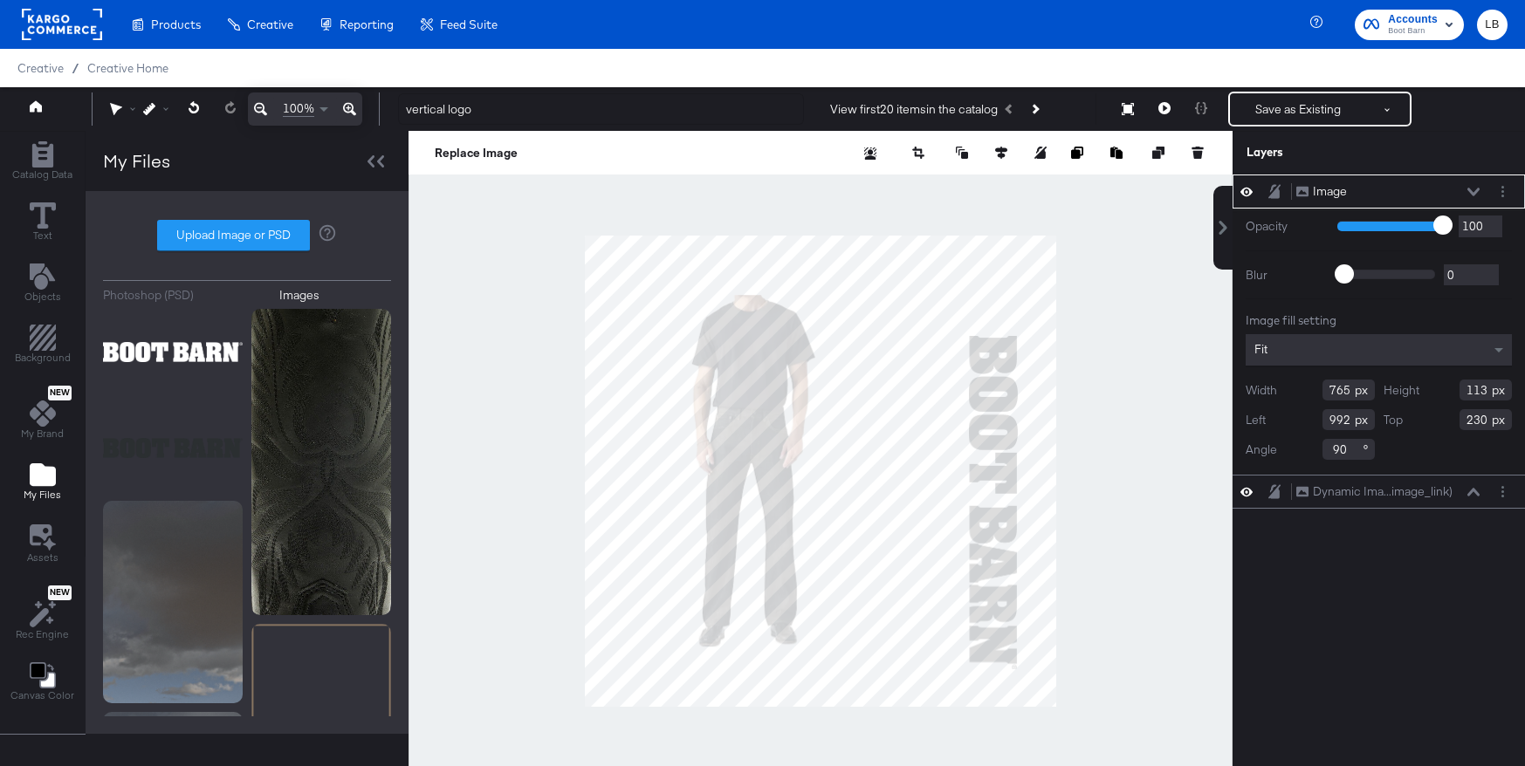
type input "344"
type input "59"
type input "651"
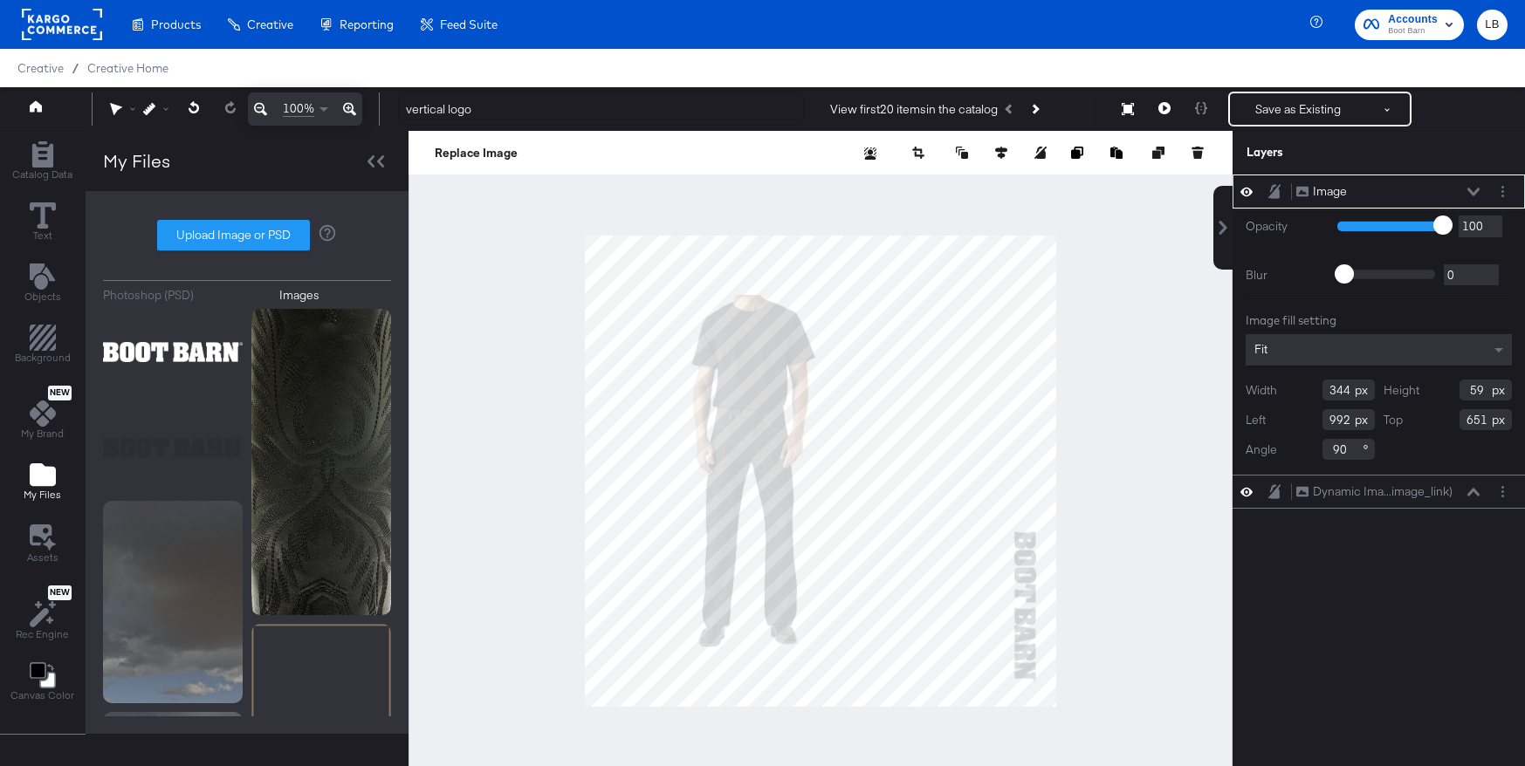
type input "1032"
type input "675"
type input "972"
type input "349"
drag, startPoint x: 1337, startPoint y: 451, endPoint x: 1287, endPoint y: 451, distance: 50.6
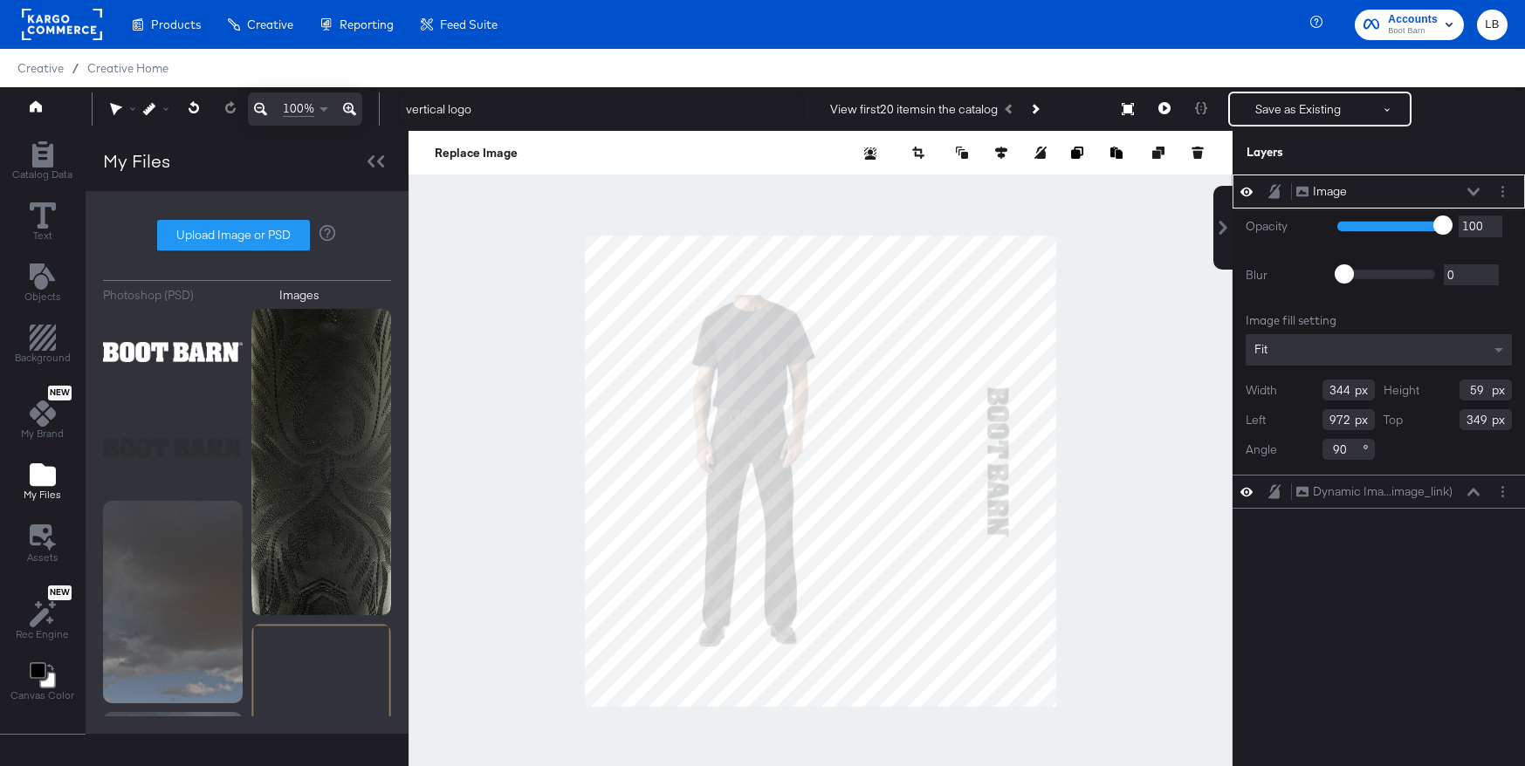
click at [1287, 451] on div "Angle 90" at bounding box center [1310, 449] width 129 height 21
drag, startPoint x: 1350, startPoint y: 448, endPoint x: 1212, endPoint y: 448, distance: 138.8
click at [1212, 448] on div "Image Image Opacity 1 100 100 Blur 0 2000 0 Image fill setting Fit Width 344 He…" at bounding box center [1368, 479] width 314 height 609
type input "270"
type input "264"
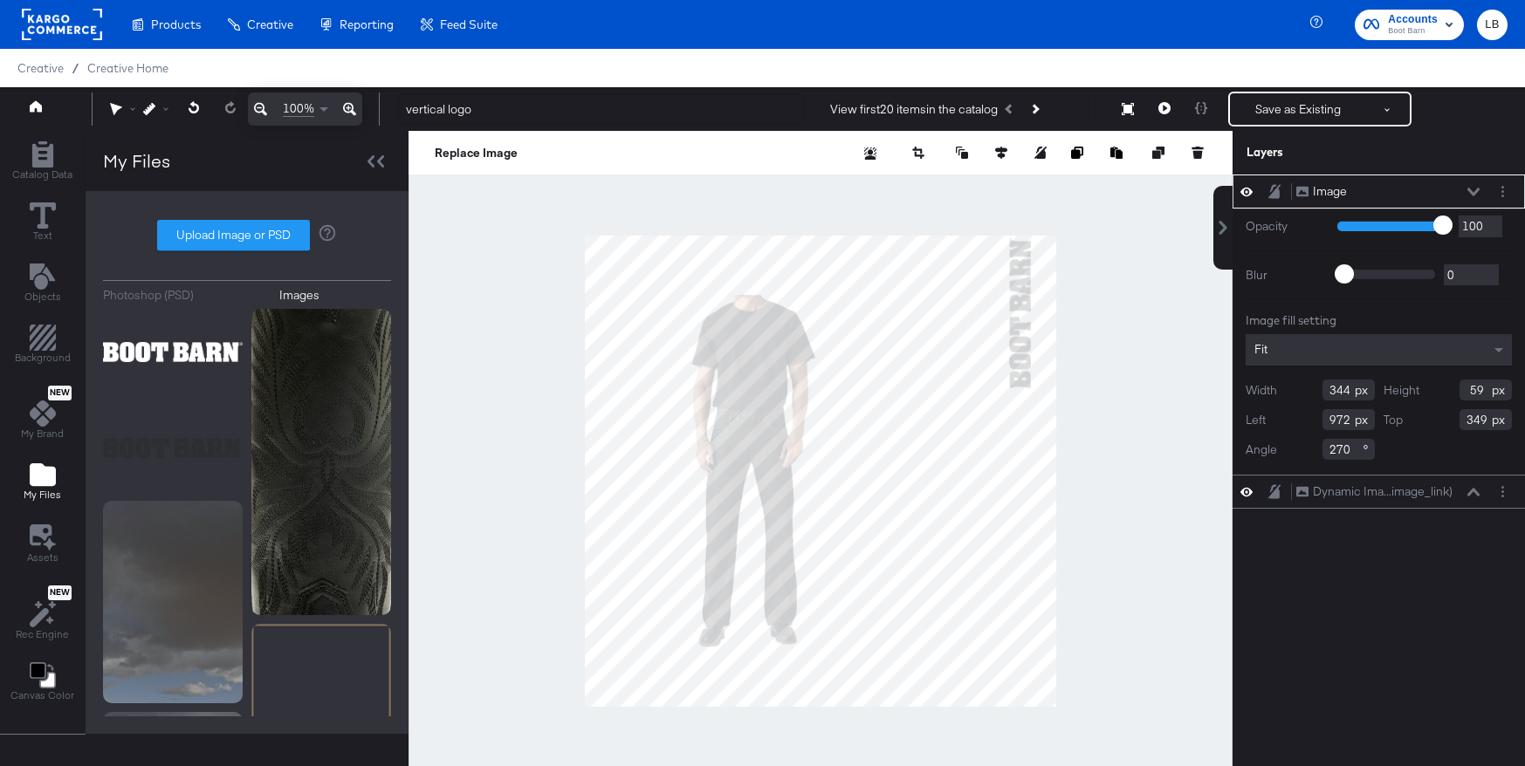
type input "965"
type input "38"
type input "1029"
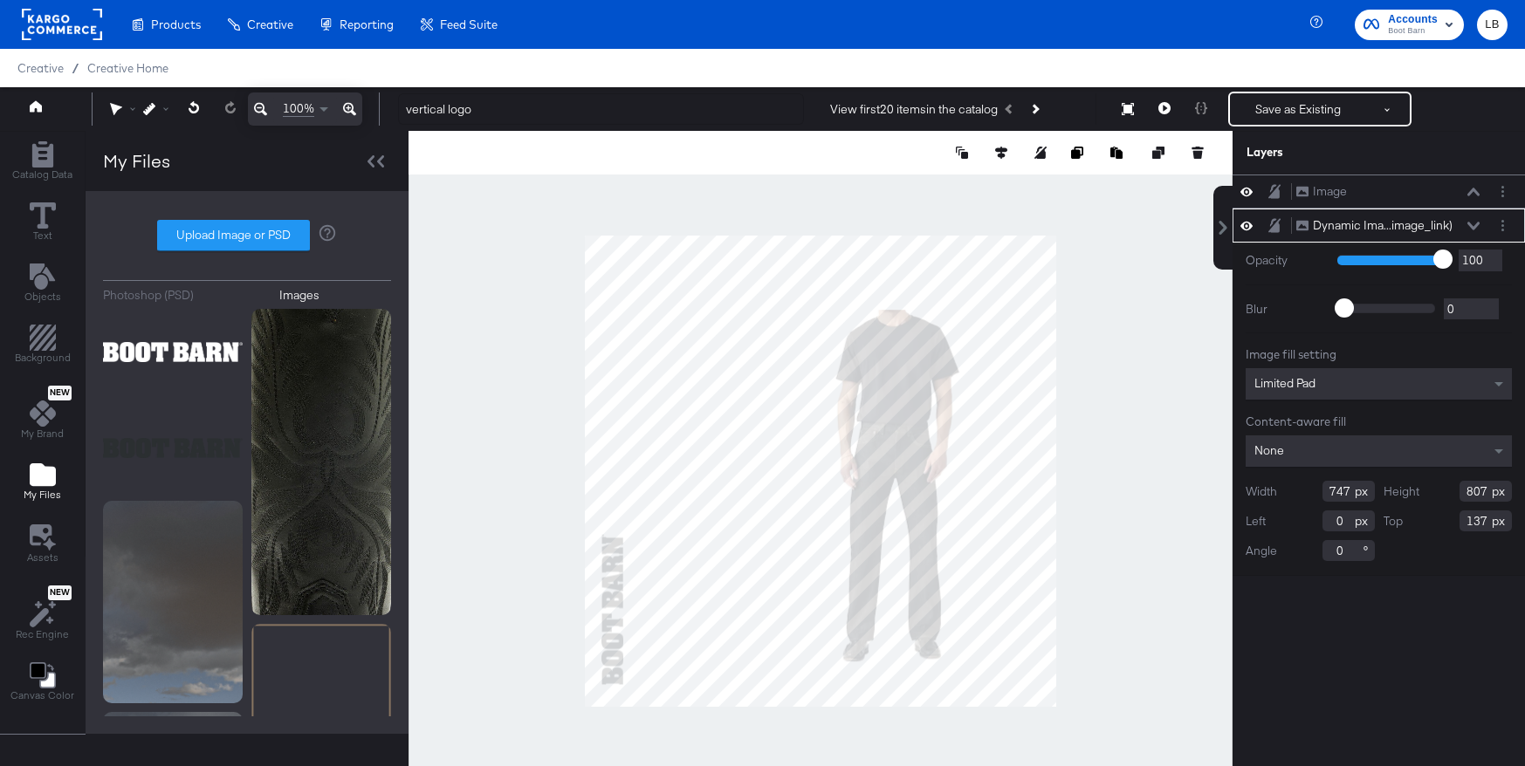
type input "280"
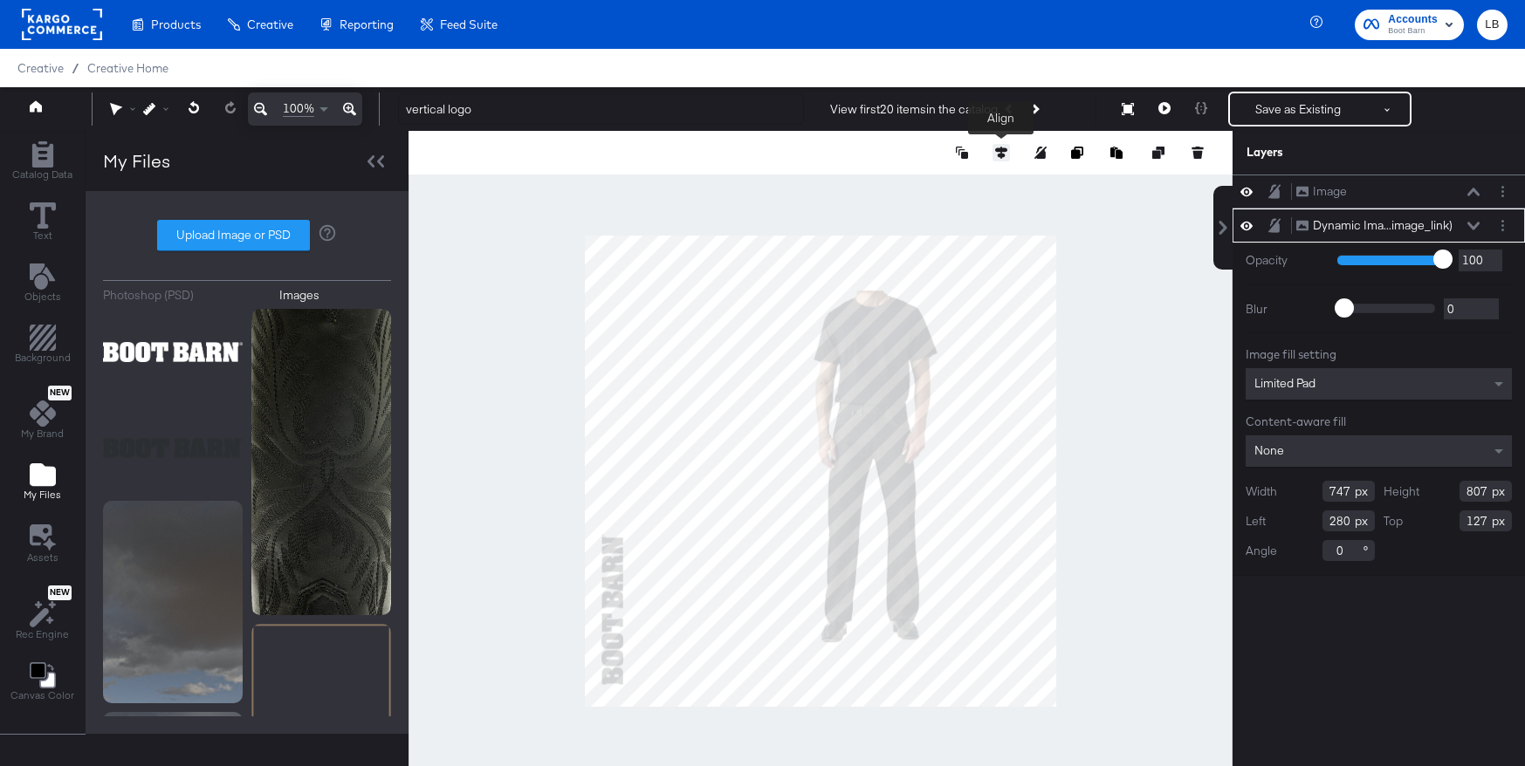
click at [1003, 152] on icon at bounding box center [1001, 153] width 12 height 12
click at [971, 182] on icon at bounding box center [969, 185] width 12 height 12
type input "137"
click at [777, 184] on div at bounding box center [821, 471] width 824 height 680
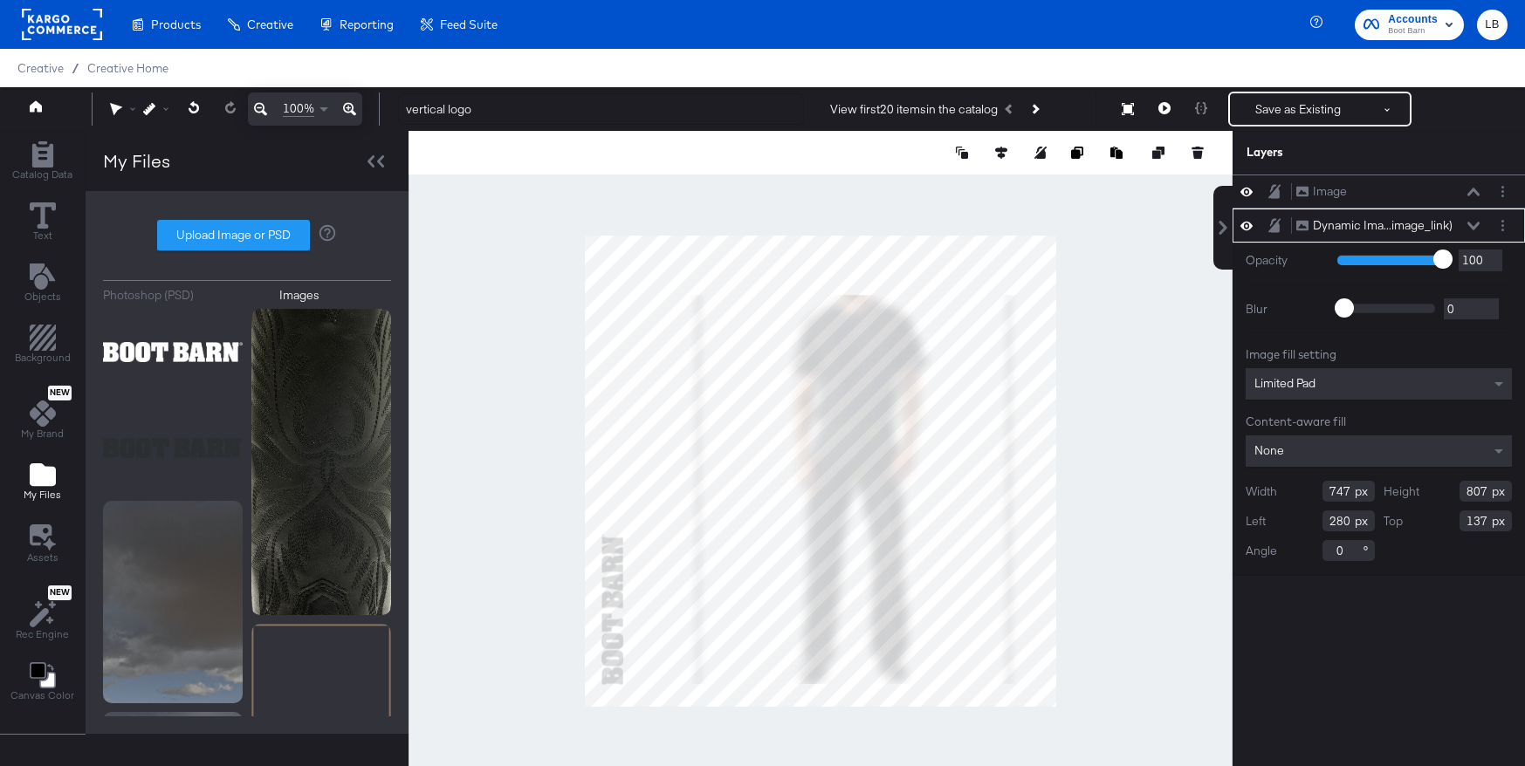
type input "821"
type input "893"
click at [1002, 147] on icon at bounding box center [1001, 153] width 12 height 12
click at [874, 182] on icon at bounding box center [872, 185] width 12 height 12
type input "130"
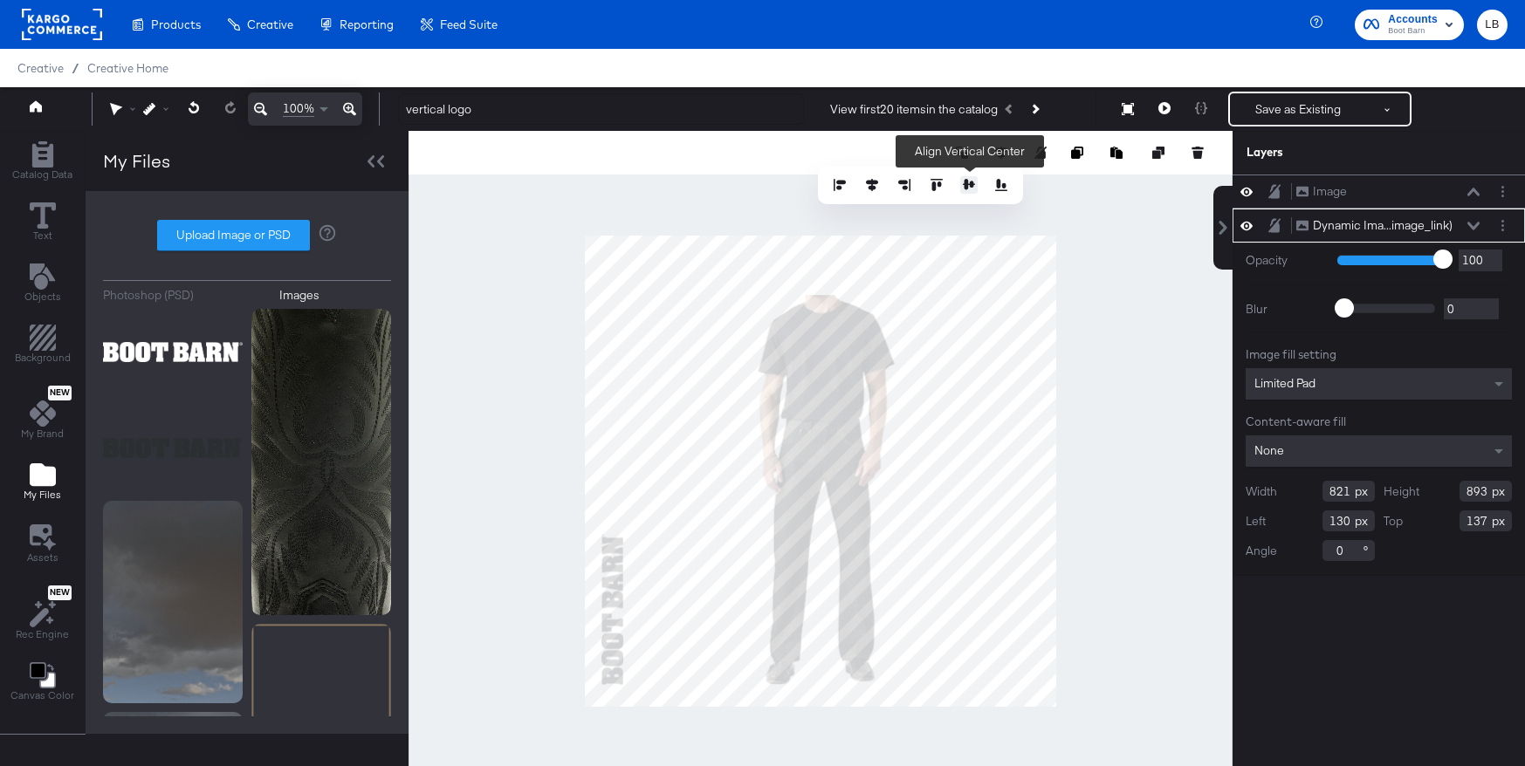
click at [967, 184] on icon at bounding box center [969, 184] width 12 height 10
type input "94"
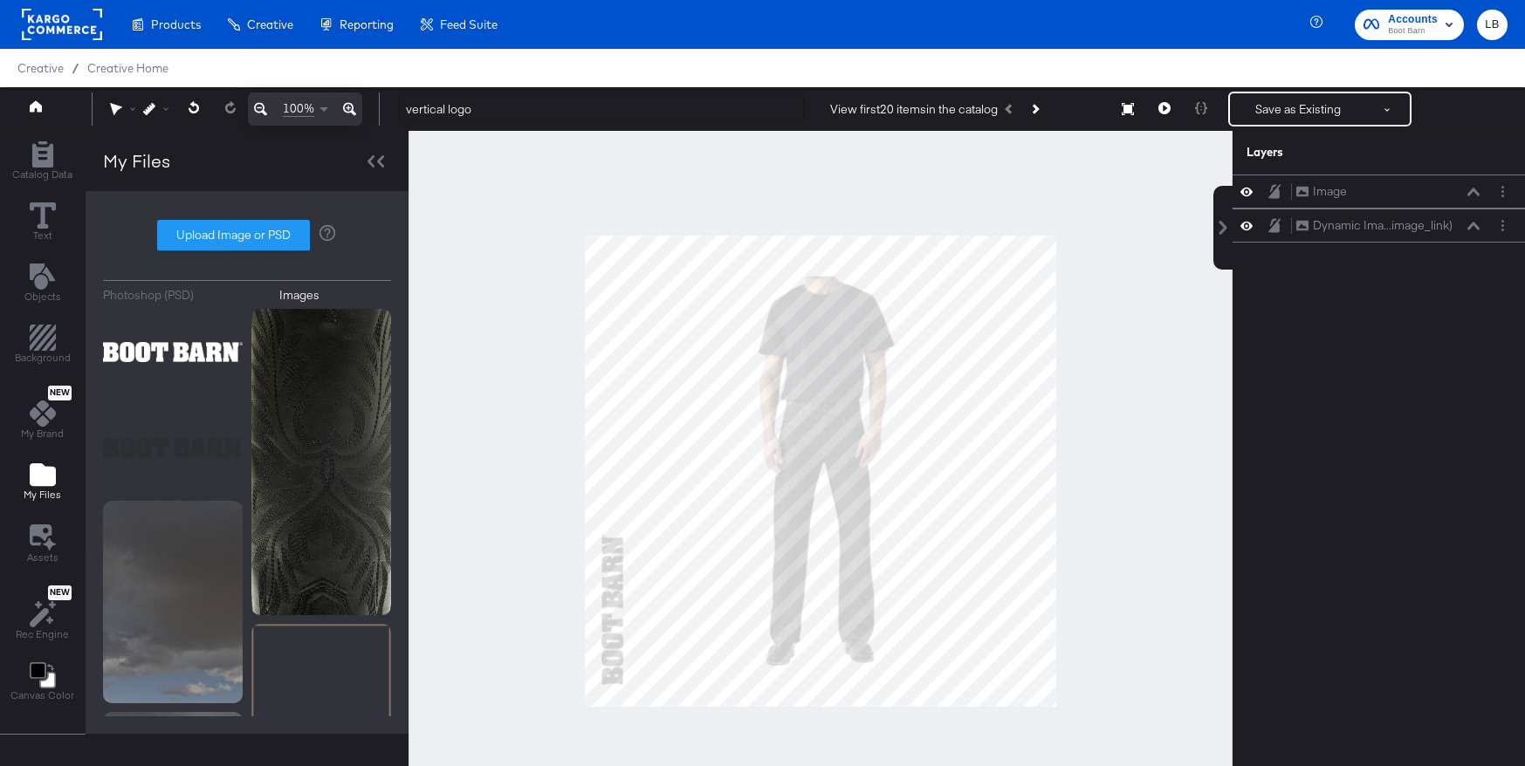
click at [750, 192] on div at bounding box center [821, 471] width 824 height 680
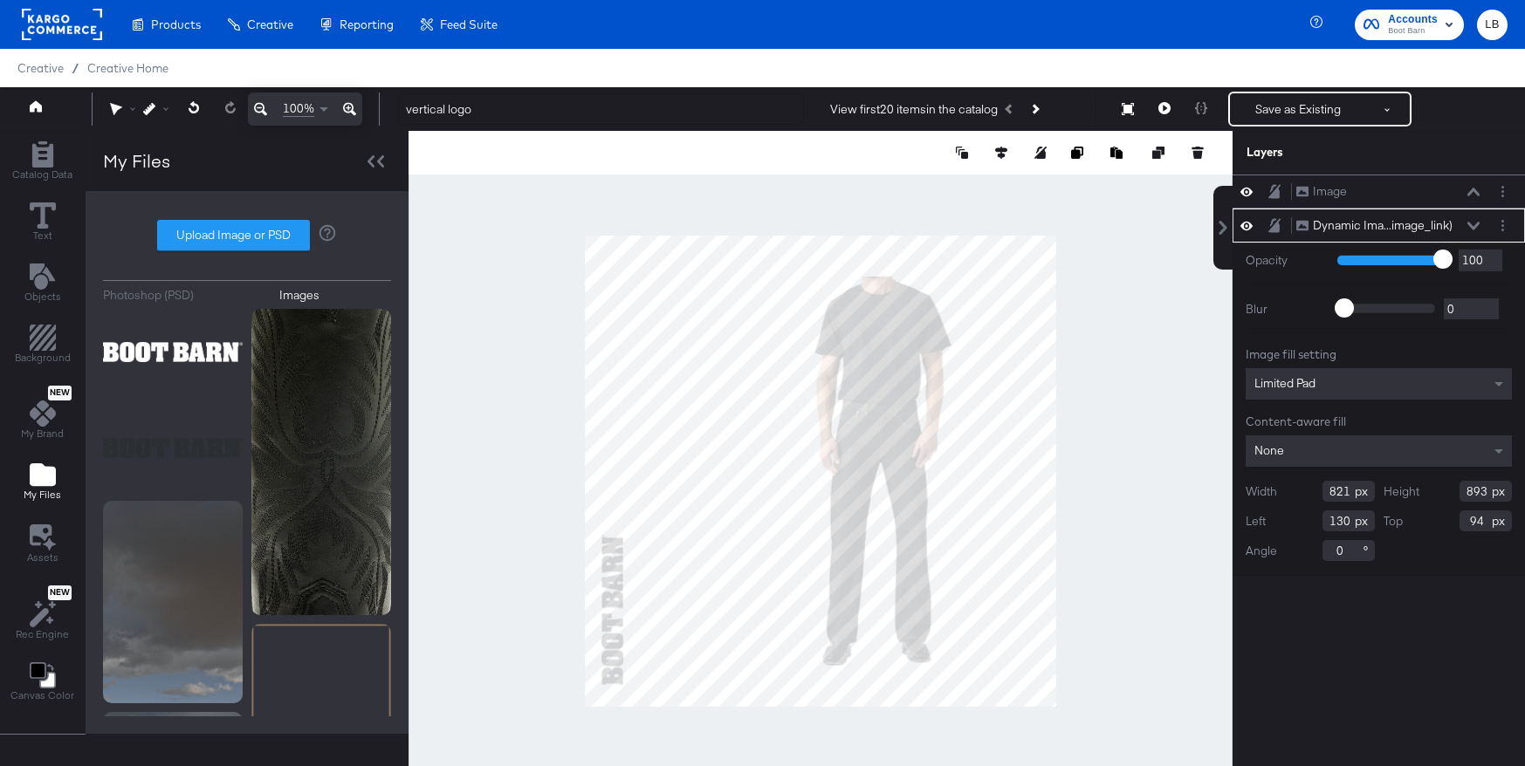
type input "260"
type input "652"
type input "429"
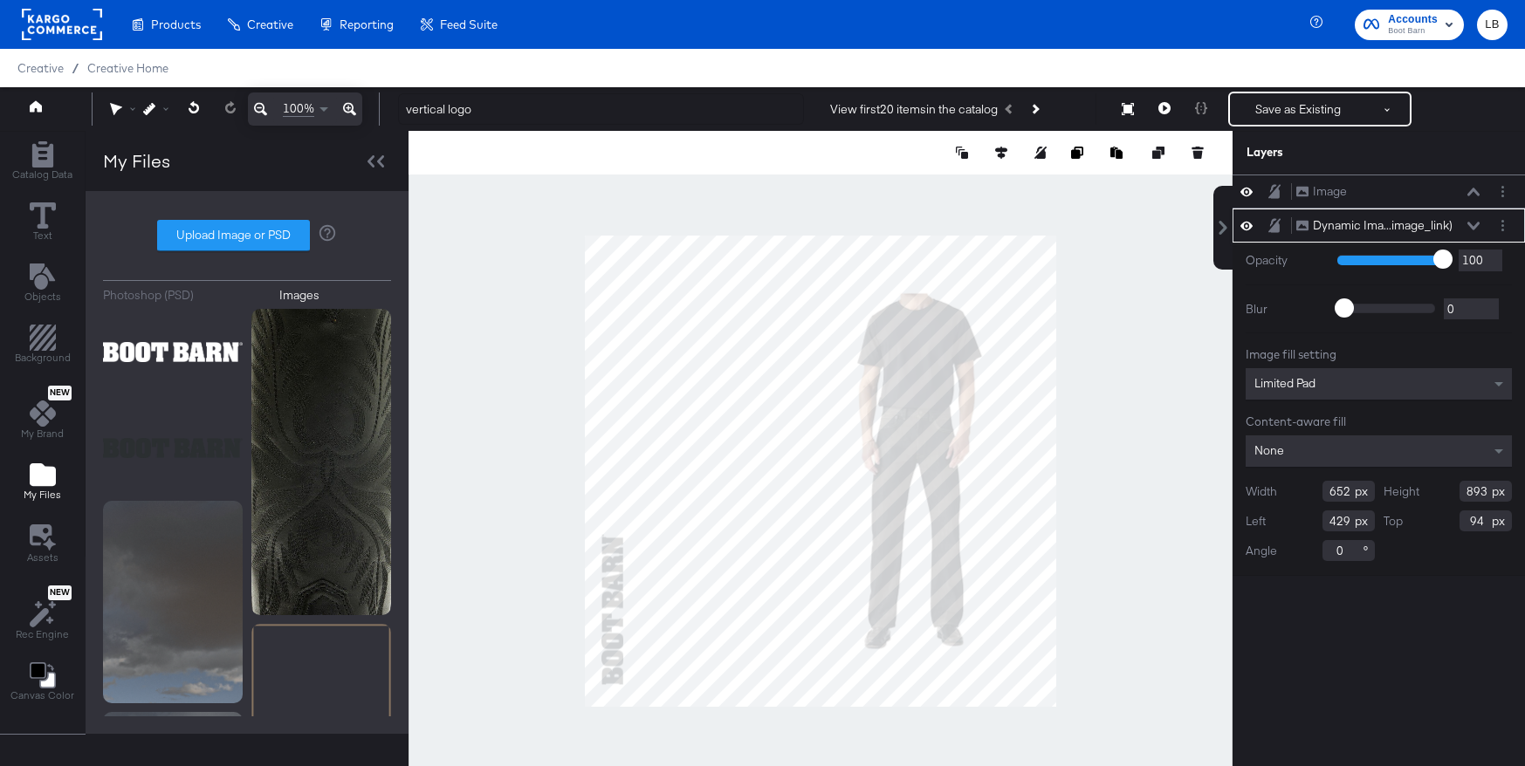
click at [1453, 380] on div "Limited Pad" at bounding box center [1379, 383] width 266 height 31
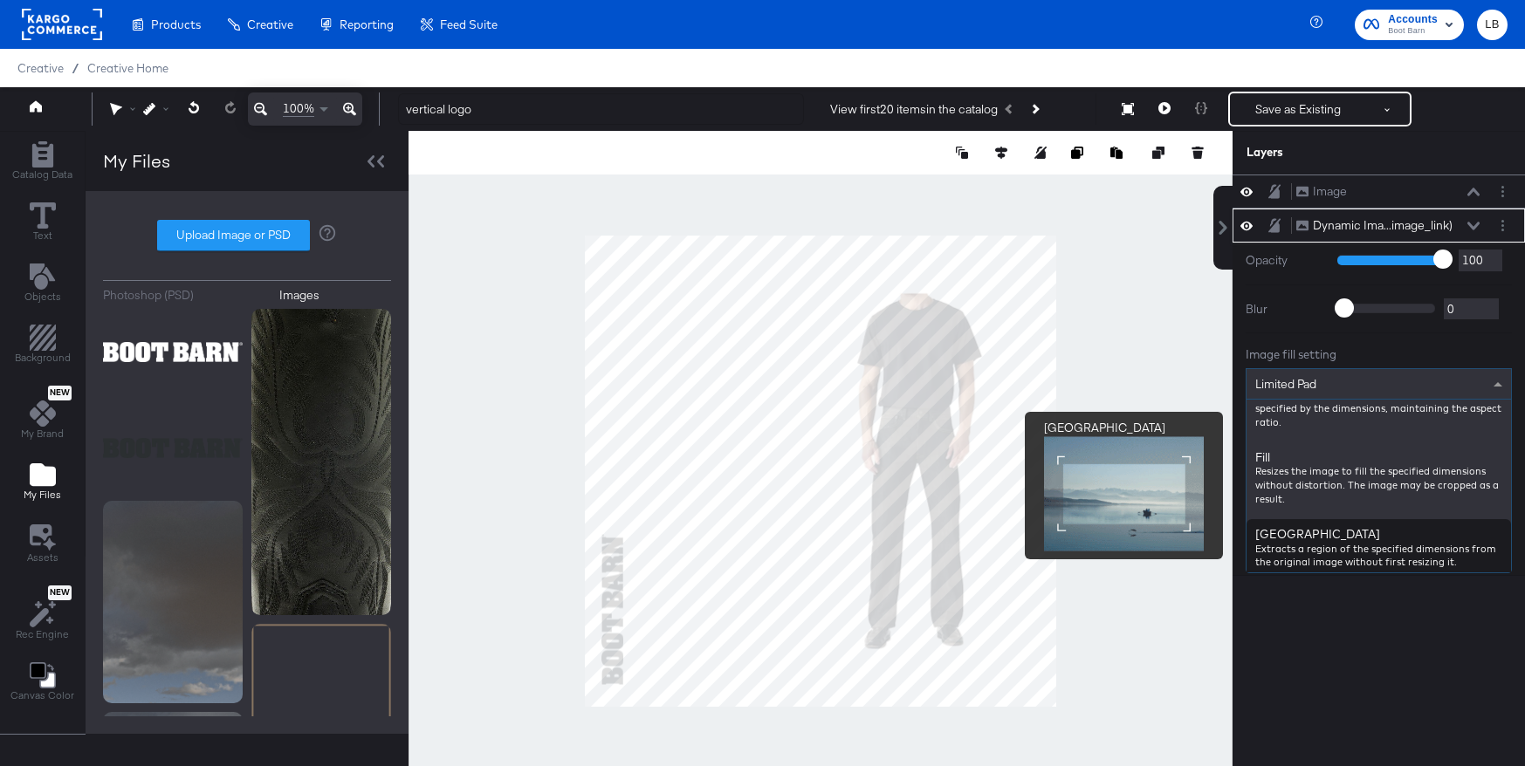
scroll to position [253, 0]
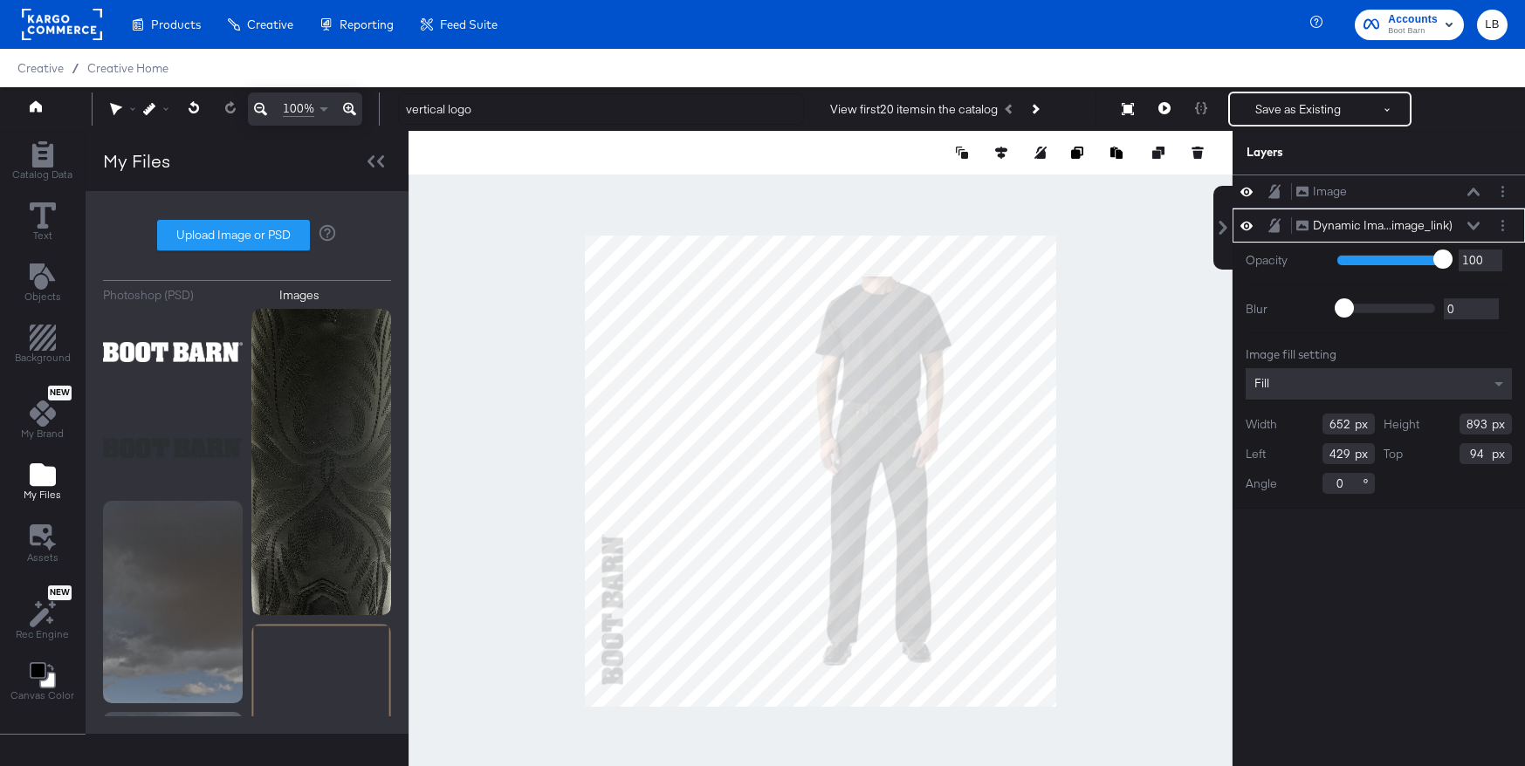
type input "377"
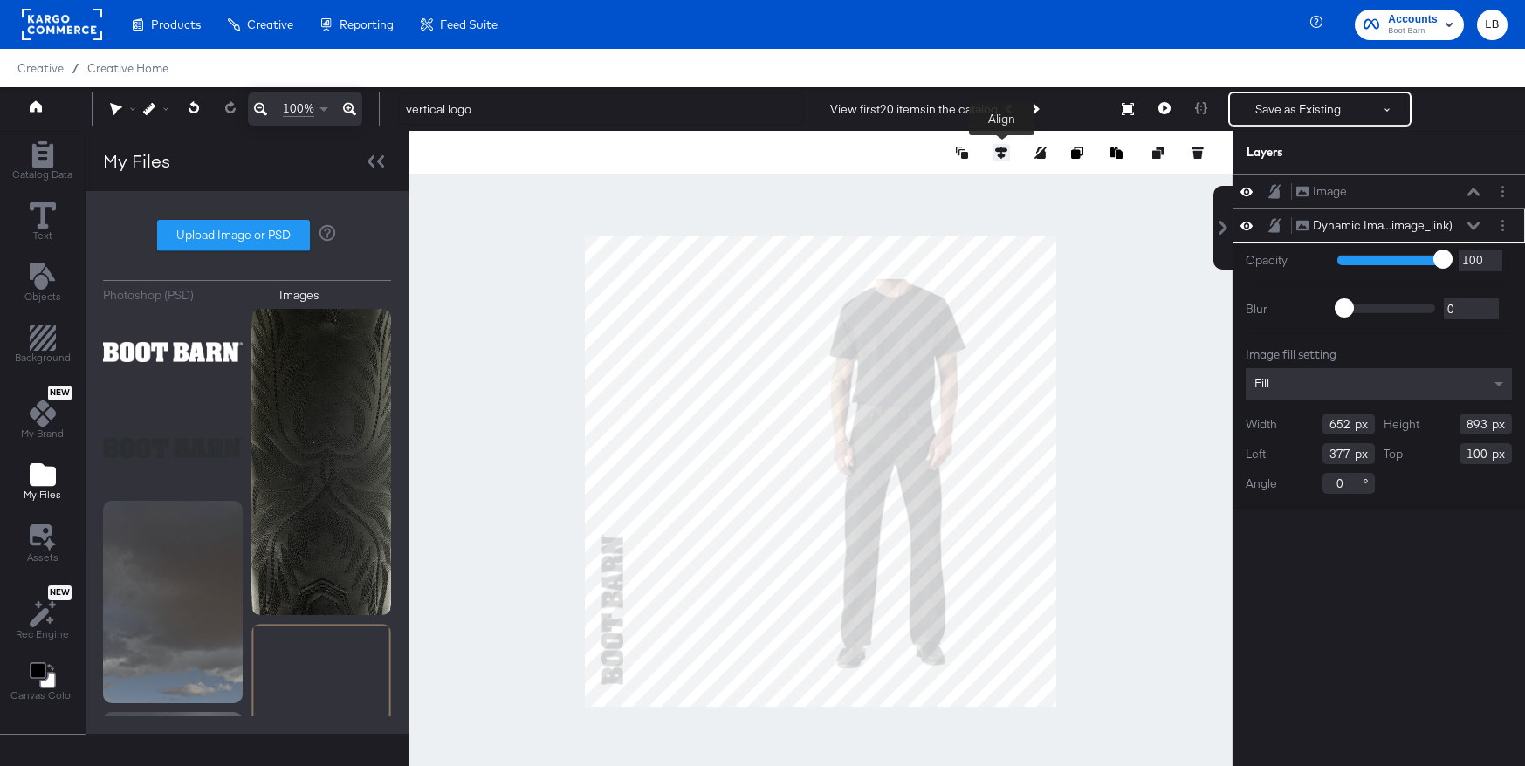
click at [999, 153] on icon at bounding box center [1001, 153] width 12 height 12
click at [962, 182] on button at bounding box center [968, 184] width 17 height 17
type input "94"
type input "935"
click at [1001, 147] on icon at bounding box center [1001, 153] width 12 height 12
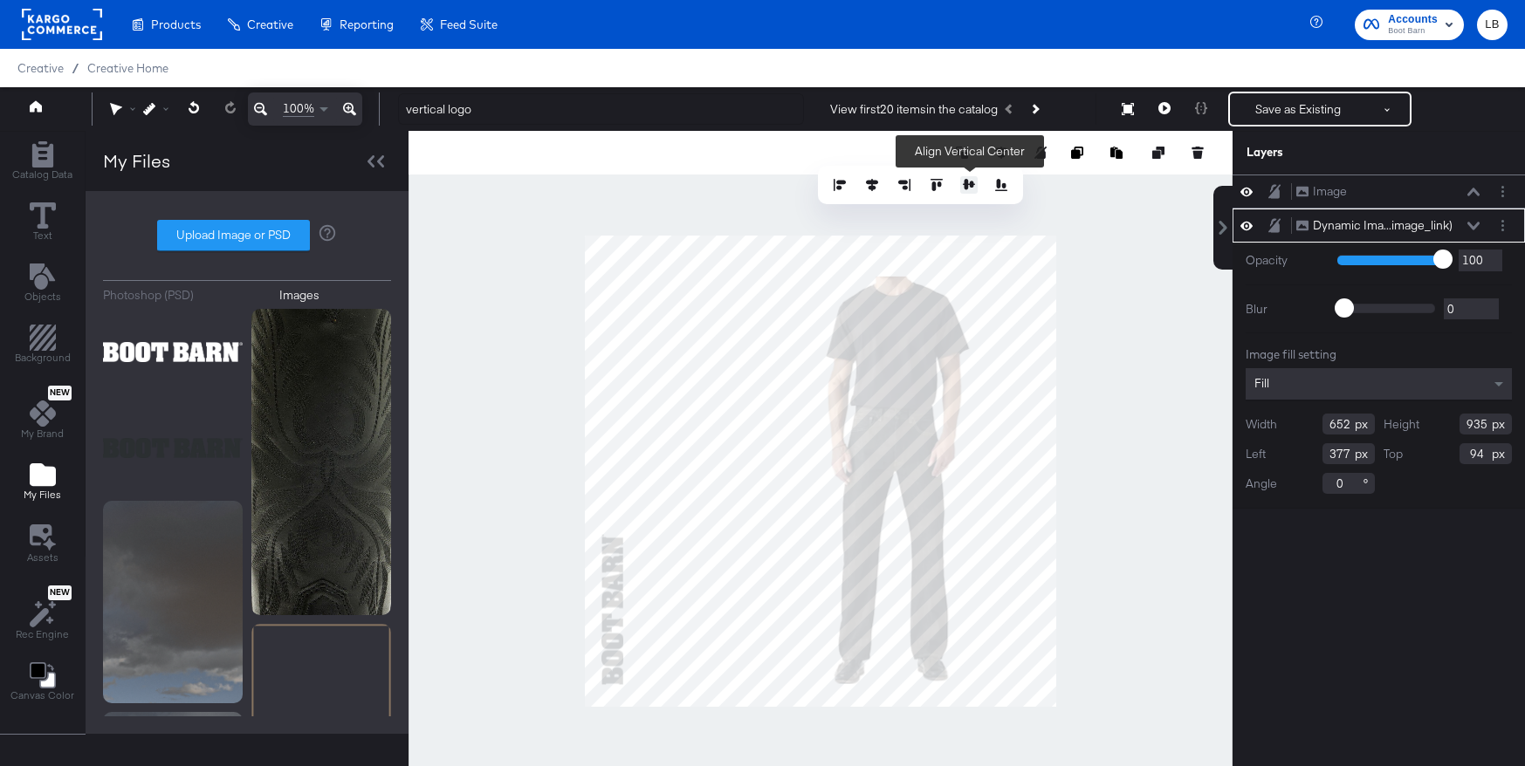
click at [972, 187] on icon at bounding box center [969, 184] width 12 height 10
type input "72"
type input "977"
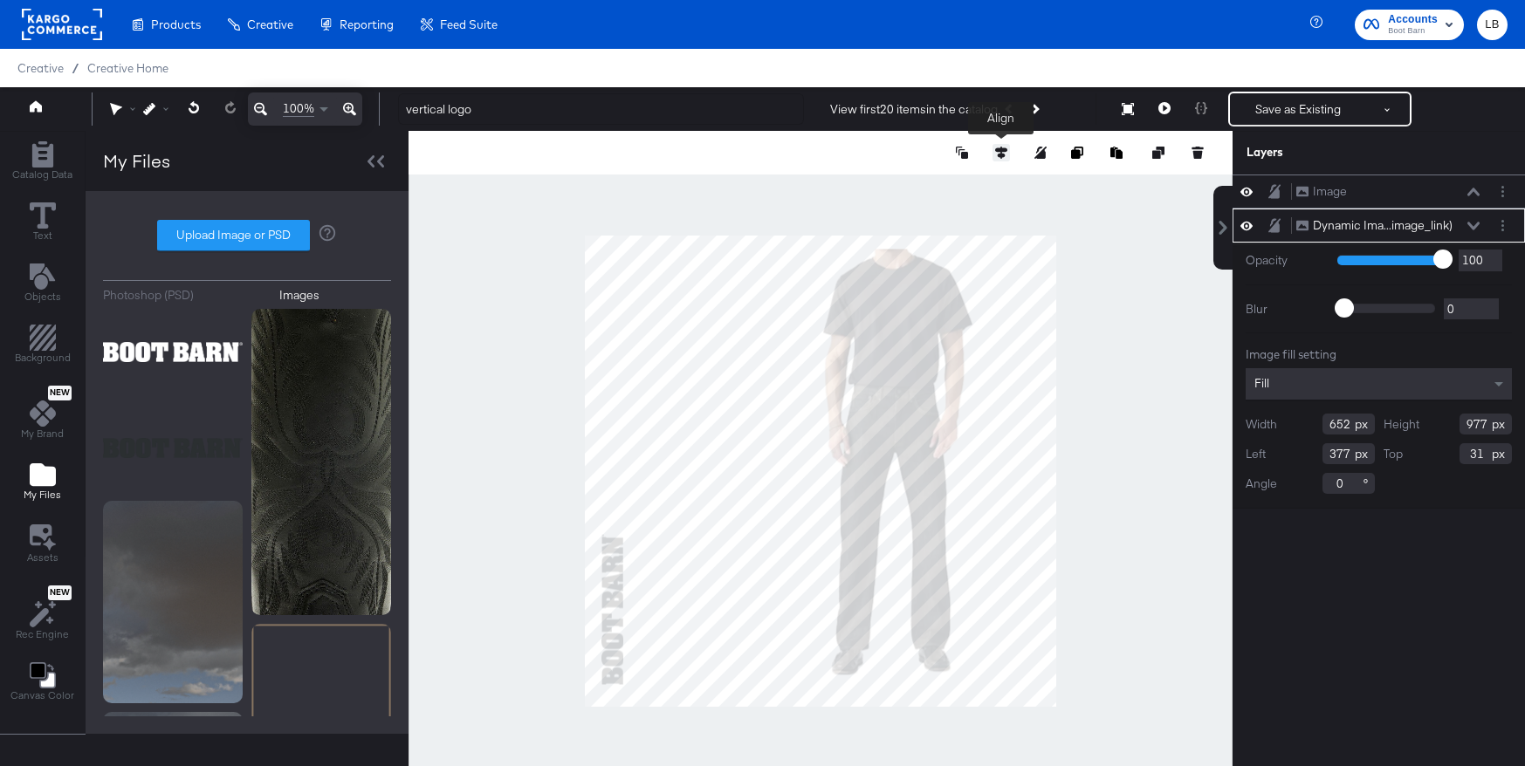
click at [999, 156] on icon at bounding box center [1001, 153] width 12 height 12
click at [969, 179] on icon at bounding box center [969, 185] width 12 height 12
type input "52"
click at [1104, 348] on div at bounding box center [821, 471] width 824 height 680
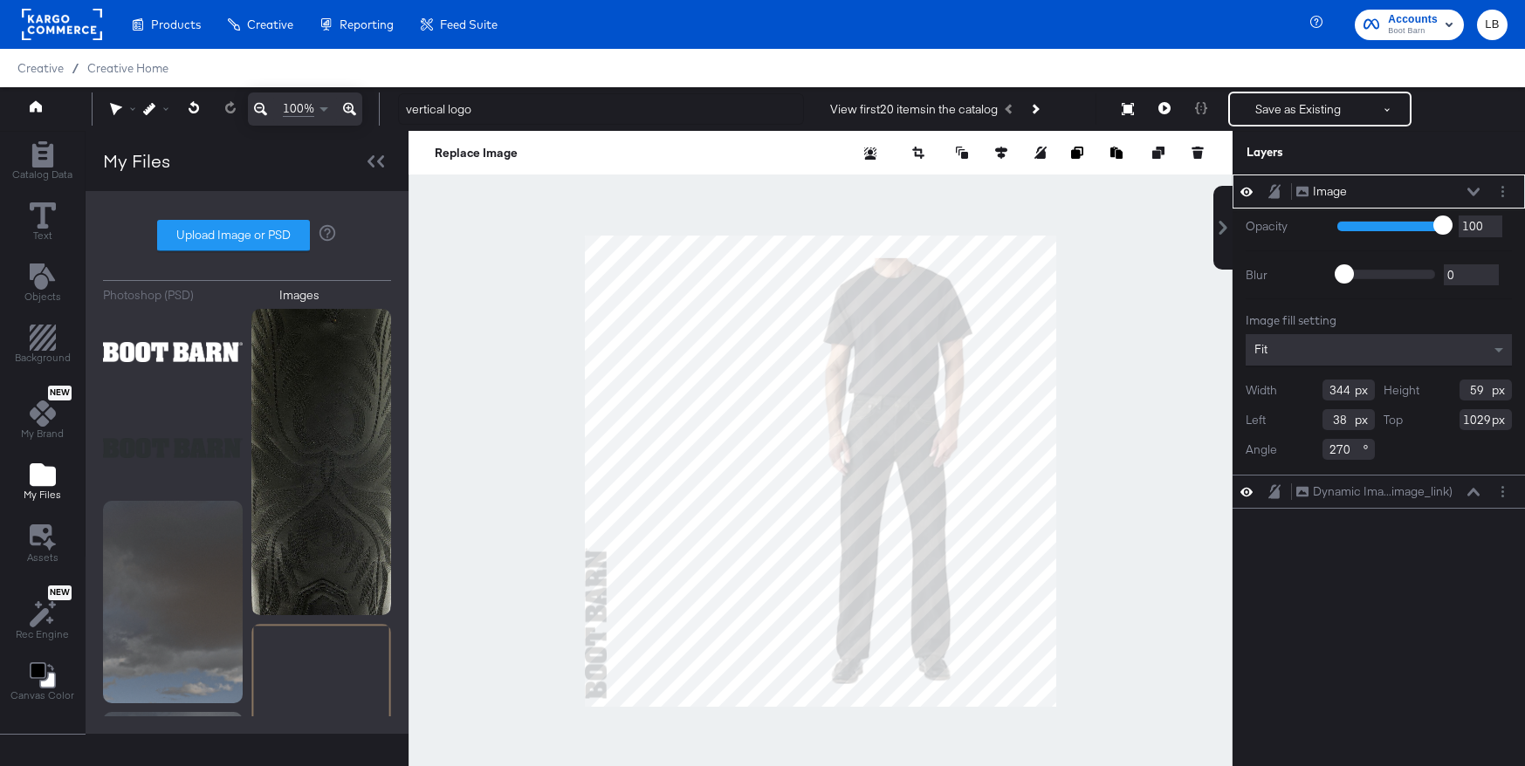
type input "30"
click at [998, 148] on icon at bounding box center [1001, 153] width 12 height 12
click at [1005, 191] on button at bounding box center [1000, 184] width 17 height 17
type input "1080"
click at [844, 184] on icon at bounding box center [840, 185] width 12 height 12
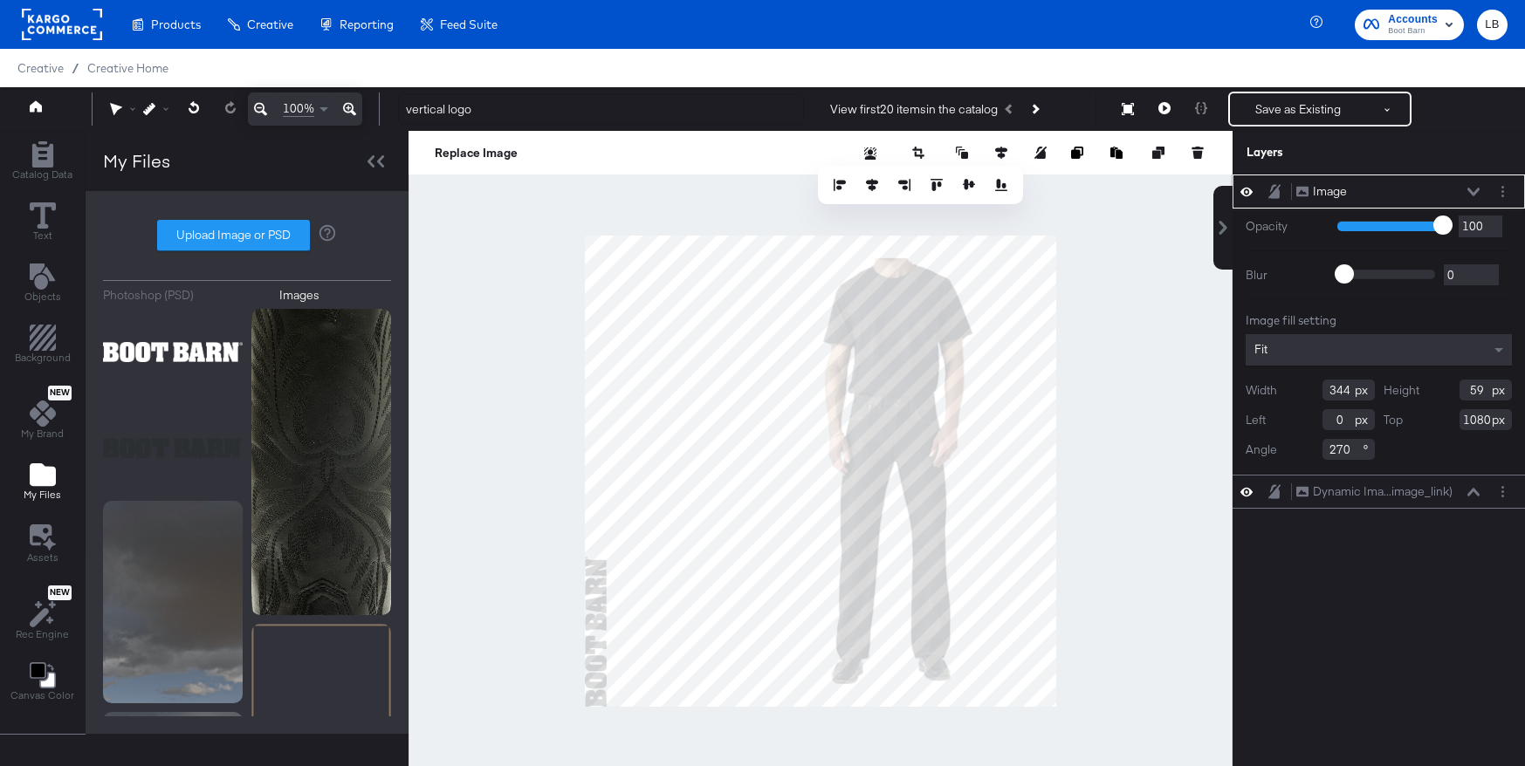
click at [1347, 422] on input "0" at bounding box center [1348, 419] width 52 height 21
type input "40"
click at [1485, 421] on input "1080" at bounding box center [1485, 419] width 52 height 21
type input "1040"
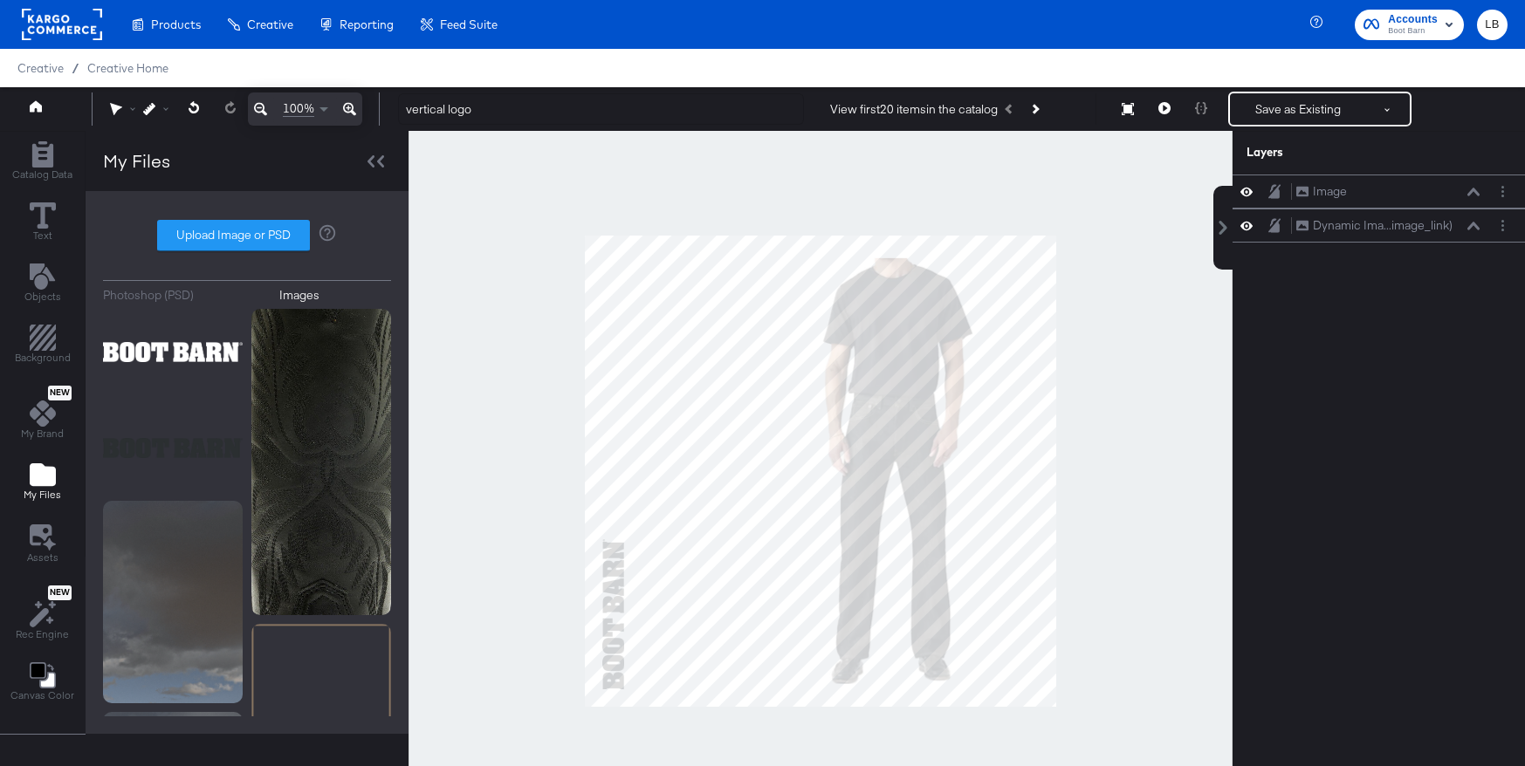
click at [520, 622] on div at bounding box center [821, 471] width 824 height 680
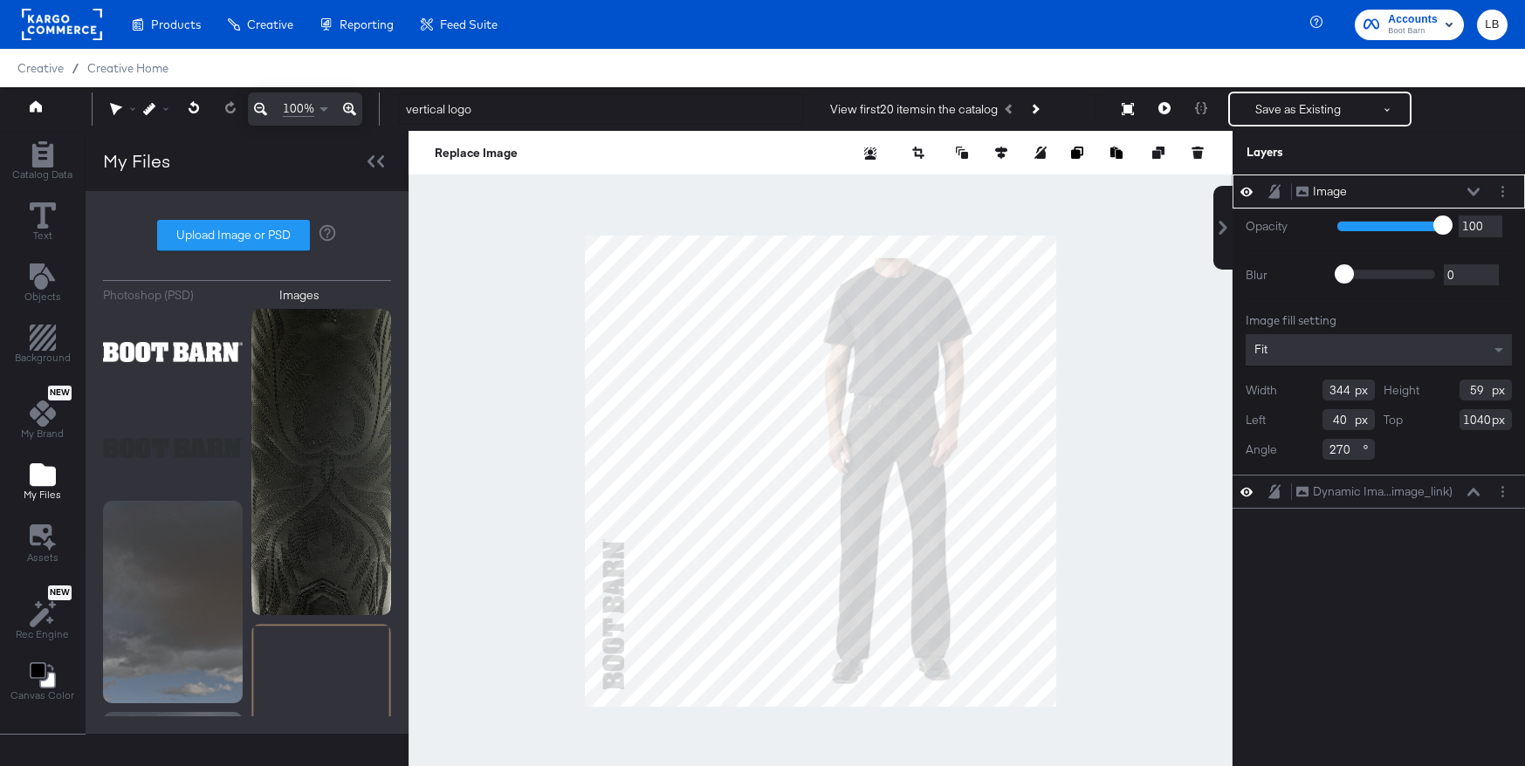
click at [1339, 420] on input "40" at bounding box center [1348, 419] width 52 height 21
type input "60"
click at [1477, 420] on input "1040" at bounding box center [1485, 419] width 52 height 21
type input "1020"
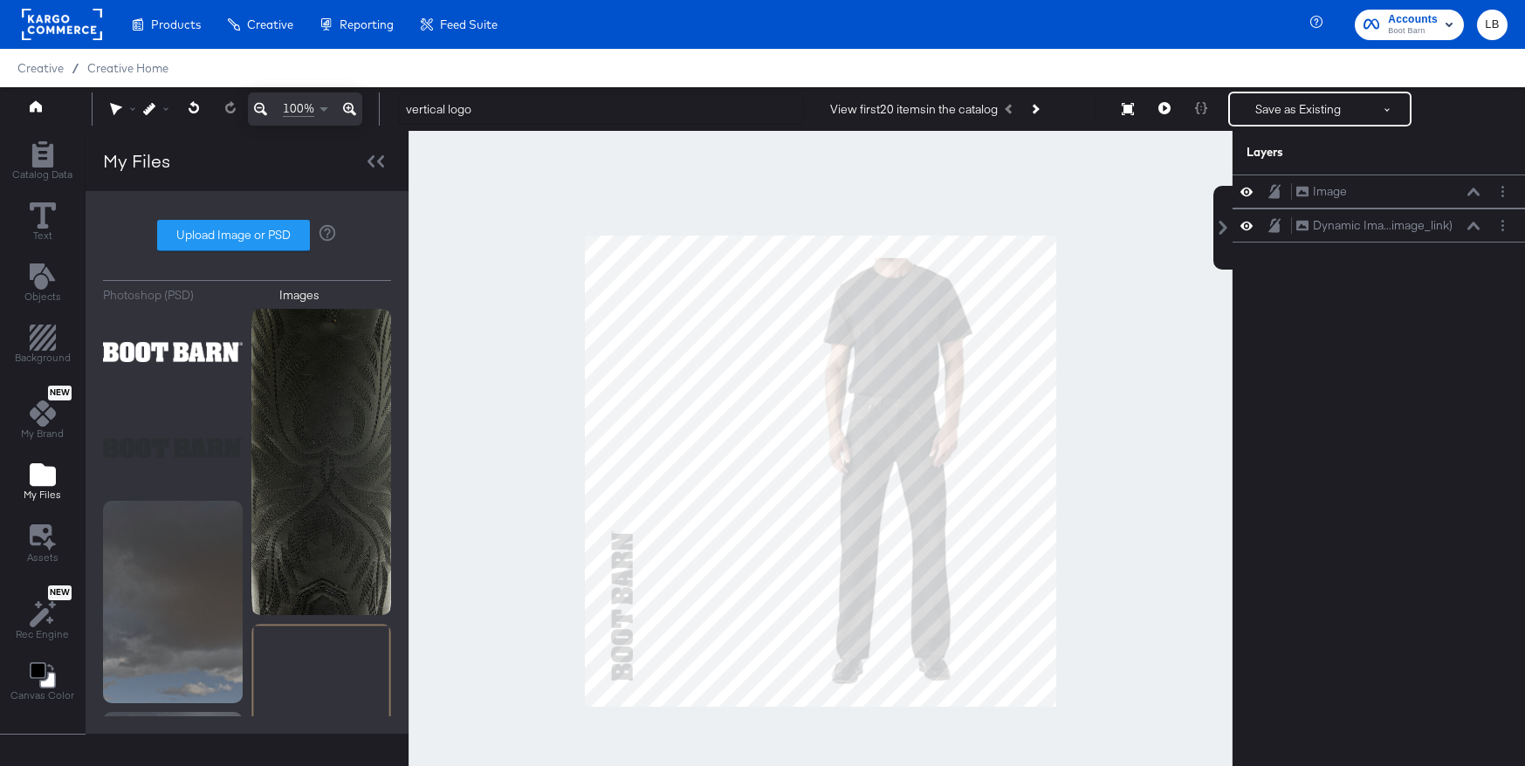
click at [1178, 524] on div at bounding box center [821, 471] width 824 height 680
click at [42, 329] on icon "Add Rectangle" at bounding box center [43, 338] width 26 height 26
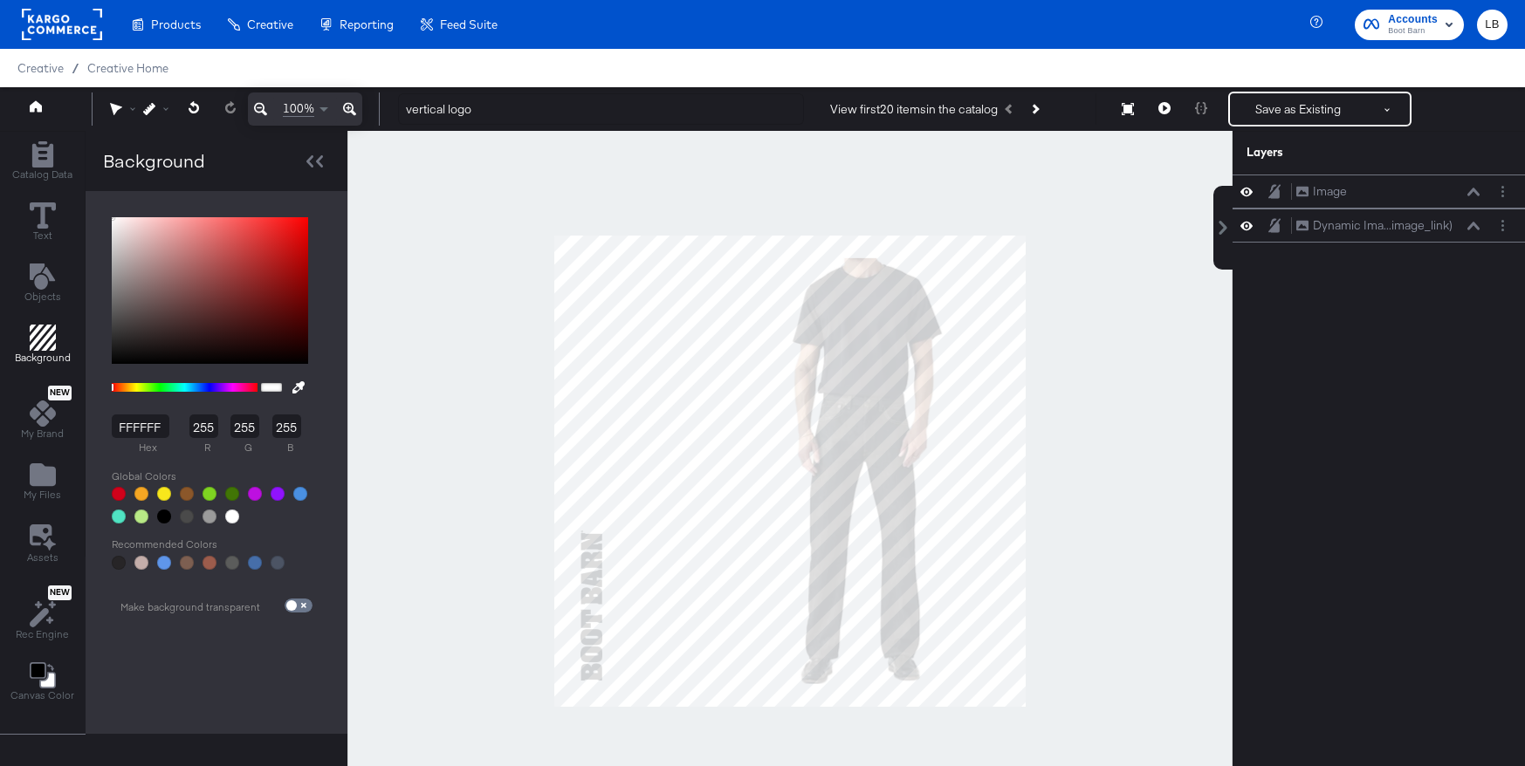
click at [209, 517] on div at bounding box center [210, 517] width 14 height 14
type input "9B9B9B"
type input "155"
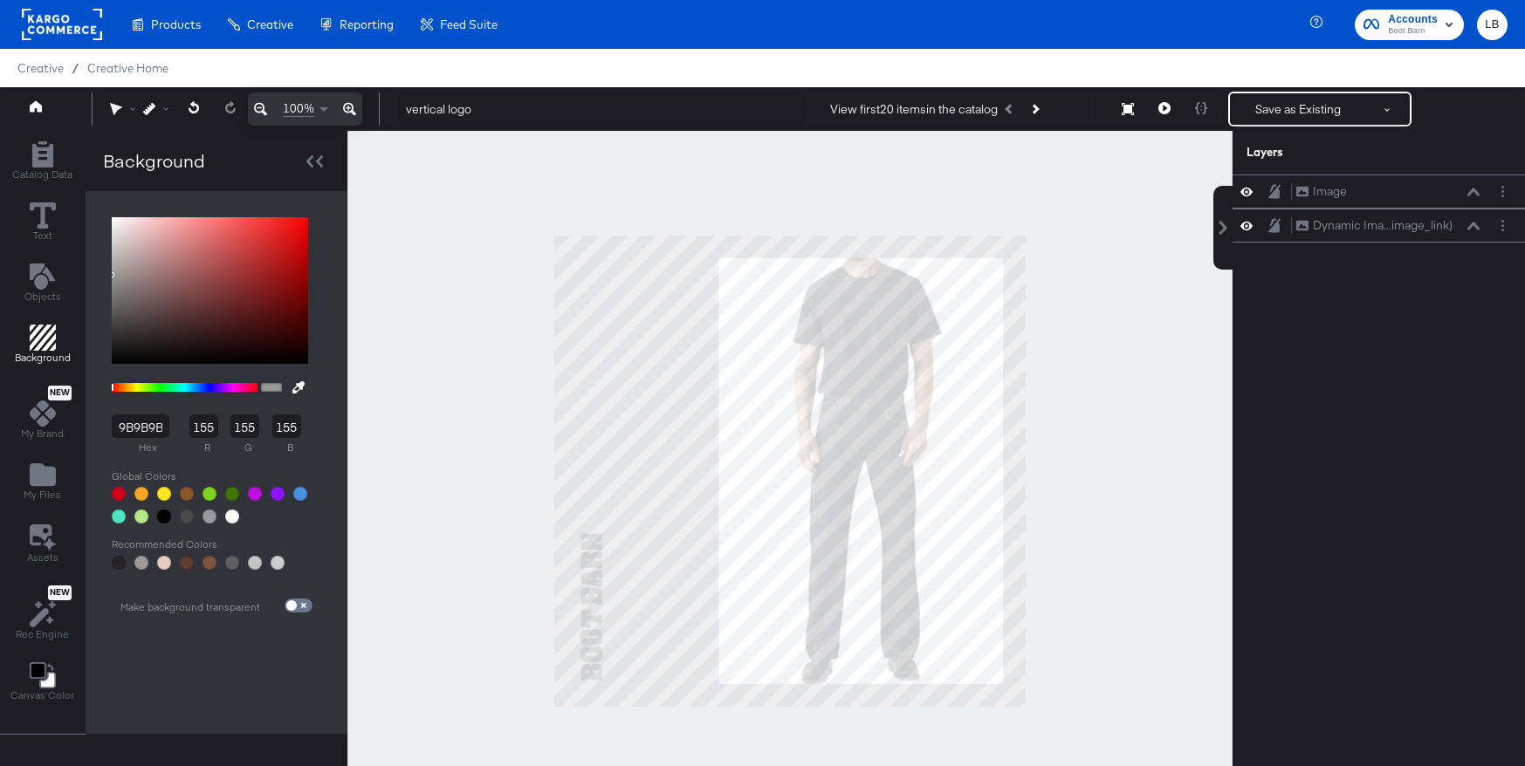
click at [162, 560] on div at bounding box center [164, 563] width 14 height 14
type input "E5CDC0"
type input "229"
type input "205"
type input "192"
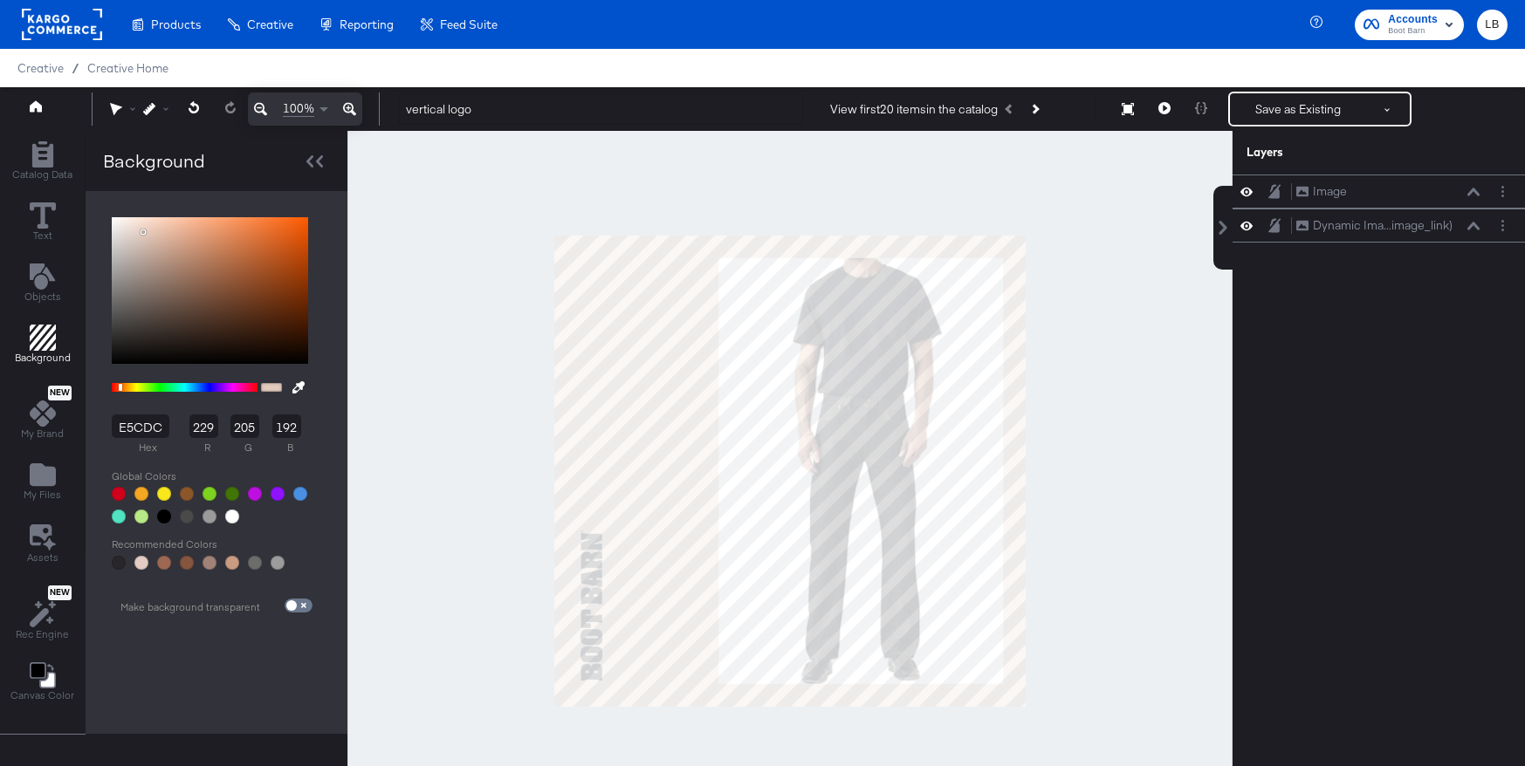
drag, startPoint x: 161, startPoint y: 427, endPoint x: 79, endPoint y: 427, distance: 81.2
click at [79, 427] on div "Catalog Data Text Objects Background New My Brand My Files Assets New Rec Engin…" at bounding box center [173, 471] width 347 height 680
type input "ff0"
type input "255"
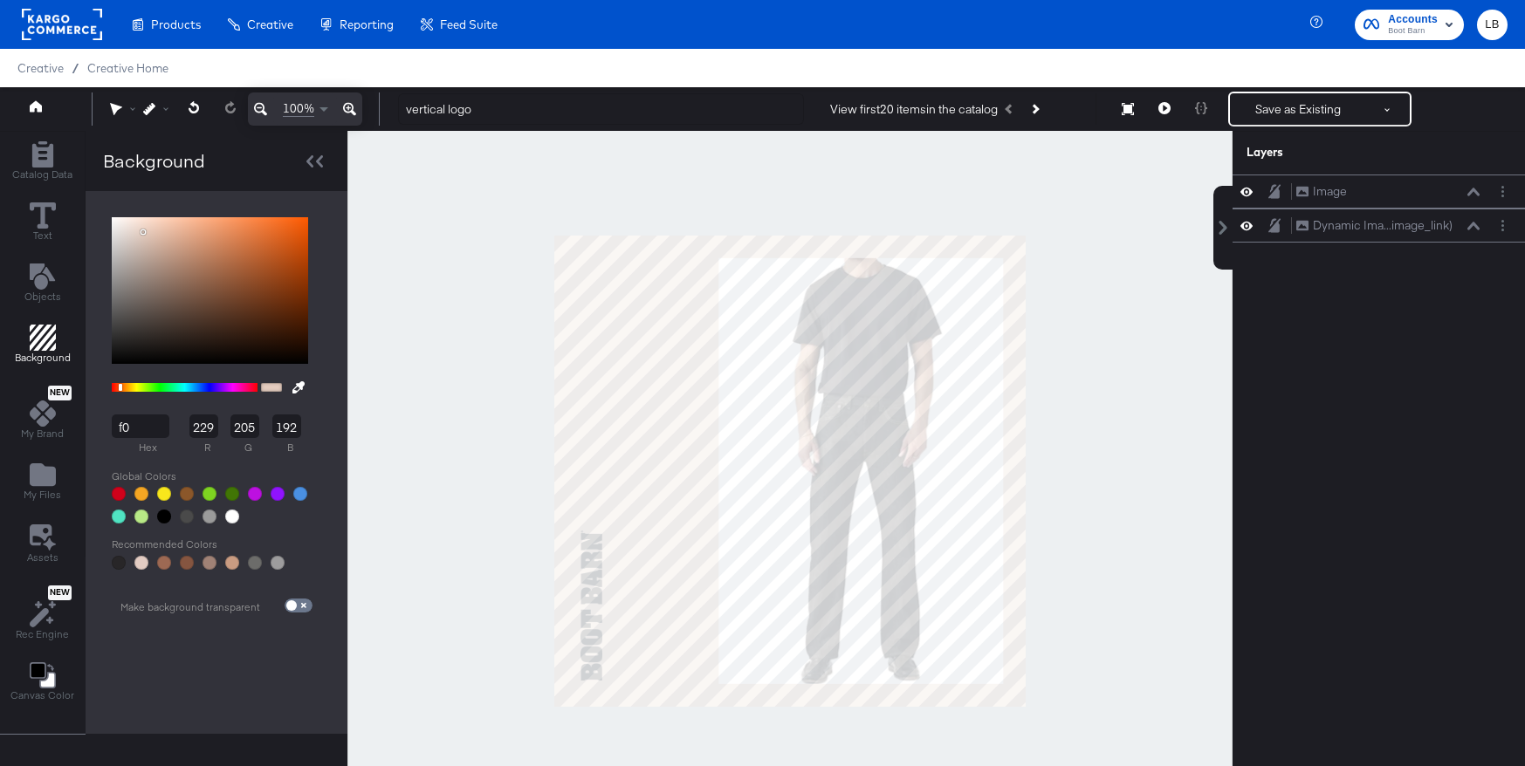
type input "0"
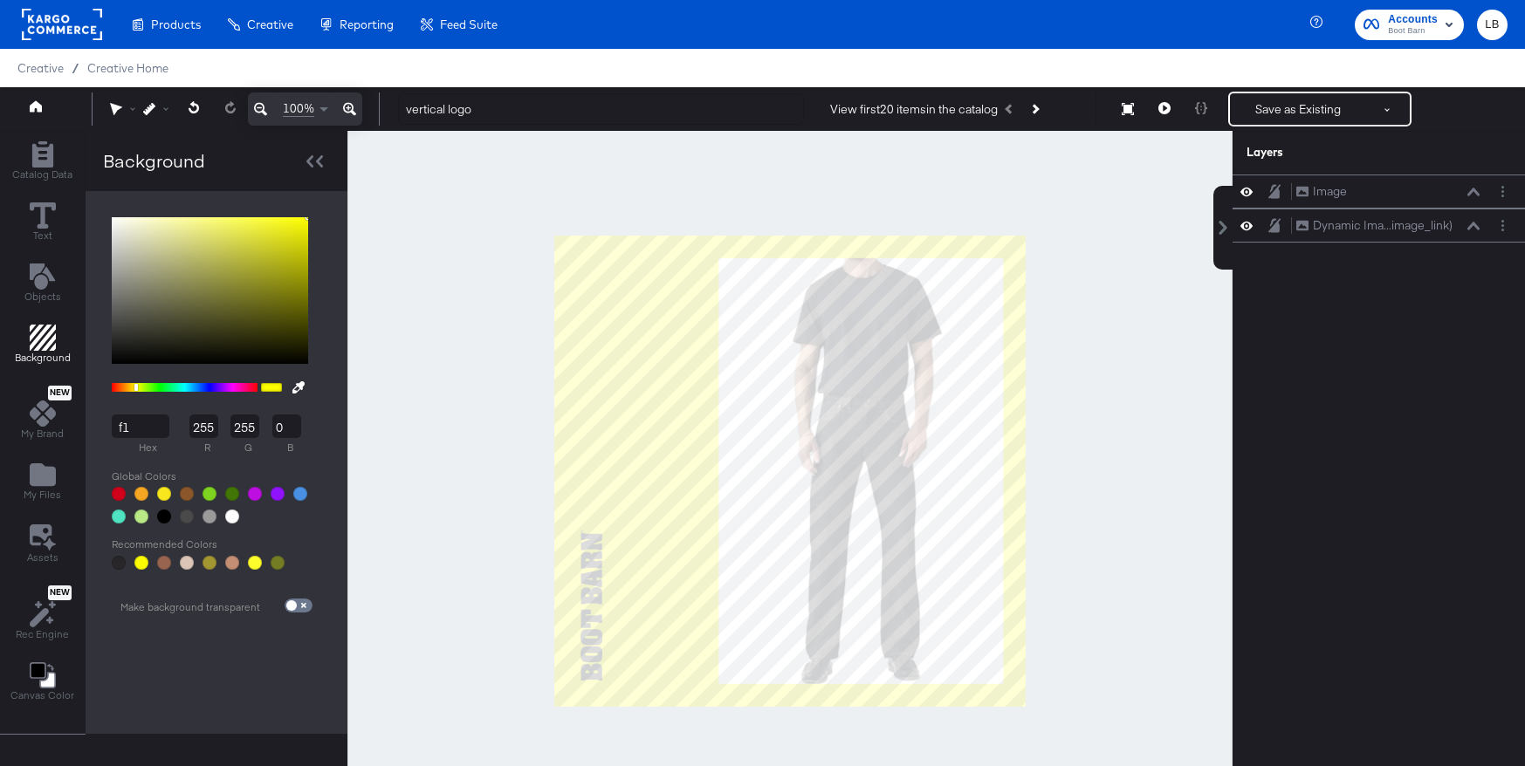
type input "f1f"
type input "17"
type input "255"
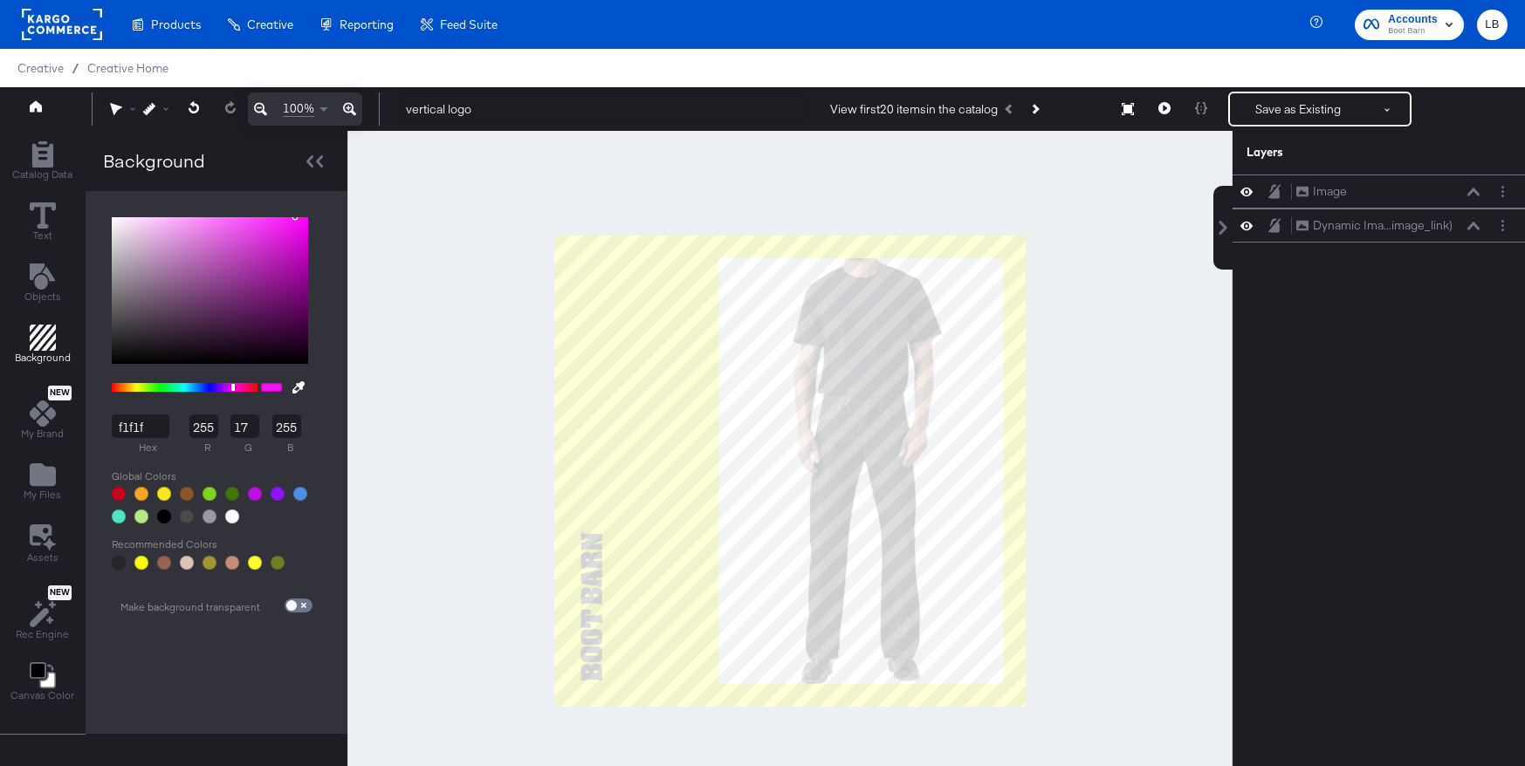
type input "f1f1f1"
type input "241"
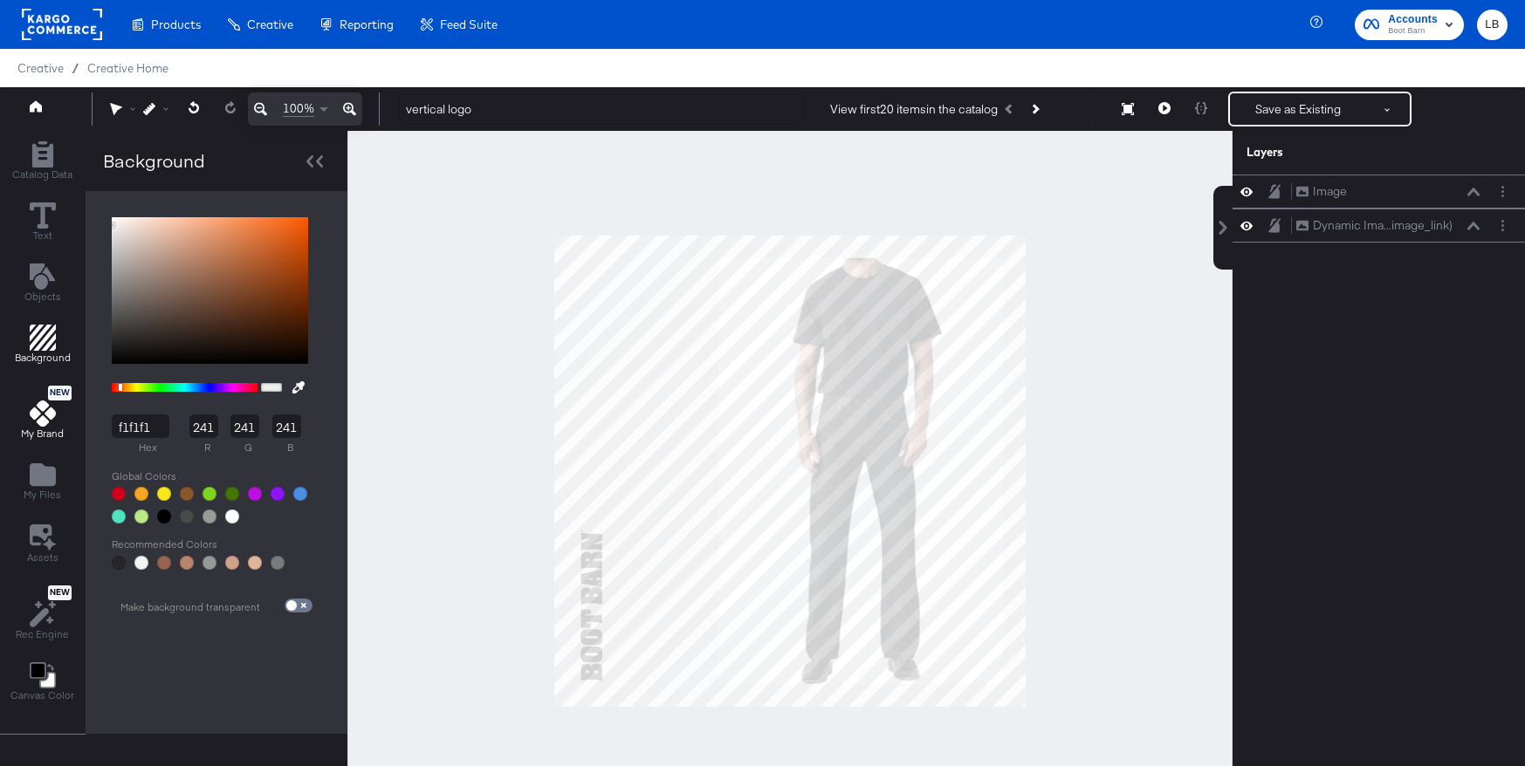
drag, startPoint x: 154, startPoint y: 428, endPoint x: 29, endPoint y: 428, distance: 124.8
click at [29, 428] on div "Catalog Data Text Objects Background New My Brand My Files Assets New Rec Engin…" at bounding box center [173, 471] width 347 height 680
type input "f0f"
type input "255"
type input "0"
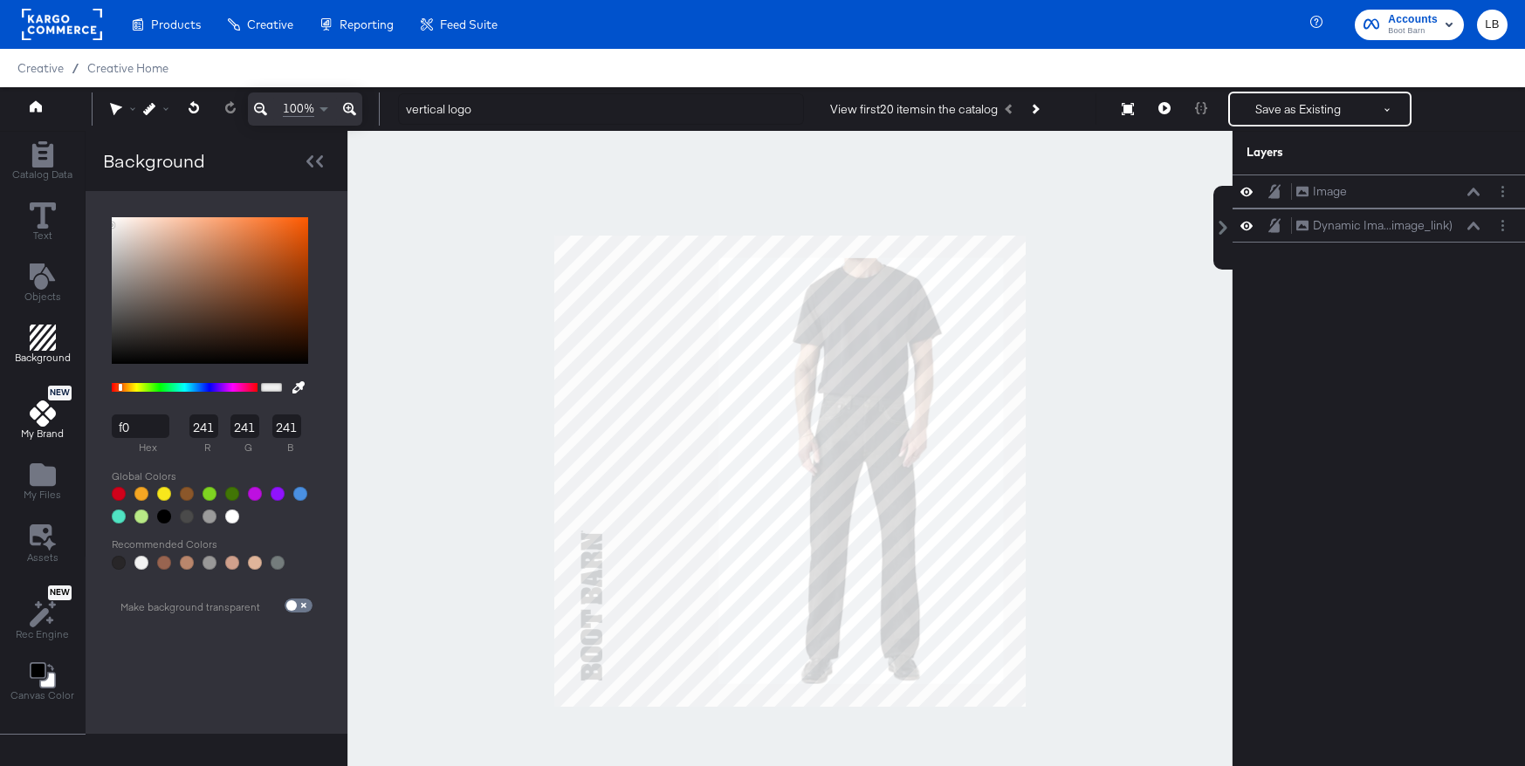
type input "255"
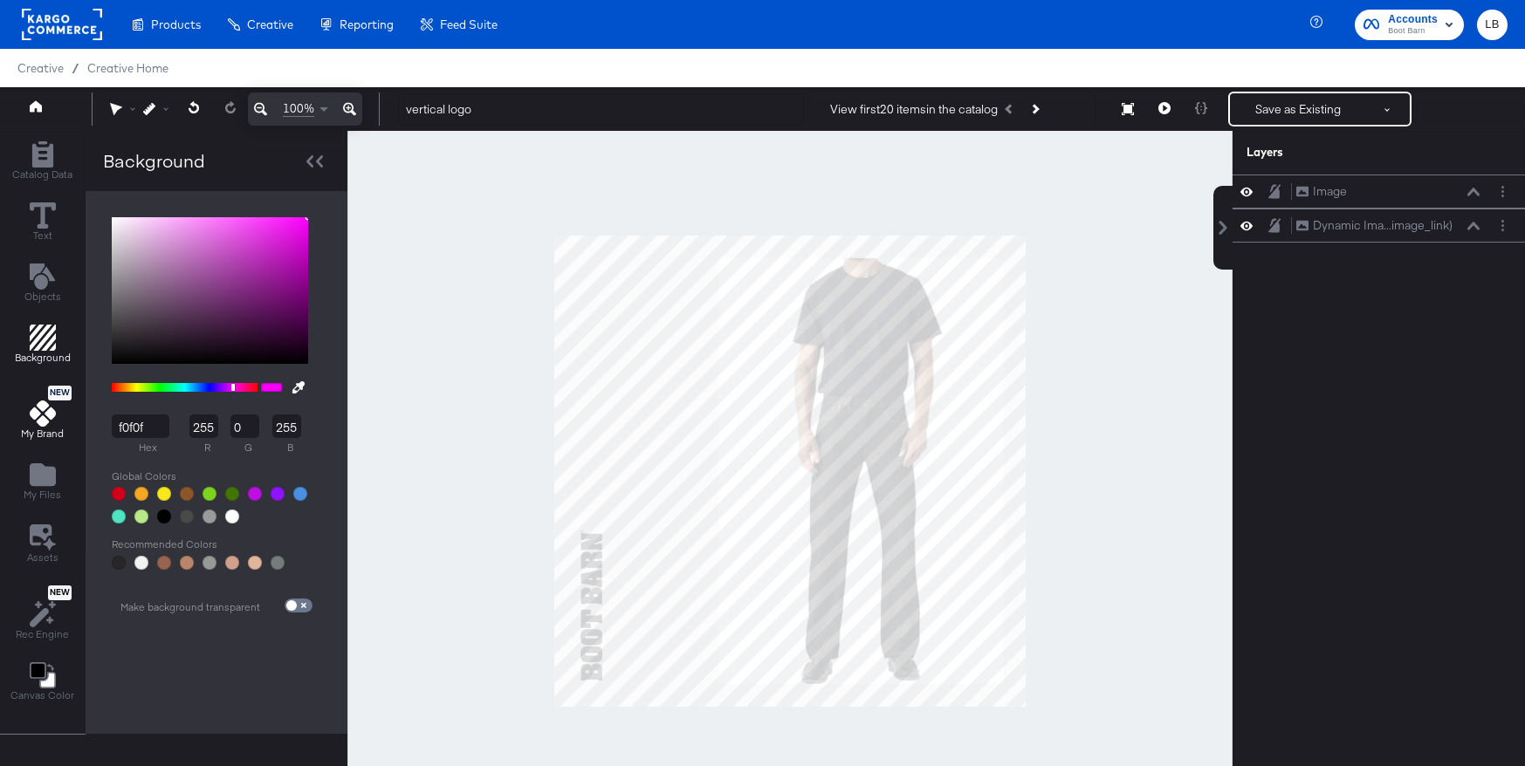
type input "f0f0f0"
type input "240"
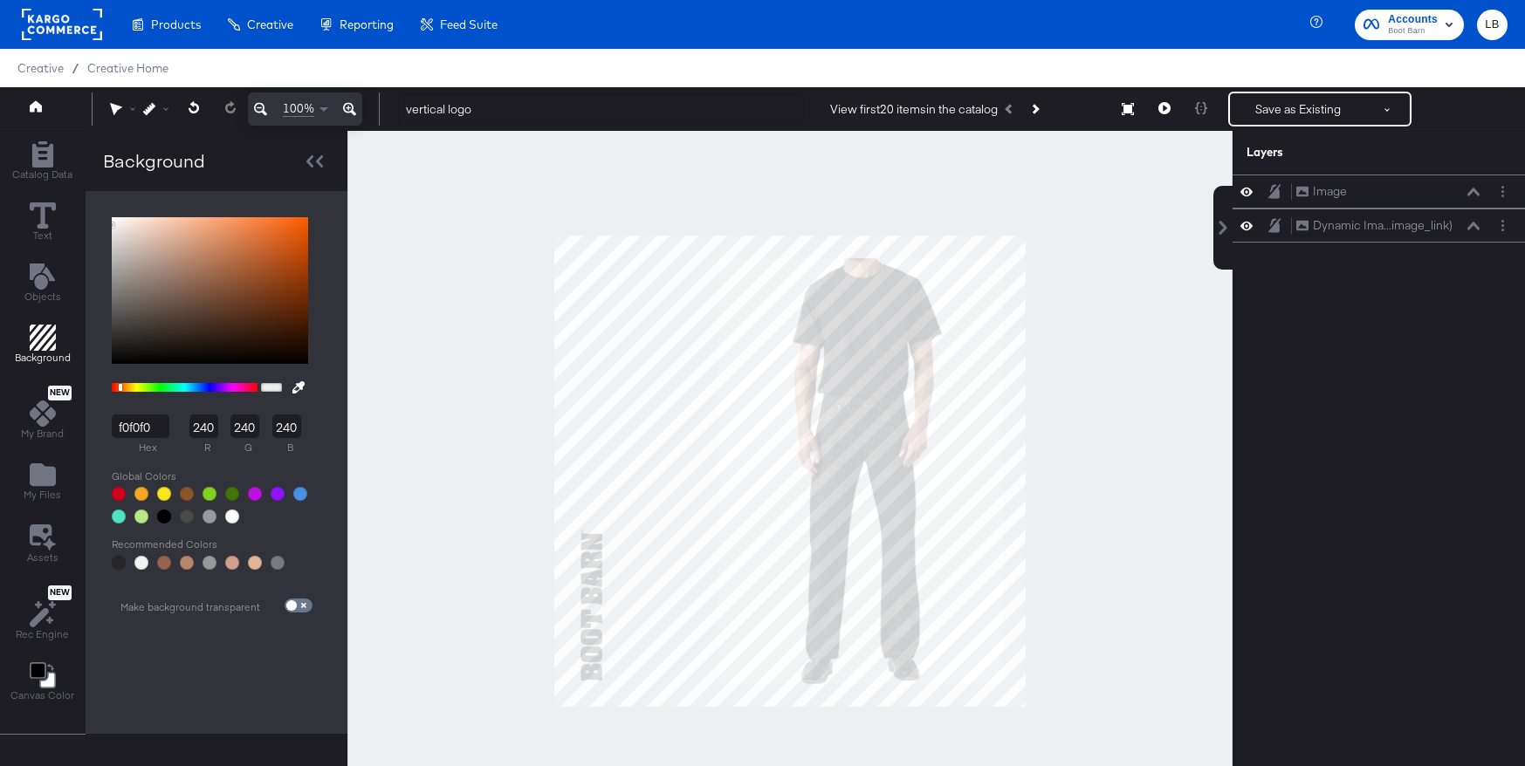
type input "F7F6F5"
type input "247"
type input "246"
type input "245"
type input "F7F6F6"
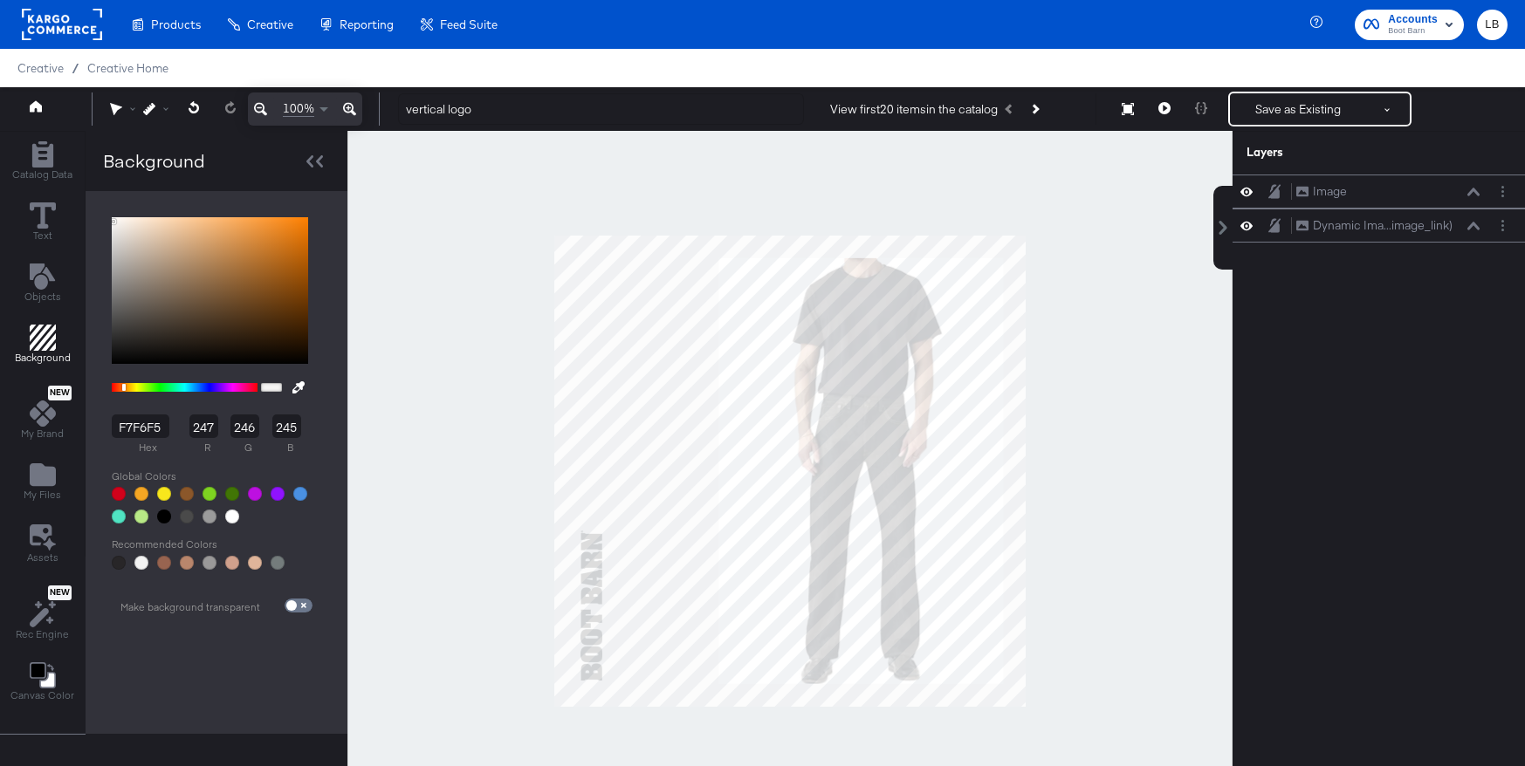
type input "246"
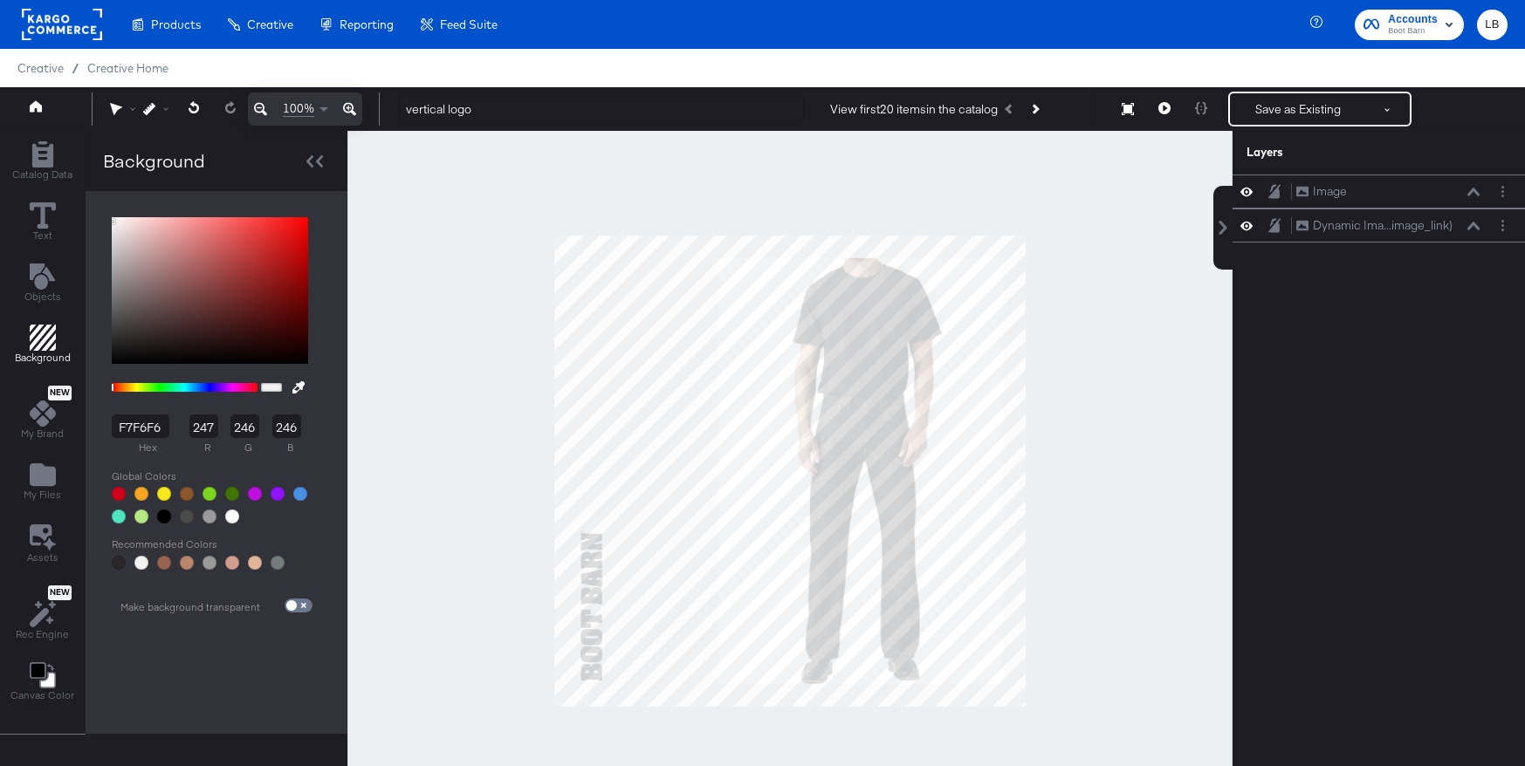
type input "F8F8F8"
type input "248"
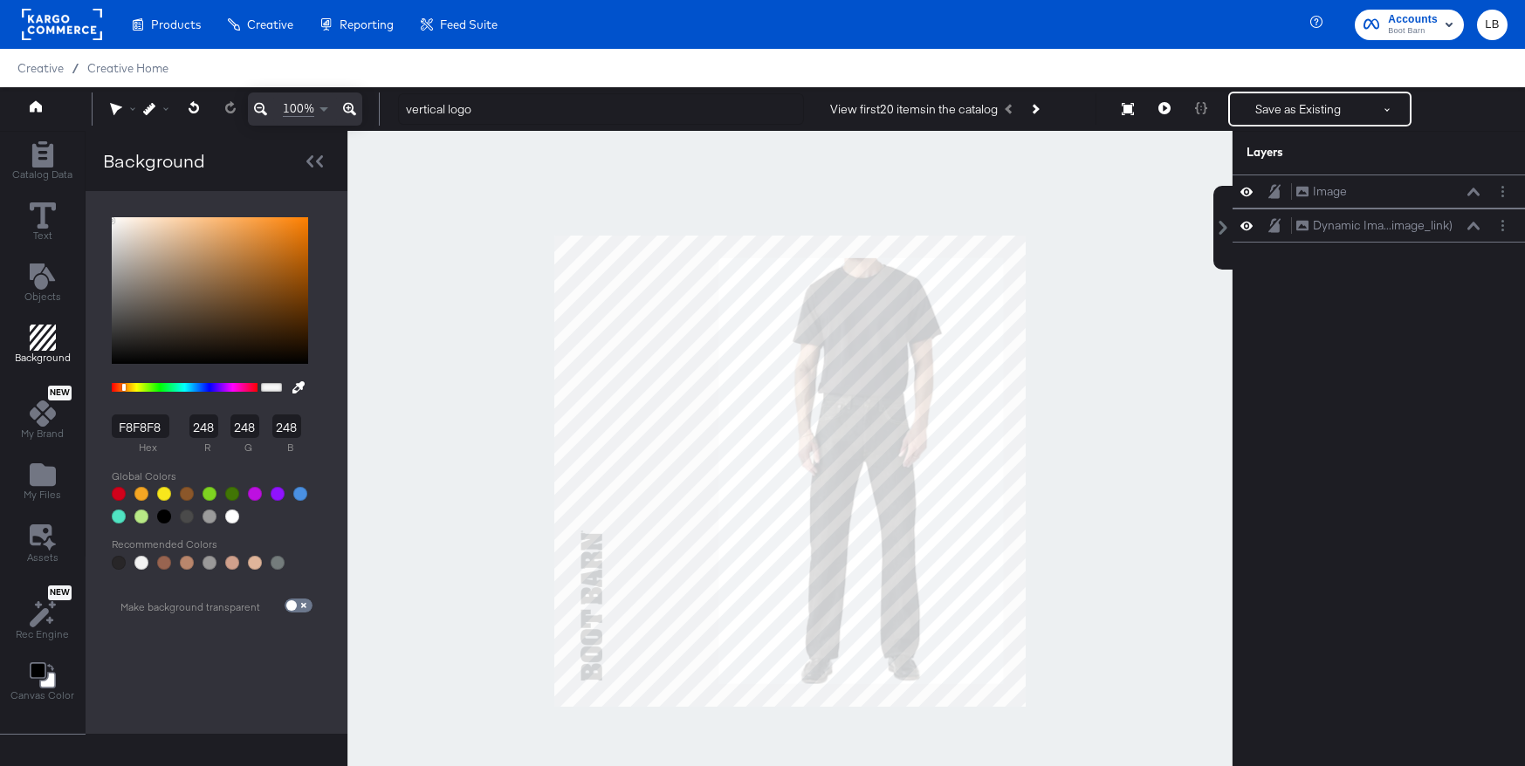
type input "FAFAFA"
type input "250"
type input "FBFBFB"
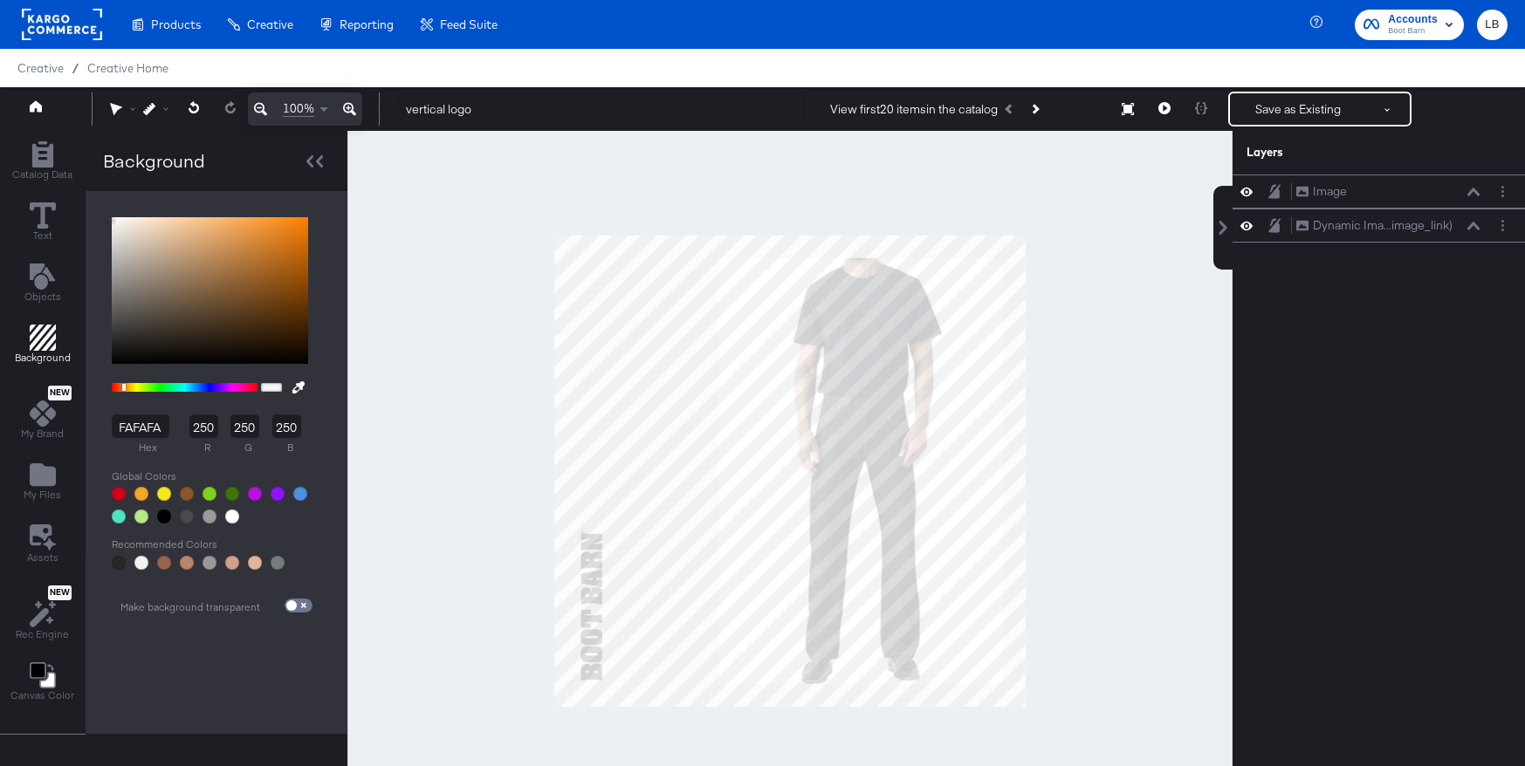
type input "251"
type input "FDFDFD"
type input "253"
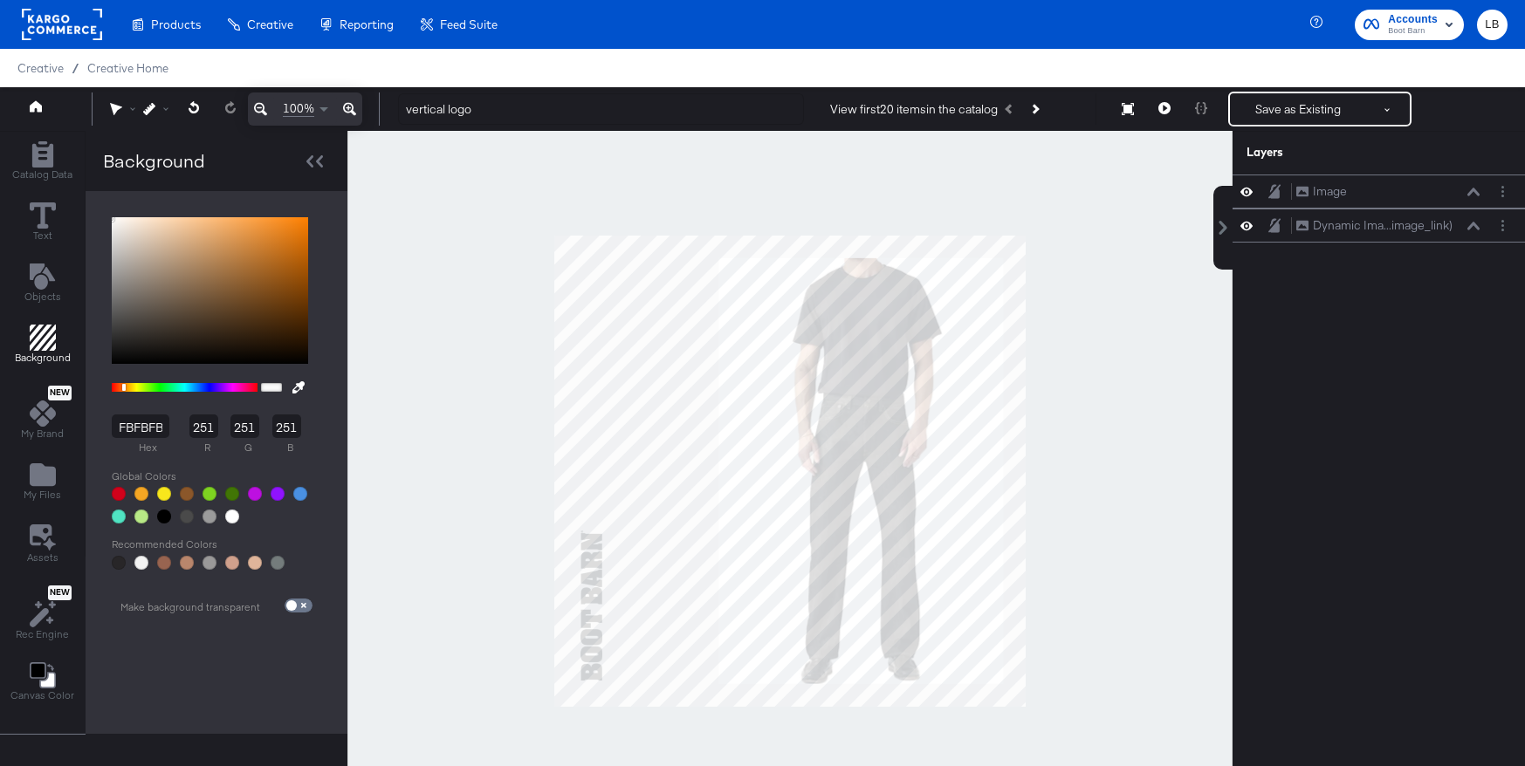
type input "253"
click at [104, 218] on div "FDFDFD hex 253 r 253 g 253 b 100 a" at bounding box center [210, 371] width 214 height 324
click at [107, 222] on div "FDFDFD hex 253 r 253 g 253 b 100 a" at bounding box center [210, 371] width 214 height 324
type input "FEFEFE"
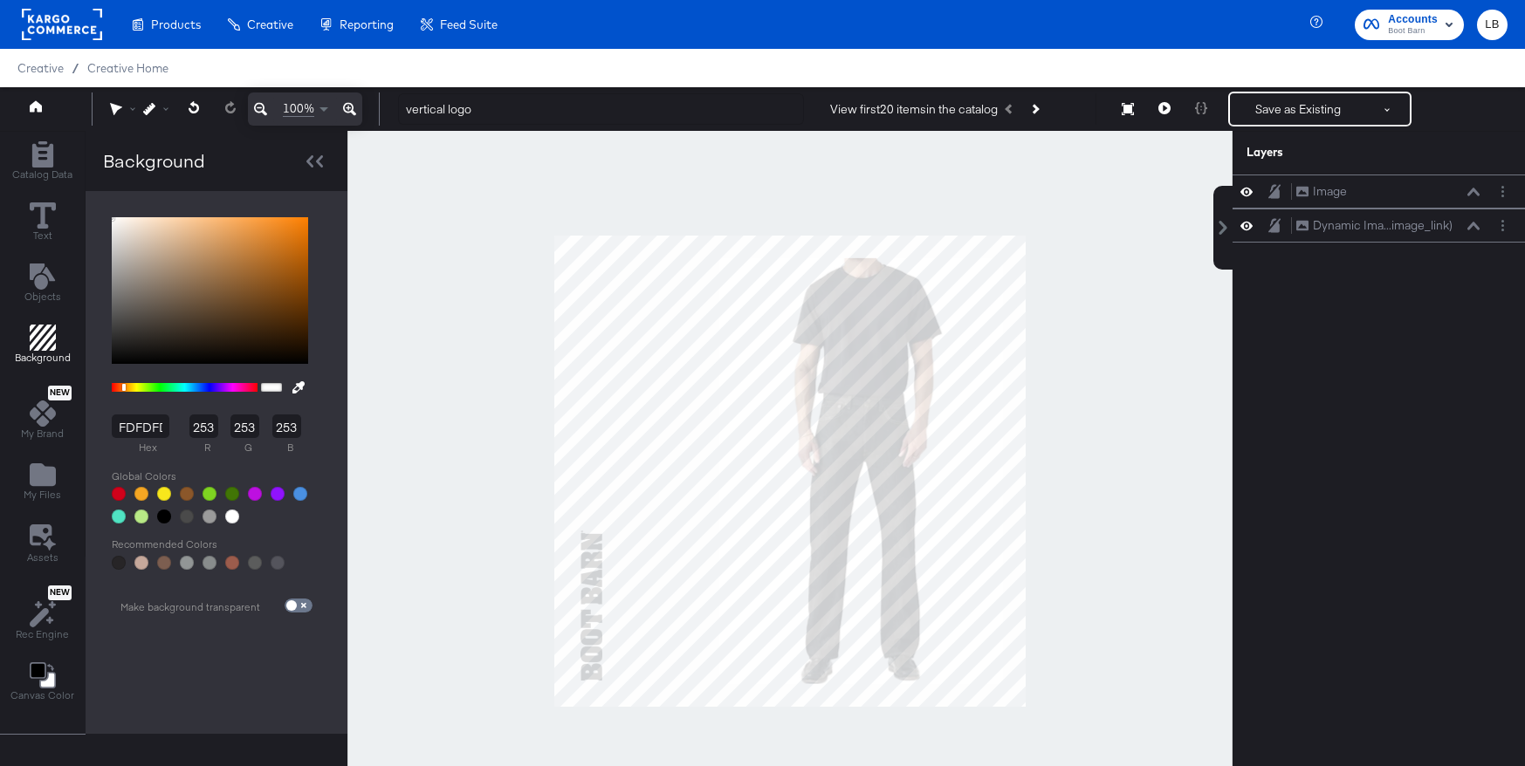
type input "254"
type input "FDFDFD"
type input "253"
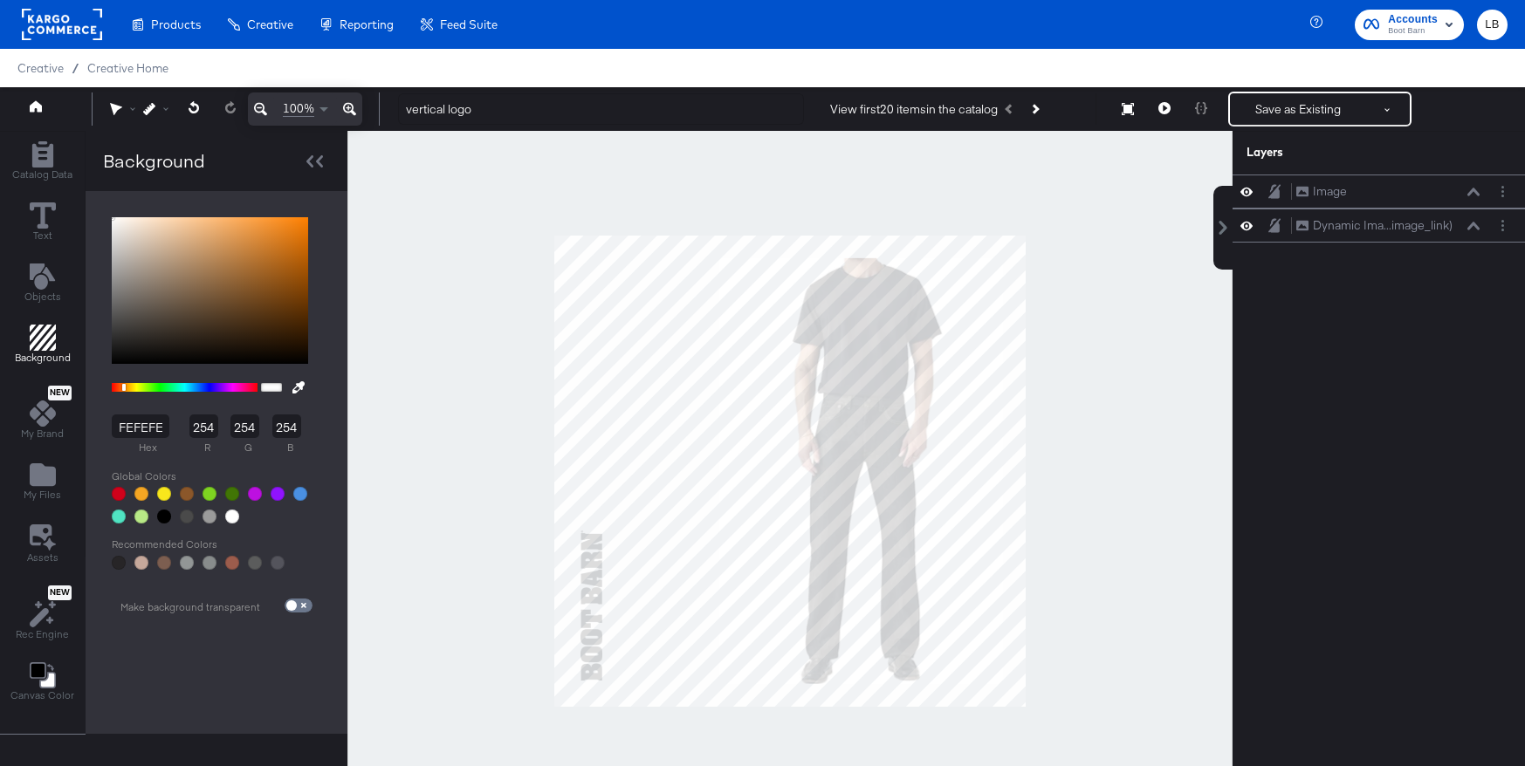
type input "253"
type input "FBFBFB"
type input "251"
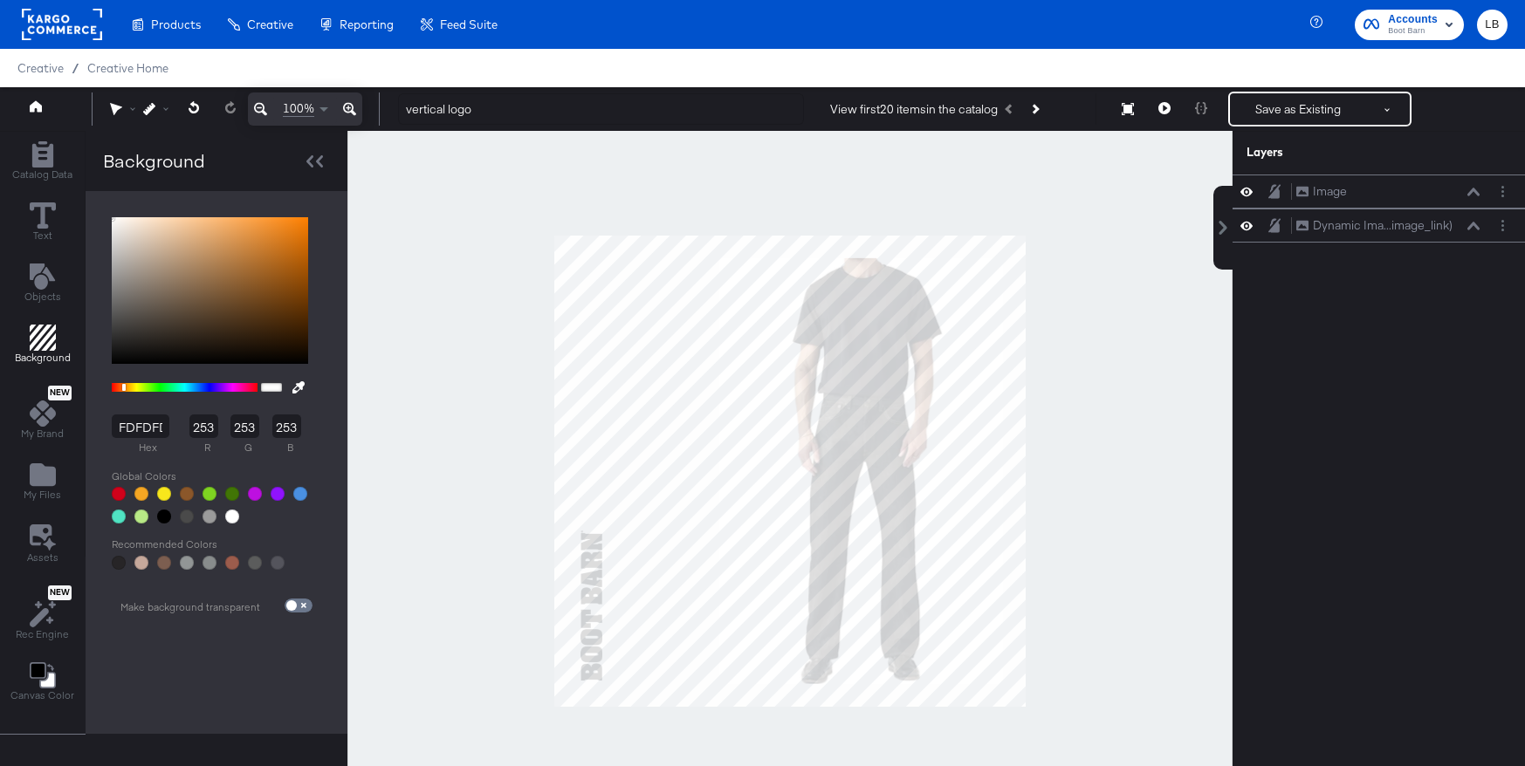
type input "251"
type input "FAFAFA"
type input "250"
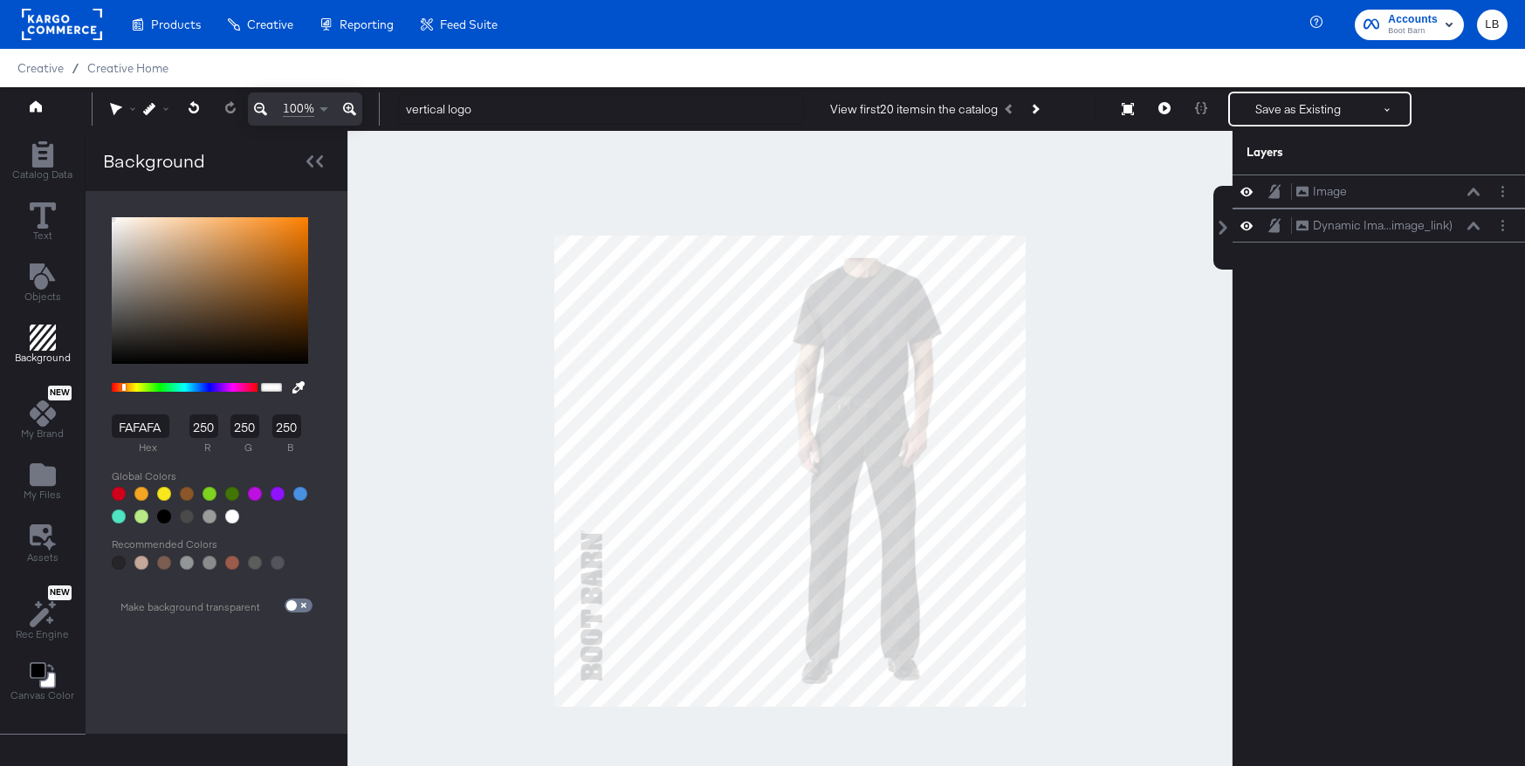
type input "F8F8F8"
type input "248"
type input "F7F7F7"
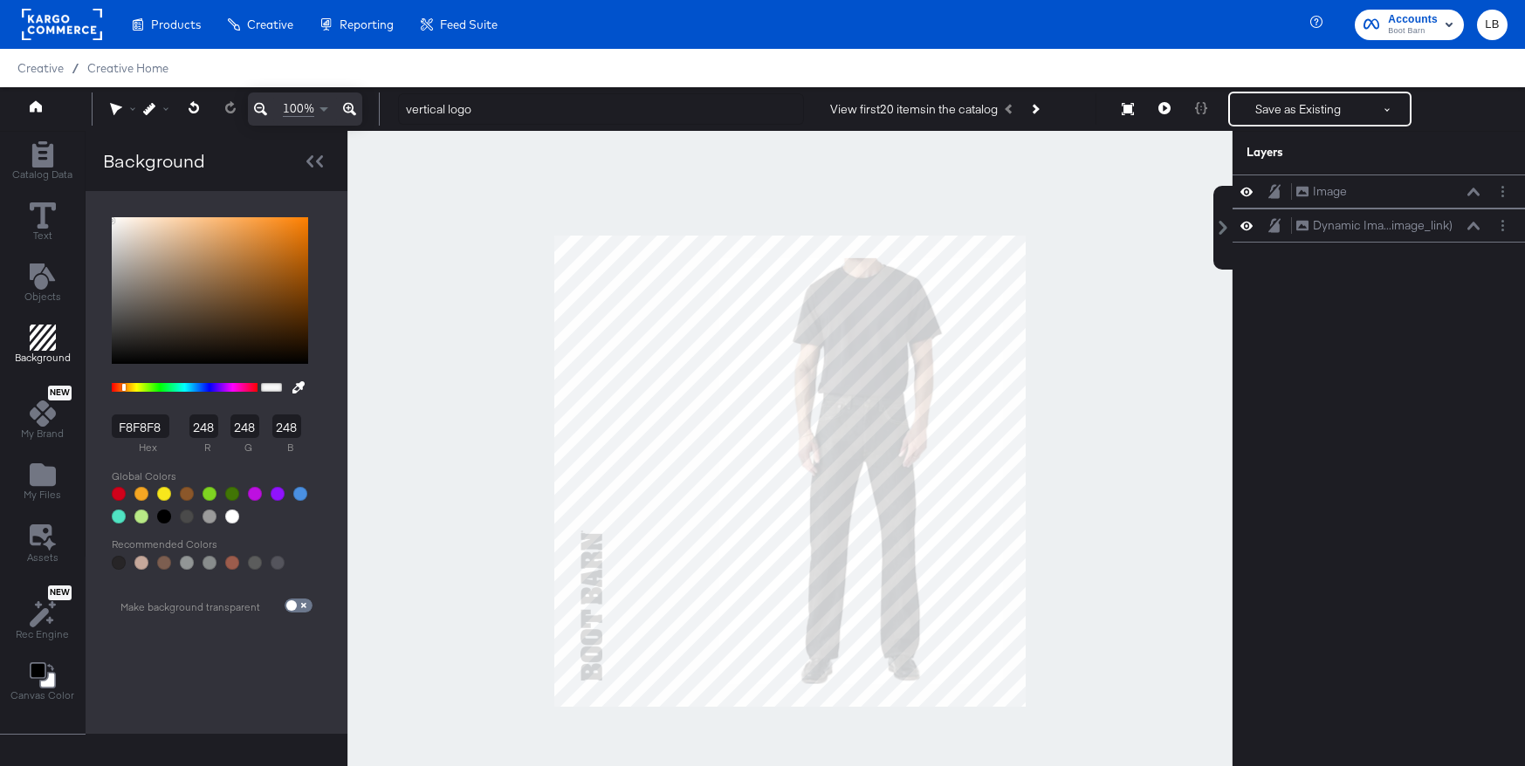
type input "247"
type input "F4F3F2"
type input "244"
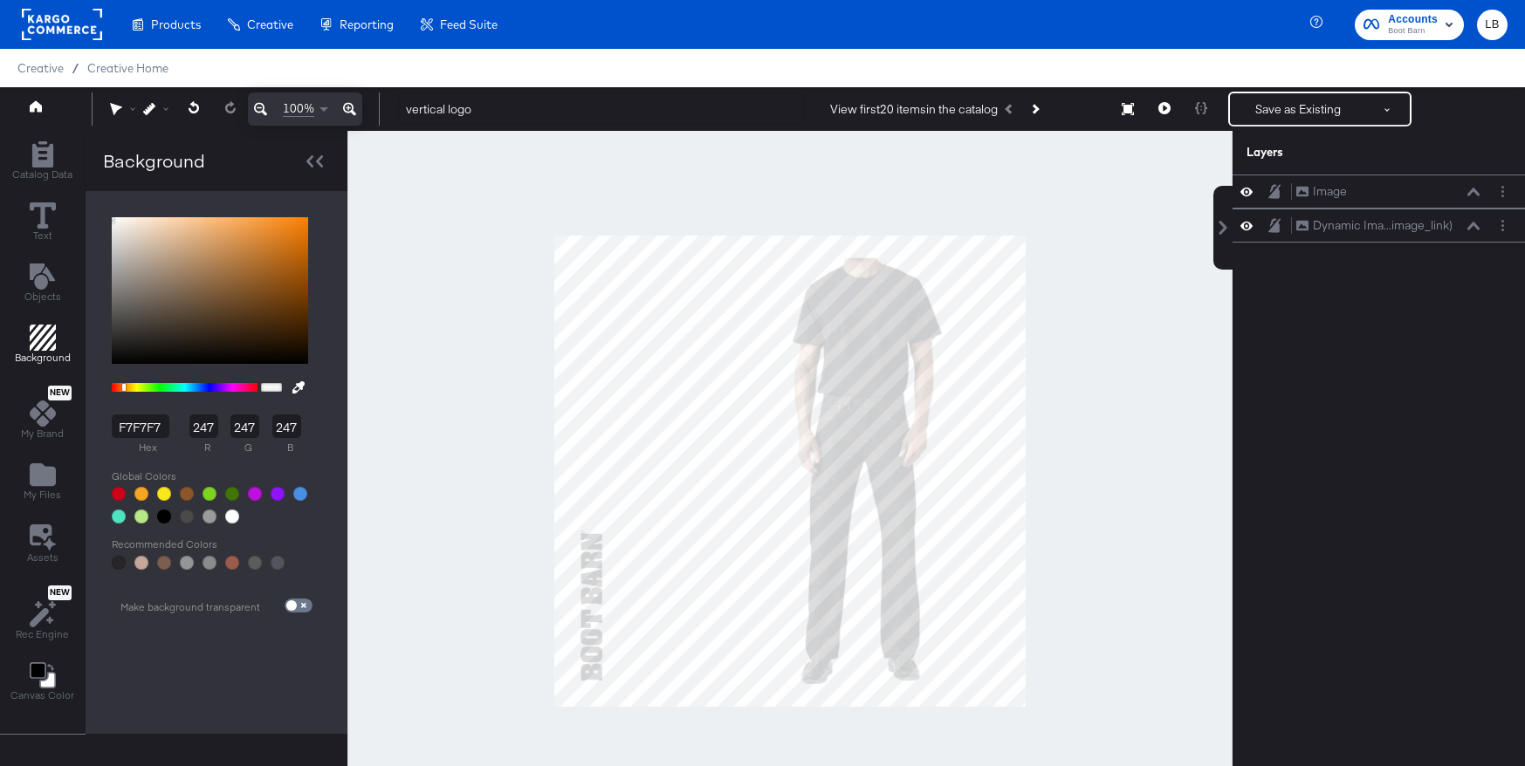
type input "243"
type input "242"
type input "F2F1EF"
type input "242"
type input "241"
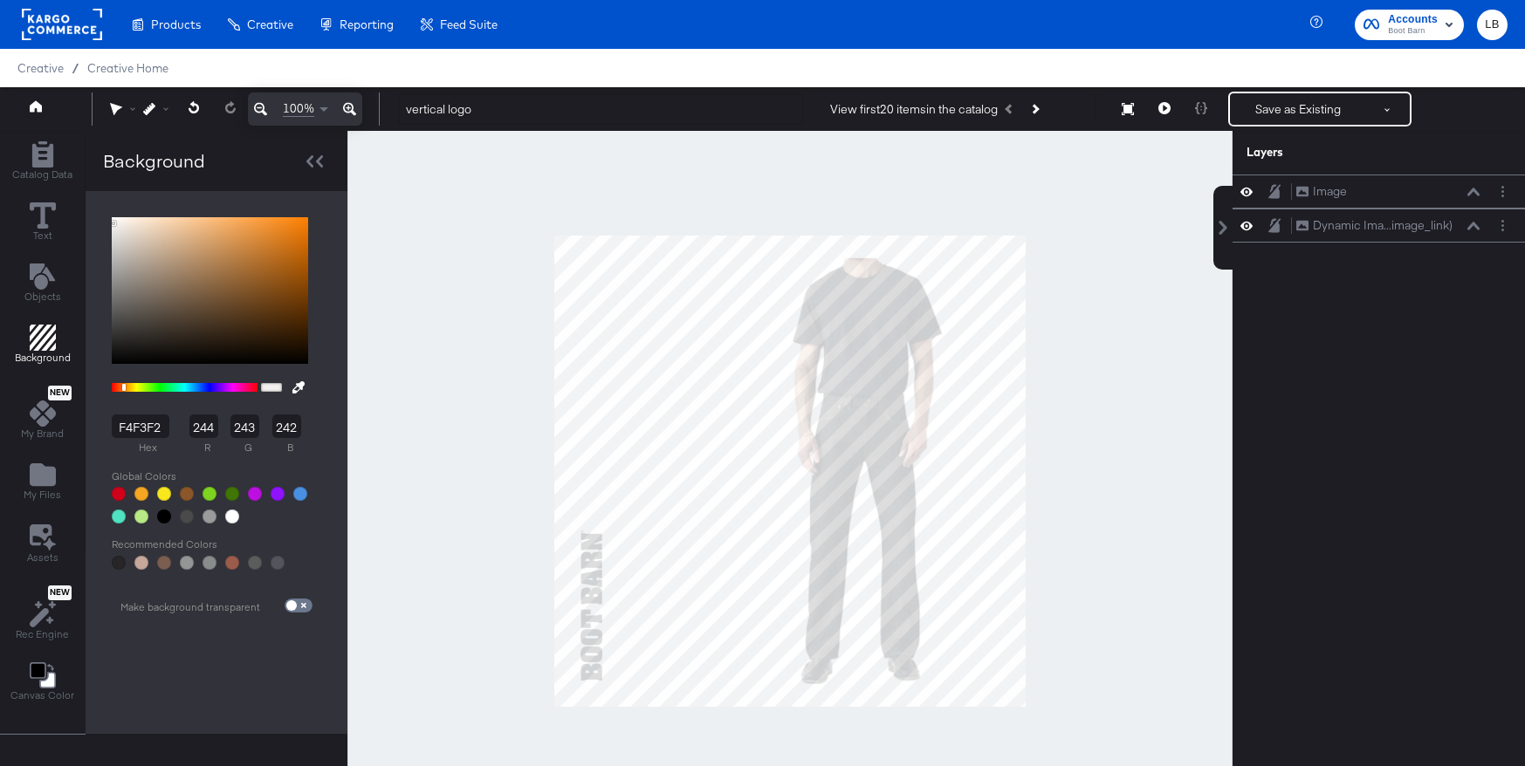
type input "239"
type input "F2F1EE"
type input "238"
type input "F1EFEC"
type input "241"
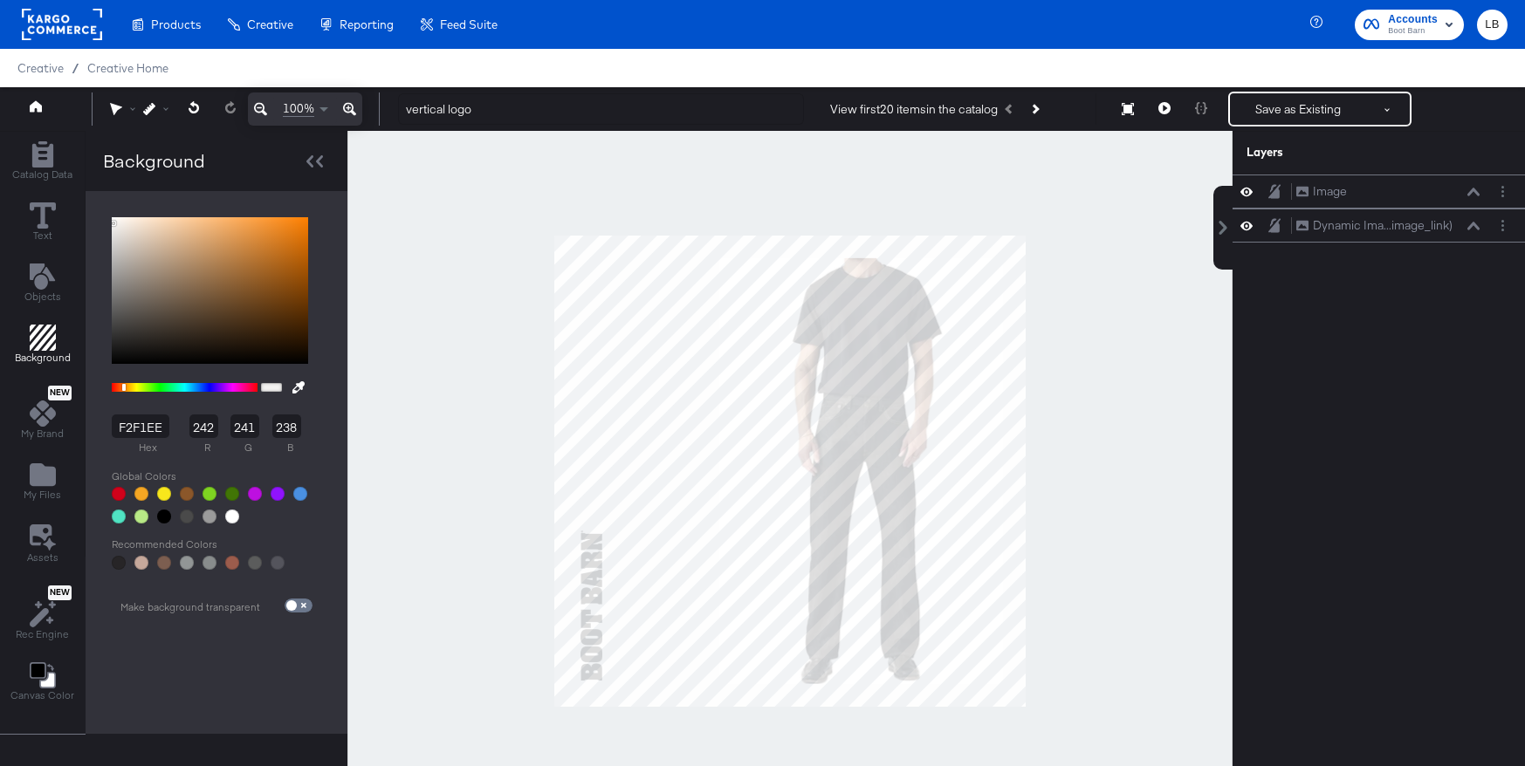
type input "239"
type input "236"
type input "F1EEEB"
type input "238"
type input "235"
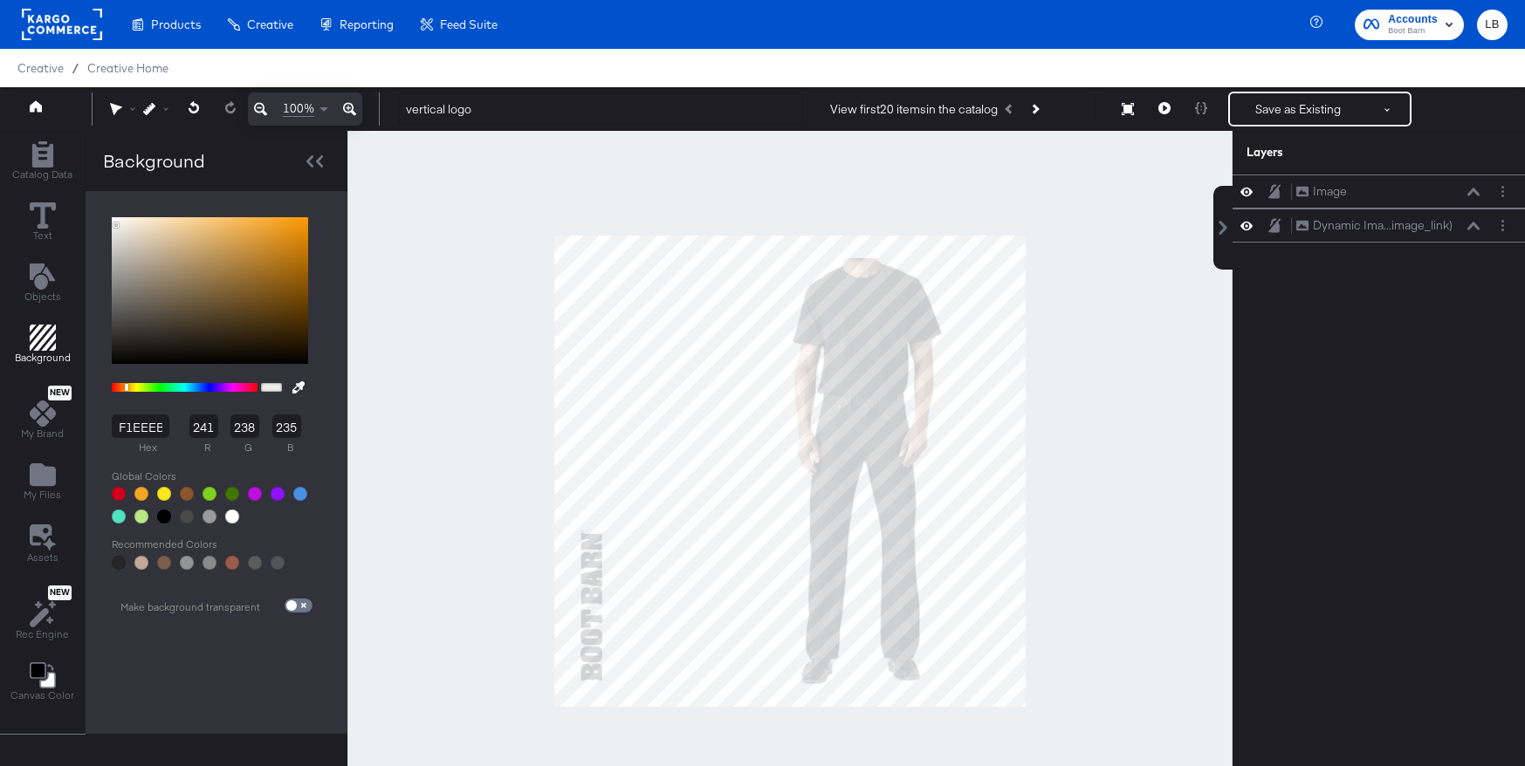
type input "F1EDEA"
type input "237"
type input "234"
type input "F1ECE9"
type input "236"
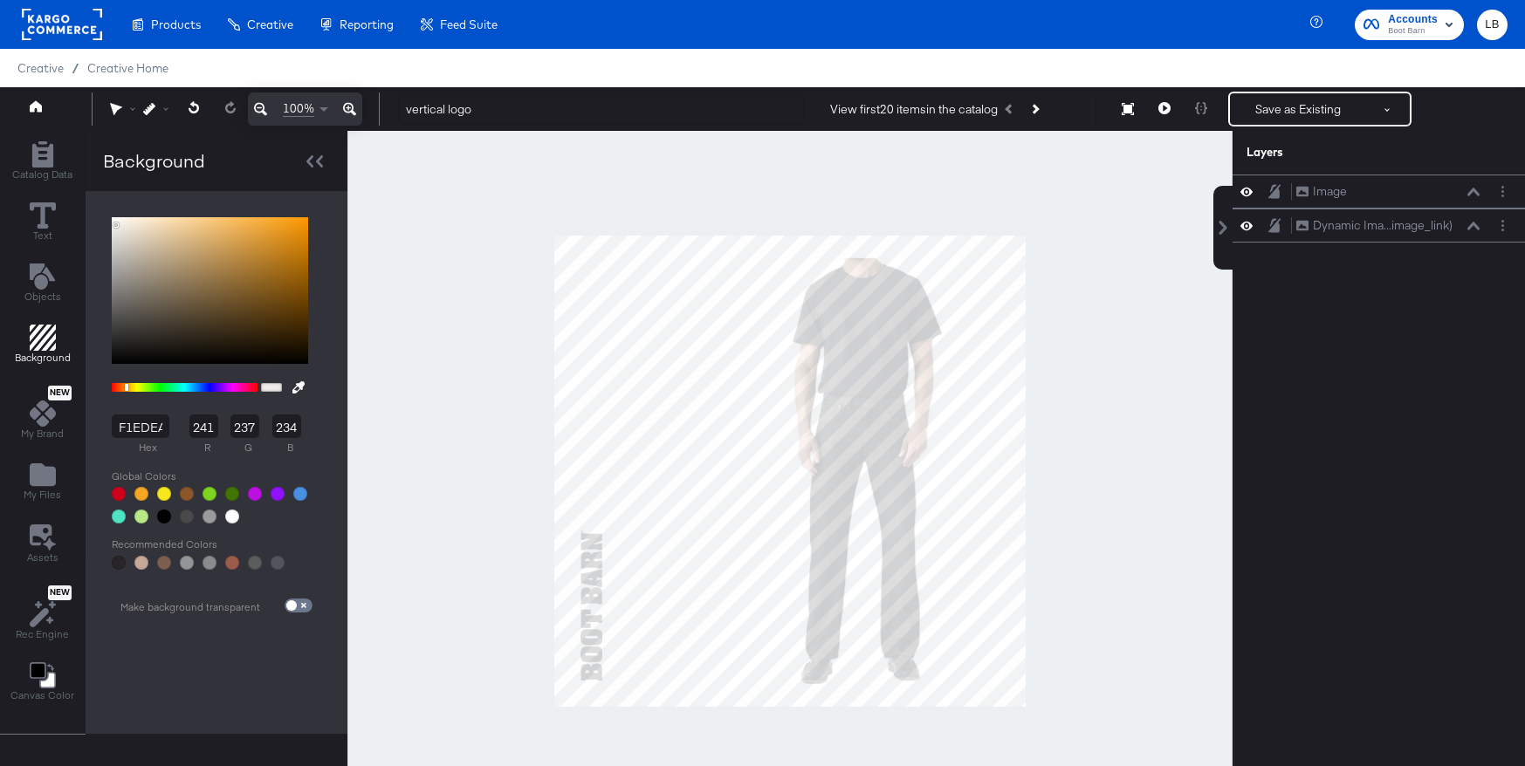
type input "233"
type input "EFEAE7"
type input "239"
type input "234"
type input "231"
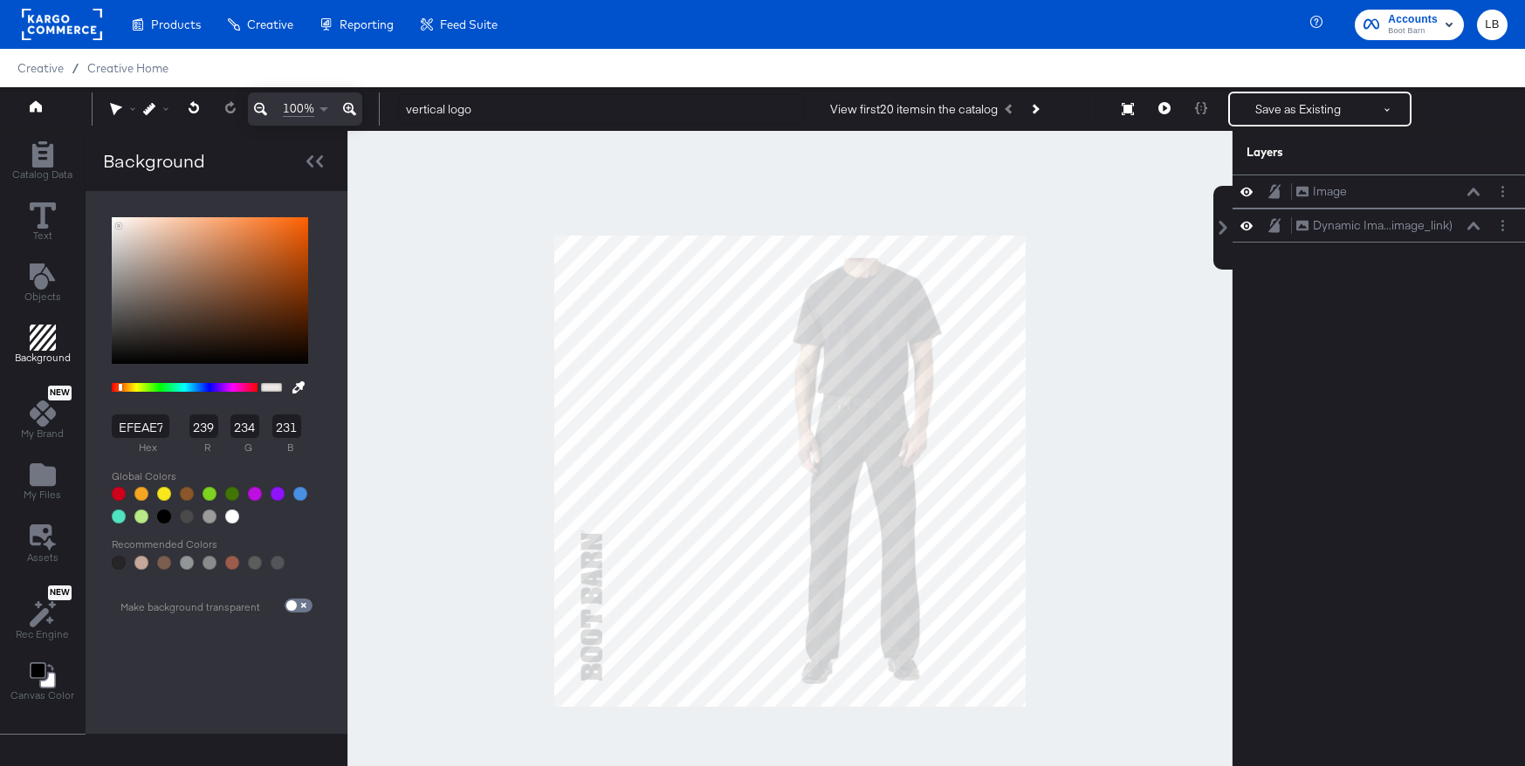
type input "F1EDEB"
type input "241"
type input "237"
type input "235"
type input "F2EFED"
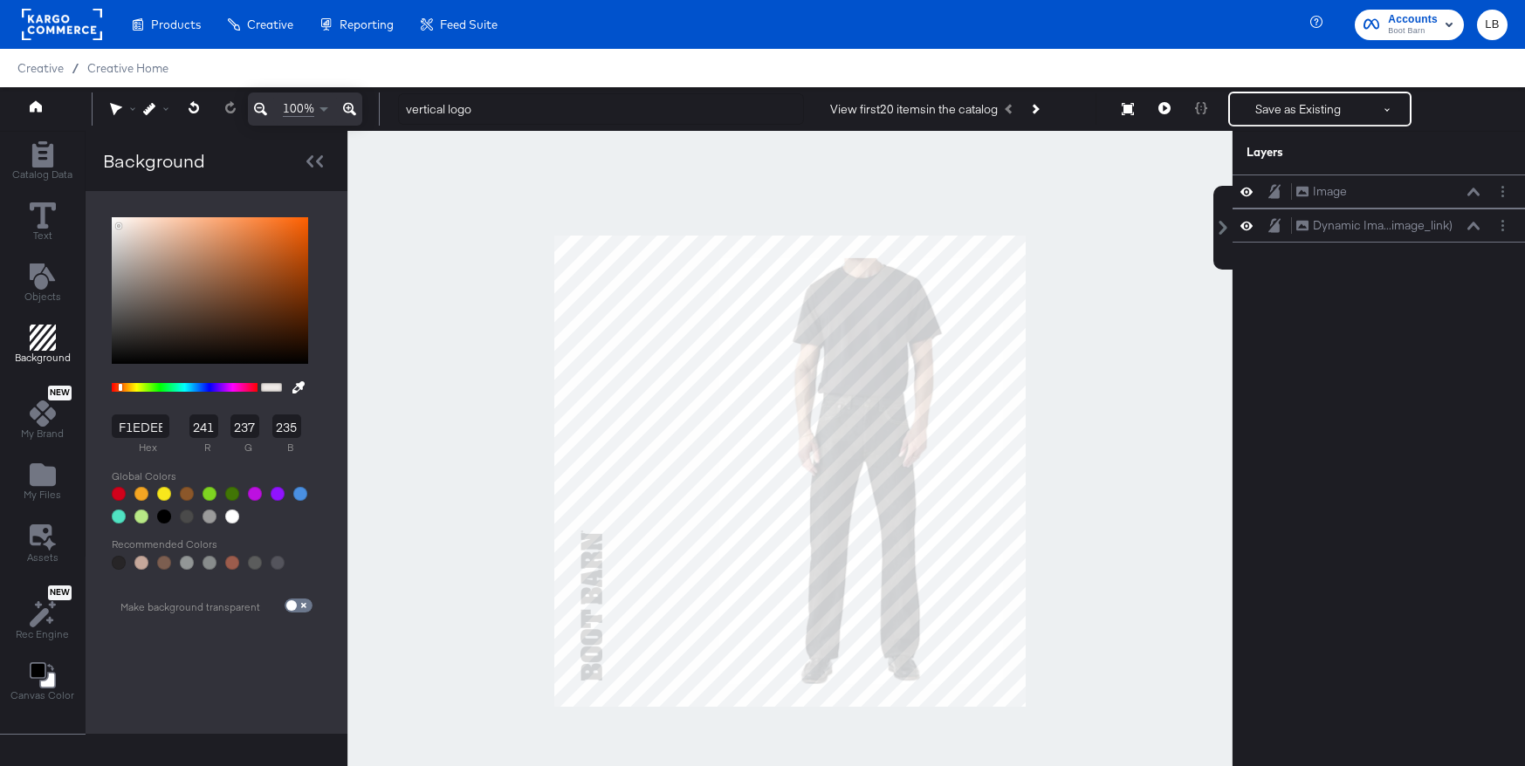
type input "242"
type input "239"
type input "237"
type input "F4F2F1"
type input "244"
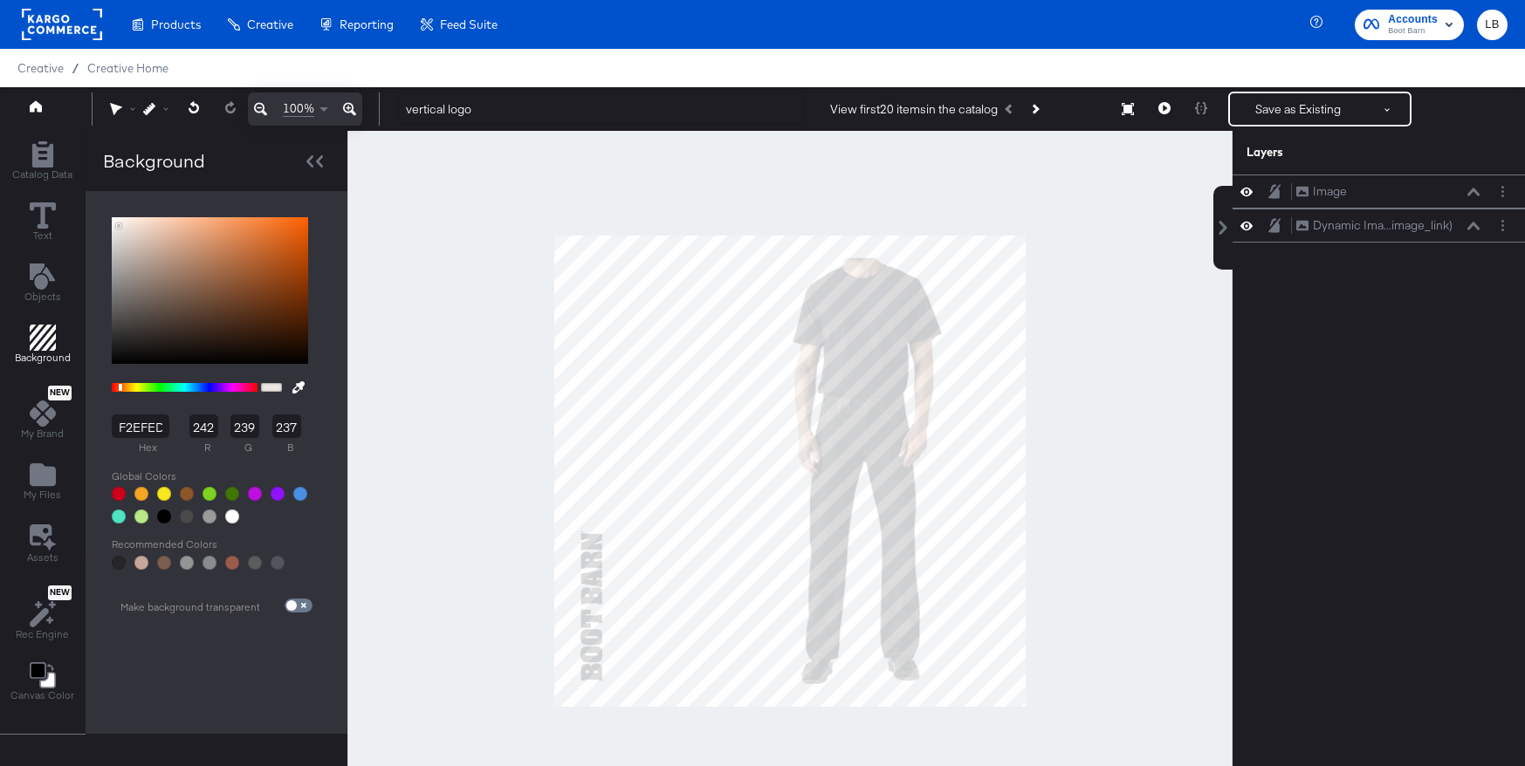
type input "242"
type input "241"
type input "F4F3F2"
type input "243"
type input "242"
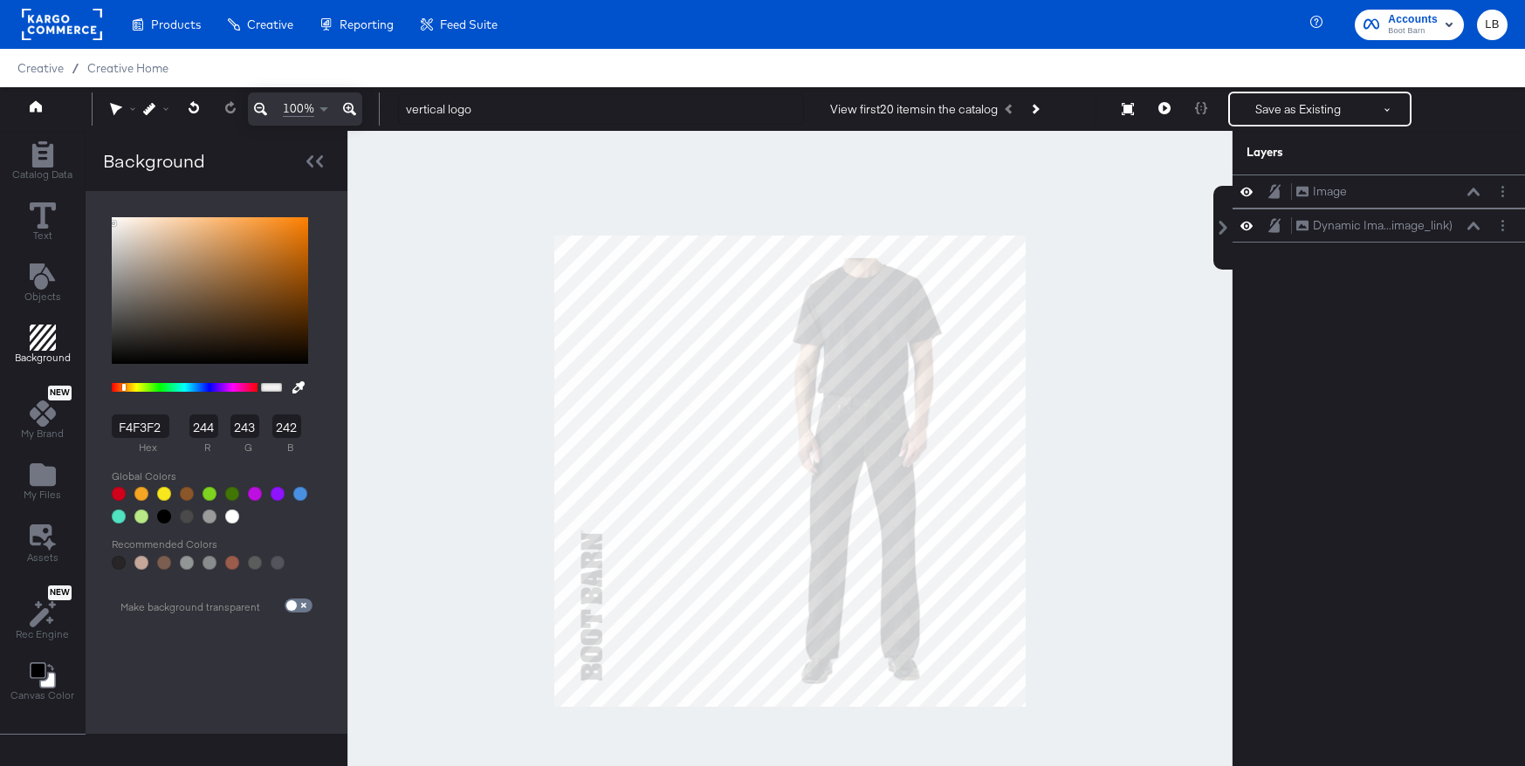
type input "F5F5F5"
type input "245"
type input "F7F7F7"
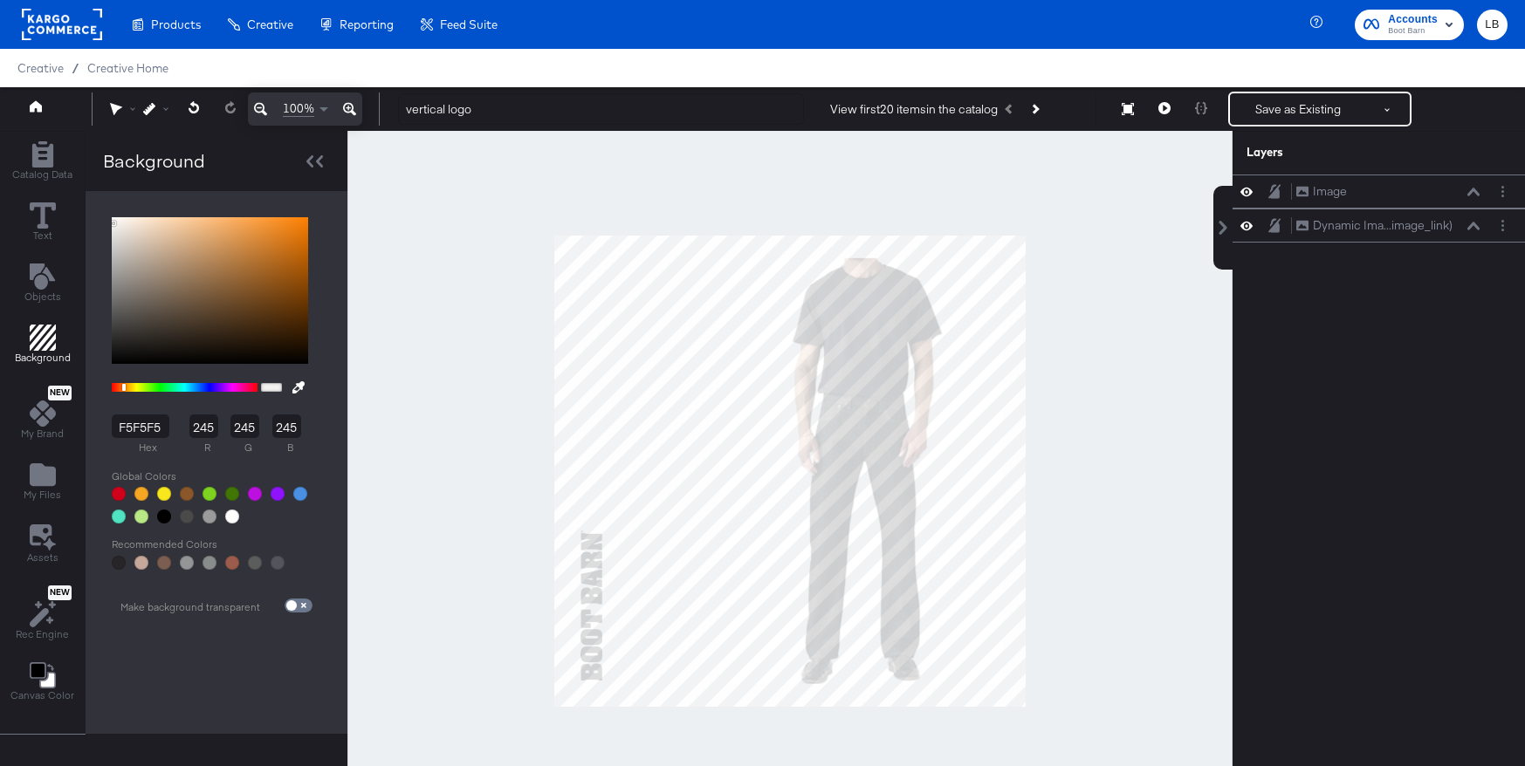
type input "247"
click at [107, 222] on div "F7F7F7 hex 247 r 247 g 247 b 100 a" at bounding box center [210, 371] width 214 height 324
click at [228, 515] on div at bounding box center [232, 517] width 14 height 14
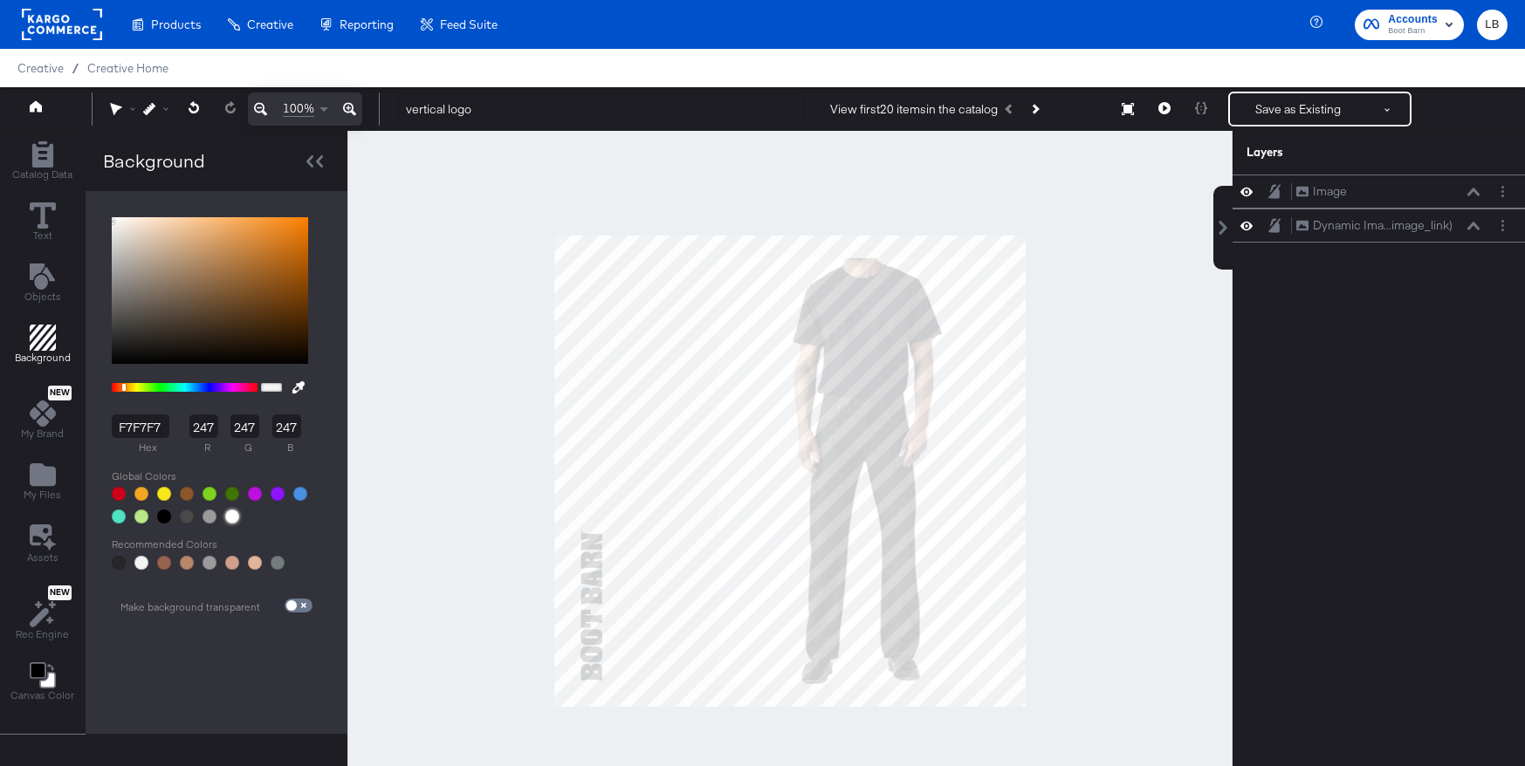
type input "FFFFFF"
type input "255"
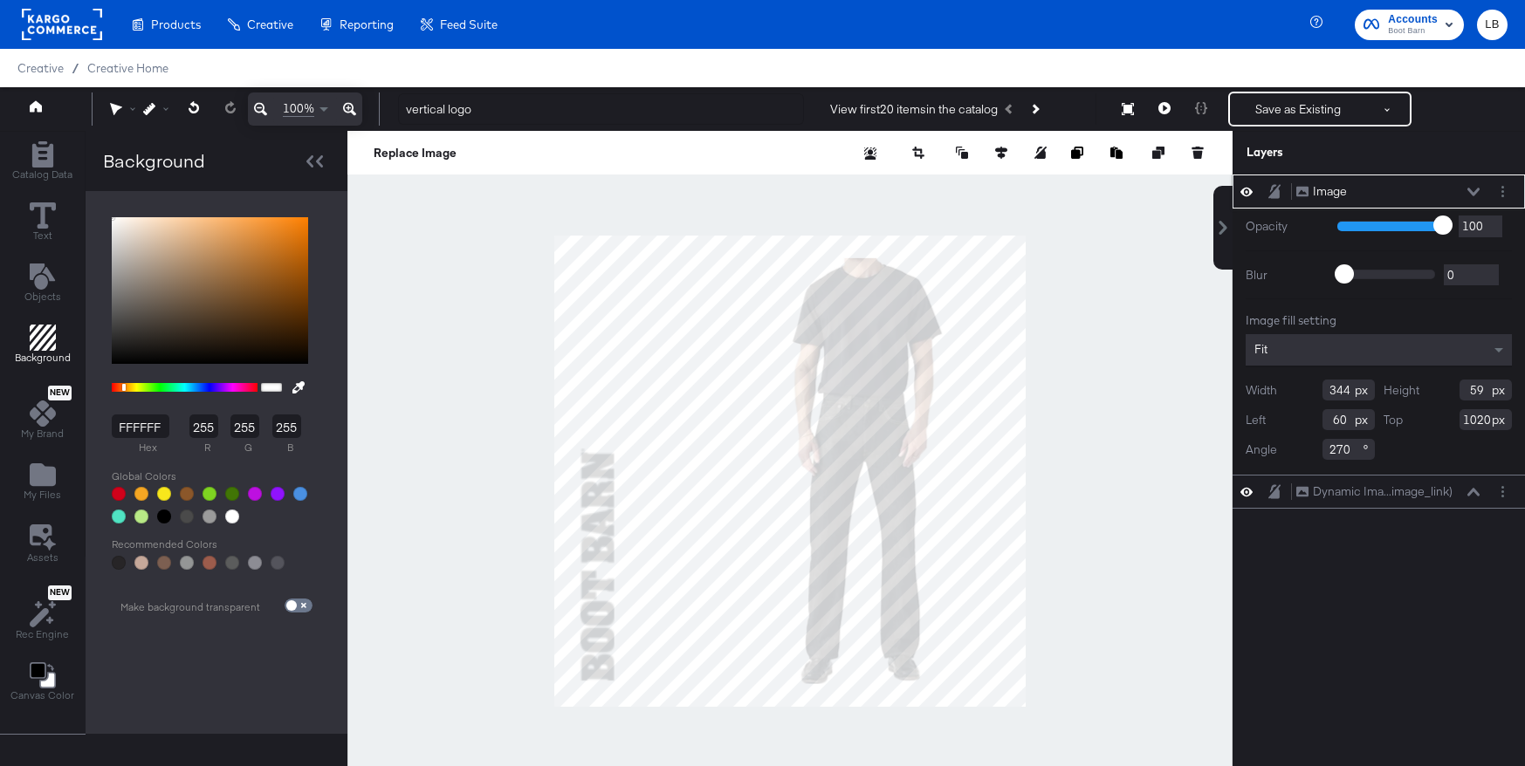
type input "532"
type input "92"
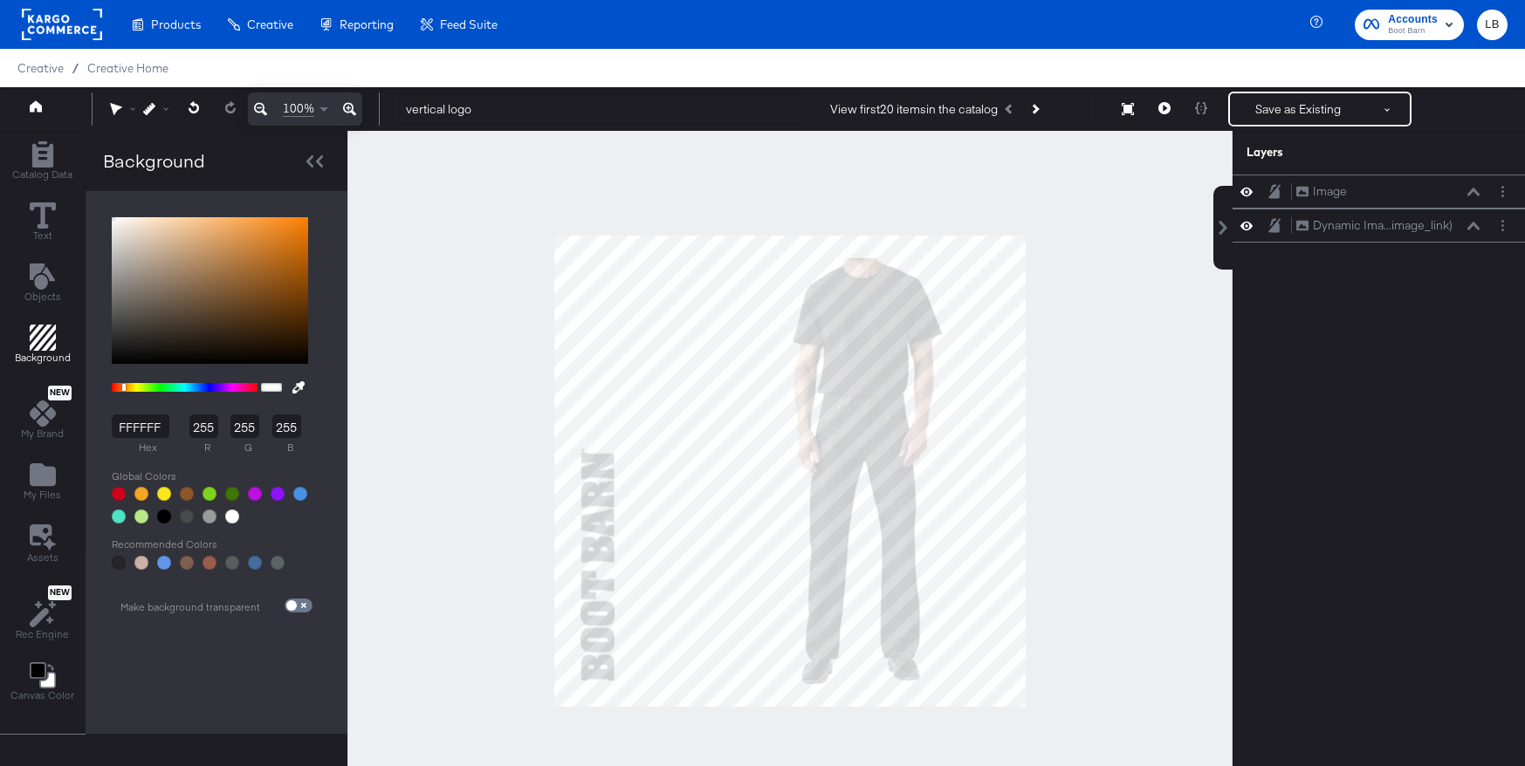
click at [453, 587] on div at bounding box center [789, 471] width 885 height 680
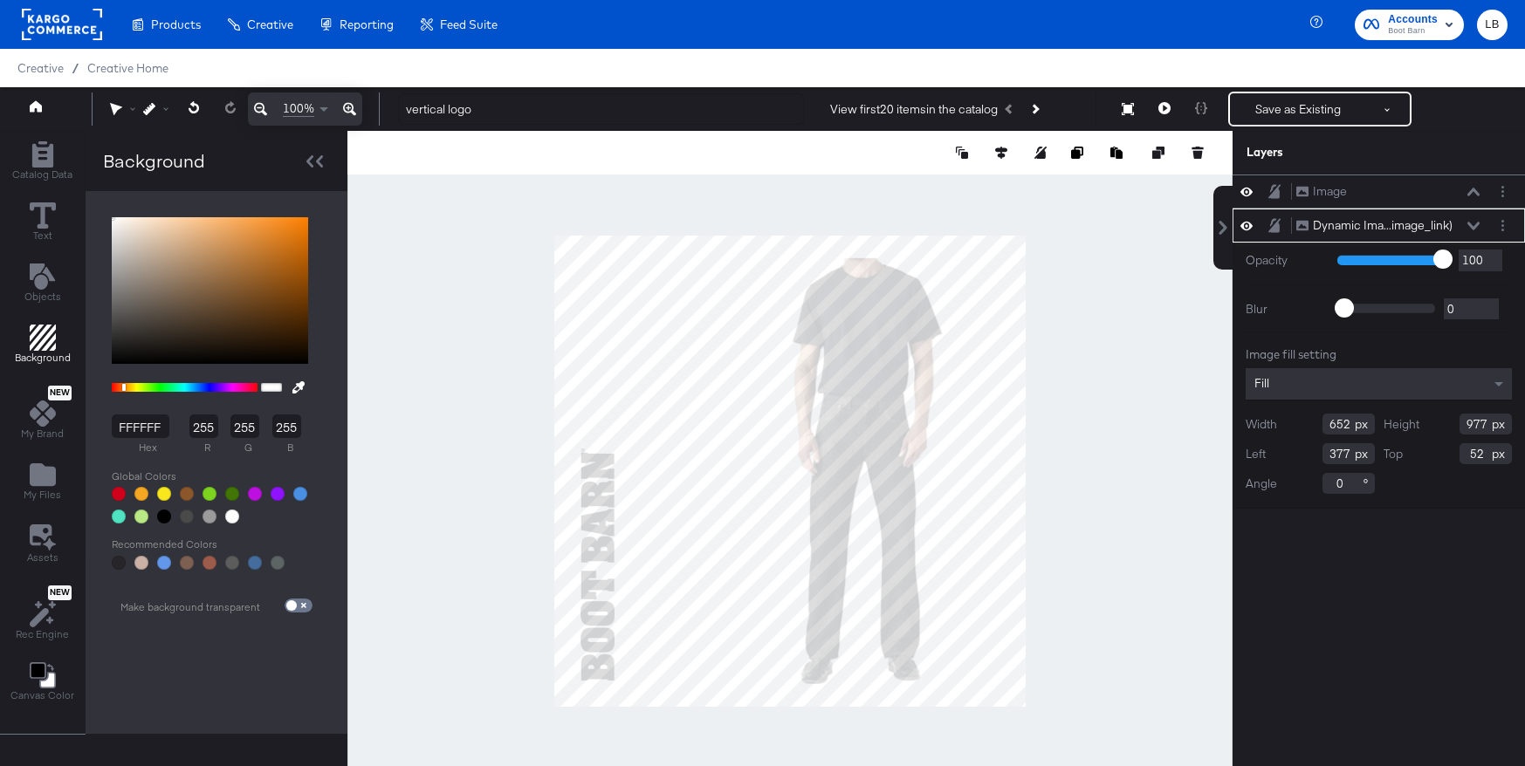
click at [1113, 362] on div at bounding box center [789, 471] width 885 height 680
click at [1073, 327] on div at bounding box center [789, 471] width 885 height 680
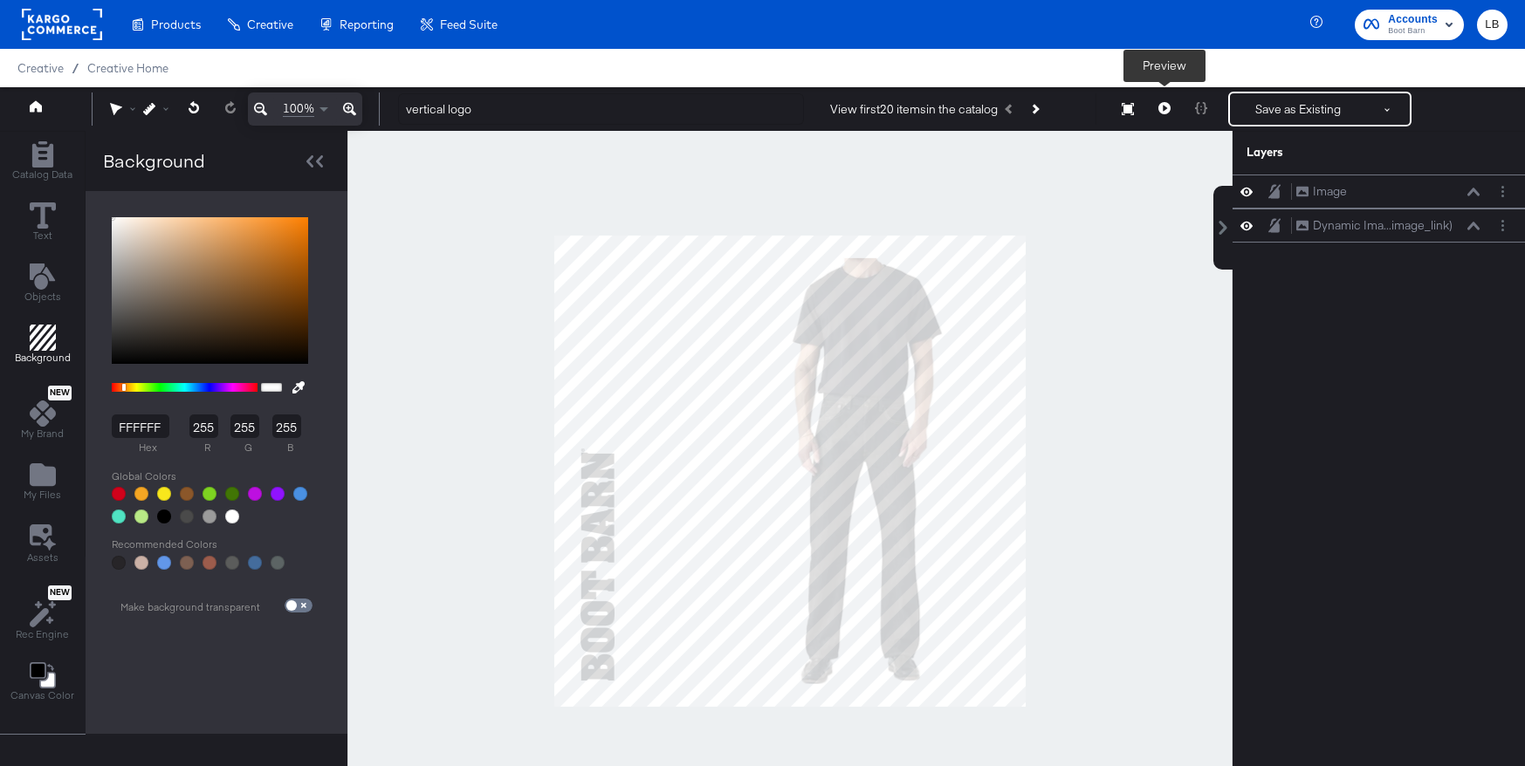
click at [1160, 113] on icon at bounding box center [1164, 108] width 12 height 12
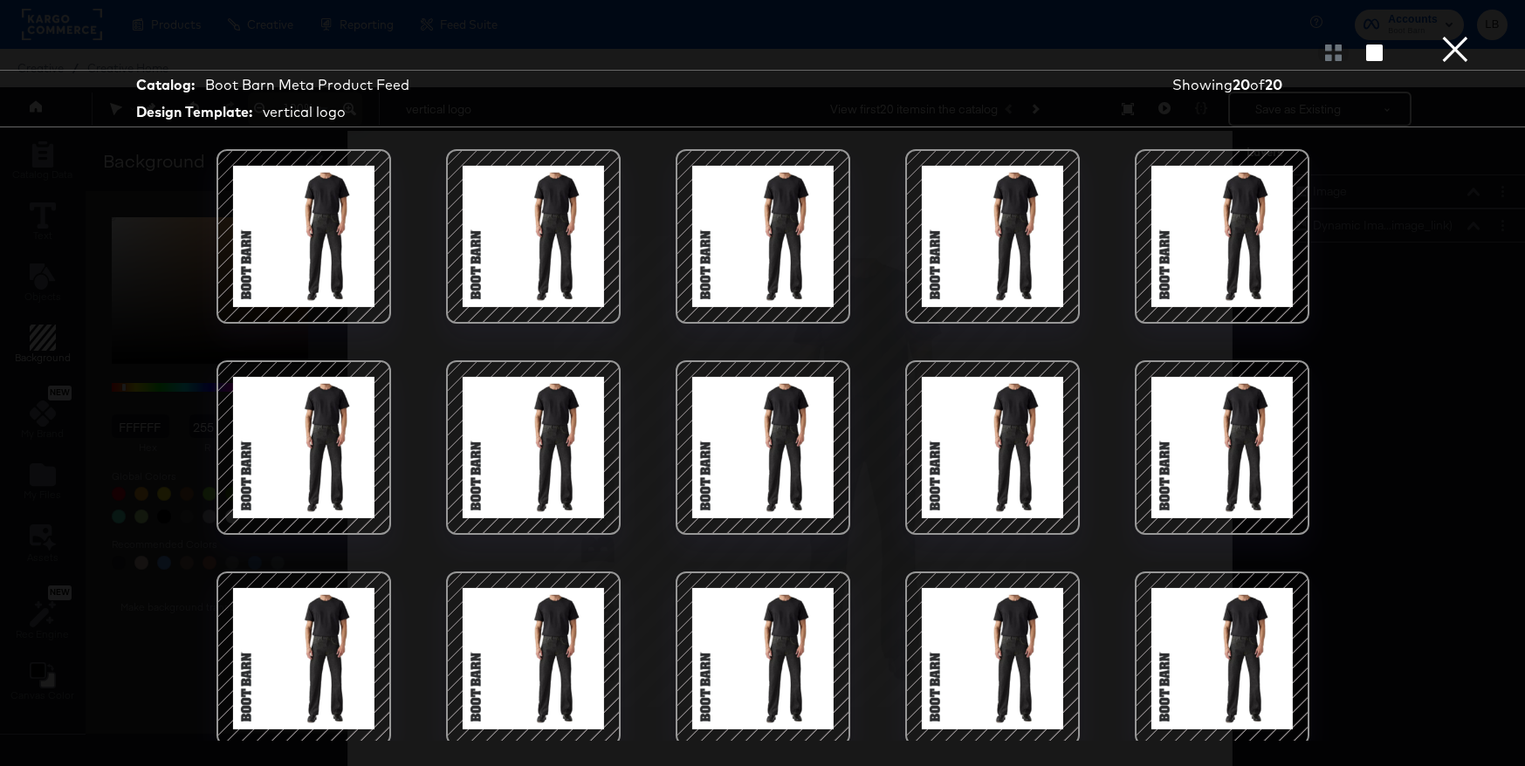
scroll to position [216, 0]
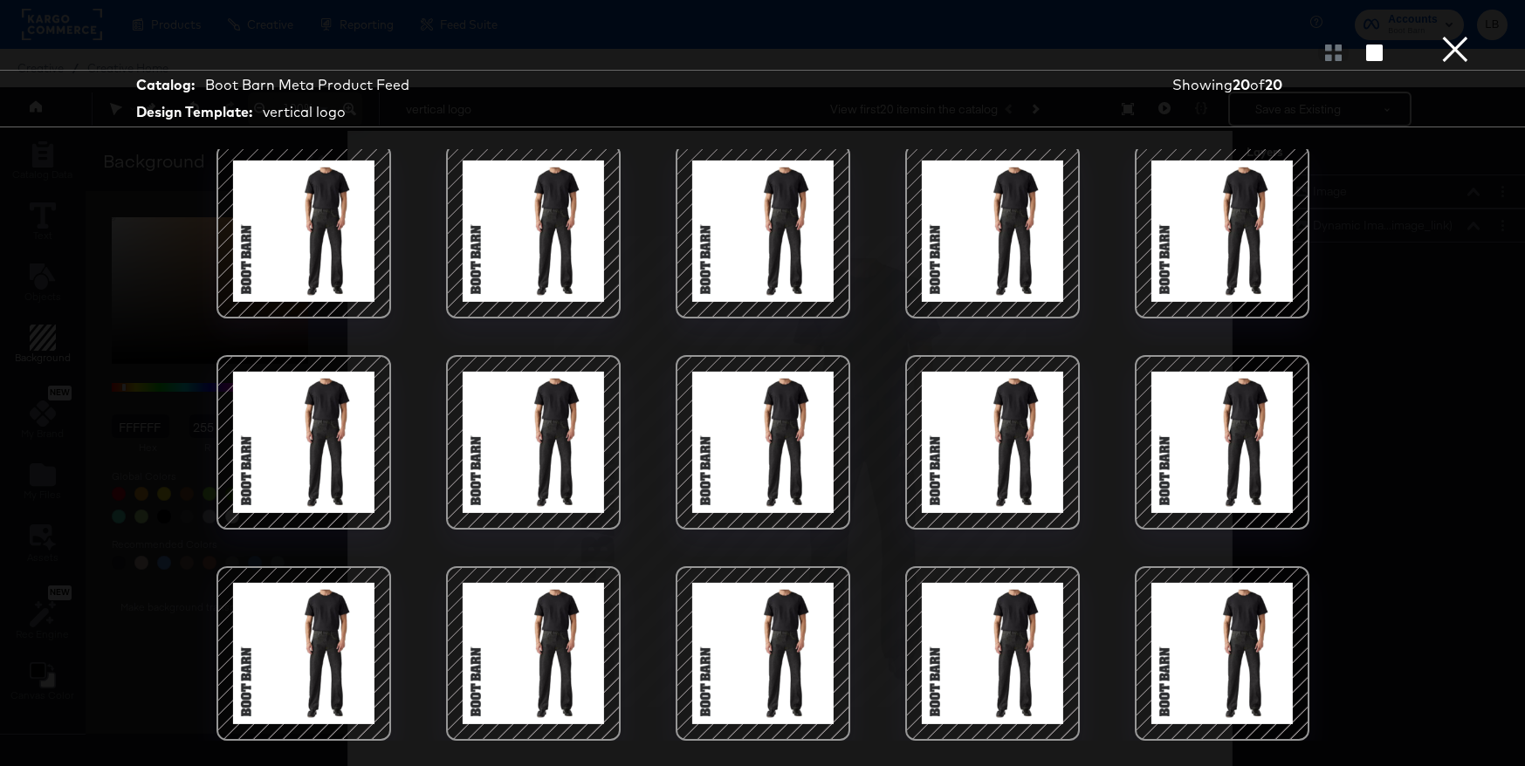
click at [1459, 35] on button "×" at bounding box center [1455, 17] width 35 height 35
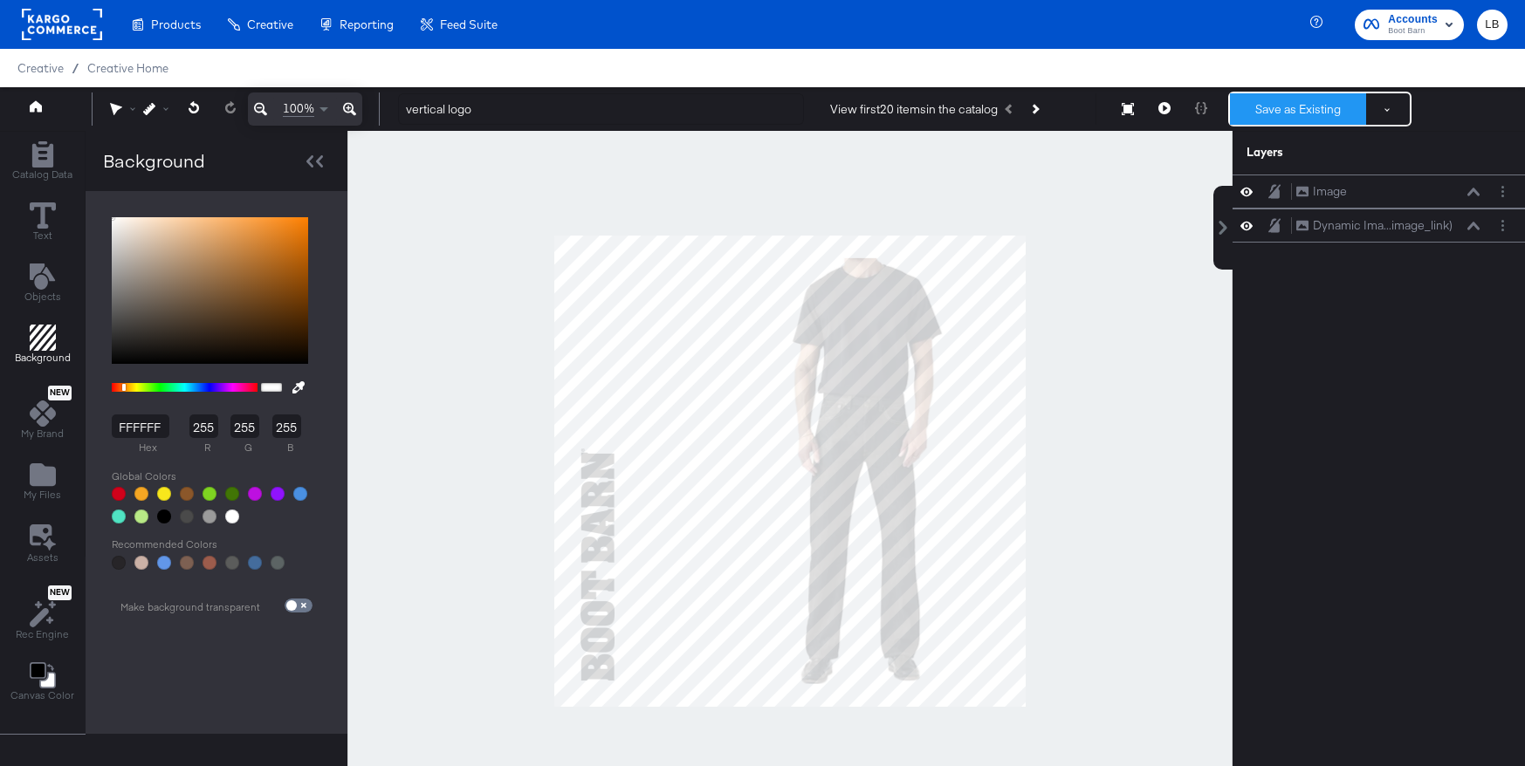
click at [1328, 101] on button "Save as Existing" at bounding box center [1298, 108] width 136 height 31
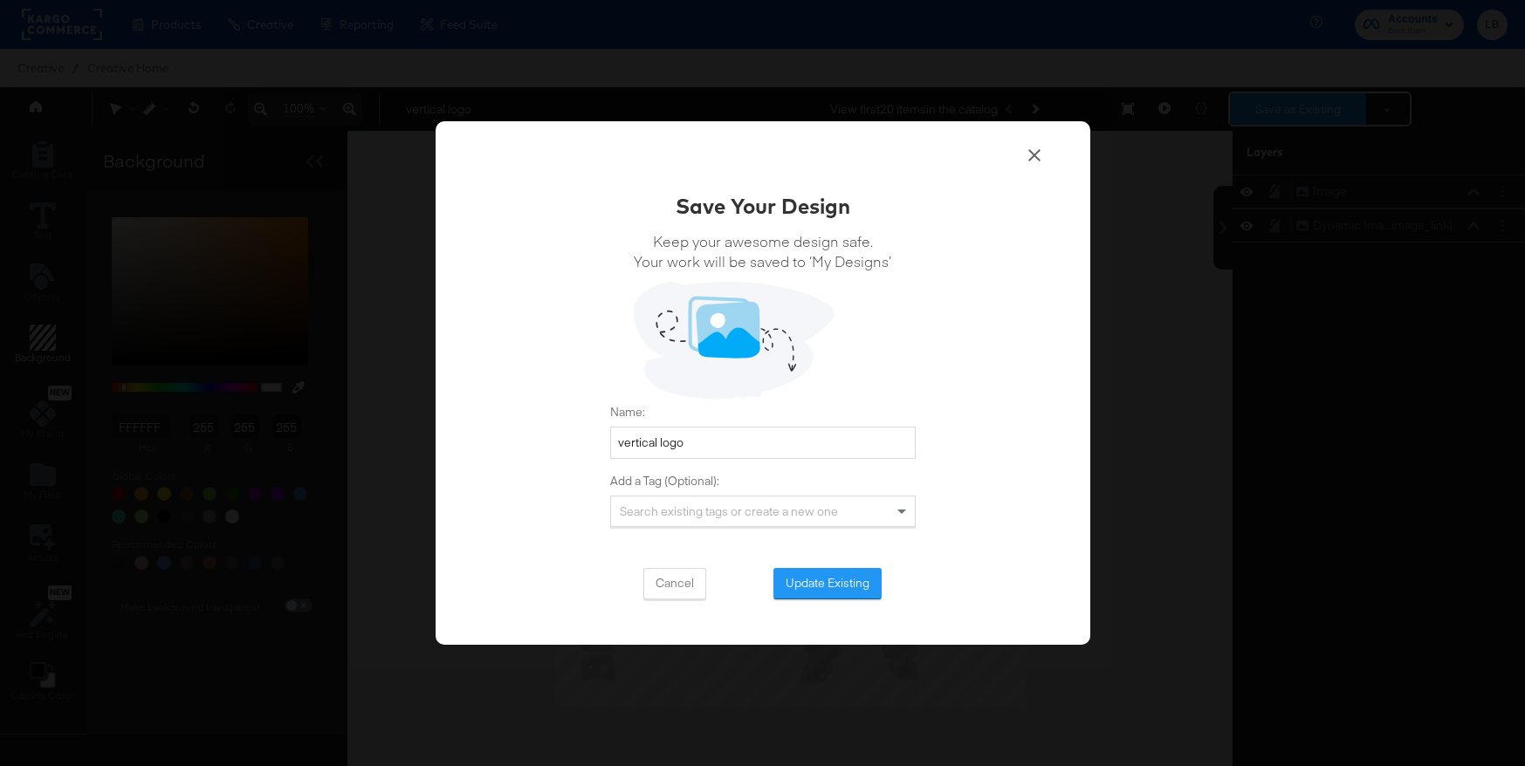
click at [1230, 93] on button "Save as Existing" at bounding box center [1298, 108] width 136 height 31
click at [824, 586] on button "Update Existing" at bounding box center [827, 583] width 108 height 31
